Goal: Task Accomplishment & Management: Manage account settings

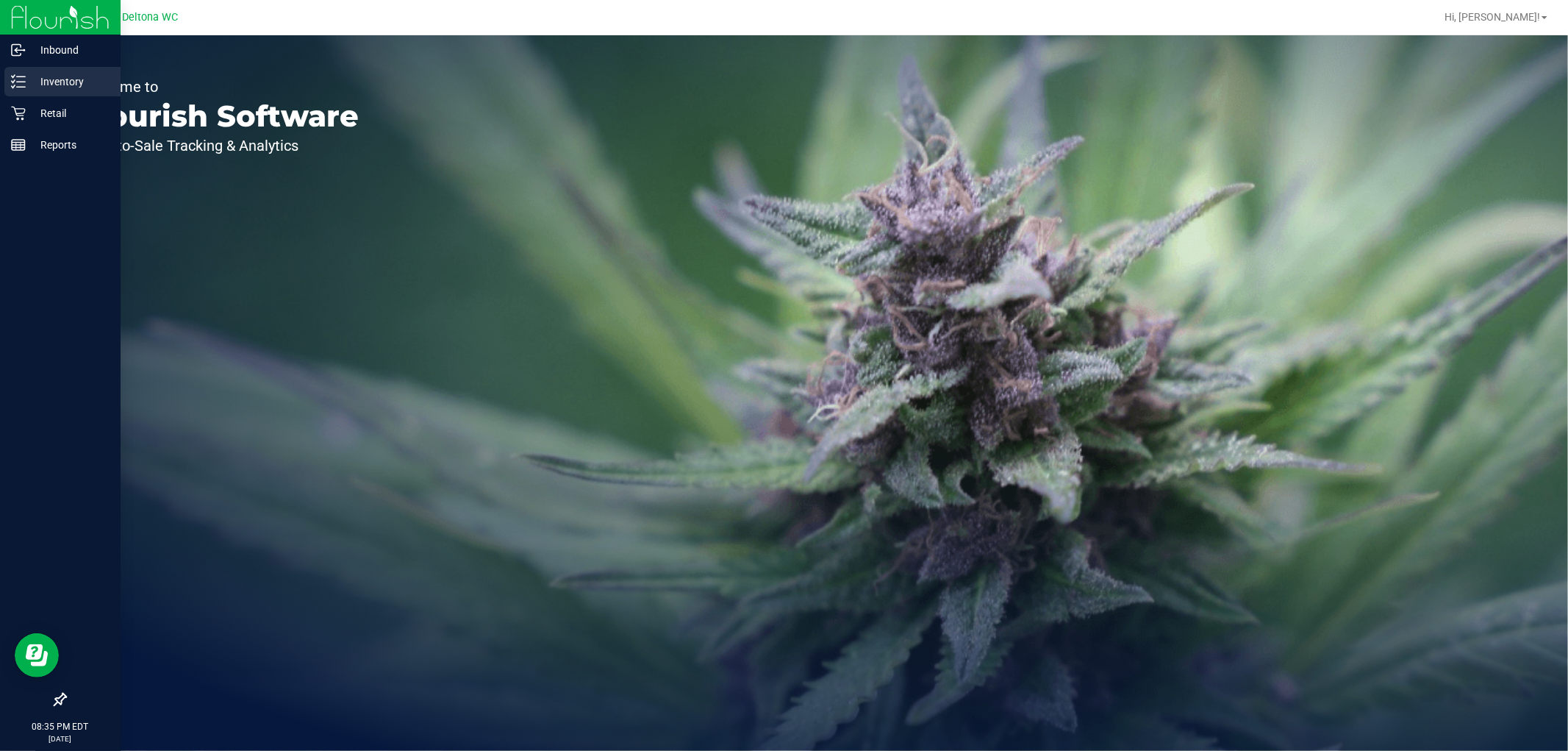
click at [46, 83] on p "Inventory" at bounding box center [70, 81] width 89 height 17
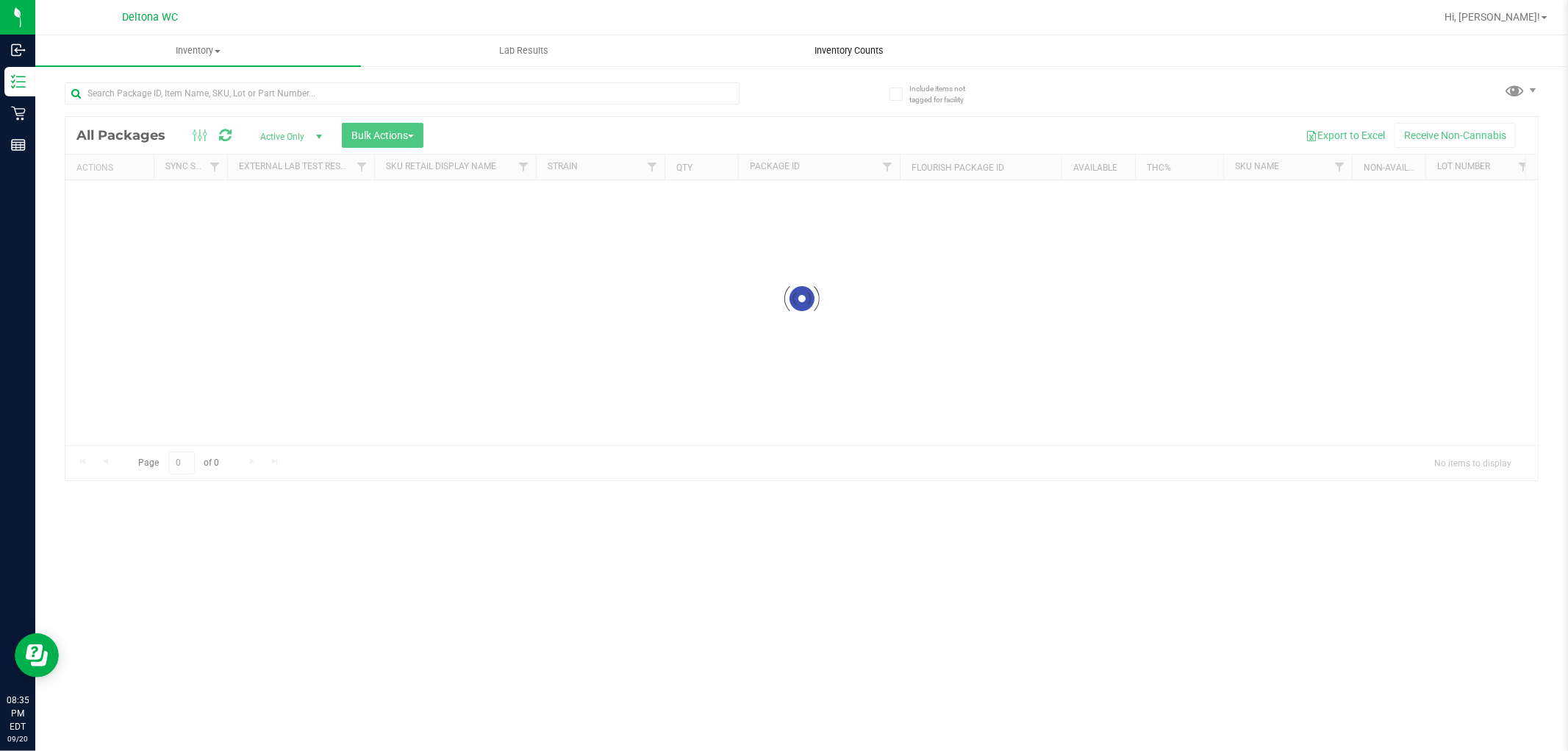
click at [836, 35] on div "Deltona WC Hi, [PERSON_NAME]! Inventory All packages All inventory Waste log Cr…" at bounding box center [801, 376] width 1532 height 751
click at [838, 39] on uib-tab-heading "Inventory Counts" at bounding box center [849, 51] width 324 height 30
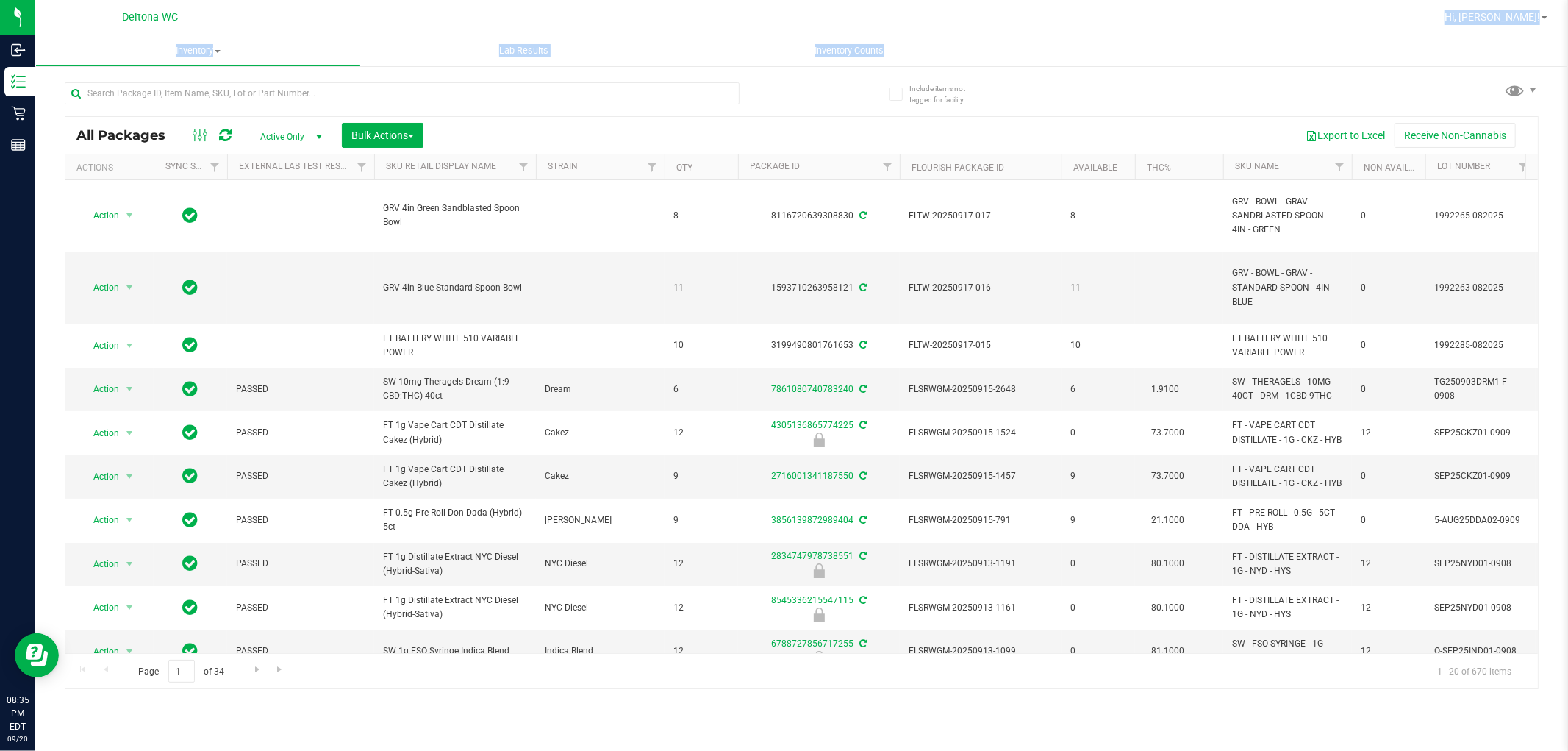
click at [944, 45] on uib-tab-heading "Inventory Counts" at bounding box center [849, 51] width 325 height 31
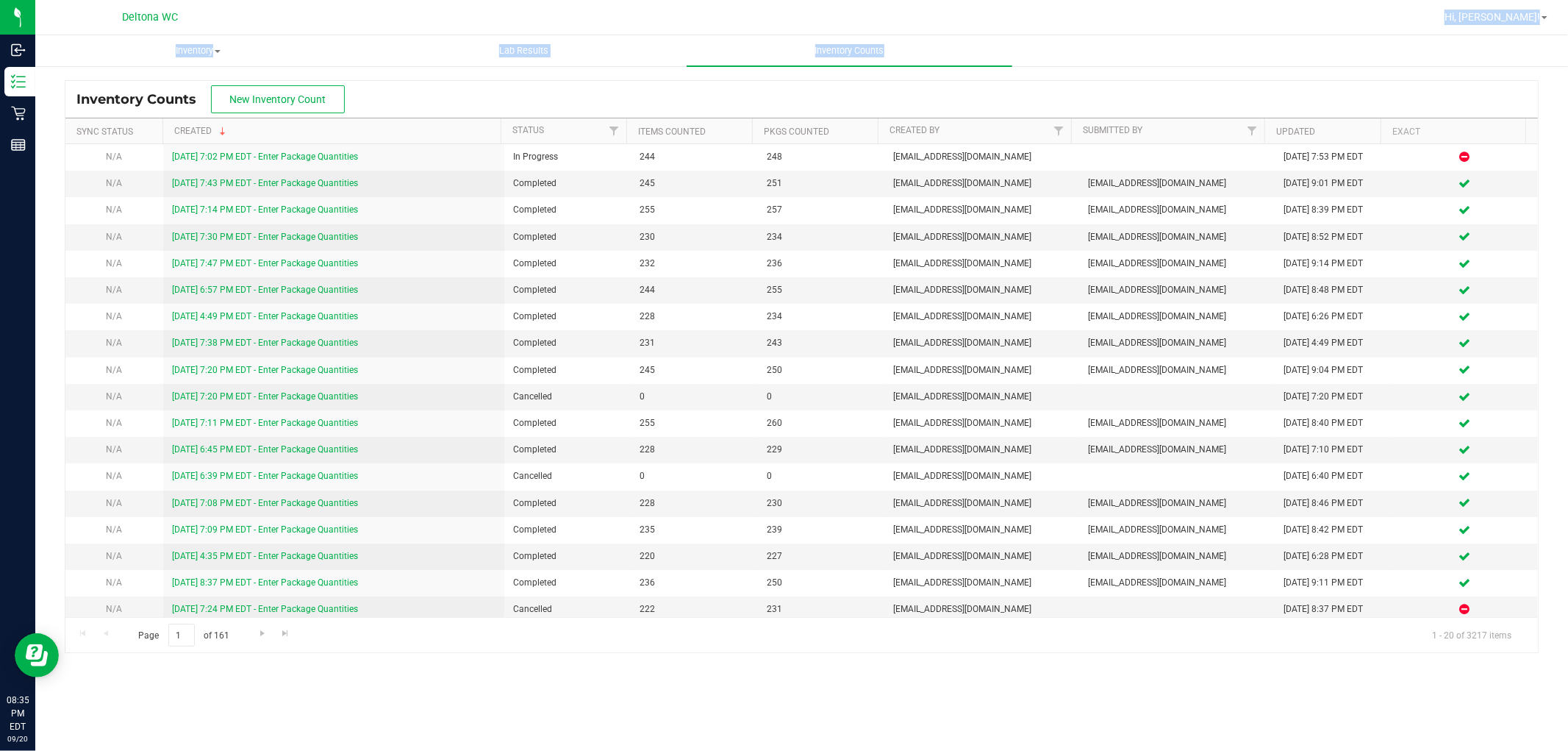
click at [1040, 32] on nav "Deltona WC Hi, [PERSON_NAME]!" at bounding box center [801, 17] width 1532 height 36
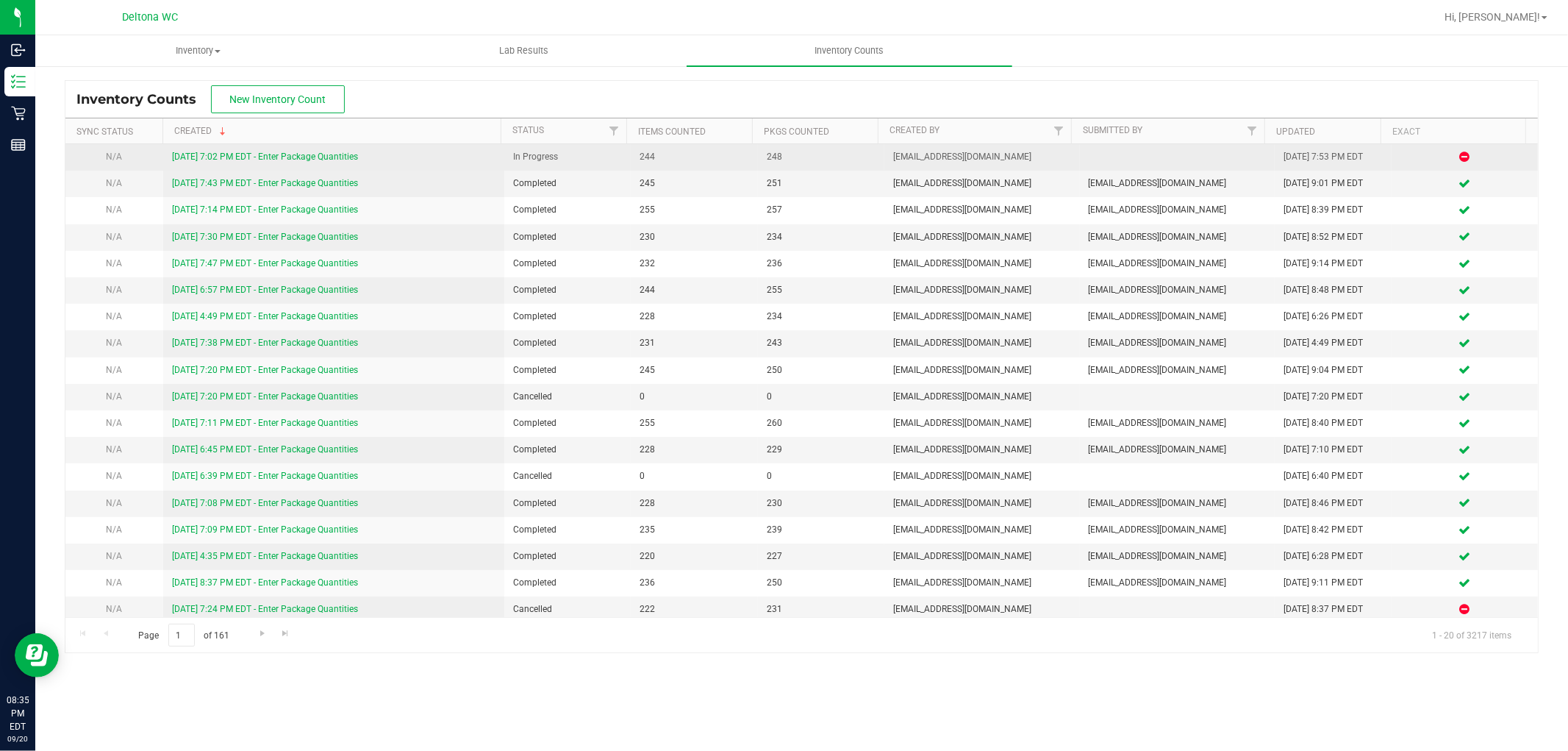
click at [295, 157] on link "[DATE] 7:02 PM EDT - Enter Package Quantities" at bounding box center [265, 157] width 186 height 11
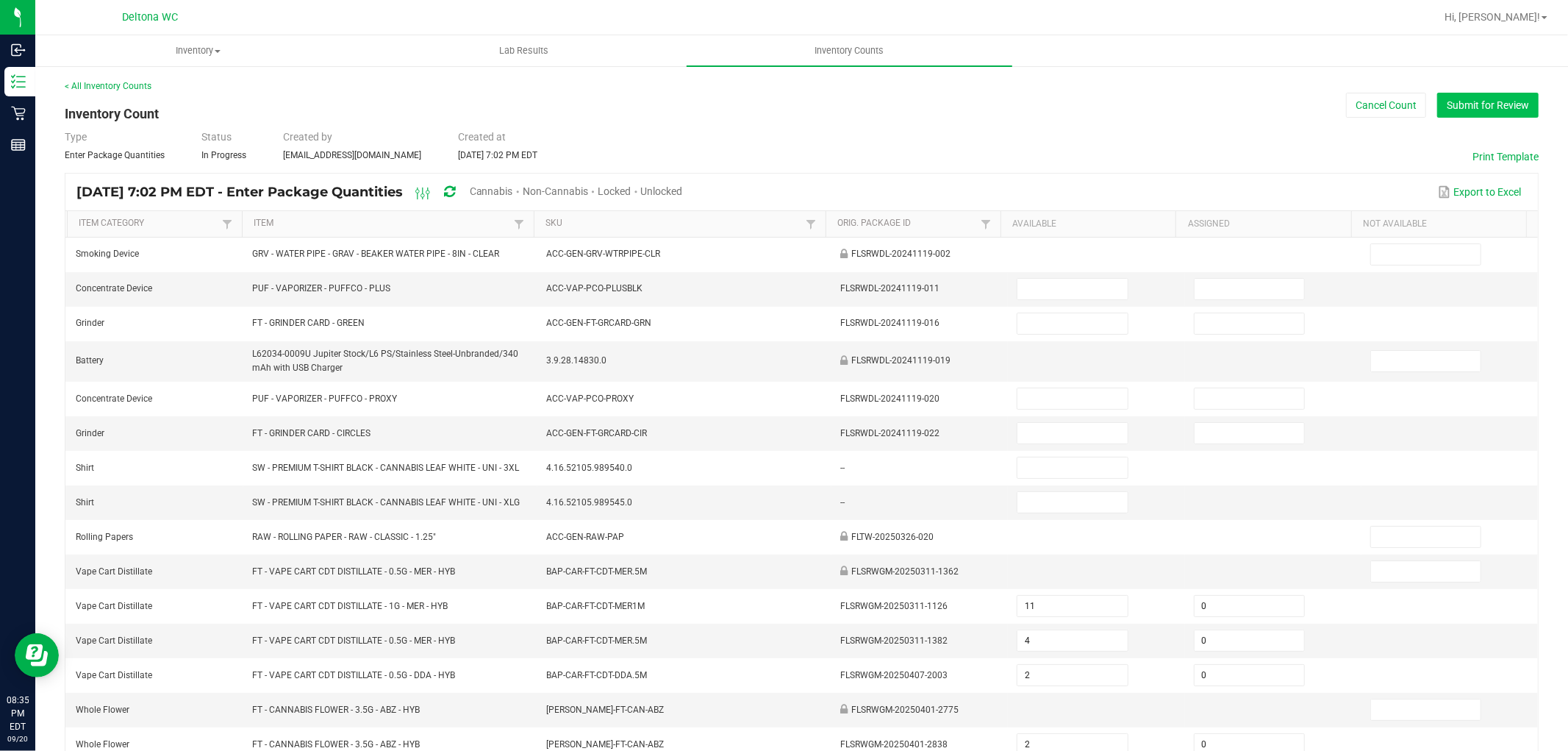
click at [1498, 98] on button "Submit for Review" at bounding box center [1488, 104] width 101 height 25
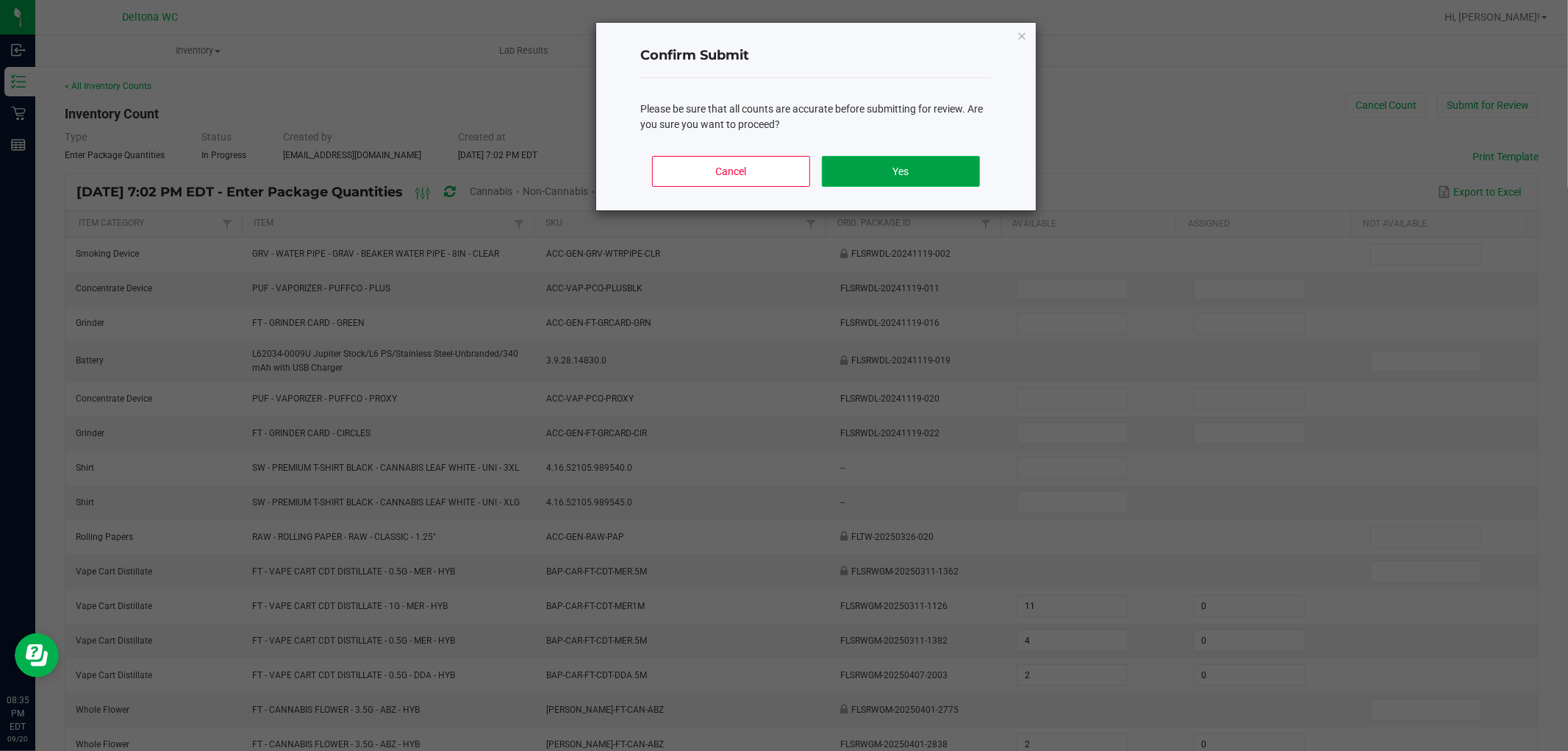
click at [952, 172] on button "Yes" at bounding box center [901, 171] width 158 height 31
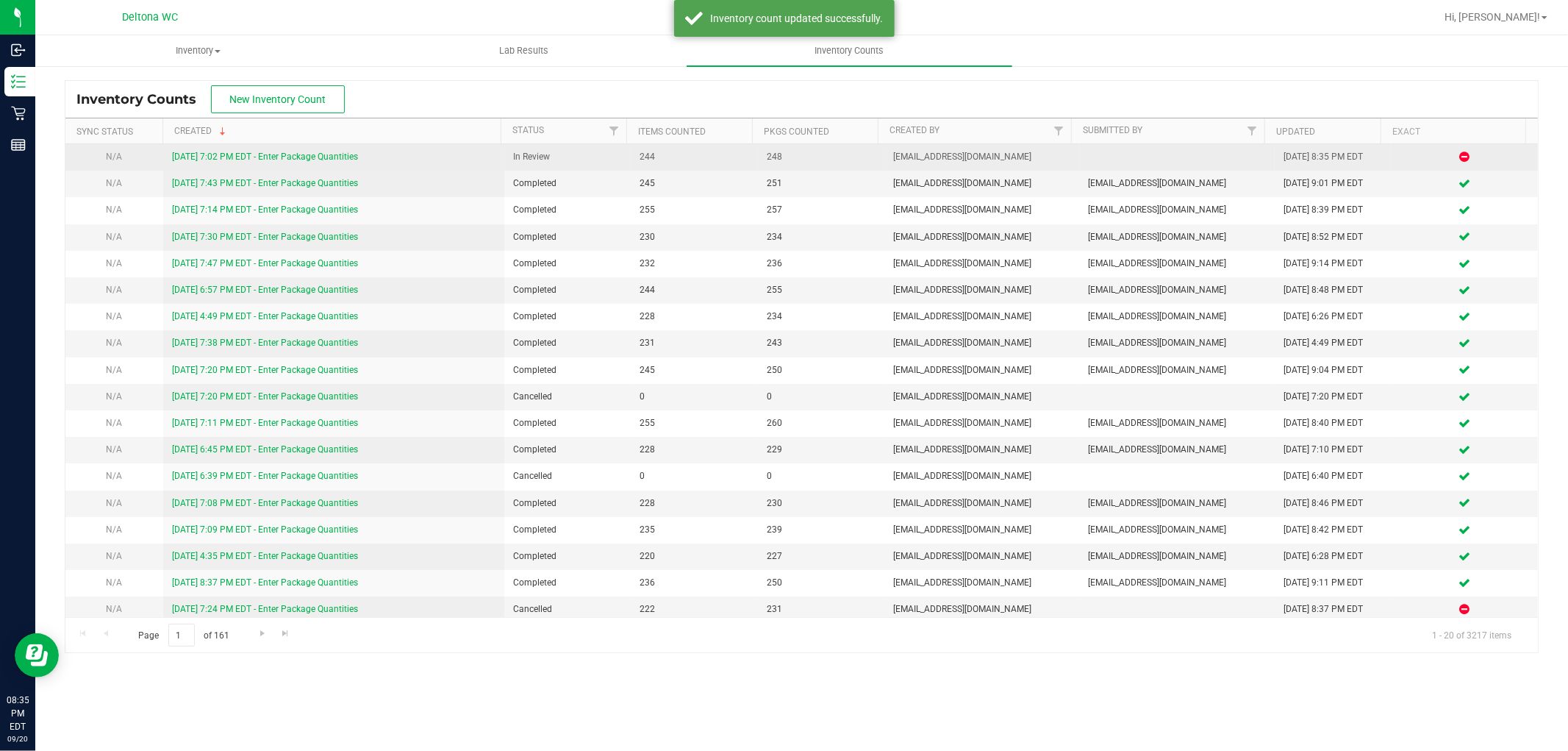
click at [296, 151] on link "[DATE] 7:02 PM EDT - Enter Package Quantities" at bounding box center [265, 157] width 186 height 11
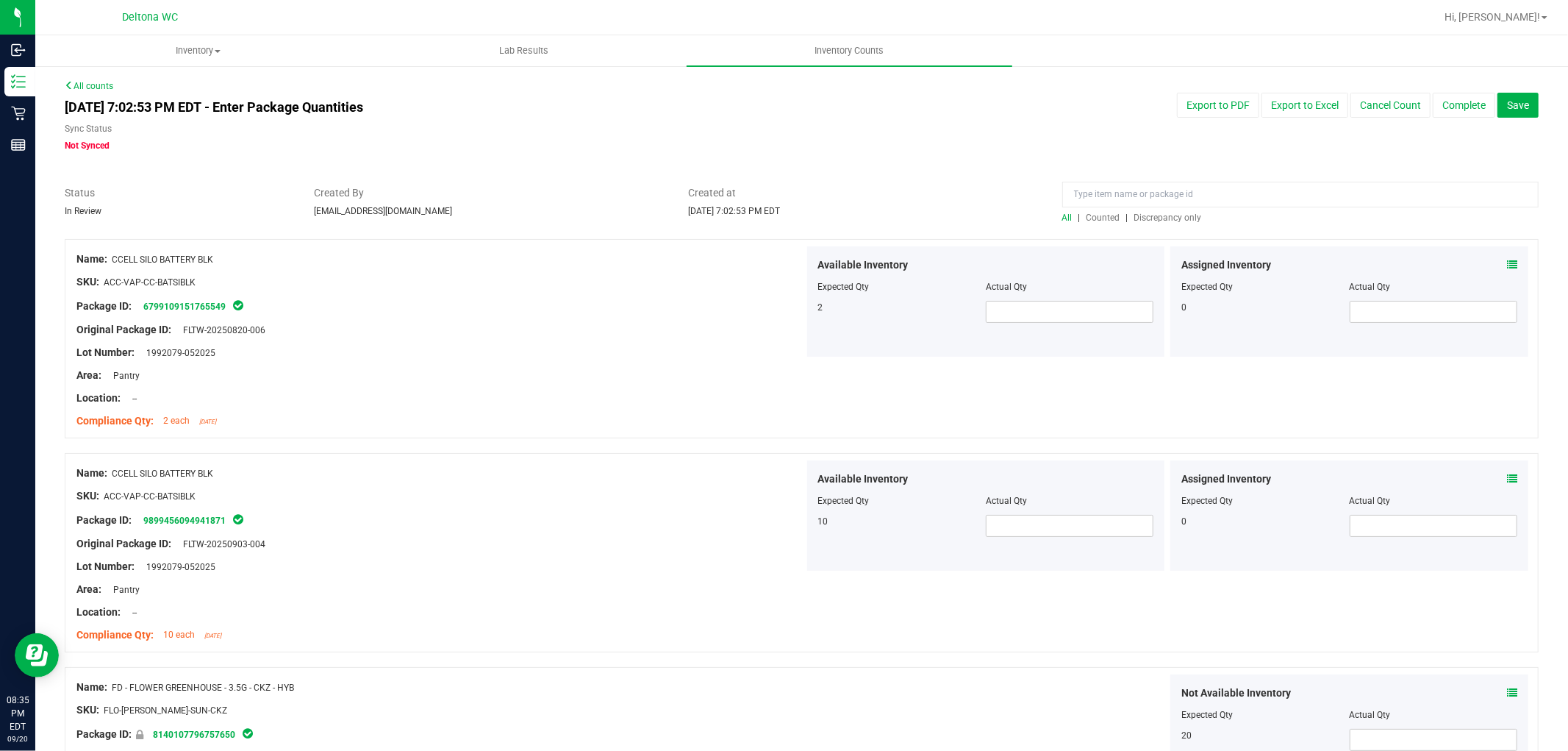
click at [1157, 210] on div at bounding box center [1300, 198] width 476 height 26
click at [1150, 215] on span "Discrepancy only" at bounding box center [1168, 218] width 67 height 11
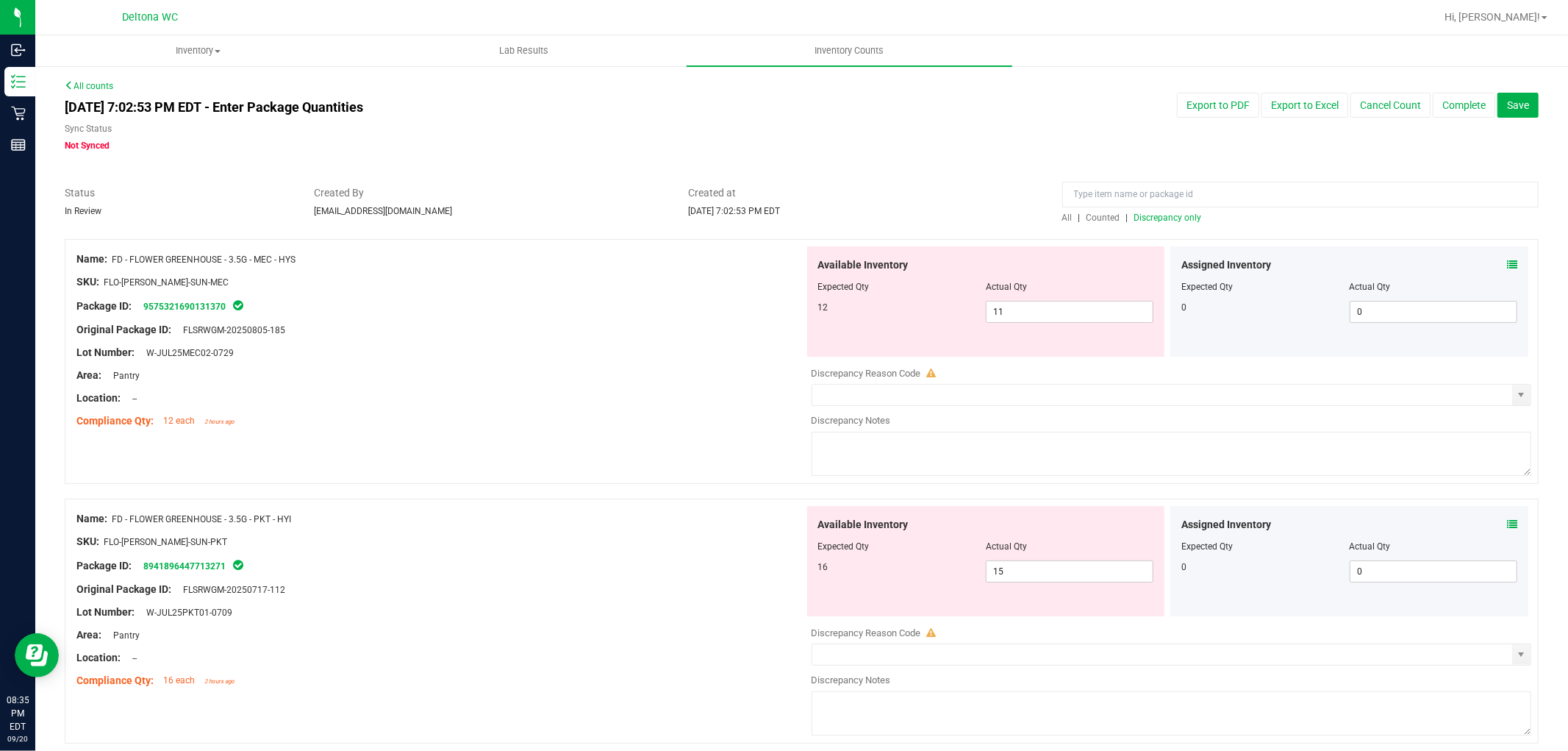
click at [1514, 251] on div "Assigned Inventory Expected Qty Actual Qty 0 0 0" at bounding box center [1349, 301] width 358 height 111
click at [1507, 263] on icon at bounding box center [1512, 265] width 11 height 11
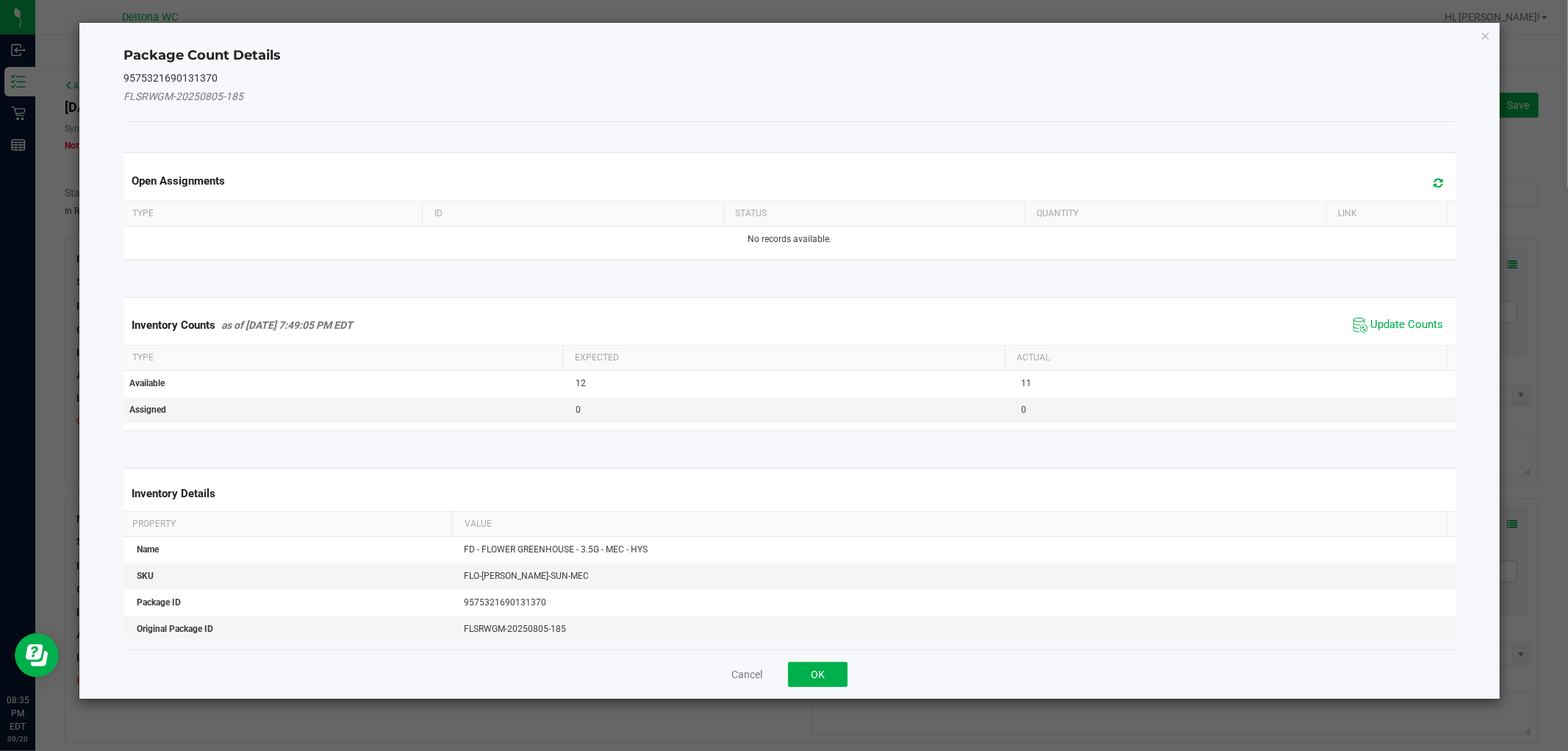
click at [1355, 322] on span "Update Counts" at bounding box center [1398, 325] width 98 height 22
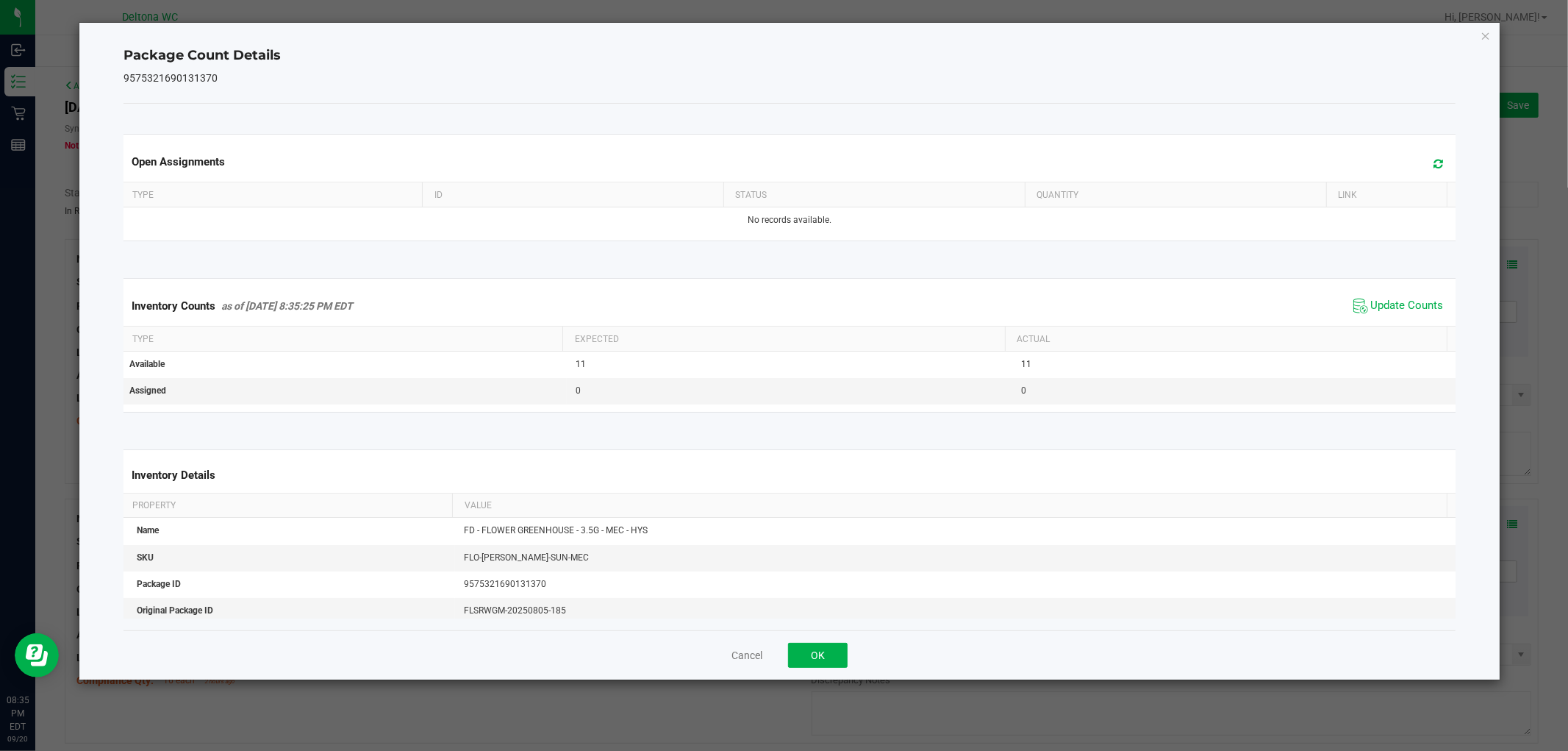
click at [808, 641] on div "Cancel OK" at bounding box center [789, 654] width 1331 height 49
click at [817, 655] on button "OK" at bounding box center [817, 655] width 60 height 25
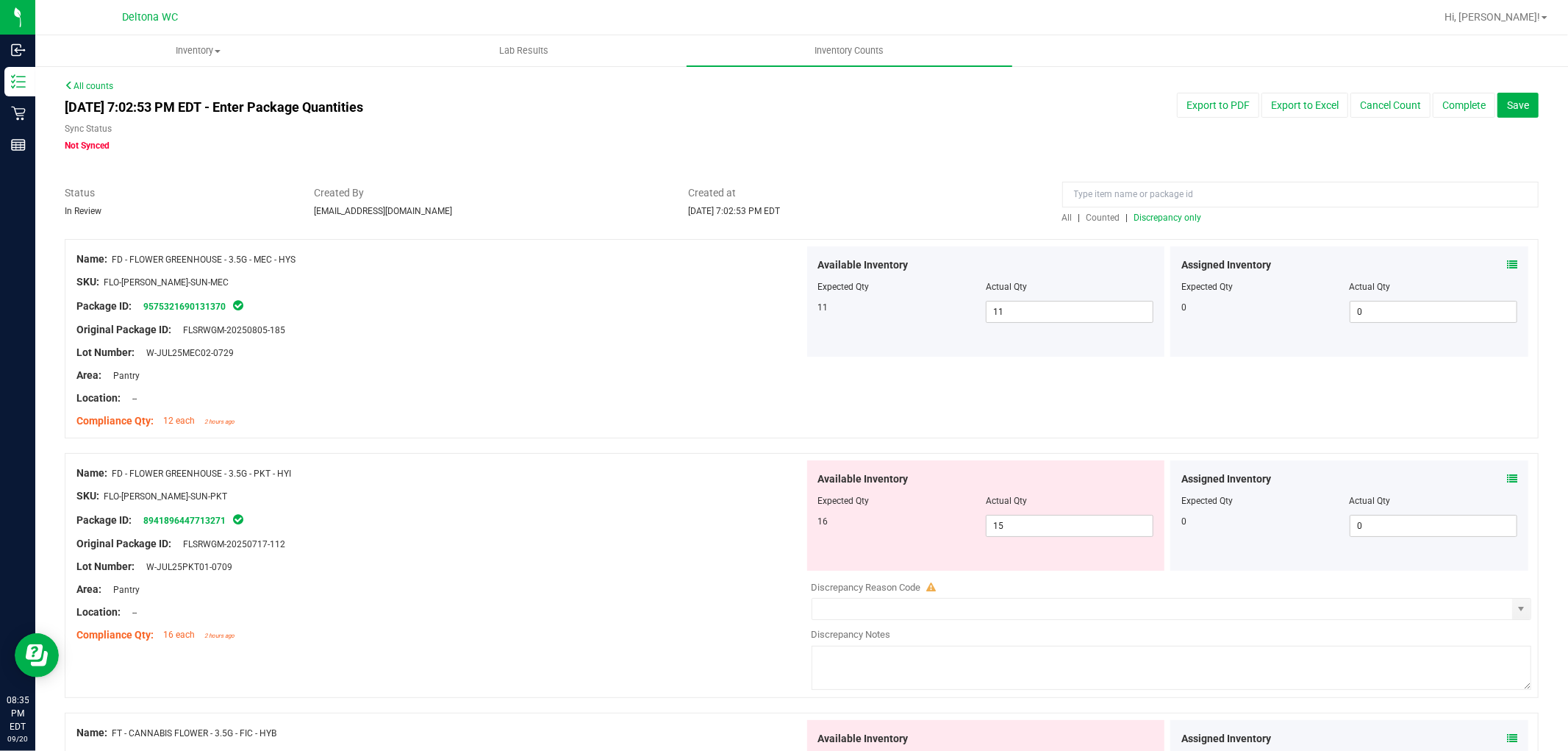
drag, startPoint x: 1491, startPoint y: 483, endPoint x: 1498, endPoint y: 479, distance: 8.1
click at [1495, 481] on div "Assigned Inventory" at bounding box center [1349, 479] width 336 height 15
click at [1507, 478] on icon at bounding box center [1512, 479] width 11 height 11
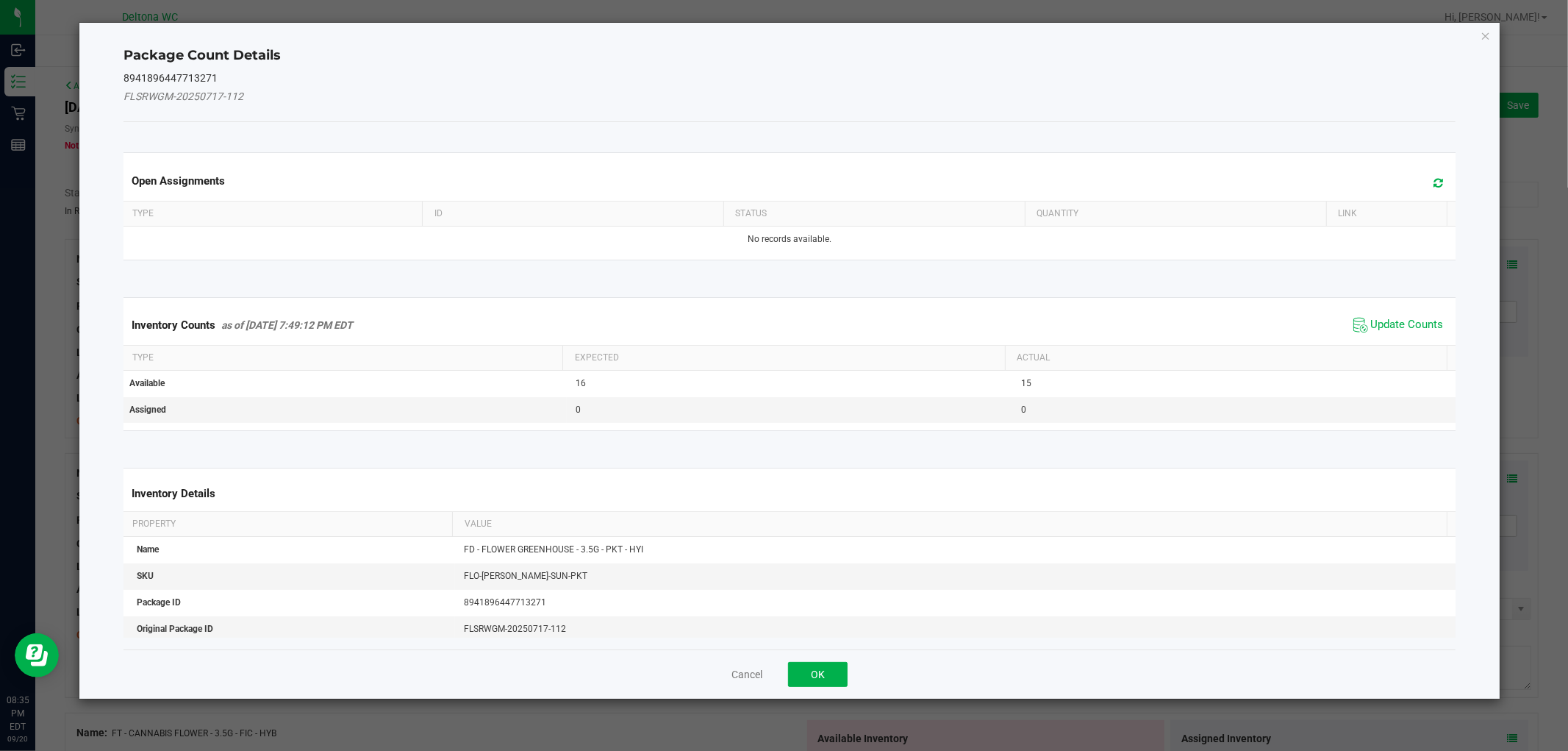
click at [1349, 328] on span "Update Counts" at bounding box center [1398, 325] width 98 height 22
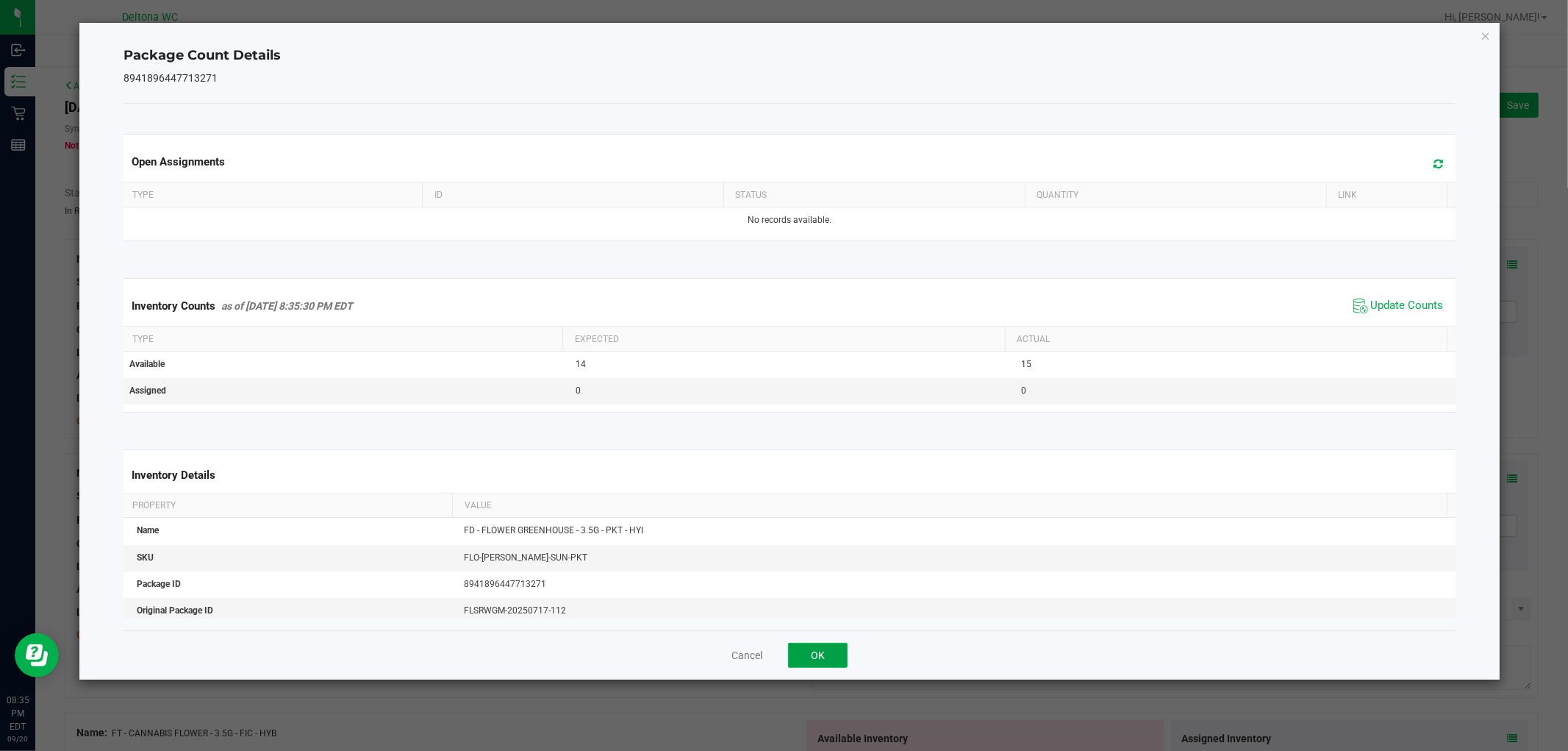
click at [823, 659] on button "OK" at bounding box center [817, 655] width 60 height 25
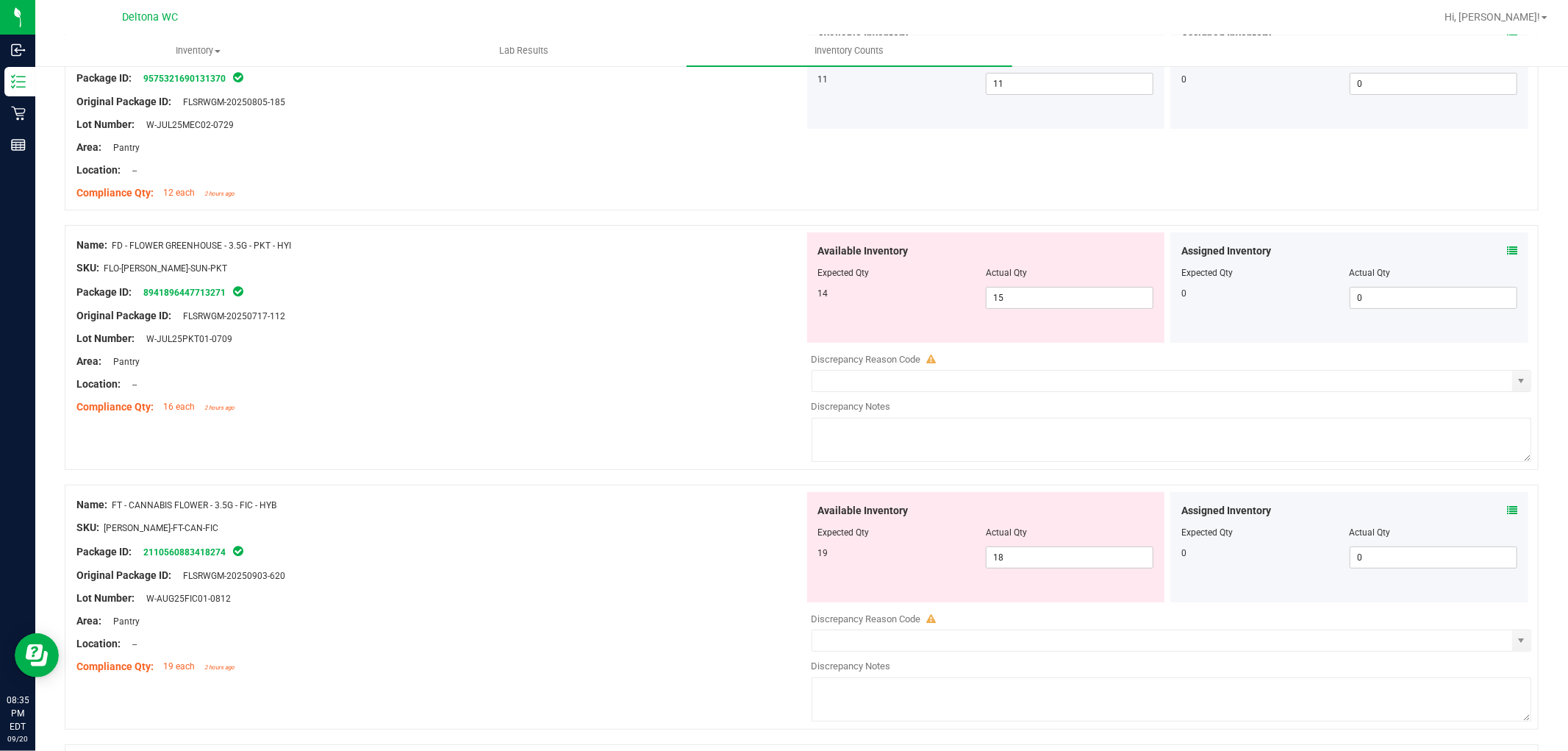
scroll to position [245, 0]
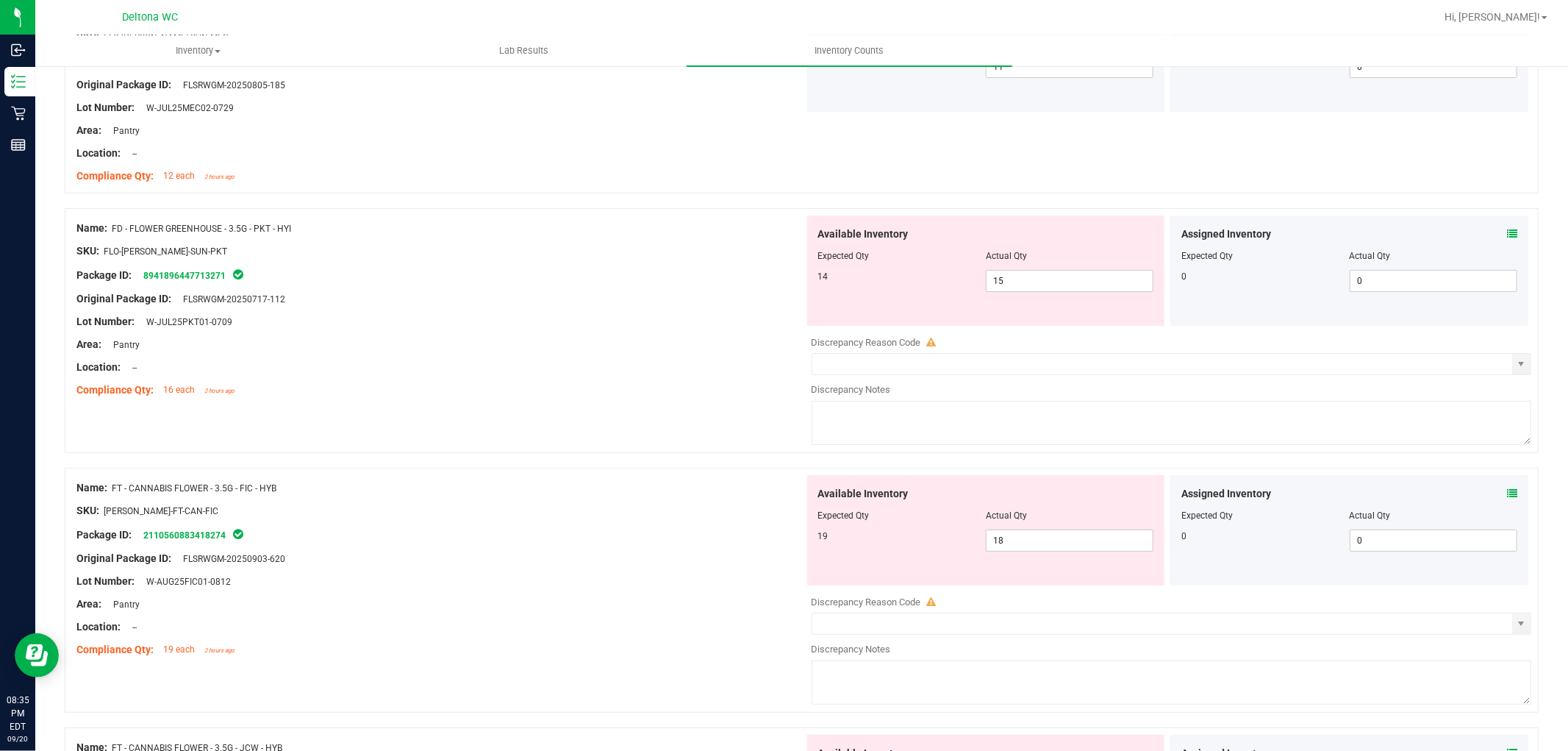
drag, startPoint x: 1492, startPoint y: 494, endPoint x: 1503, endPoint y: 493, distance: 11.0
click at [1496, 494] on div "Assigned Inventory" at bounding box center [1349, 494] width 336 height 15
click at [1507, 493] on icon at bounding box center [1512, 494] width 11 height 11
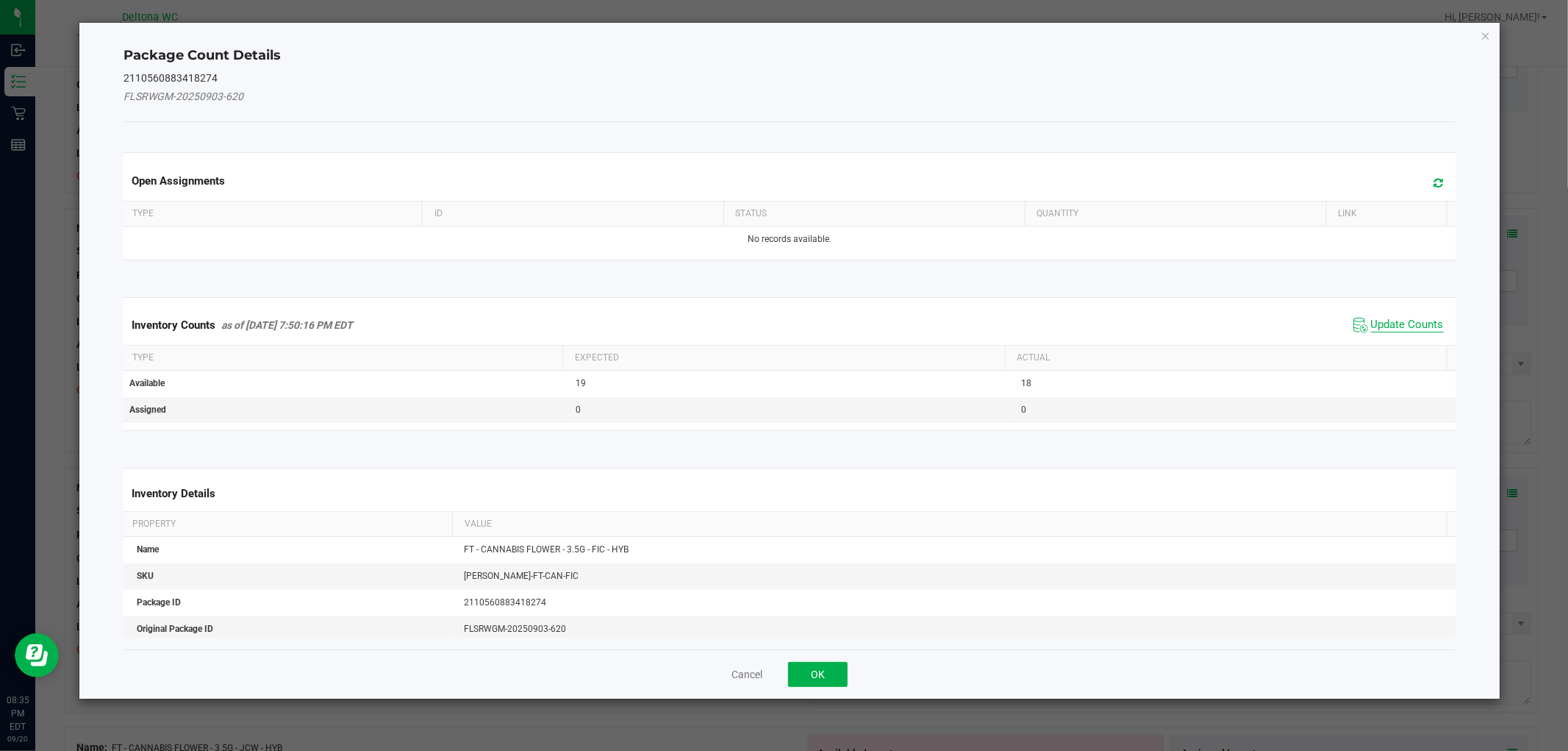
click at [1405, 326] on span "Update Counts" at bounding box center [1408, 325] width 73 height 14
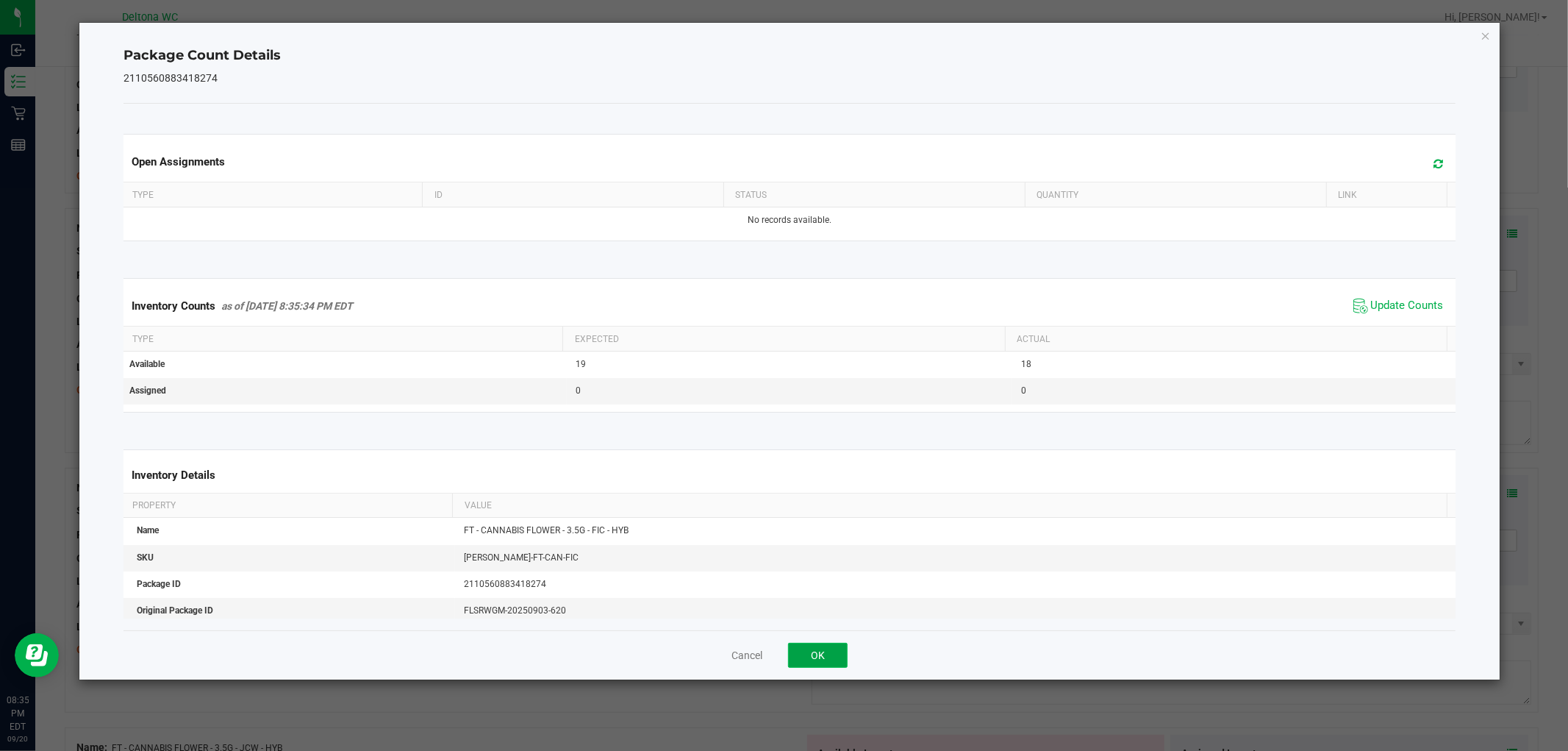
click at [817, 656] on button "OK" at bounding box center [817, 655] width 60 height 25
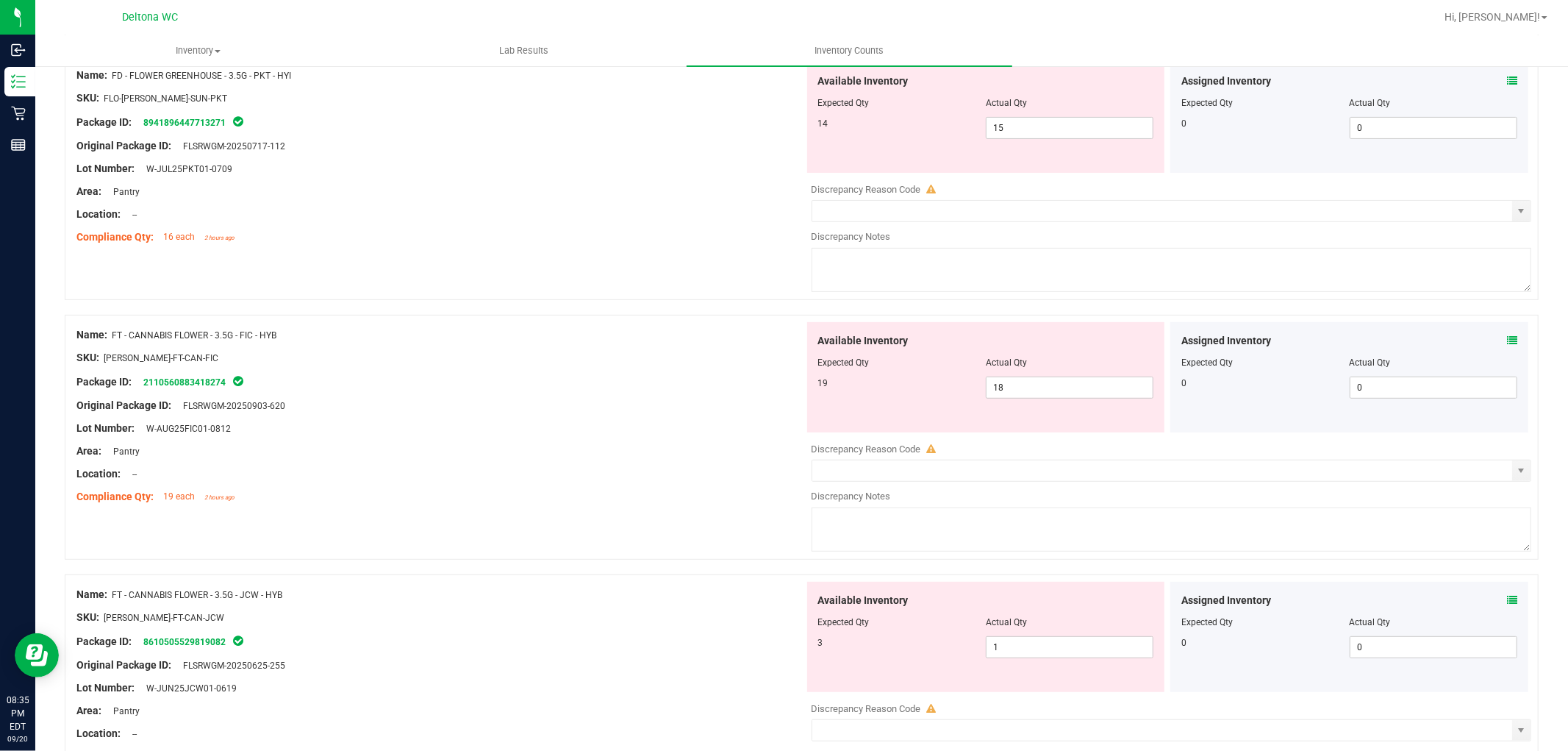
scroll to position [408, 0]
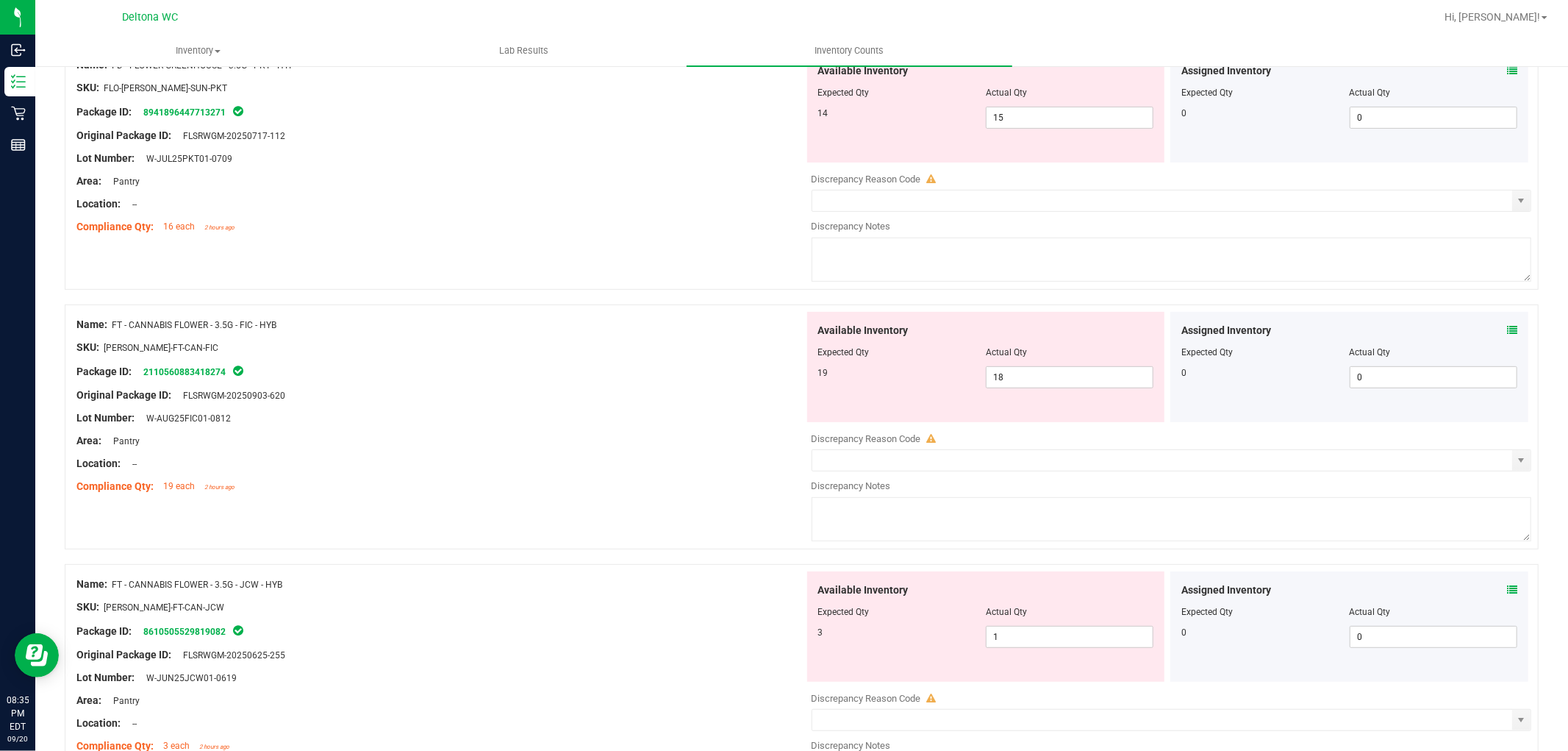
click at [1493, 590] on div "Assigned Inventory" at bounding box center [1349, 590] width 336 height 15
click at [1507, 590] on icon at bounding box center [1512, 590] width 11 height 11
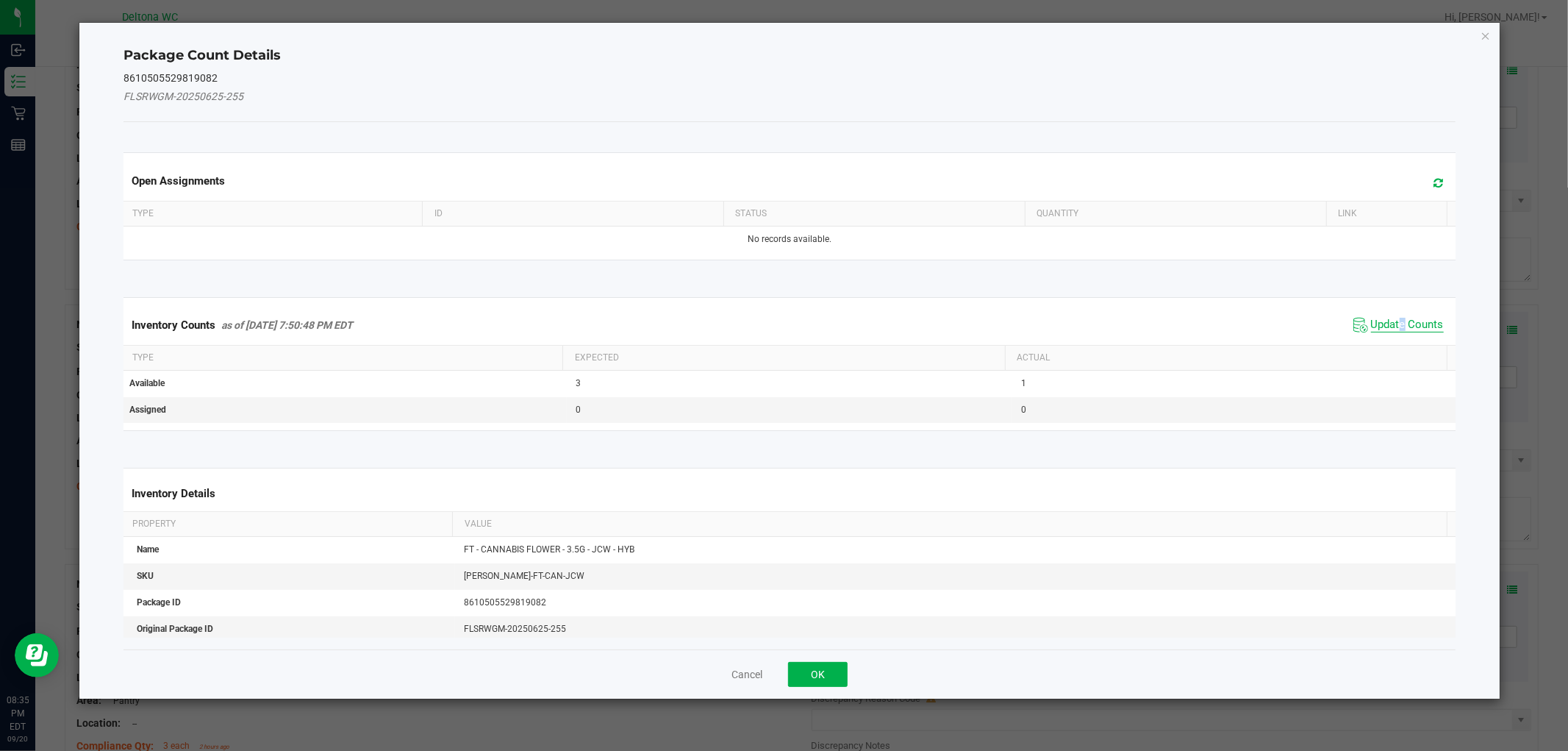
click at [1390, 322] on span "Update Counts" at bounding box center [1408, 325] width 73 height 14
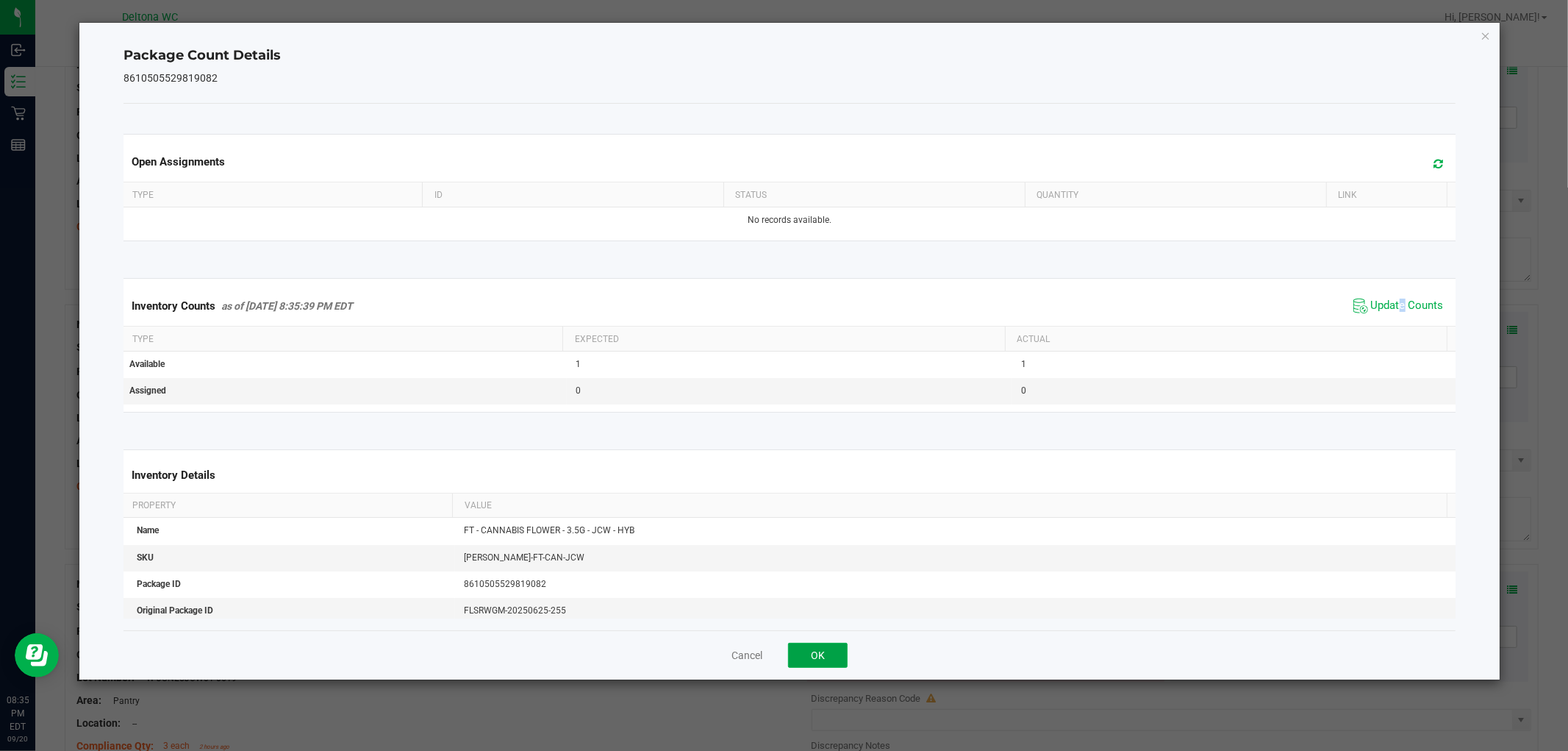
click at [839, 655] on button "OK" at bounding box center [817, 655] width 60 height 25
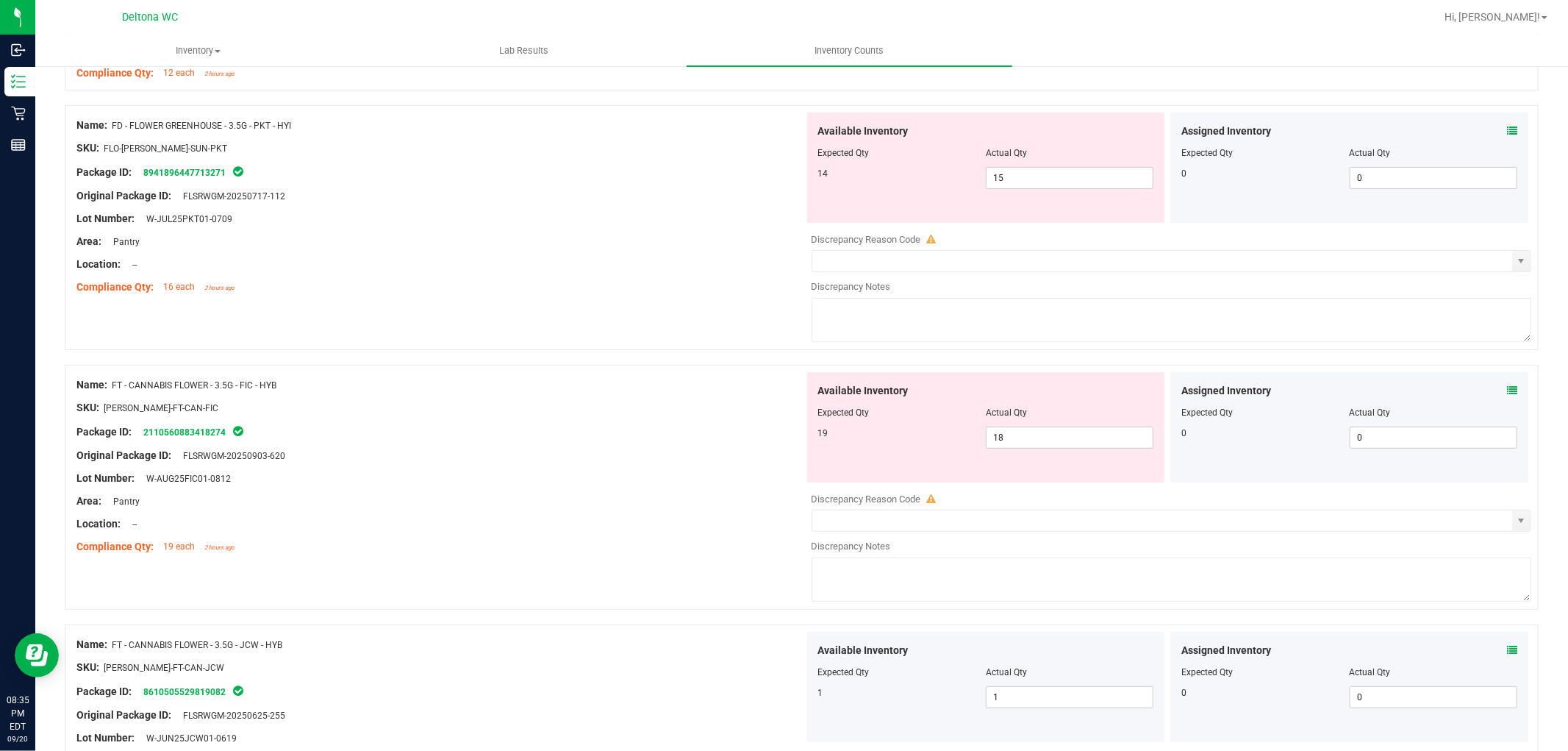
scroll to position [245, 0]
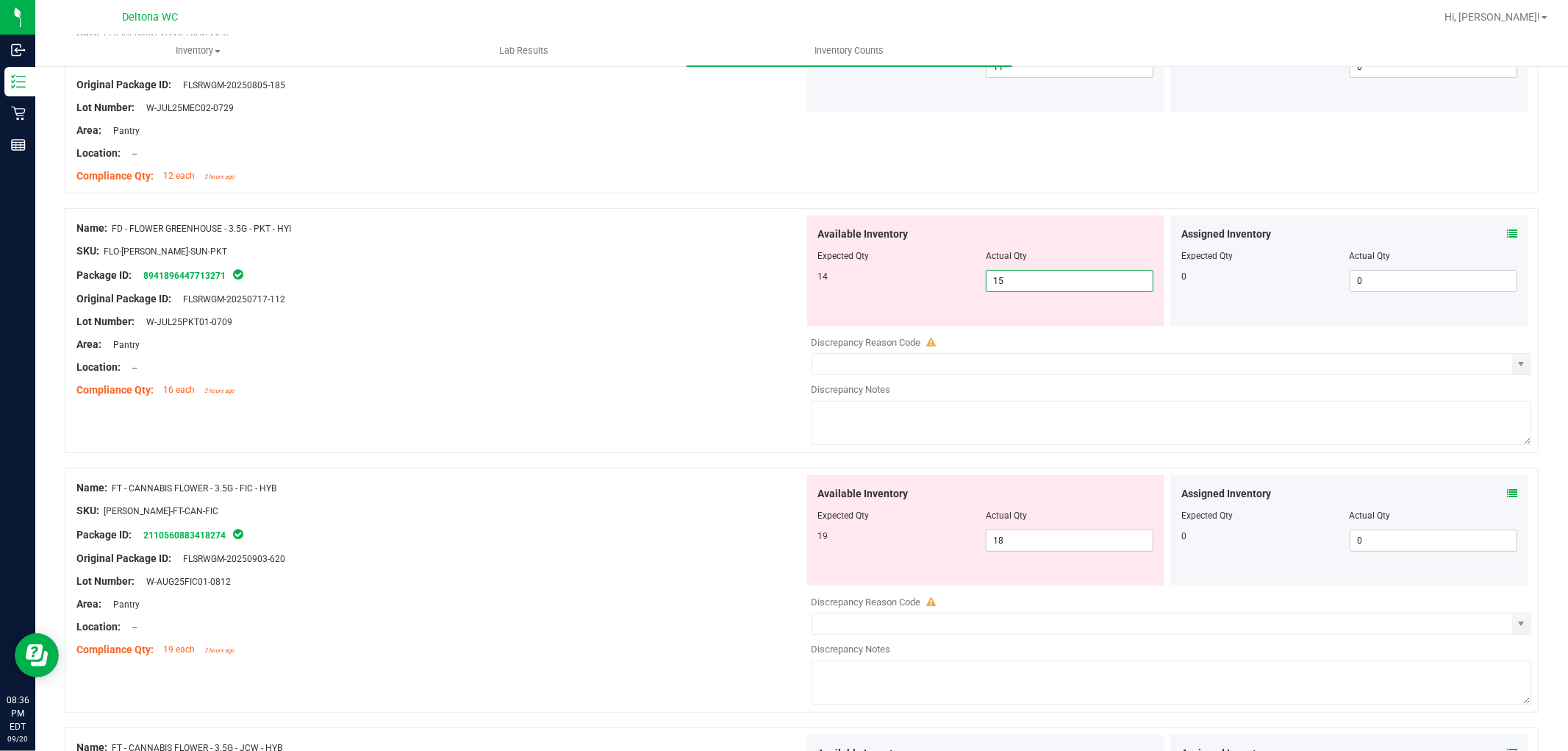
drag, startPoint x: 1068, startPoint y: 282, endPoint x: 1067, endPoint y: 291, distance: 9.1
click at [1067, 282] on span "15 15" at bounding box center [1069, 280] width 167 height 22
type input "14"
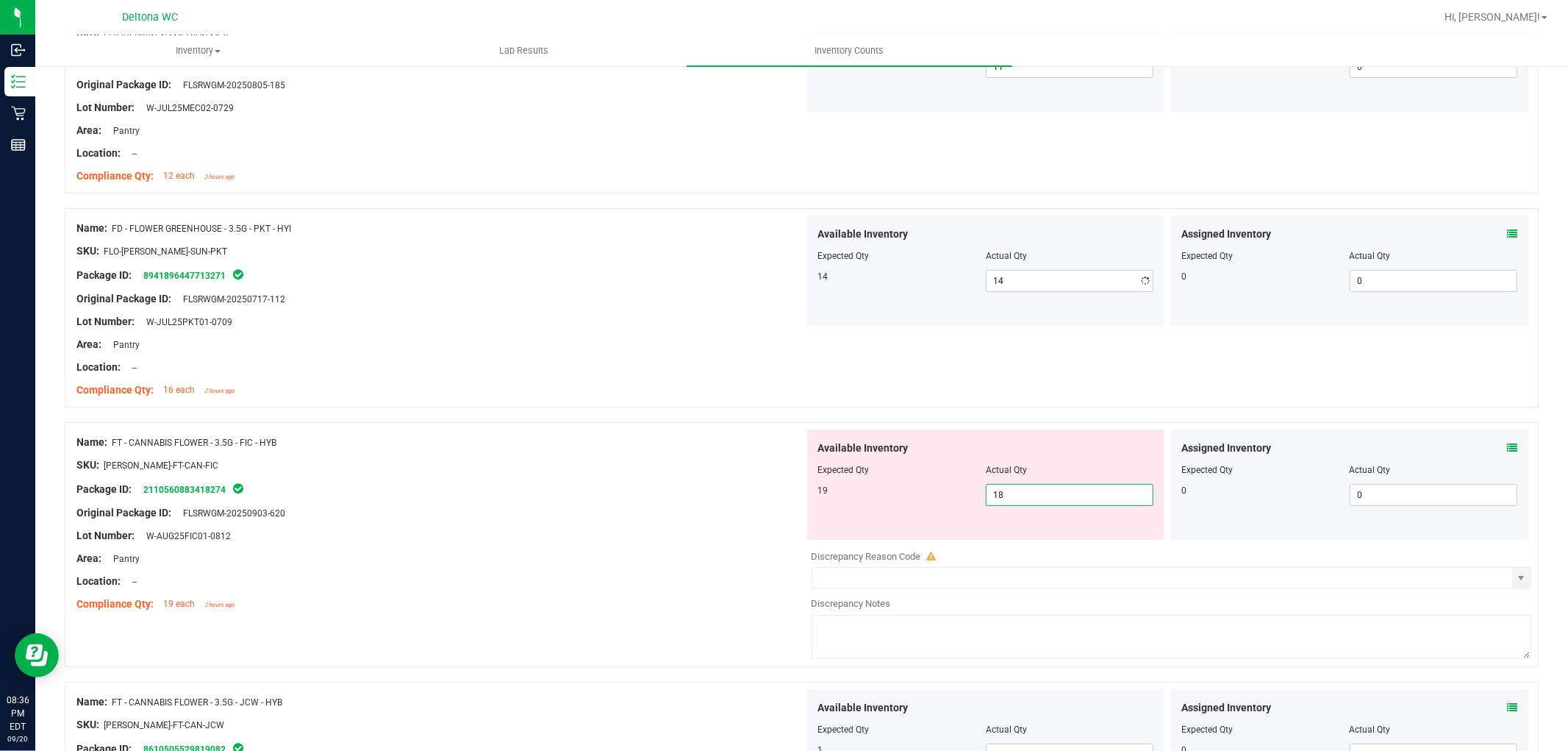
click at [1062, 539] on div "Available Inventory Expected Qty Actual Qty 19 18 18" at bounding box center [986, 485] width 358 height 111
type input "1"
type input "19"
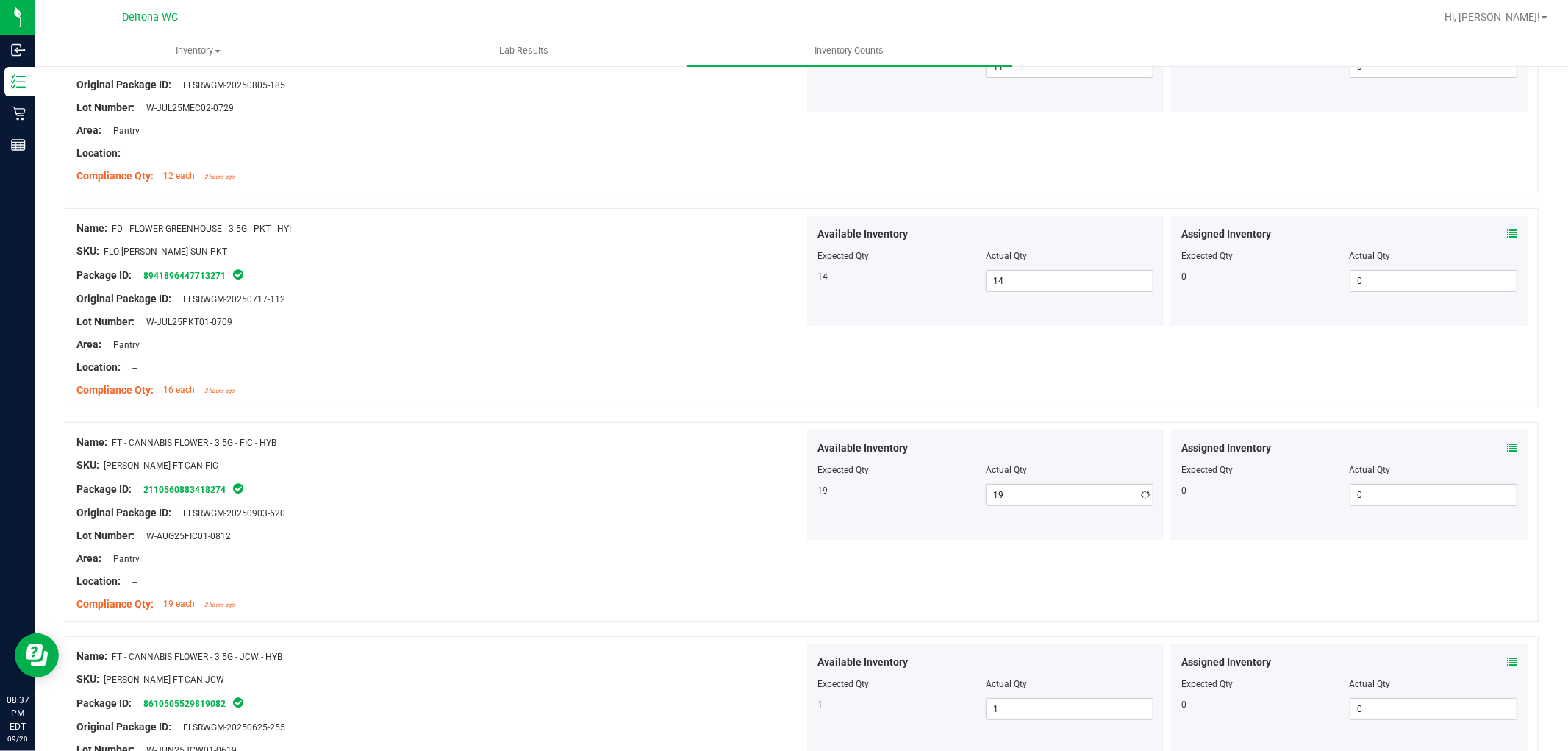
drag, startPoint x: 244, startPoint y: 724, endPoint x: 458, endPoint y: 611, distance: 242.0
click at [306, 700] on div "Name: FT - CANNABIS FLOWER - 3.5G - JCW - HYB SKU: [PERSON_NAME]-FT-CAN-JCW Pac…" at bounding box center [440, 737] width 728 height 188
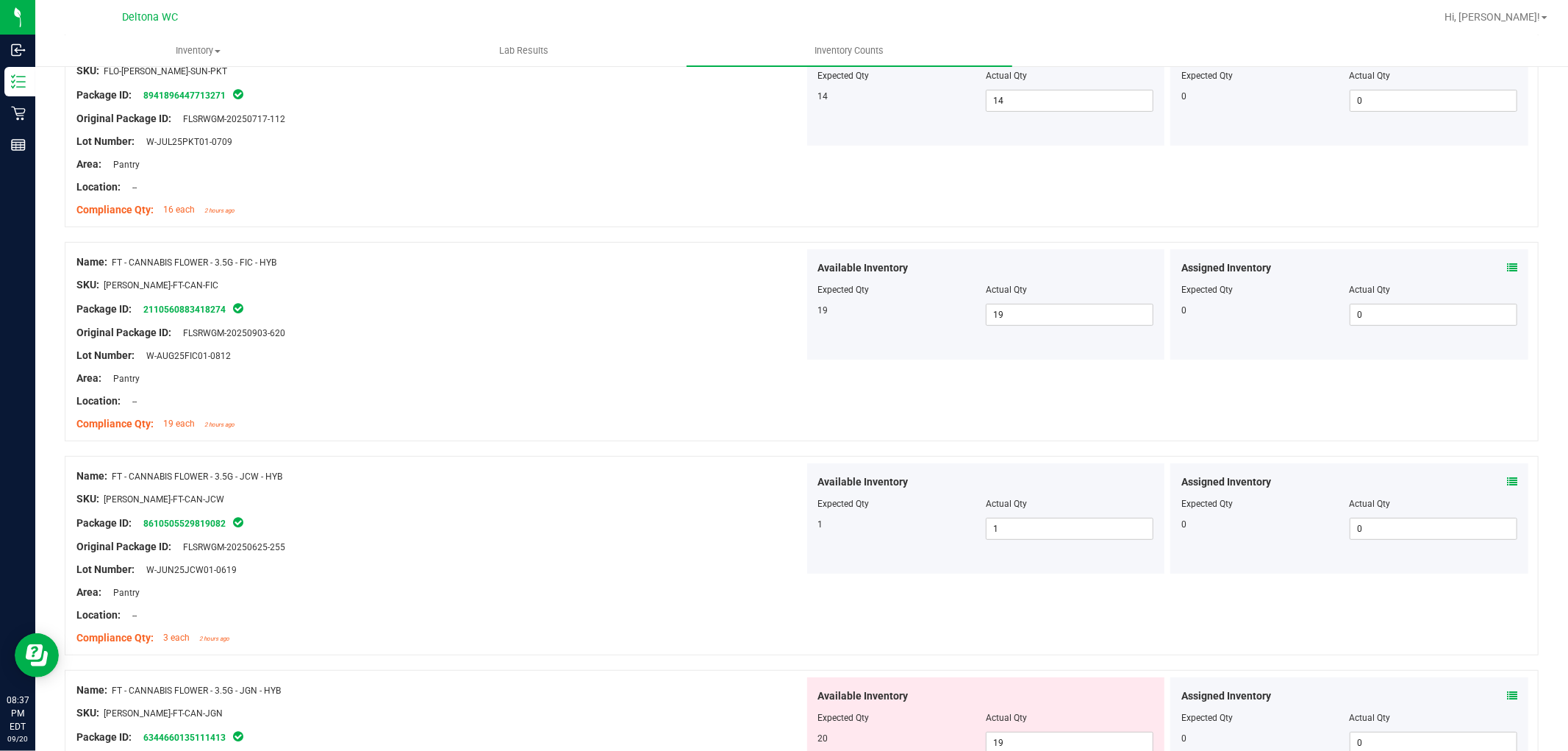
scroll to position [572, 0]
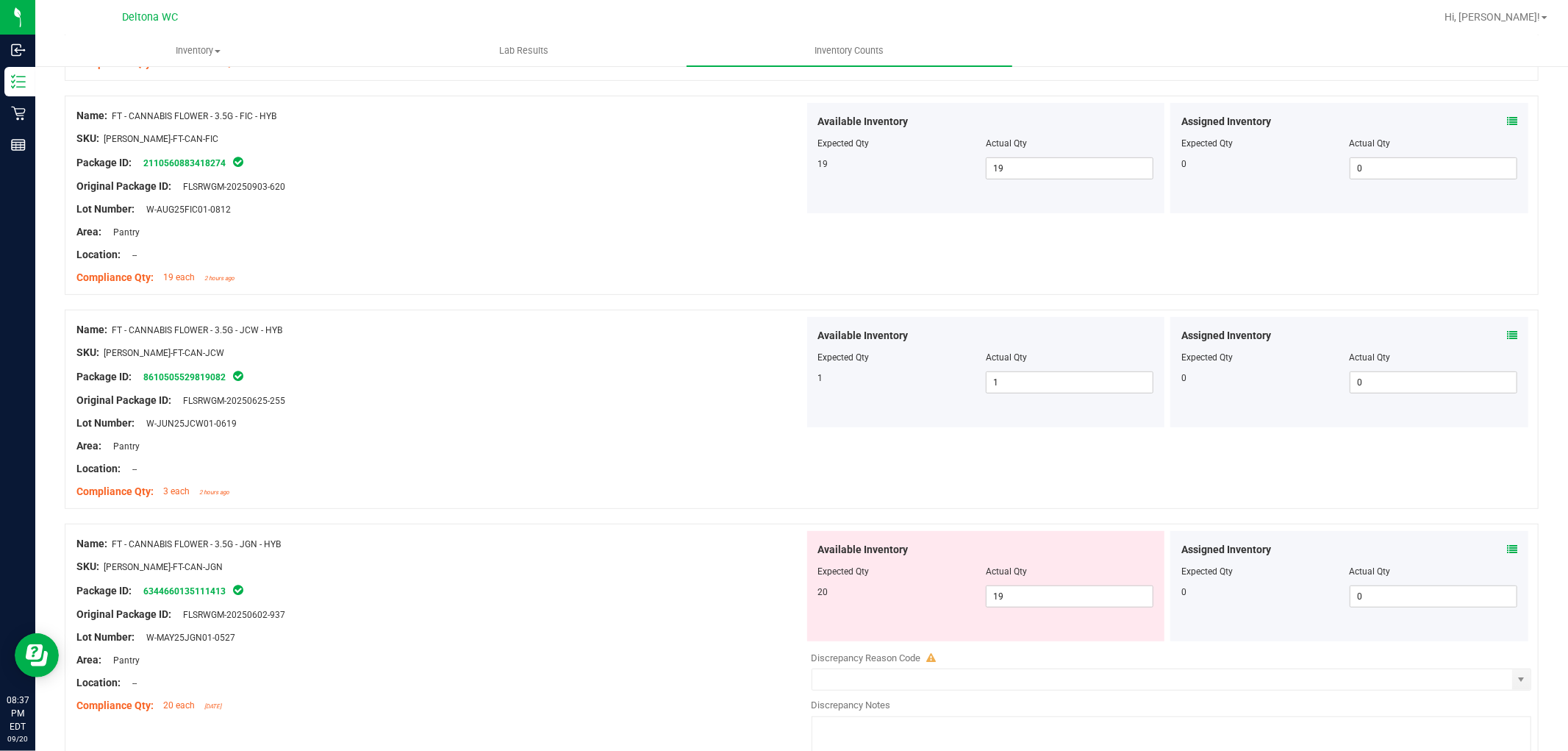
click at [1507, 550] on icon at bounding box center [1512, 550] width 11 height 11
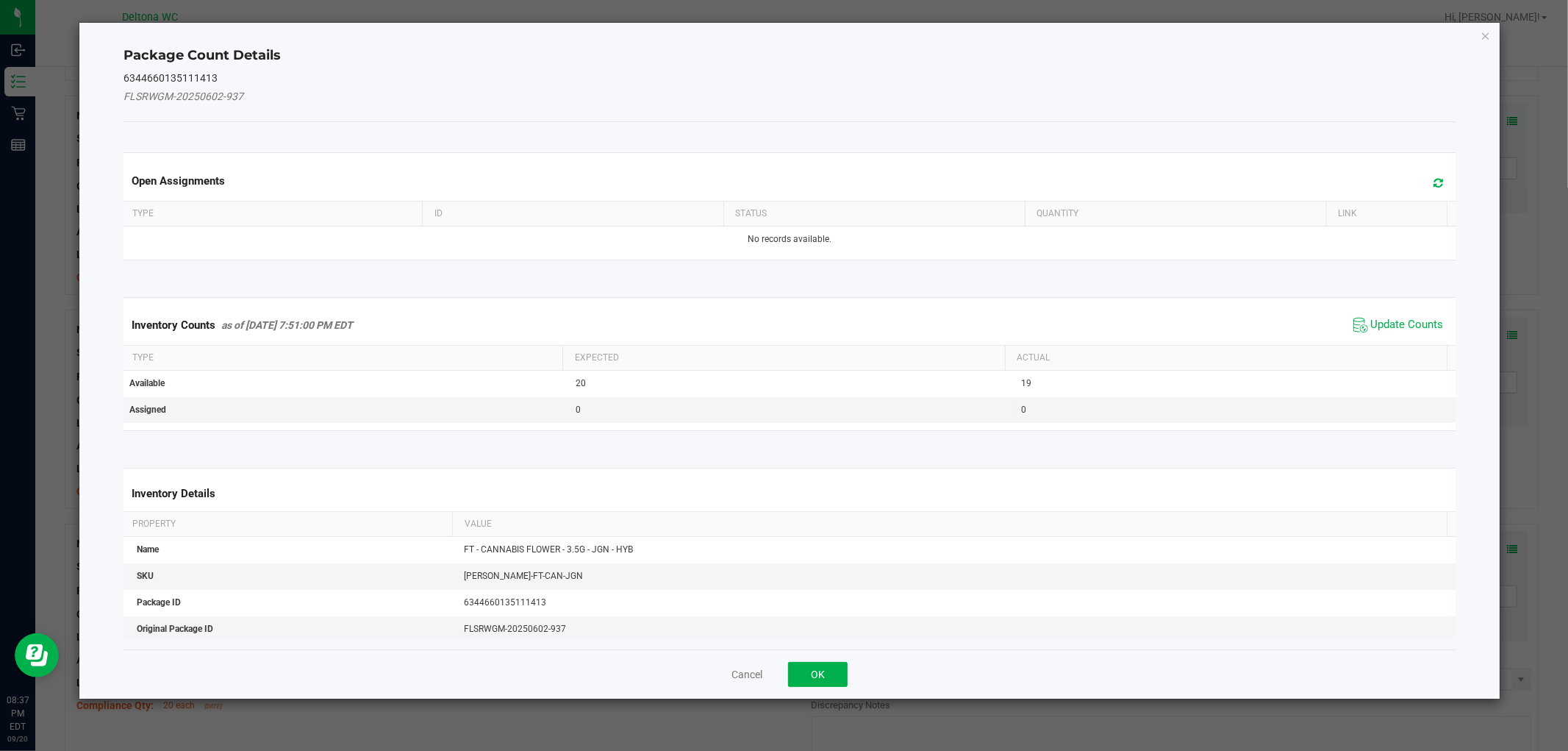
click at [1371, 320] on span "Update Counts" at bounding box center [1408, 325] width 73 height 14
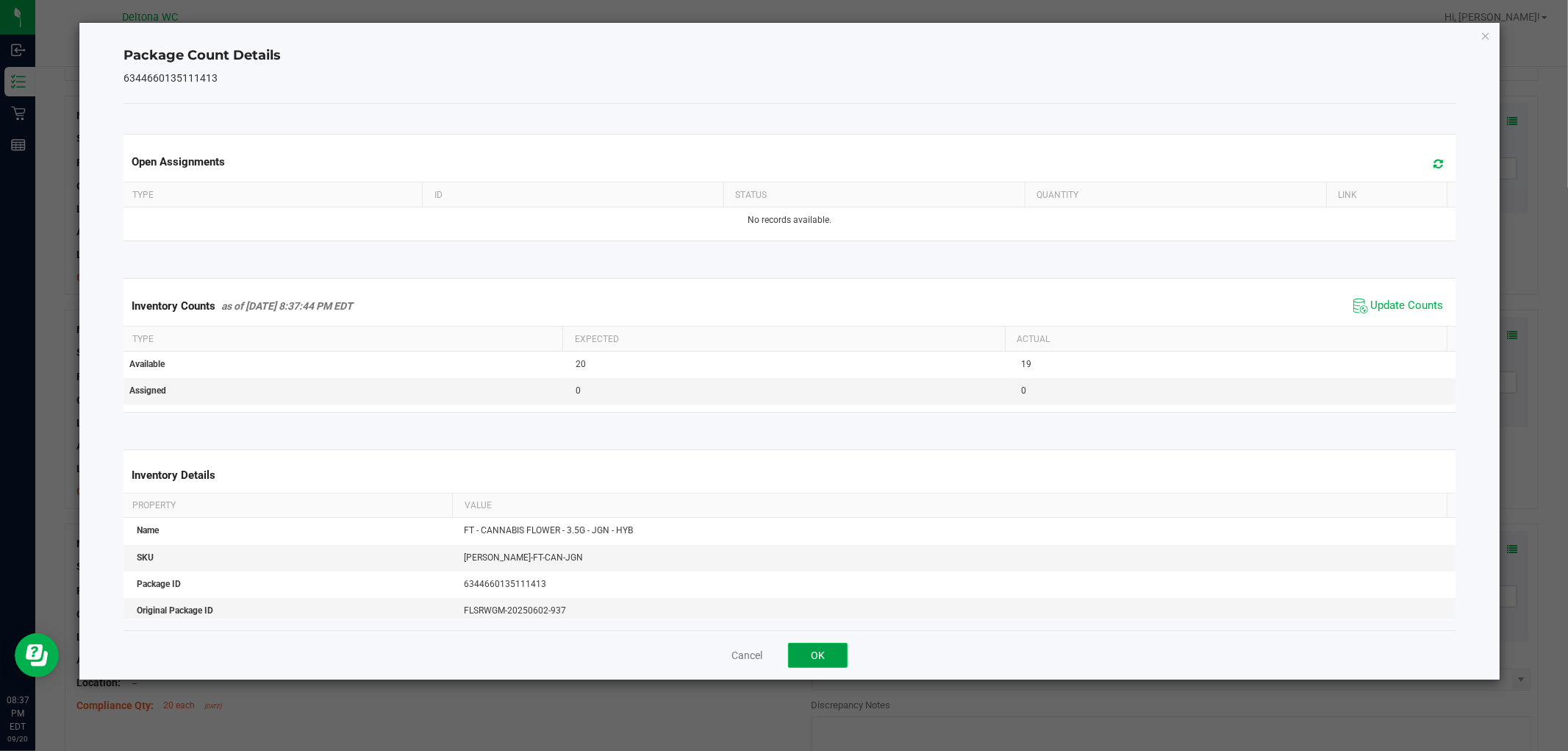
click at [826, 648] on button "OK" at bounding box center [817, 655] width 60 height 25
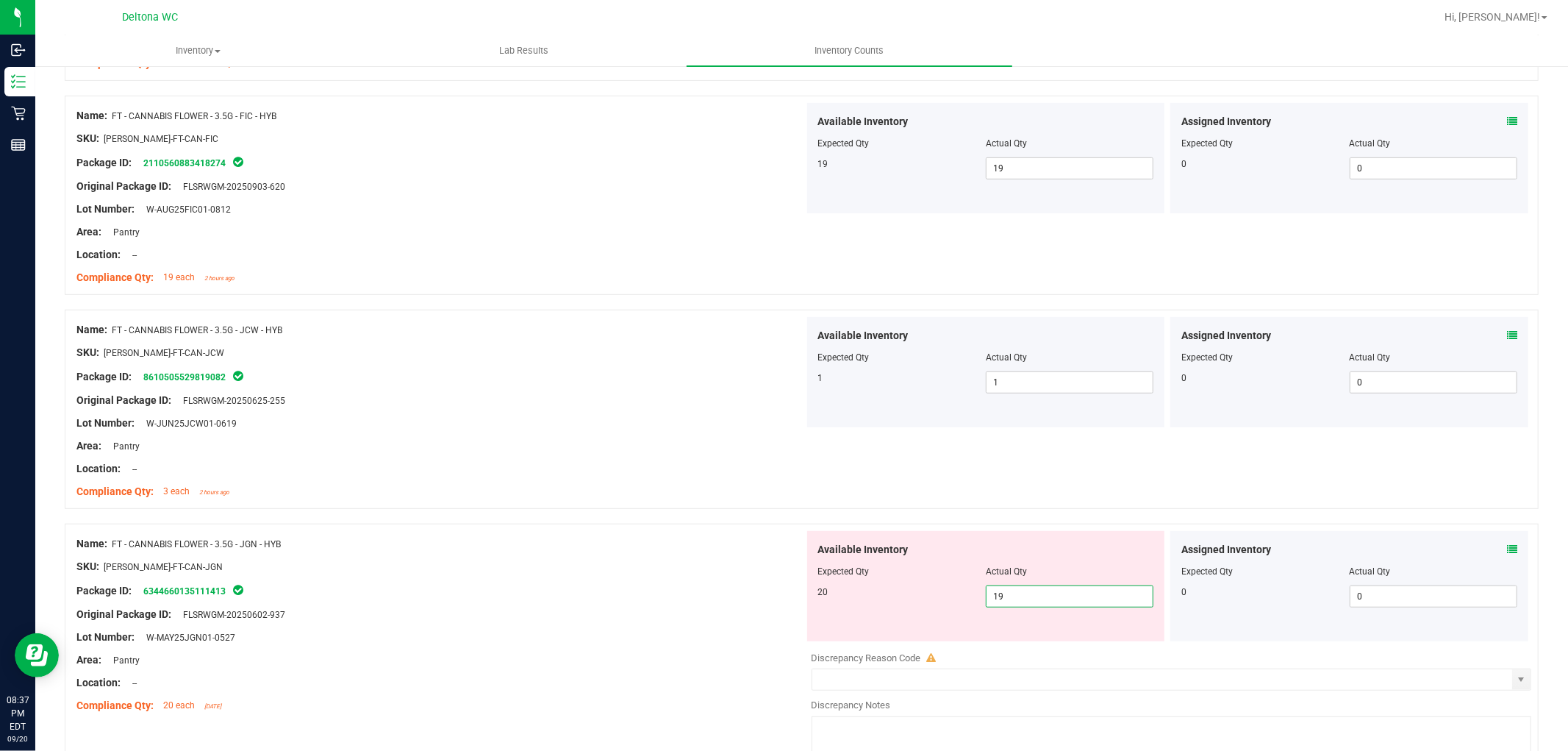
click at [1107, 585] on span "19 19" at bounding box center [1069, 596] width 167 height 22
click at [1107, 586] on input "19" at bounding box center [1070, 596] width 166 height 20
type input "20"
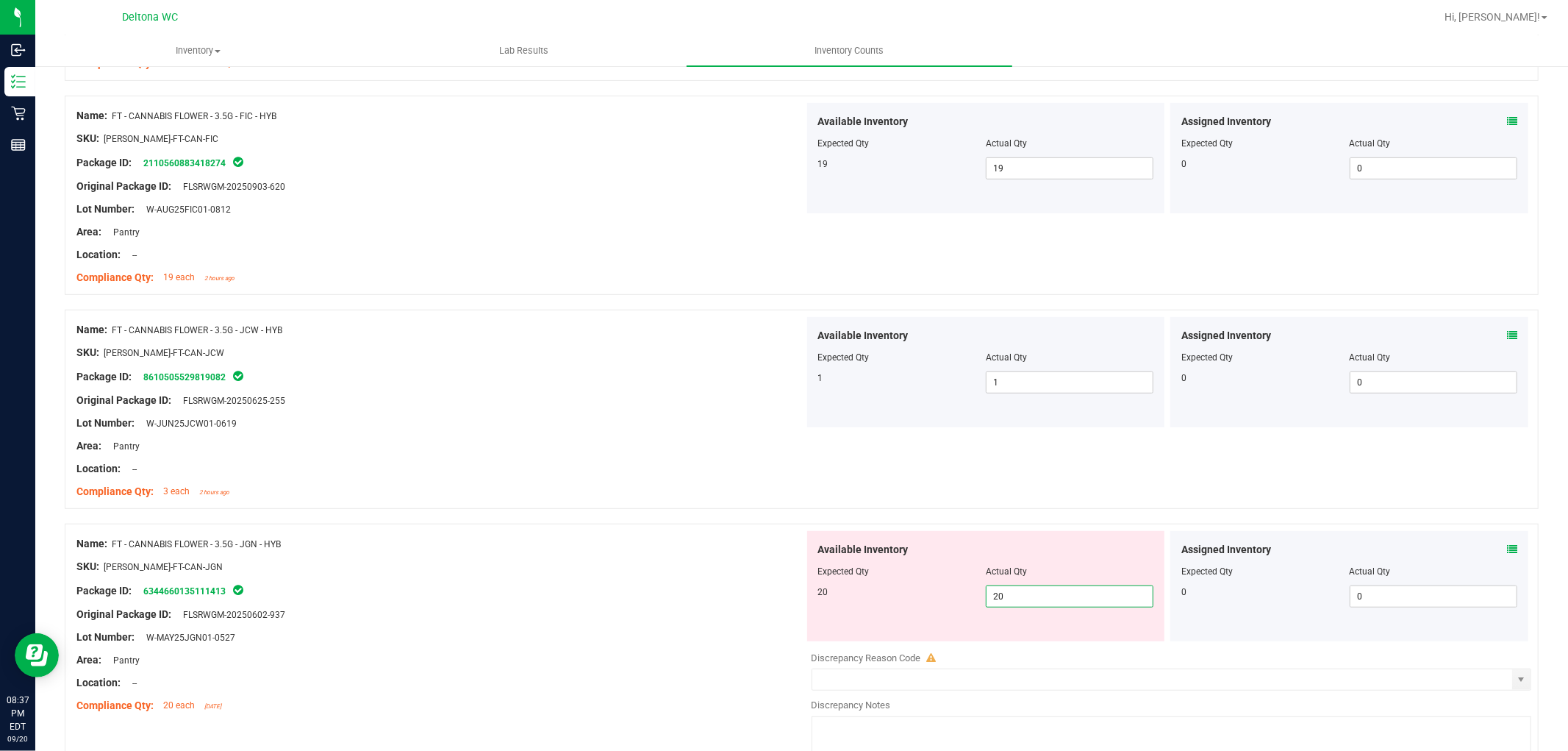
click at [1034, 482] on div "Name: FT - CANNABIS FLOWER - 3.5G - JCW - HYB SKU: [PERSON_NAME]-FT-CAN-JCW Pac…" at bounding box center [801, 409] width 1474 height 199
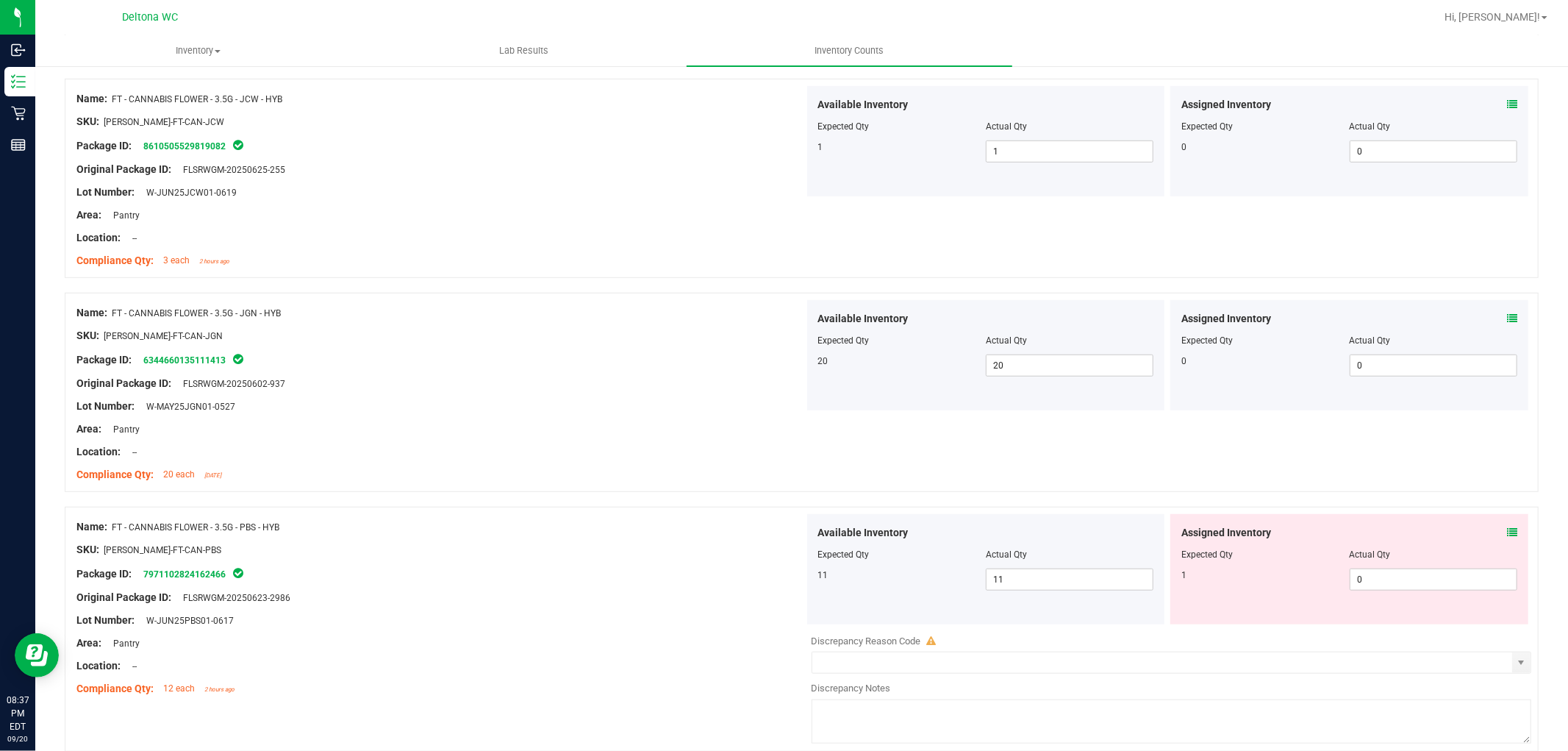
scroll to position [1062, 0]
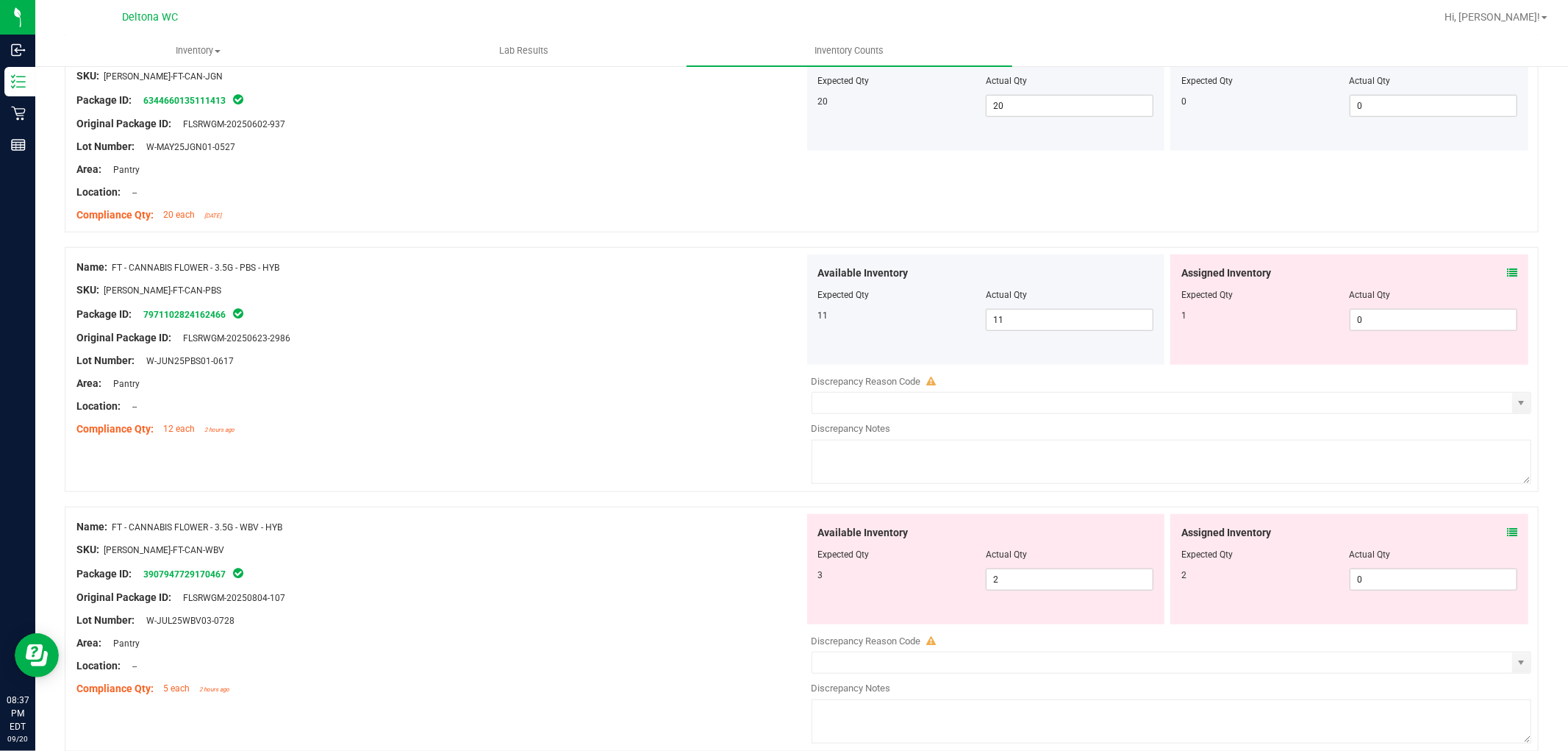
click at [1495, 267] on div "Assigned Inventory" at bounding box center [1349, 273] width 336 height 15
click at [1498, 265] on div "Assigned Inventory Expected Qty Actual Qty 1 0 0" at bounding box center [1349, 310] width 358 height 111
click at [1507, 268] on icon at bounding box center [1512, 273] width 11 height 11
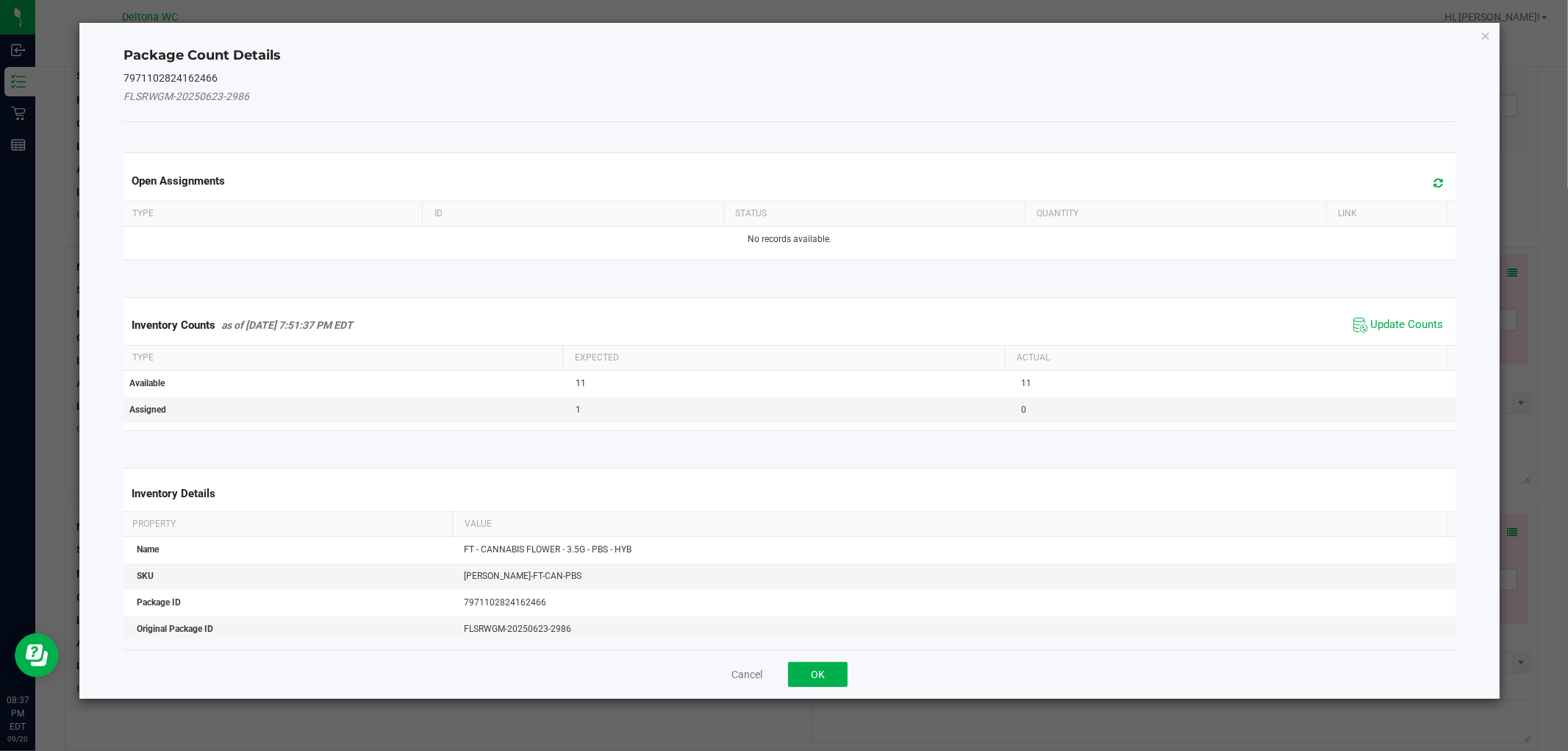
click at [1376, 335] on div "Inventory Counts as of [DATE] 7:51:37 PM EDT Update Counts" at bounding box center [789, 325] width 1337 height 39
click at [1390, 311] on div "Inventory Counts as of [DATE] 7:51:37 PM EDT Update Counts" at bounding box center [789, 325] width 1337 height 39
click at [1386, 315] on span "Update Counts" at bounding box center [1398, 325] width 98 height 22
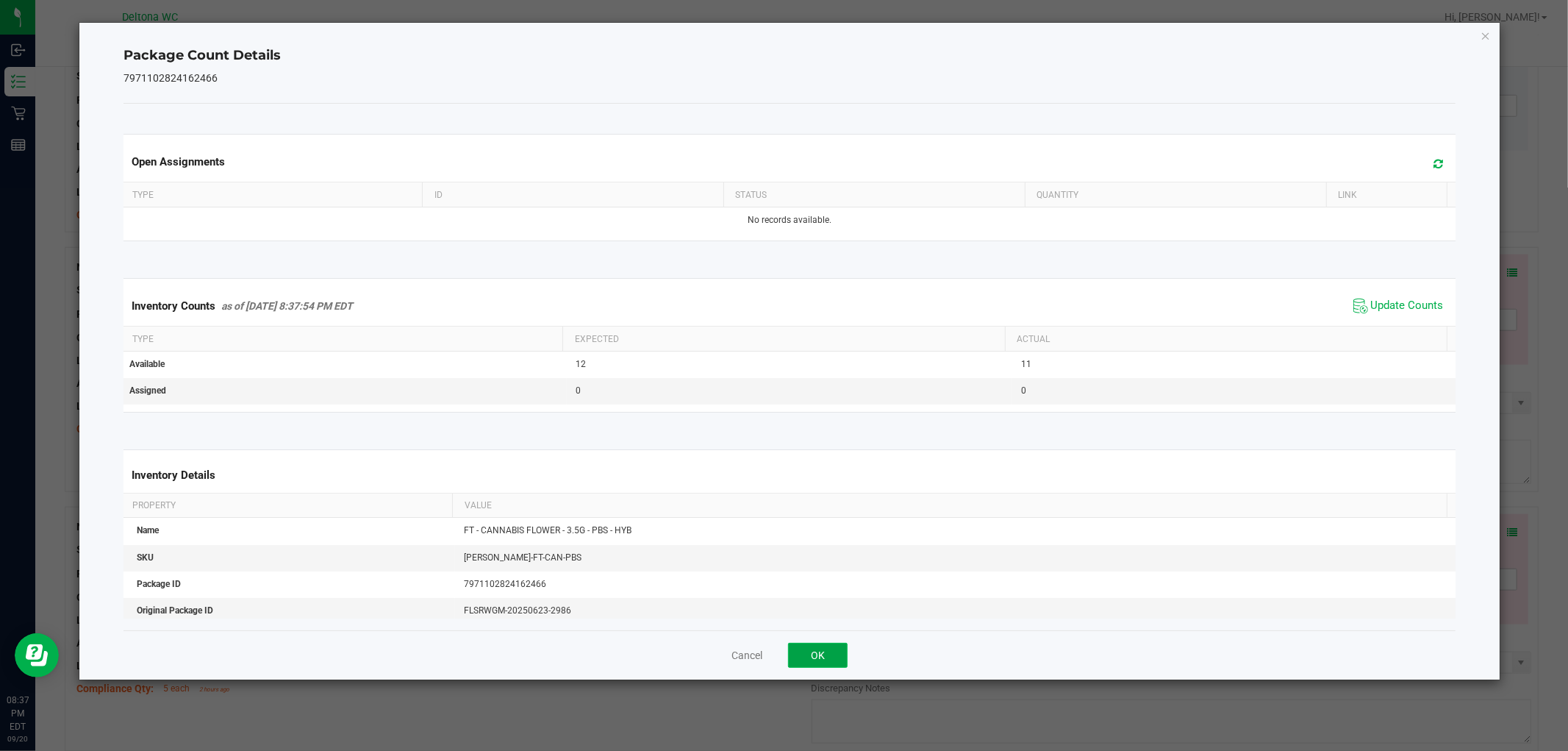
click at [835, 657] on button "OK" at bounding box center [817, 655] width 60 height 25
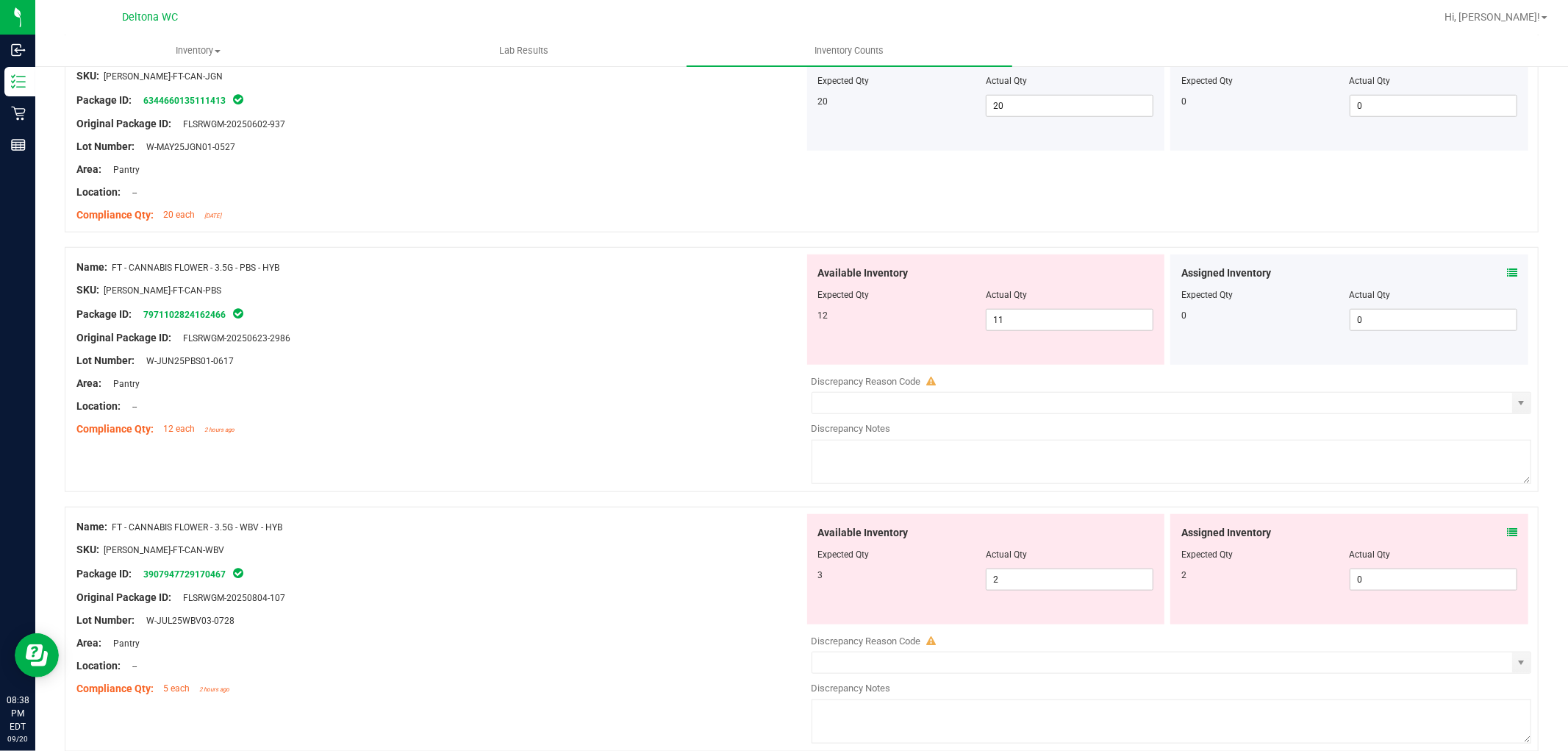
click at [1056, 335] on div "Available Inventory Expected Qty Actual Qty 12 11 11" at bounding box center [986, 310] width 358 height 111
click at [1067, 319] on span "11 11" at bounding box center [1069, 319] width 167 height 22
click at [1066, 321] on input "11" at bounding box center [1070, 319] width 166 height 20
type input "2"
type input "12"
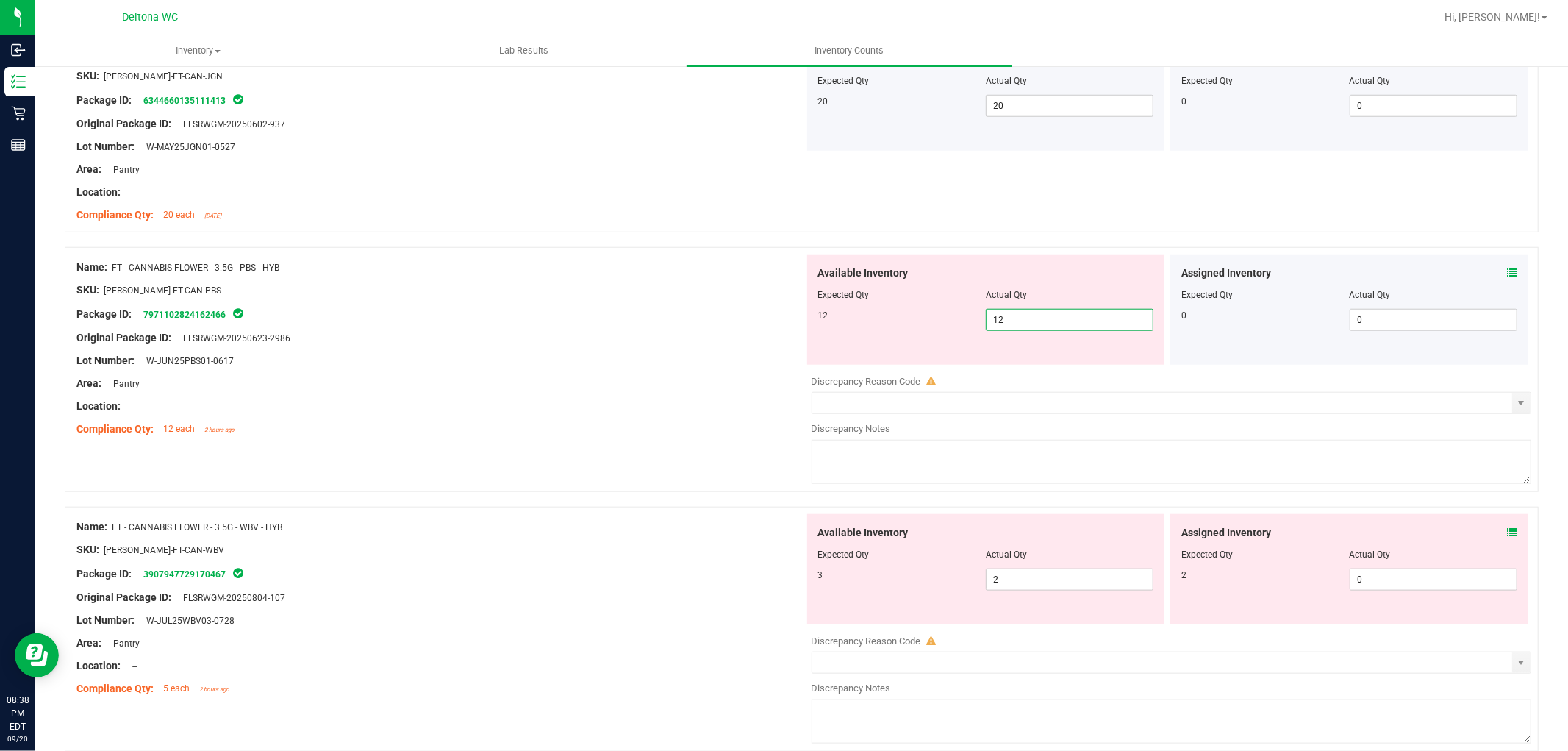
type input "12"
drag, startPoint x: 1500, startPoint y: 519, endPoint x: 1496, endPoint y: 531, distance: 12.6
click at [1497, 526] on div "Assigned Inventory Expected Qty Actual Qty 2 0 0" at bounding box center [1349, 569] width 358 height 111
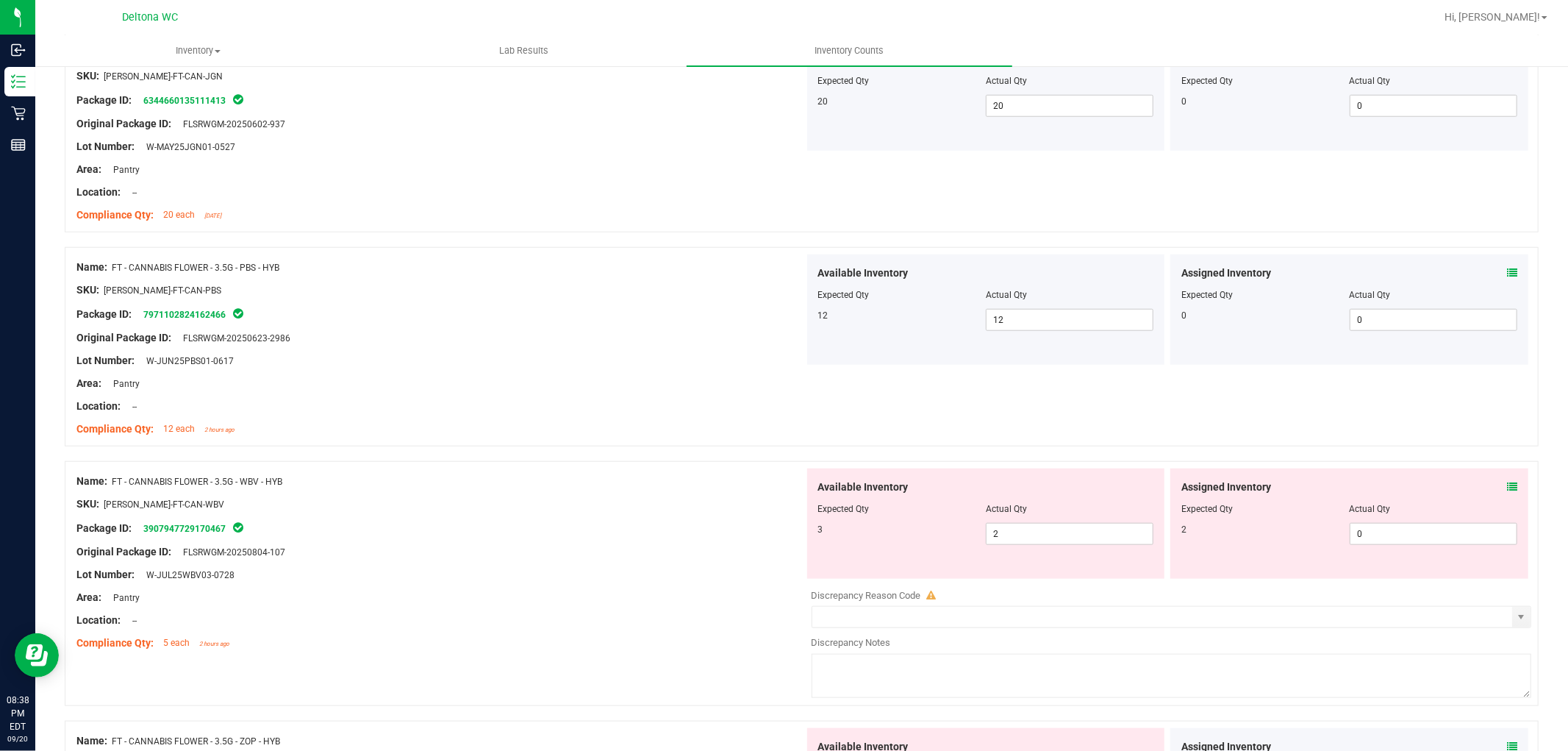
click at [1507, 483] on icon at bounding box center [1512, 487] width 11 height 11
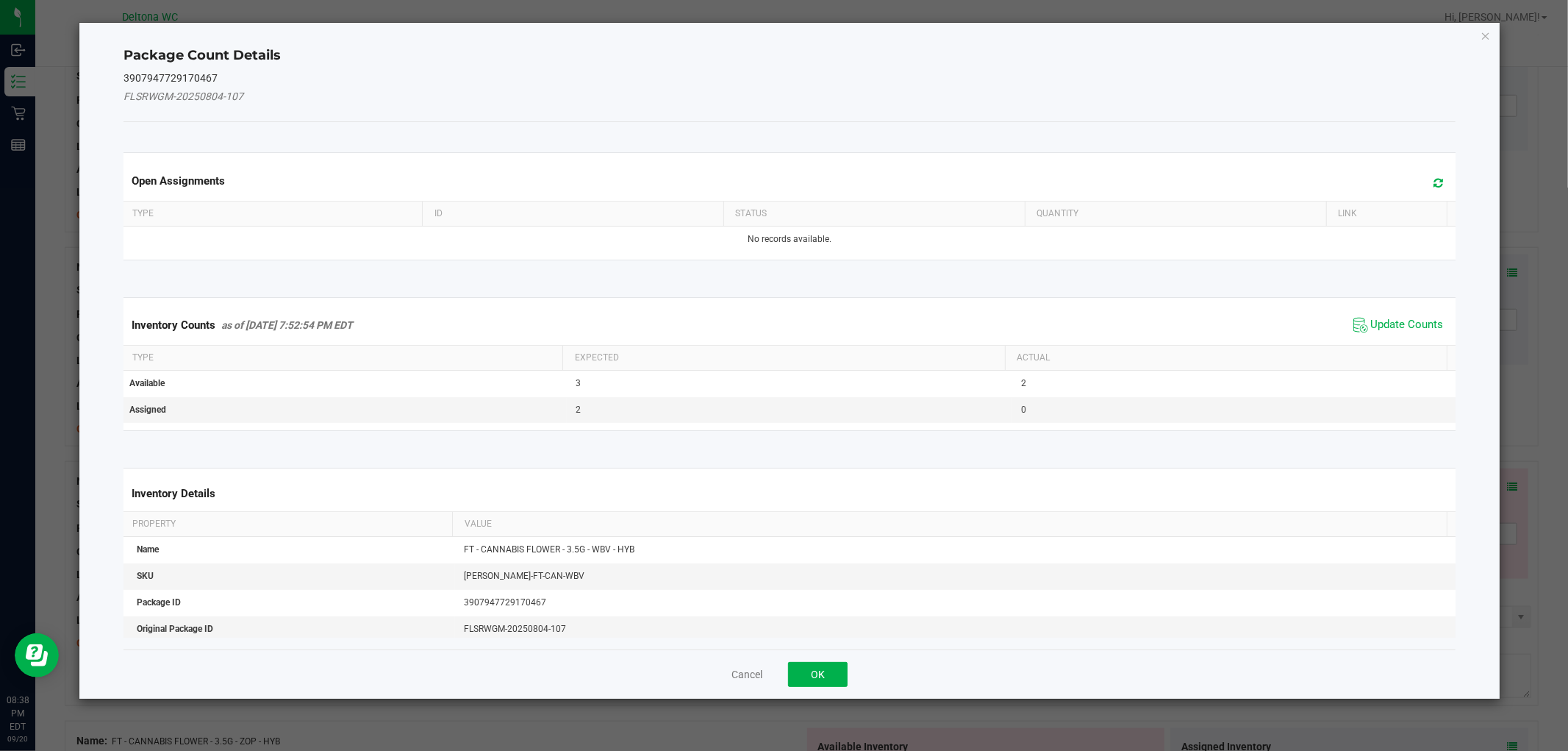
click at [1400, 316] on span "Update Counts" at bounding box center [1398, 325] width 98 height 22
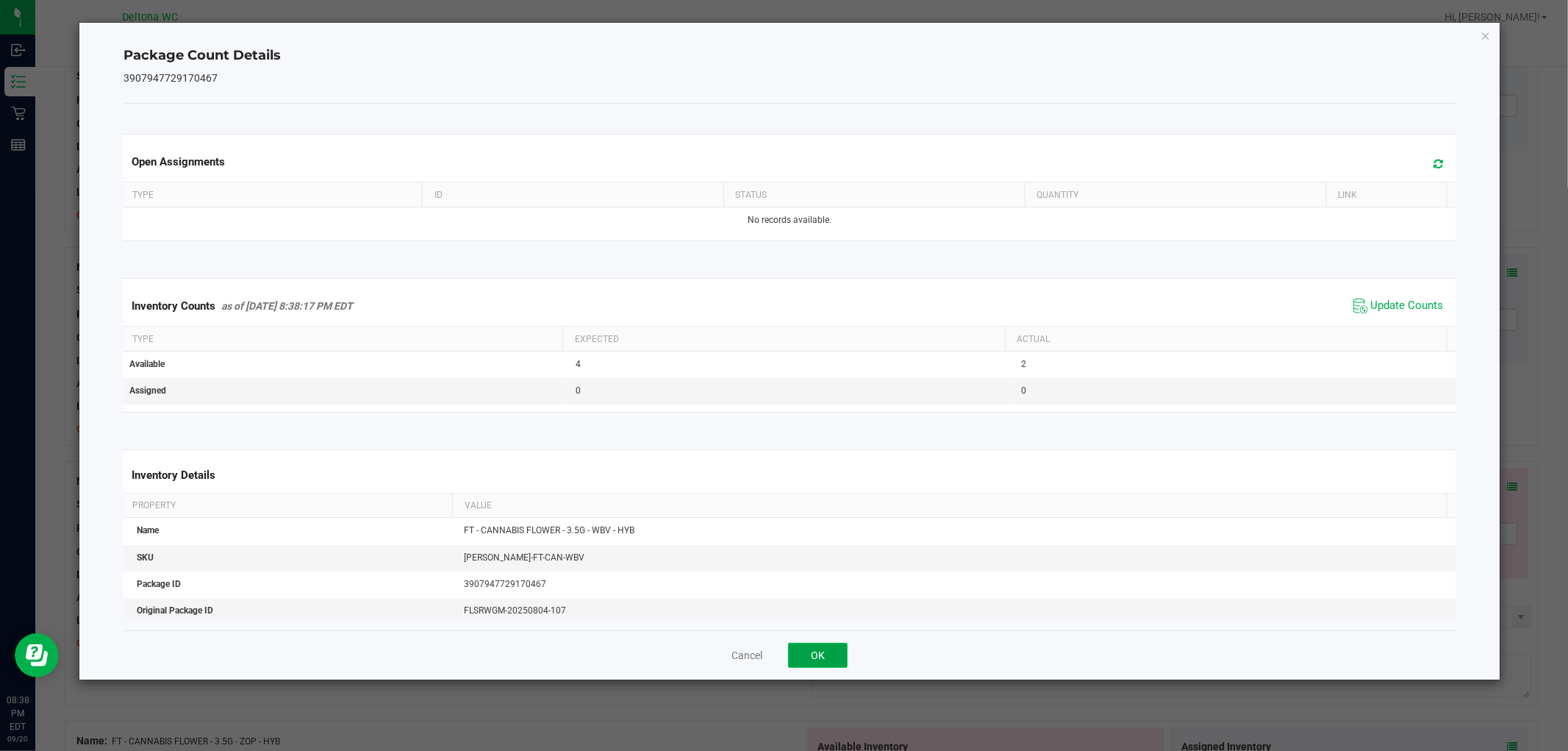
click at [829, 659] on button "OK" at bounding box center [817, 655] width 60 height 25
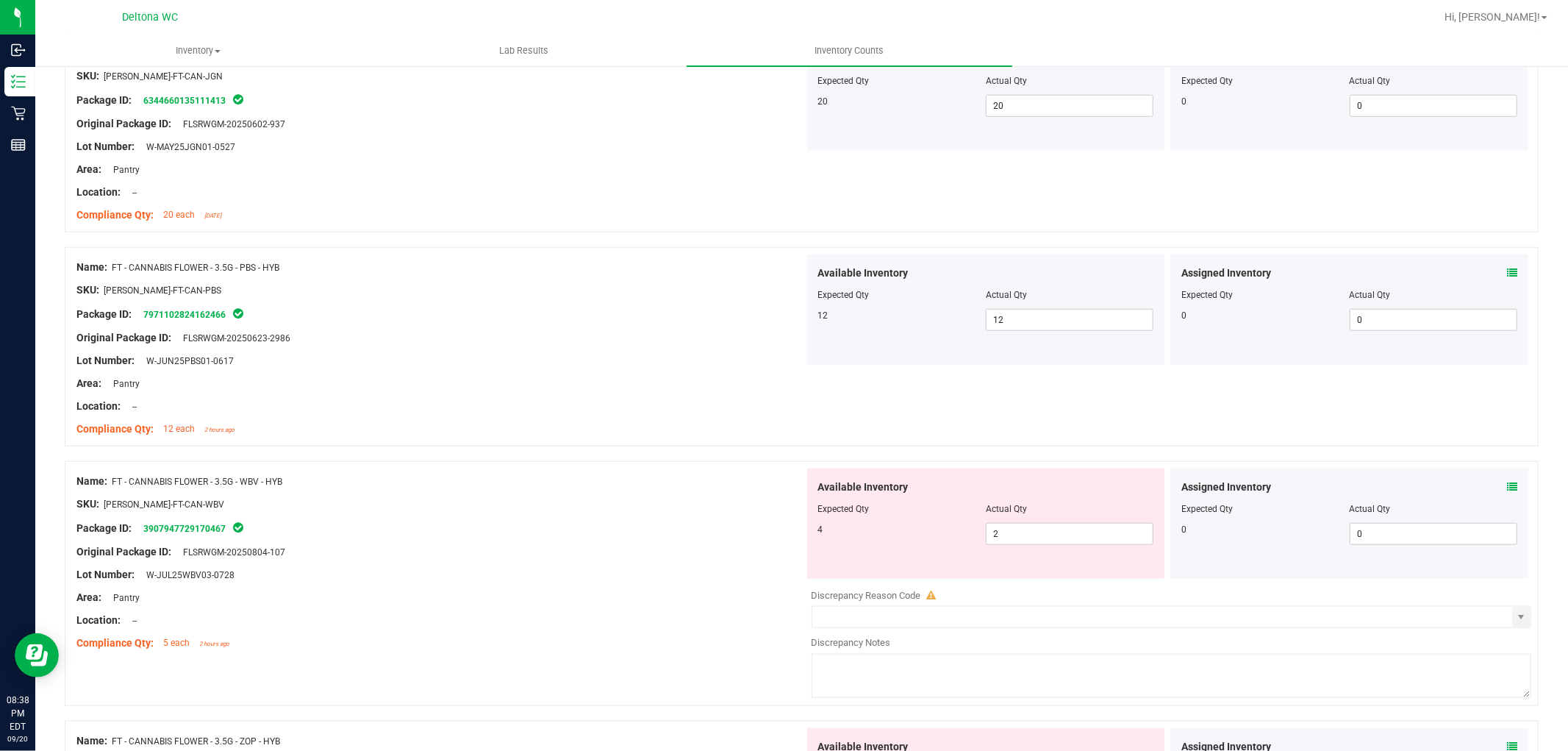
click at [1507, 481] on icon at bounding box center [1512, 487] width 11 height 11
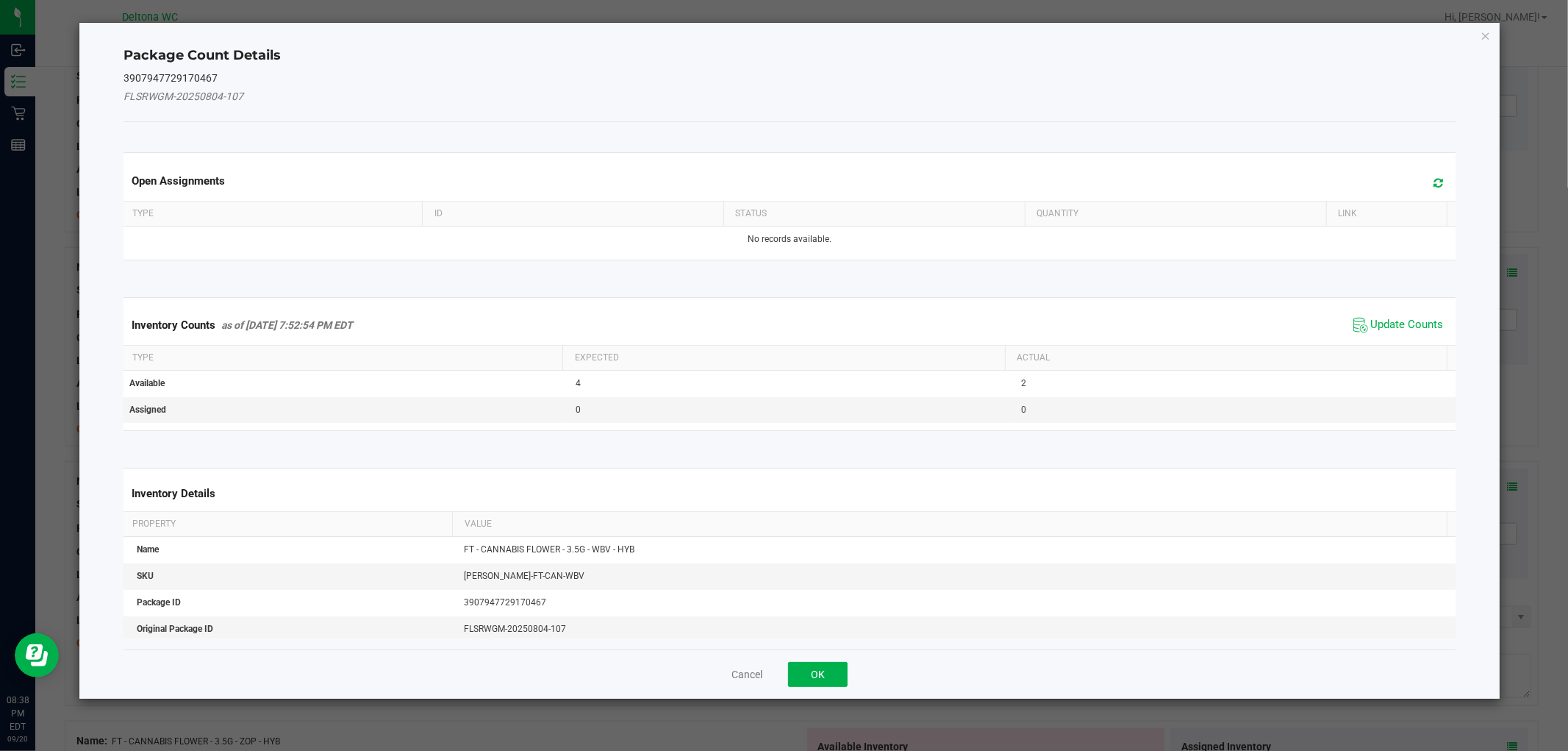
click at [1402, 332] on span "Update Counts" at bounding box center [1398, 325] width 98 height 22
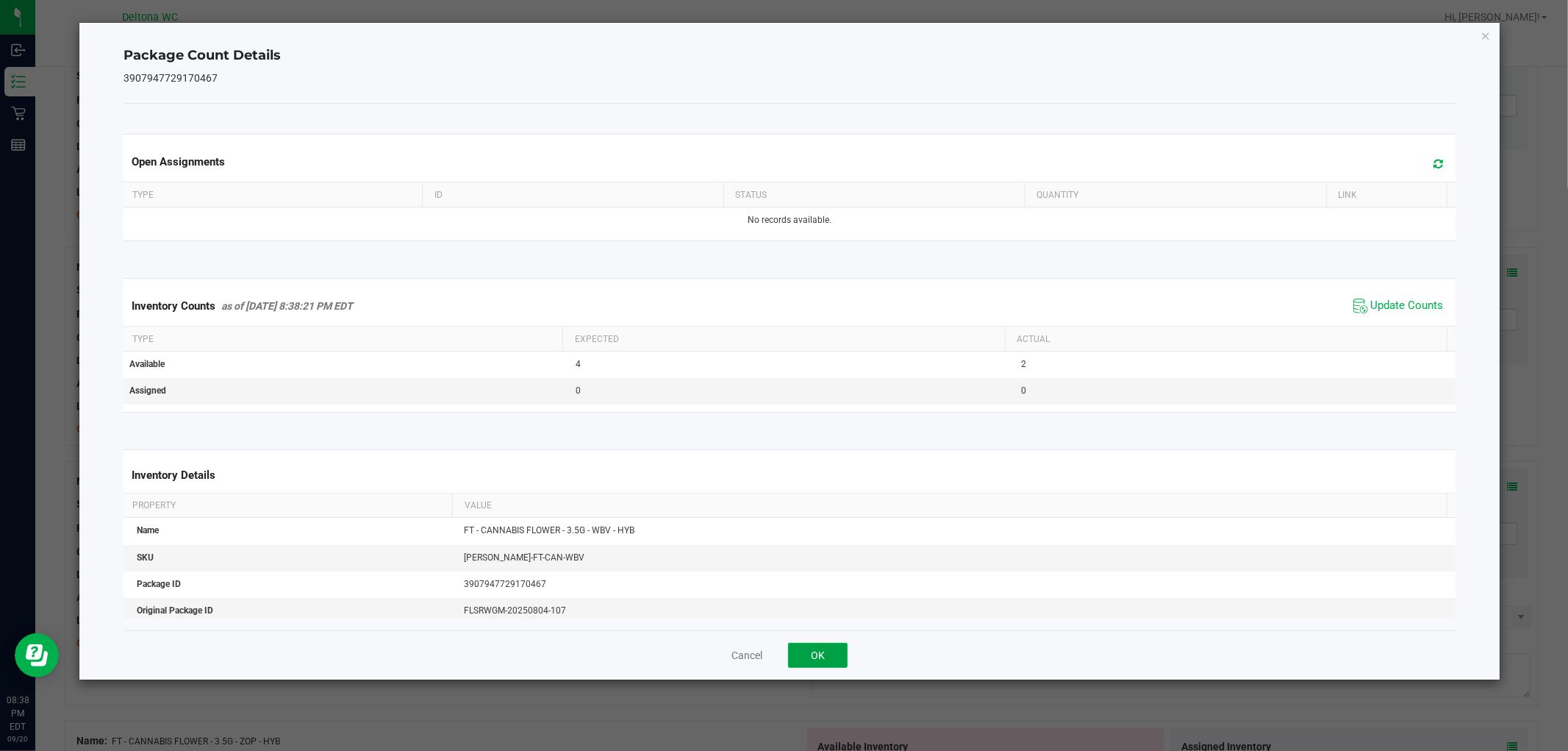
drag, startPoint x: 826, startPoint y: 665, endPoint x: 827, endPoint y: 658, distance: 7.1
click at [827, 659] on button "OK" at bounding box center [817, 655] width 60 height 25
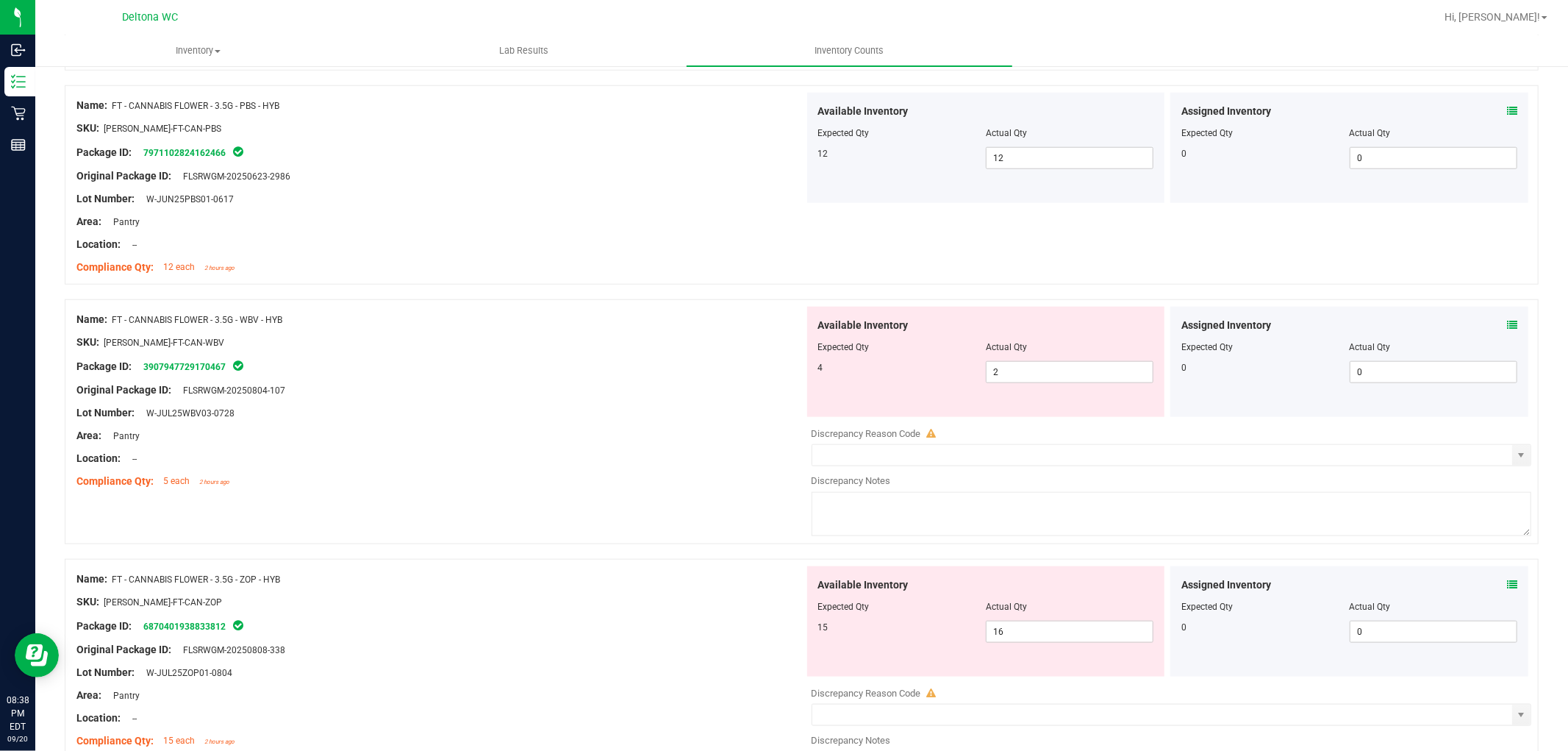
scroll to position [1225, 0]
click at [1008, 373] on span "2 2" at bounding box center [1069, 370] width 167 height 22
click at [1008, 373] on input "2" at bounding box center [1070, 370] width 166 height 20
type input "4"
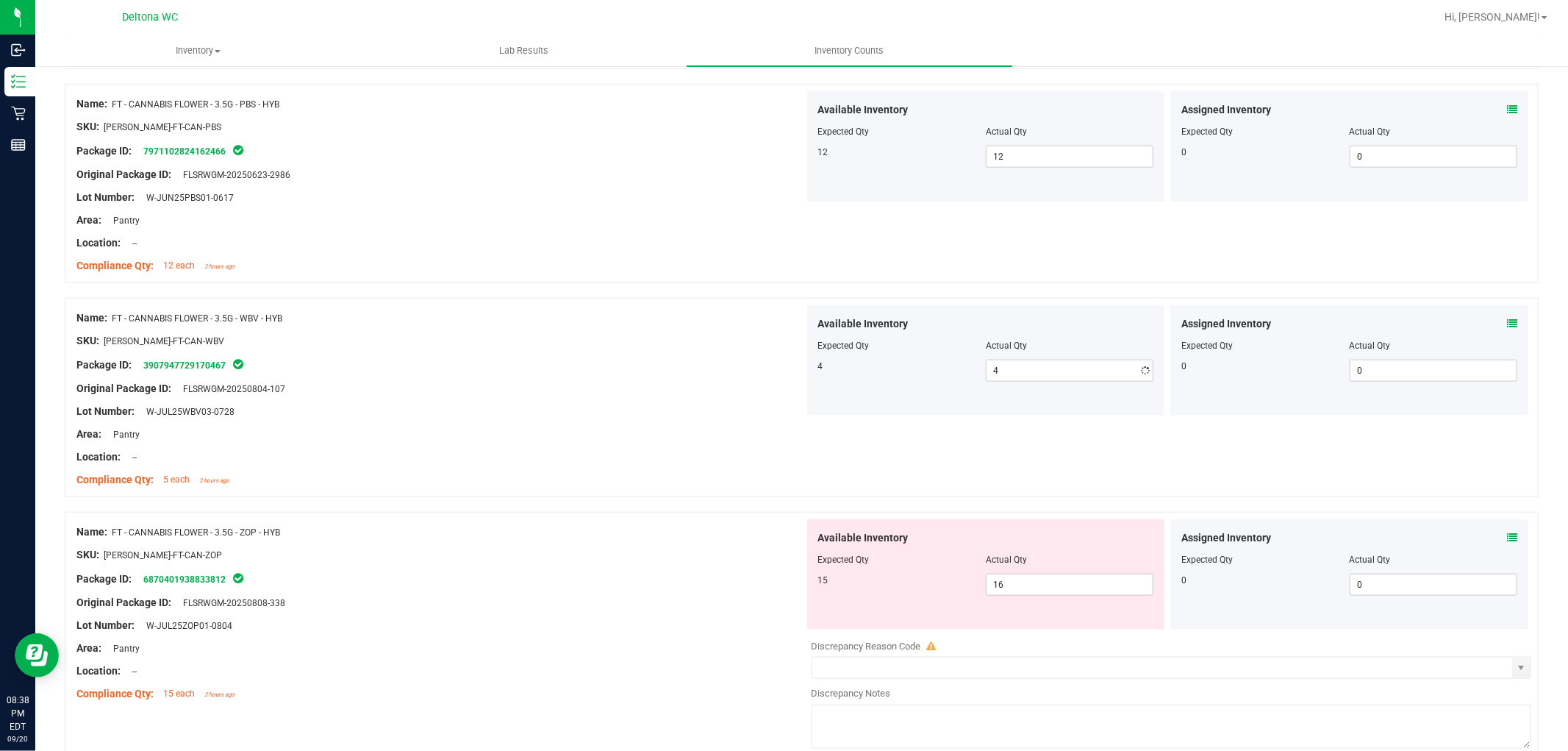
click at [717, 445] on div at bounding box center [440, 446] width 728 height 8
drag, startPoint x: 1056, startPoint y: 596, endPoint x: 1059, endPoint y: 583, distance: 13.3
click at [1059, 586] on span "16 16" at bounding box center [1069, 584] width 167 height 22
click at [1059, 583] on span "16 16" at bounding box center [1069, 584] width 167 height 22
type input "1"
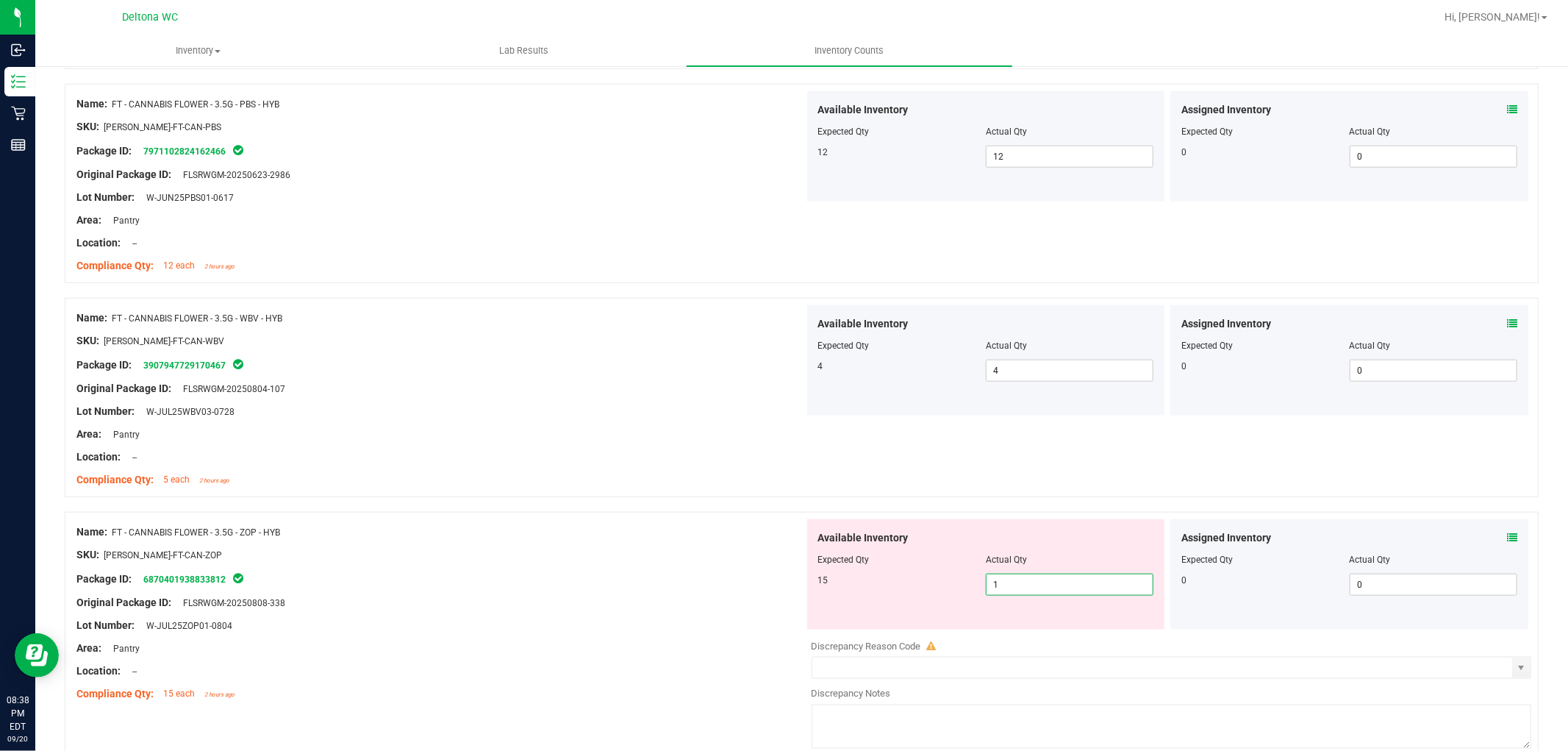
type input "15"
drag, startPoint x: 841, startPoint y: 431, endPoint x: 854, endPoint y: 434, distance: 13.3
click at [843, 432] on div "Name: FT - CANNABIS FLOWER - 3.5G - WBV - HYB SKU: [PERSON_NAME]-FT-CAN-WBV Pac…" at bounding box center [801, 397] width 1474 height 199
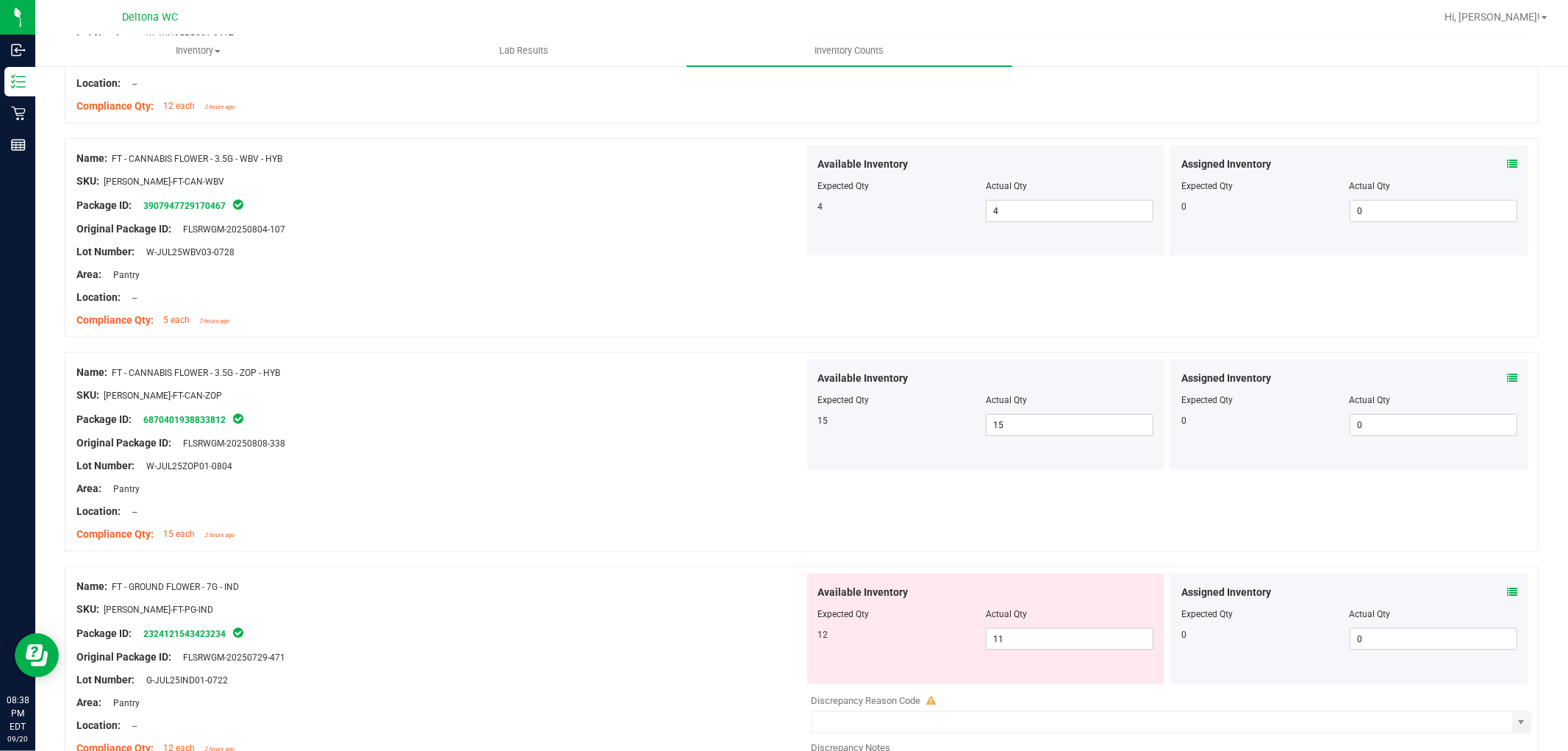
scroll to position [1634, 0]
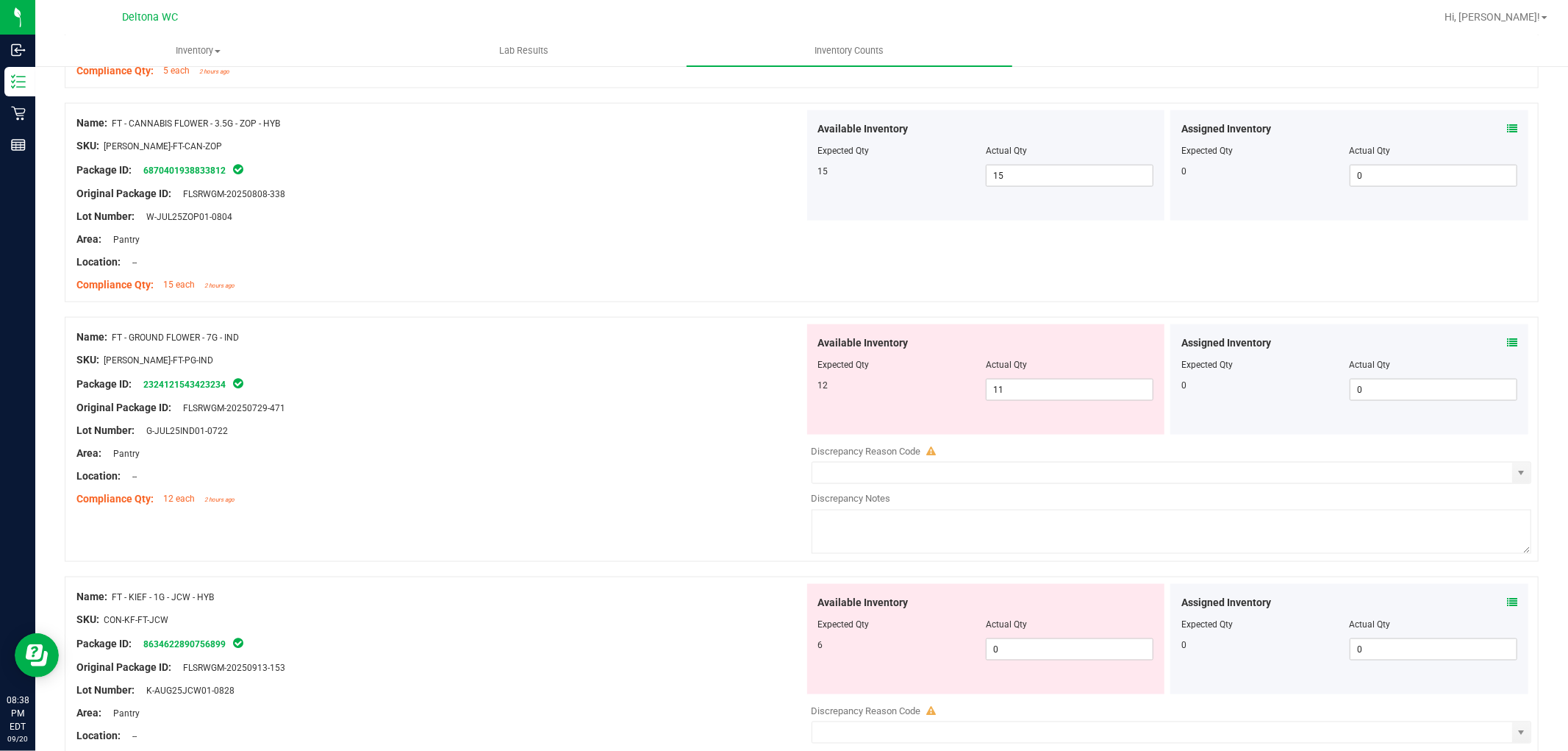
click at [1505, 342] on div "Assigned Inventory Expected Qty Actual Qty 0 0 0" at bounding box center [1349, 379] width 358 height 111
click at [1507, 344] on icon at bounding box center [1512, 343] width 11 height 11
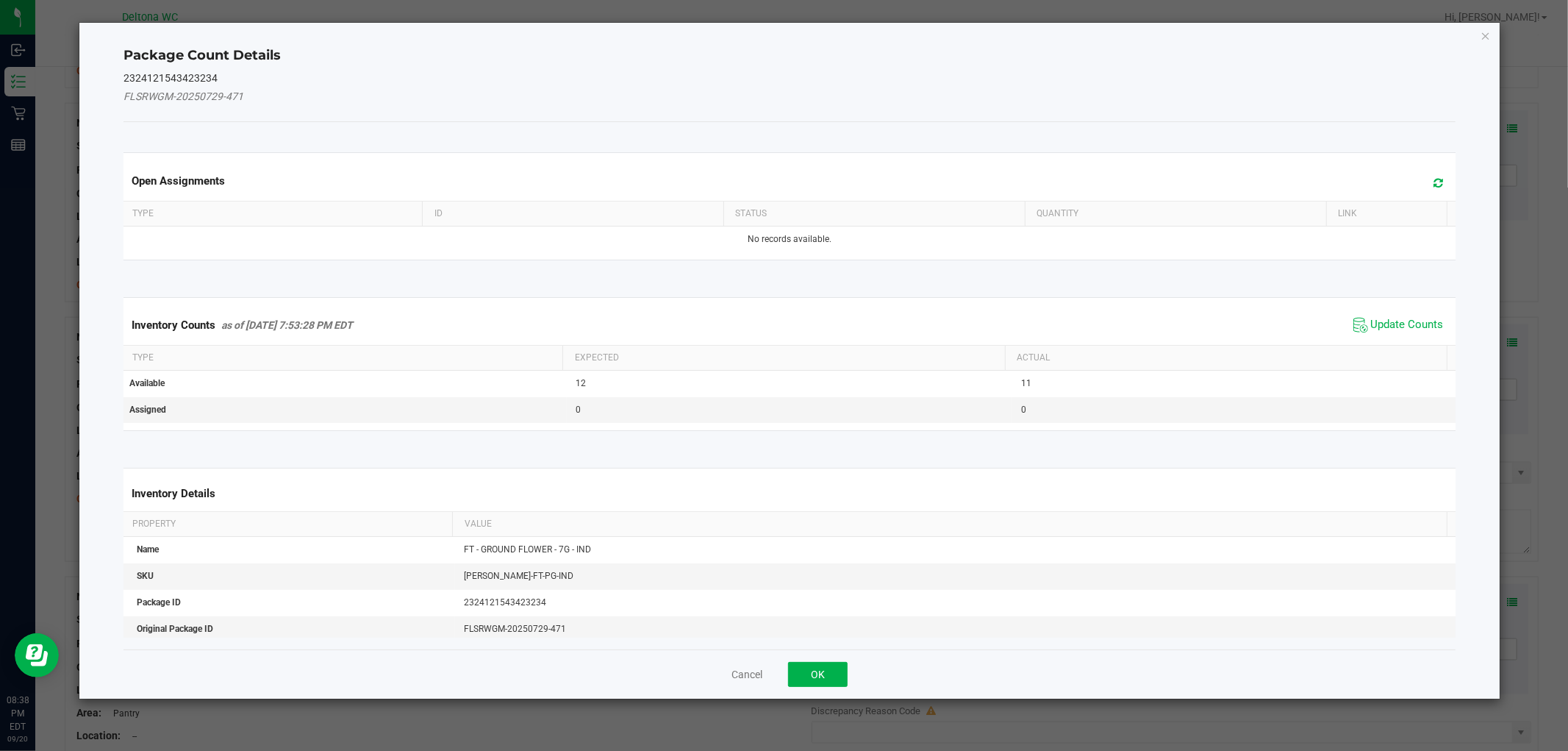
click at [1361, 314] on span "Update Counts" at bounding box center [1398, 325] width 98 height 22
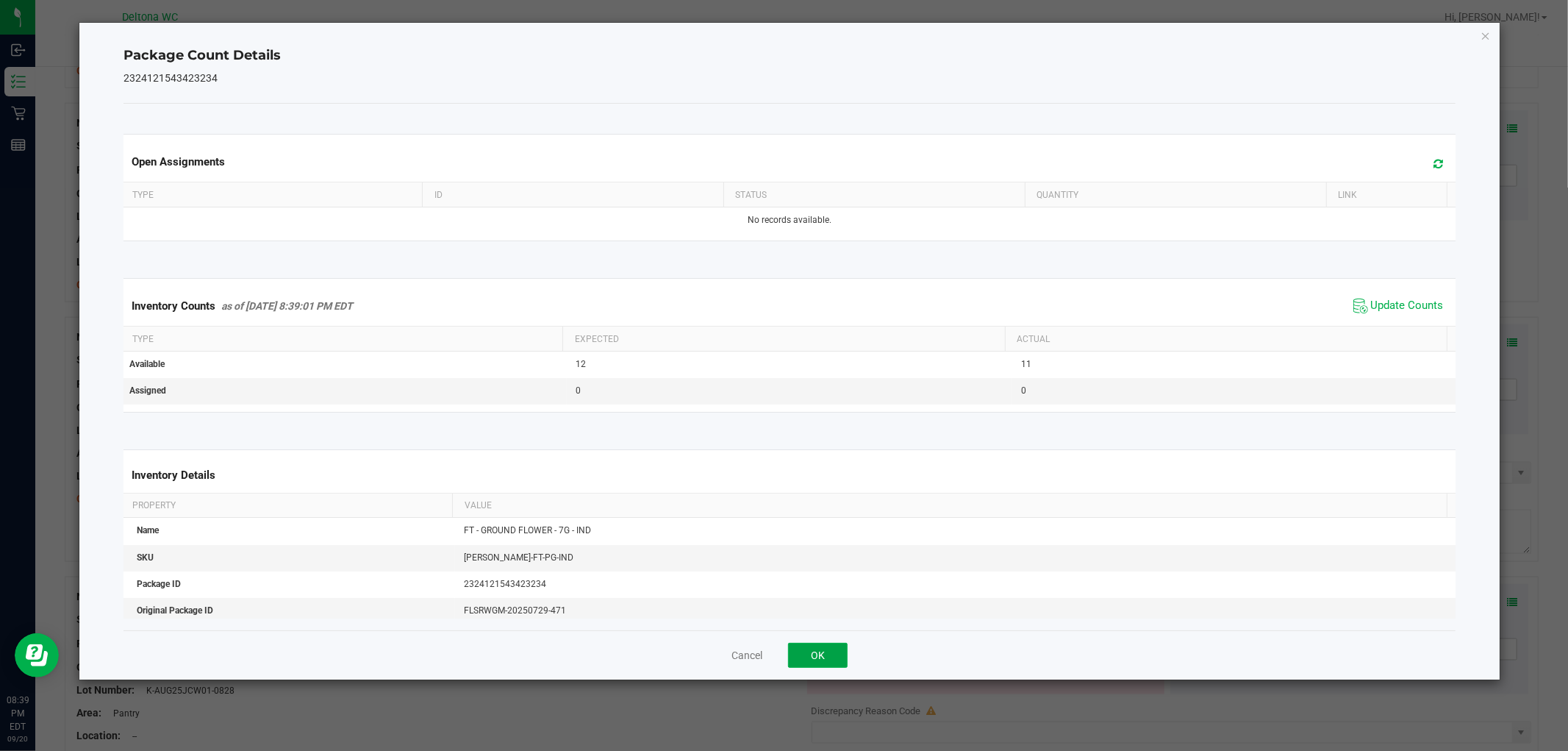
click at [814, 662] on button "OK" at bounding box center [817, 655] width 60 height 25
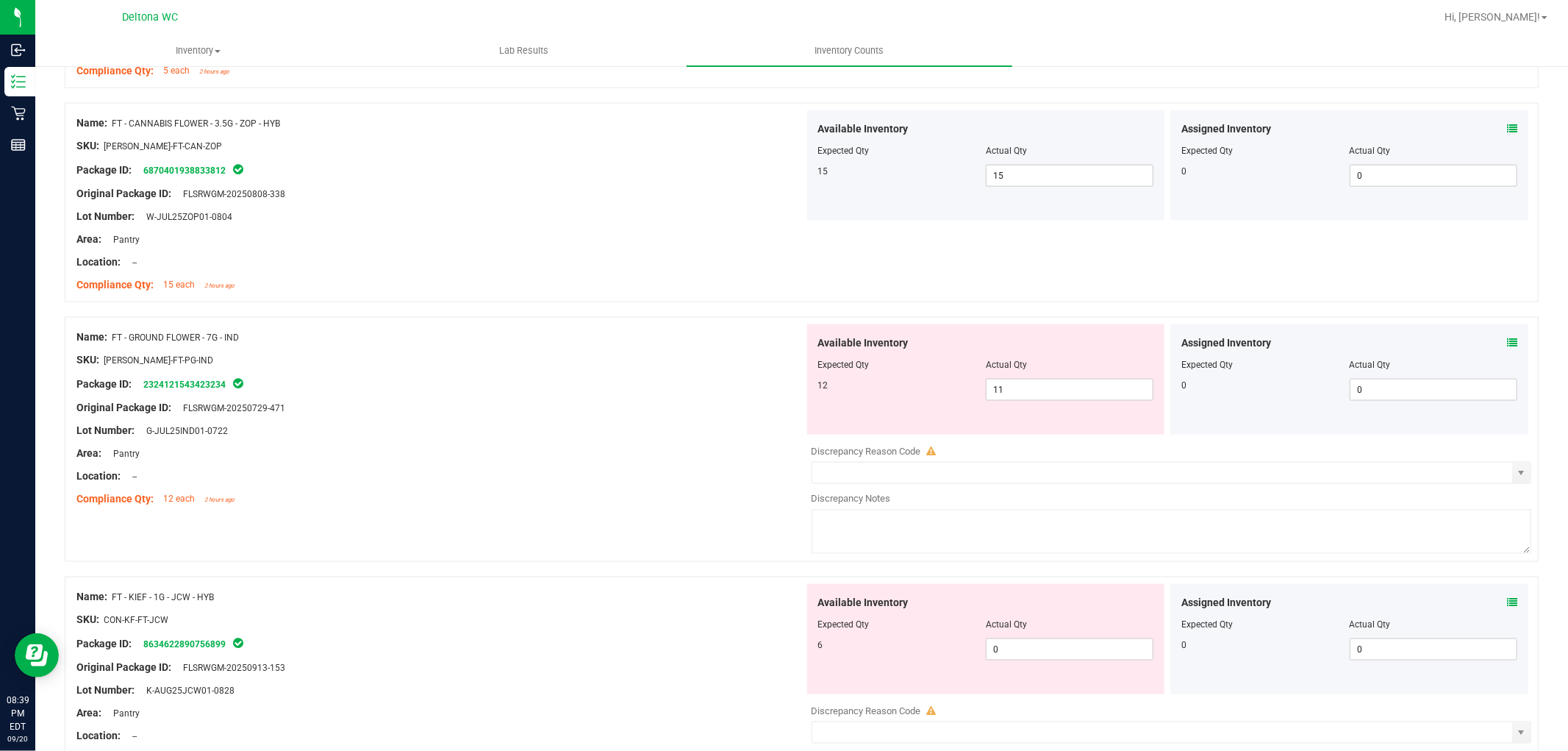
click at [1507, 602] on icon at bounding box center [1512, 603] width 11 height 11
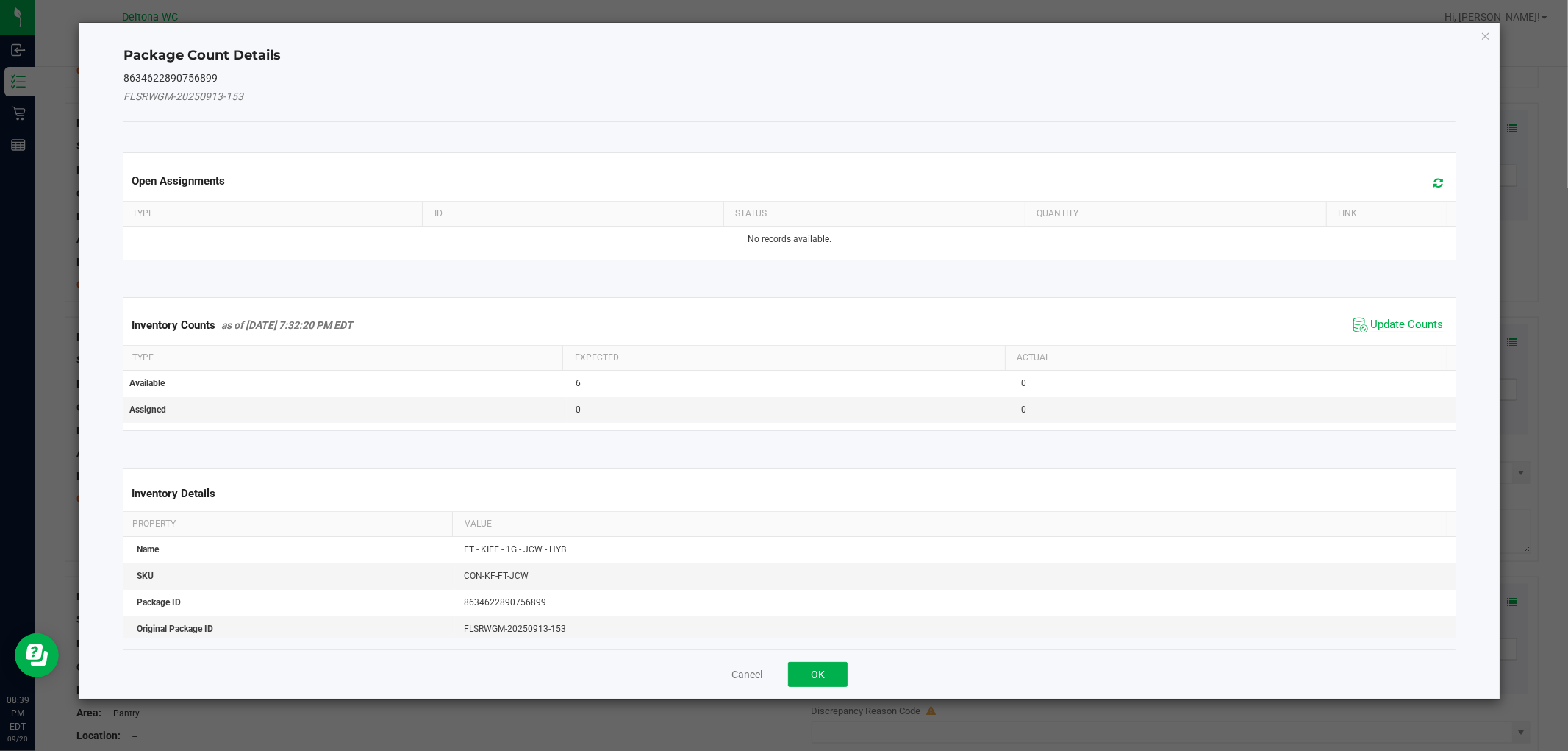
click at [1371, 326] on span "Update Counts" at bounding box center [1408, 325] width 73 height 14
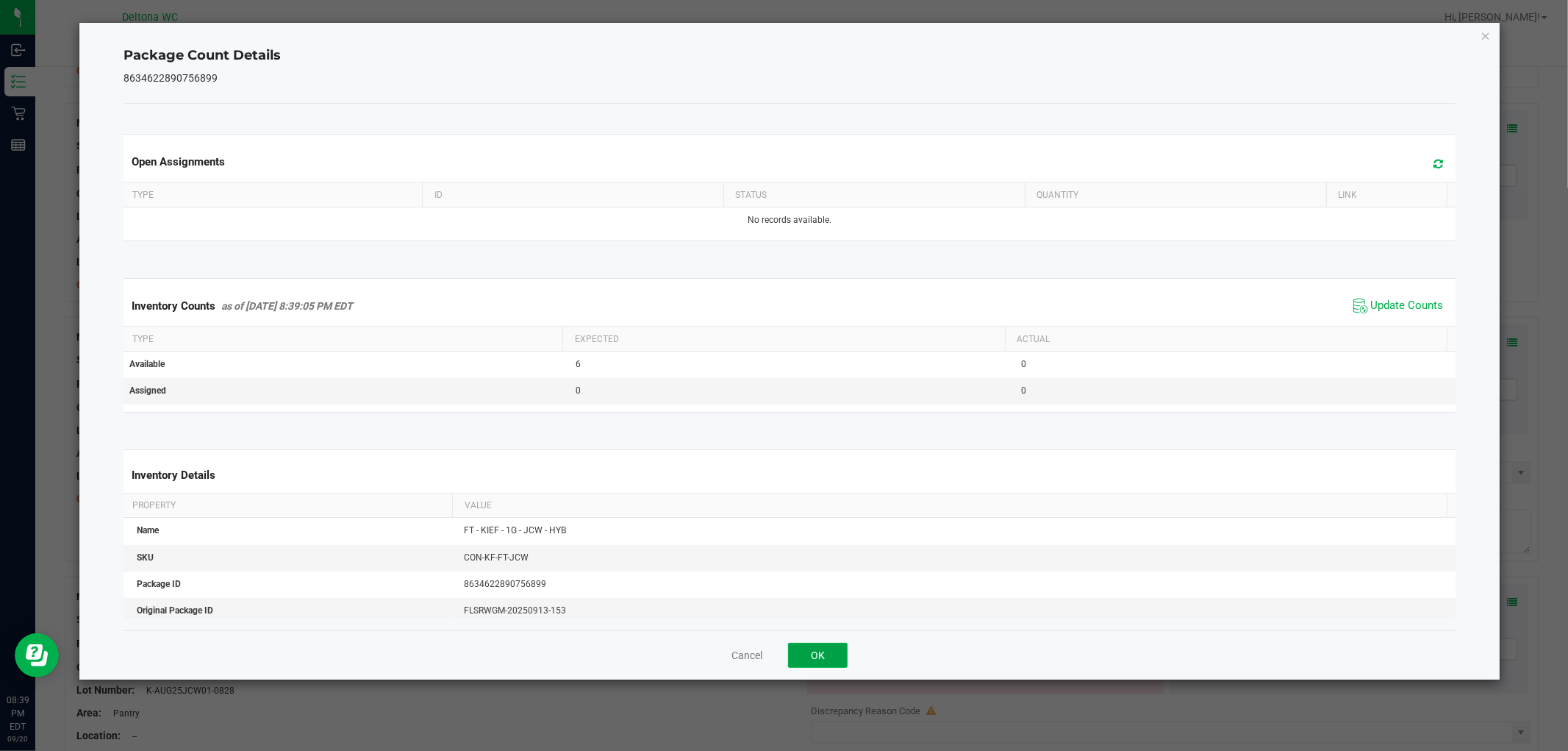
click at [835, 643] on button "OK" at bounding box center [817, 655] width 60 height 25
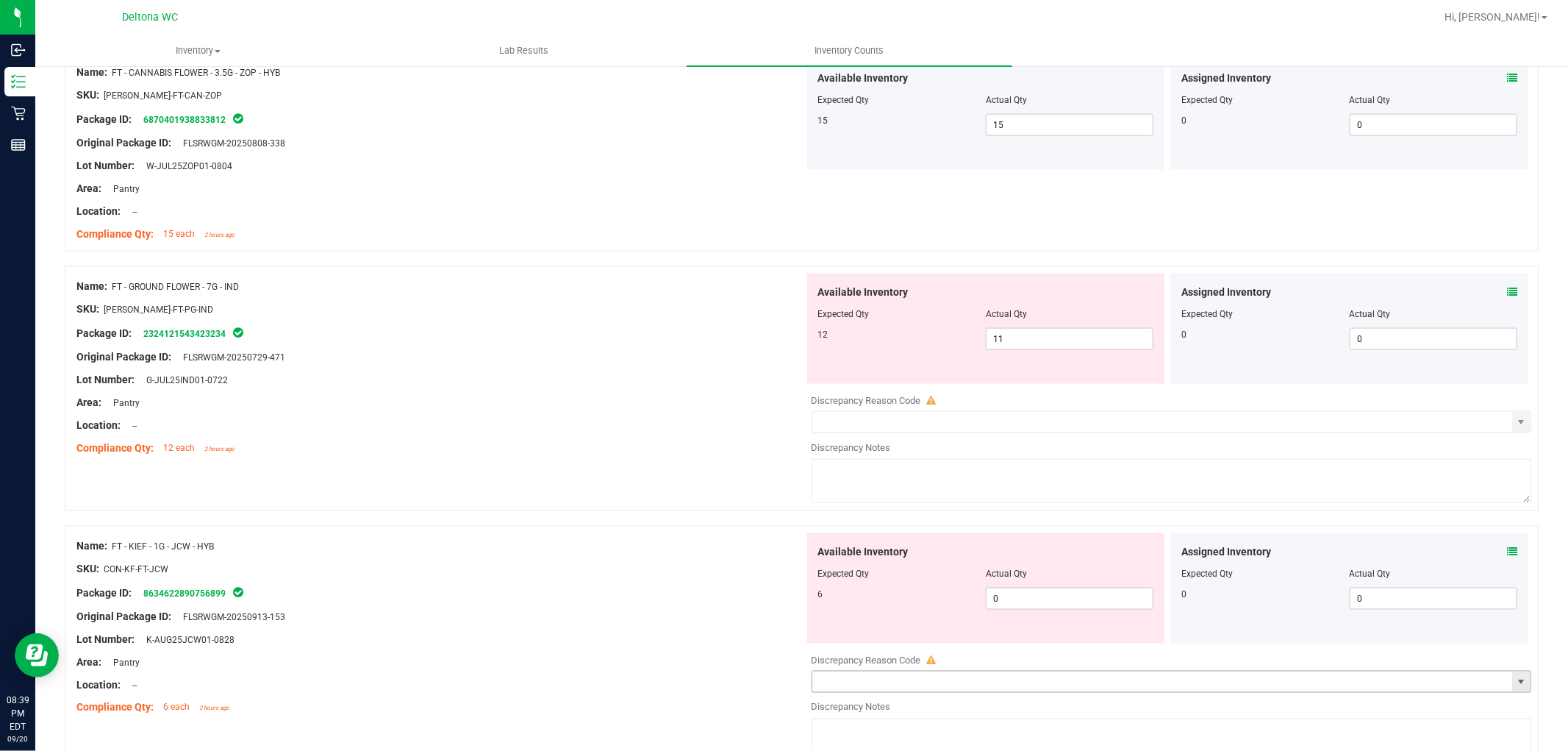
scroll to position [1879, 0]
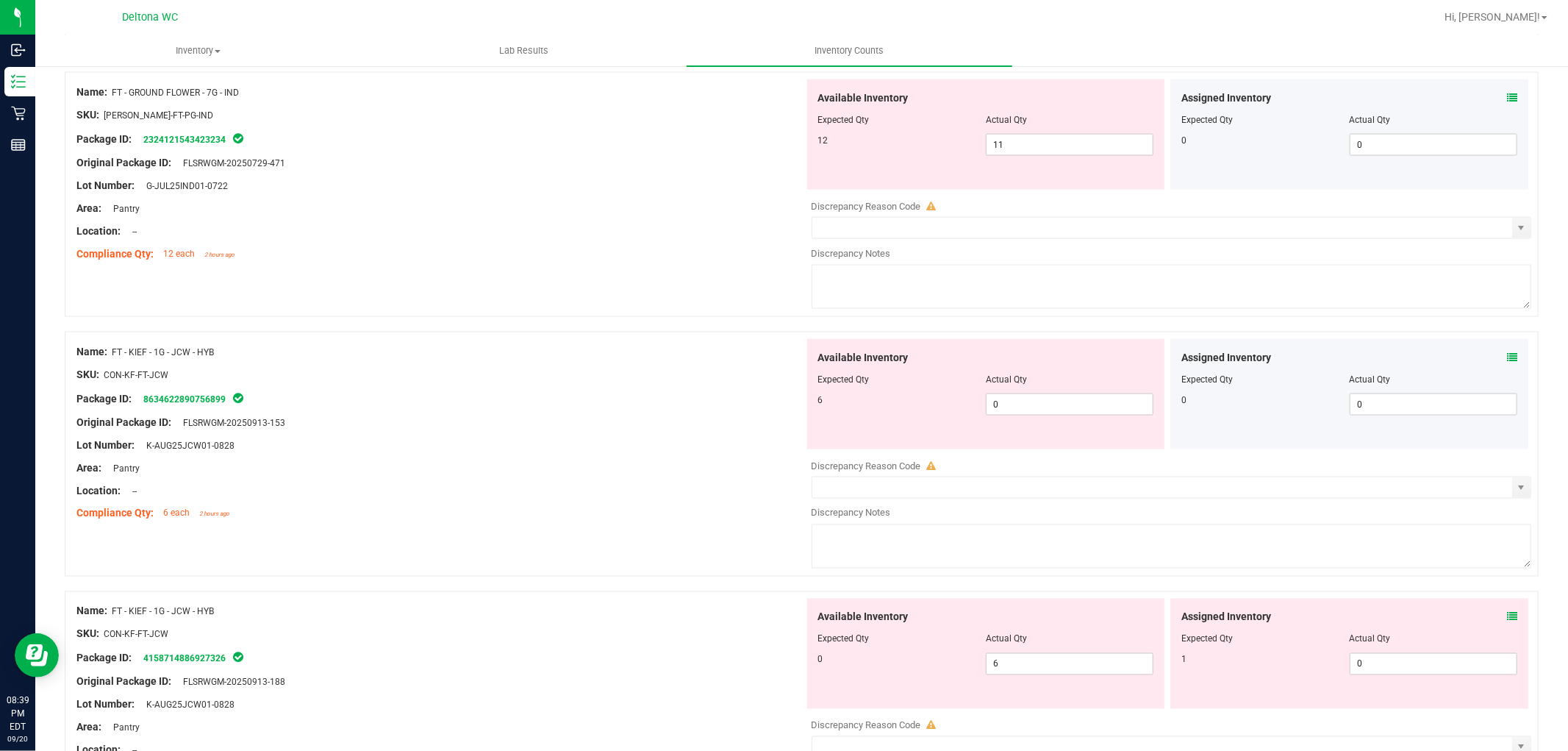
click at [1507, 615] on icon at bounding box center [1512, 617] width 11 height 11
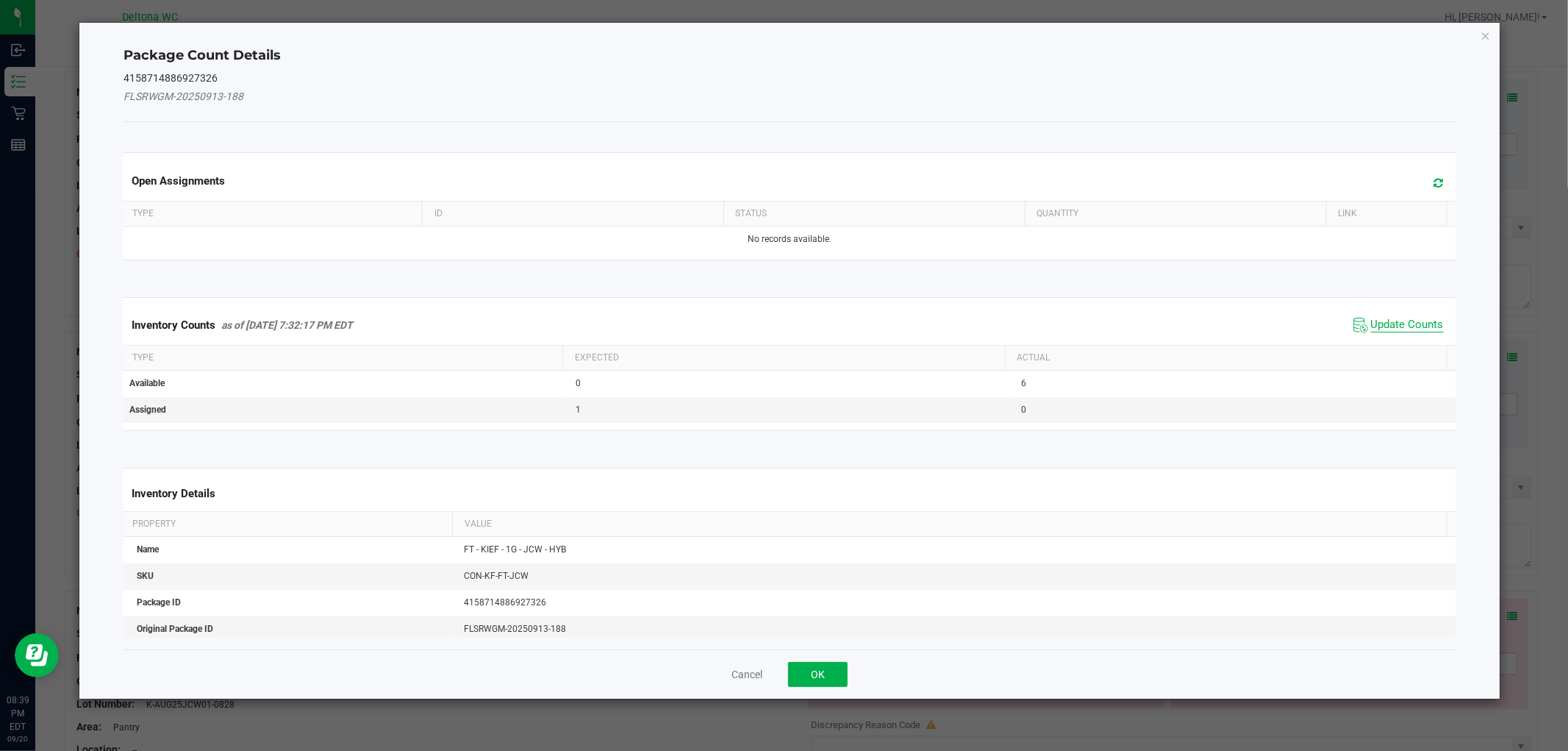
click at [1405, 320] on span "Update Counts" at bounding box center [1408, 325] width 73 height 14
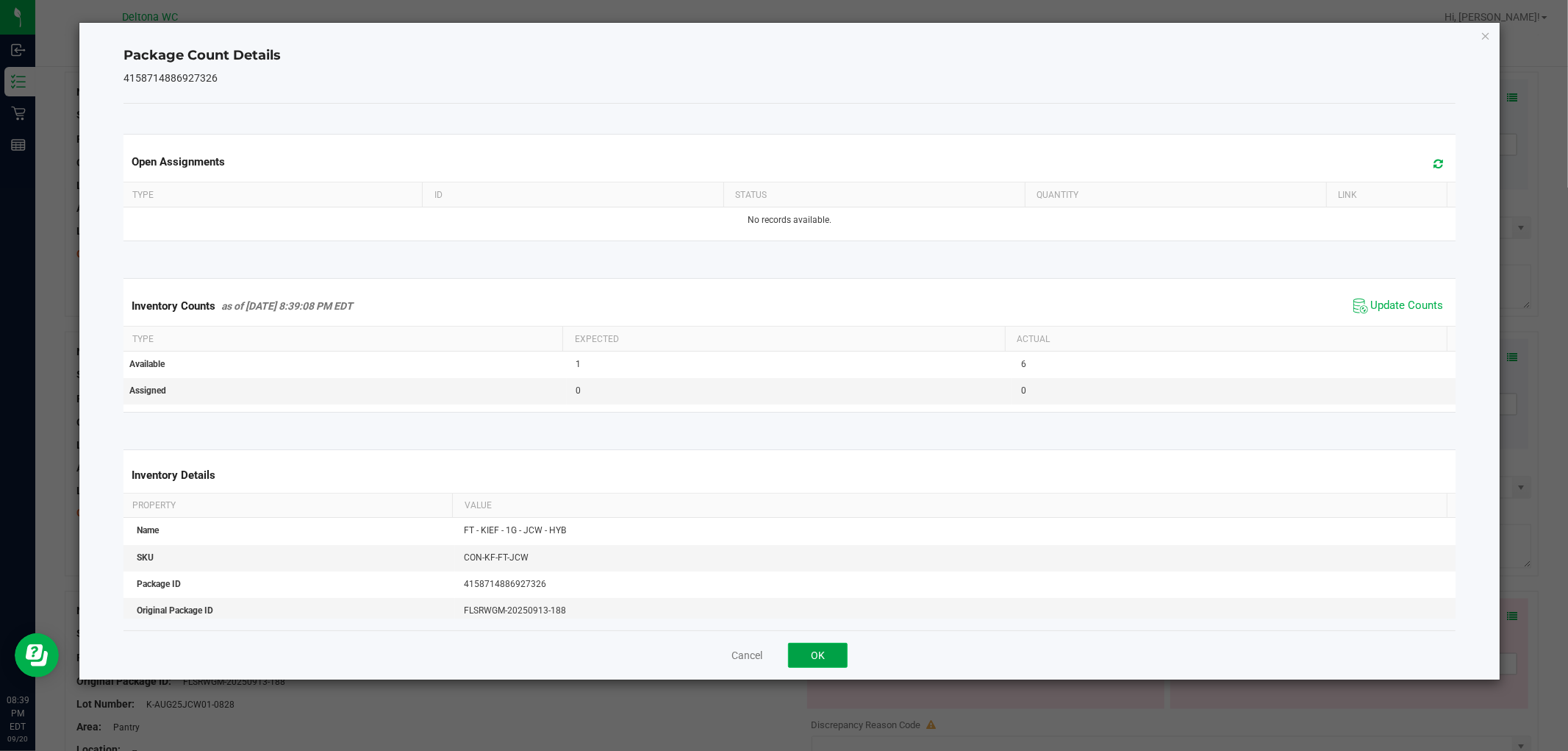
click at [814, 665] on button "OK" at bounding box center [817, 655] width 60 height 25
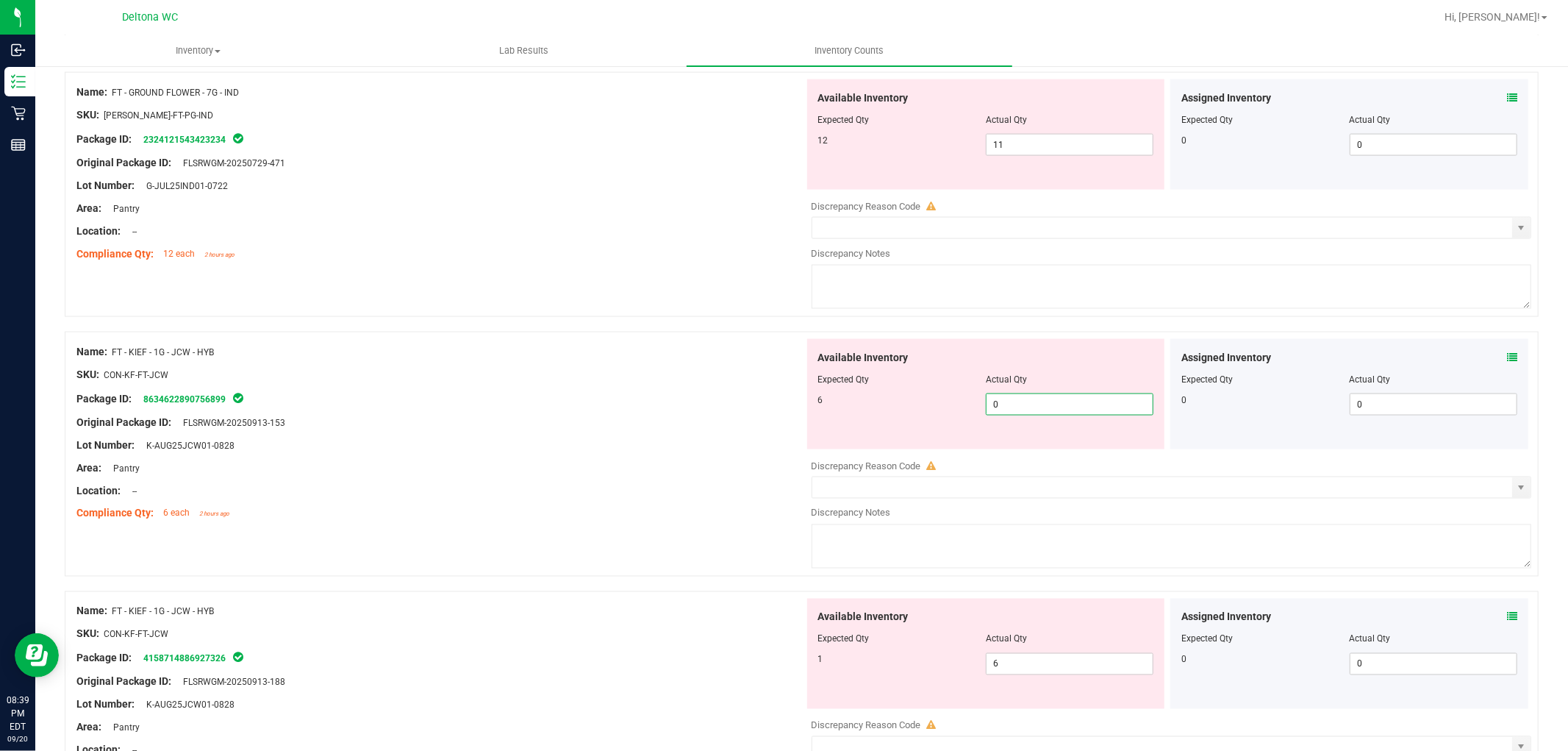
click at [1020, 407] on span "0 0" at bounding box center [1069, 404] width 167 height 22
click at [1020, 407] on input "0" at bounding box center [1070, 404] width 166 height 20
type input "6"
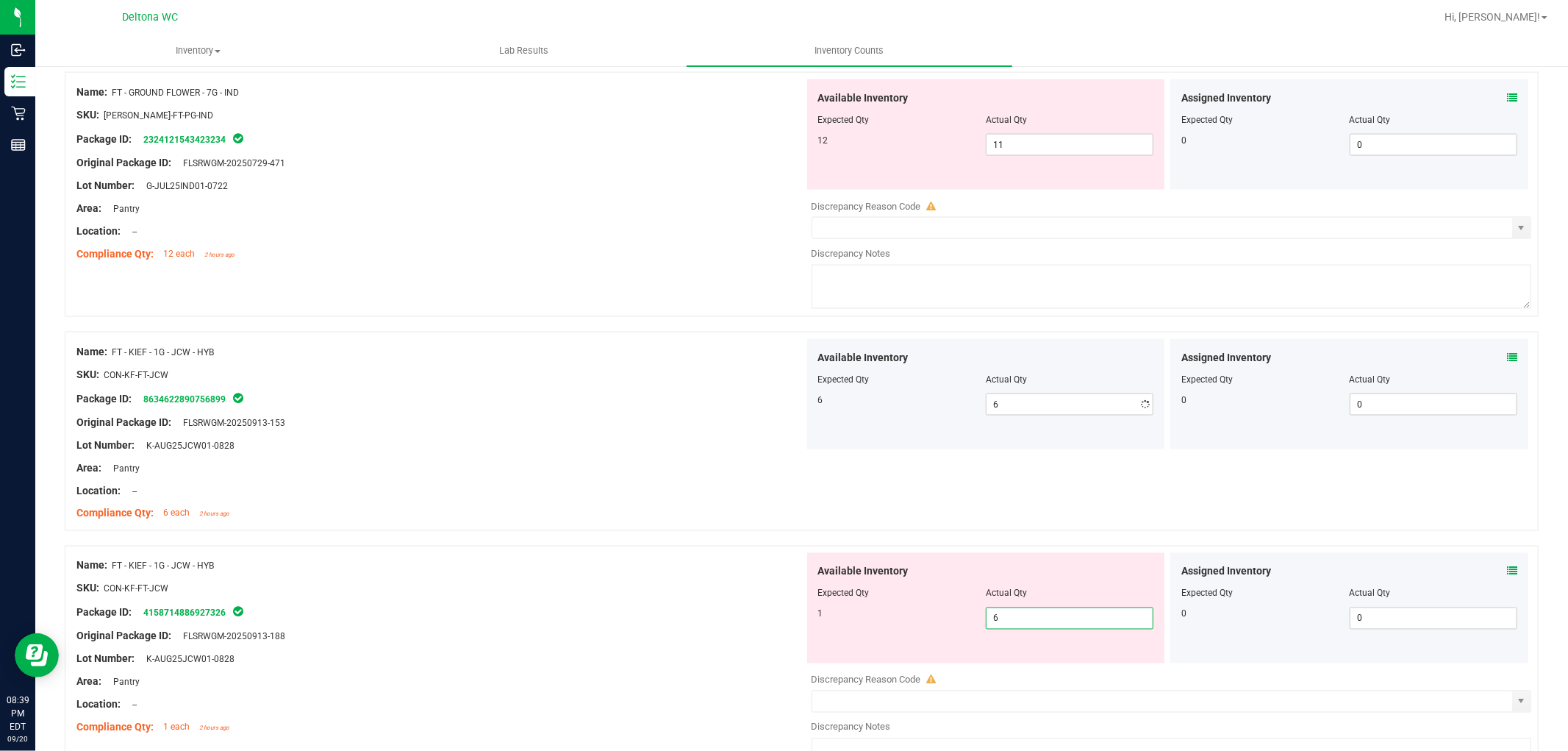
click at [1042, 667] on div "Available Inventory Expected Qty Actual Qty 1 6 6" at bounding box center [1168, 669] width 728 height 233
click at [1042, 667] on div at bounding box center [1171, 669] width 720 height 8
click at [1035, 614] on span "6 6" at bounding box center [1069, 618] width 167 height 22
click at [1035, 614] on input "6" at bounding box center [1070, 618] width 166 height 20
type input "1"
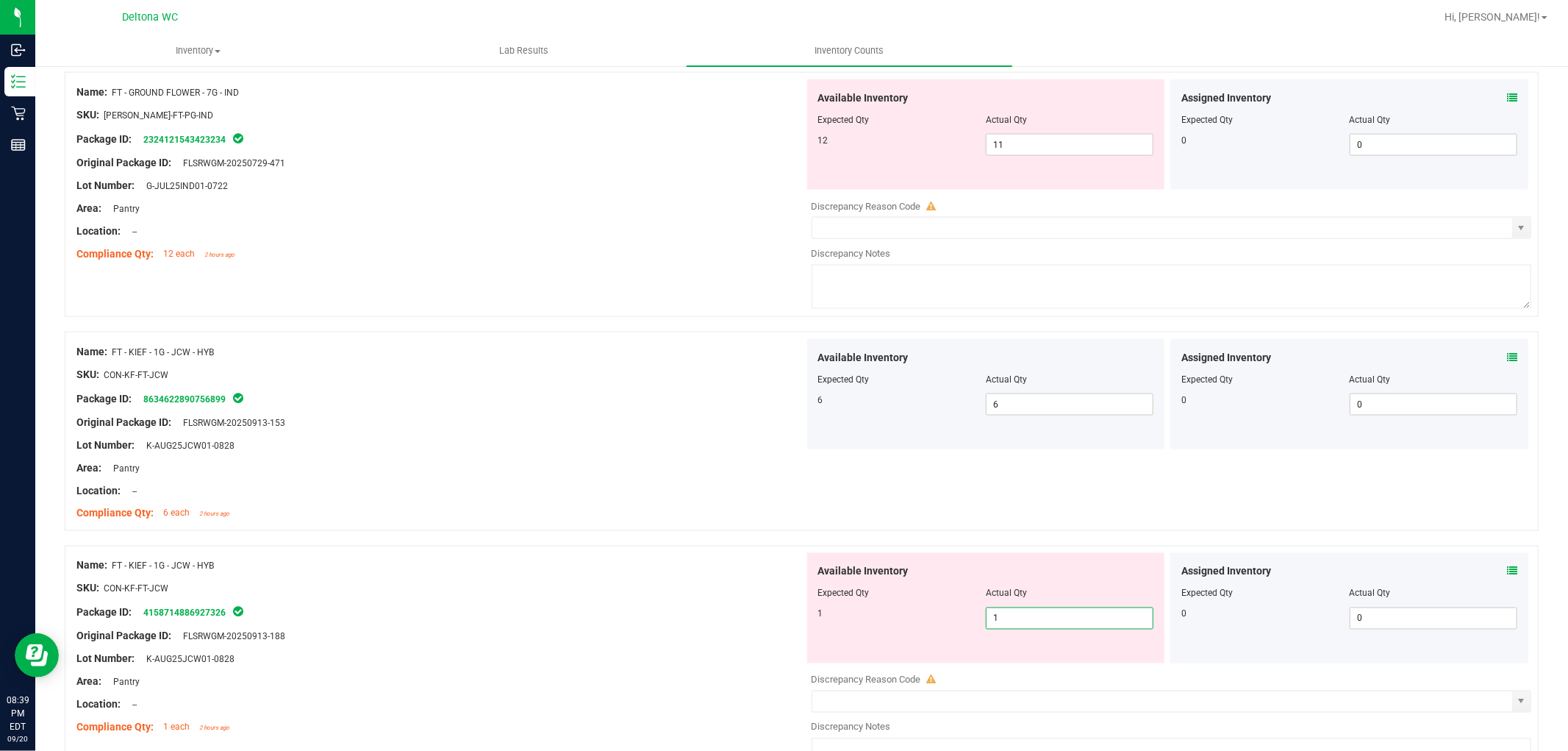
type input "1"
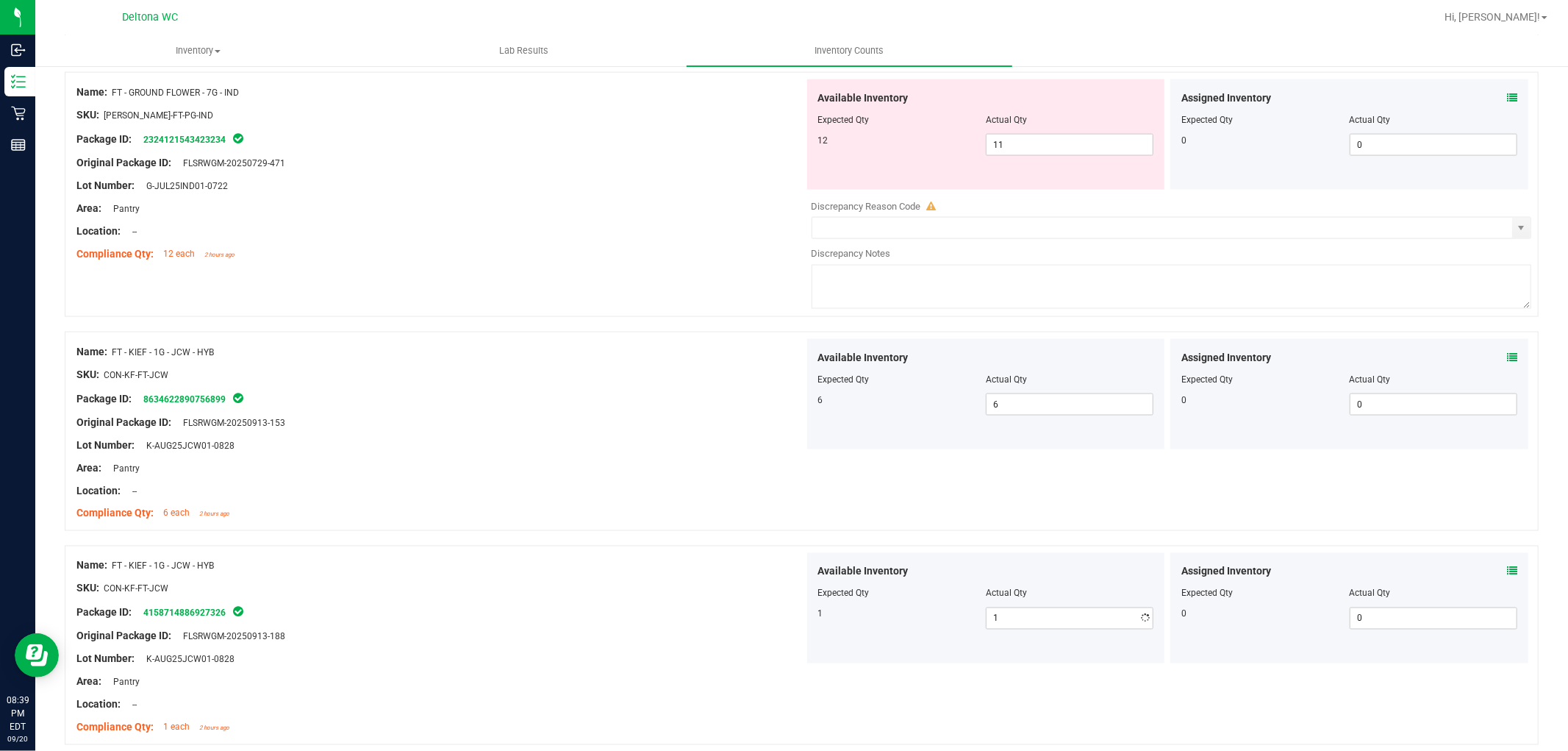
click at [718, 555] on div "Name: FT - KIEF - 1G - JCW - HYB SKU: CON-KF-FT-JCW Package ID: 415871488692732…" at bounding box center [440, 647] width 728 height 188
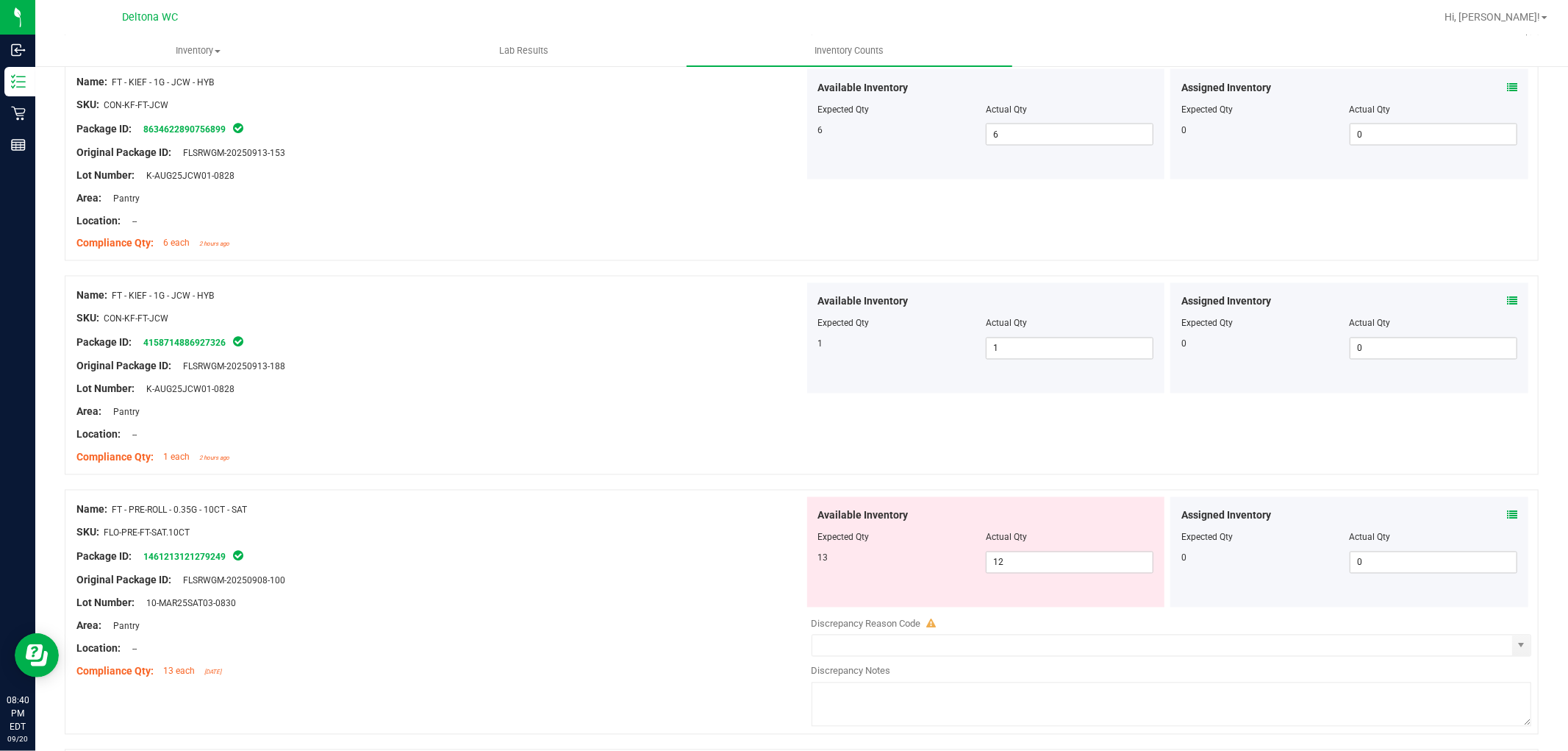
scroll to position [2206, 0]
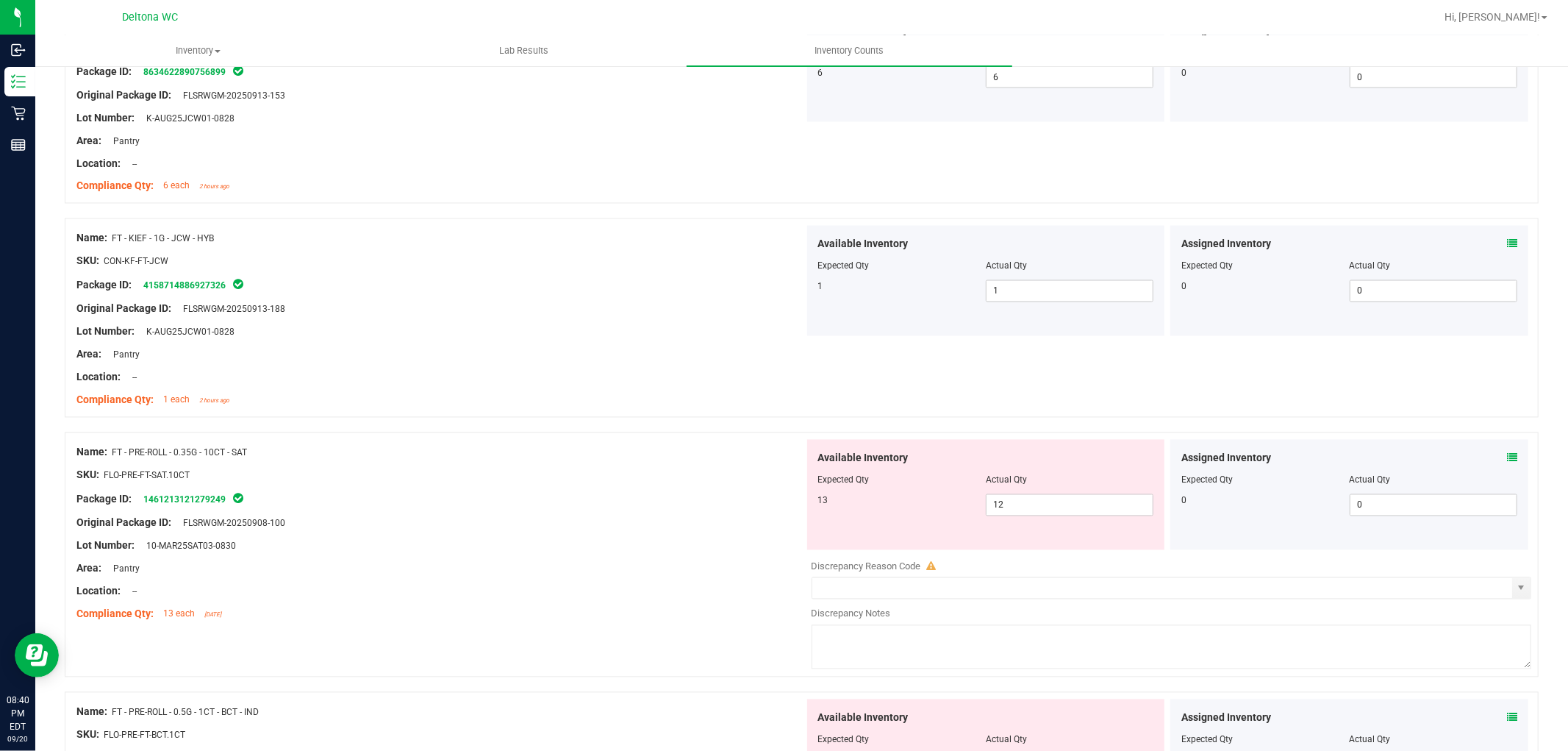
click at [1507, 462] on icon at bounding box center [1512, 458] width 11 height 11
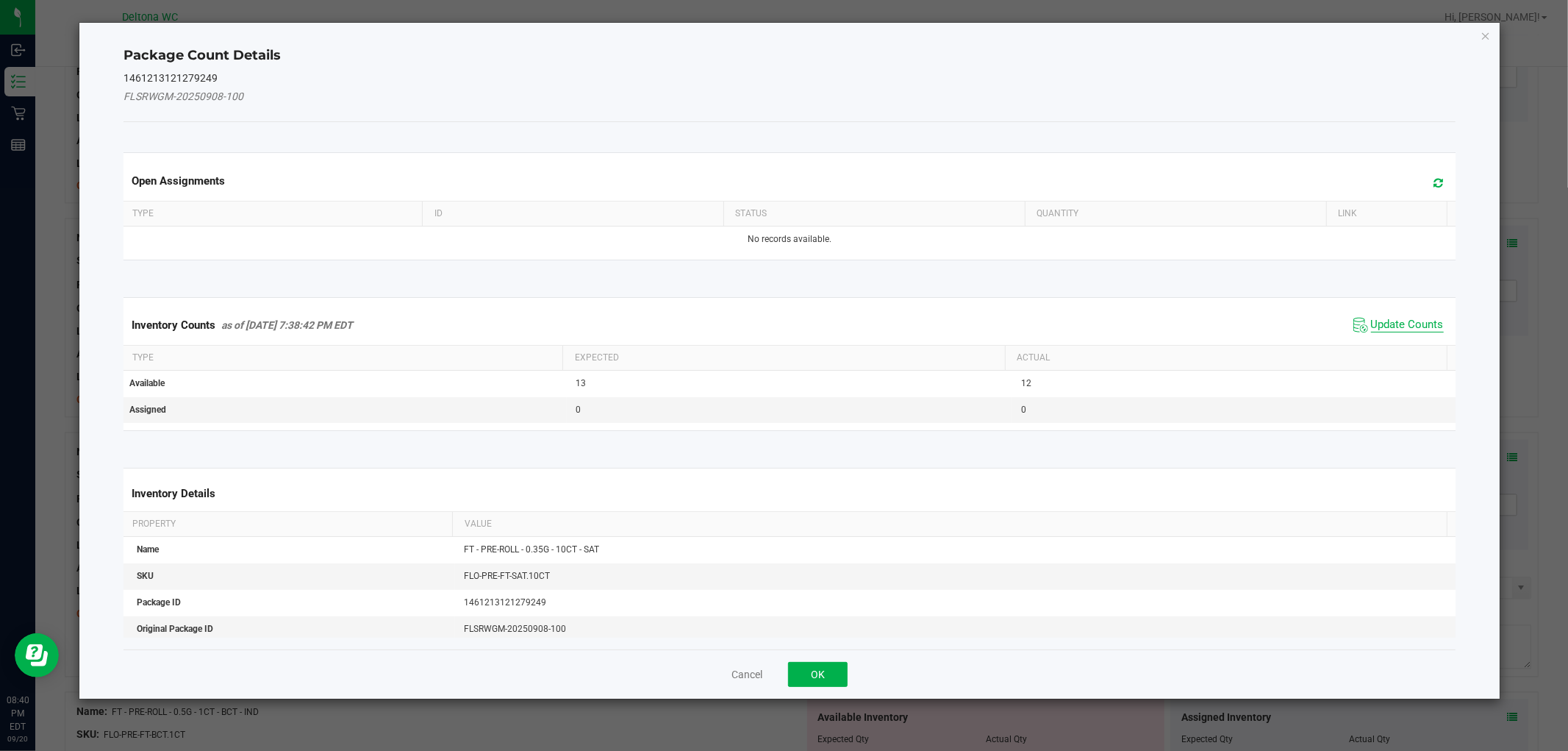
click at [1380, 321] on span "Update Counts" at bounding box center [1408, 325] width 73 height 14
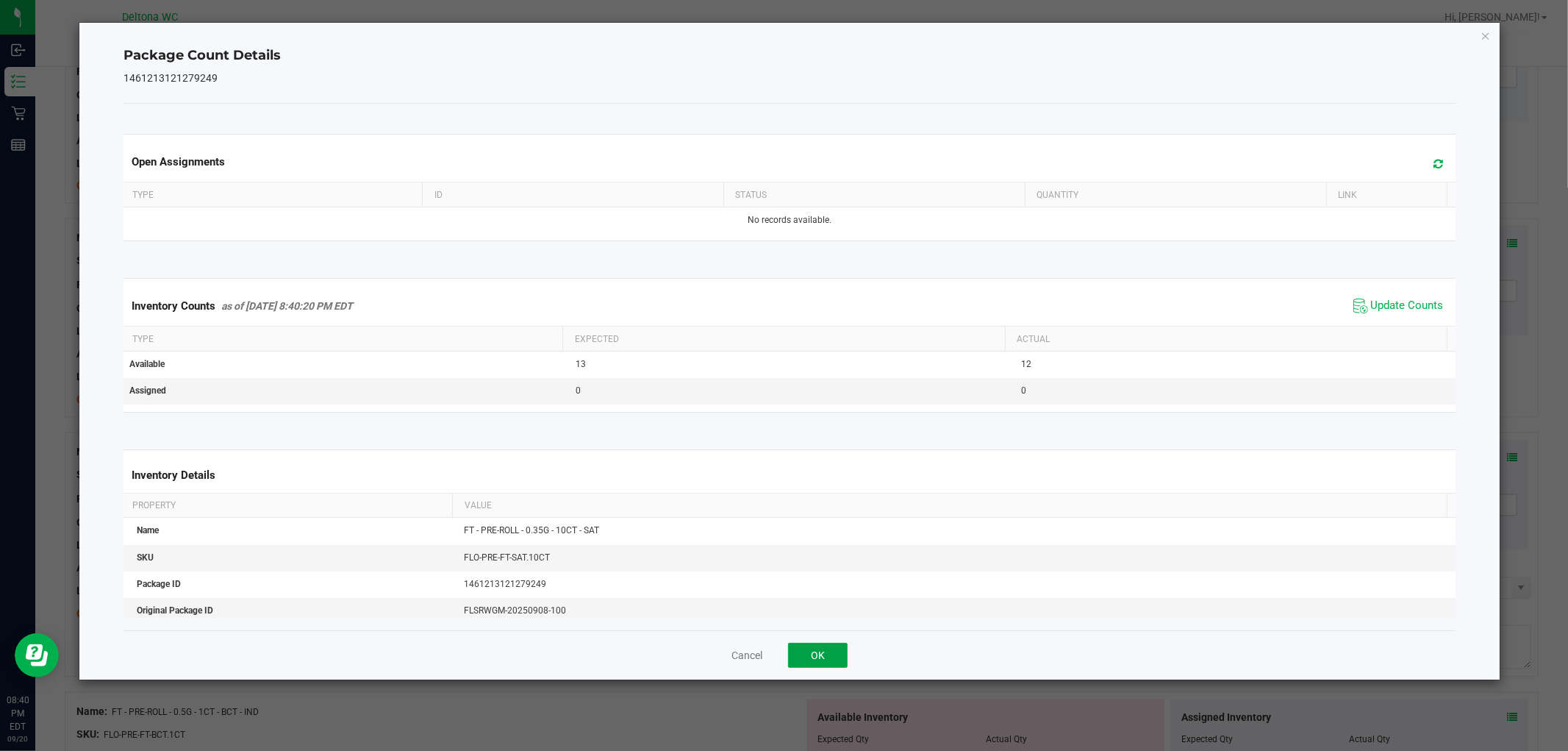
click at [827, 650] on button "OK" at bounding box center [817, 655] width 60 height 25
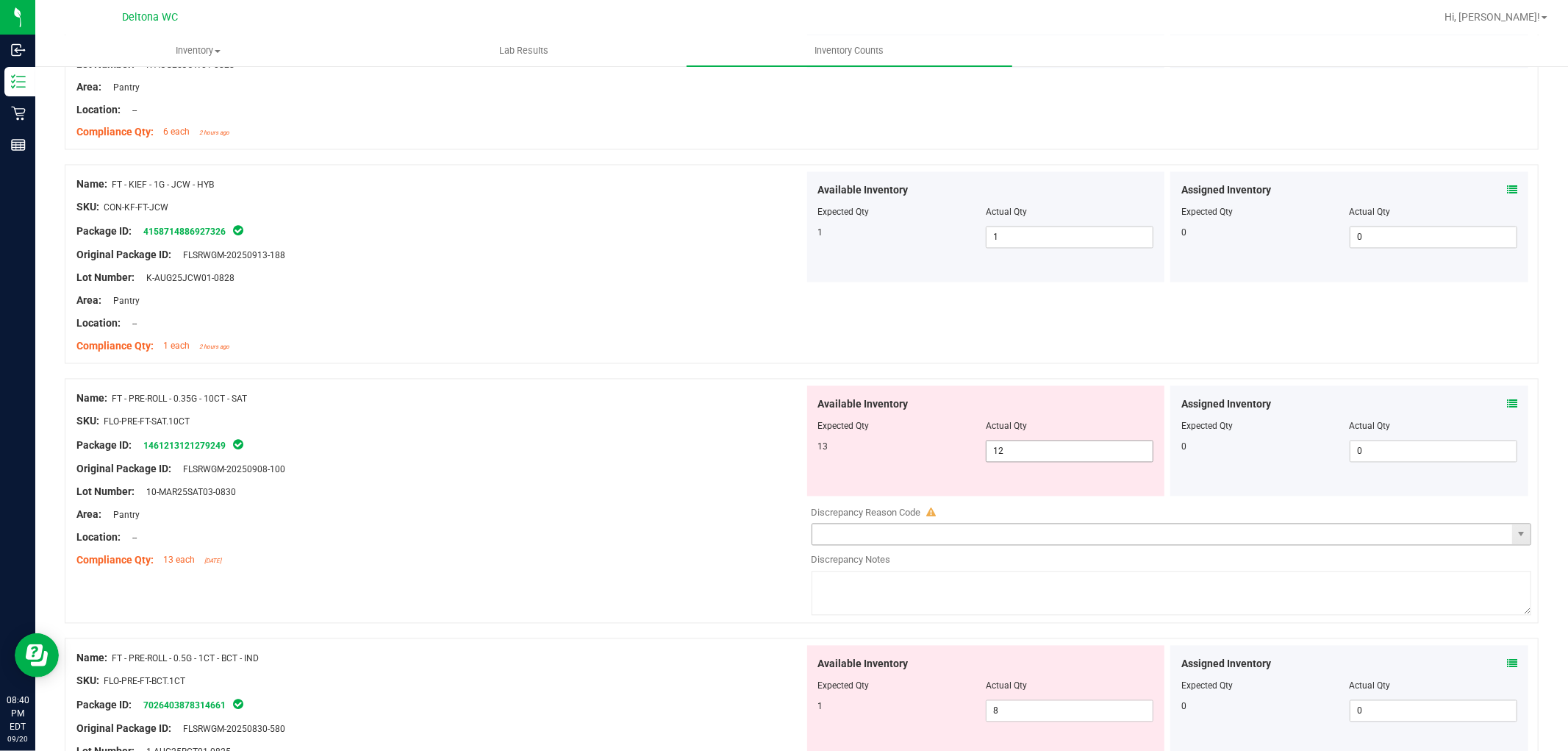
scroll to position [2288, 0]
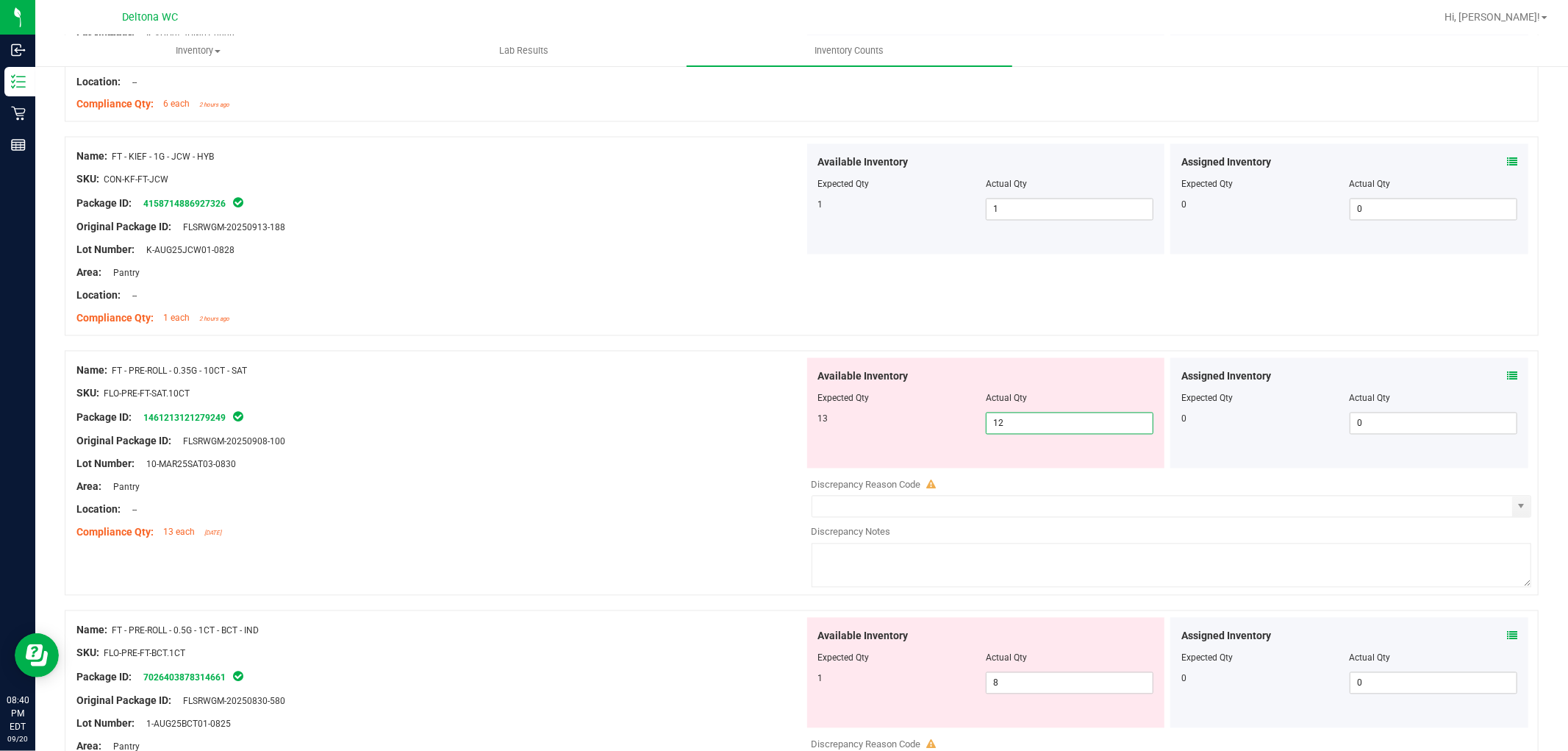
click at [1018, 432] on span "12 12" at bounding box center [1069, 423] width 167 height 22
click at [1020, 424] on input "12" at bounding box center [1070, 423] width 166 height 20
click at [1020, 427] on input "12" at bounding box center [1070, 423] width 166 height 20
click at [761, 462] on div "Lot Number: 10-MAR25SAT03-0830" at bounding box center [440, 464] width 728 height 15
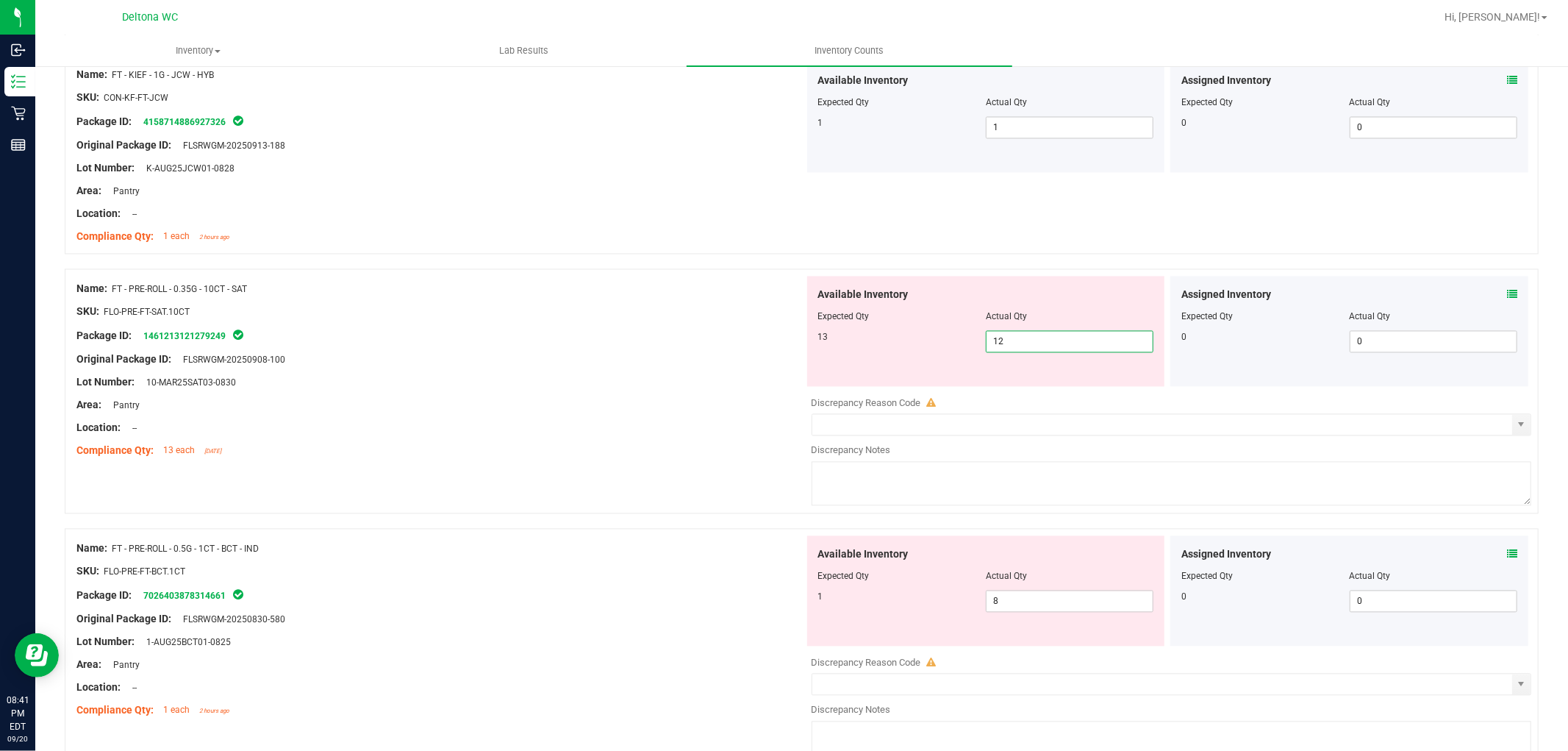
click at [1010, 343] on span "12 12" at bounding box center [1069, 341] width 167 height 22
click at [1010, 342] on input "12" at bounding box center [1070, 341] width 166 height 20
type input "13"
click at [691, 423] on div "Location: --" at bounding box center [440, 428] width 728 height 15
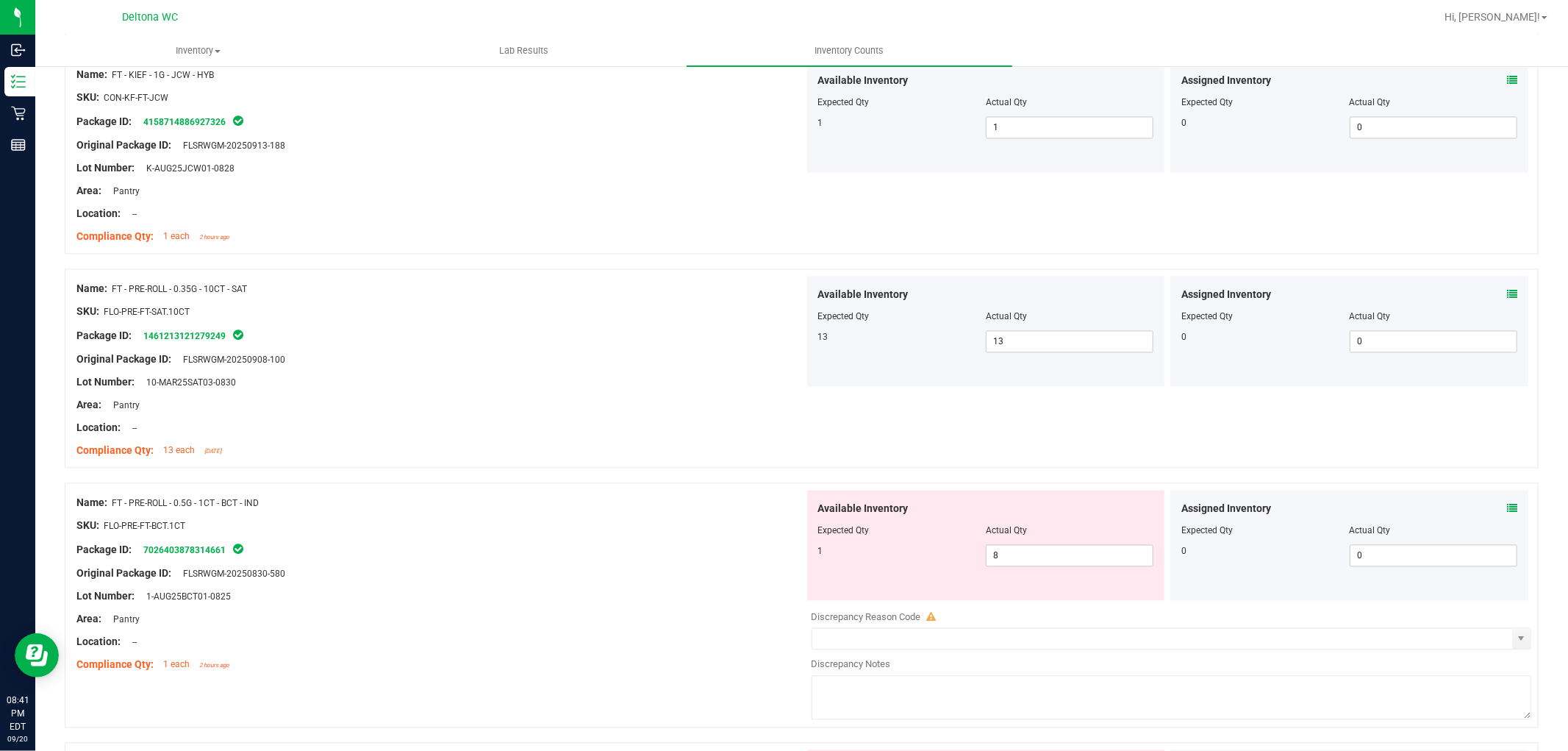
click at [1507, 504] on icon at bounding box center [1512, 509] width 11 height 11
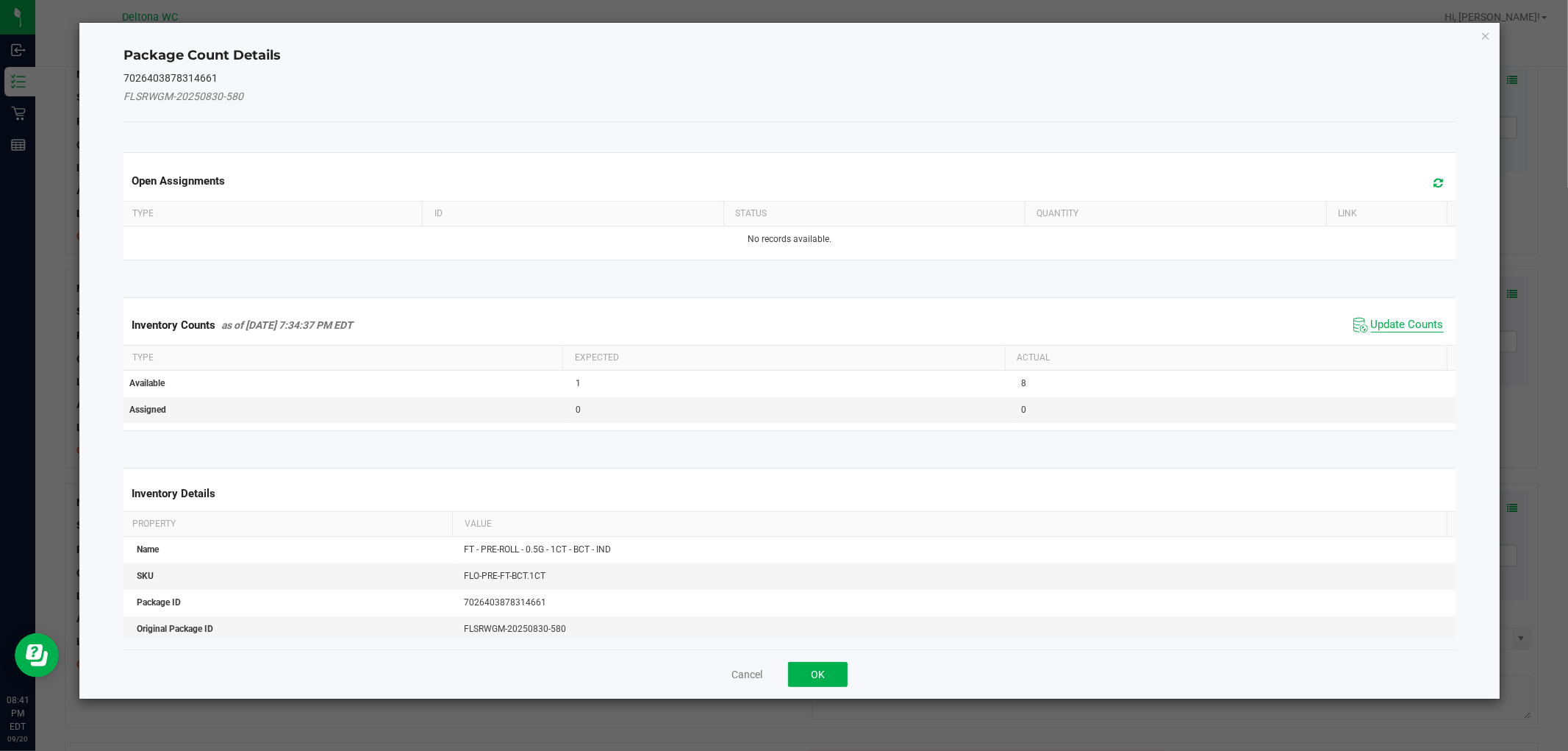
click at [1385, 326] on span "Update Counts" at bounding box center [1408, 325] width 73 height 14
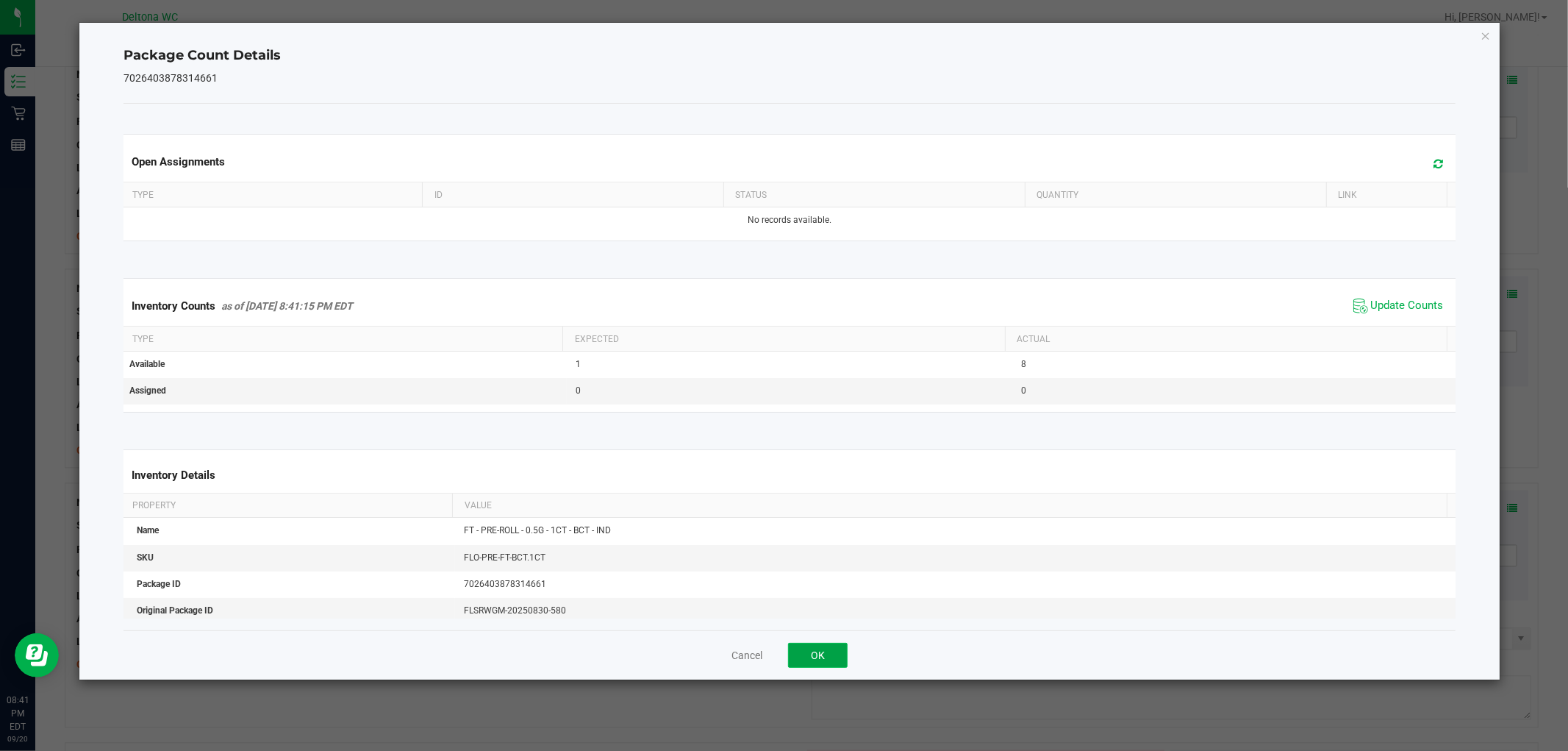
click at [827, 655] on button "OK" at bounding box center [817, 655] width 60 height 25
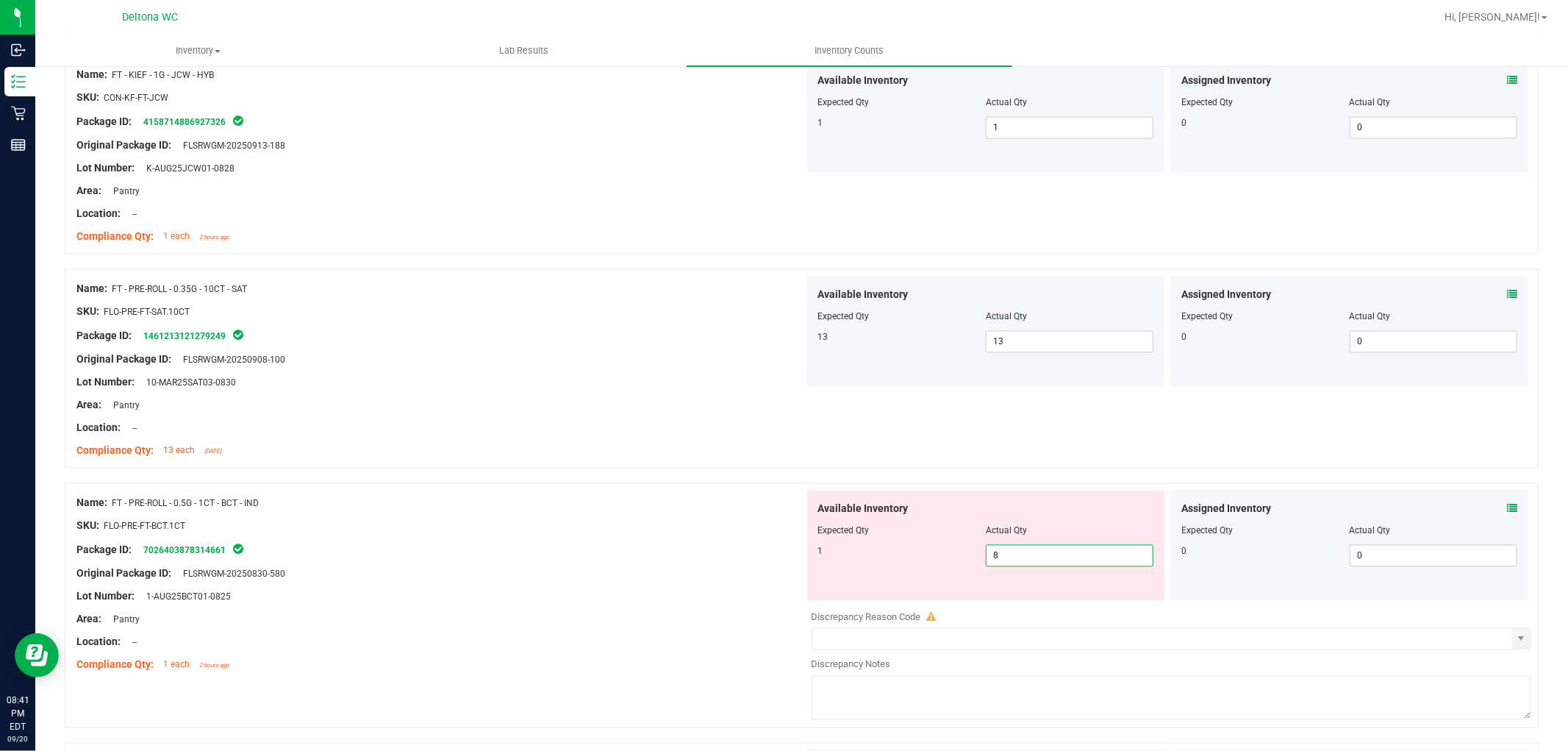
click at [1048, 555] on span "8 8" at bounding box center [1069, 556] width 167 height 22
click at [1048, 555] on input "8" at bounding box center [1070, 556] width 166 height 20
type input "1"
click at [697, 577] on div "Original Package ID: FLSRWGM-20250830-580" at bounding box center [440, 574] width 728 height 15
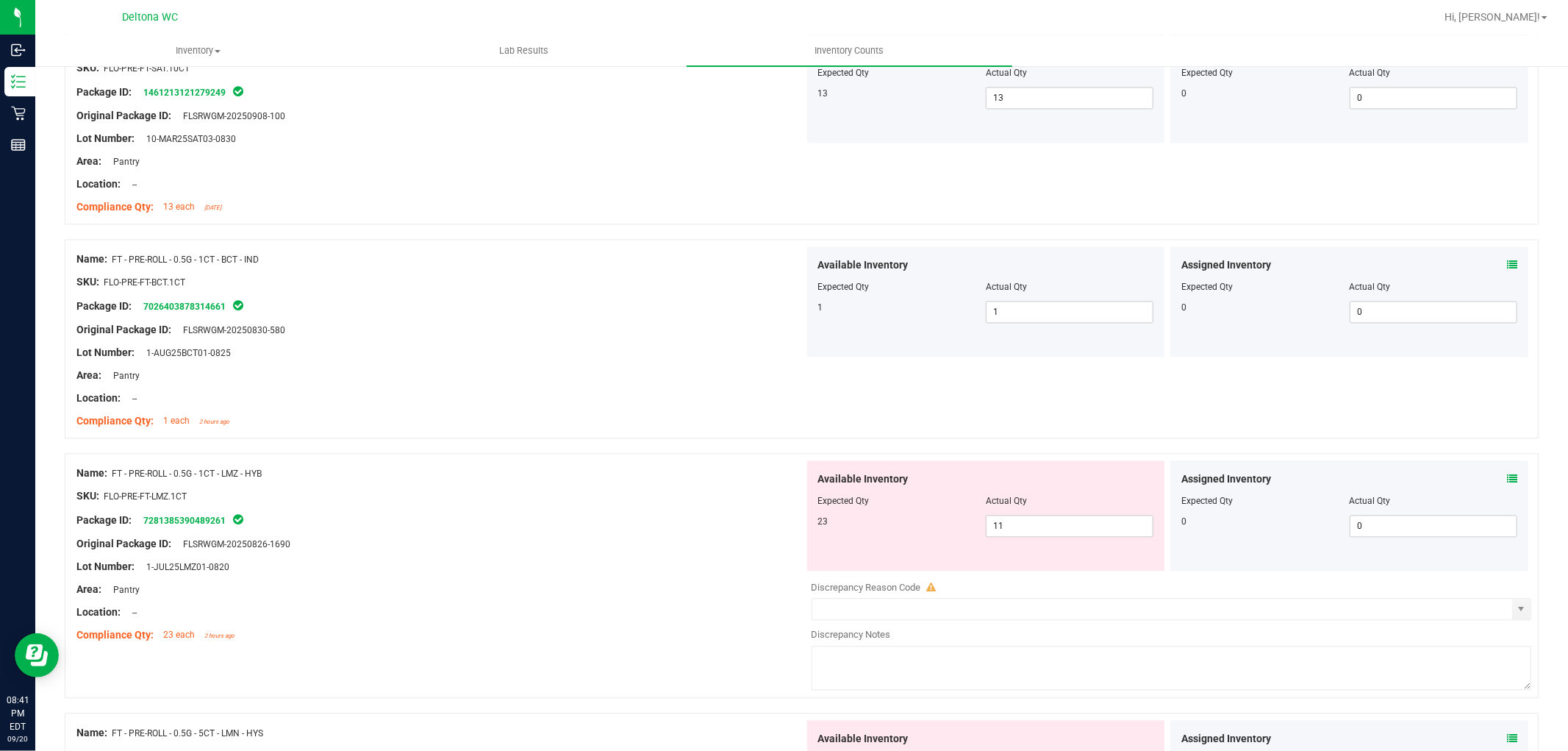
scroll to position [2614, 0]
click at [1495, 489] on div at bounding box center [1349, 490] width 336 height 8
click at [1507, 472] on div "Assigned Inventory Expected Qty Actual Qty 0 0 0" at bounding box center [1349, 515] width 358 height 111
click at [1507, 475] on icon at bounding box center [1512, 478] width 11 height 11
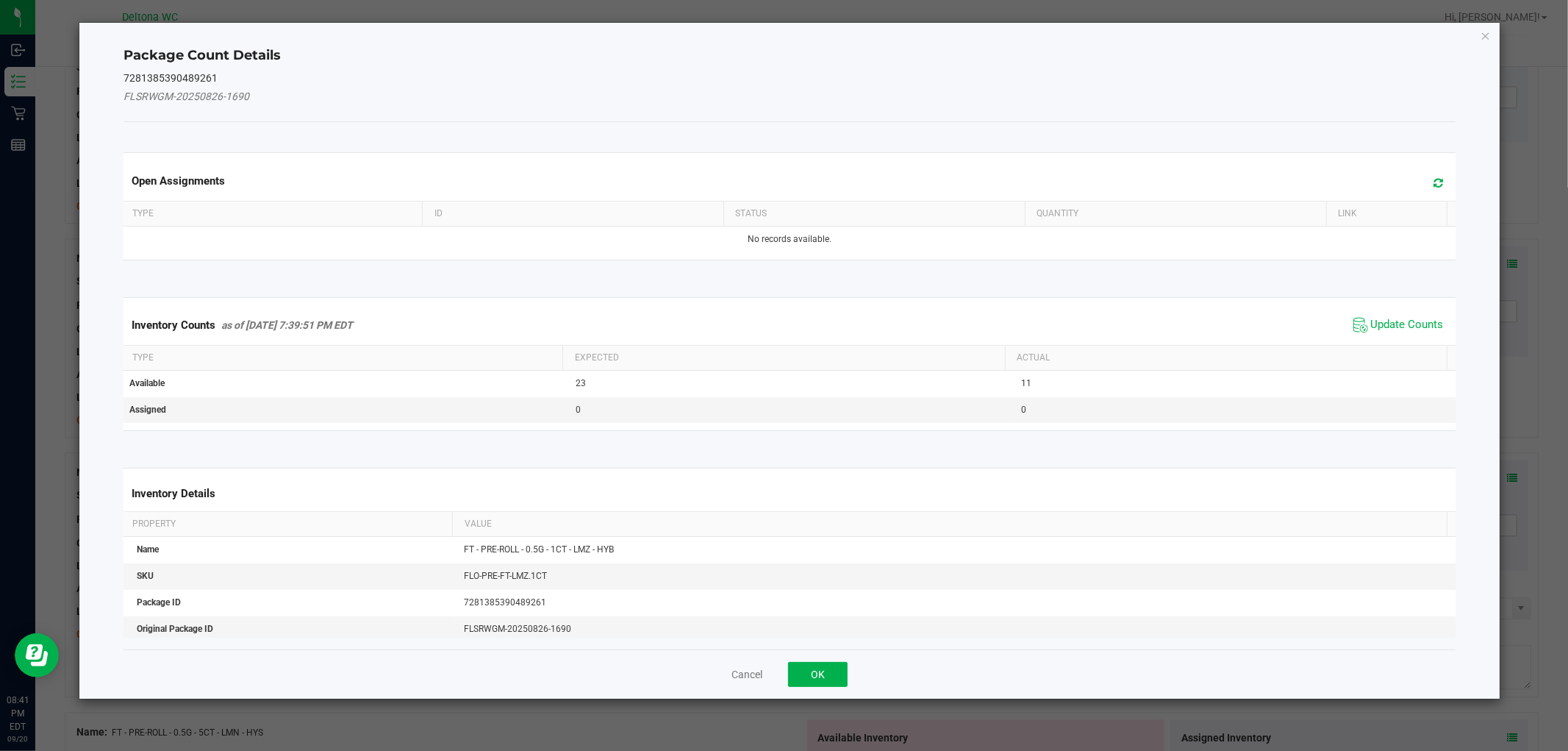
drag, startPoint x: 1378, startPoint y: 325, endPoint x: 1097, endPoint y: 513, distance: 338.1
click at [1378, 326] on span "Update Counts" at bounding box center [1408, 325] width 73 height 14
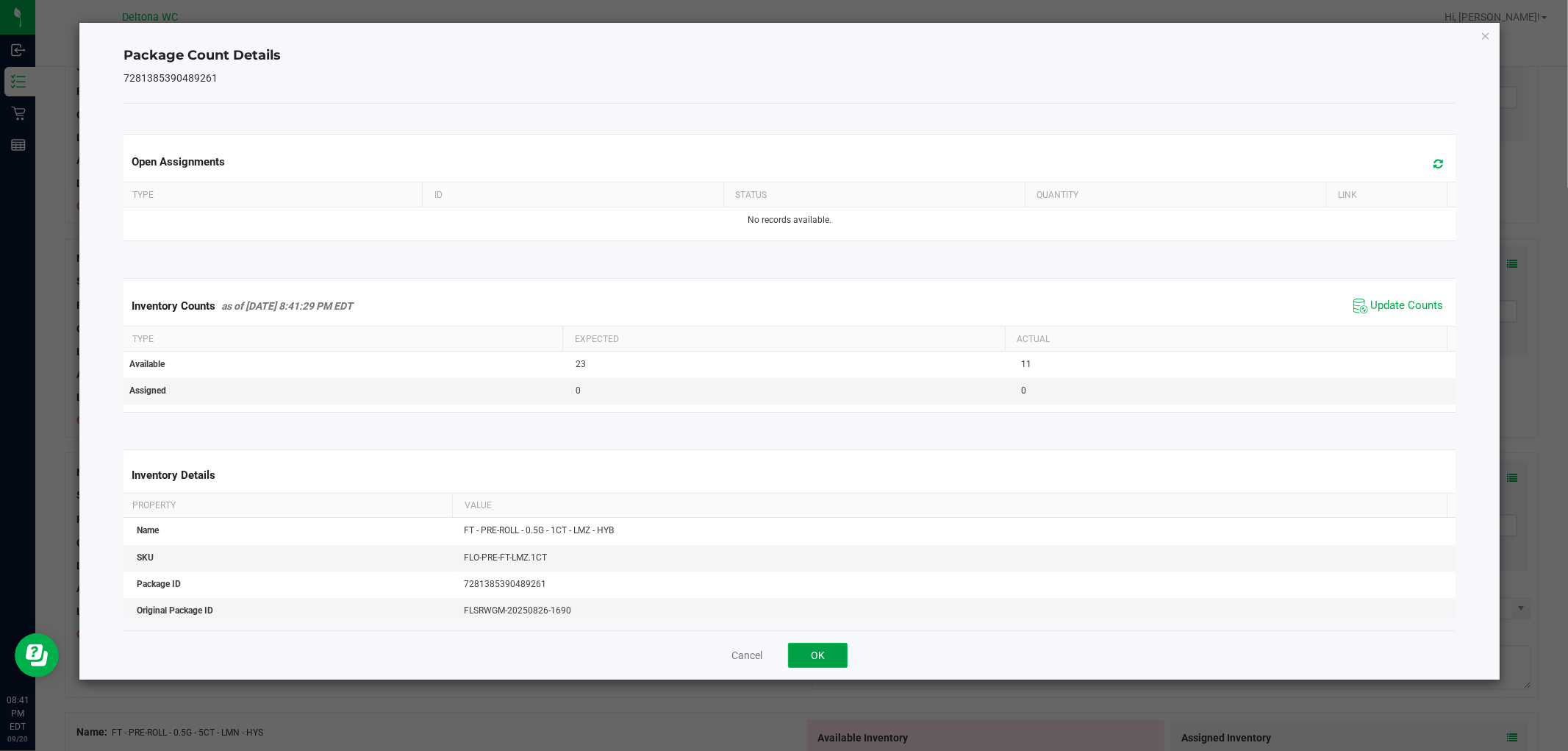
click at [817, 665] on button "OK" at bounding box center [817, 655] width 60 height 25
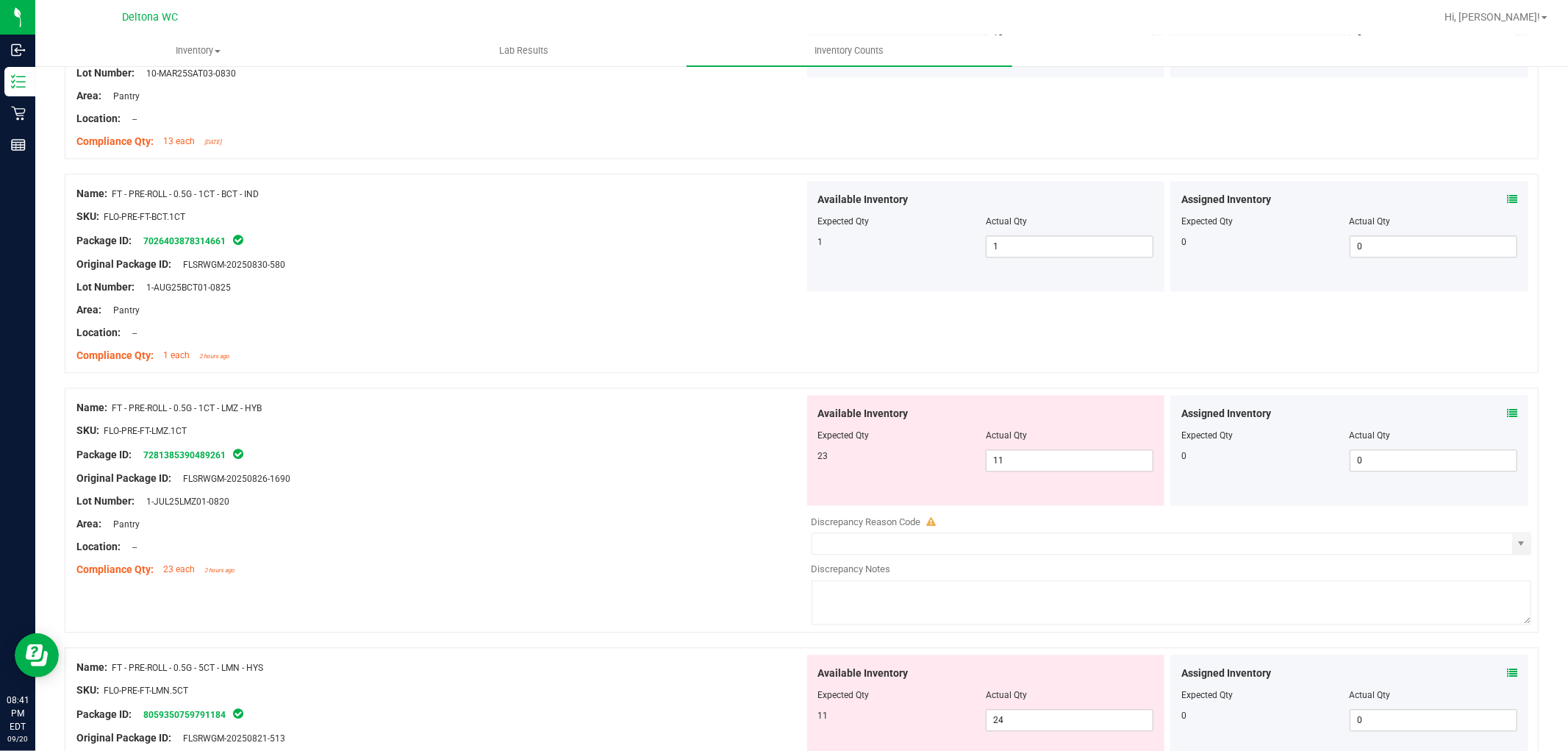
scroll to position [2778, 0]
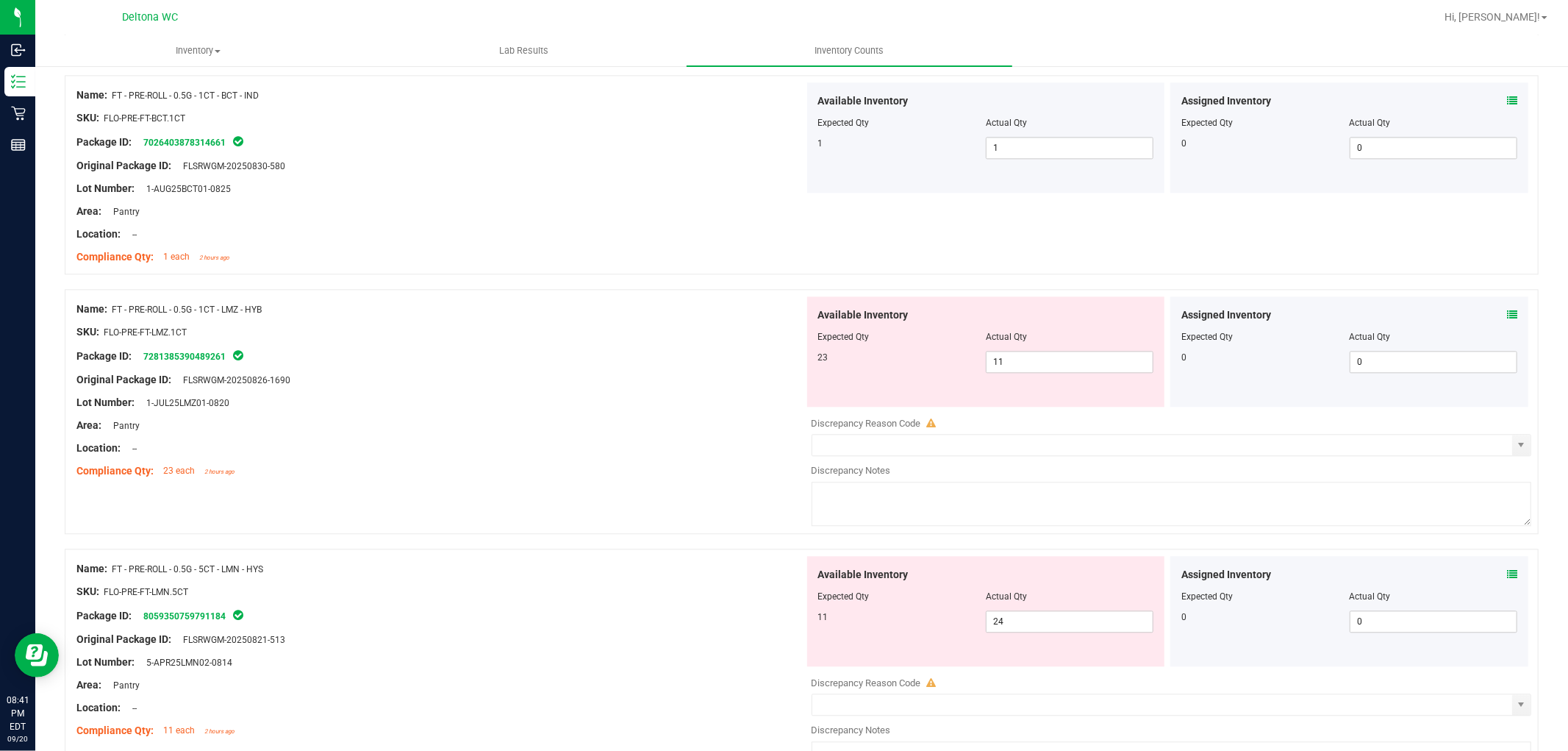
click at [1507, 572] on icon at bounding box center [1512, 575] width 11 height 11
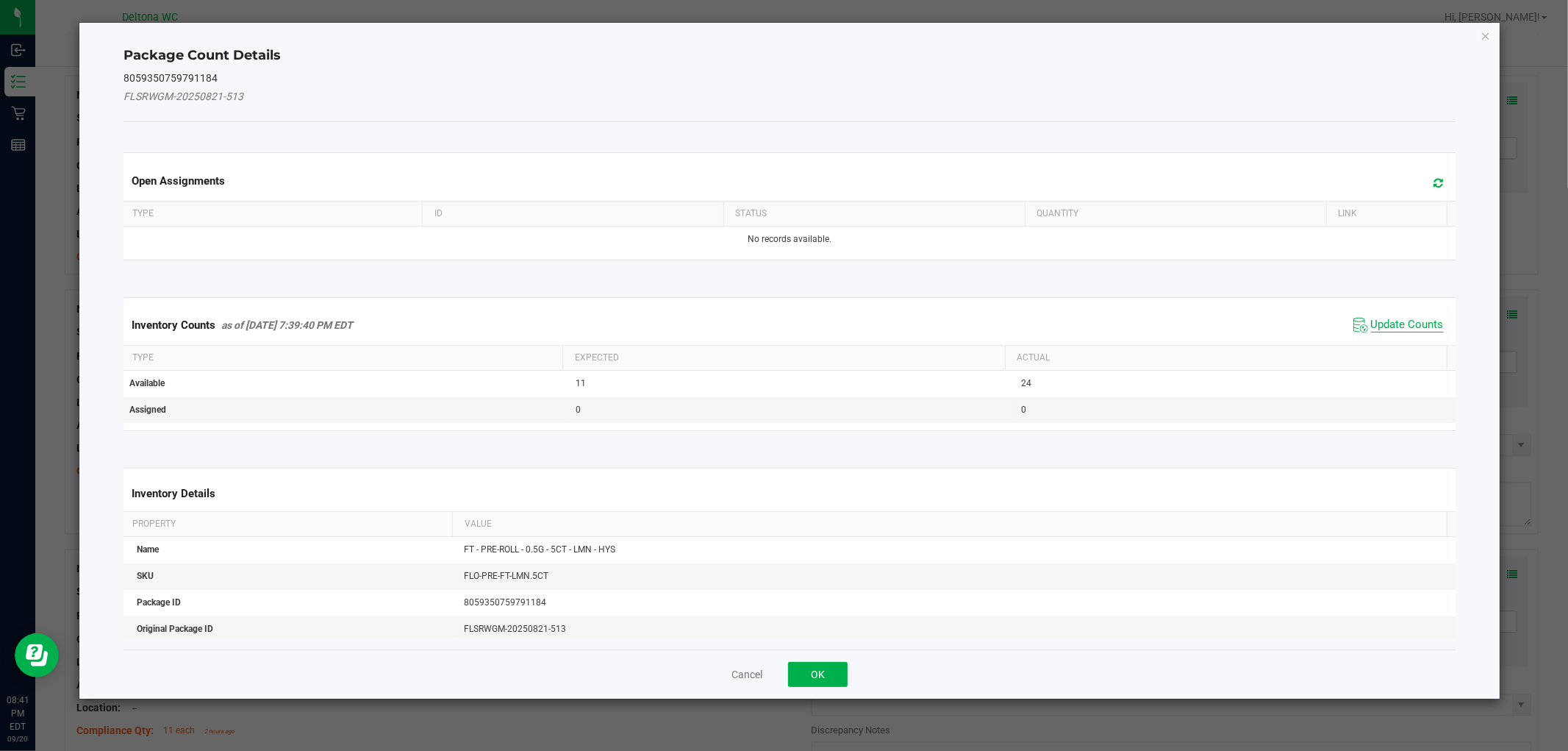
click at [1374, 323] on span "Update Counts" at bounding box center [1408, 325] width 73 height 14
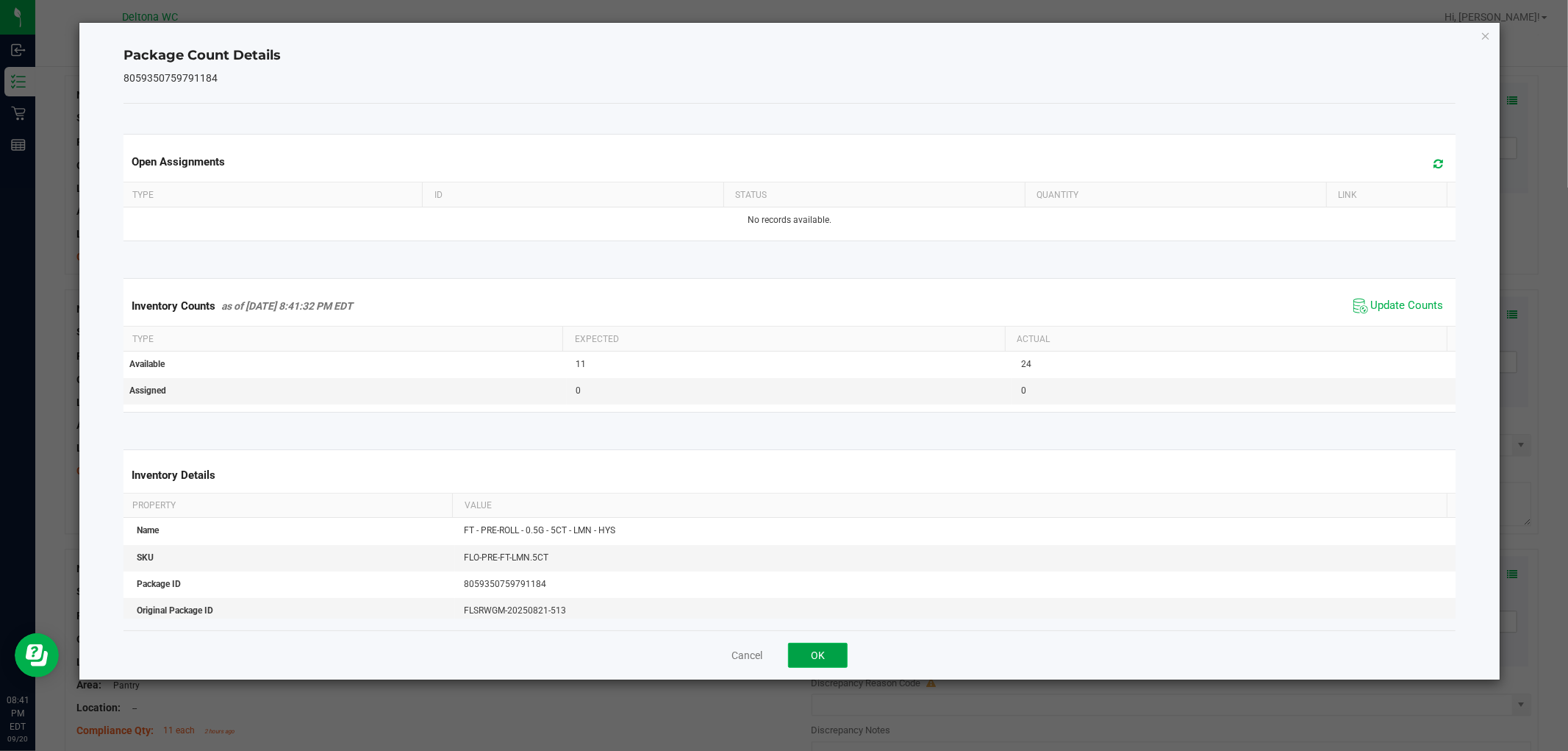
click at [810, 665] on button "OK" at bounding box center [817, 655] width 60 height 25
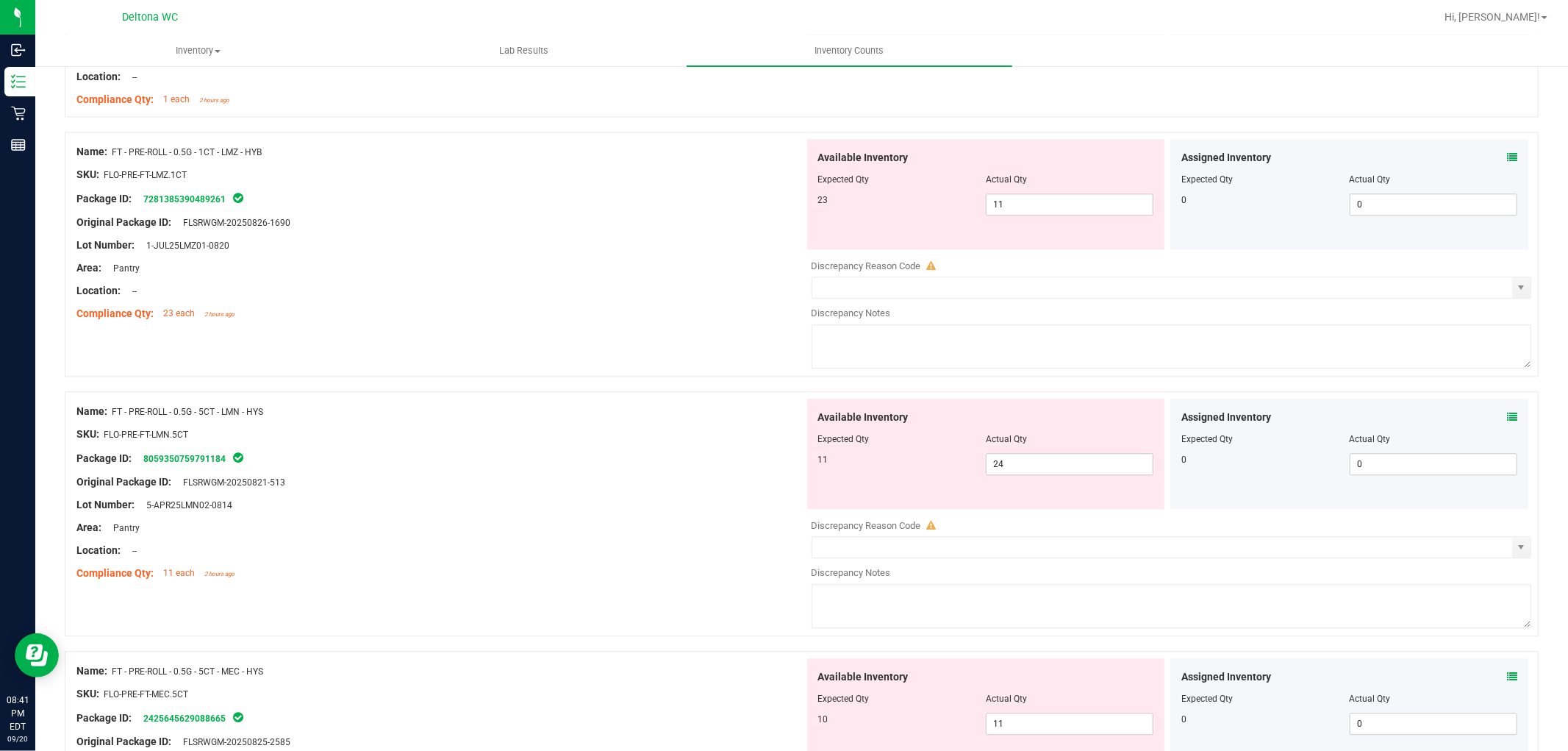
scroll to position [2941, 0]
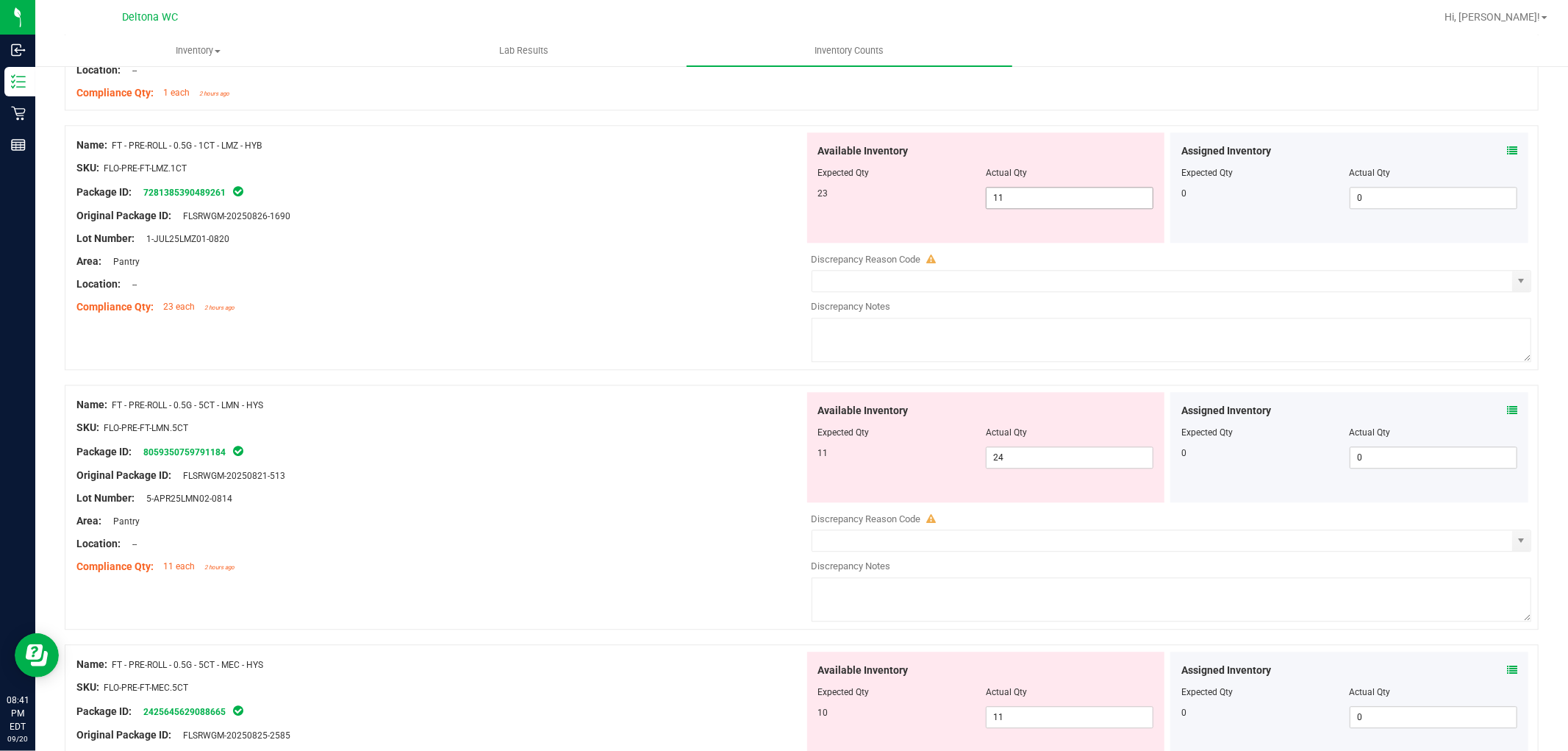
click at [1025, 201] on span "11 11" at bounding box center [1069, 198] width 167 height 22
click at [1025, 201] on input "11" at bounding box center [1070, 198] width 166 height 20
click at [1025, 202] on input "11" at bounding box center [1070, 198] width 166 height 20
type input "23"
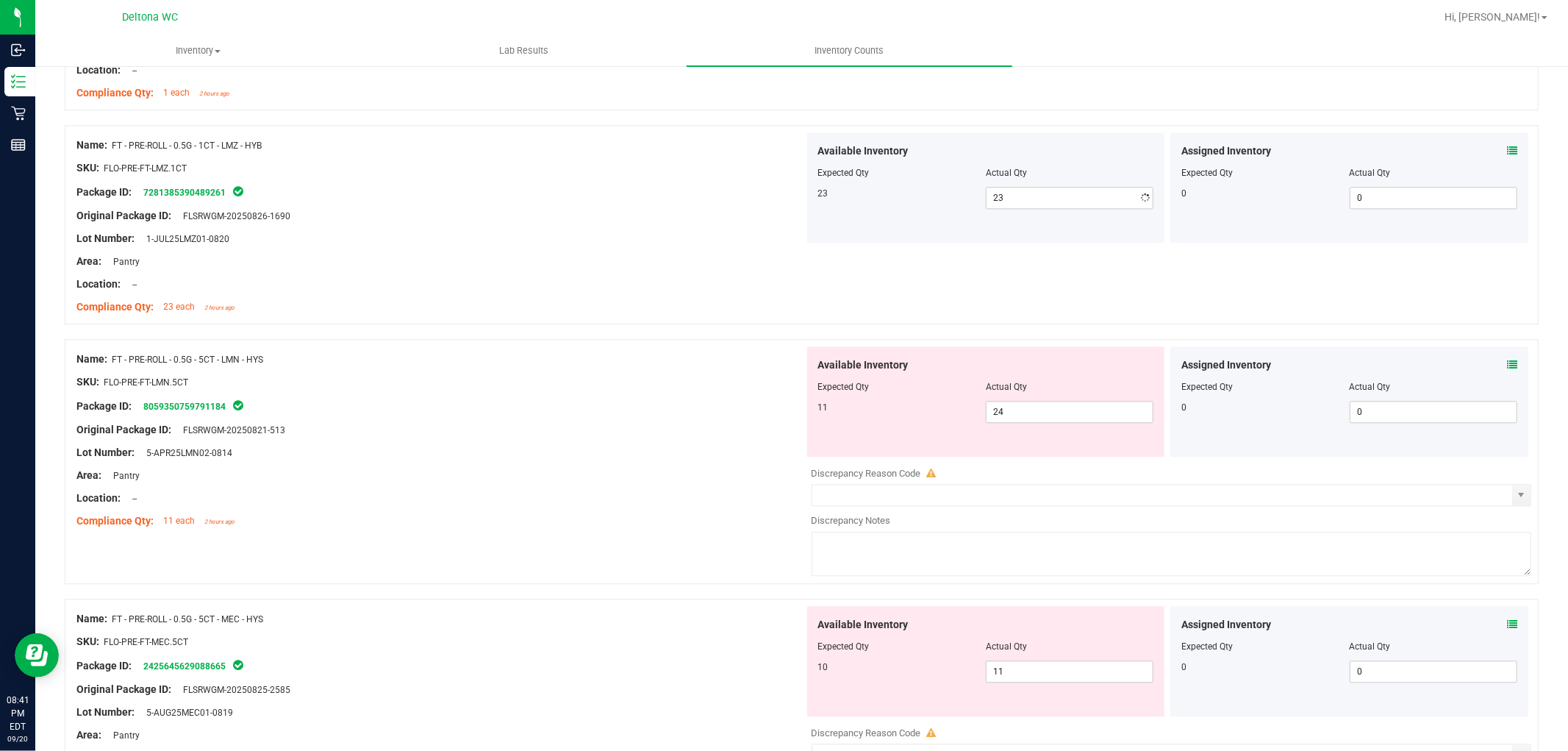
click at [1020, 417] on span "24 24" at bounding box center [1069, 411] width 167 height 22
click at [1020, 417] on input "24" at bounding box center [1070, 411] width 166 height 20
type input "11"
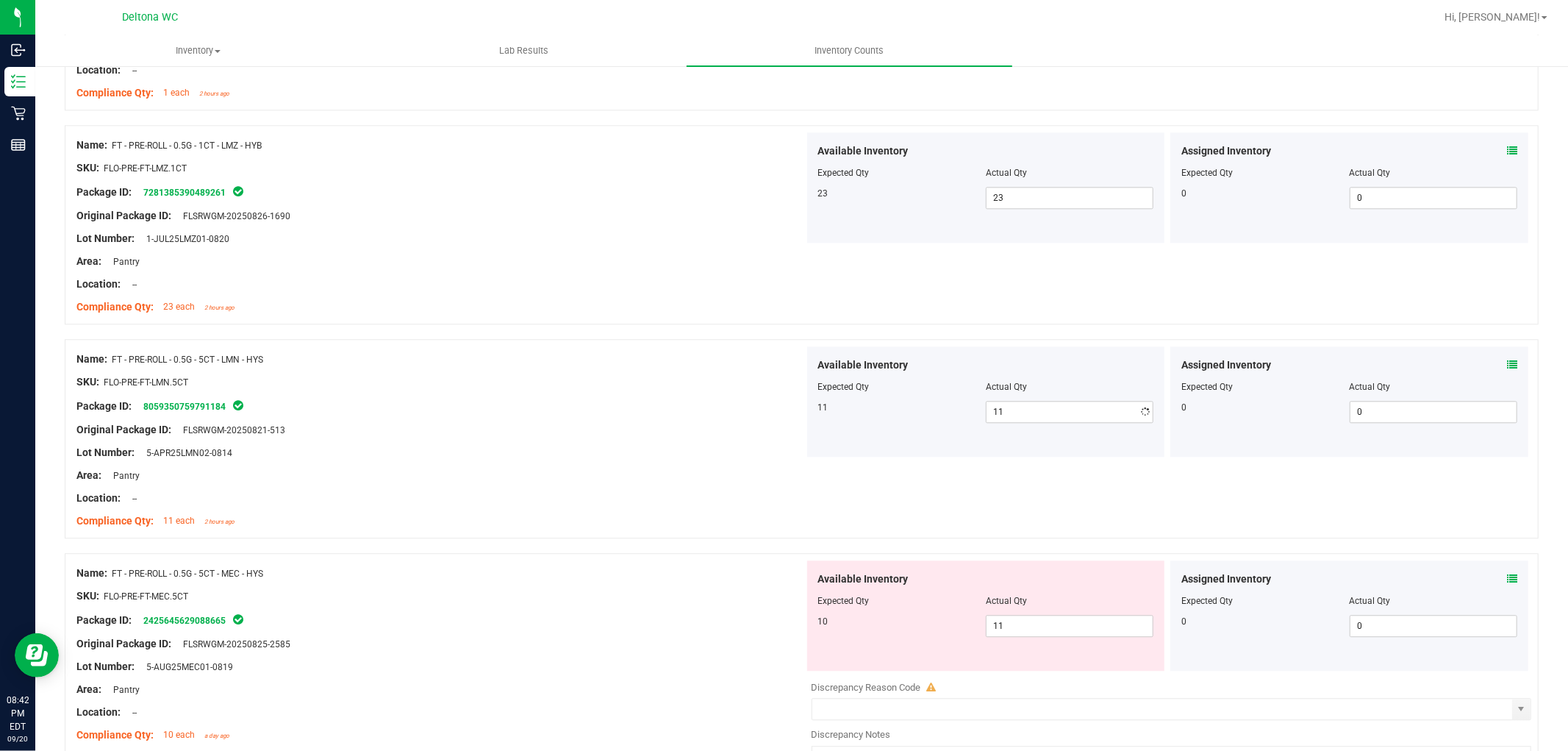
drag, startPoint x: 628, startPoint y: 472, endPoint x: 633, endPoint y: 481, distance: 10.3
click at [628, 474] on div "Area: Pantry" at bounding box center [440, 475] width 728 height 15
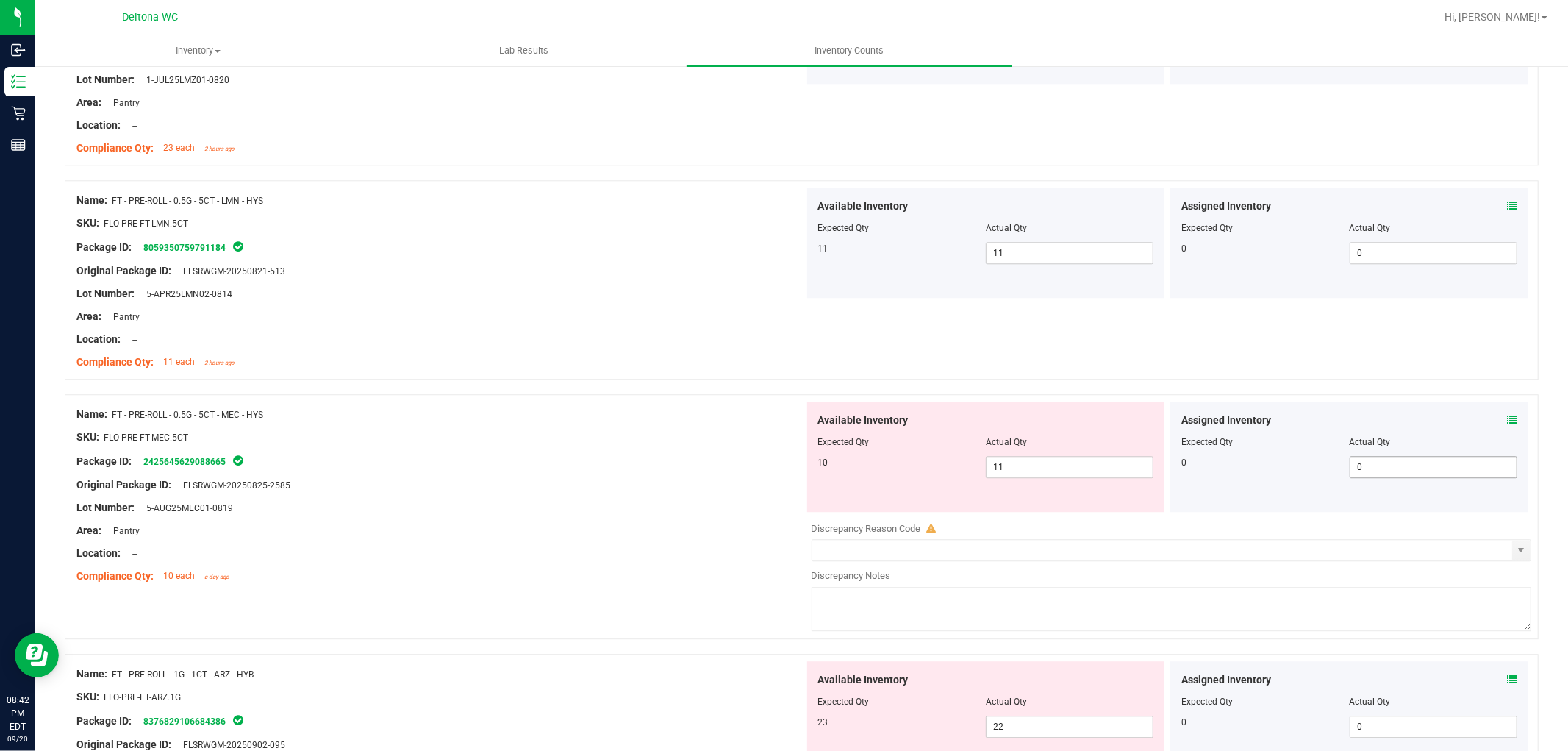
scroll to position [3105, 0]
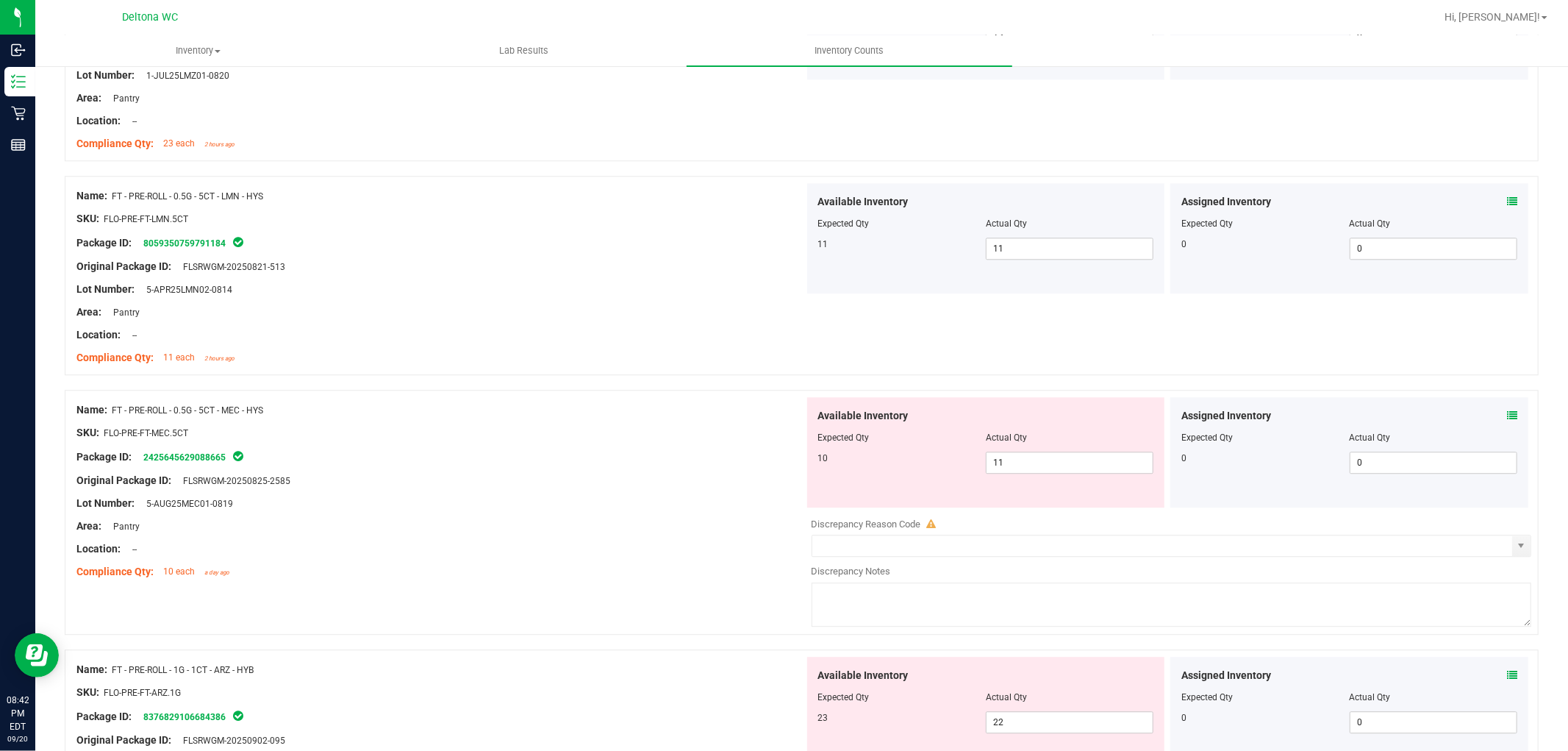
click at [1507, 421] on icon at bounding box center [1512, 416] width 11 height 11
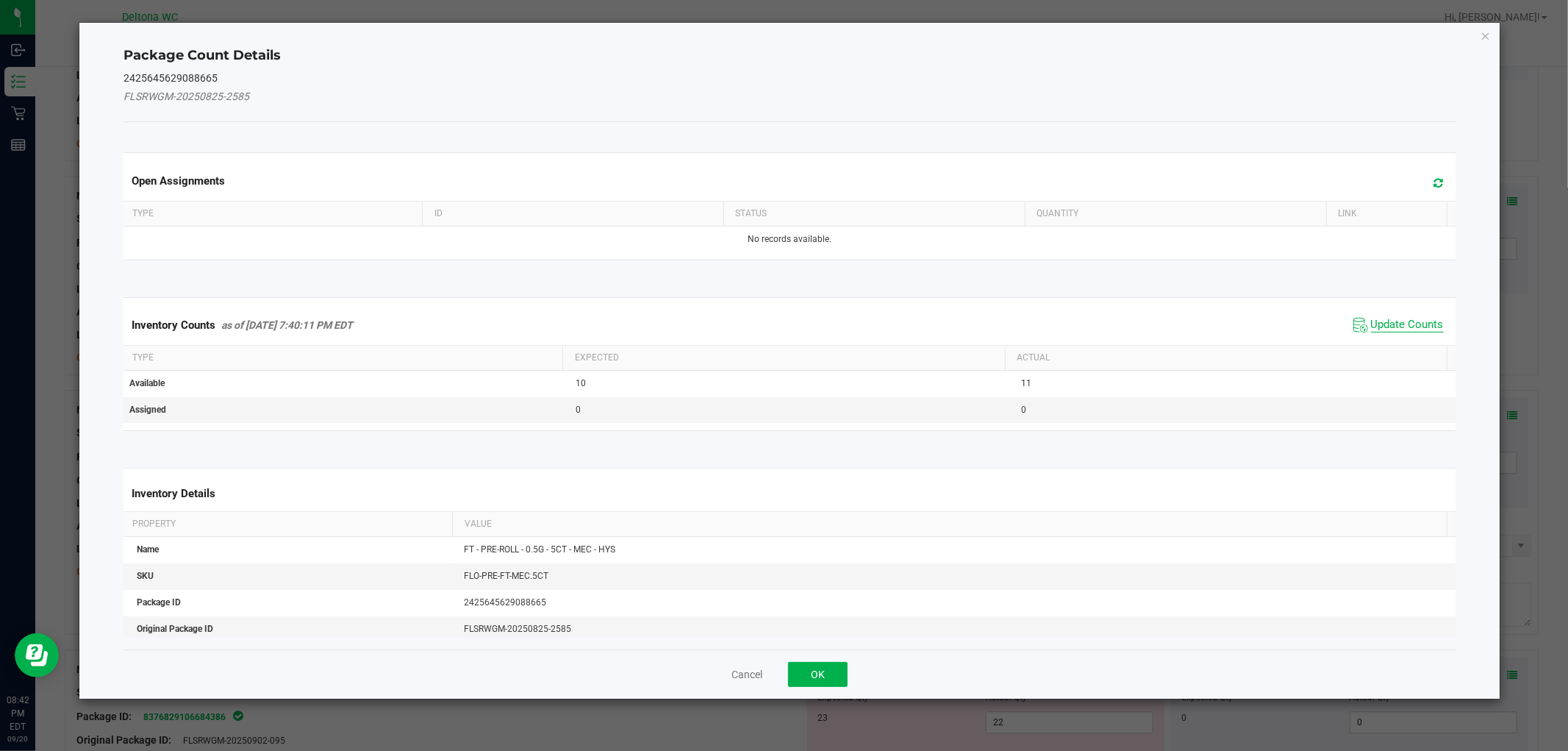
click at [1371, 323] on span "Update Counts" at bounding box center [1408, 325] width 73 height 14
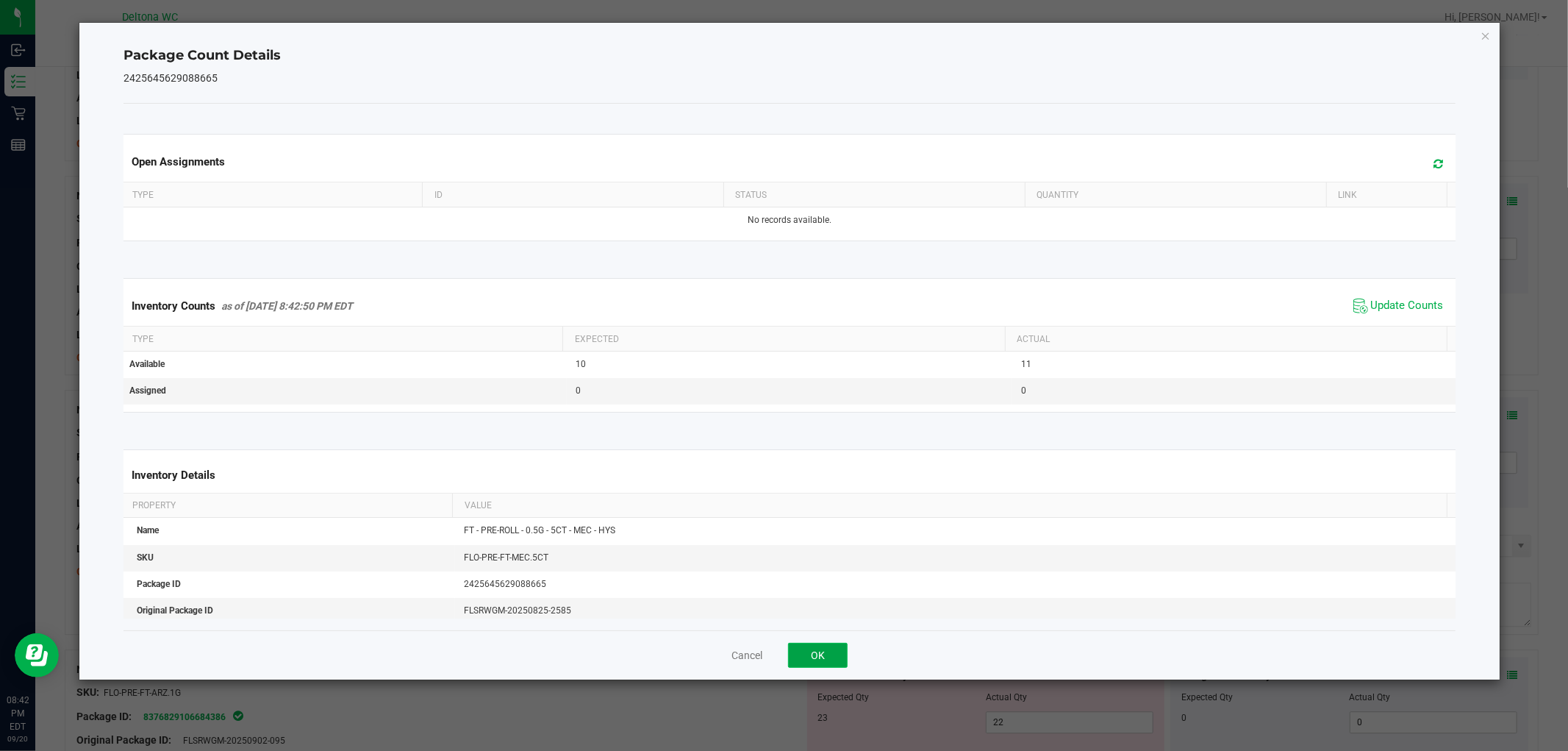
click at [826, 656] on button "OK" at bounding box center [817, 655] width 60 height 25
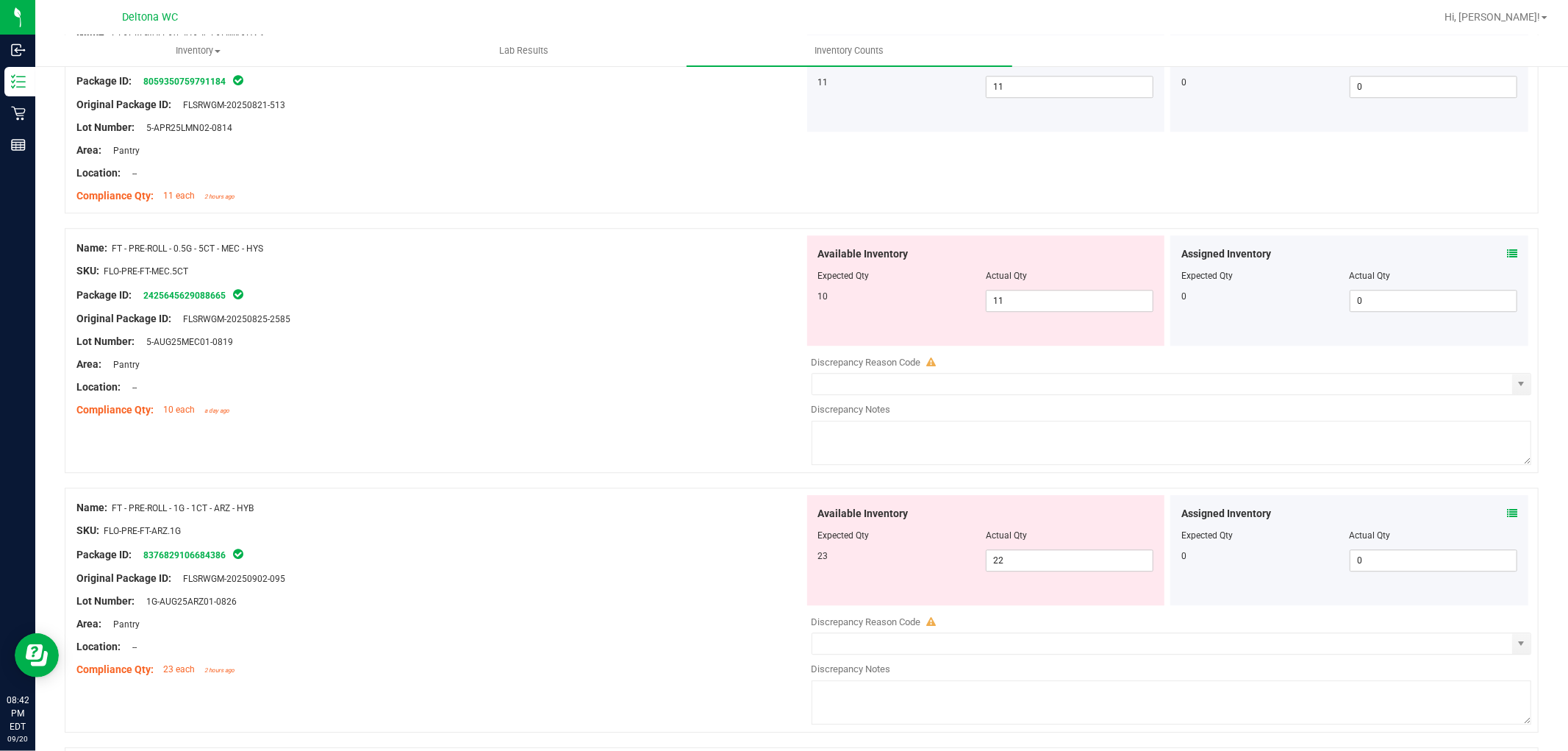
scroll to position [3268, 0]
click at [1020, 295] on span "11 11" at bounding box center [1069, 299] width 167 height 22
click at [1020, 295] on input "11" at bounding box center [1070, 299] width 166 height 20
drag, startPoint x: 1524, startPoint y: 508, endPoint x: 1501, endPoint y: 517, distance: 24.7
click at [1523, 509] on div "Name: FT - PRE-ROLL - 1G - 1CT - ARZ - HYB SKU: FLO-PRE-FT-ARZ.1G Package ID: 8…" at bounding box center [801, 608] width 1474 height 245
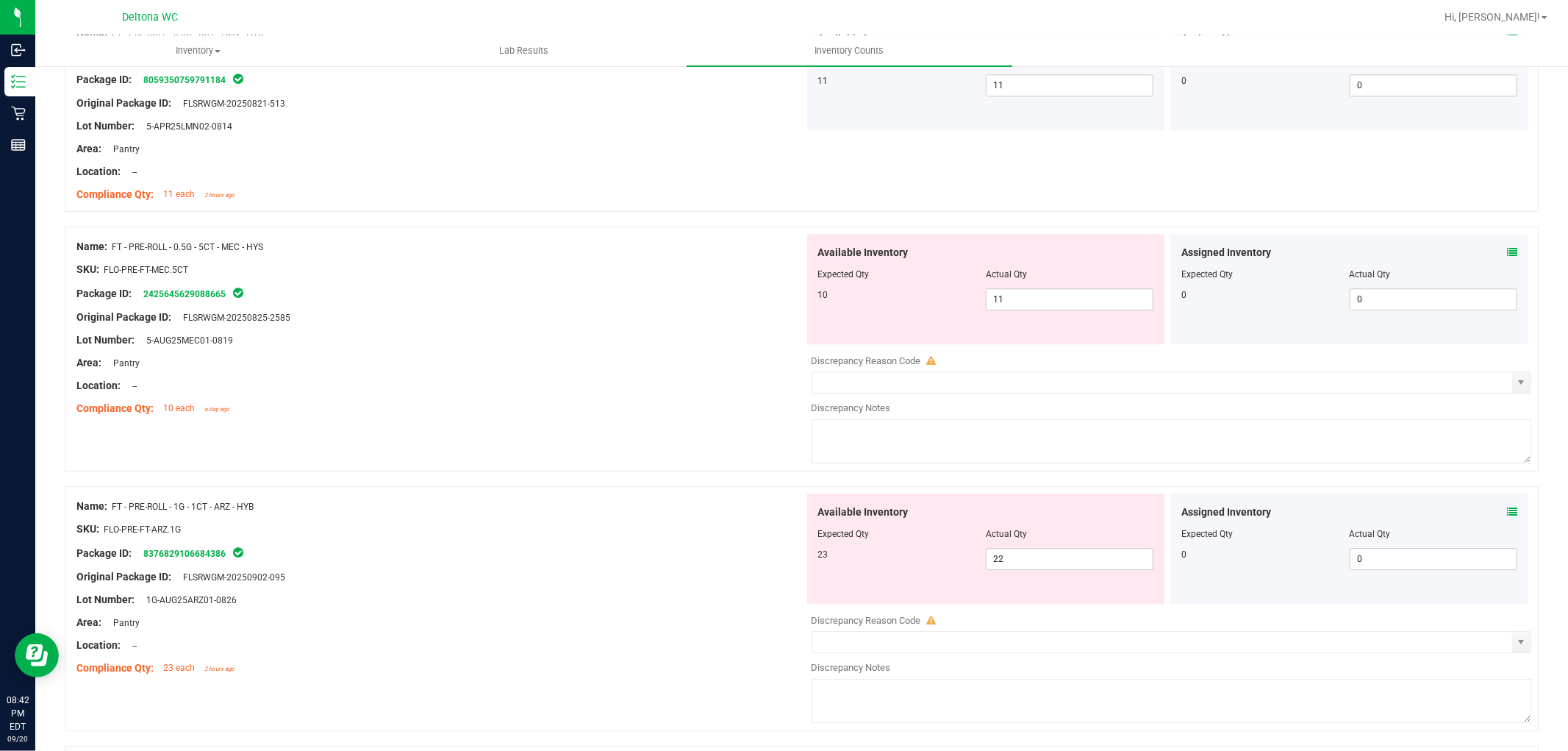
click at [1507, 517] on icon at bounding box center [1512, 512] width 11 height 11
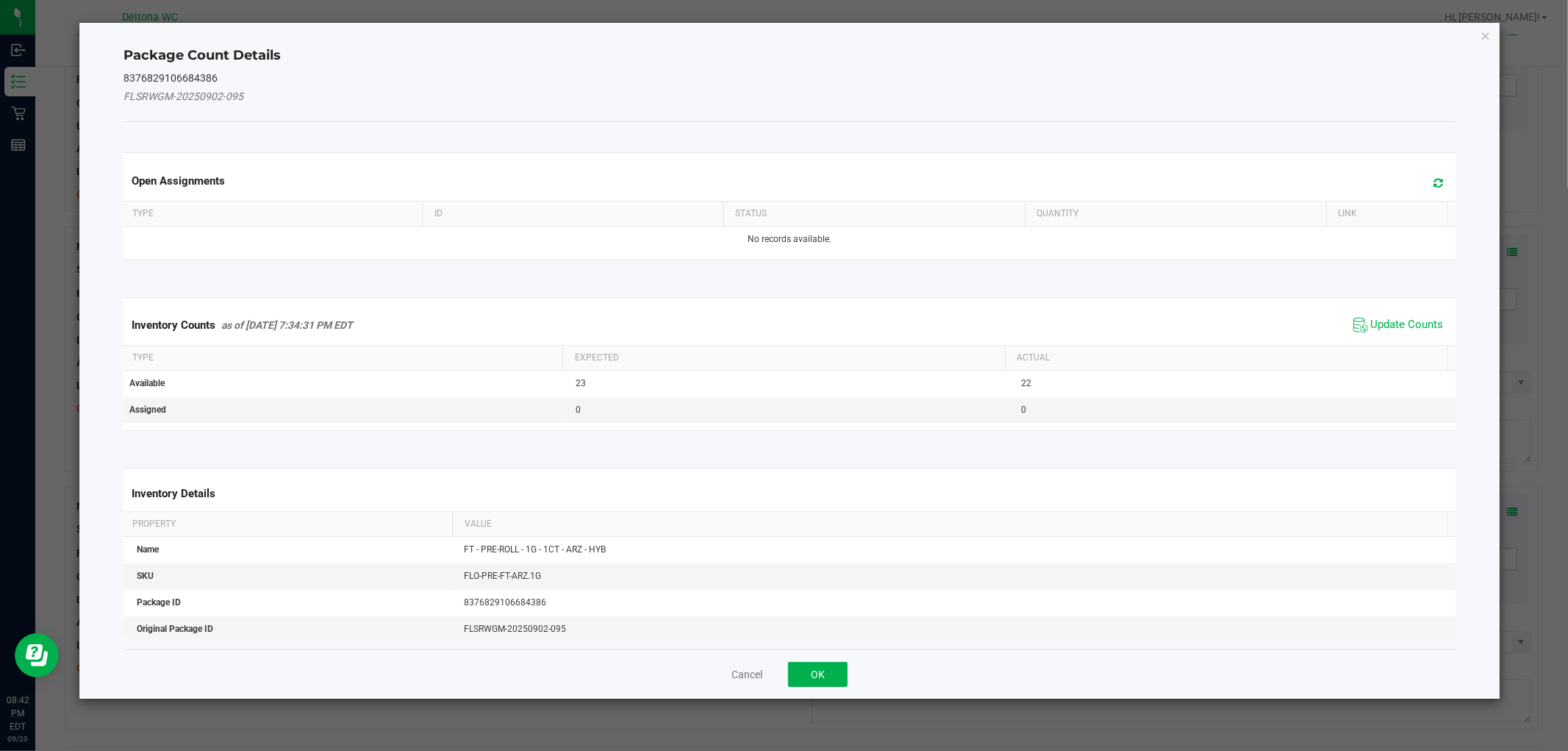
click at [1357, 325] on span "Update Counts" at bounding box center [1398, 325] width 98 height 22
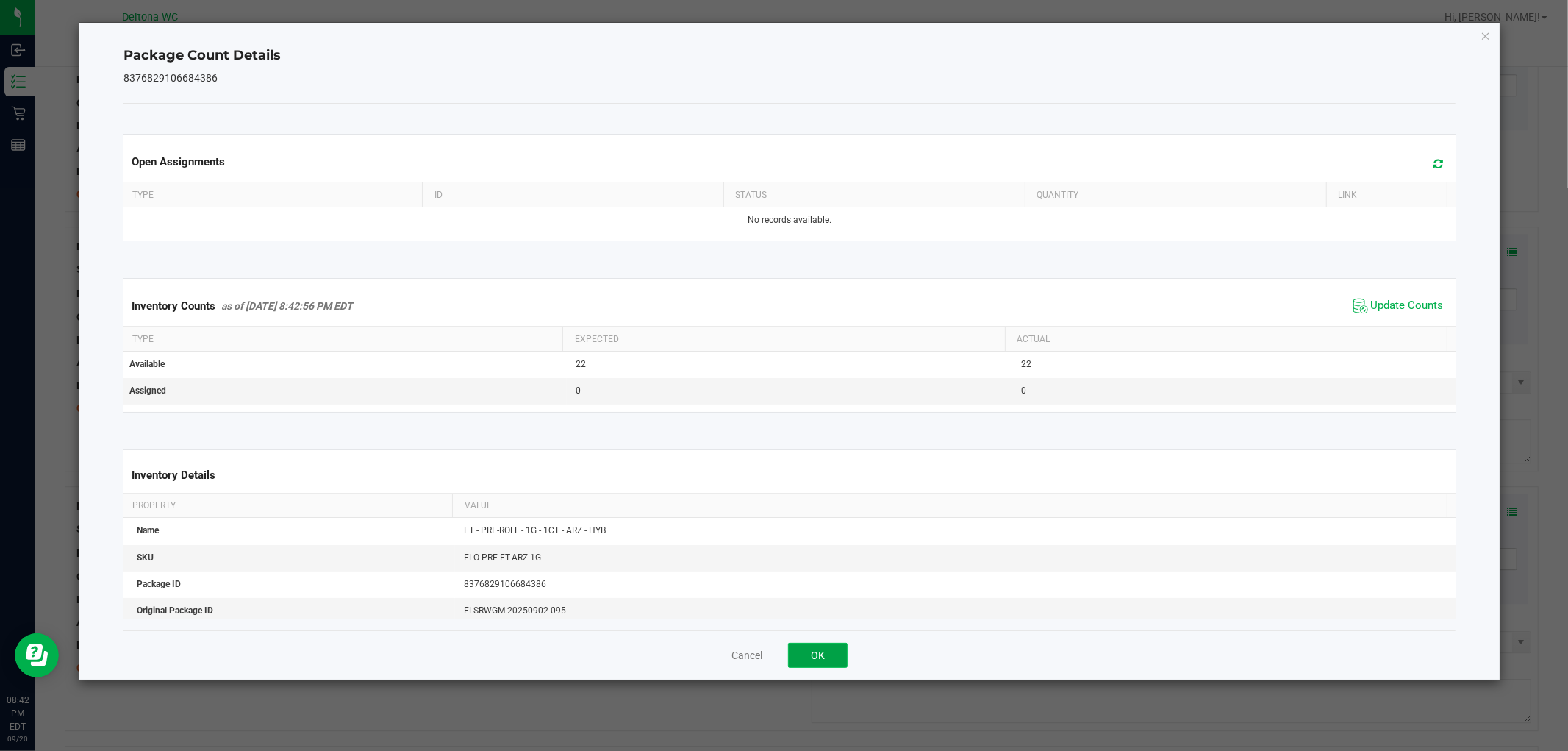
click at [816, 656] on button "OK" at bounding box center [817, 655] width 60 height 25
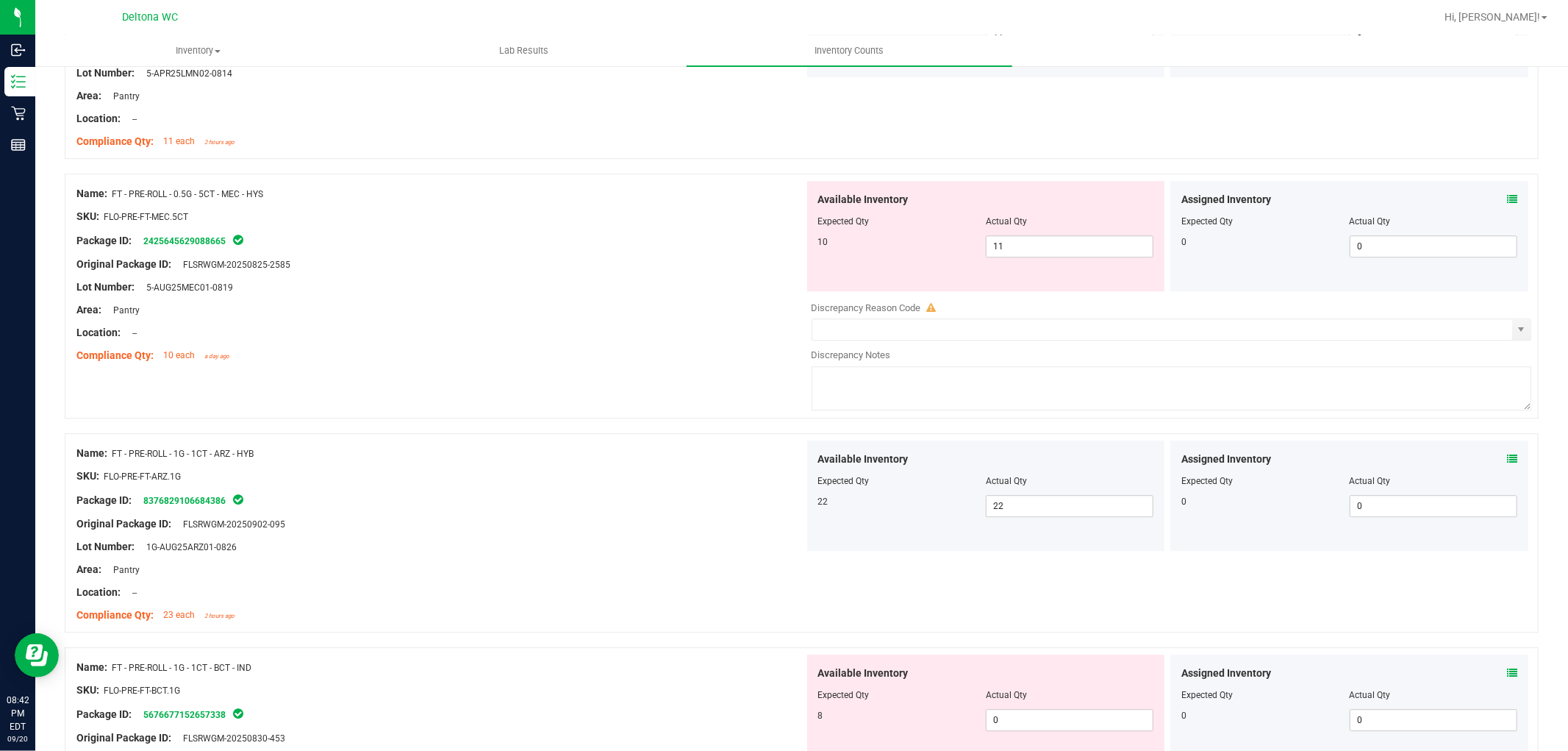
scroll to position [3350, 0]
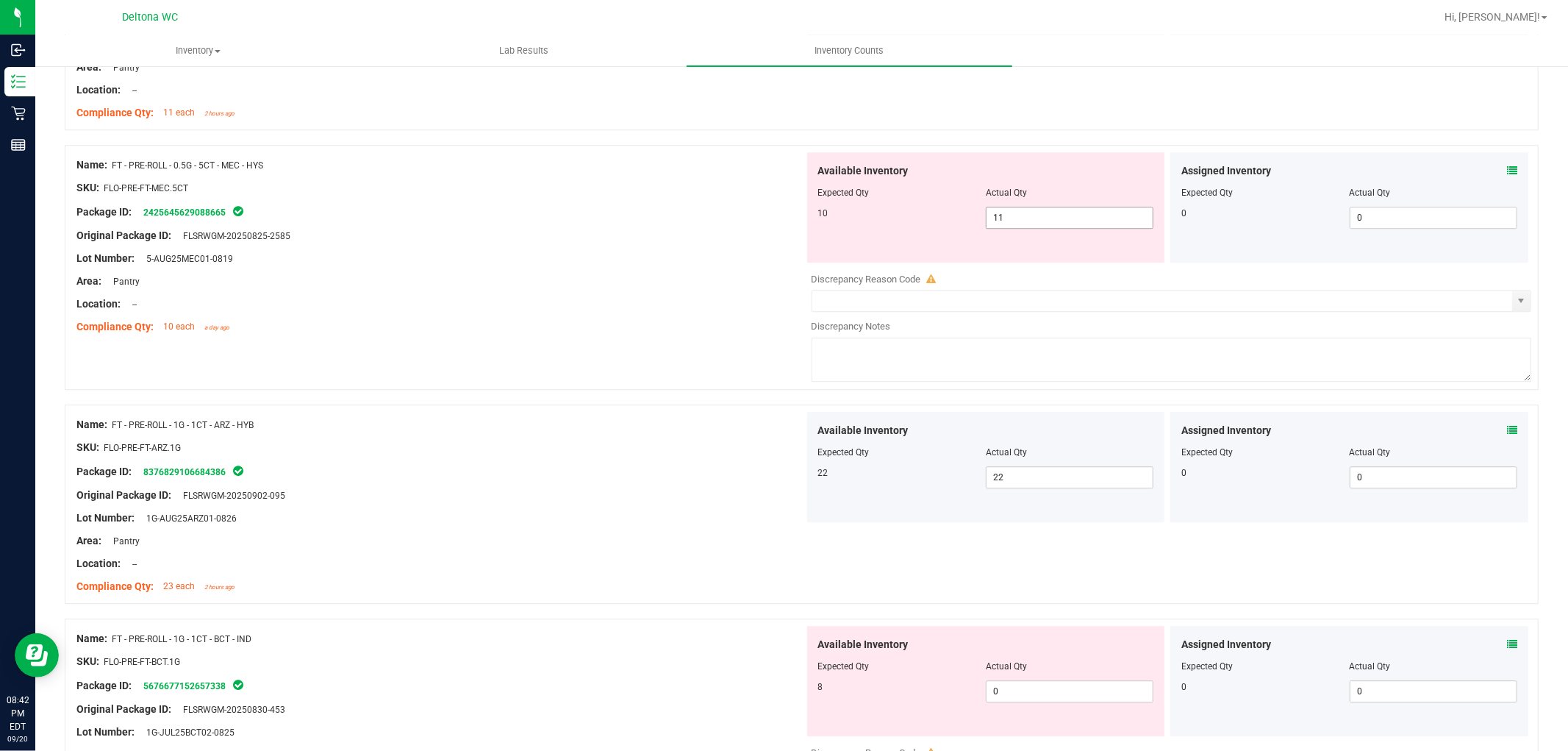
drag, startPoint x: 1017, startPoint y: 219, endPoint x: 1017, endPoint y: 228, distance: 9.0
click at [1017, 222] on span "11 11" at bounding box center [1069, 217] width 167 height 22
type input "10"
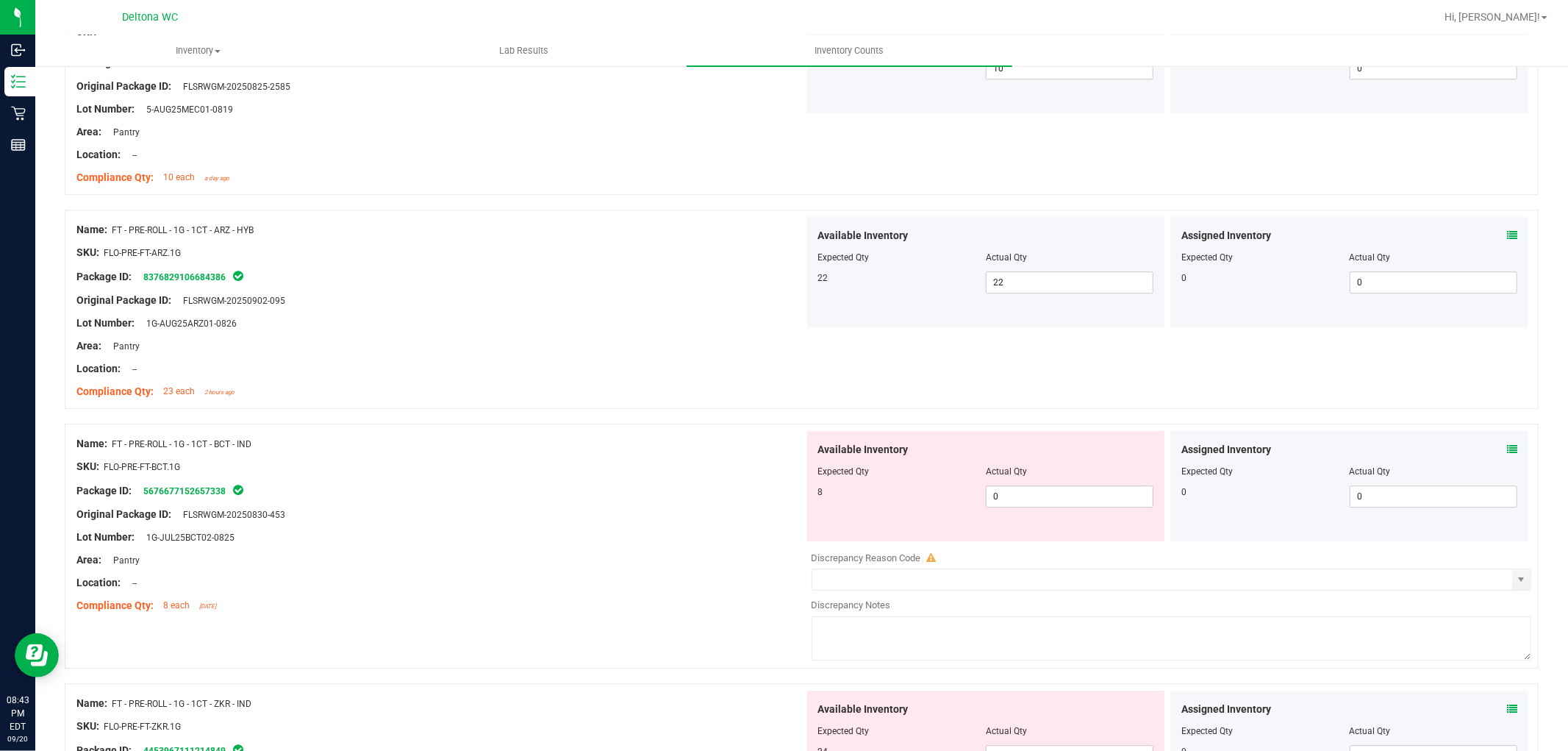
scroll to position [3513, 0]
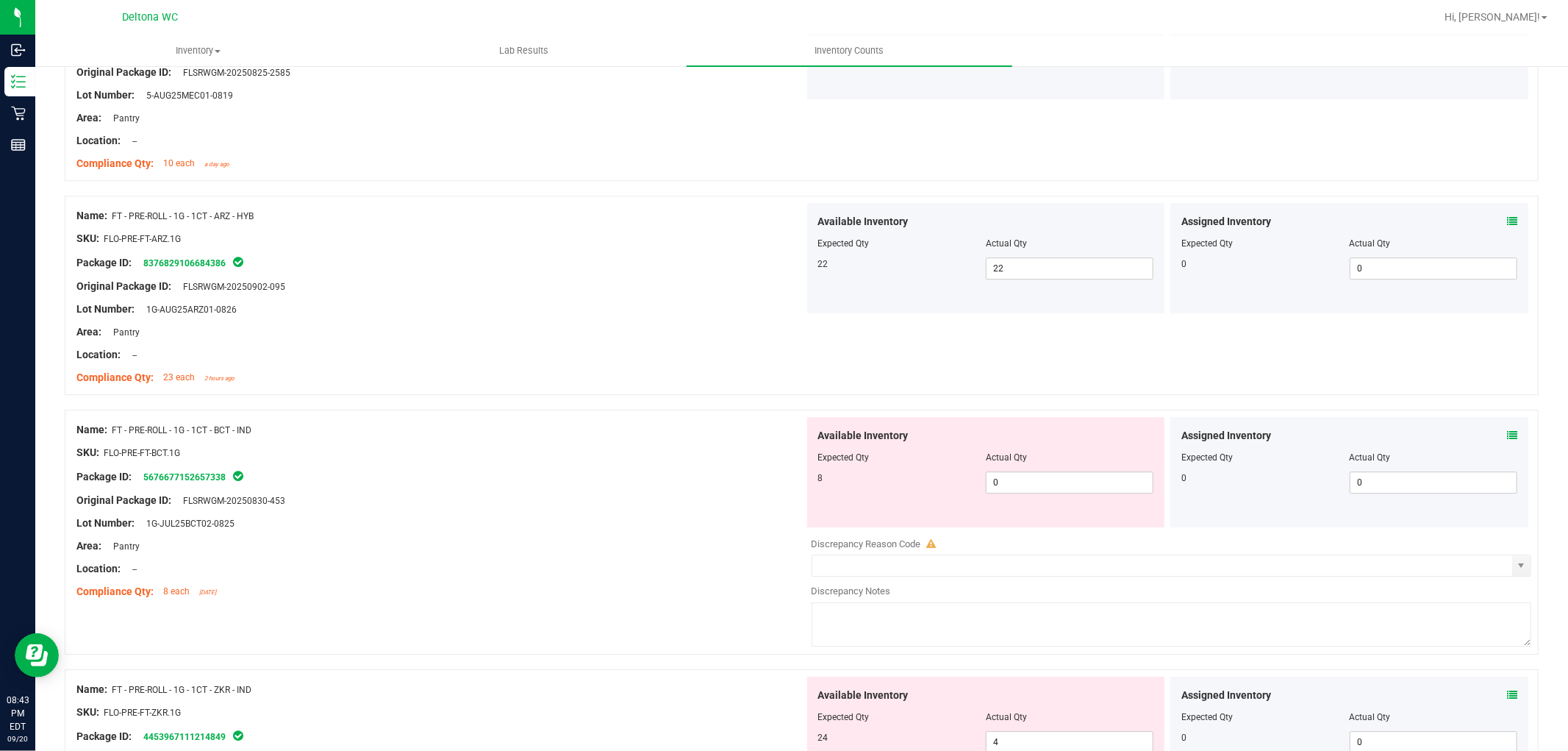
click at [1507, 429] on span at bounding box center [1512, 435] width 11 height 15
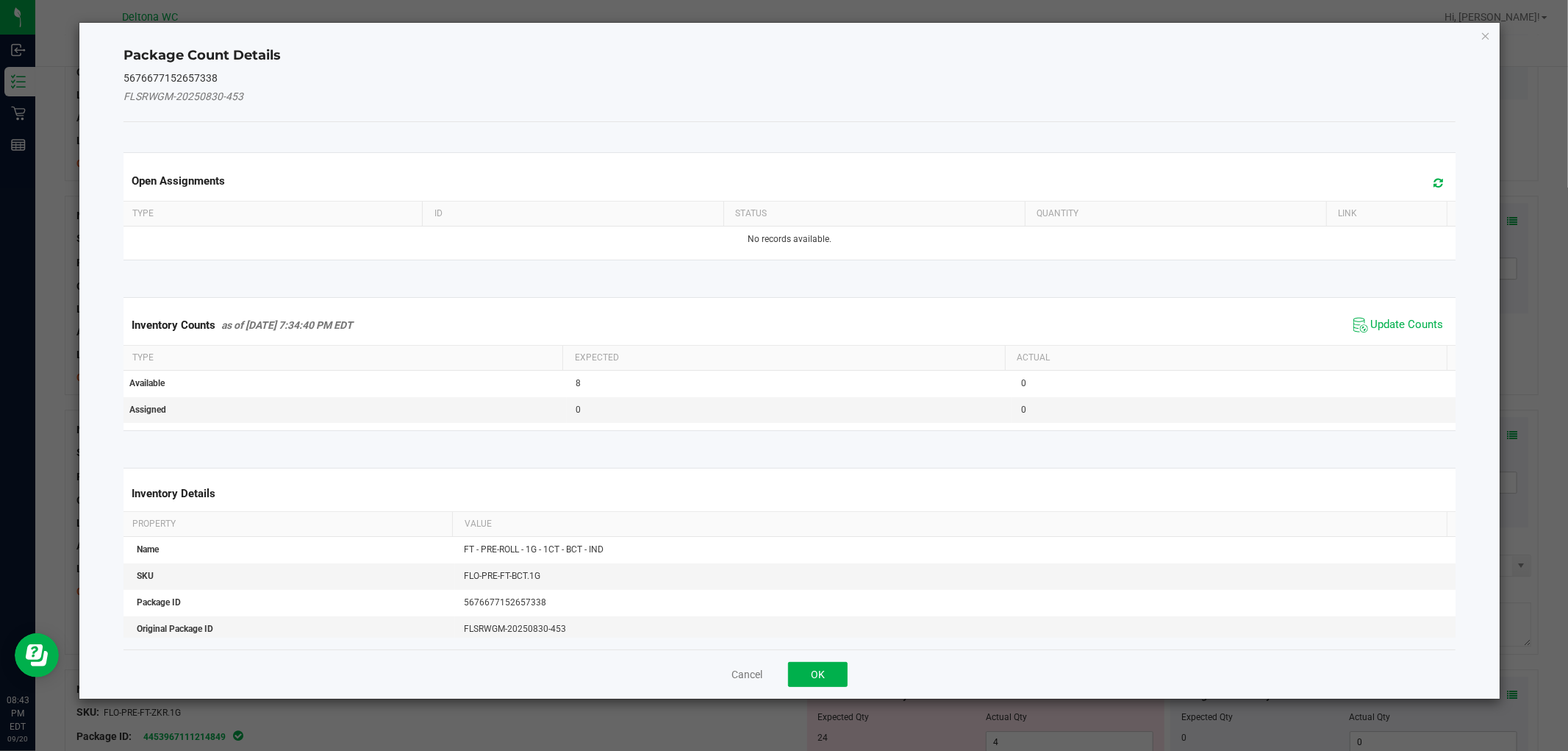
click at [1500, 440] on div "Package Count Details 5676677152657338 FLSRWGM-20250830-453 Open Assignments Ty…" at bounding box center [789, 360] width 1421 height 678
drag, startPoint x: 1411, startPoint y: 341, endPoint x: 1404, endPoint y: 325, distance: 17.5
click at [1408, 332] on div "Inventory Counts as of [DATE] 7:34:40 PM EDT Update Counts" at bounding box center [789, 325] width 1337 height 39
click at [1402, 321] on span "Update Counts" at bounding box center [1408, 325] width 73 height 14
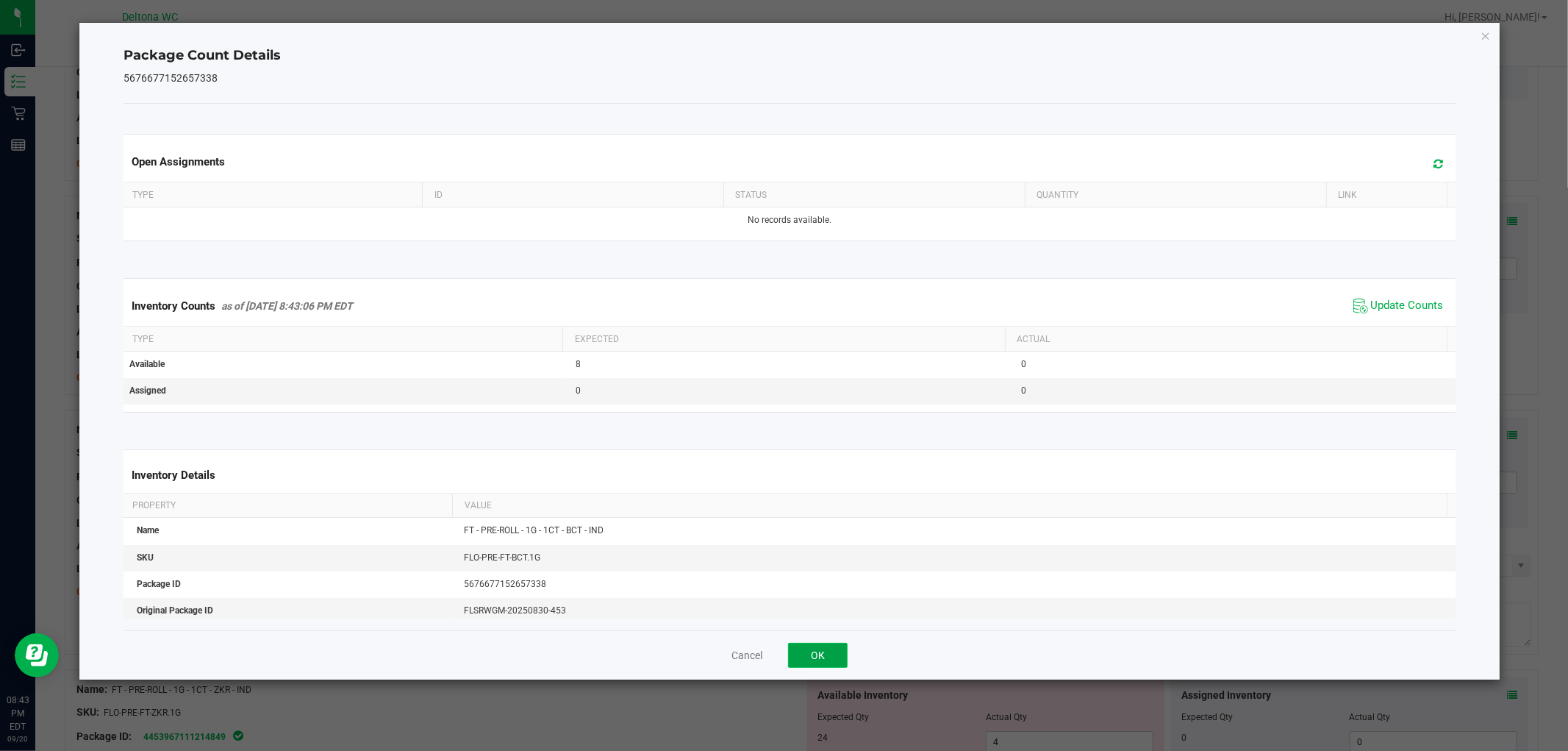
click at [810, 655] on button "OK" at bounding box center [817, 655] width 60 height 25
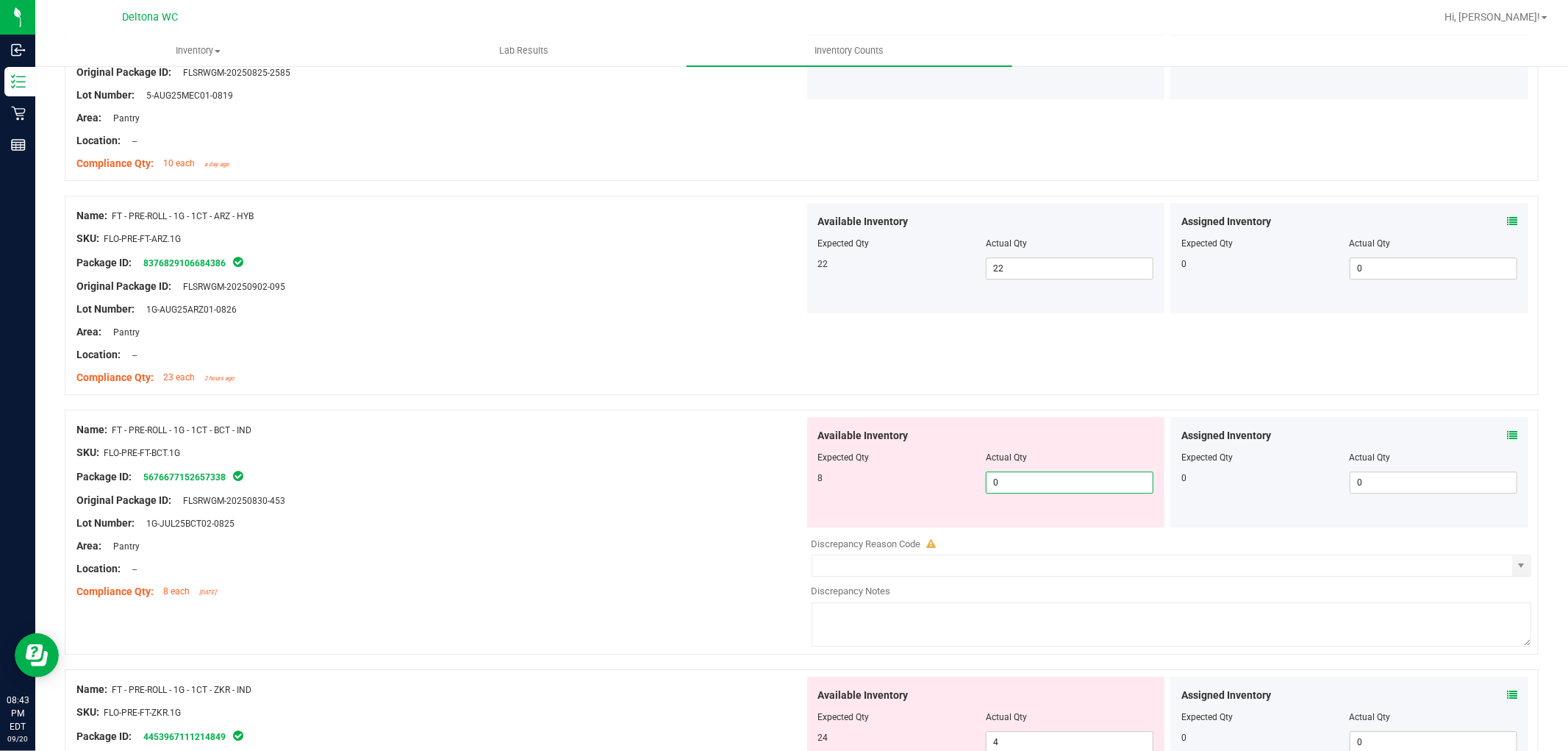
click at [1040, 488] on span "0 0" at bounding box center [1069, 482] width 167 height 22
click at [1040, 488] on input "0" at bounding box center [1070, 482] width 166 height 20
type input "8"
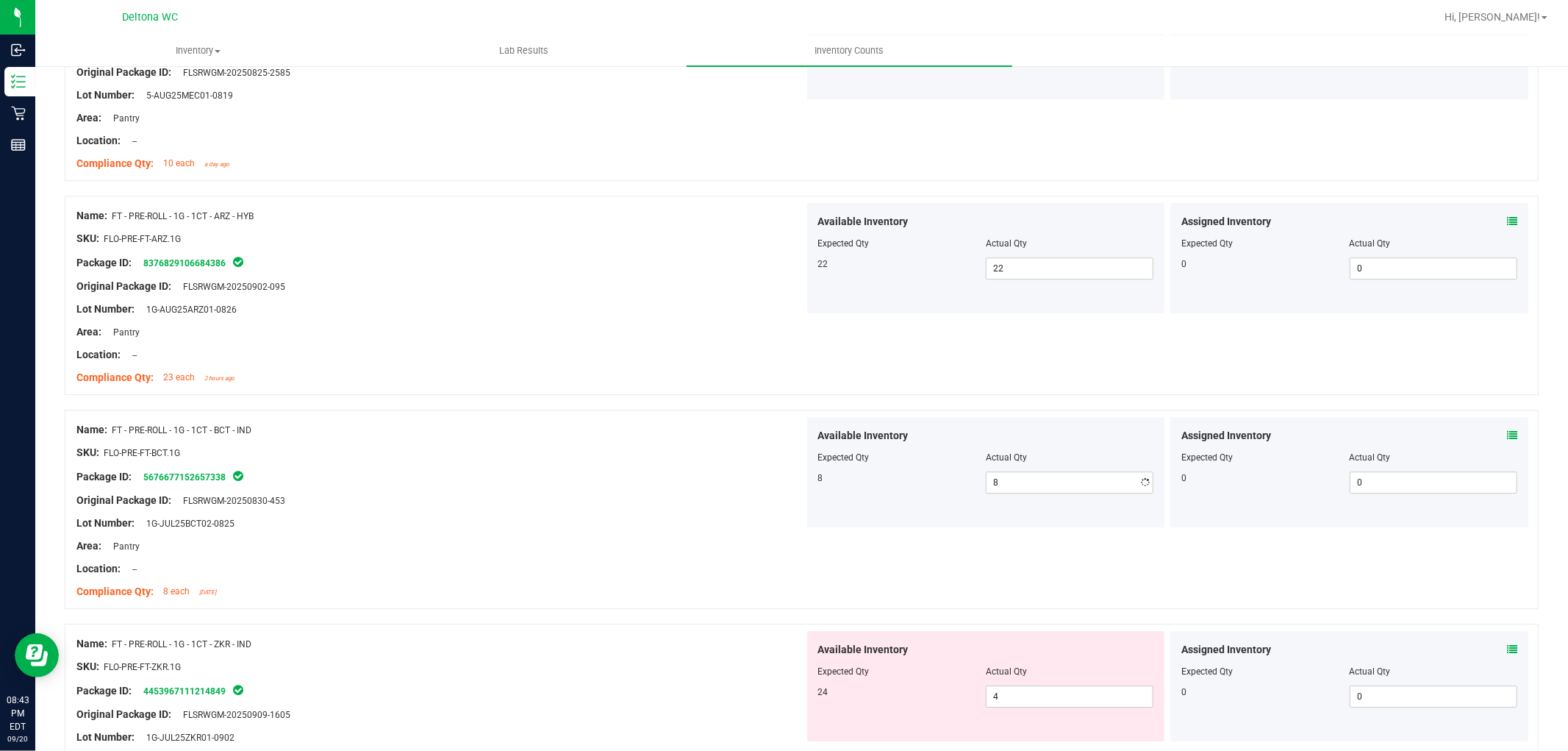
drag, startPoint x: 326, startPoint y: 655, endPoint x: 342, endPoint y: 643, distance: 20.0
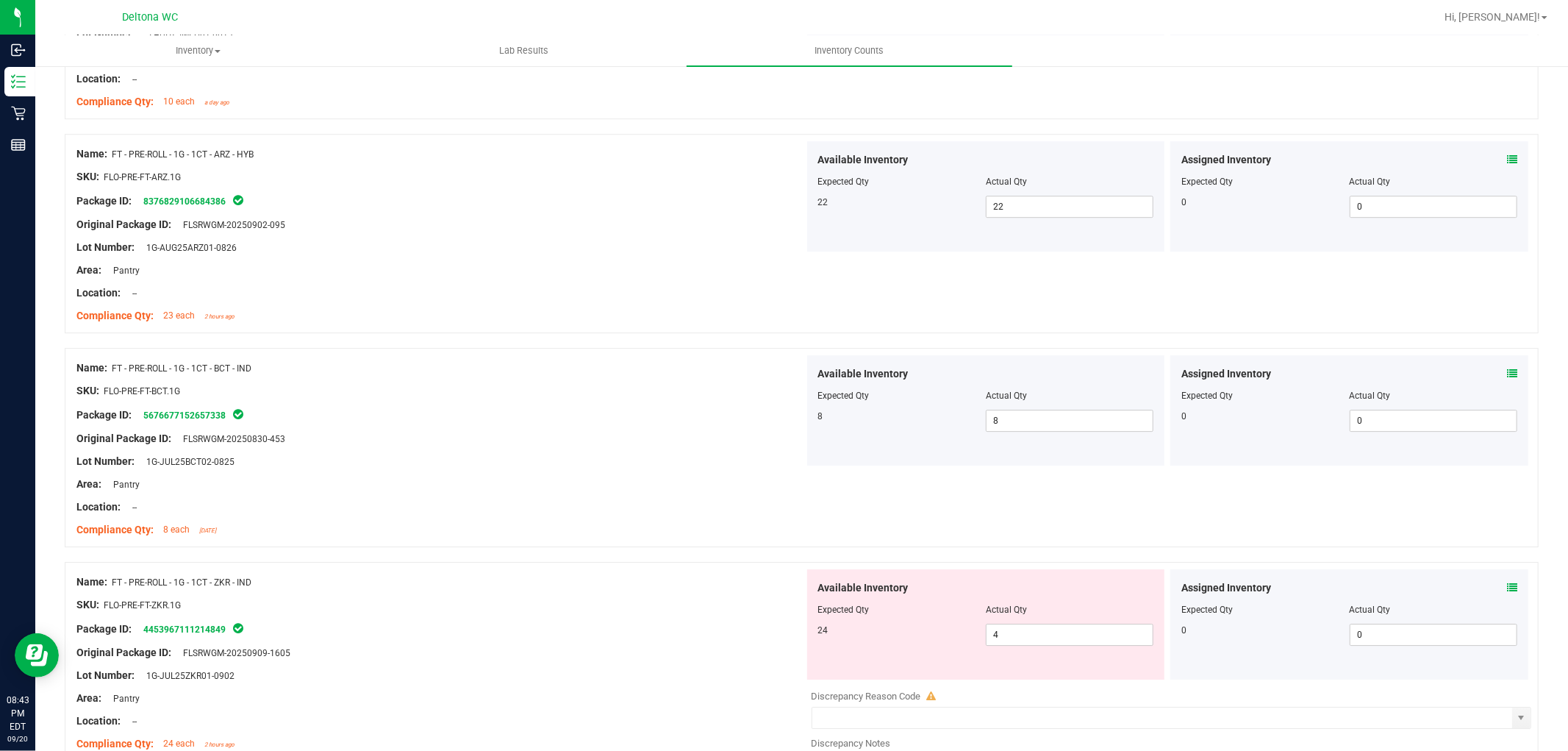
scroll to position [3759, 0]
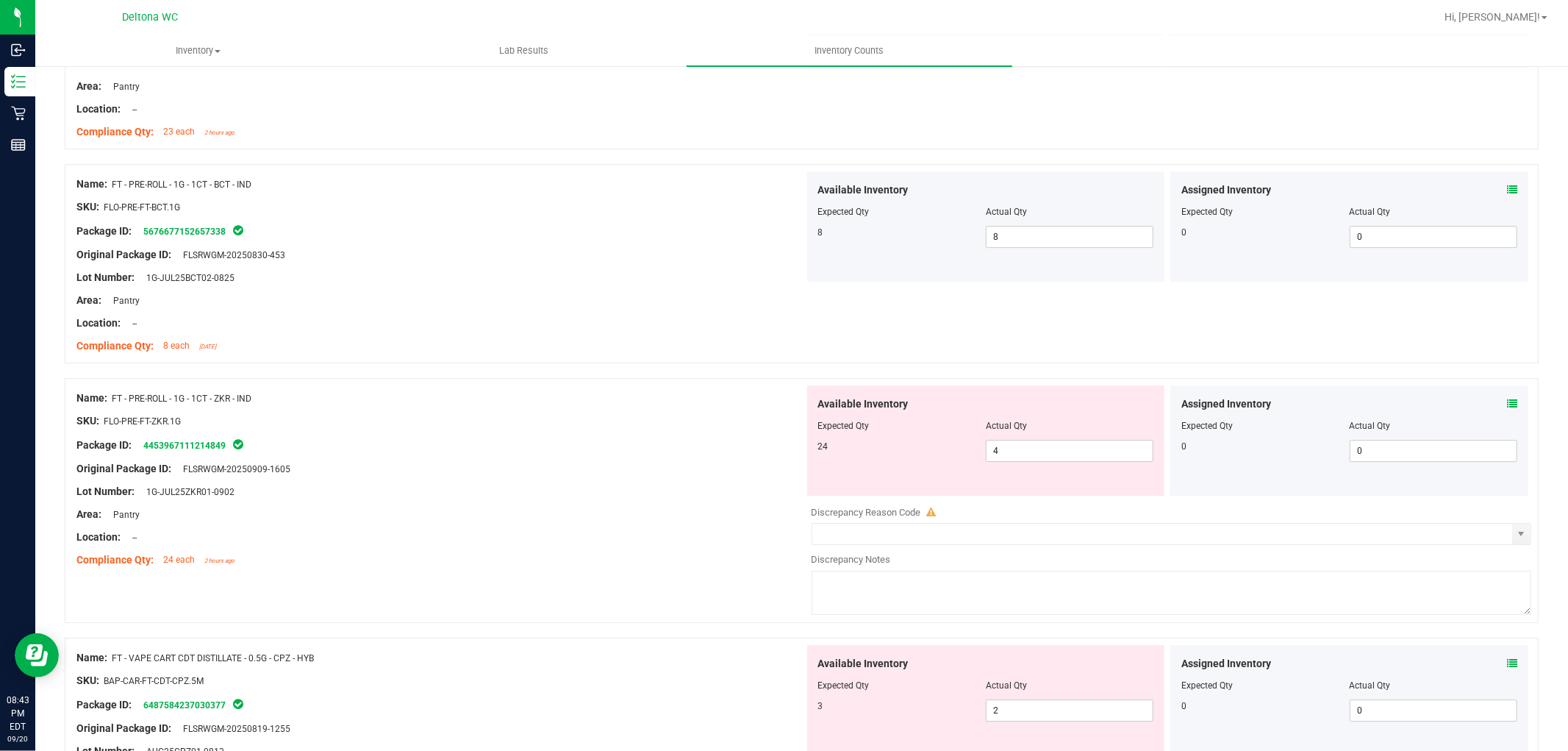
click at [1507, 409] on icon at bounding box center [1512, 404] width 11 height 11
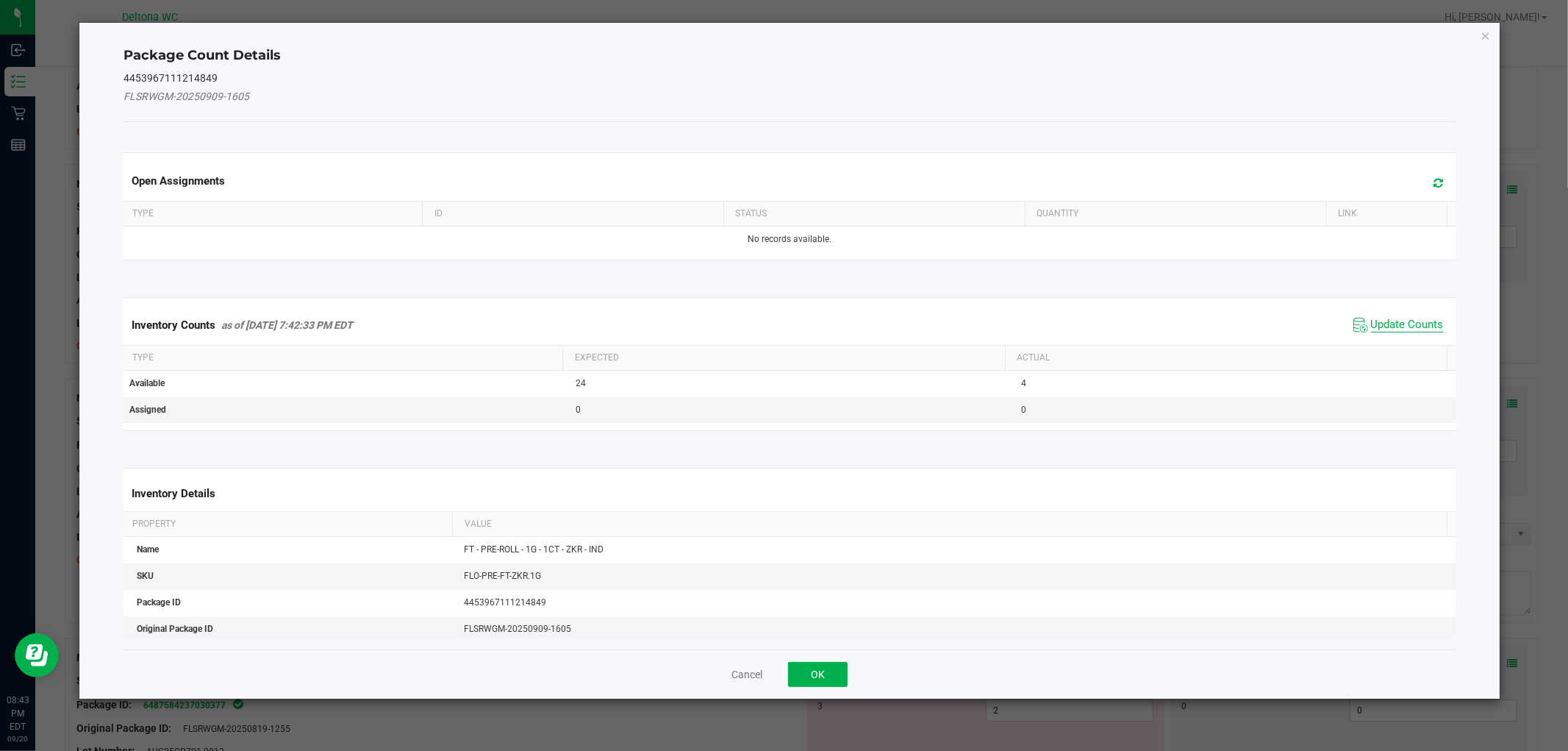
click at [1402, 329] on span "Update Counts" at bounding box center [1408, 325] width 73 height 14
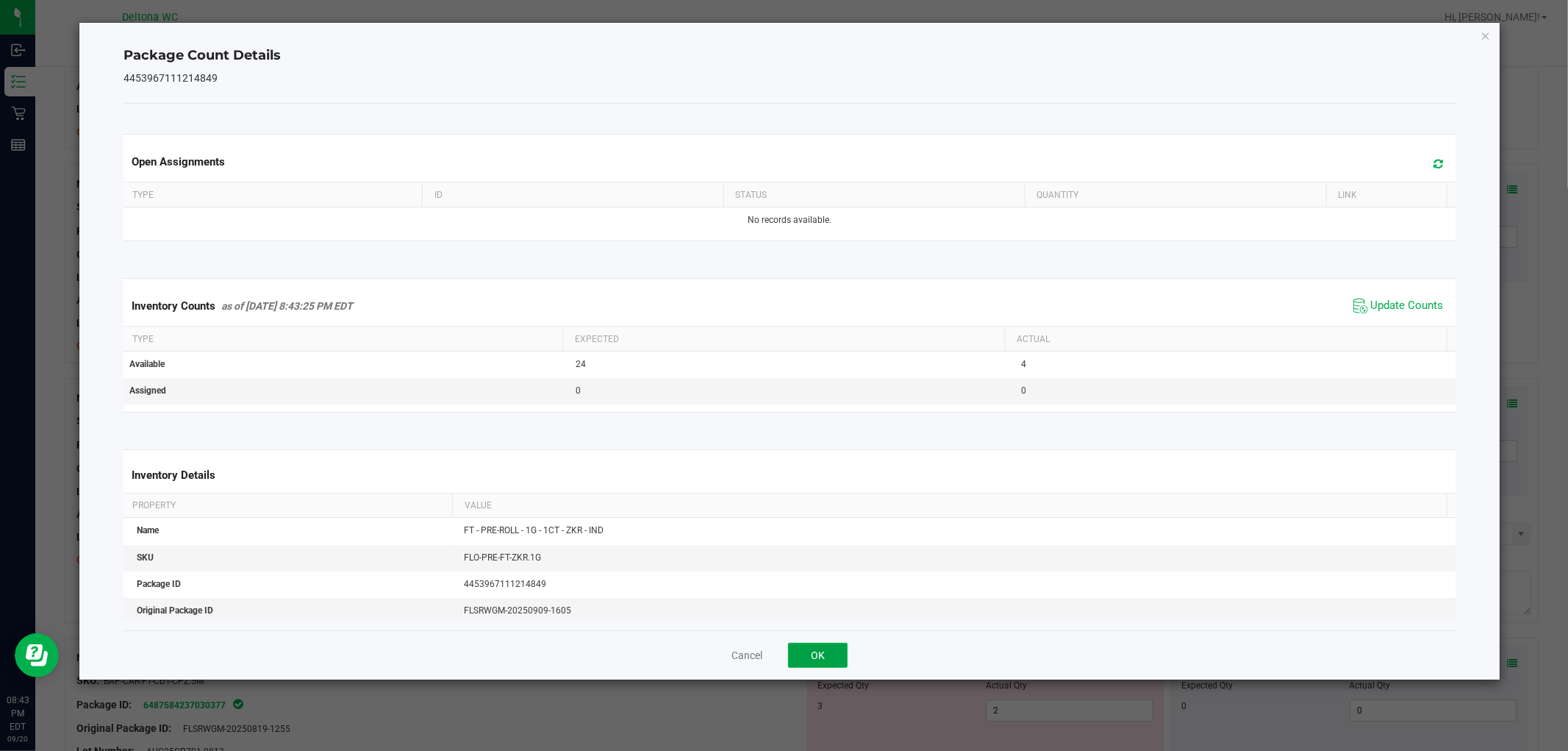
click at [826, 656] on button "OK" at bounding box center [817, 655] width 60 height 25
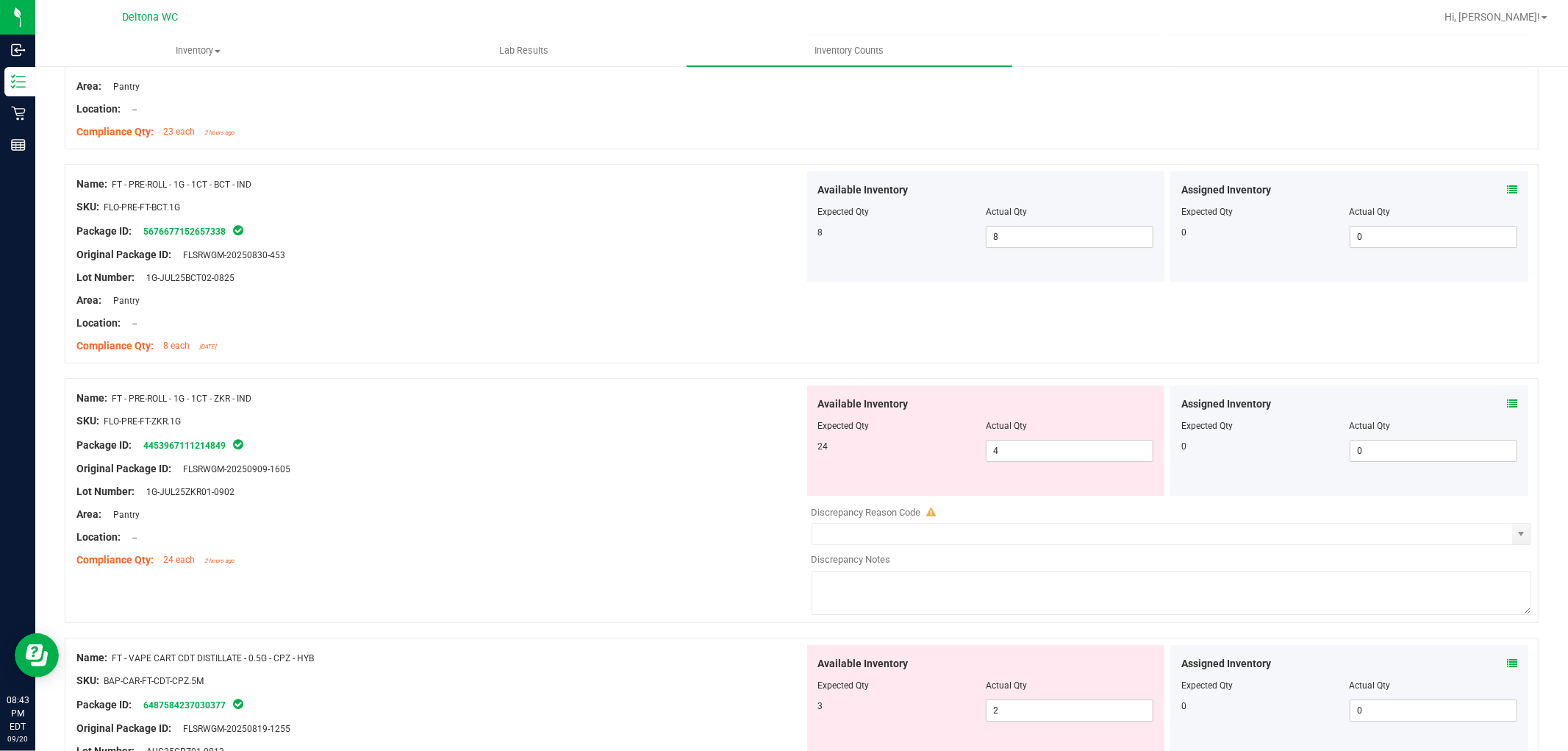
click at [1507, 668] on icon at bounding box center [1512, 663] width 11 height 11
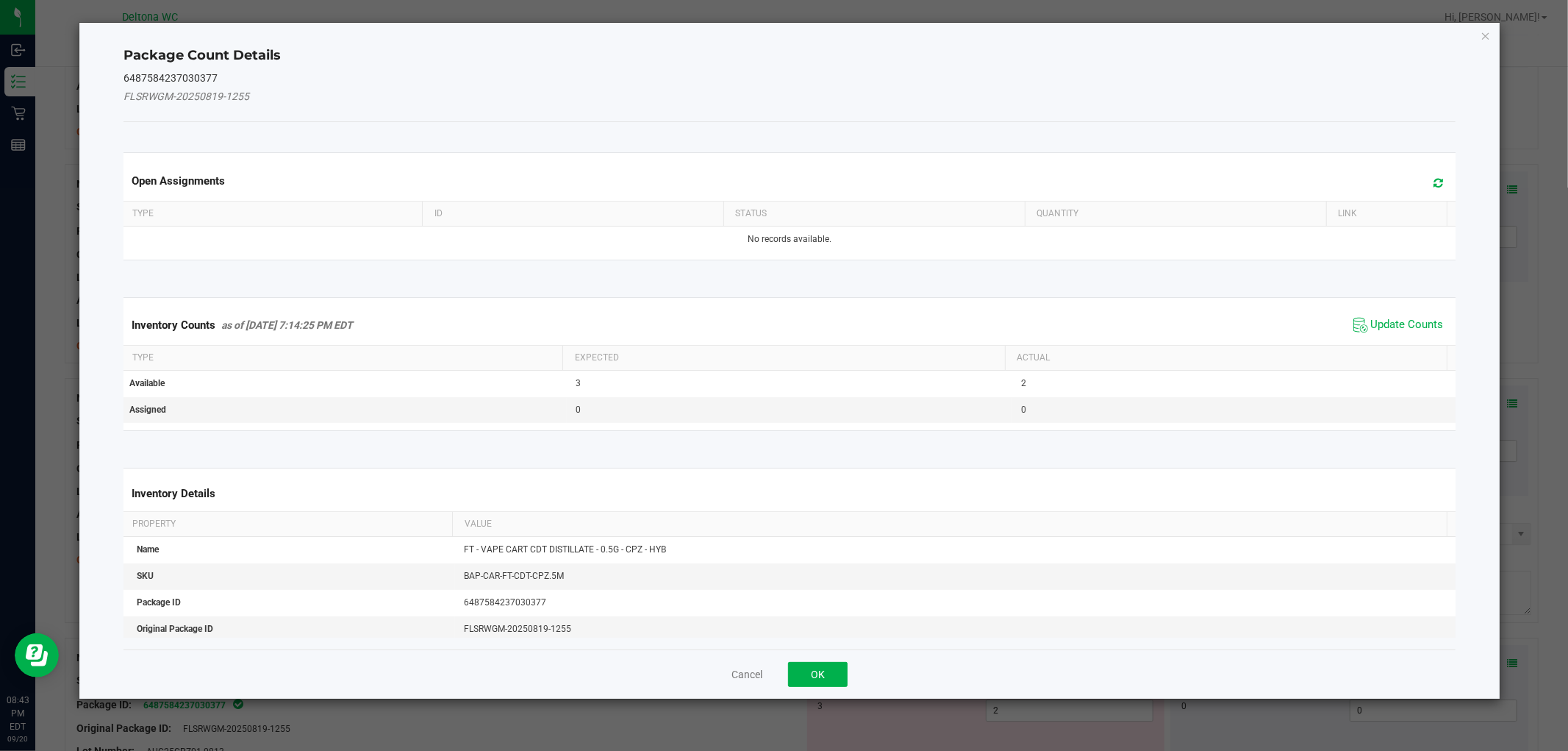
click at [1366, 335] on div "Inventory Counts as of [DATE] 7:14:25 PM EDT Update Counts" at bounding box center [789, 325] width 1337 height 39
click at [1376, 321] on span "Update Counts" at bounding box center [1408, 325] width 73 height 14
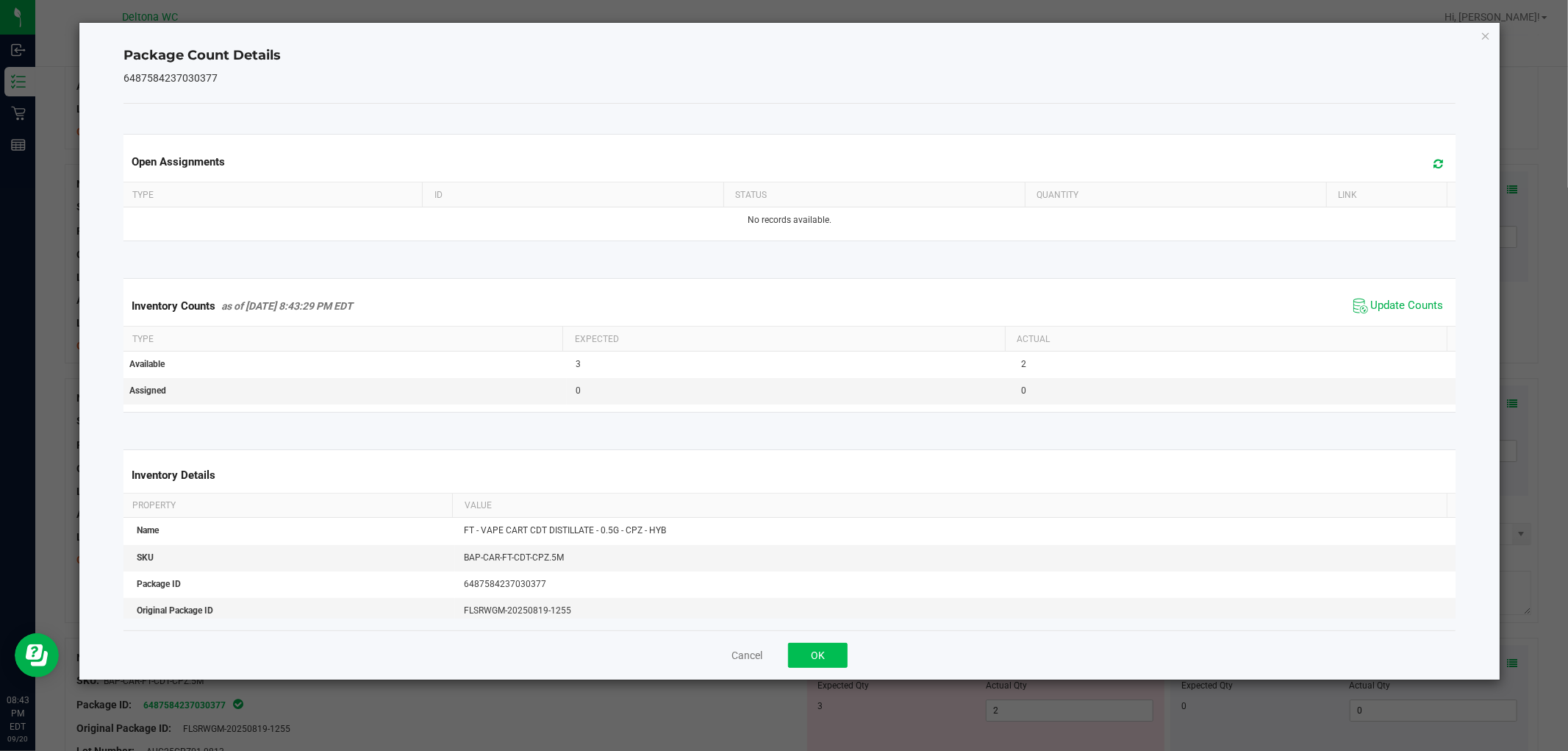
click at [831, 664] on div "Cancel OK" at bounding box center [789, 654] width 1331 height 49
click at [831, 663] on button "OK" at bounding box center [817, 655] width 60 height 25
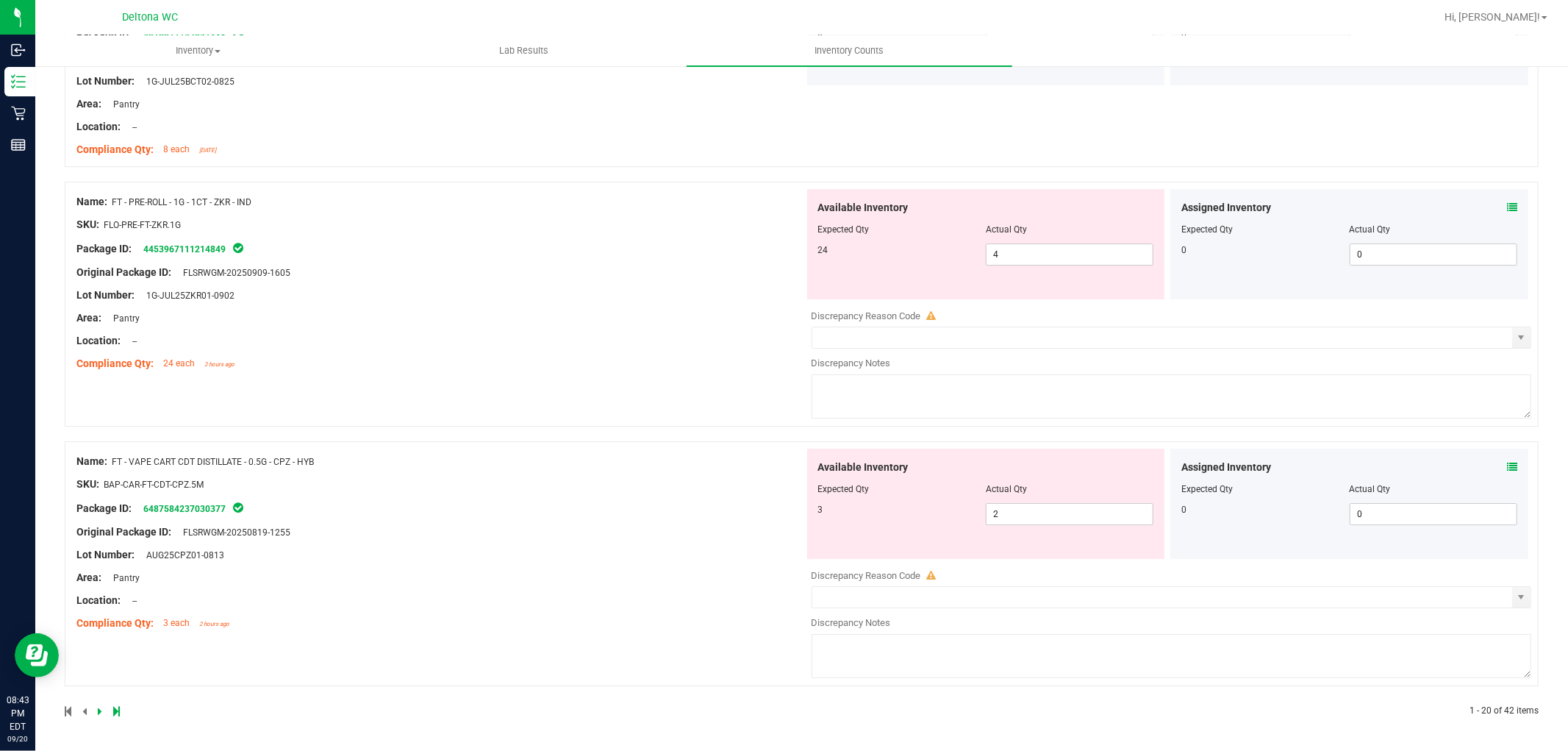
scroll to position [3877, 0]
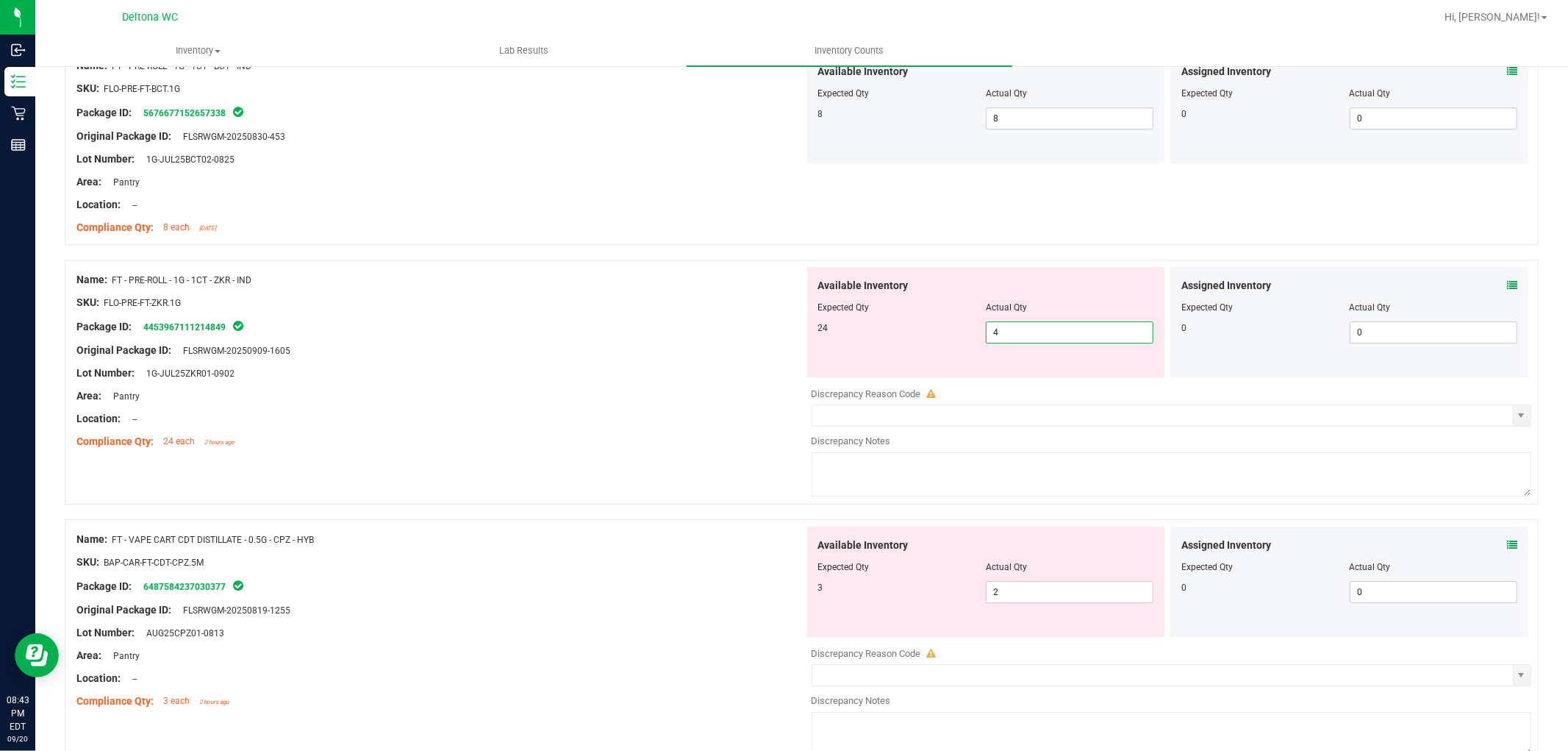
click at [1027, 325] on span "4 4" at bounding box center [1069, 332] width 167 height 22
click at [1028, 325] on input "4" at bounding box center [1070, 332] width 166 height 20
click at [1504, 294] on div "Assigned Inventory Expected Qty Actual Qty 0 0 0" at bounding box center [1349, 323] width 358 height 111
click at [1507, 282] on icon at bounding box center [1512, 285] width 11 height 11
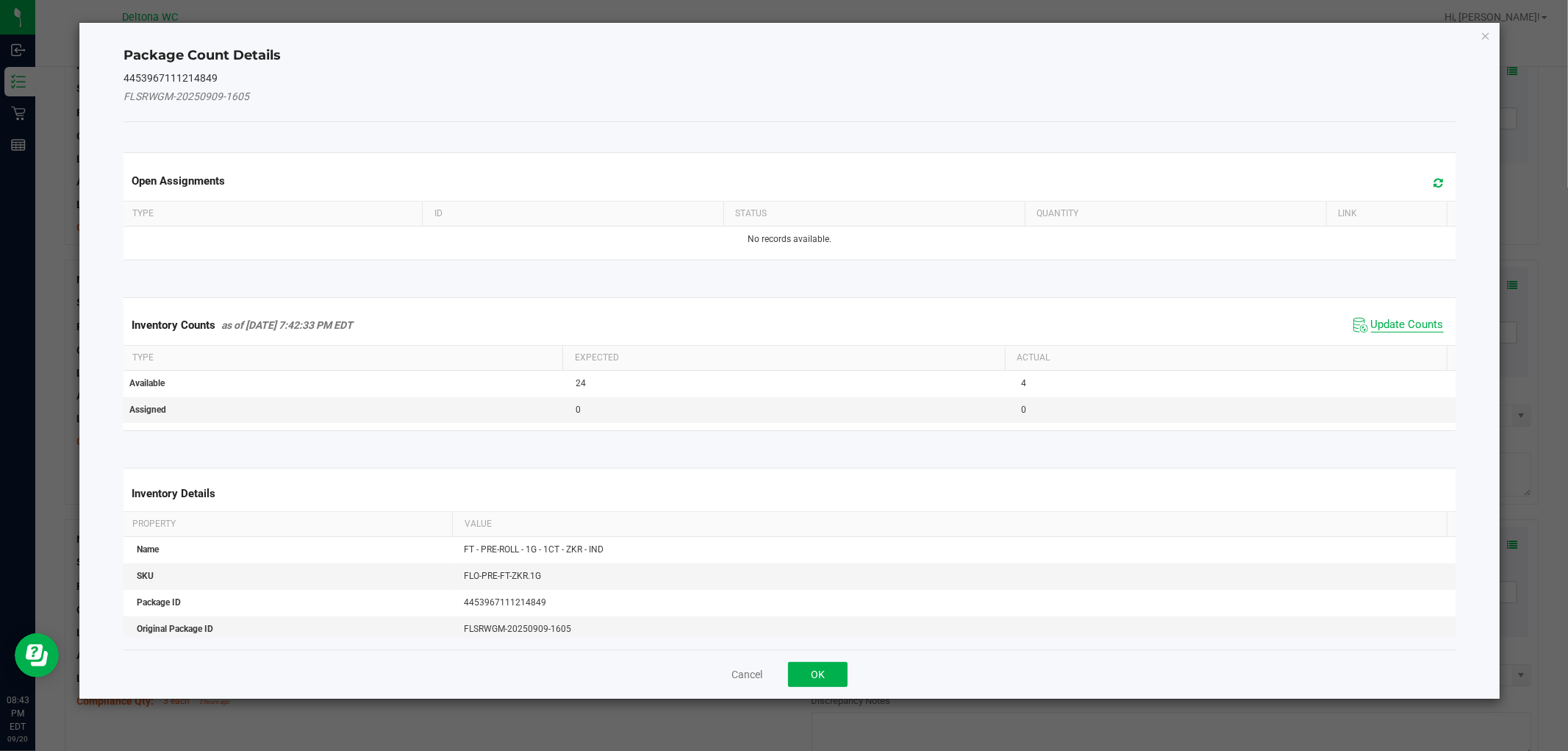
click at [1371, 324] on span "Update Counts" at bounding box center [1408, 325] width 73 height 14
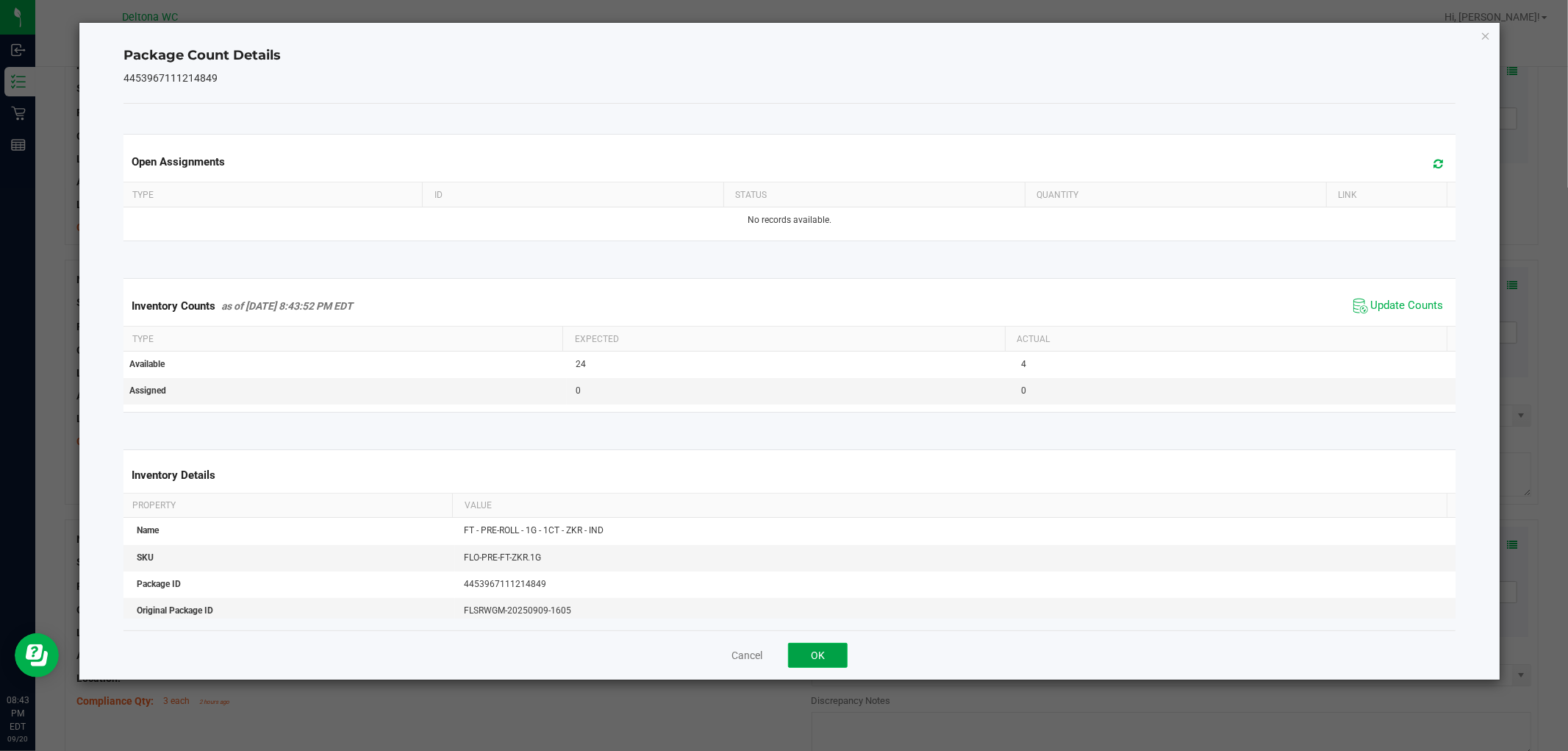
click at [831, 666] on button "OK" at bounding box center [817, 655] width 60 height 25
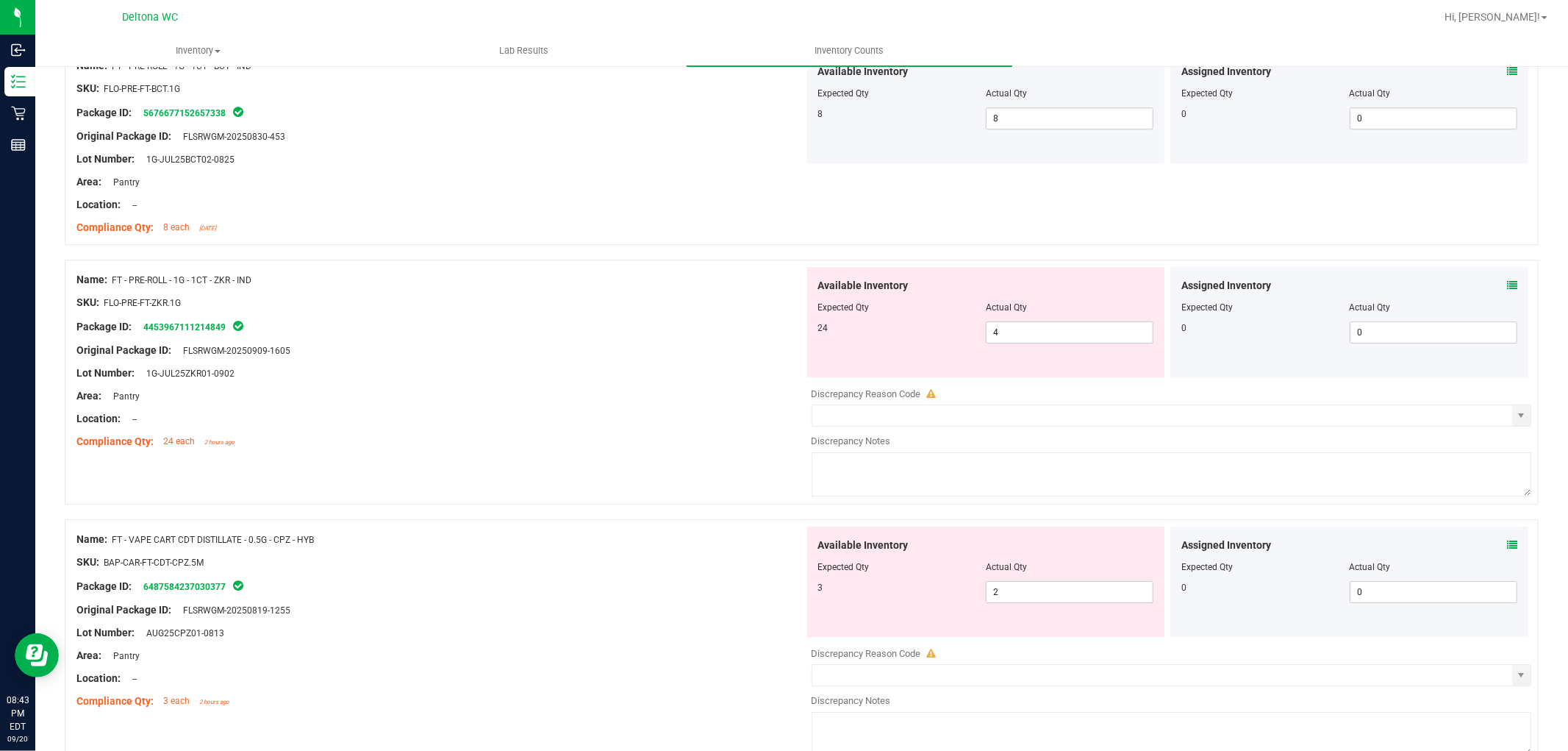
click at [1071, 348] on div "Available Inventory Expected Qty Actual Qty 24 4 4" at bounding box center [986, 323] width 358 height 111
click at [1081, 326] on span "4 4" at bounding box center [1069, 332] width 167 height 22
click at [1081, 326] on input "4" at bounding box center [1070, 332] width 166 height 20
type input "24"
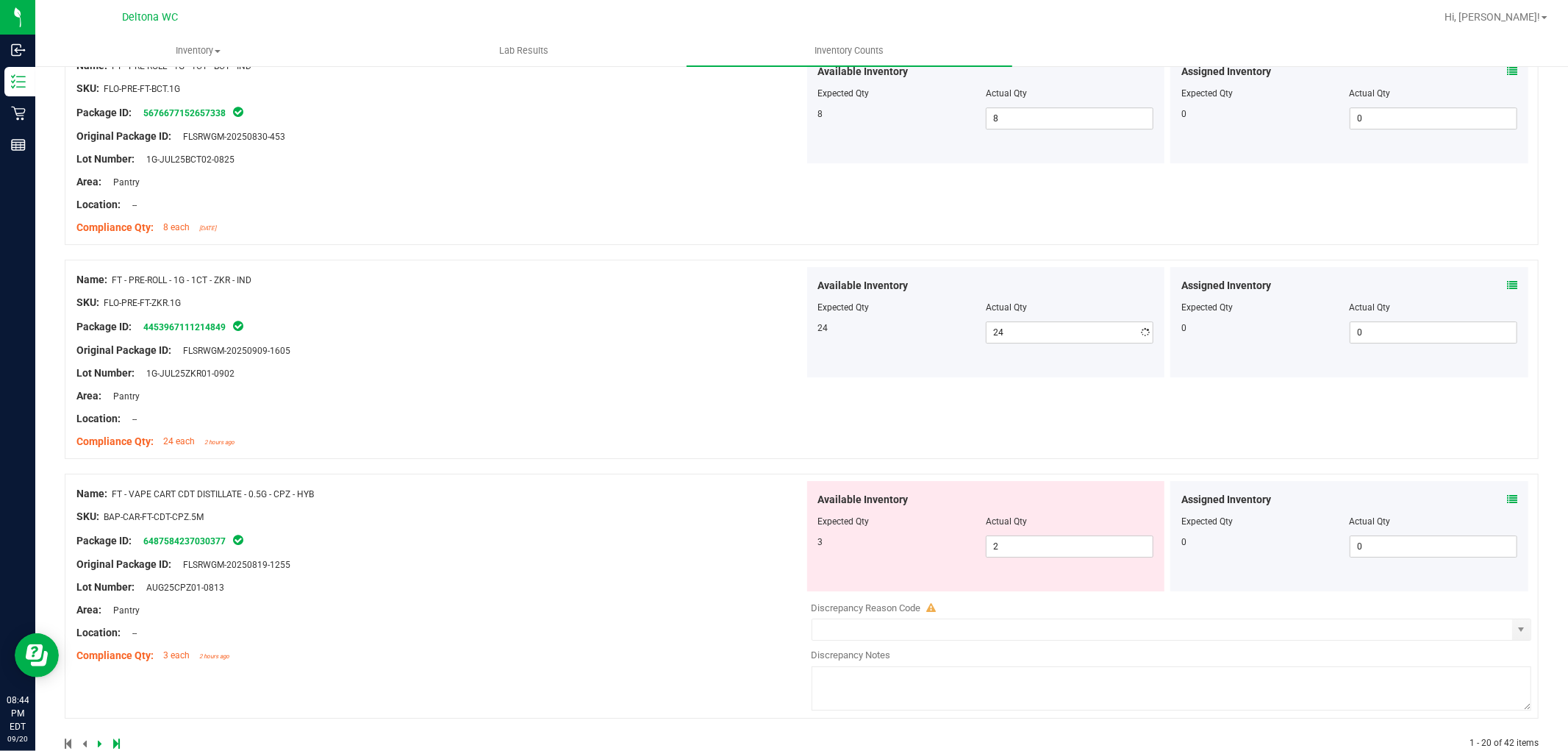
drag, startPoint x: 226, startPoint y: 608, endPoint x: 357, endPoint y: 543, distance: 146.2
click at [225, 613] on div "Name: FT - VAPE CART CDT DISTILLATE - 0.5G - CPZ - HYB SKU: BAP-CAR-FT-CDT-CPZ.…" at bounding box center [440, 575] width 728 height 188
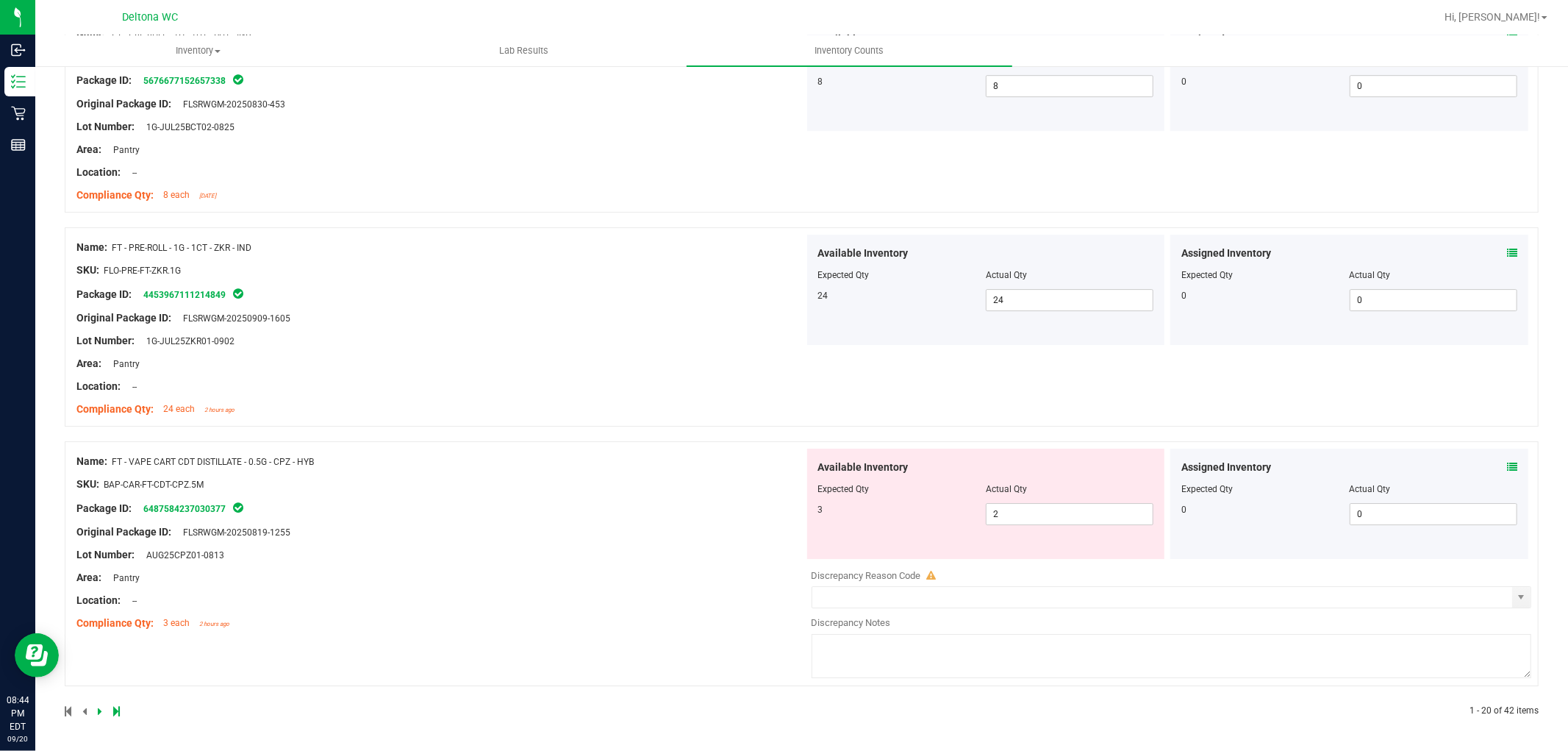
click at [1507, 462] on icon at bounding box center [1512, 467] width 11 height 11
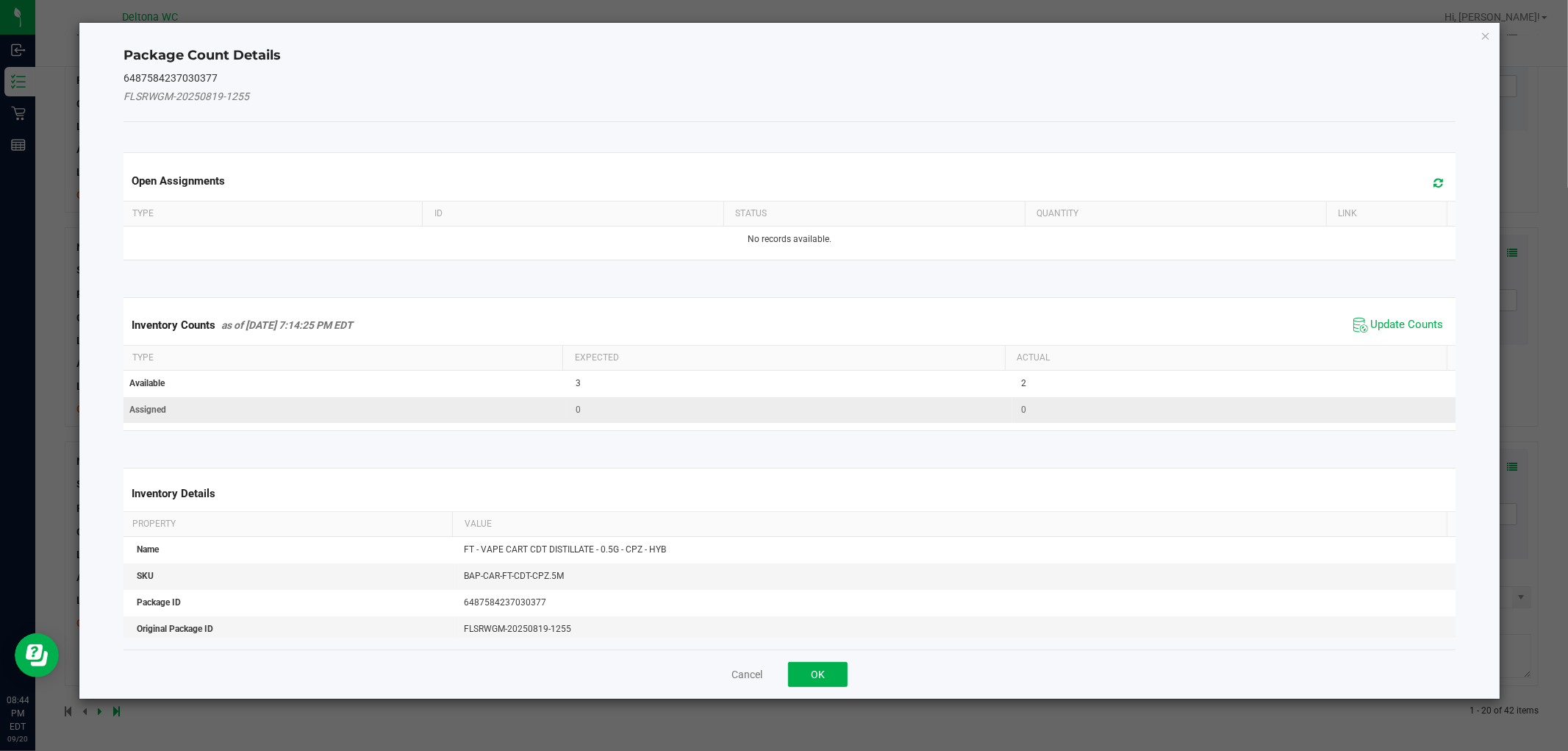
drag, startPoint x: 1395, startPoint y: 326, endPoint x: 1218, endPoint y: 422, distance: 201.4
click at [1394, 325] on span "Update Counts" at bounding box center [1408, 325] width 73 height 14
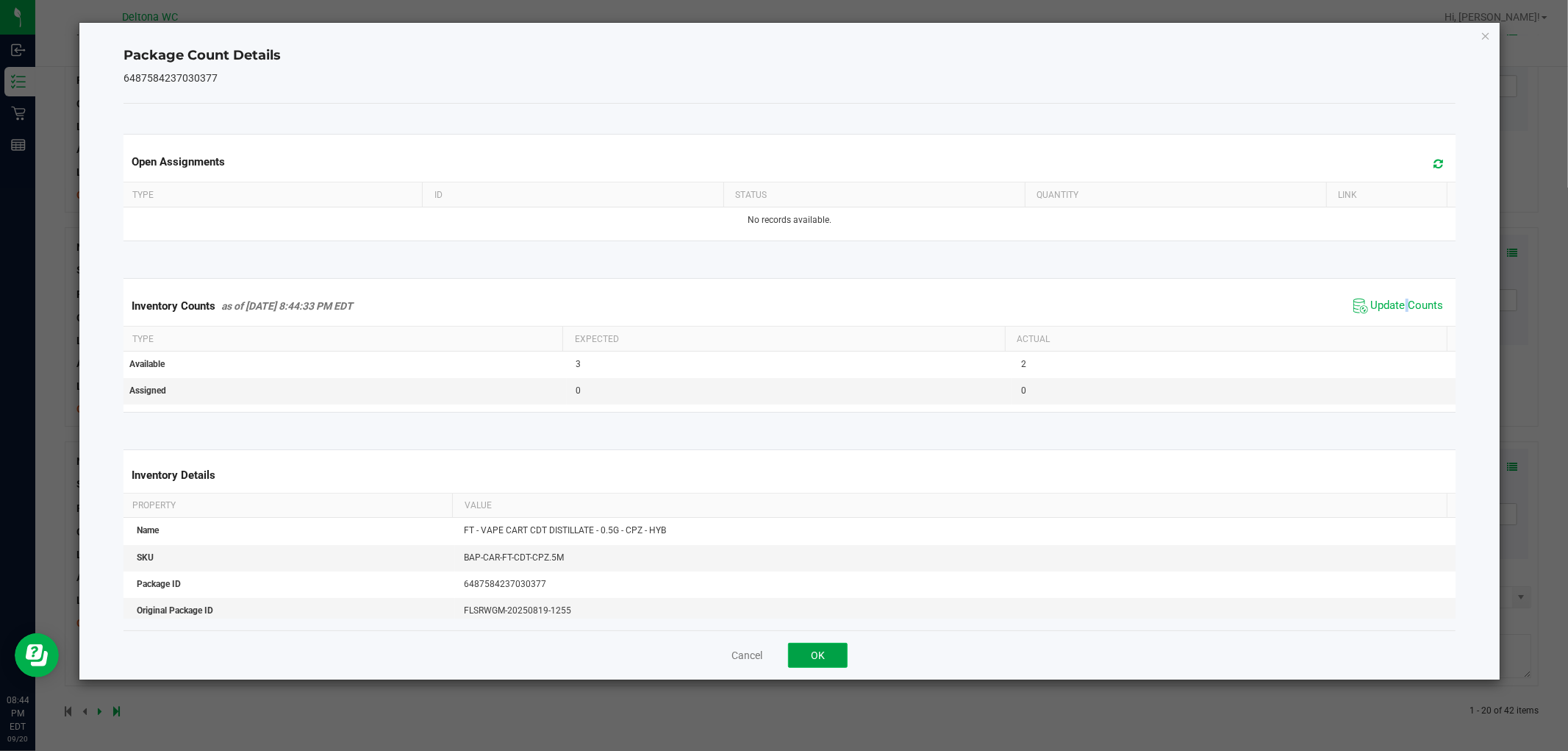
click at [832, 655] on button "OK" at bounding box center [817, 655] width 60 height 25
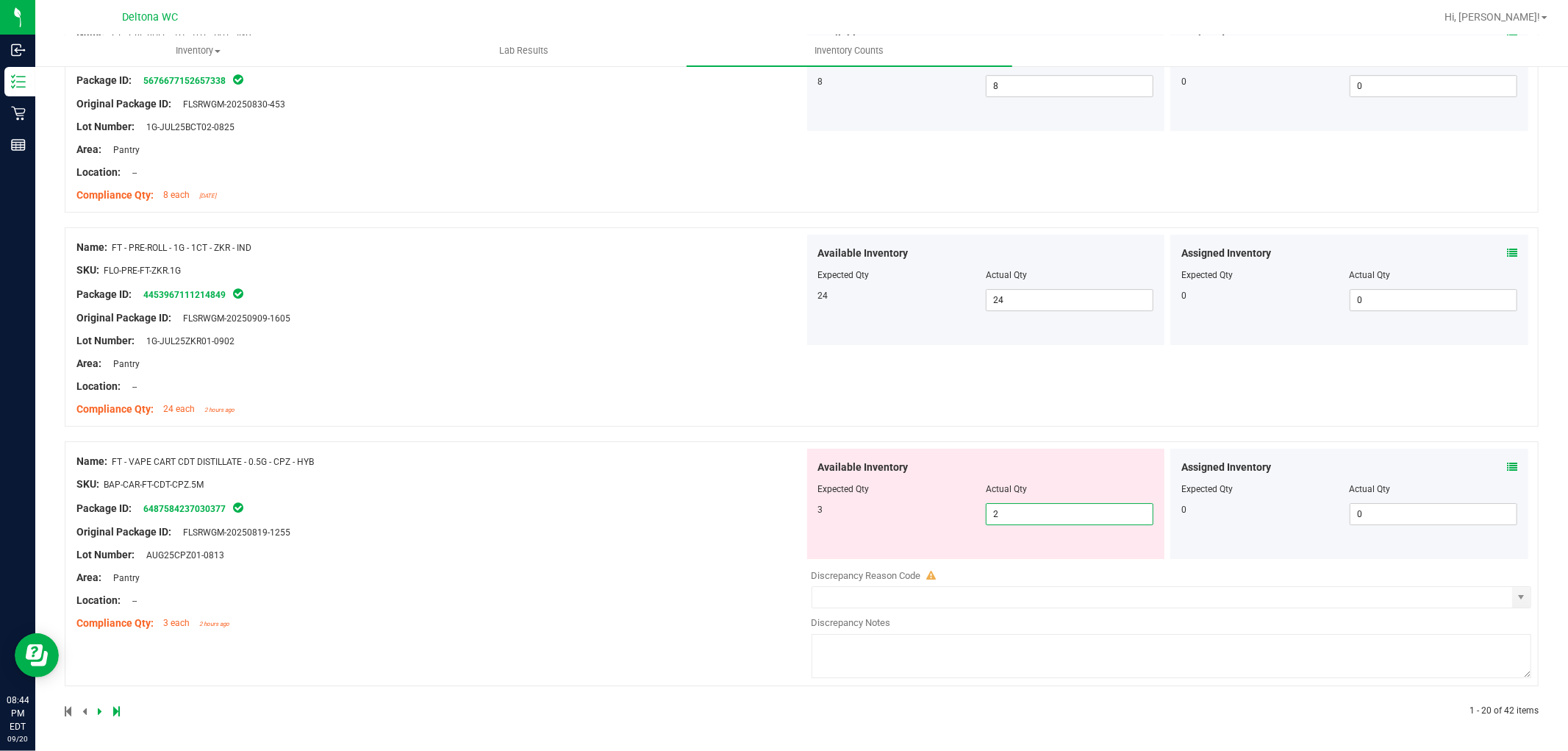
click at [1037, 516] on span "2 2" at bounding box center [1069, 513] width 167 height 22
click at [1037, 516] on input "2" at bounding box center [1070, 513] width 166 height 20
type input "3"
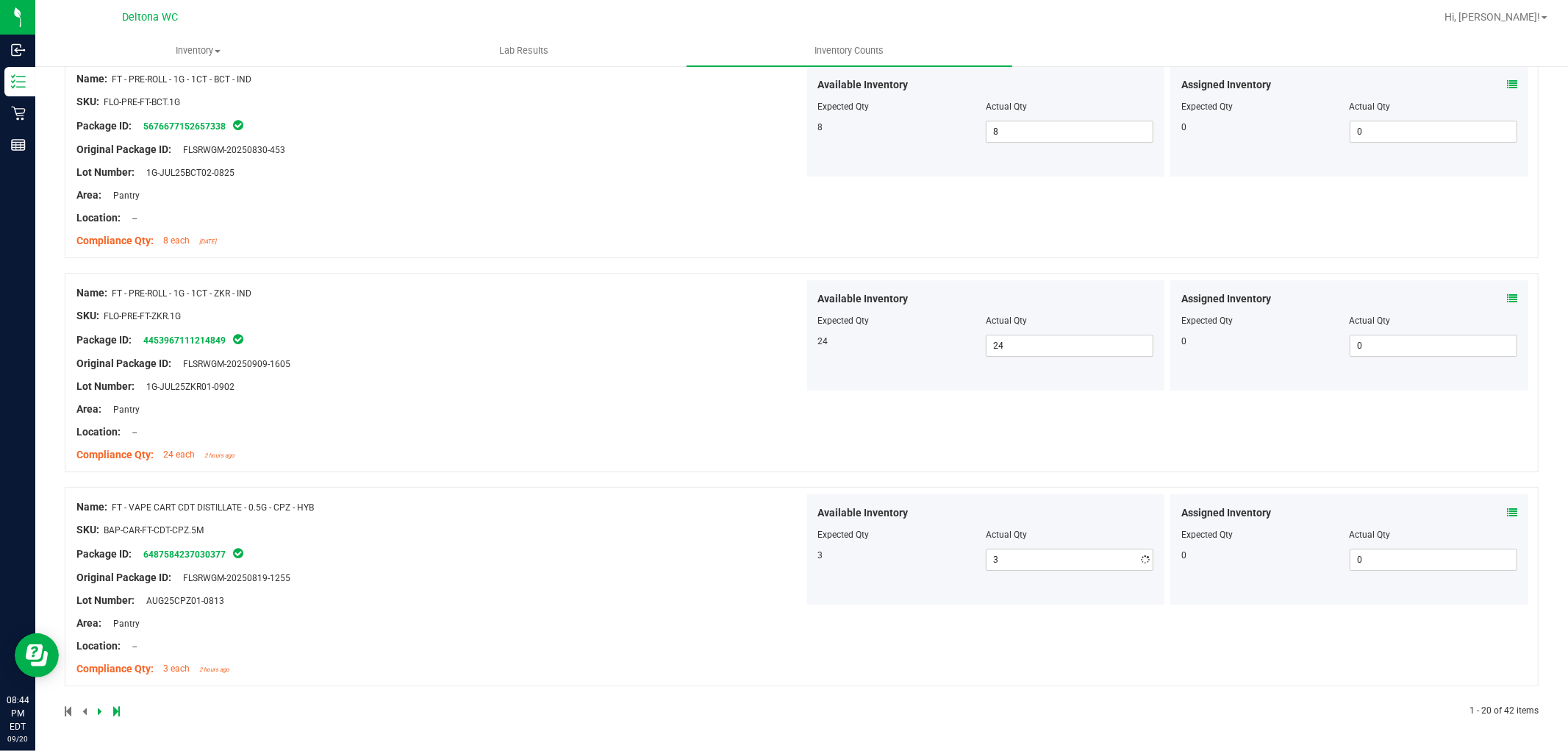
scroll to position [3866, 0]
drag, startPoint x: 643, startPoint y: 547, endPoint x: 651, endPoint y: 548, distance: 8.1
click at [645, 547] on div "Name: FT - VAPE CART CDT DISTILLATE - 0.5G - CPZ - HYB SKU: BAP-CAR-FT-CDT-CPZ.…" at bounding box center [440, 588] width 728 height 188
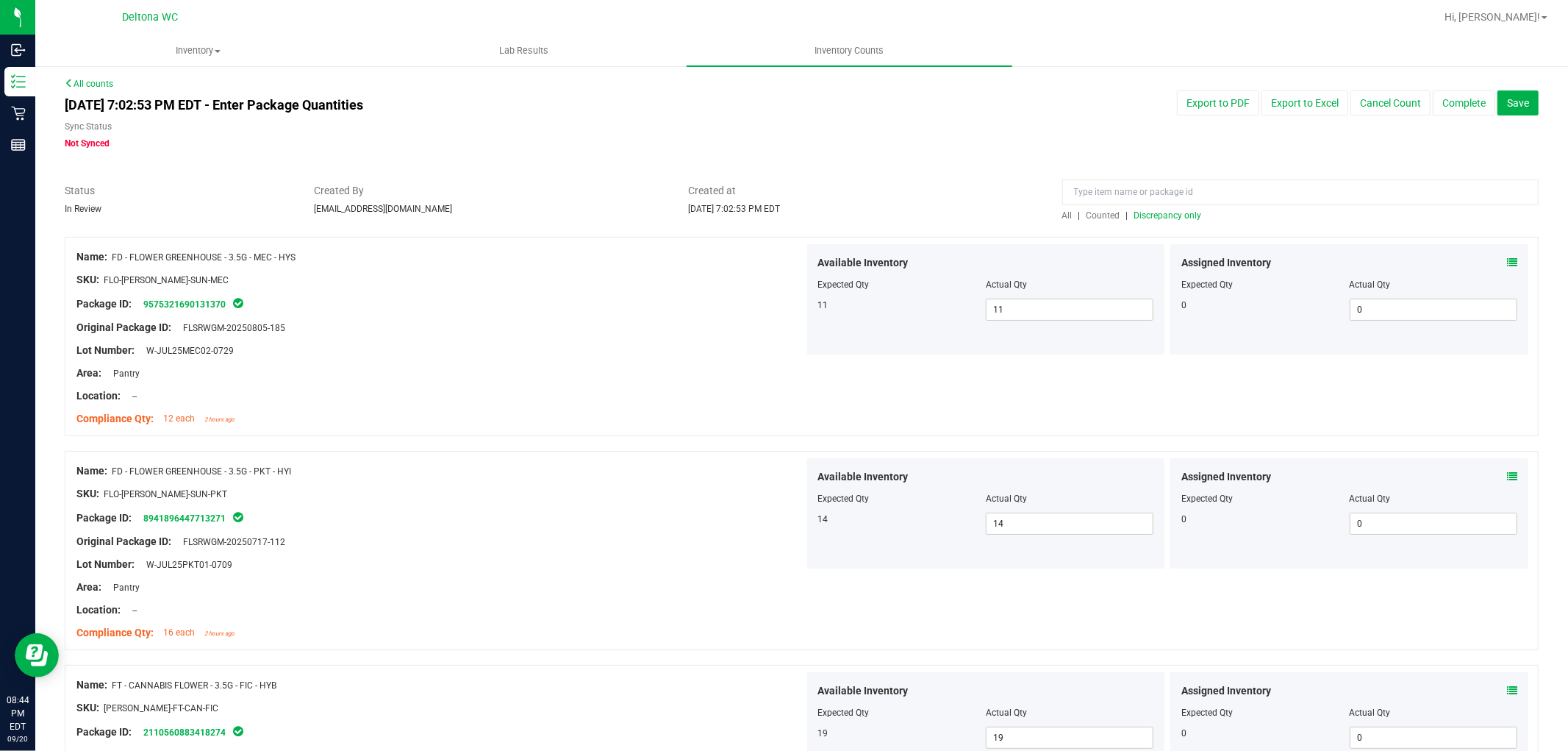
scroll to position [0, 0]
click at [1144, 218] on span "Discrepancy only" at bounding box center [1168, 218] width 67 height 11
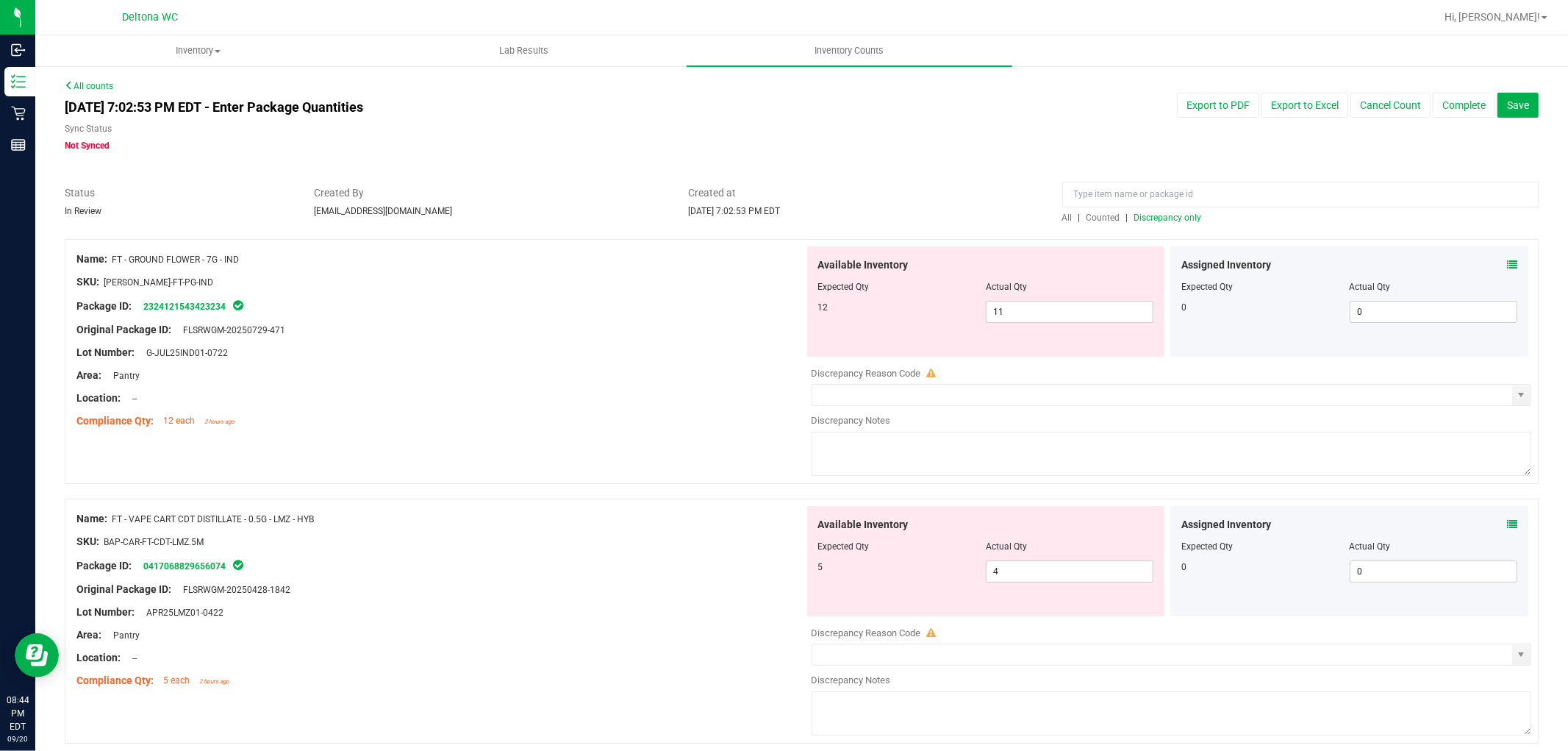
click at [1504, 253] on div "Assigned Inventory Expected Qty Actual Qty 0 0 0" at bounding box center [1349, 301] width 358 height 111
click at [1507, 258] on span at bounding box center [1512, 265] width 11 height 15
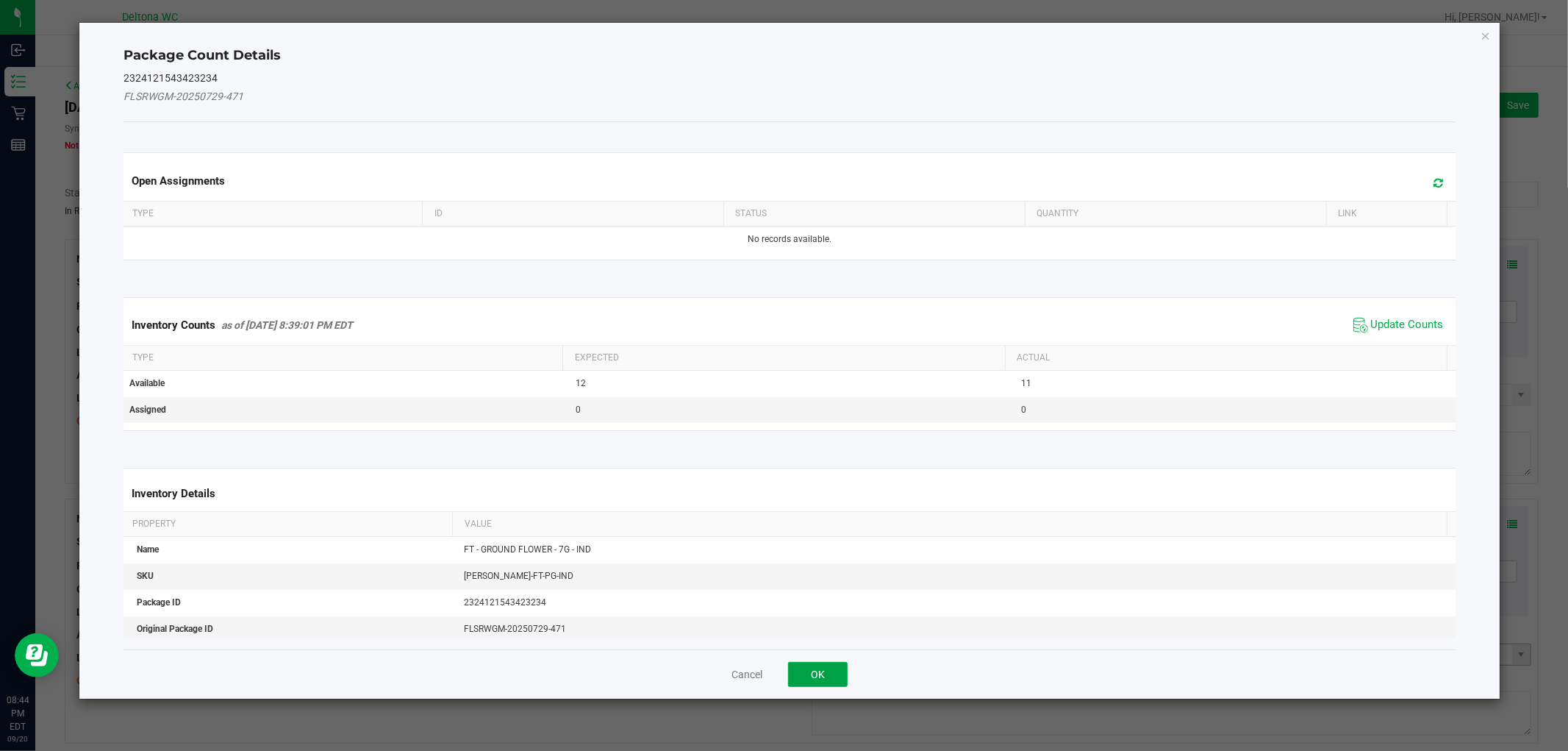
drag, startPoint x: 808, startPoint y: 671, endPoint x: 838, endPoint y: 644, distance: 40.4
click at [809, 670] on button "OK" at bounding box center [817, 674] width 60 height 25
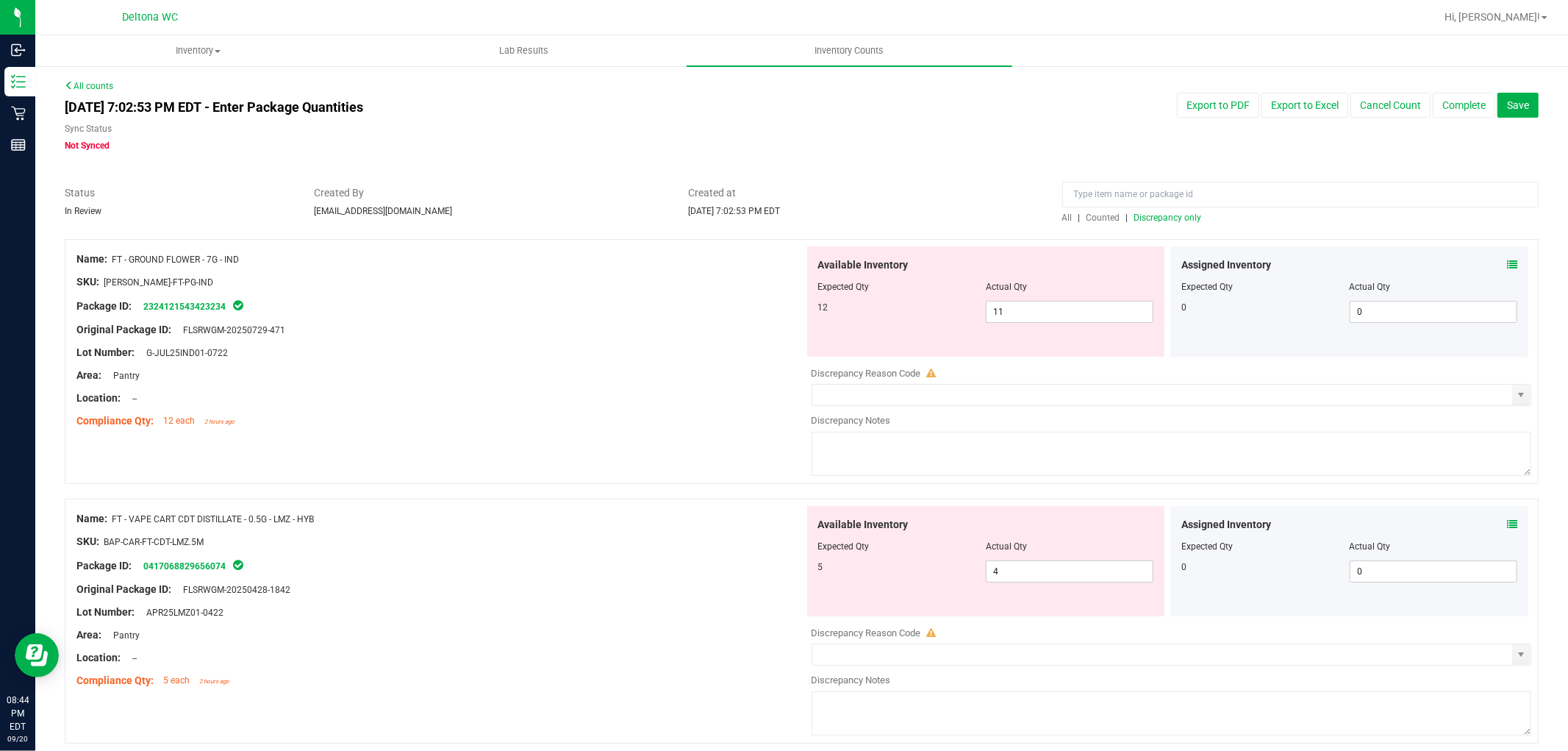
drag, startPoint x: 1510, startPoint y: 258, endPoint x: 1501, endPoint y: 262, distance: 9.8
click at [1504, 260] on div "Assigned Inventory Expected Qty Actual Qty 0 0 0" at bounding box center [1349, 301] width 358 height 111
click at [1507, 262] on icon at bounding box center [1512, 265] width 11 height 11
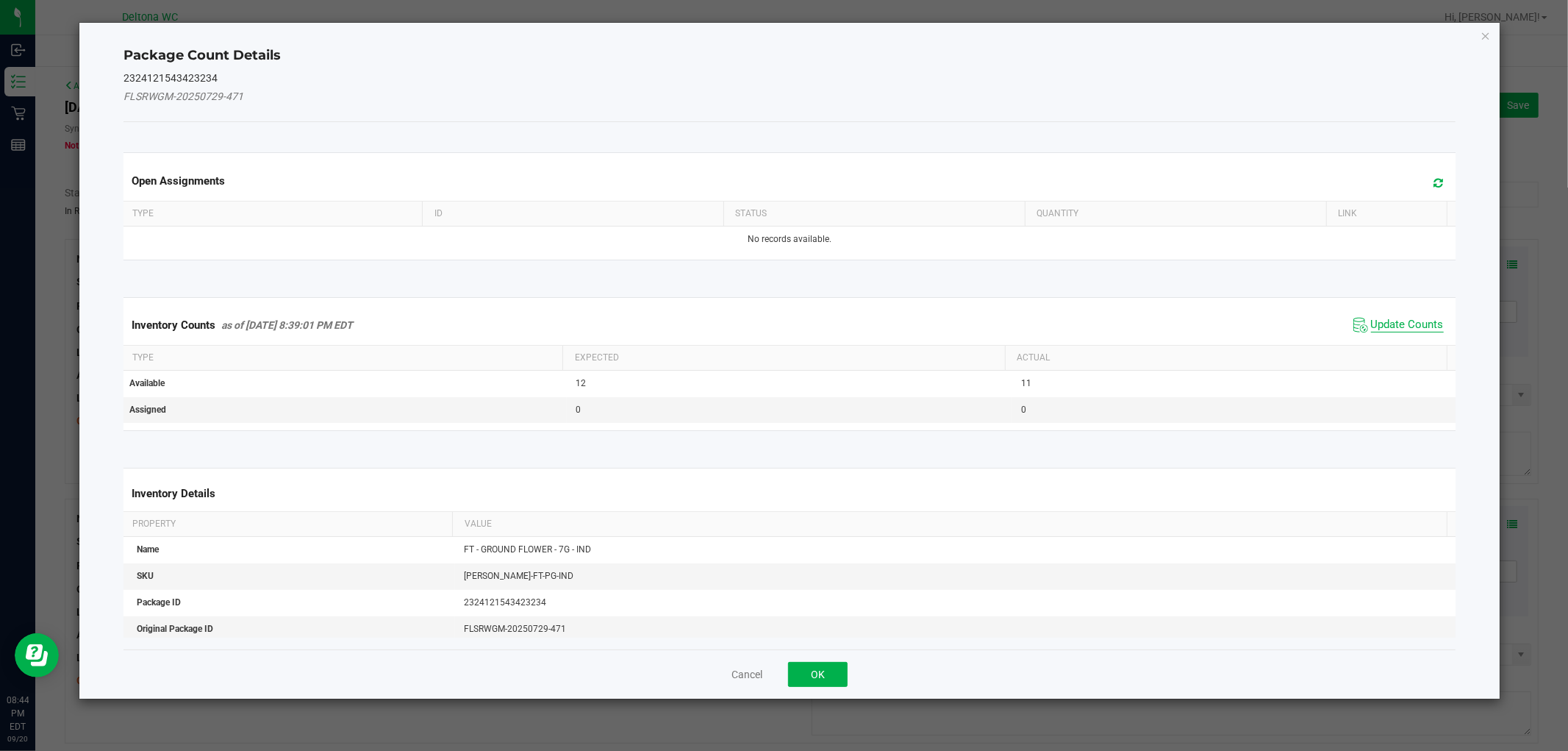
click at [1398, 328] on span "Update Counts" at bounding box center [1408, 325] width 73 height 14
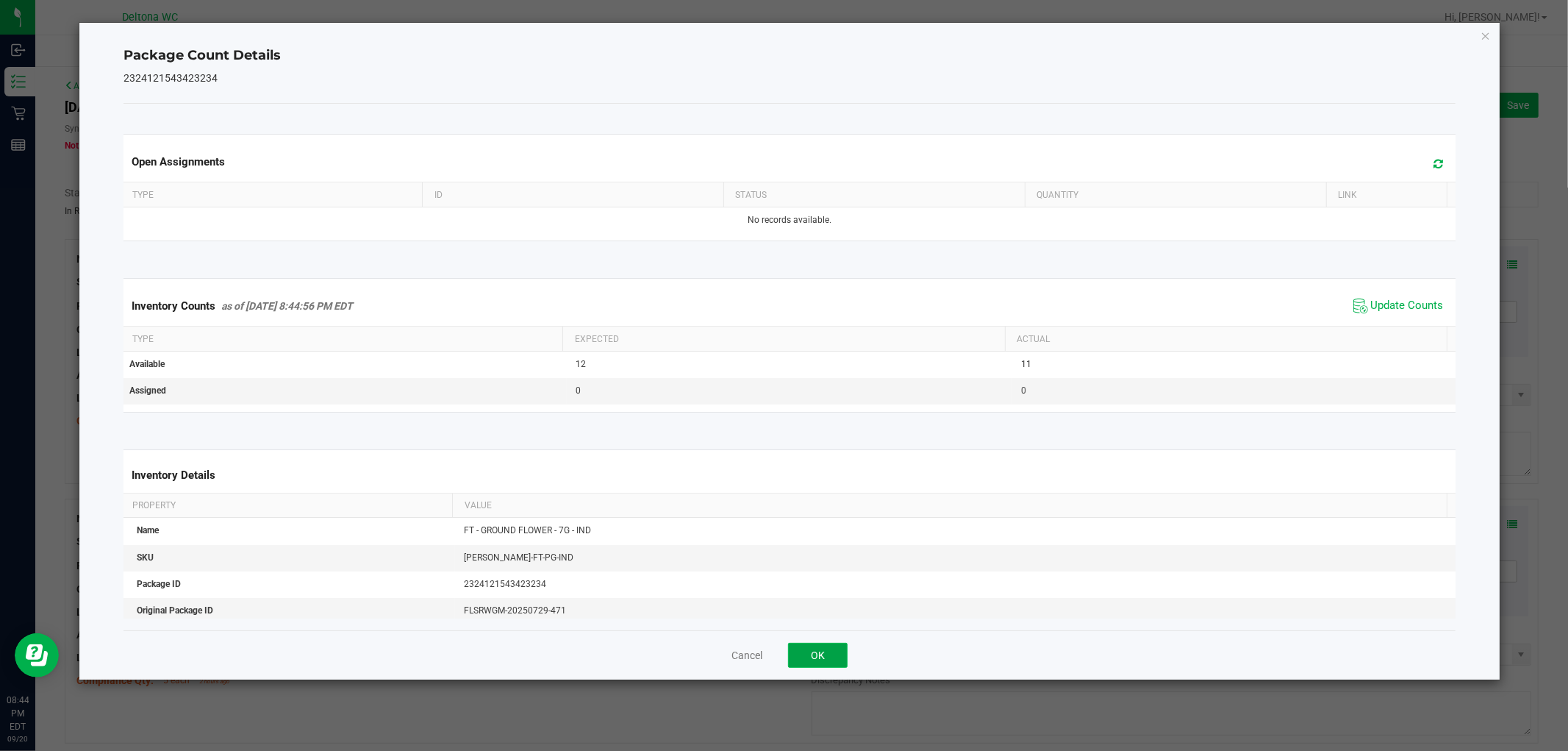
click at [817, 653] on button "OK" at bounding box center [817, 655] width 60 height 25
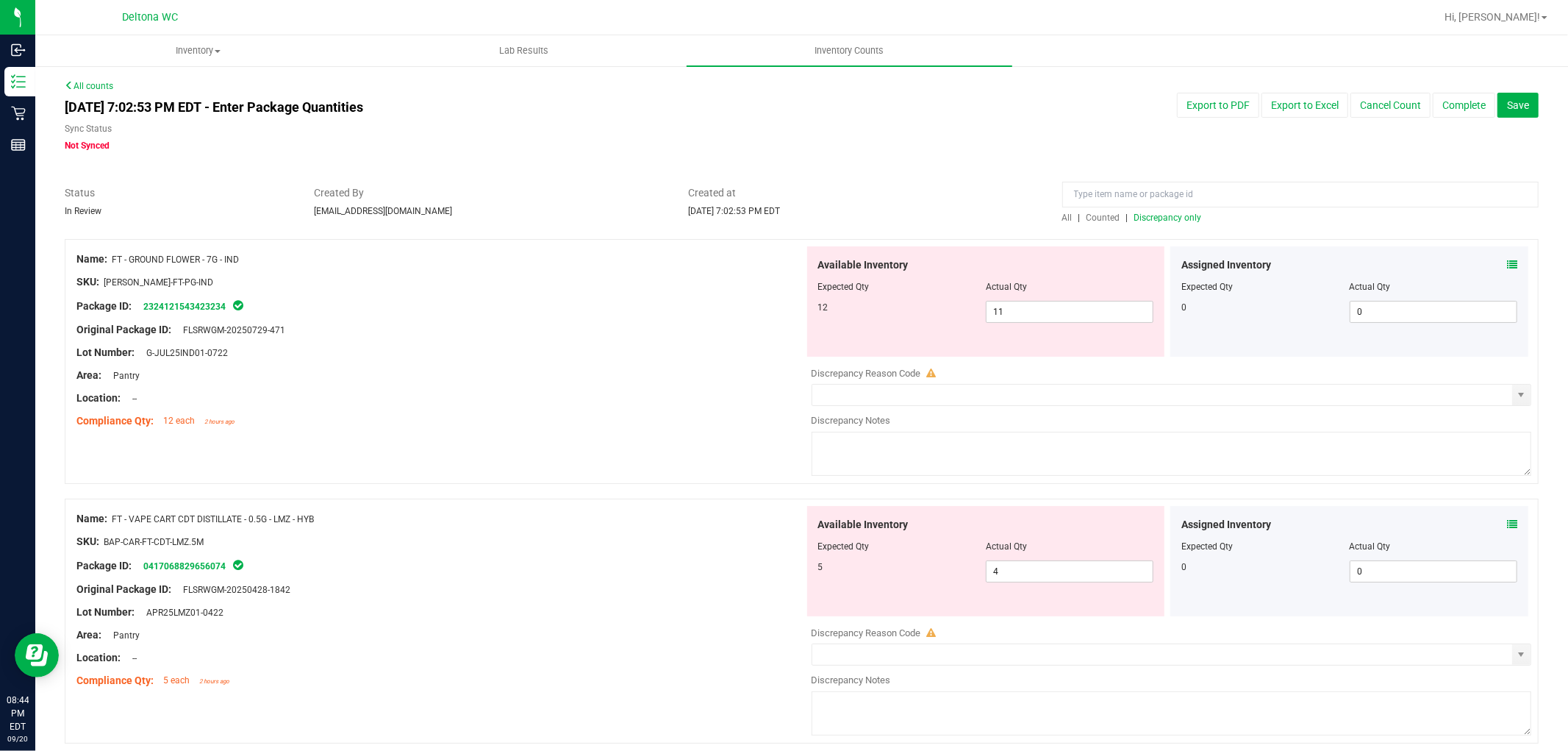
click at [1507, 519] on icon at bounding box center [1512, 525] width 11 height 11
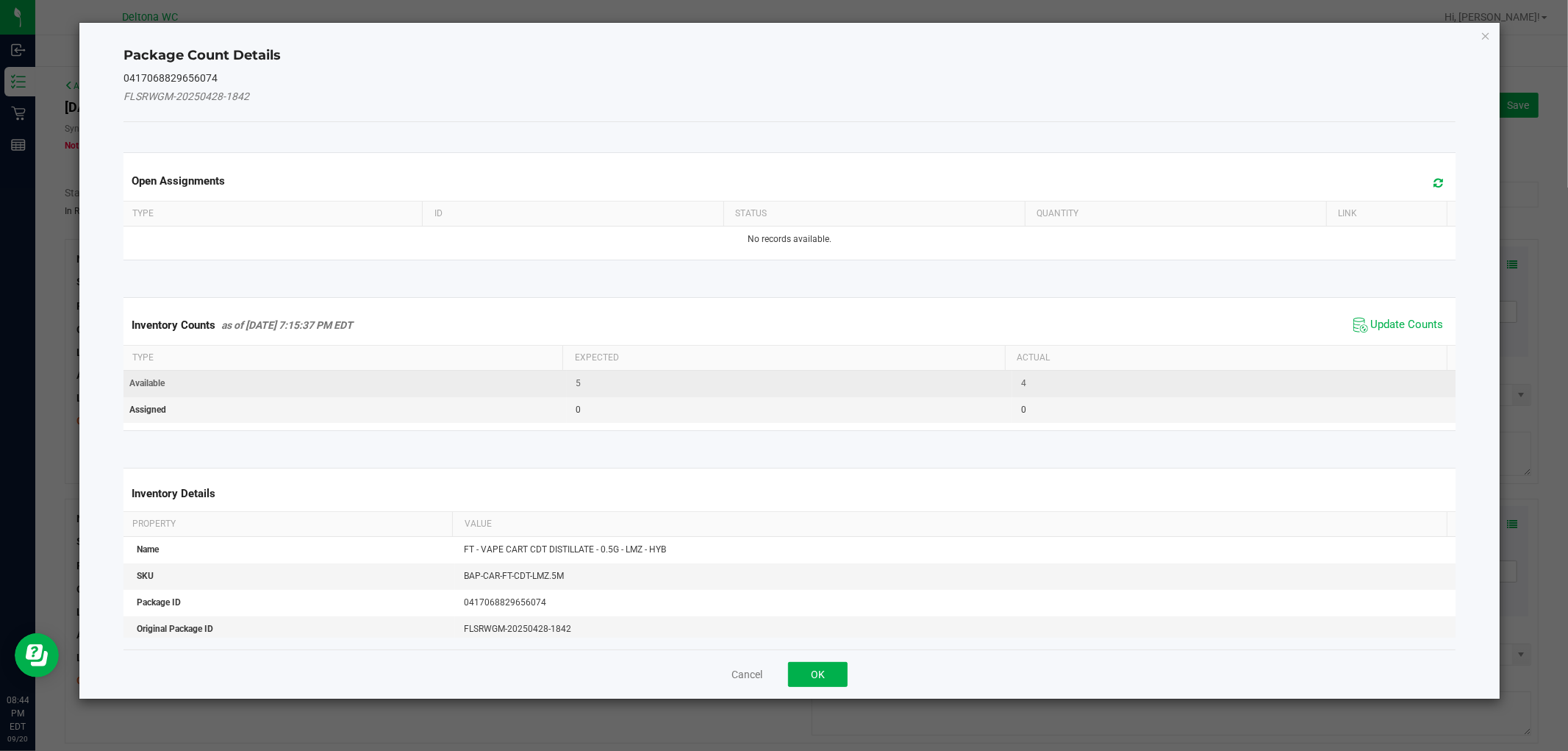
drag, startPoint x: 1380, startPoint y: 331, endPoint x: 1342, endPoint y: 369, distance: 53.7
click at [1380, 333] on span "Update Counts" at bounding box center [1398, 325] width 98 height 22
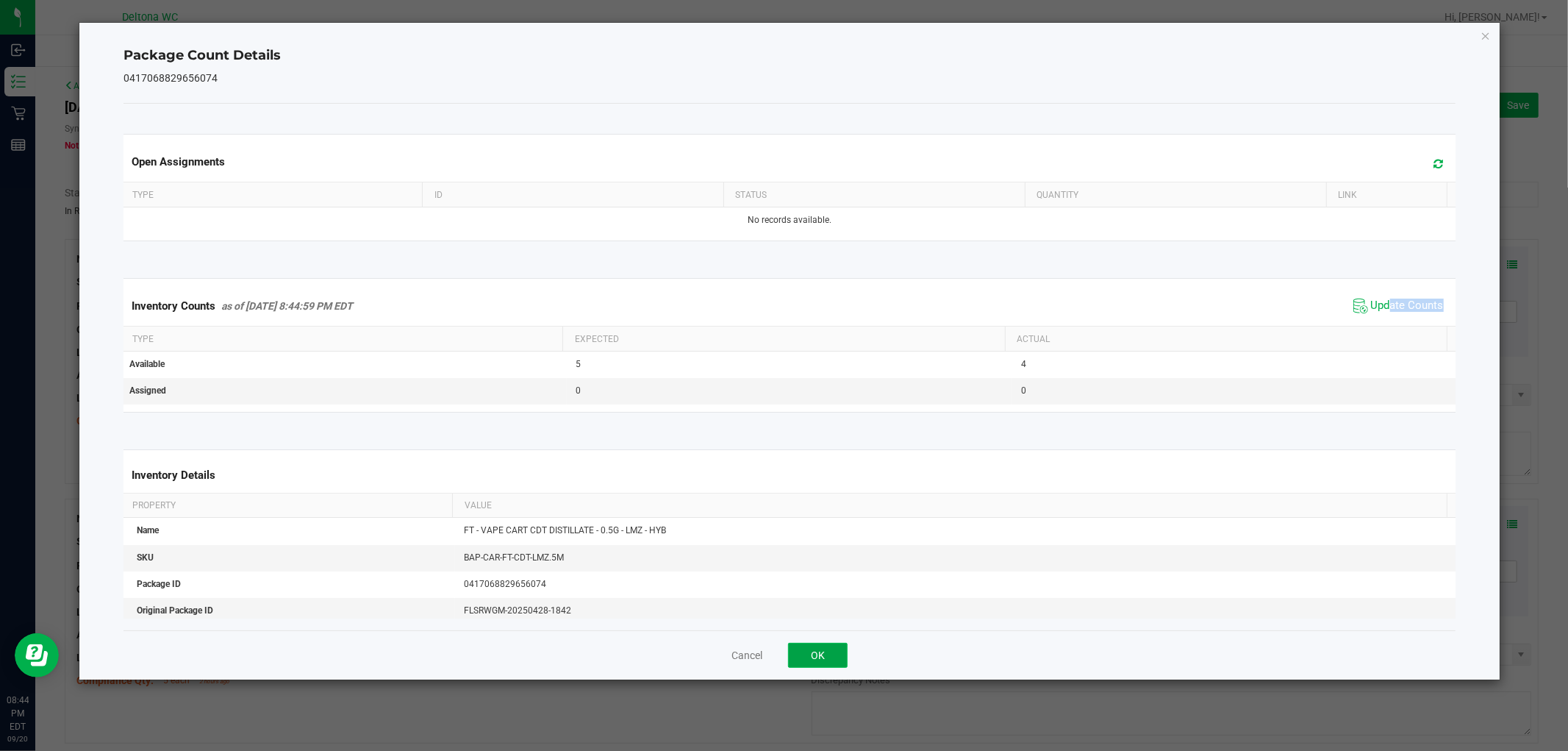
click at [828, 652] on button "OK" at bounding box center [817, 655] width 60 height 25
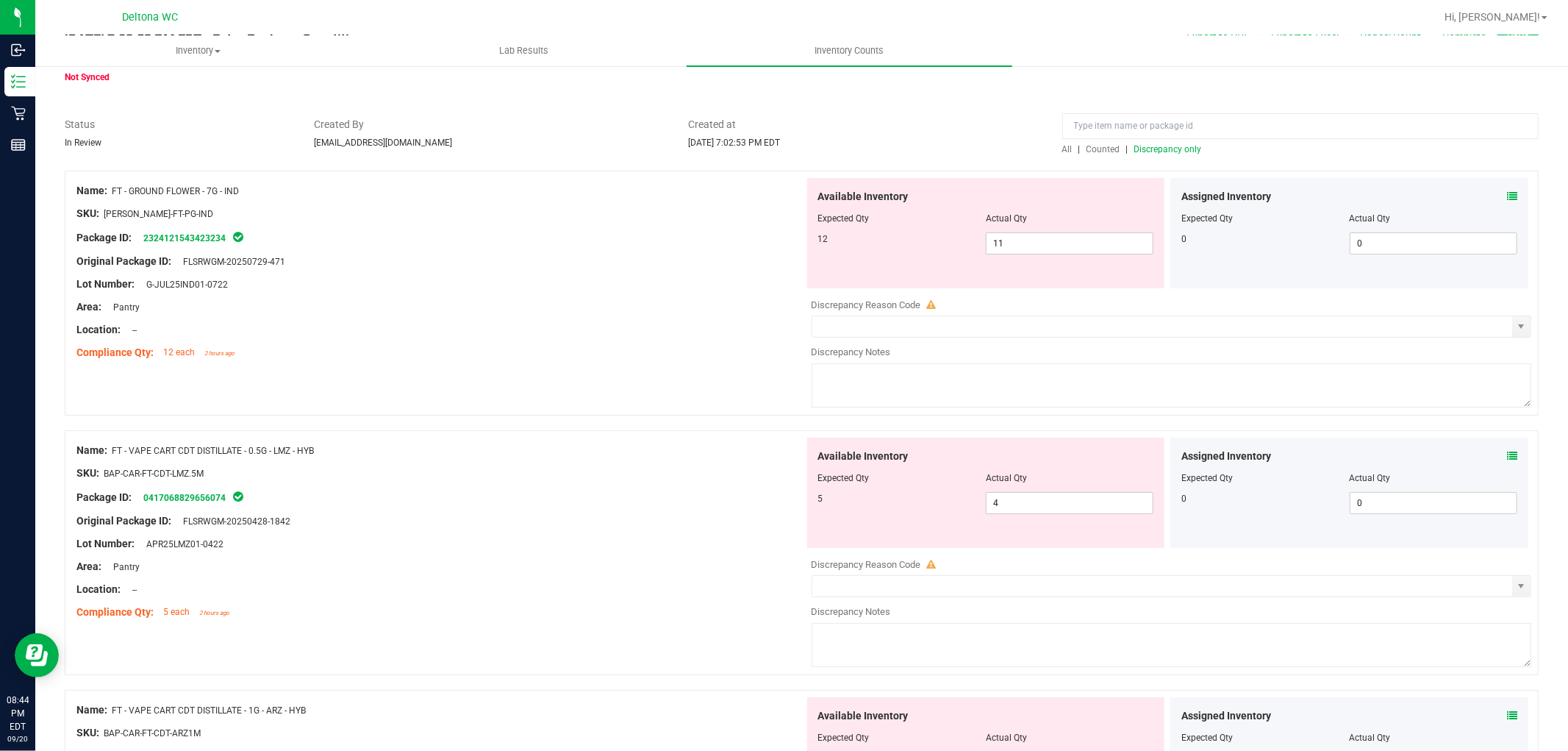
scroll to position [164, 0]
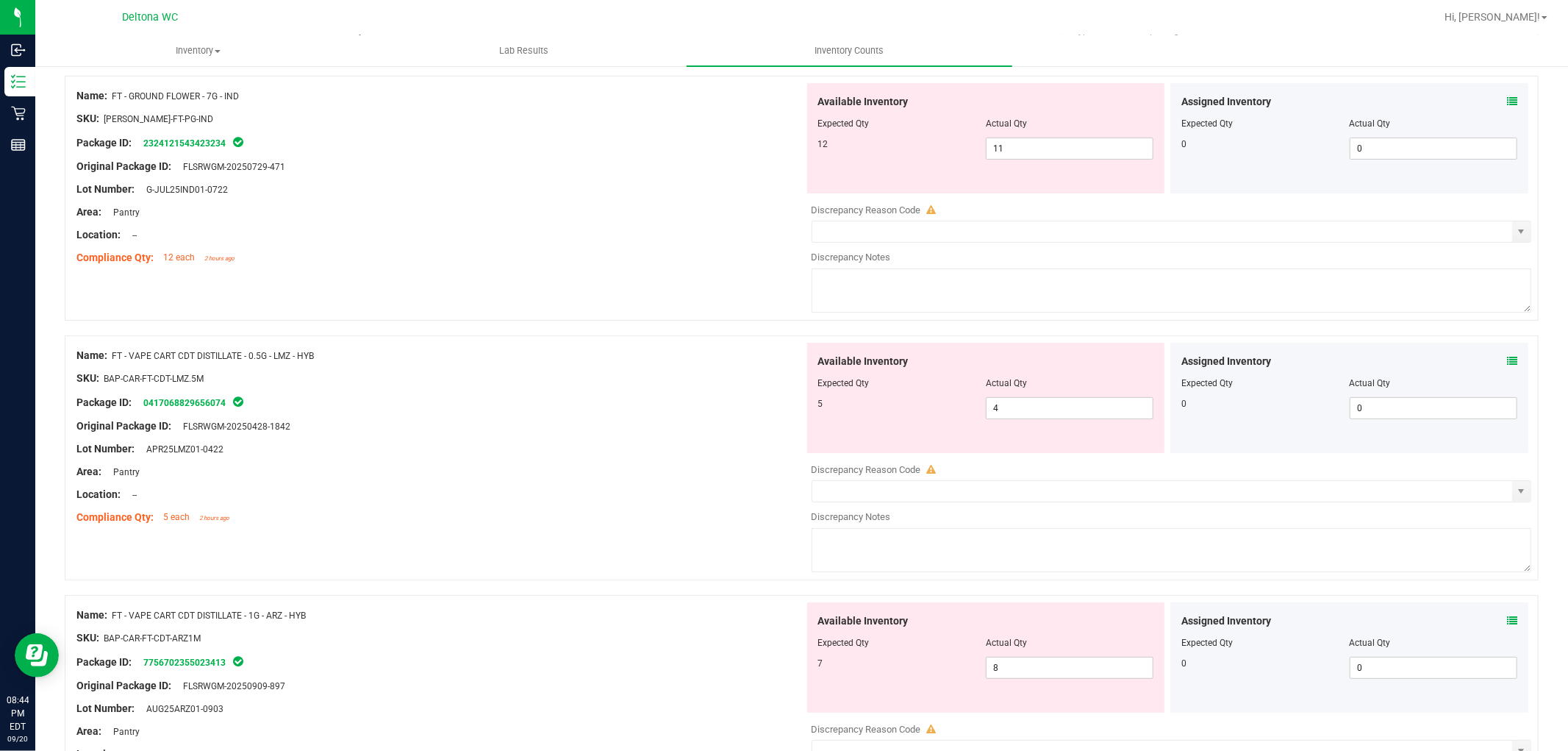
click at [1507, 615] on icon at bounding box center [1512, 621] width 11 height 11
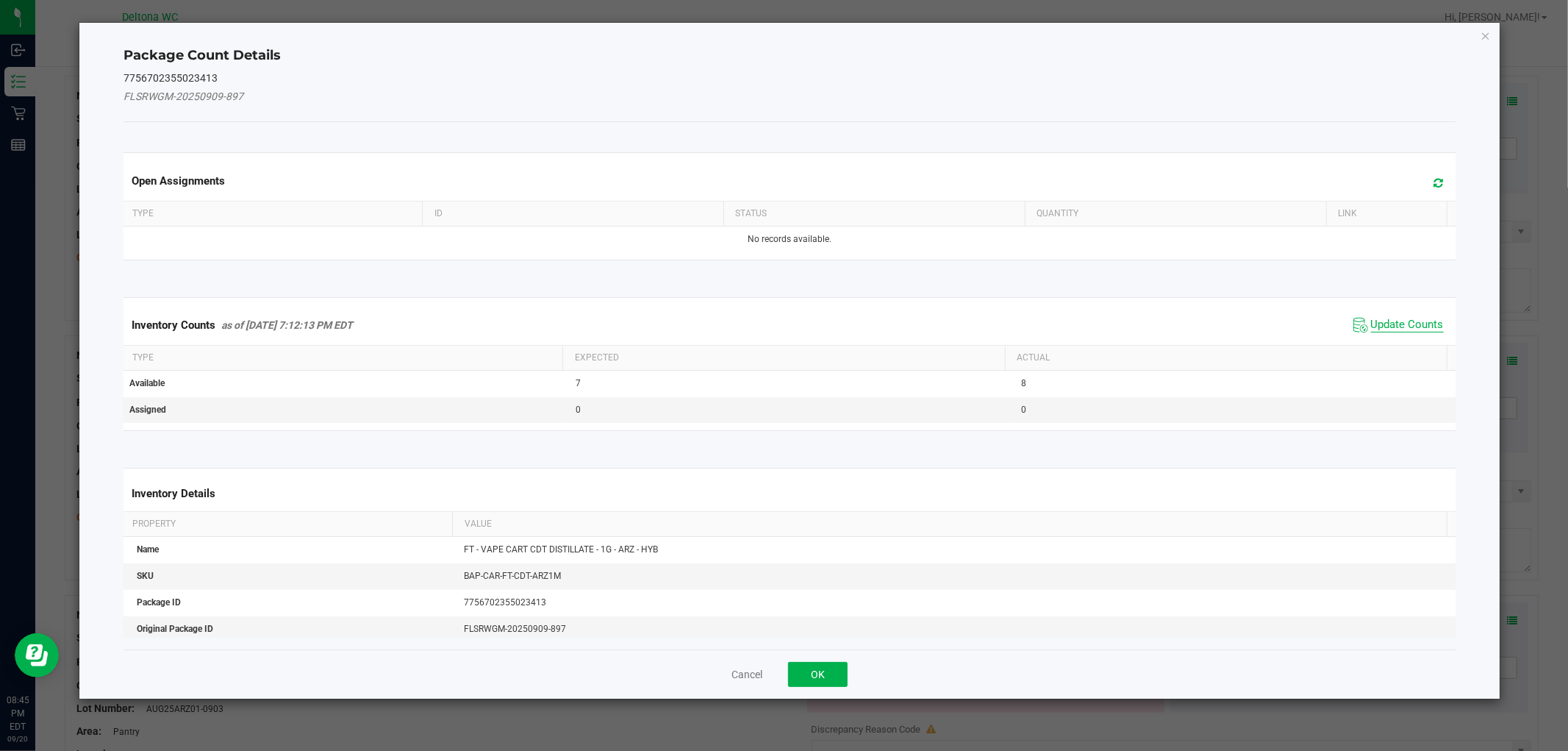
click at [1377, 323] on span "Update Counts" at bounding box center [1408, 325] width 73 height 14
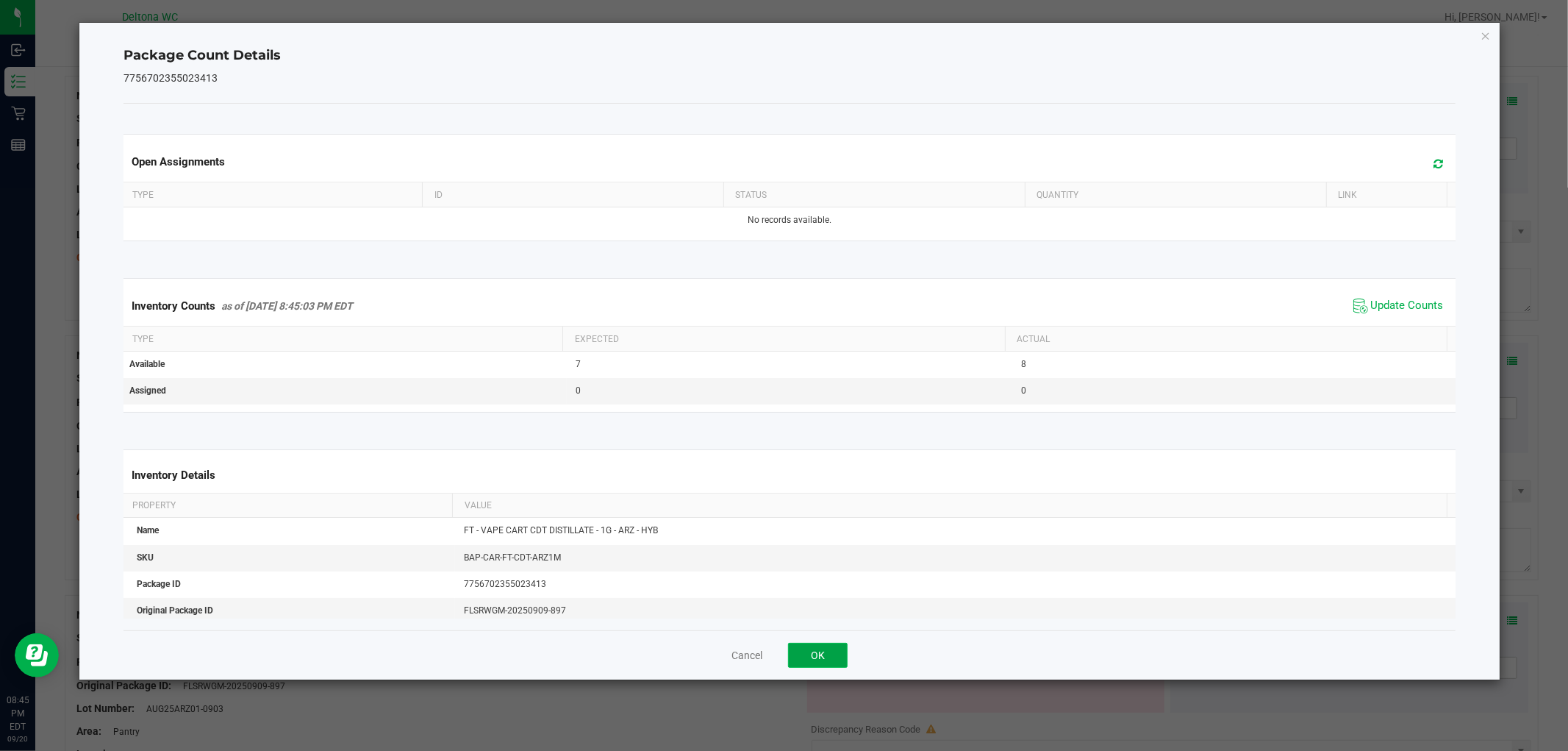
click at [825, 655] on button "OK" at bounding box center [817, 655] width 60 height 25
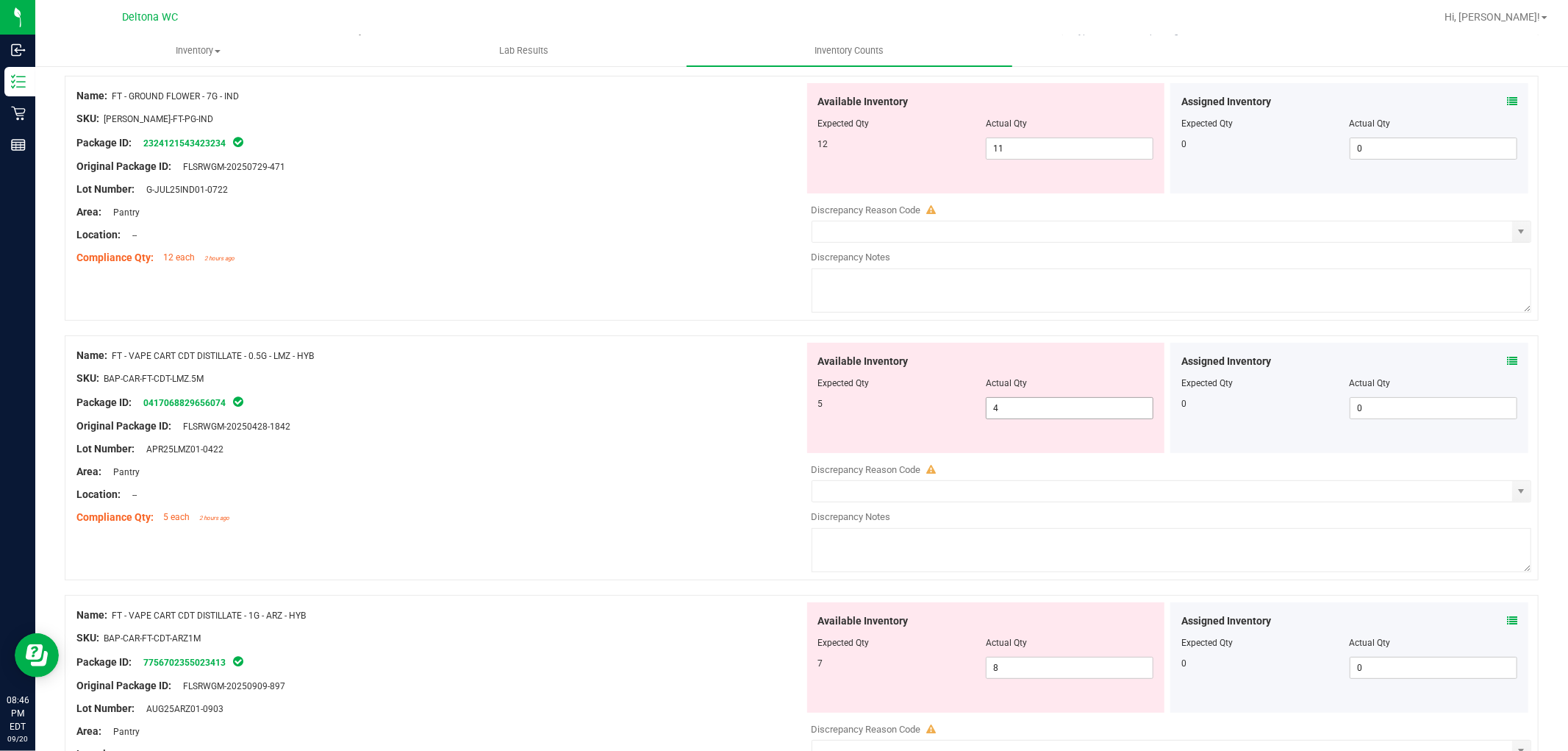
click at [1099, 402] on span "4 4" at bounding box center [1069, 408] width 167 height 22
click at [1099, 402] on input "4" at bounding box center [1070, 408] width 166 height 20
type input "5"
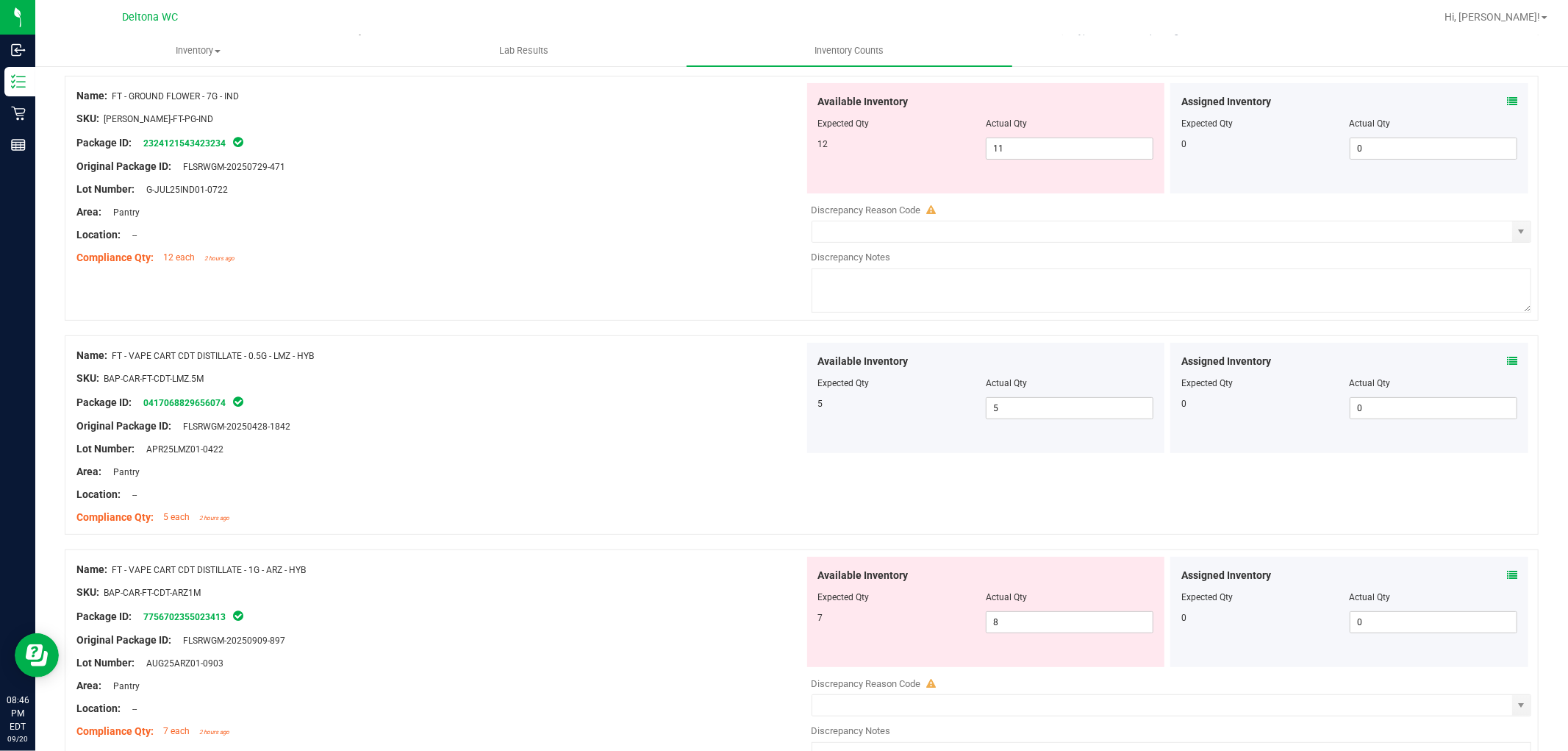
click at [1507, 577] on icon at bounding box center [1512, 575] width 11 height 11
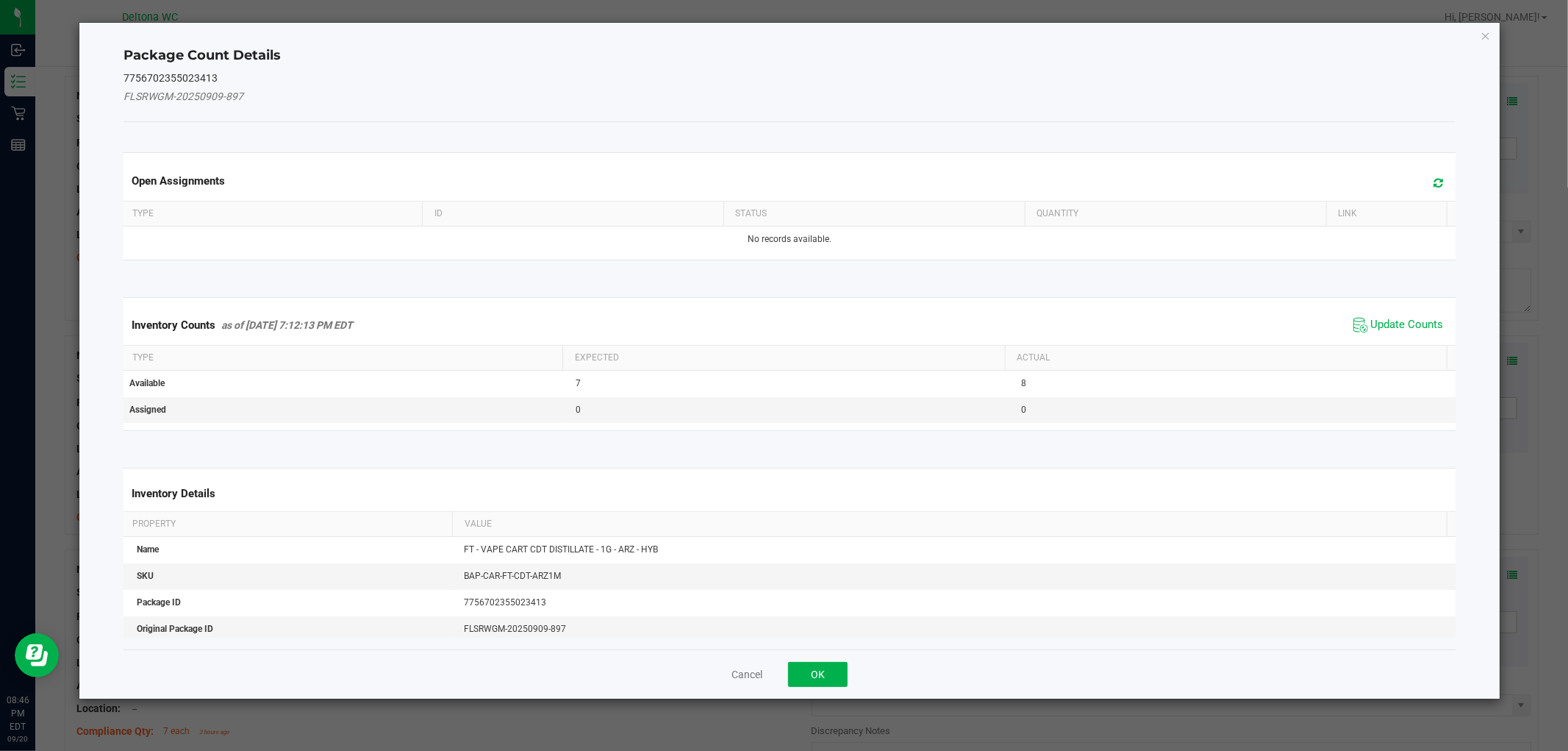
drag, startPoint x: 1383, startPoint y: 313, endPoint x: 1291, endPoint y: 375, distance: 110.9
click at [1383, 314] on span "Update Counts" at bounding box center [1398, 325] width 98 height 22
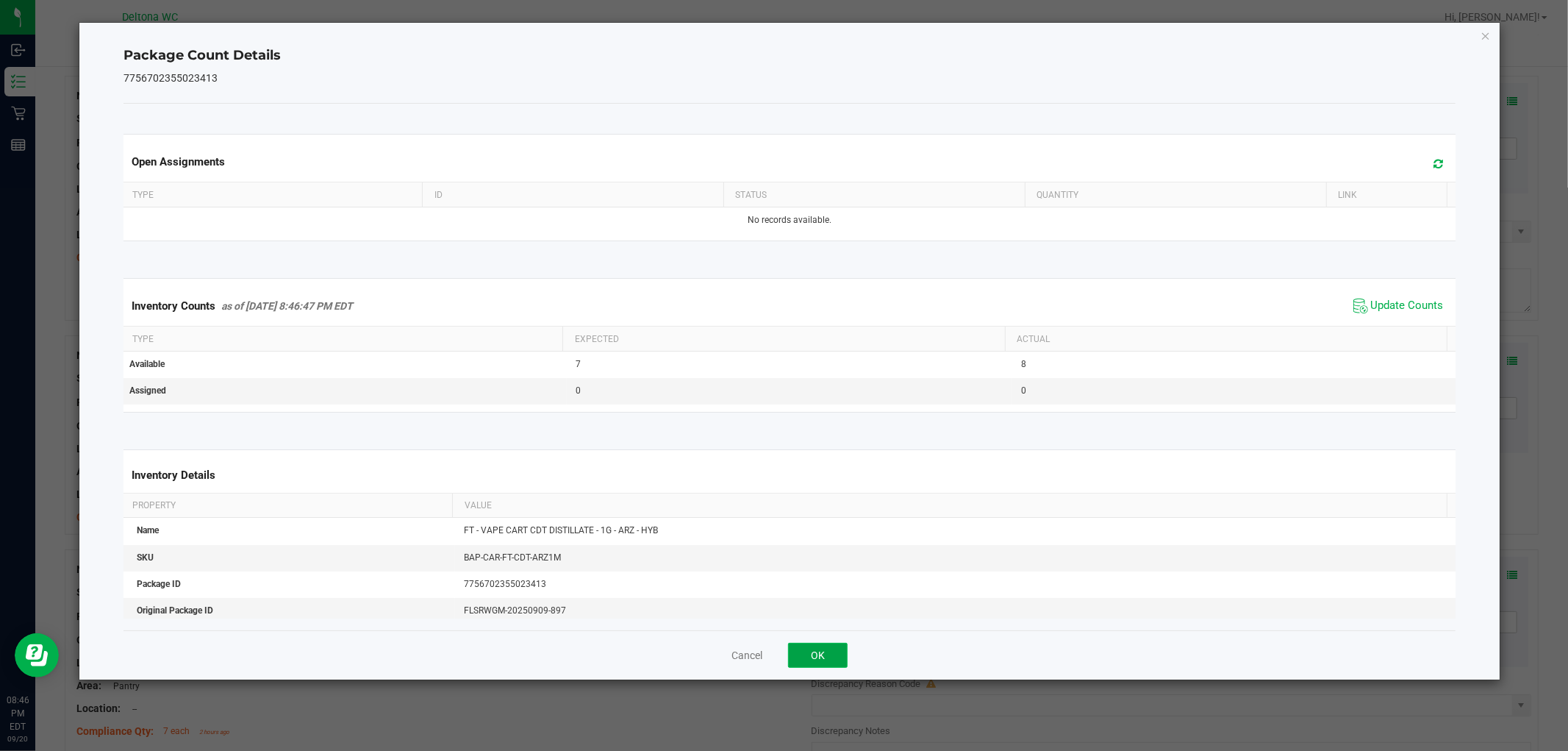
click at [819, 650] on button "OK" at bounding box center [817, 655] width 60 height 25
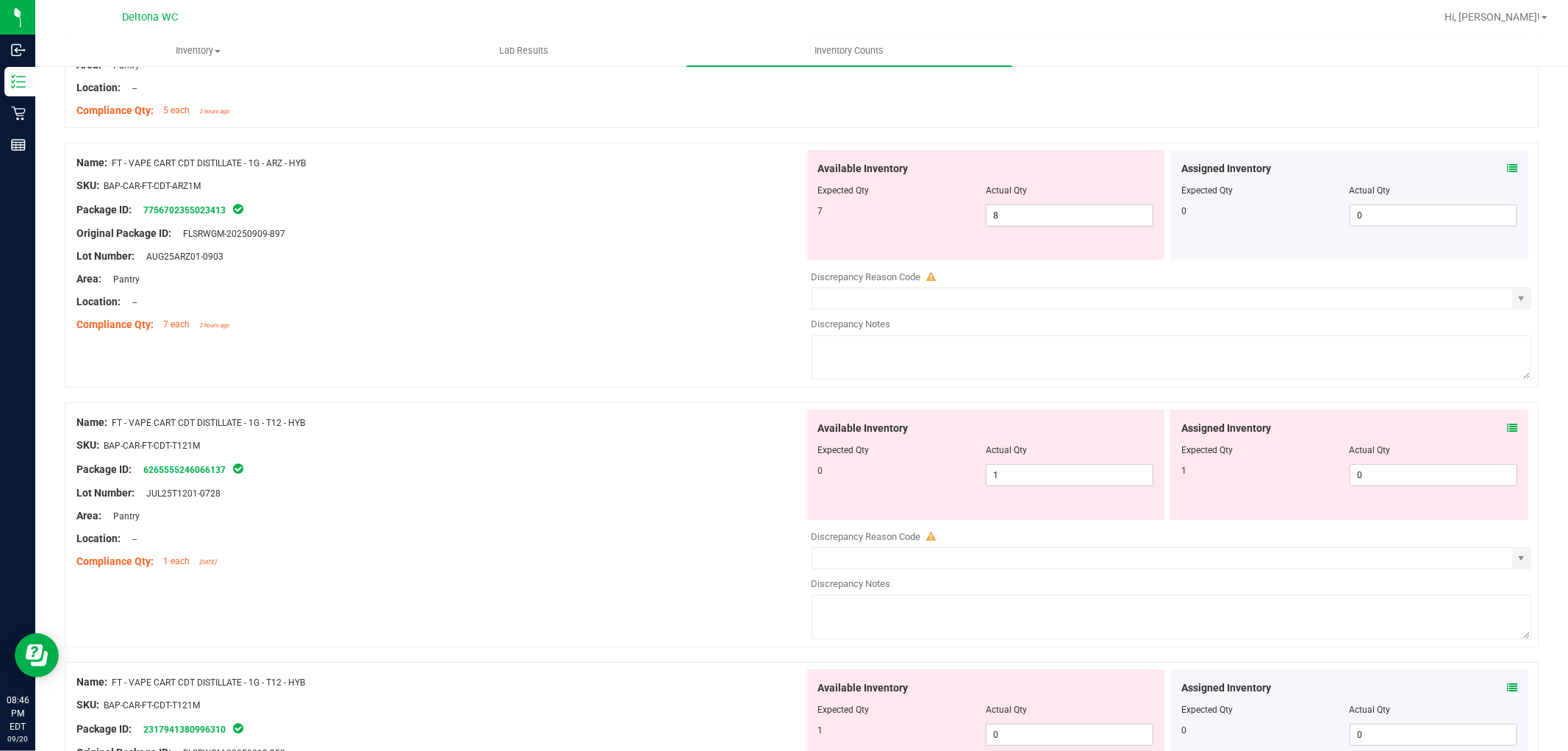
scroll to position [572, 0]
click at [1505, 430] on div "Assigned Inventory Expected Qty Actual Qty 1 0 0" at bounding box center [1349, 463] width 358 height 111
click at [1507, 426] on icon at bounding box center [1512, 427] width 11 height 11
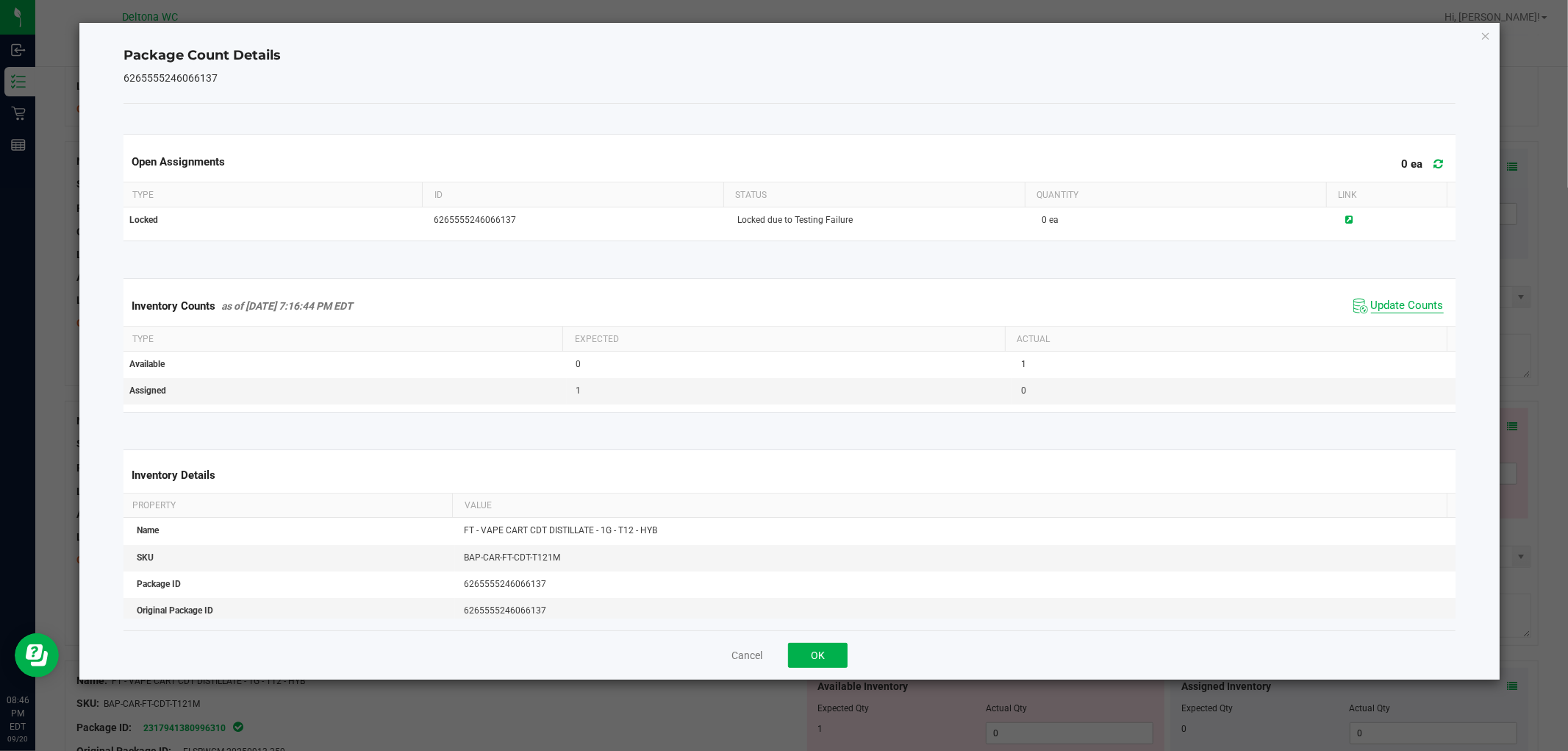
click at [1401, 312] on span "Update Counts" at bounding box center [1408, 305] width 73 height 14
click at [838, 658] on button "OK" at bounding box center [817, 655] width 60 height 25
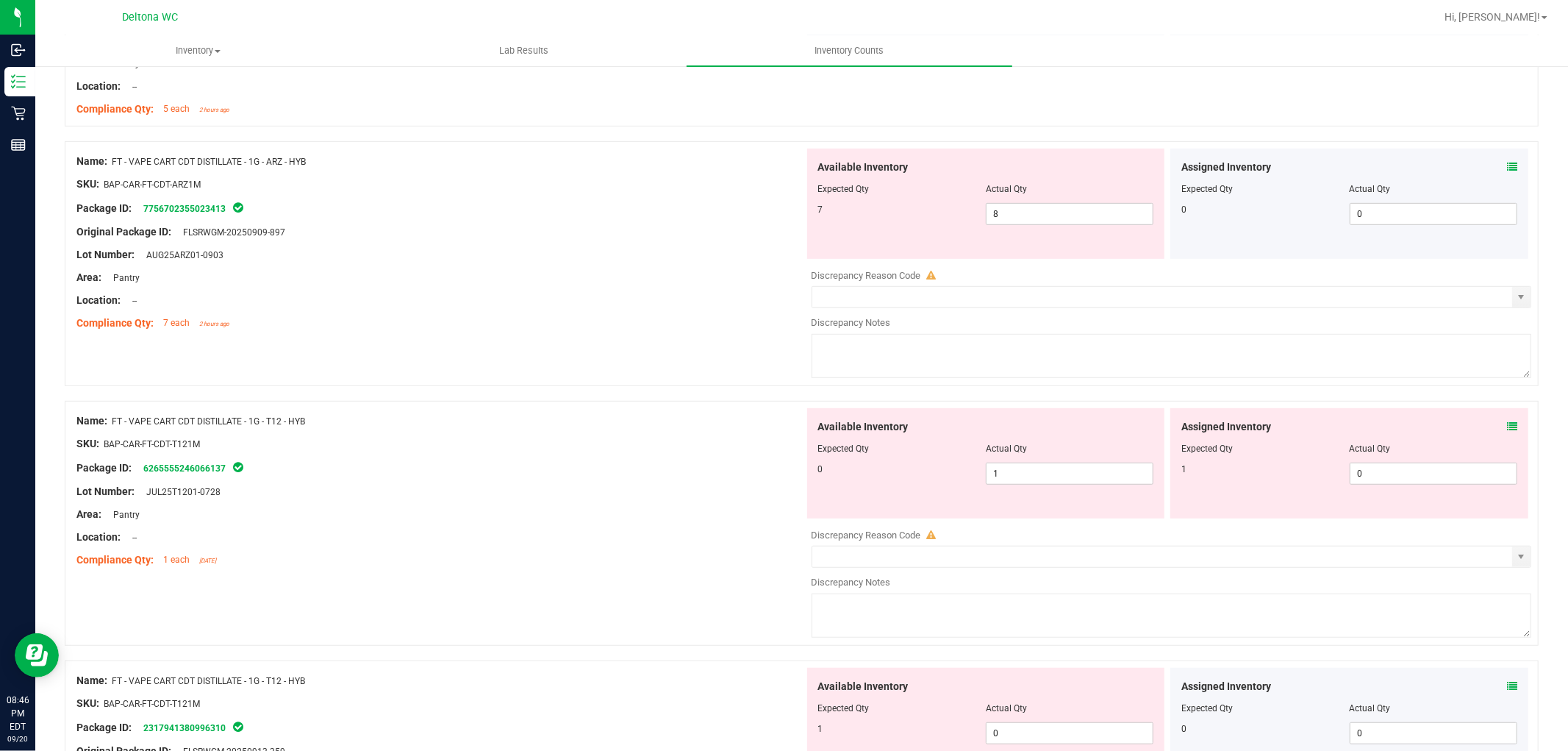
click at [1507, 421] on span at bounding box center [1512, 427] width 11 height 15
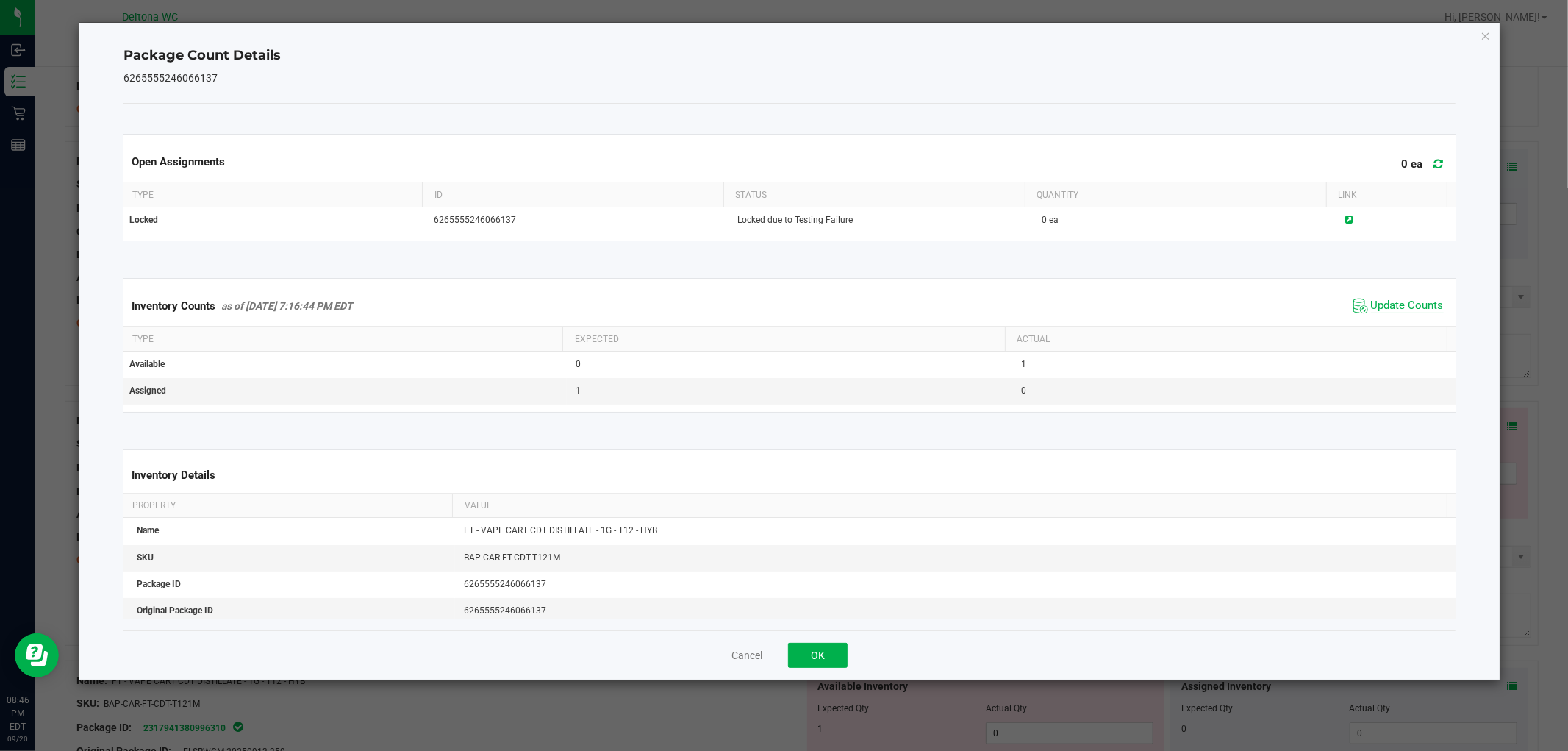
click at [1371, 309] on span "Update Counts" at bounding box center [1408, 305] width 73 height 14
click at [807, 650] on button "OK" at bounding box center [817, 655] width 60 height 25
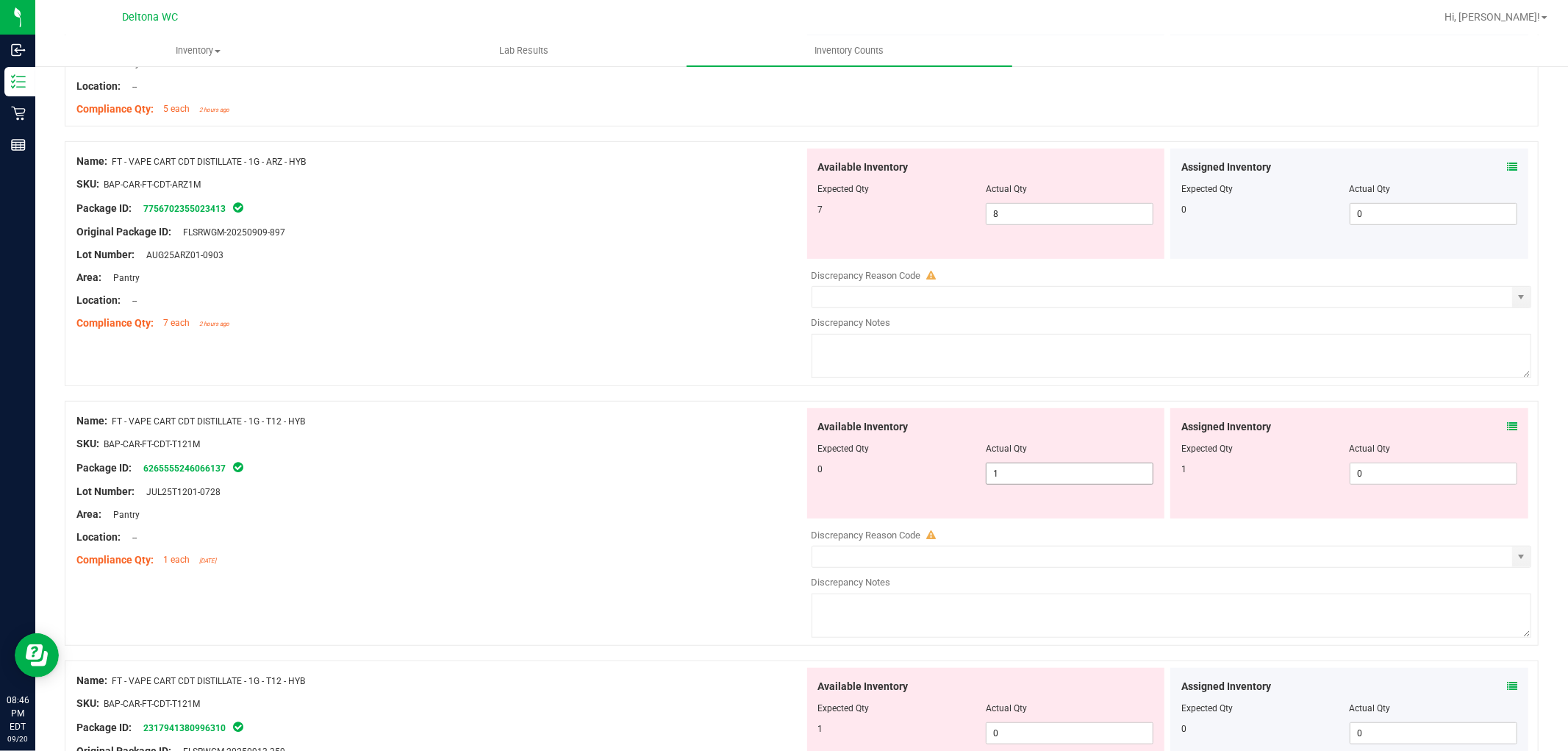
click at [1077, 475] on span "1 1" at bounding box center [1069, 473] width 167 height 22
click at [1077, 475] on input "1" at bounding box center [1070, 473] width 166 height 20
type input "0"
click at [1411, 478] on span "0 0" at bounding box center [1433, 473] width 167 height 22
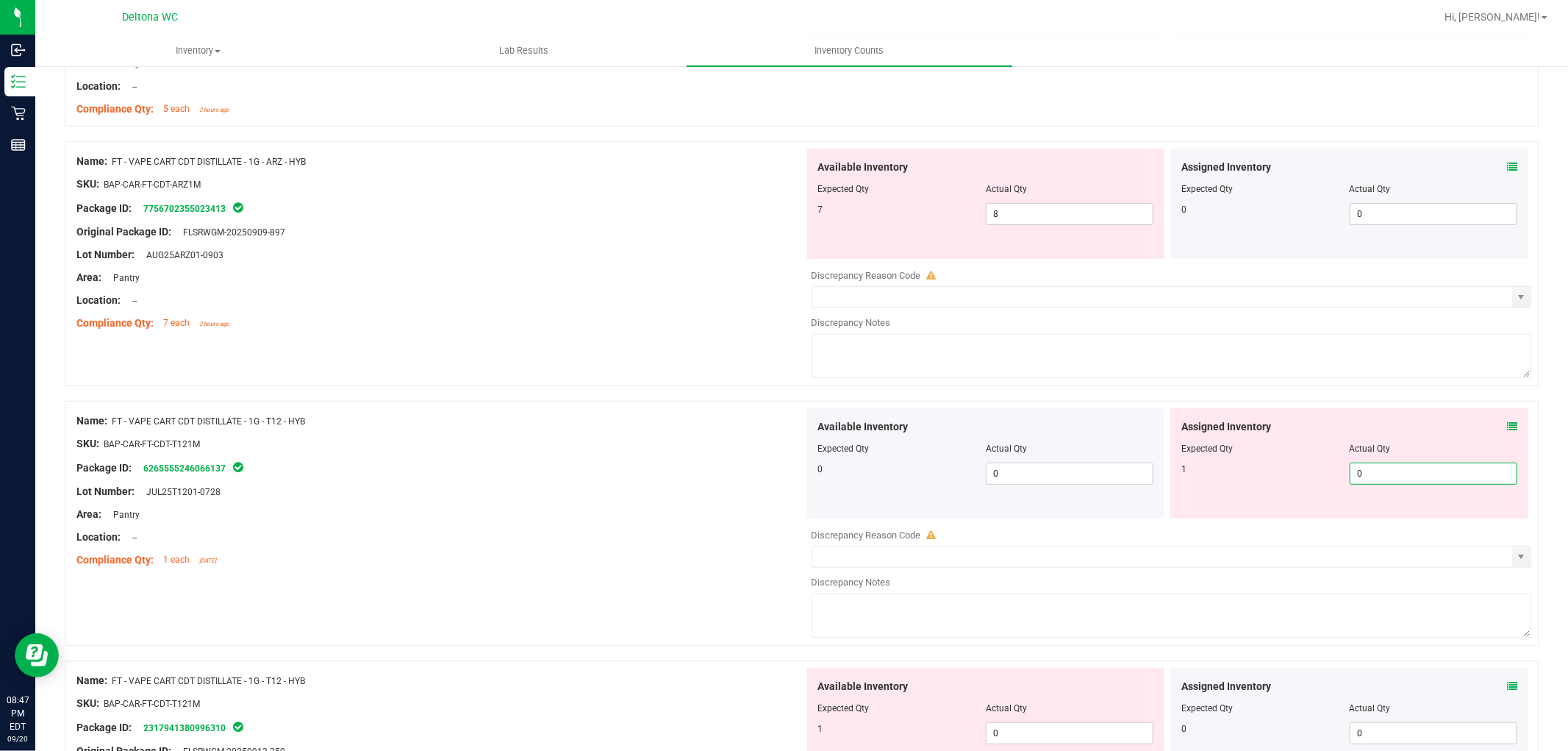
click at [1411, 478] on input "0" at bounding box center [1433, 473] width 166 height 20
click at [1411, 474] on input "0" at bounding box center [1433, 473] width 166 height 20
click at [1411, 483] on input "01" at bounding box center [1433, 473] width 166 height 20
type input "1"
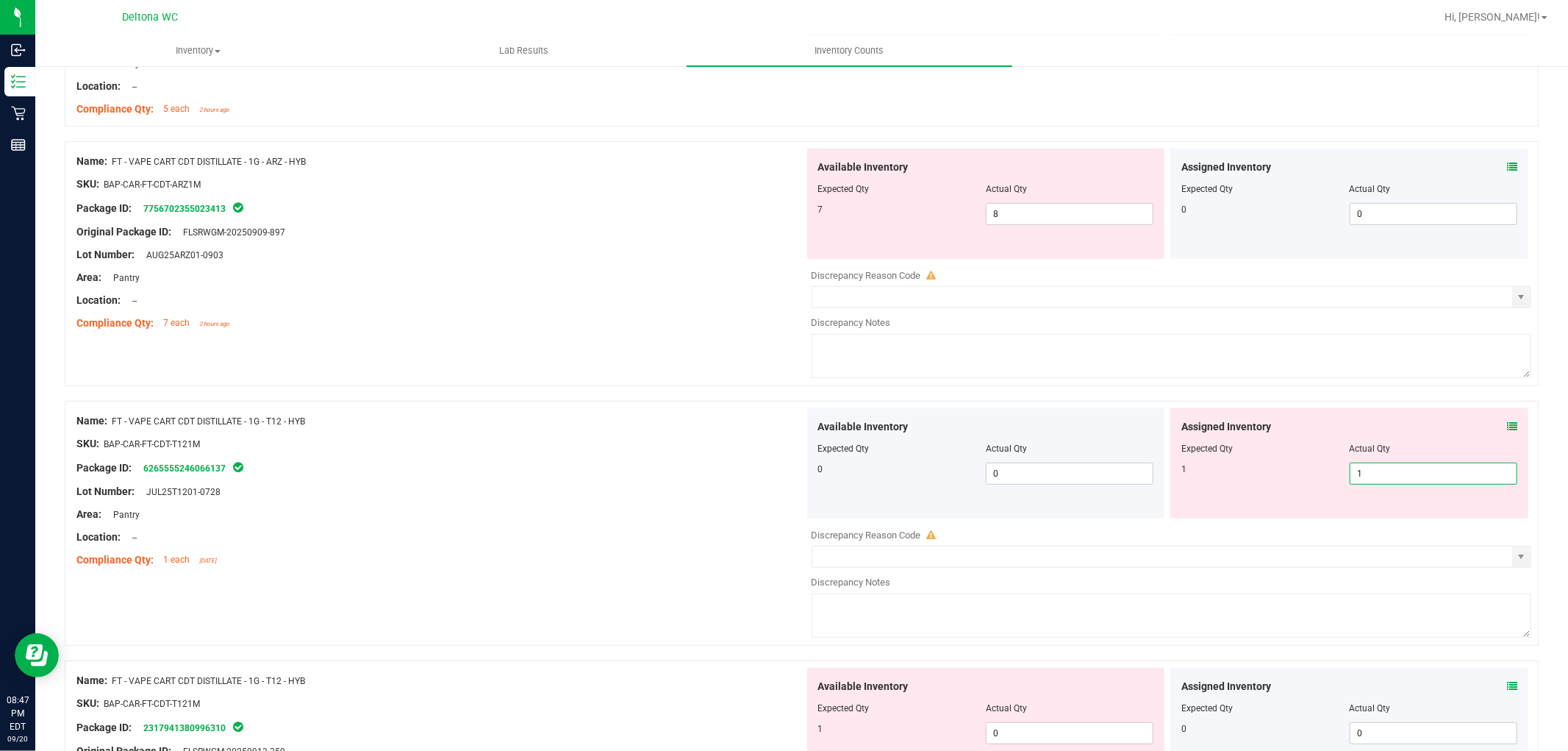
type input "1"
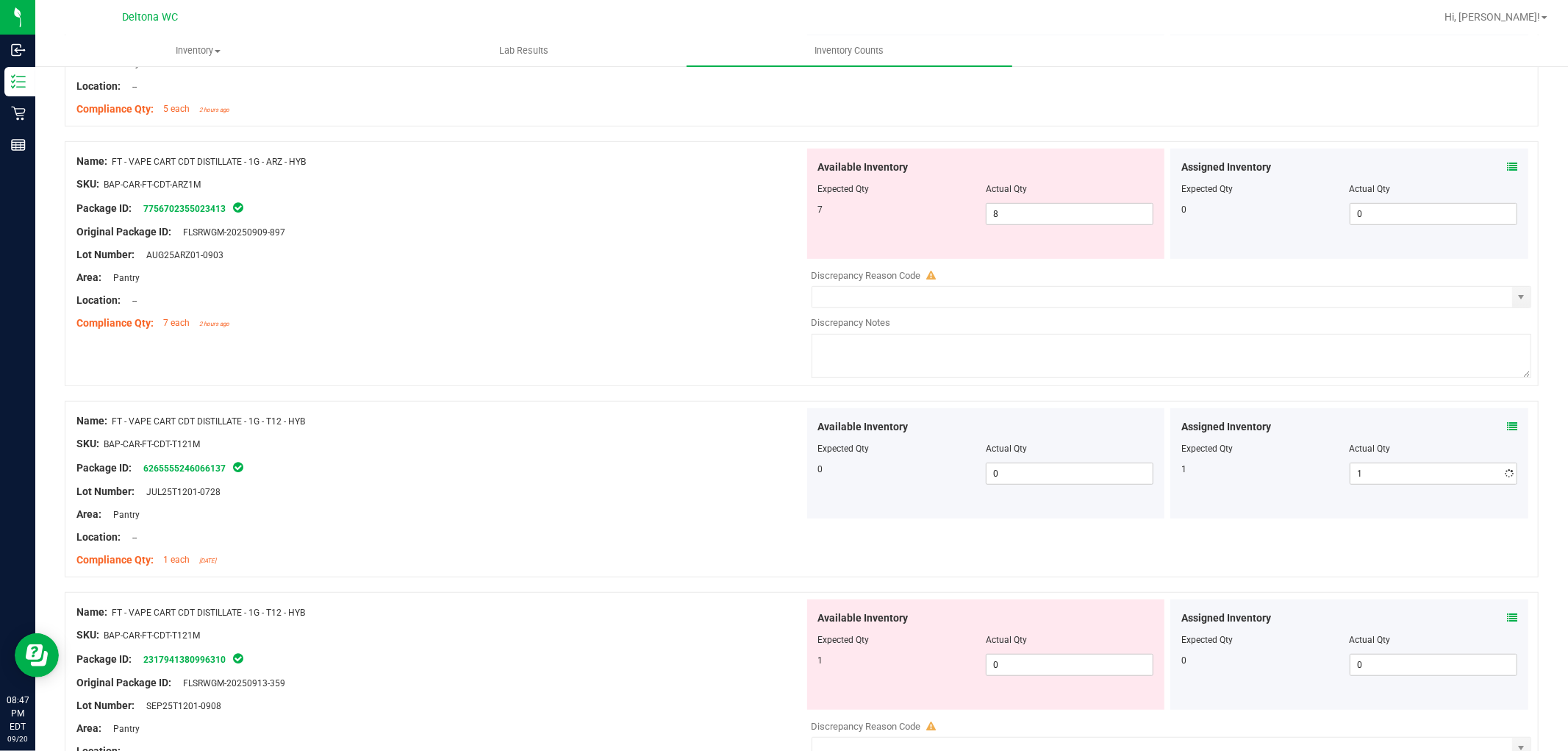
click at [1193, 388] on div at bounding box center [801, 393] width 1474 height 14
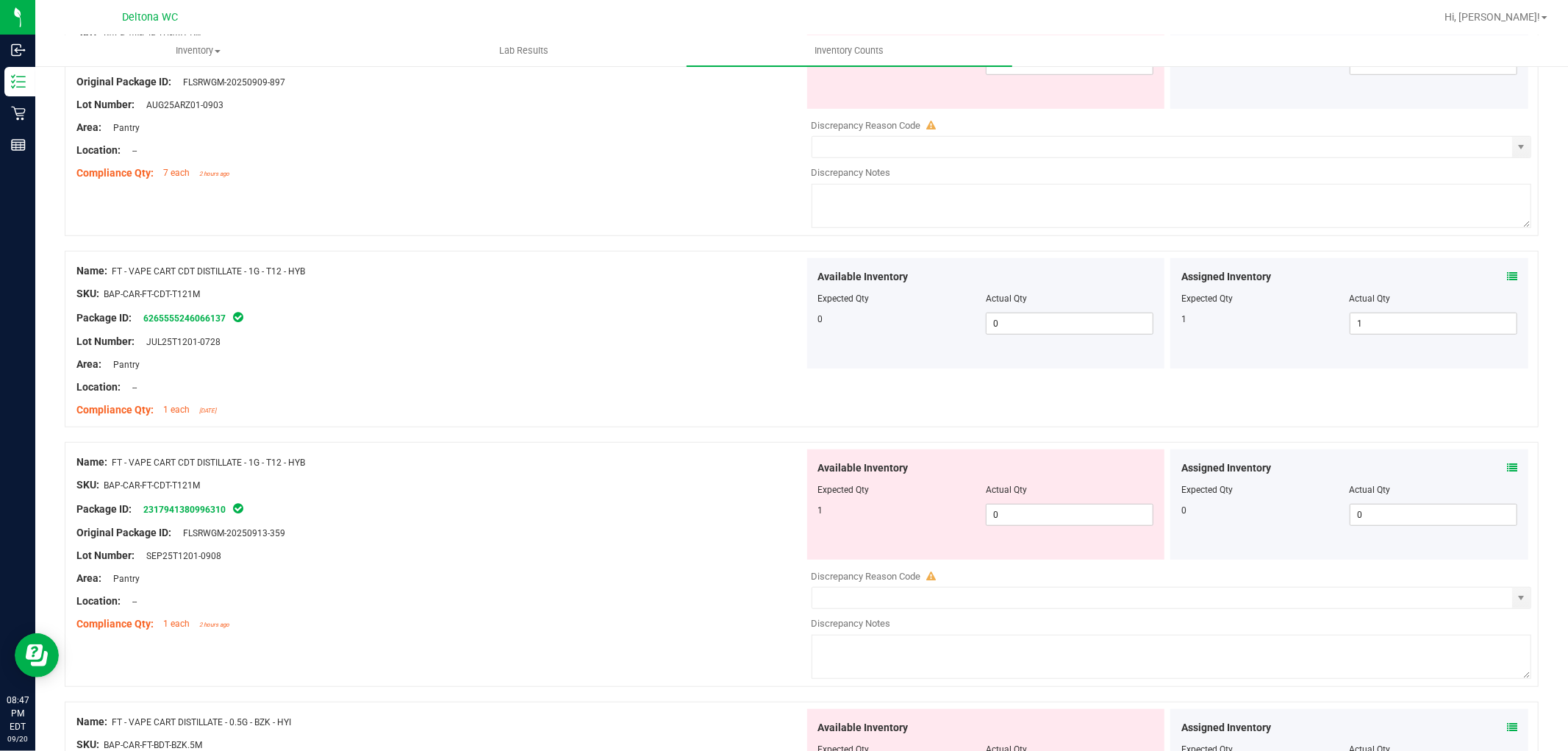
scroll to position [735, 0]
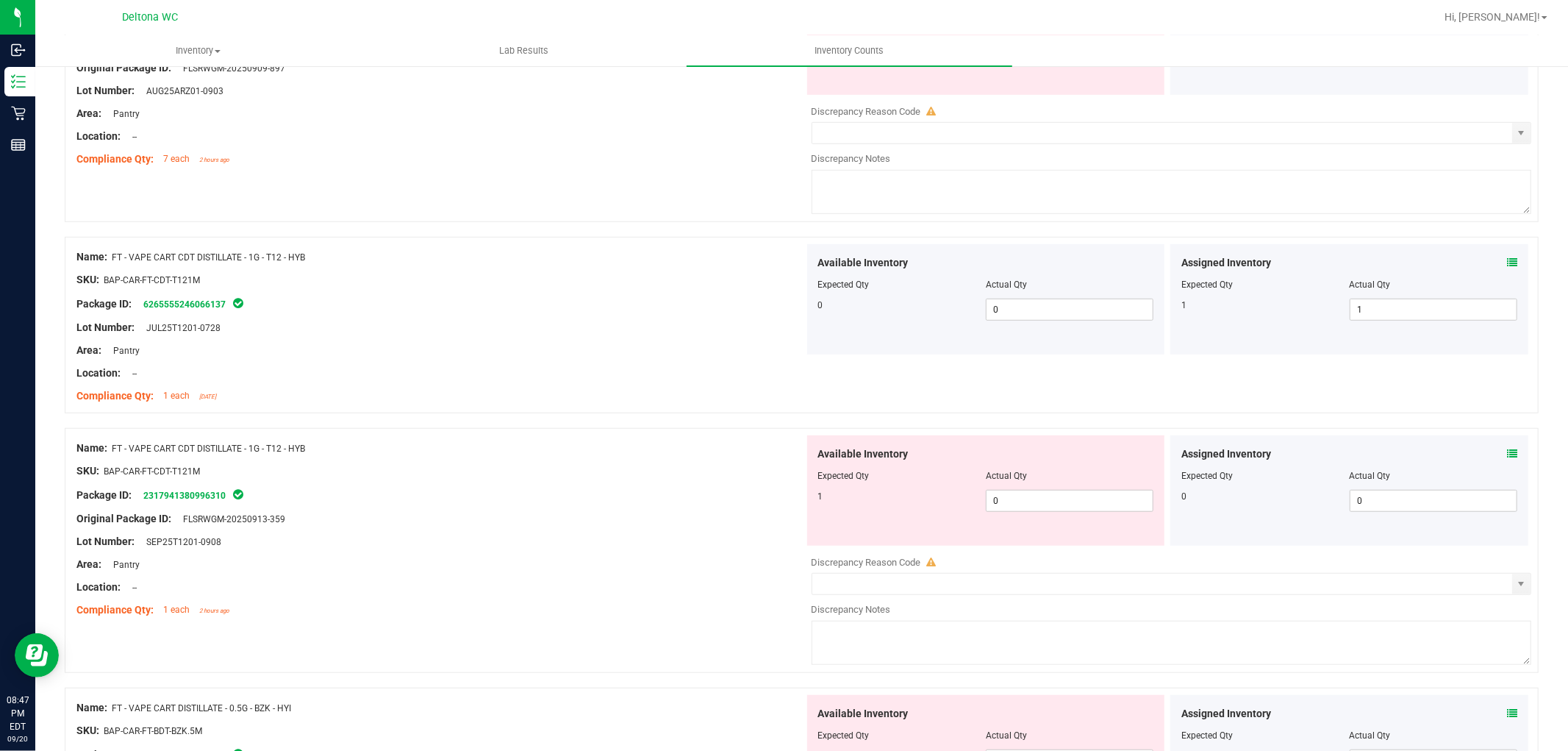
click at [1507, 451] on icon at bounding box center [1512, 454] width 11 height 11
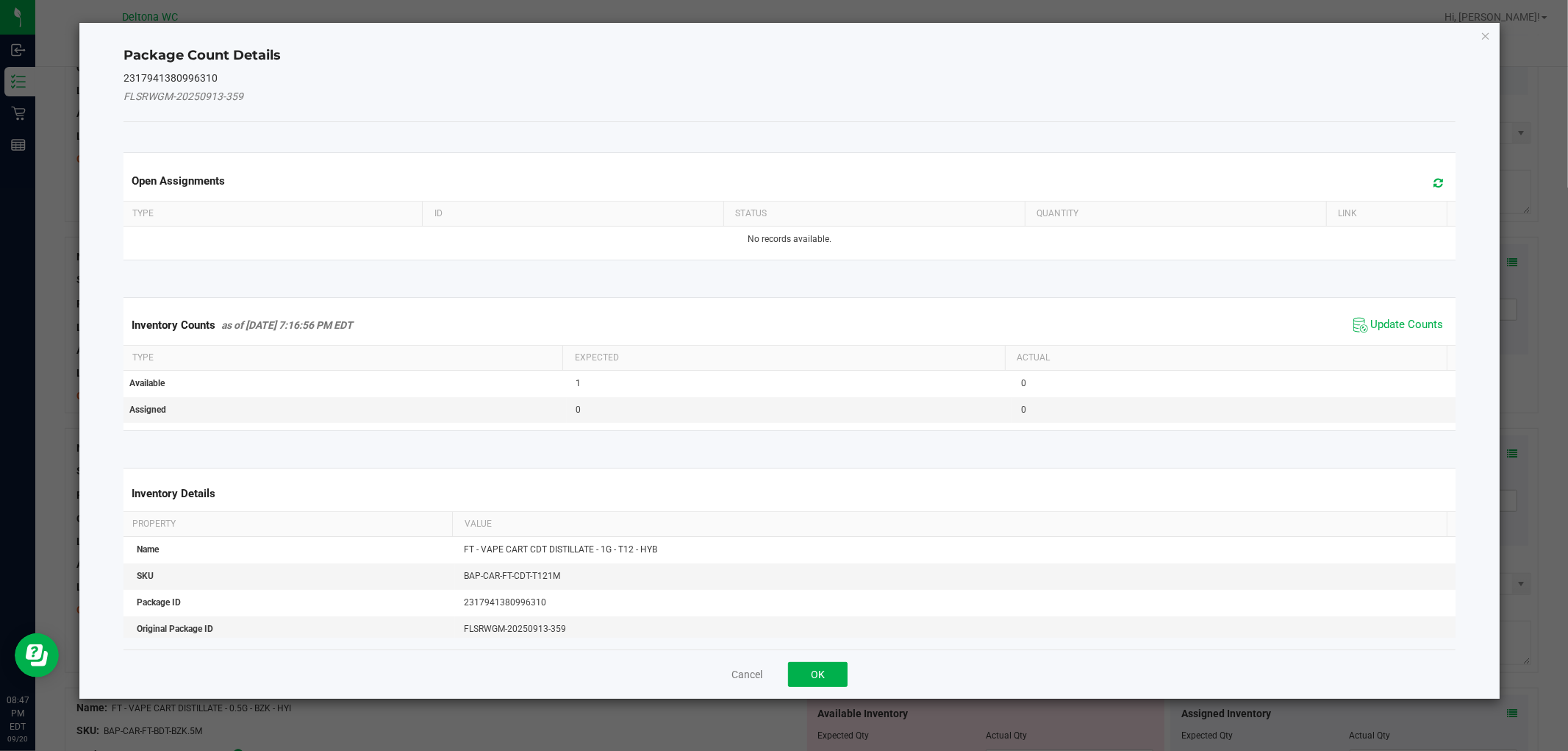
click at [1395, 314] on span "Update Counts" at bounding box center [1398, 325] width 98 height 22
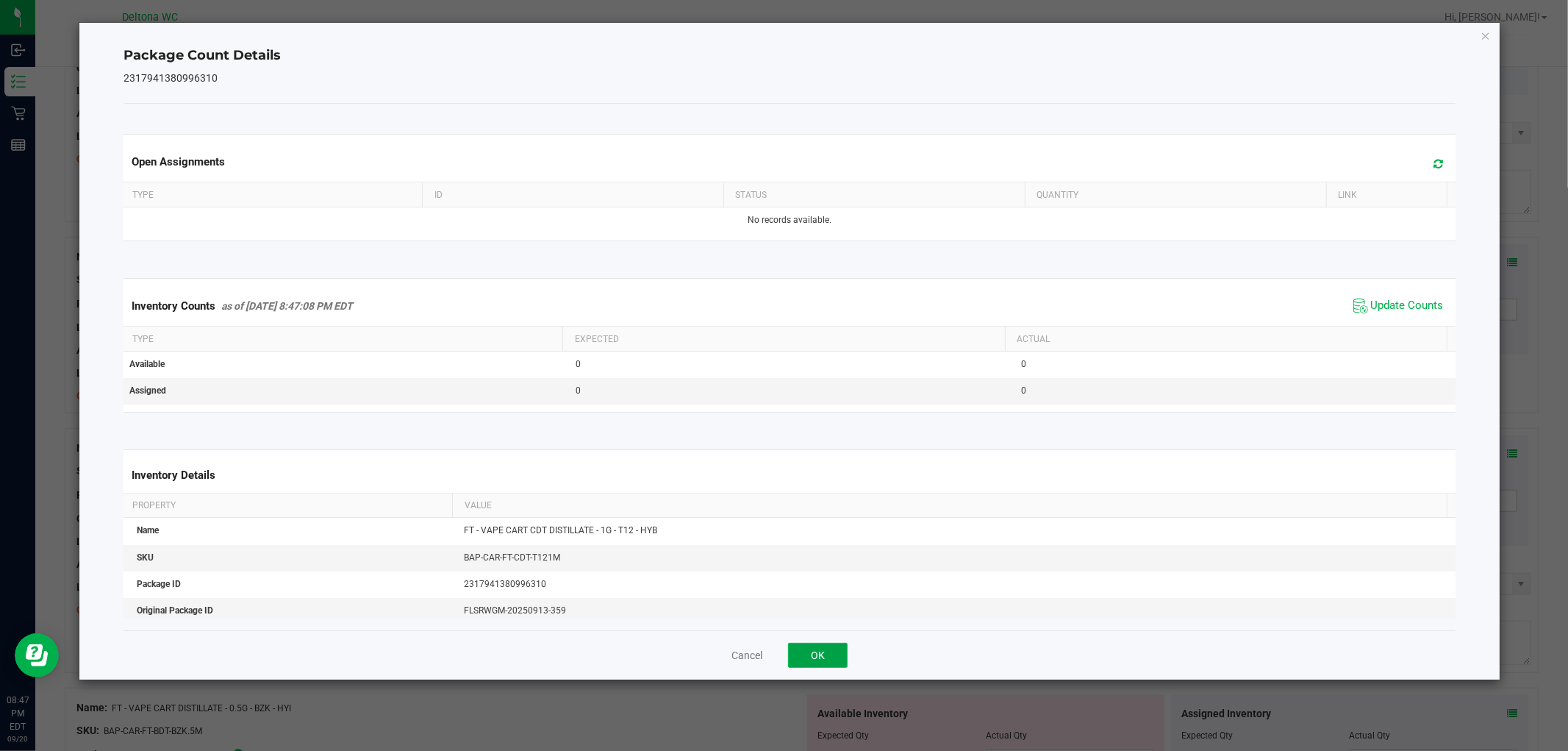
click at [838, 647] on button "OK" at bounding box center [817, 655] width 60 height 25
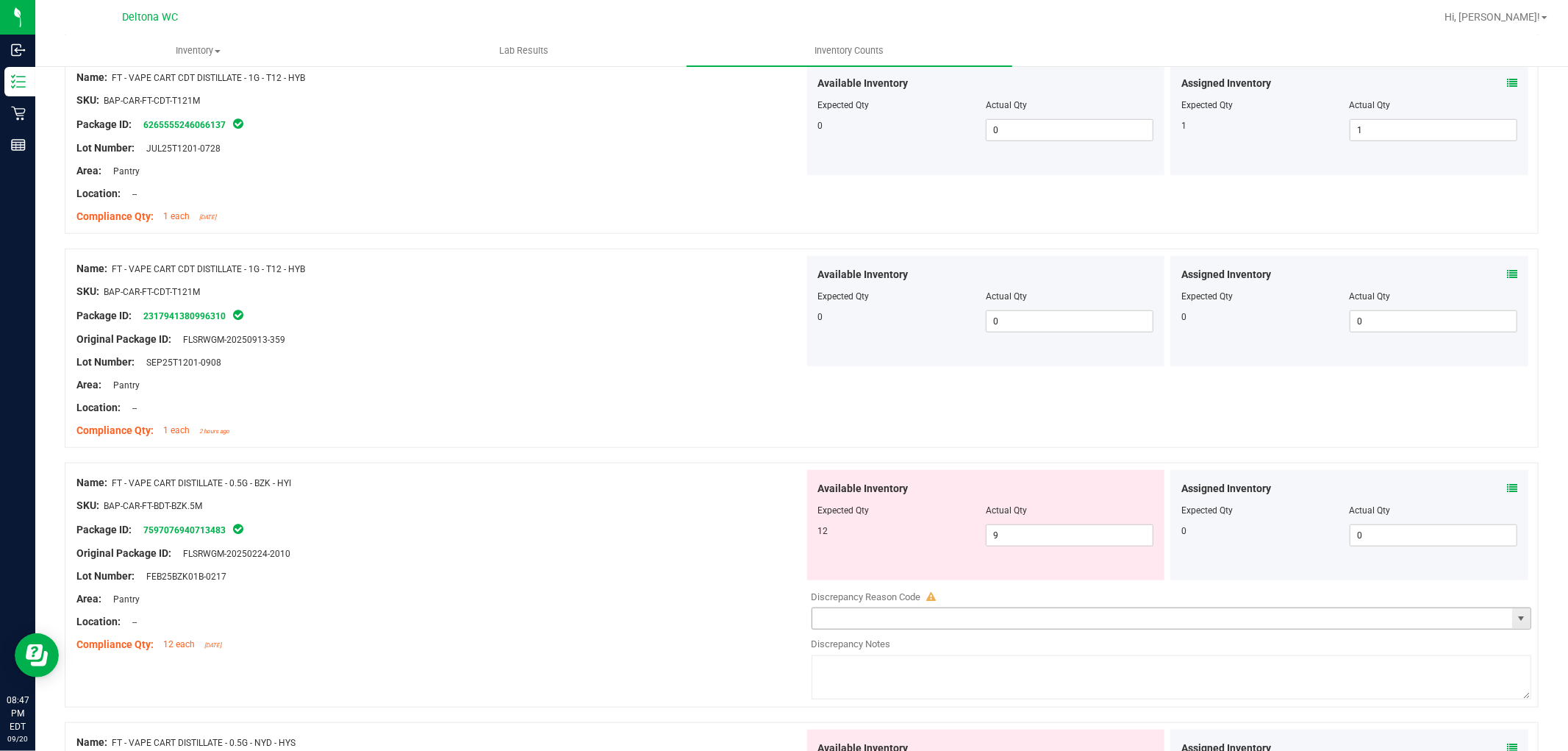
scroll to position [980, 0]
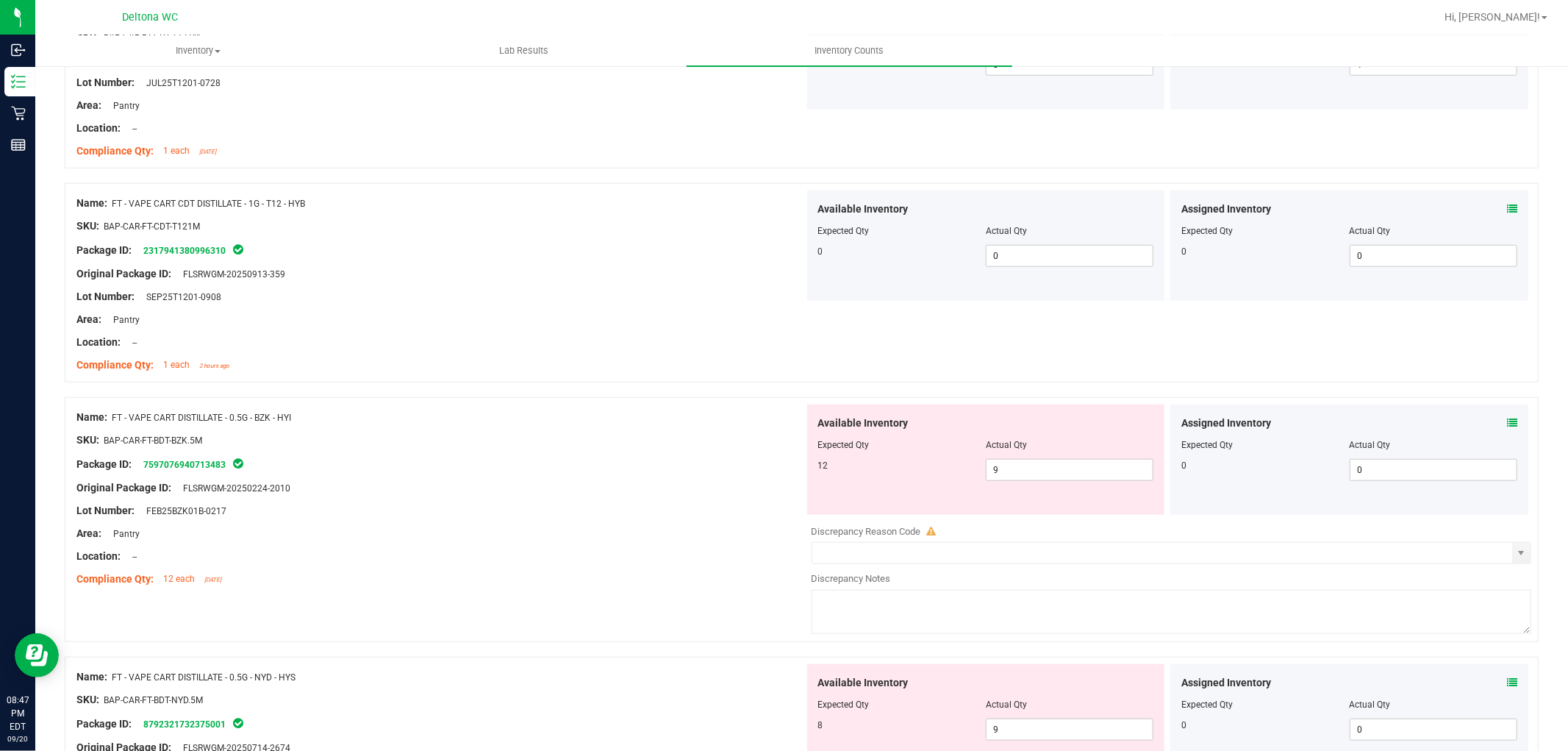
click at [1507, 418] on span at bounding box center [1512, 423] width 11 height 15
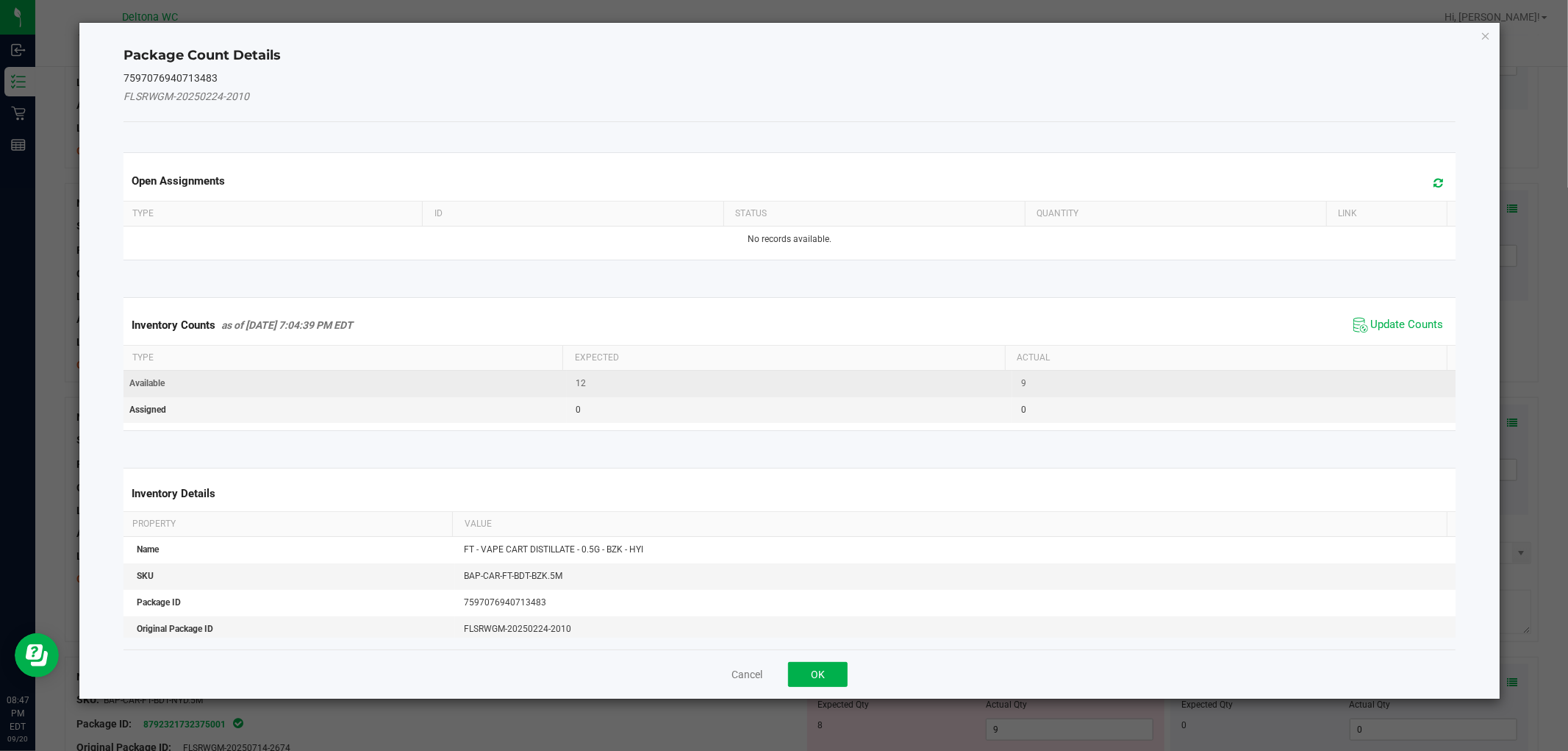
drag, startPoint x: 1392, startPoint y: 329, endPoint x: 1296, endPoint y: 388, distance: 112.7
click at [1392, 329] on span "Update Counts" at bounding box center [1408, 325] width 73 height 14
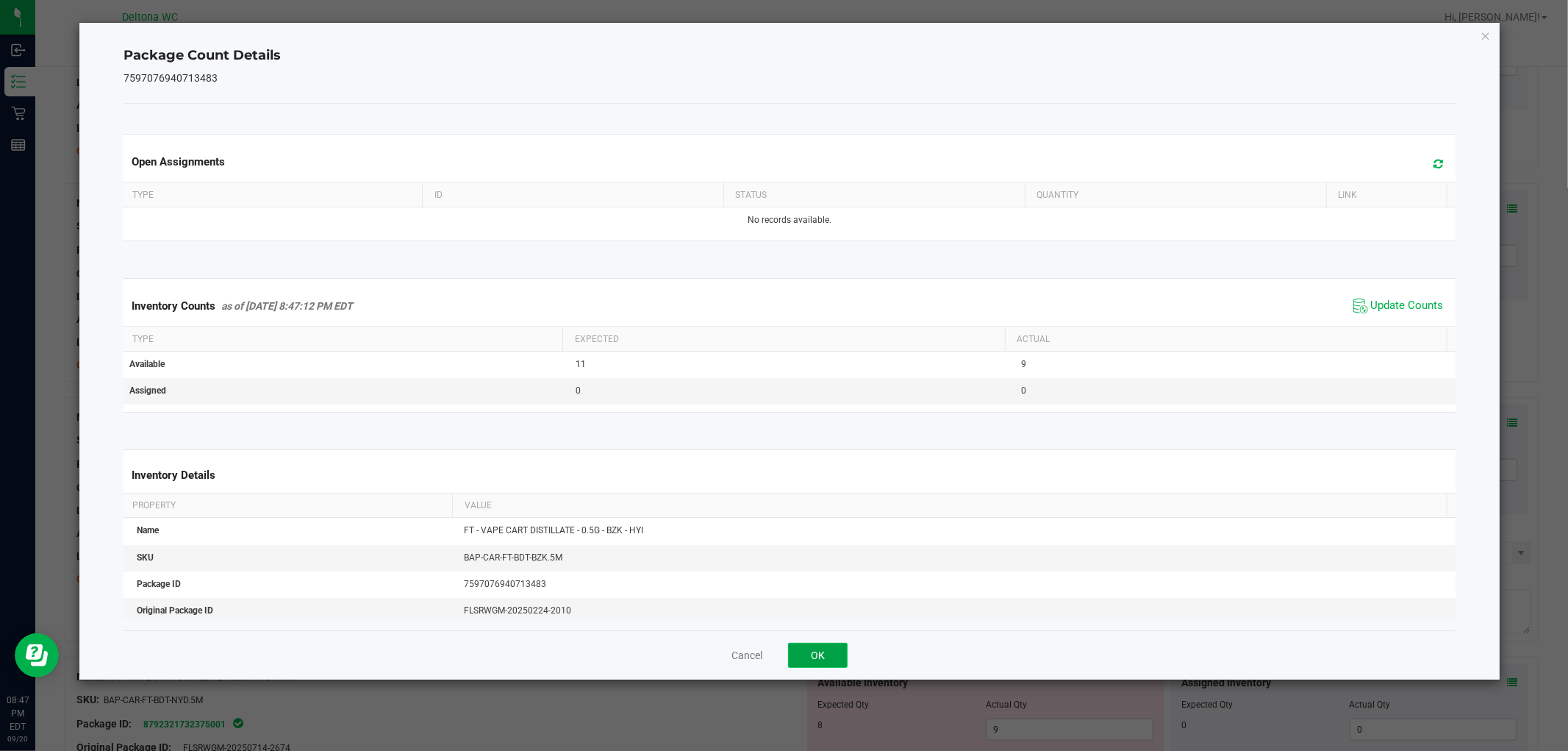
click at [800, 656] on button "OK" at bounding box center [817, 655] width 60 height 25
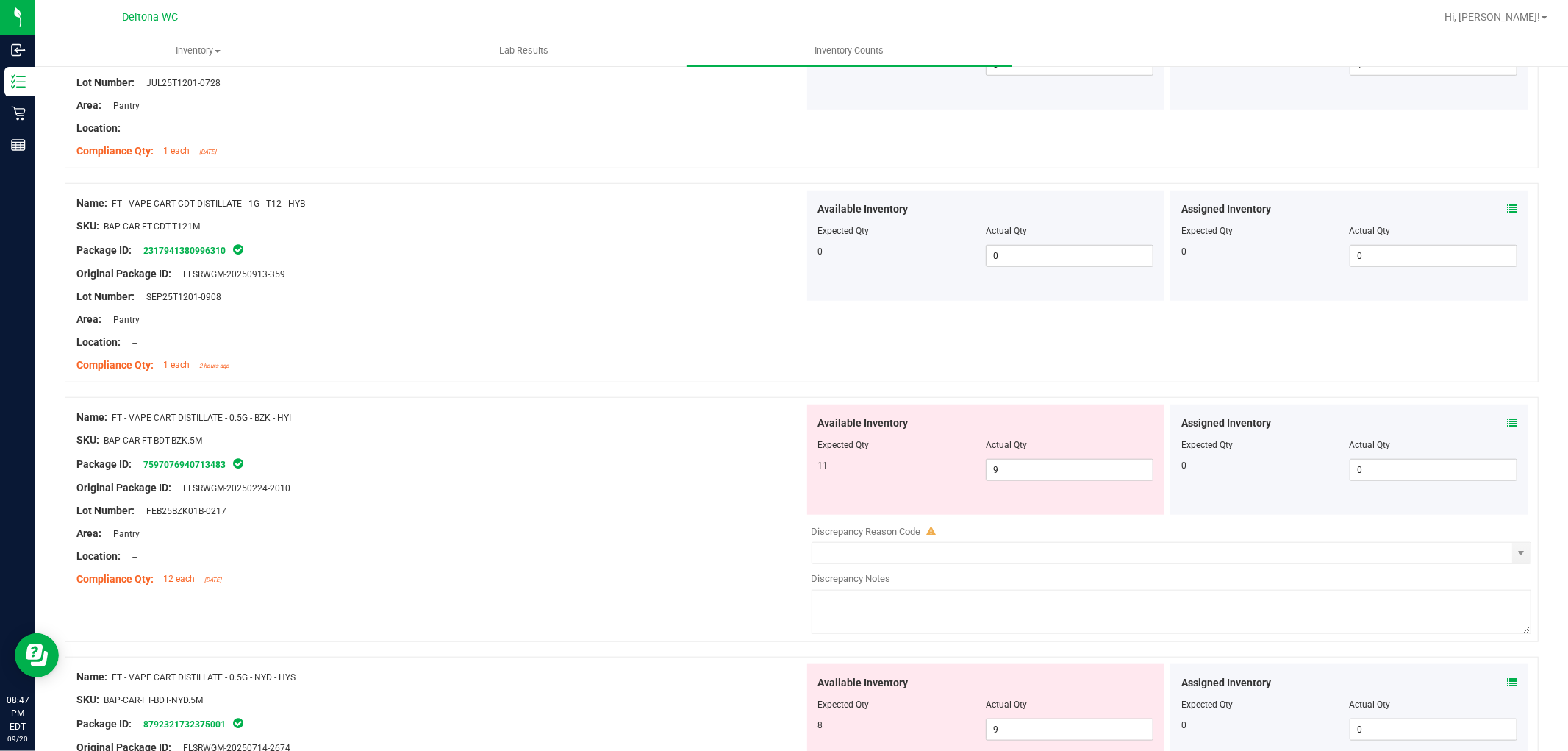
click at [1507, 680] on icon at bounding box center [1512, 683] width 11 height 11
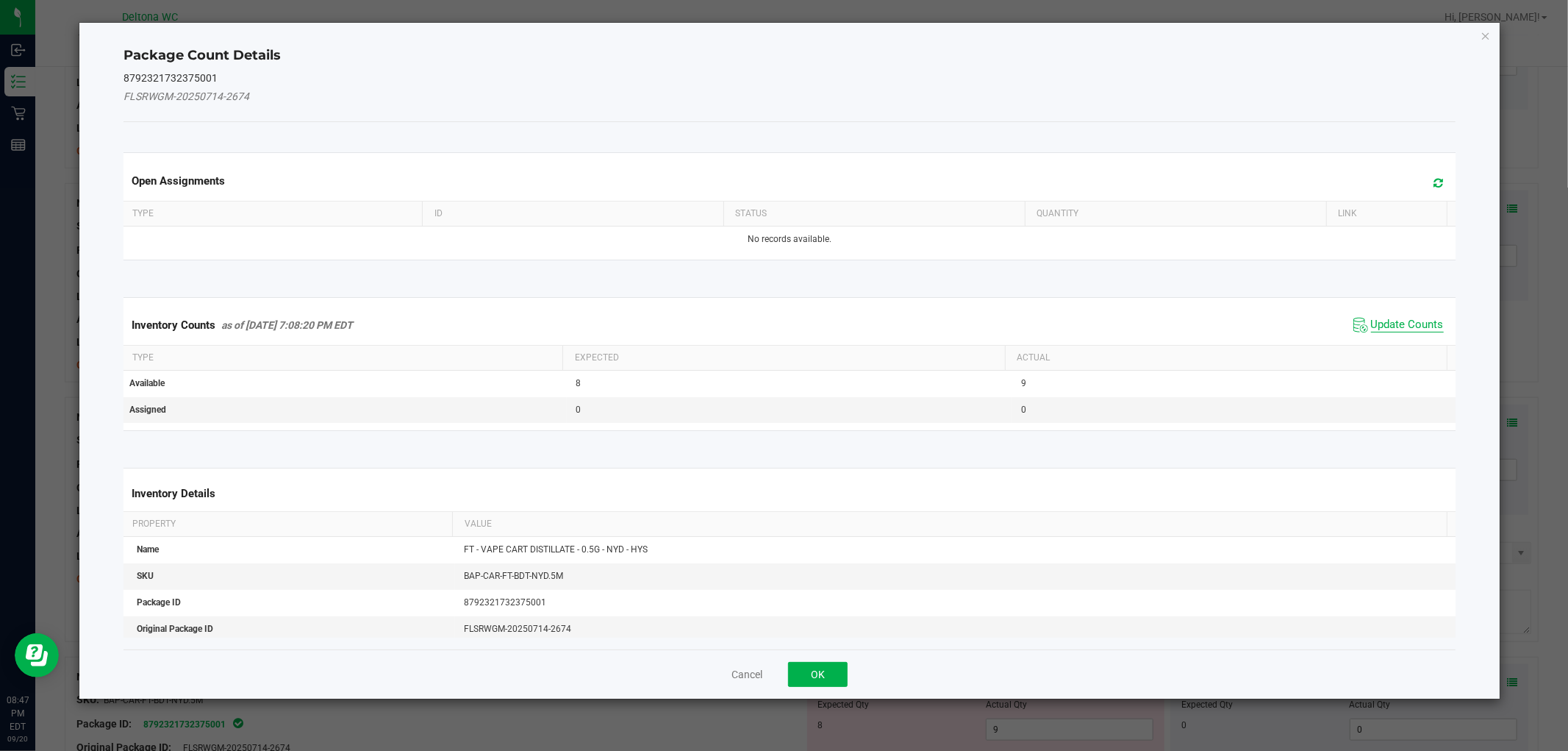
click at [1371, 326] on span "Update Counts" at bounding box center [1408, 325] width 73 height 14
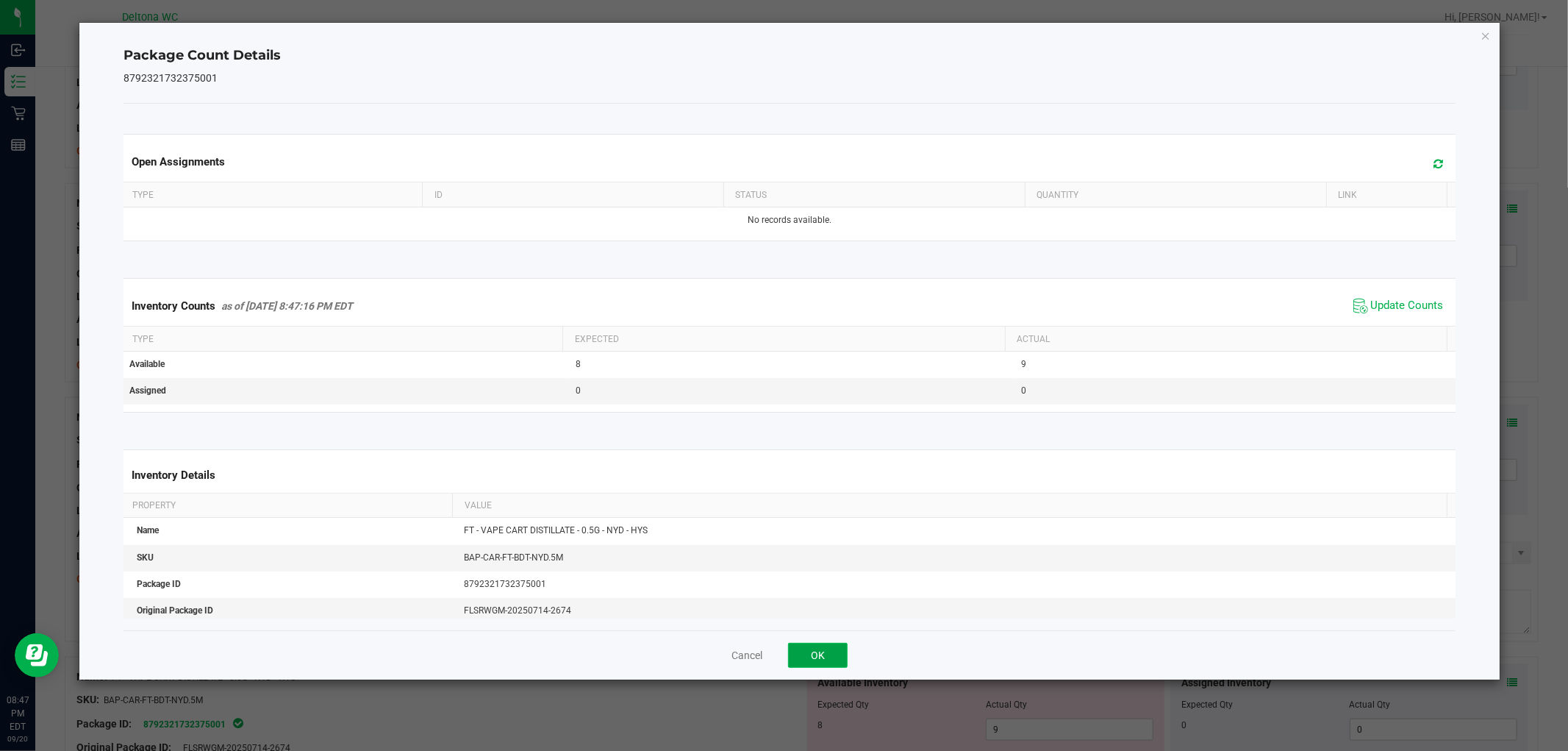
click at [841, 655] on button "OK" at bounding box center [817, 655] width 60 height 25
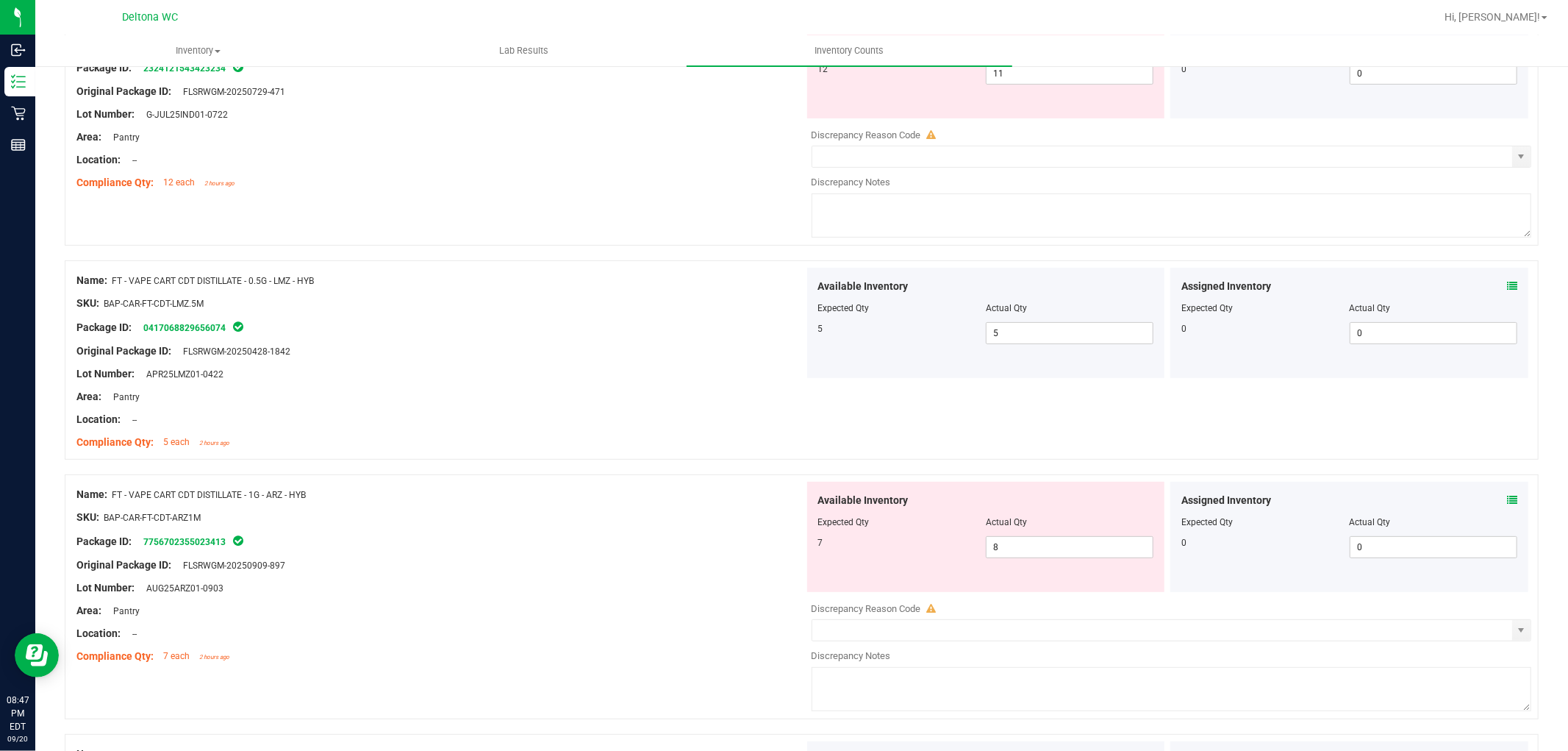
scroll to position [245, 0]
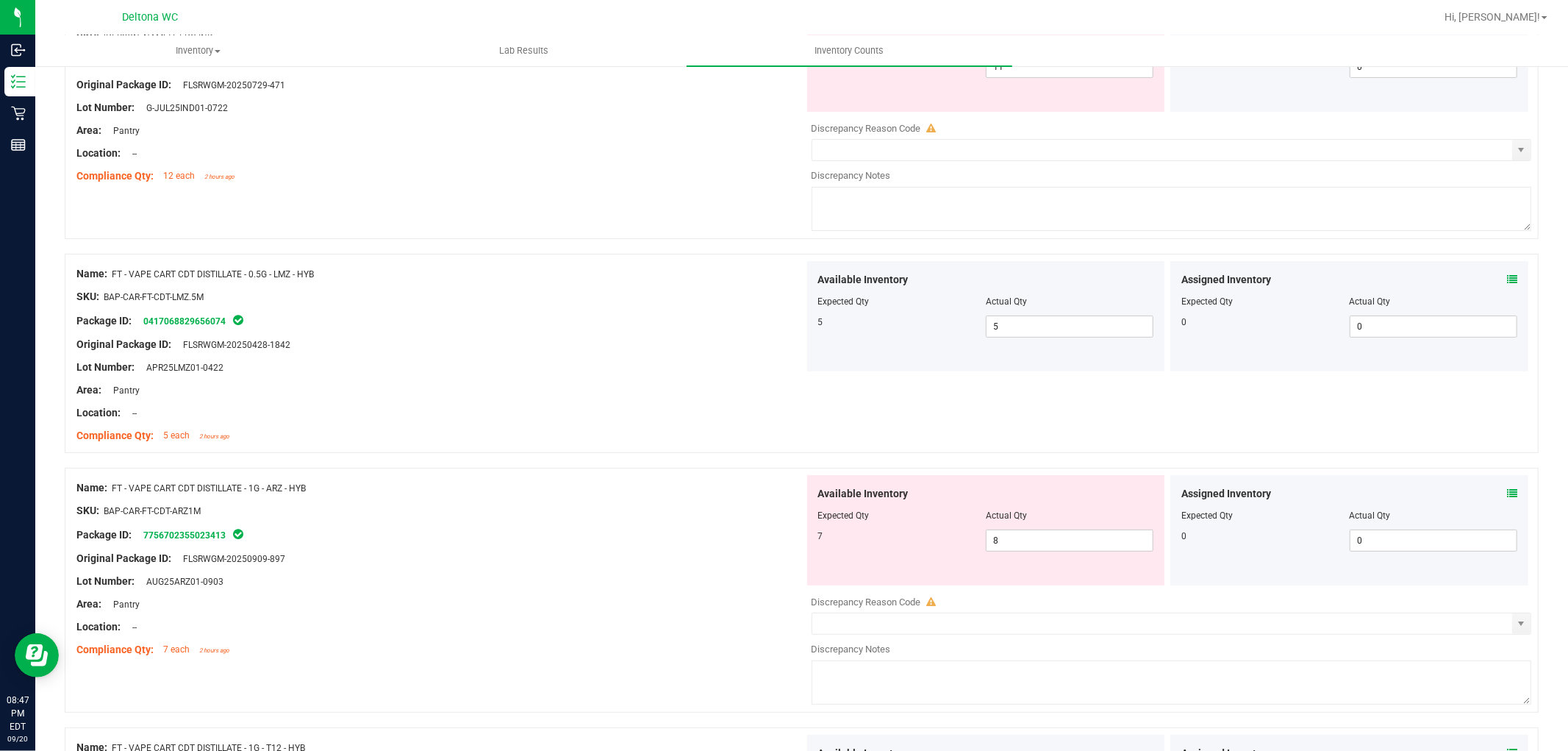
click at [1042, 527] on div at bounding box center [986, 526] width 336 height 8
click at [1042, 528] on div at bounding box center [986, 526] width 336 height 8
click at [1041, 537] on span "8 8" at bounding box center [1069, 540] width 167 height 22
click at [1041, 534] on input "8" at bounding box center [1070, 540] width 166 height 20
click at [1492, 491] on div "Assigned Inventory" at bounding box center [1349, 494] width 336 height 15
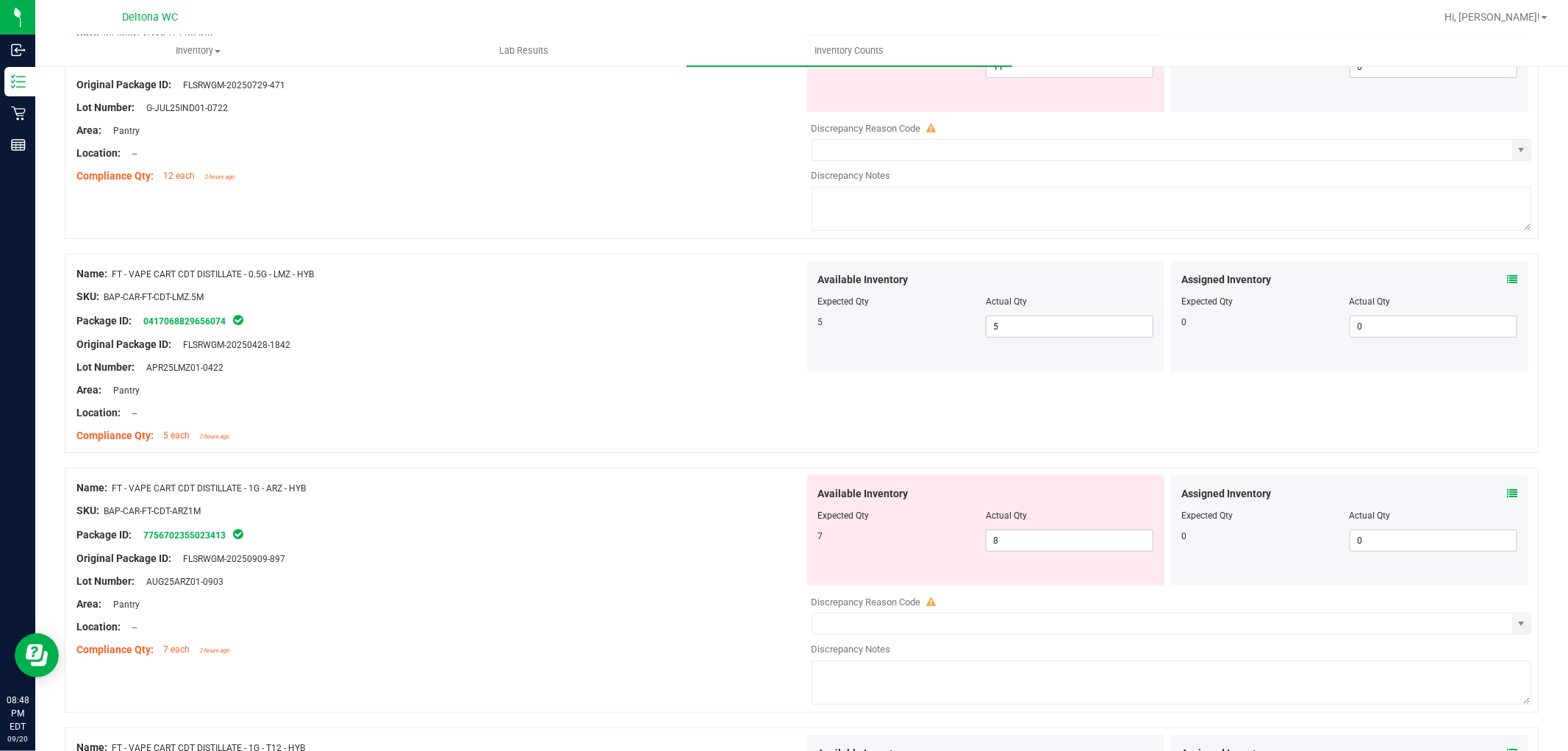
click at [1507, 490] on icon at bounding box center [1512, 494] width 11 height 11
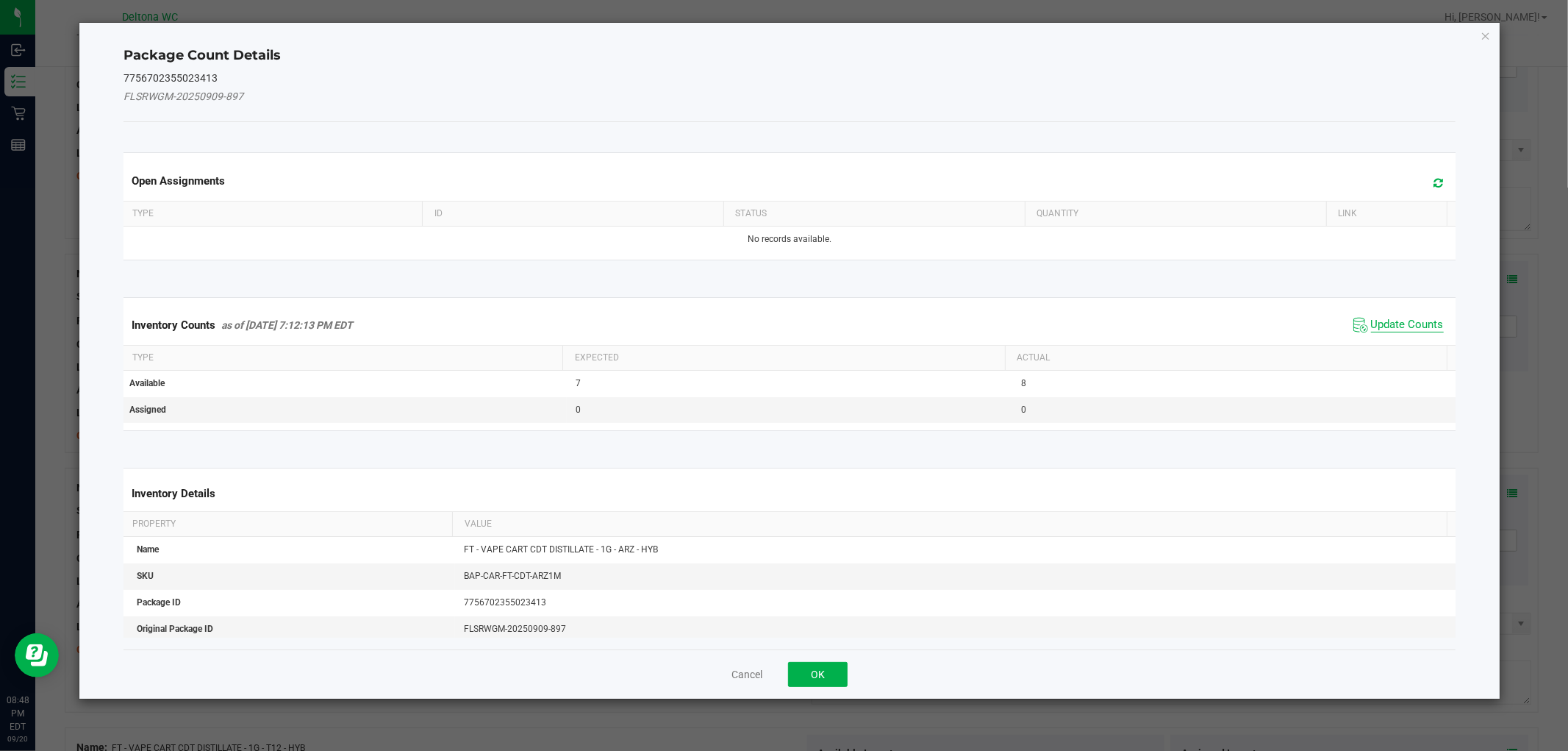
click at [1373, 320] on span "Update Counts" at bounding box center [1408, 325] width 73 height 14
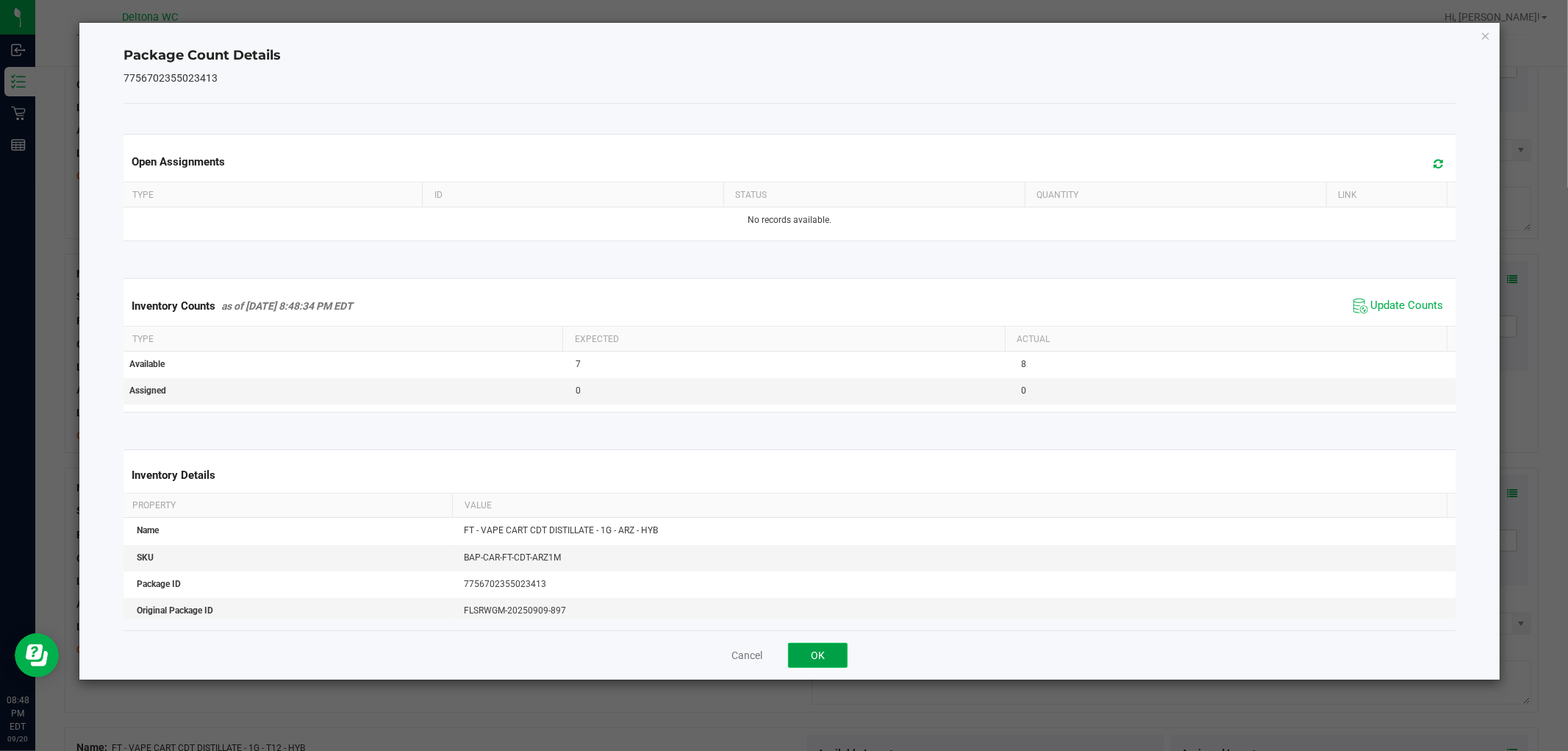
click at [814, 662] on button "OK" at bounding box center [817, 655] width 60 height 25
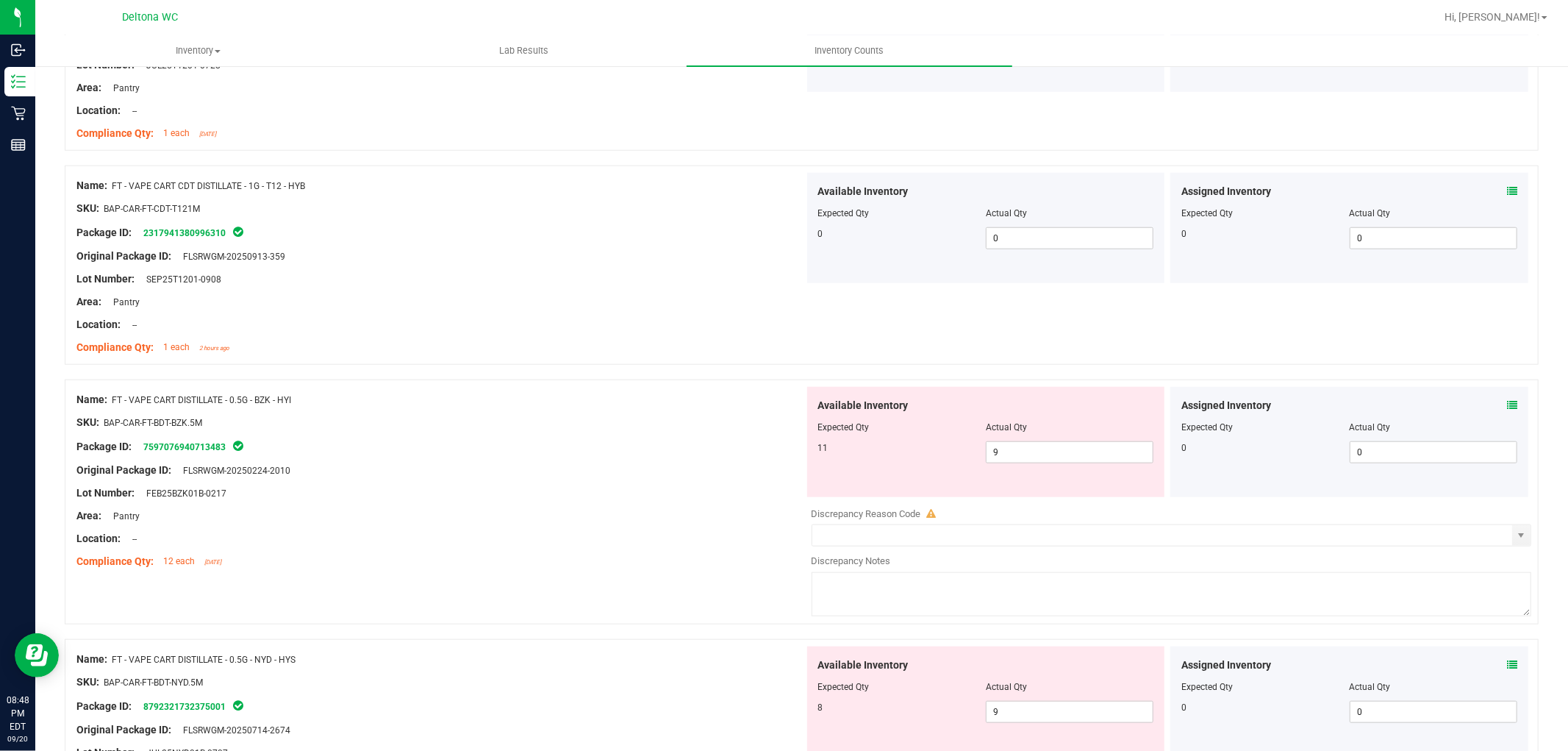
scroll to position [1143, 0]
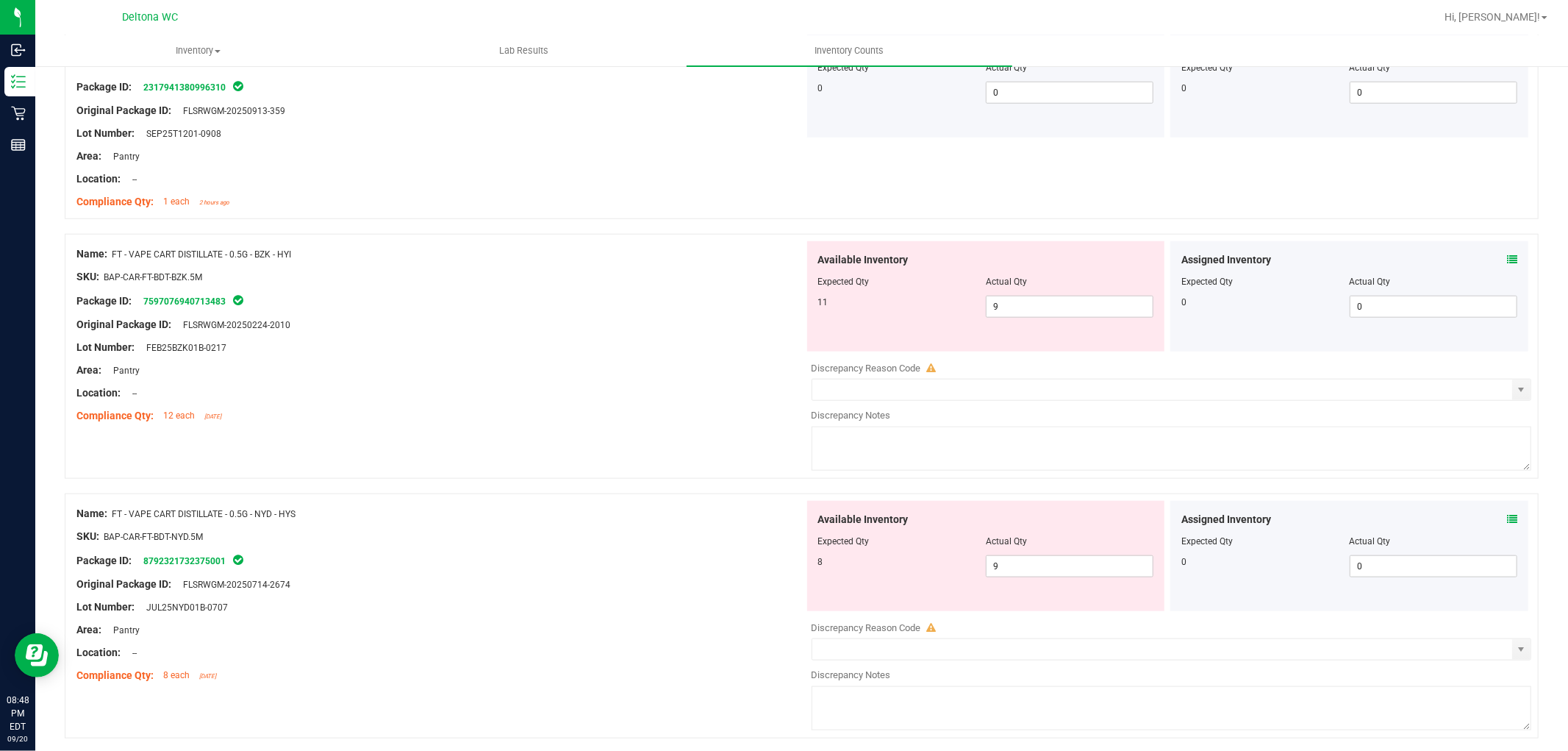
click at [1507, 258] on icon at bounding box center [1512, 260] width 11 height 11
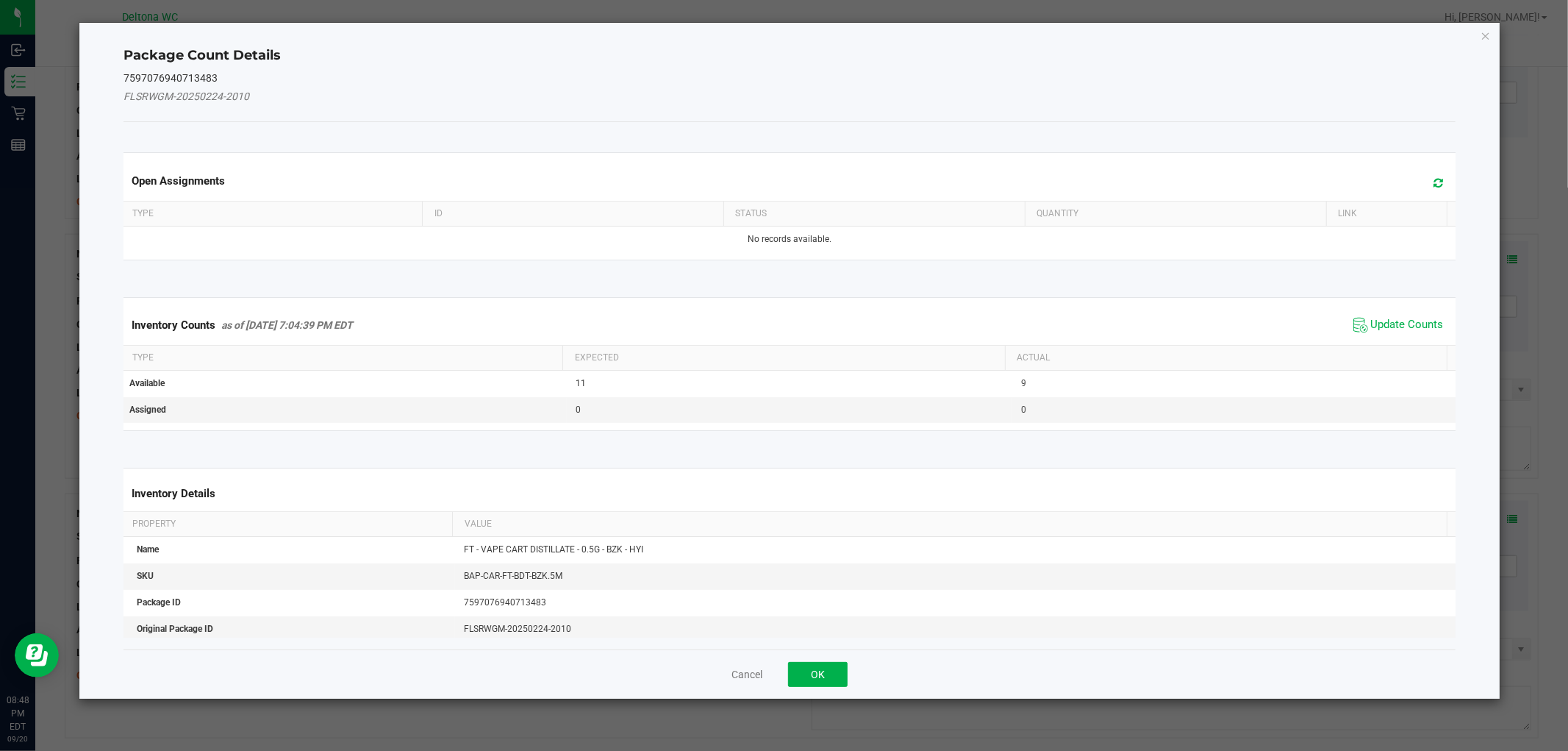
click at [1392, 312] on div "Inventory Counts as of [DATE] 7:04:39 PM EDT Update Counts" at bounding box center [789, 325] width 1337 height 39
click at [1392, 323] on span "Update Counts" at bounding box center [1408, 325] width 73 height 14
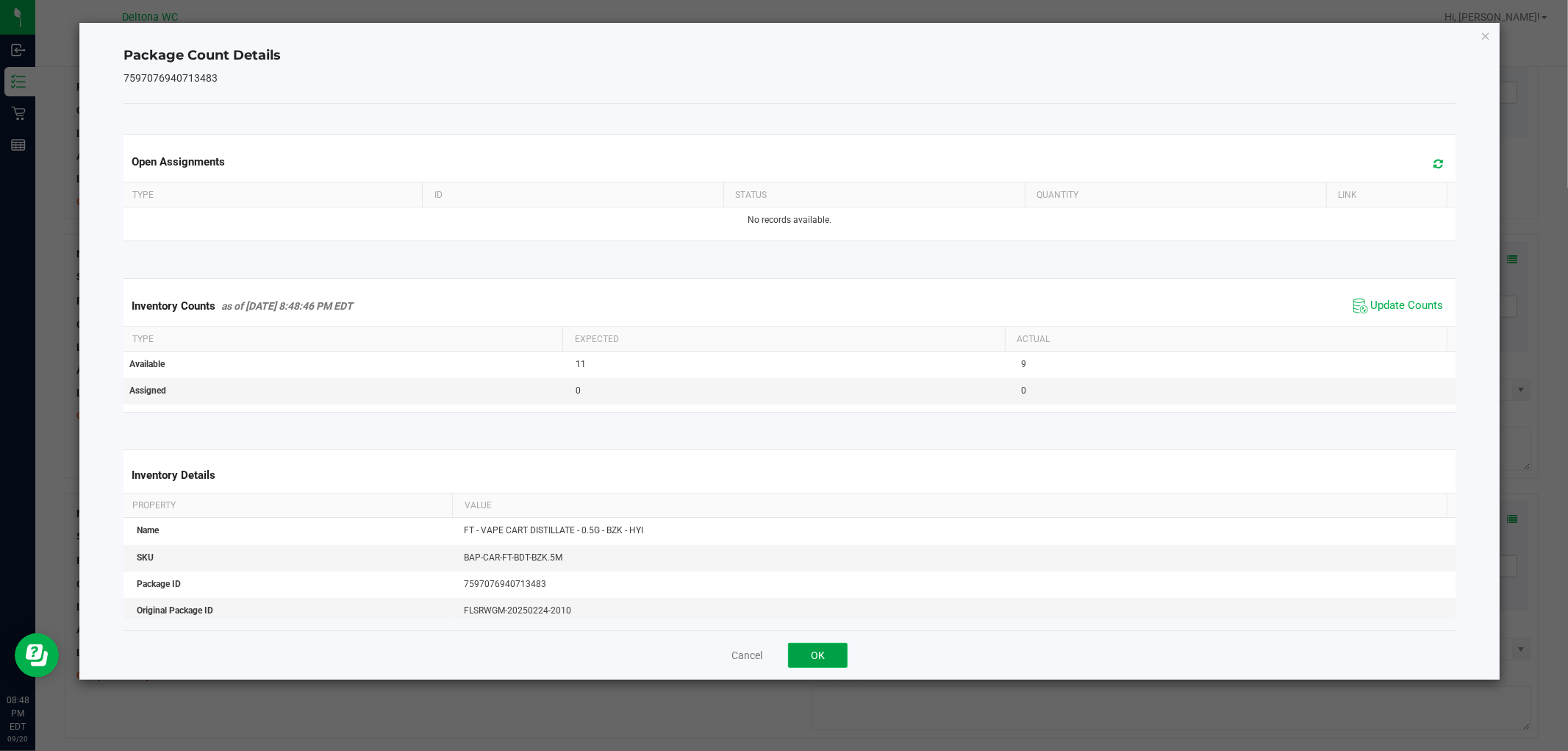
click at [831, 649] on button "OK" at bounding box center [817, 655] width 60 height 25
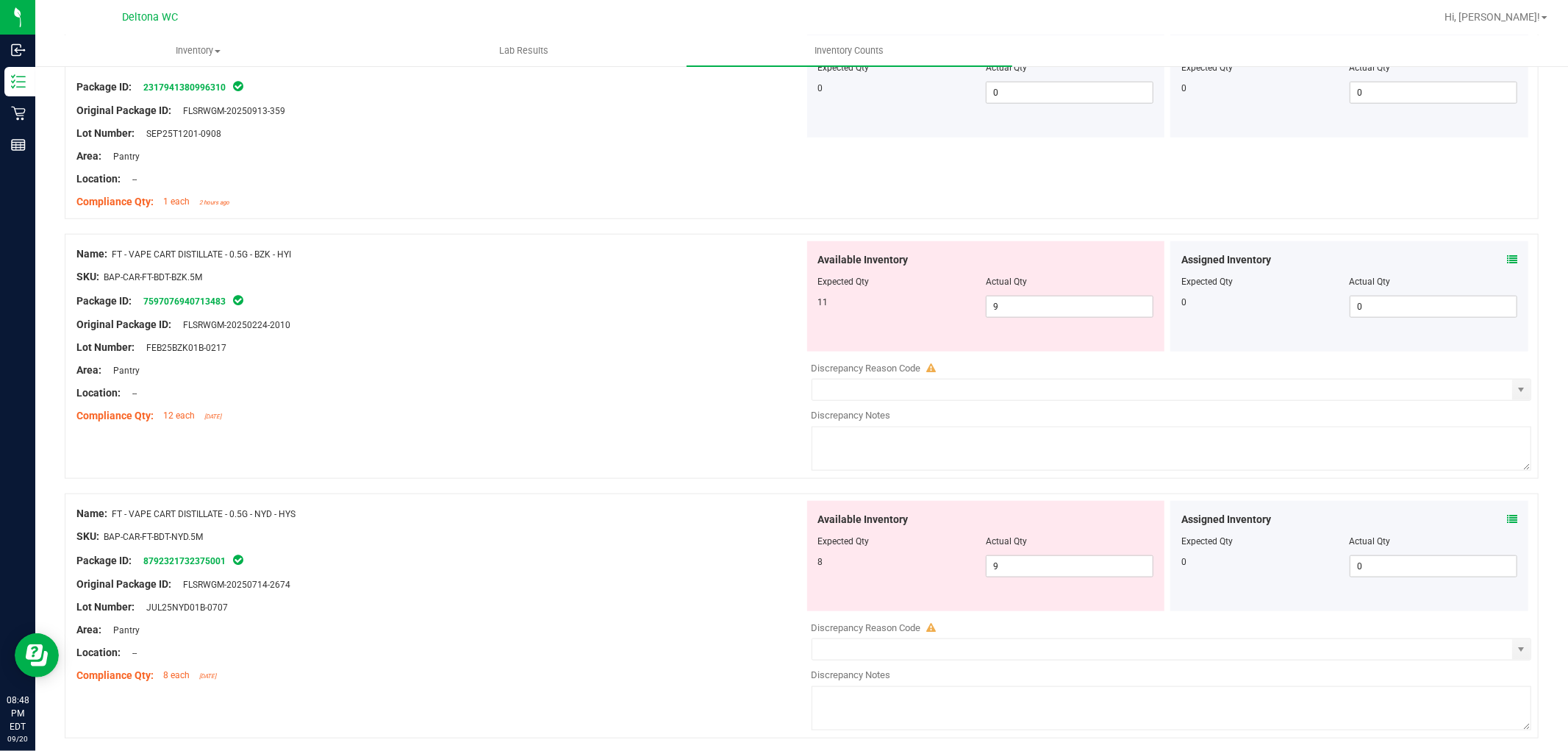
click at [1507, 525] on icon at bounding box center [1512, 519] width 11 height 11
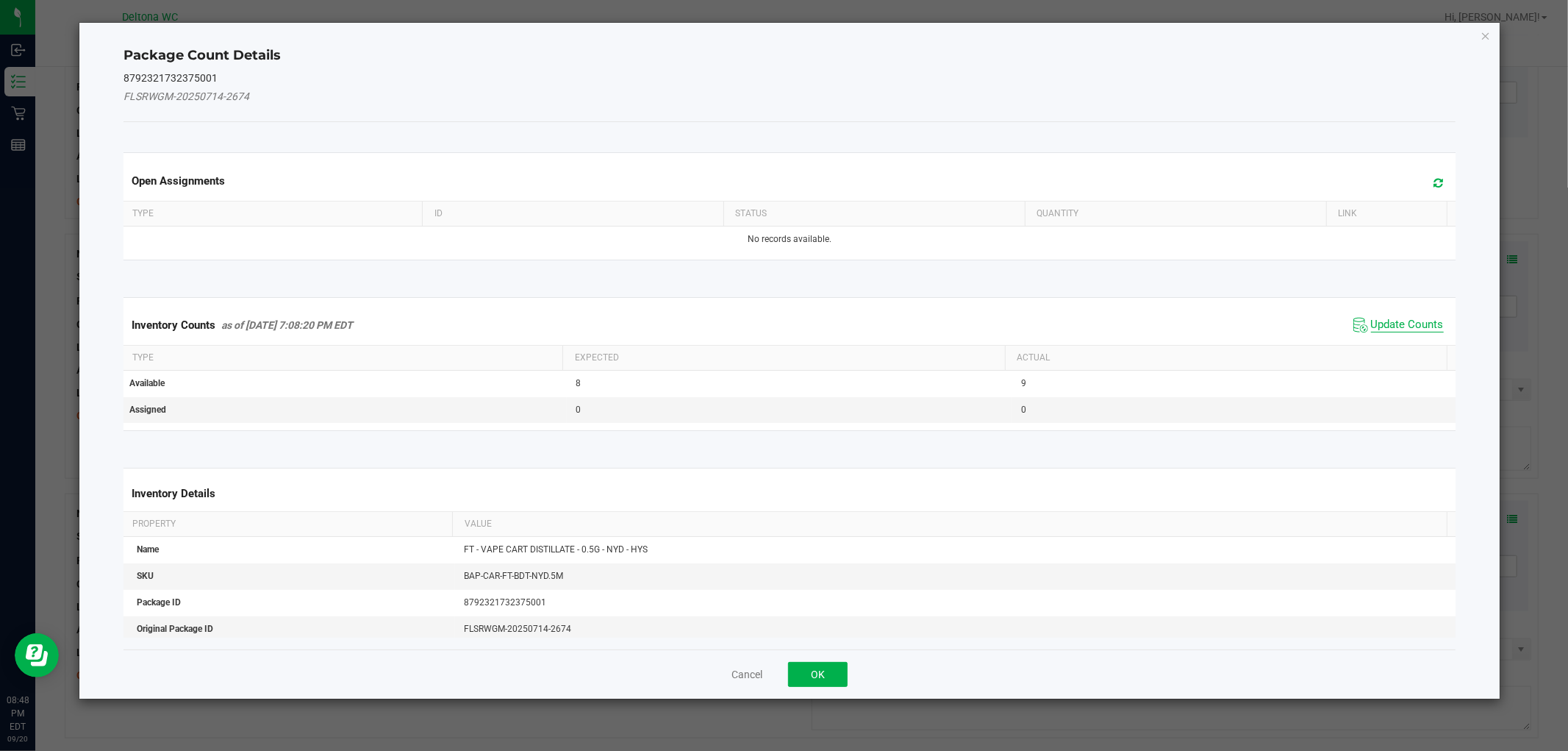
click at [1371, 328] on span "Update Counts" at bounding box center [1408, 325] width 73 height 14
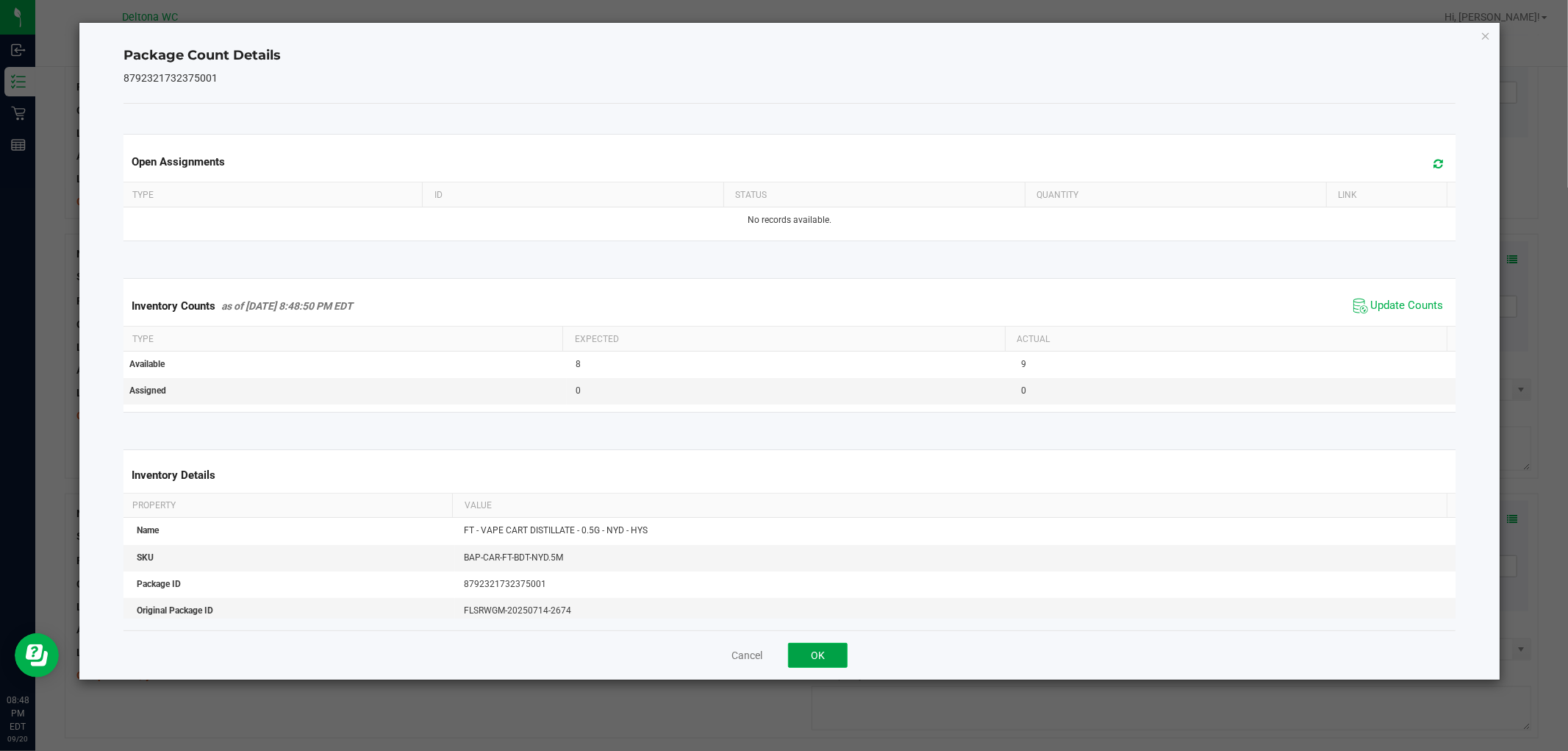
click at [829, 643] on button "OK" at bounding box center [817, 655] width 60 height 25
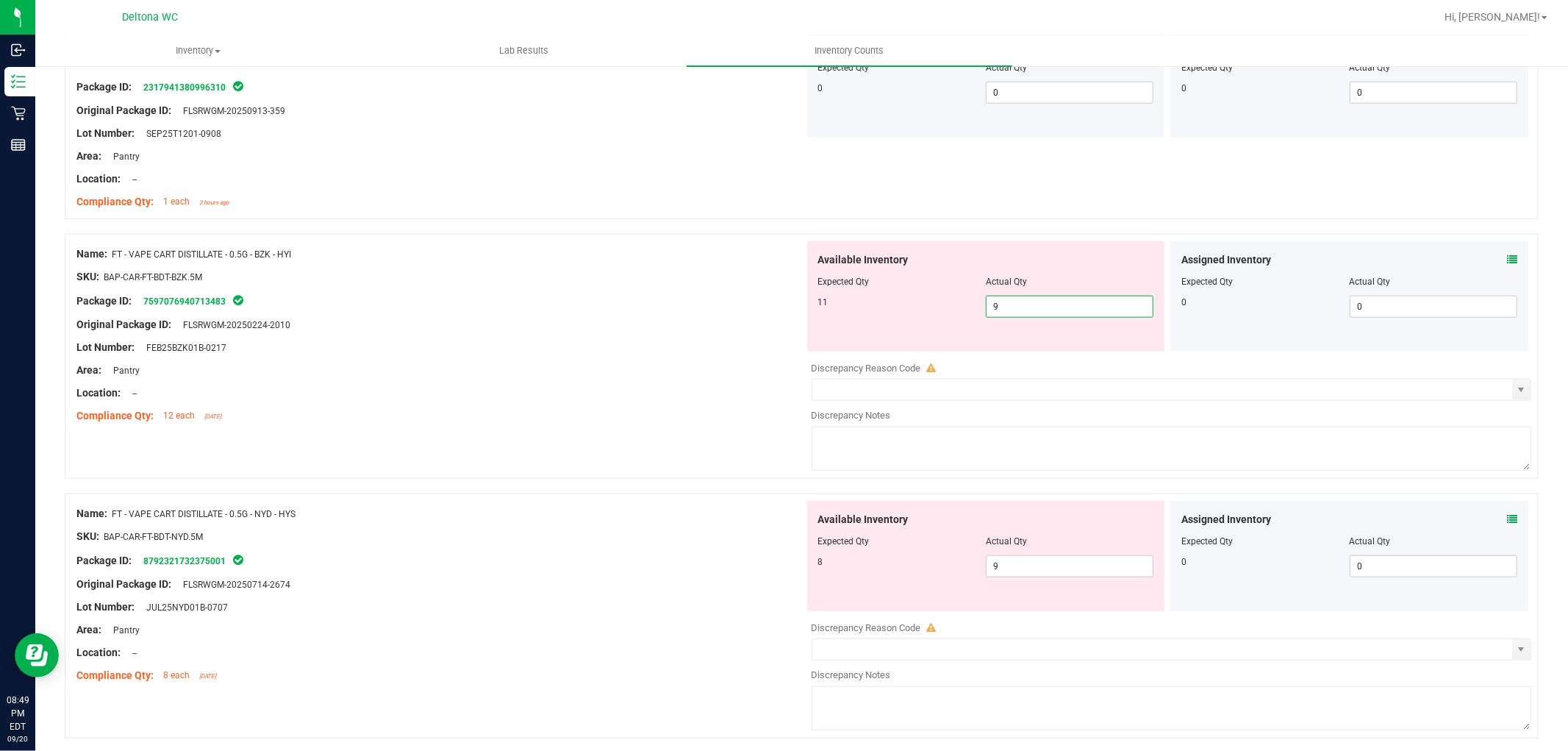
click at [1109, 307] on span "9 9" at bounding box center [1069, 306] width 167 height 22
click at [1109, 307] on input "9" at bounding box center [1070, 306] width 166 height 20
type input "11"
click at [658, 375] on div "Area: Pantry" at bounding box center [440, 370] width 728 height 15
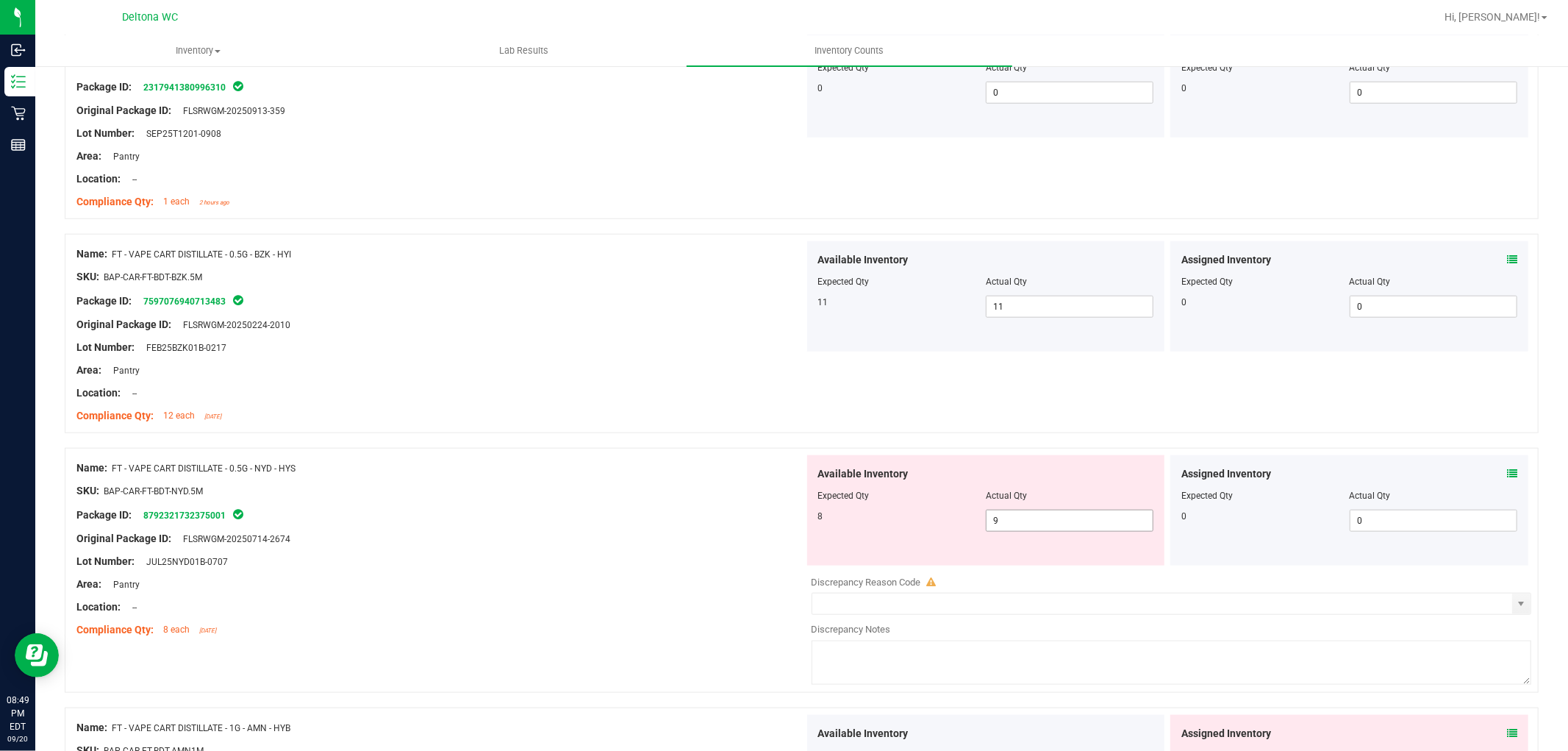
click at [1050, 521] on span "9 9" at bounding box center [1069, 520] width 167 height 22
click at [1051, 520] on input "9" at bounding box center [1070, 520] width 166 height 20
type input "8"
click at [493, 397] on div "Location: --" at bounding box center [440, 393] width 728 height 15
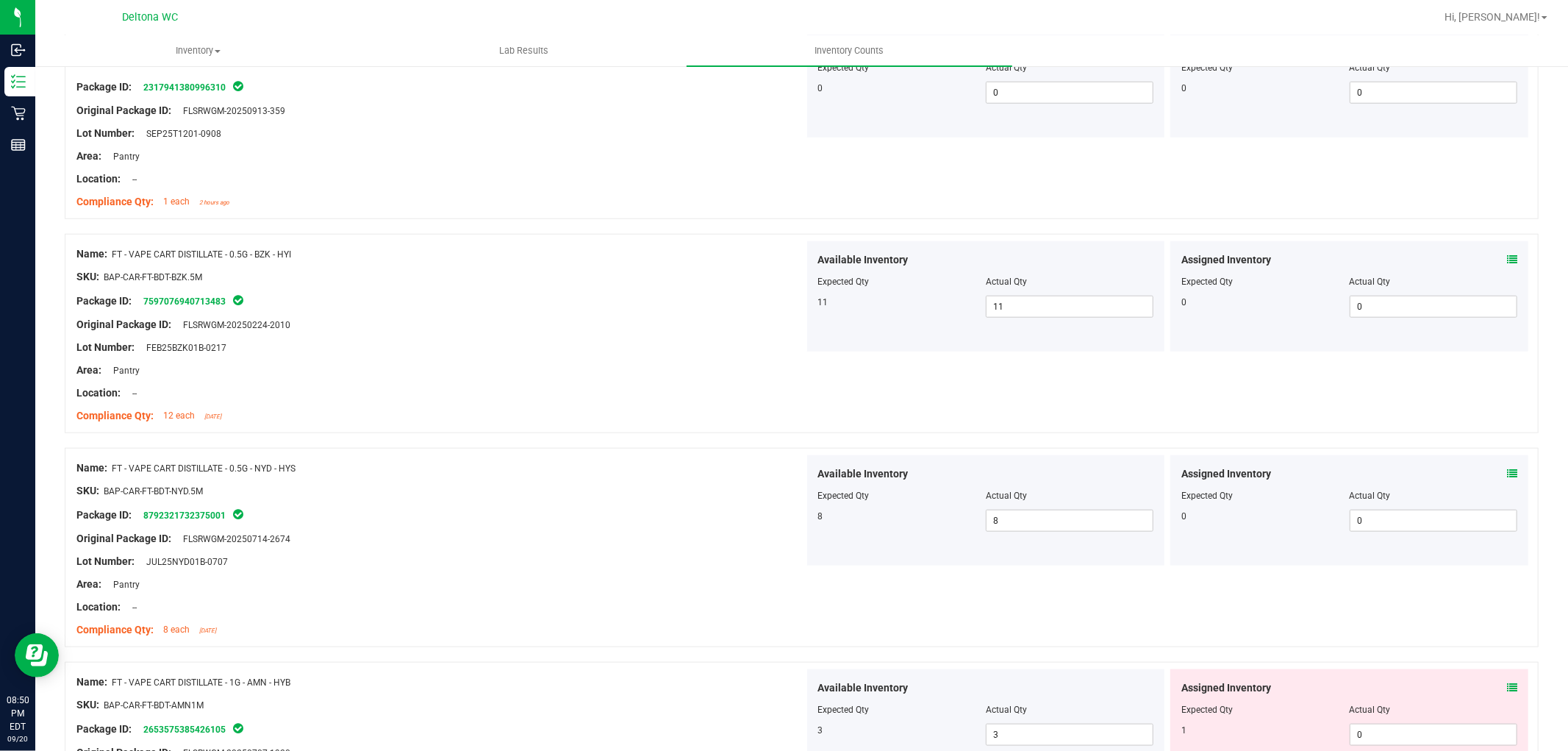
scroll to position [1388, 0]
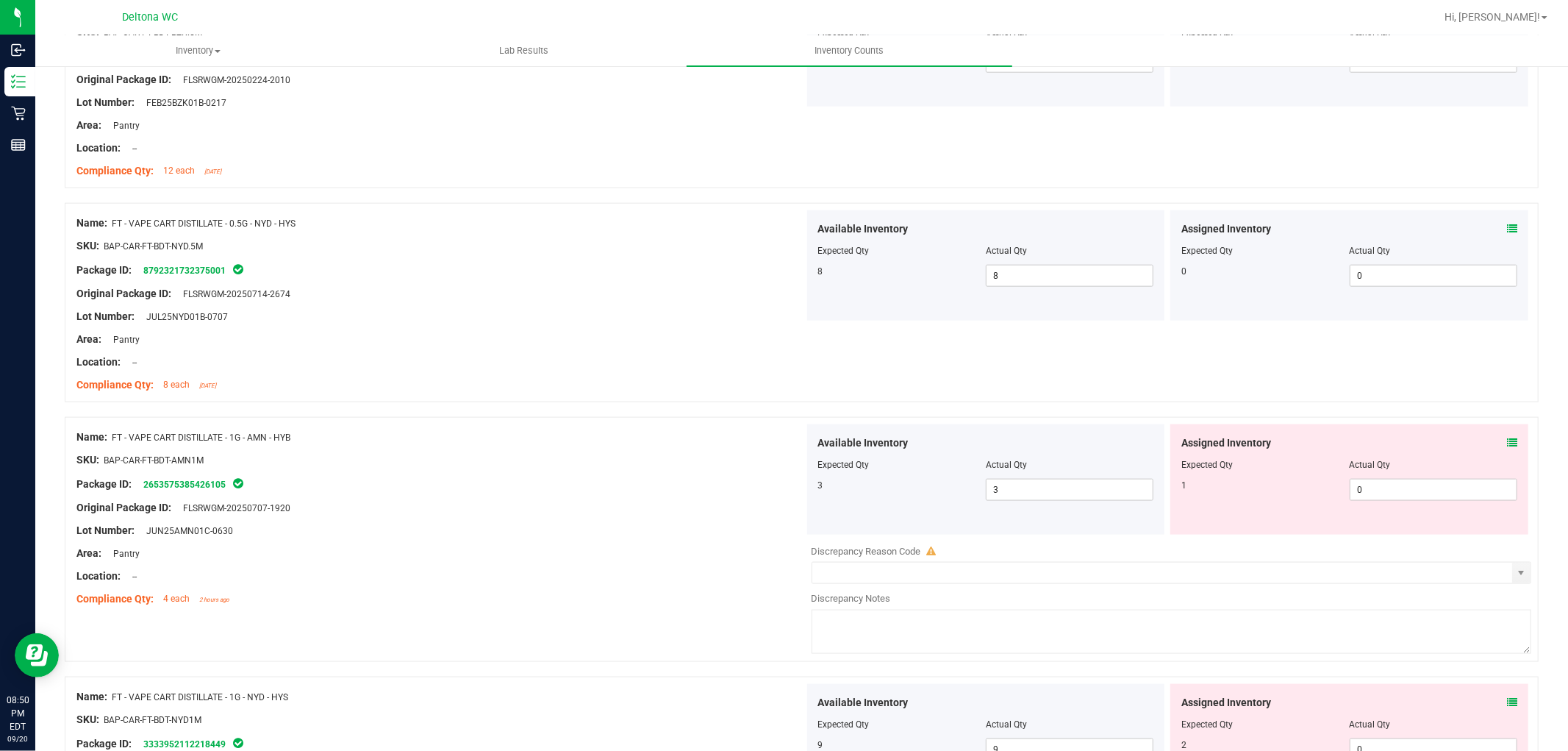
click at [1507, 446] on icon at bounding box center [1512, 443] width 11 height 11
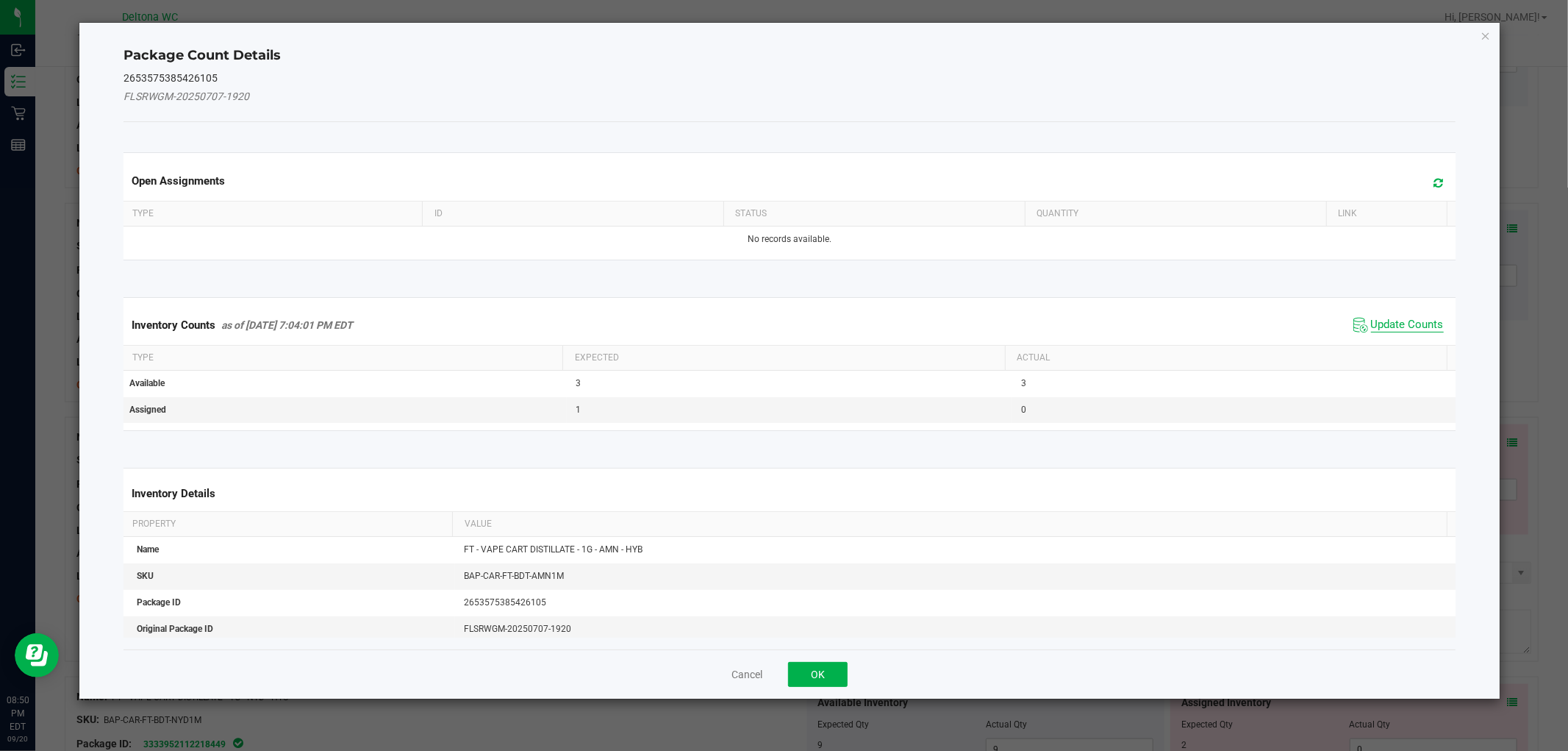
click at [1373, 318] on span "Update Counts" at bounding box center [1408, 325] width 73 height 14
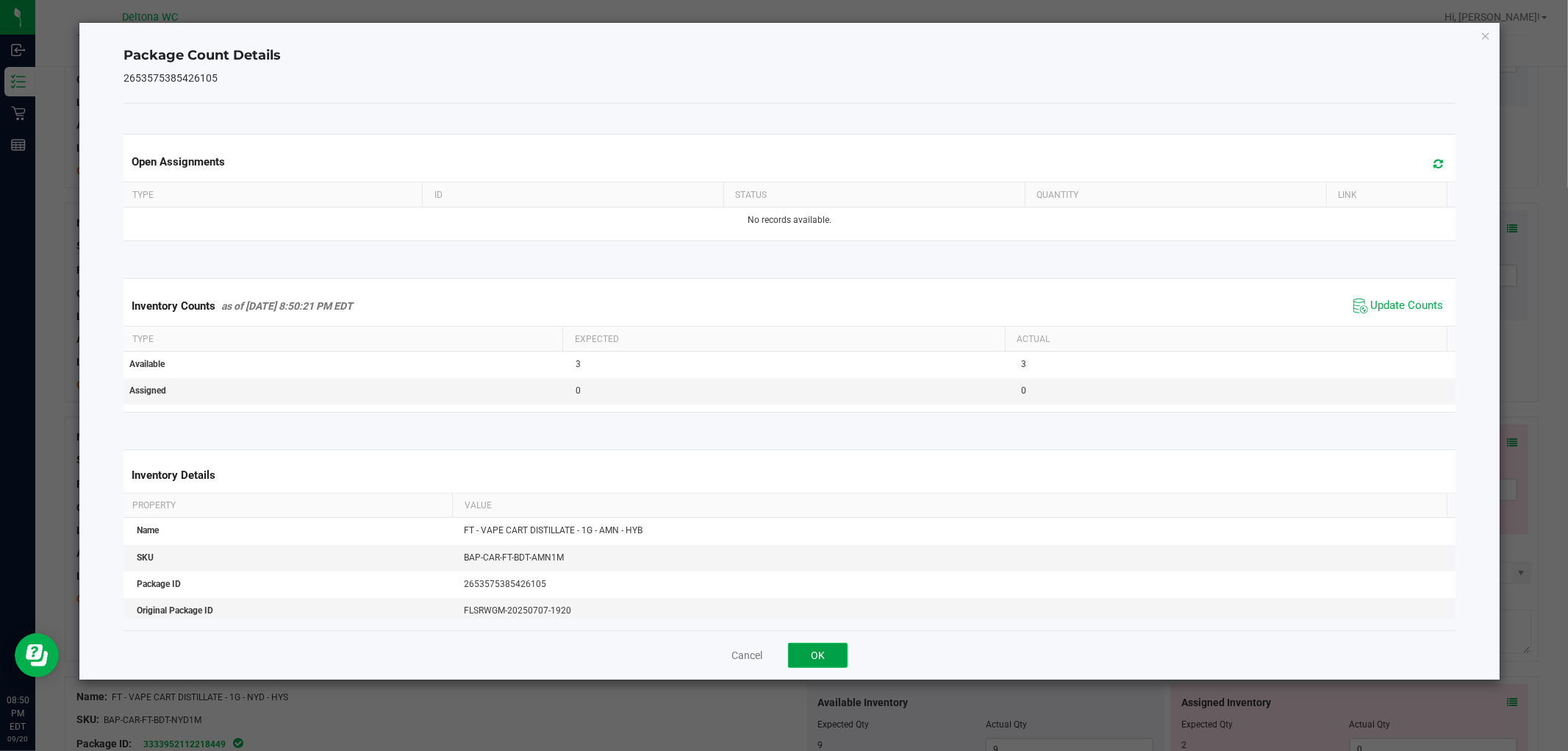
click at [829, 653] on button "OK" at bounding box center [817, 655] width 60 height 25
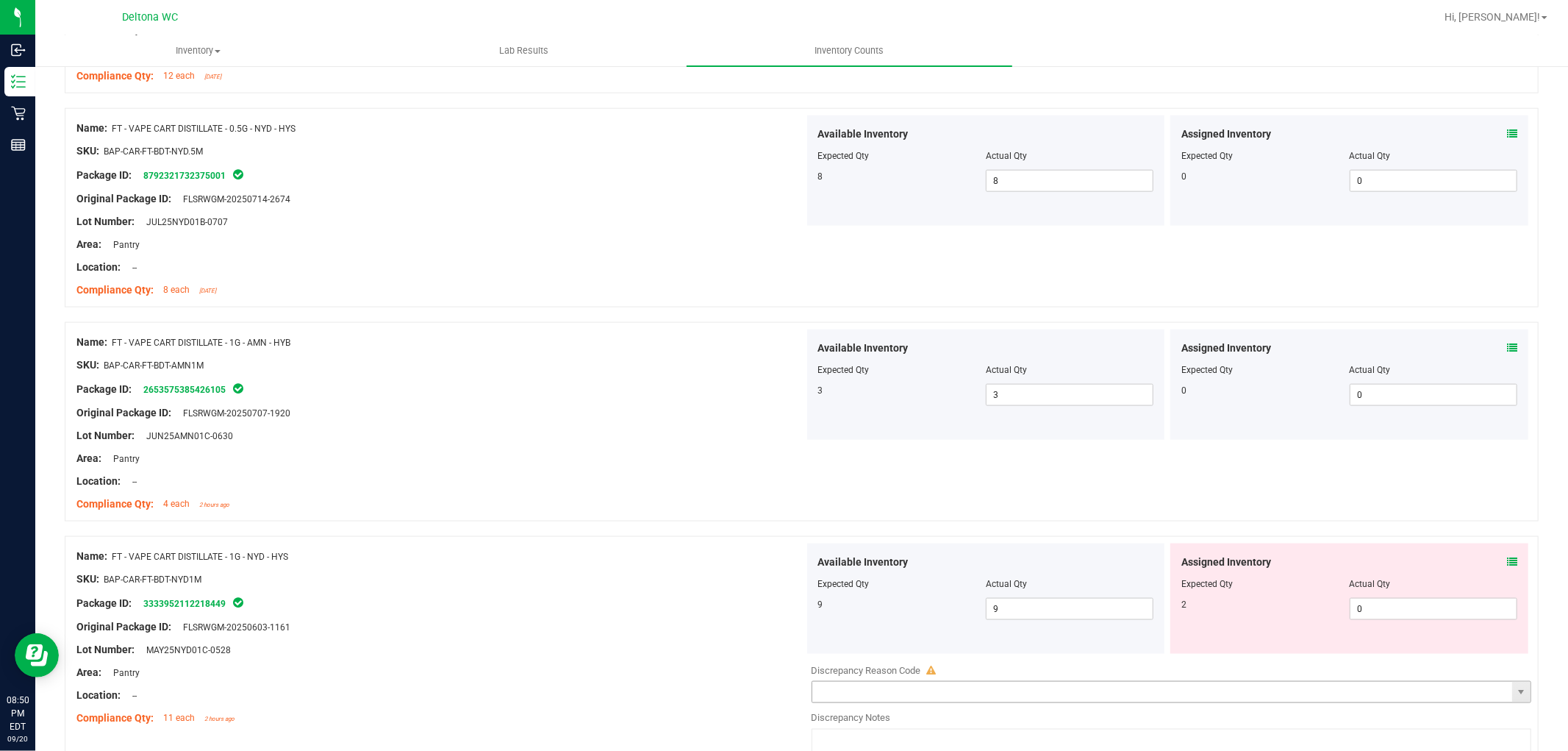
scroll to position [1634, 0]
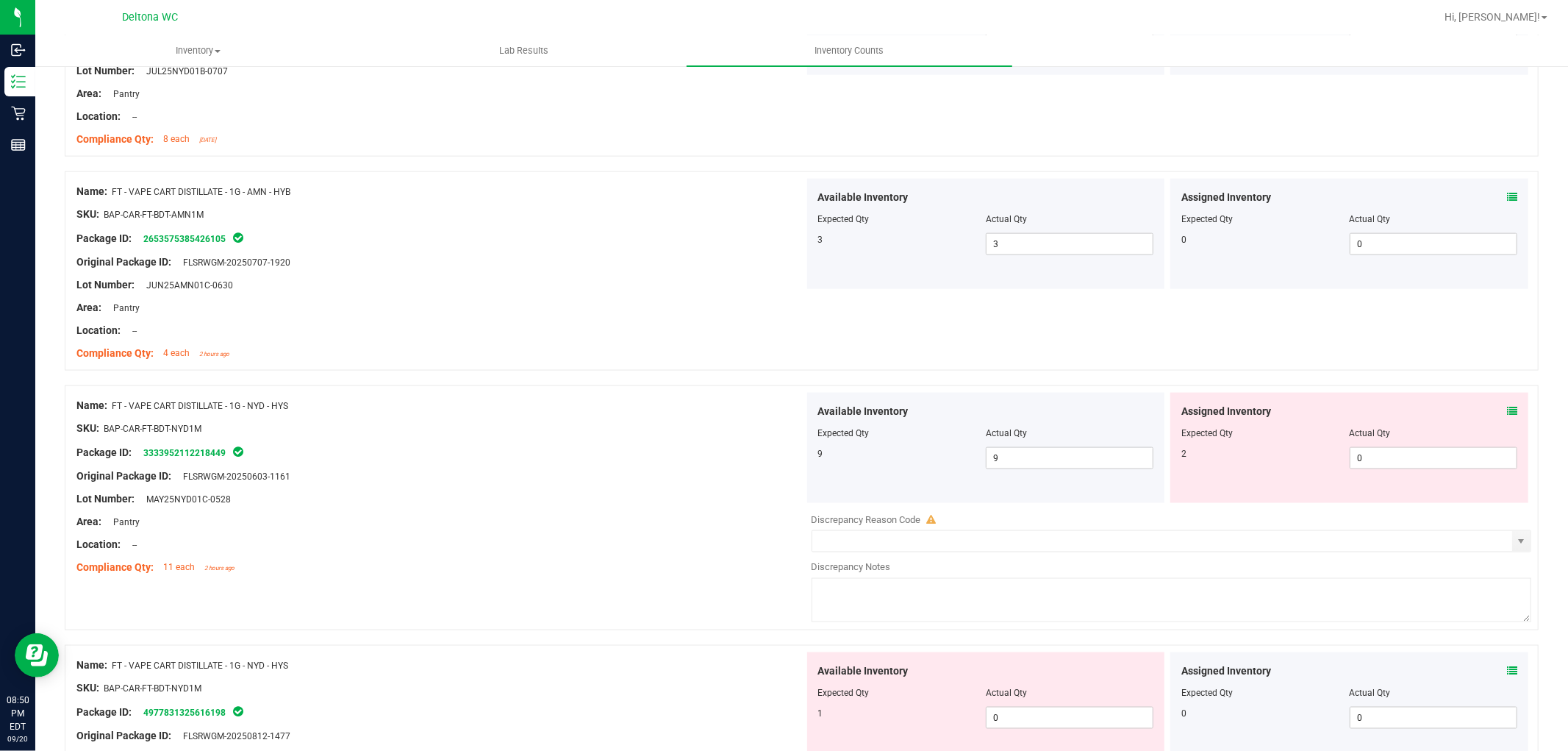
click at [1507, 419] on span at bounding box center [1512, 411] width 11 height 15
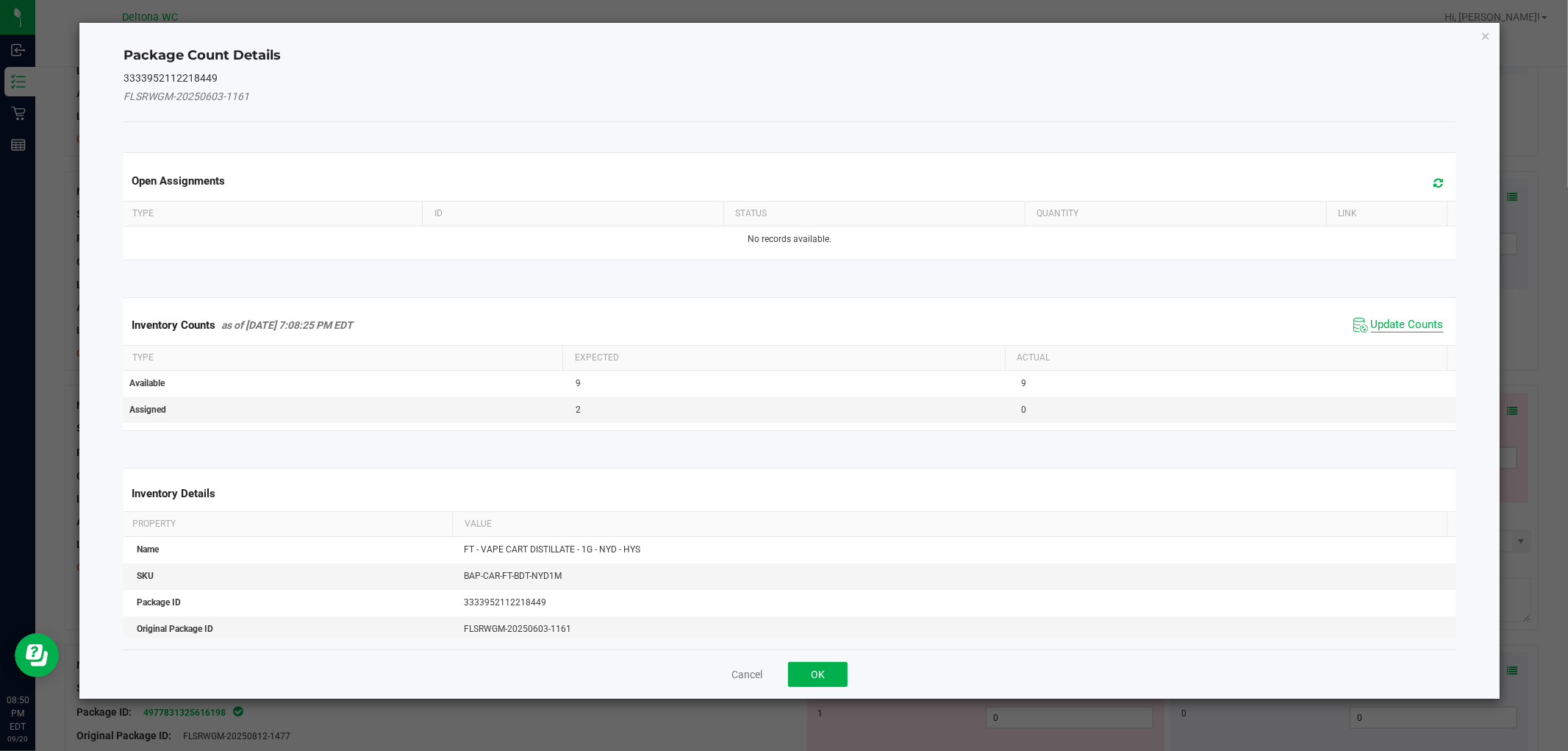
drag, startPoint x: 1404, startPoint y: 328, endPoint x: 1386, endPoint y: 344, distance: 24.1
click at [1404, 329] on span "Update Counts" at bounding box center [1408, 325] width 73 height 14
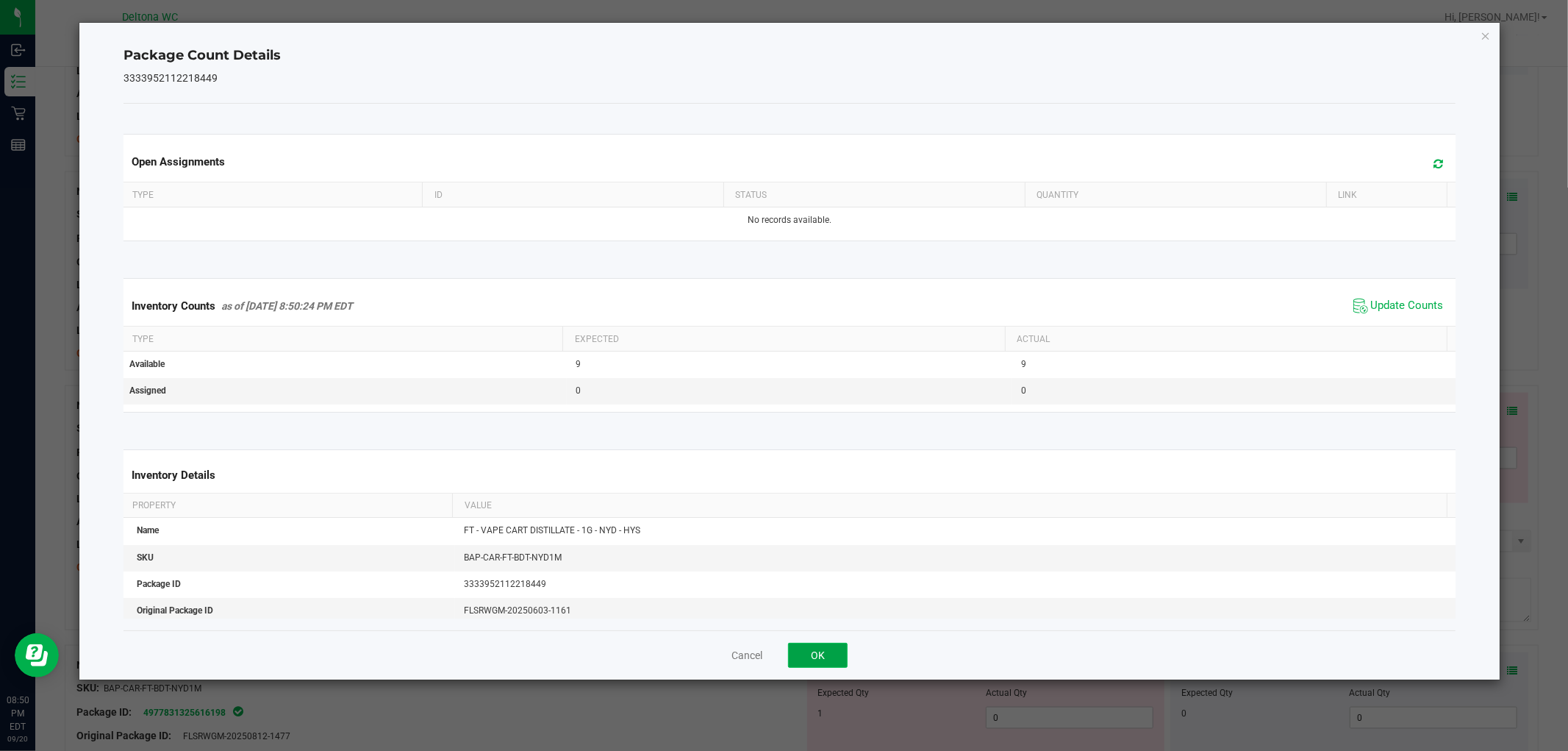
click at [814, 665] on button "OK" at bounding box center [817, 655] width 60 height 25
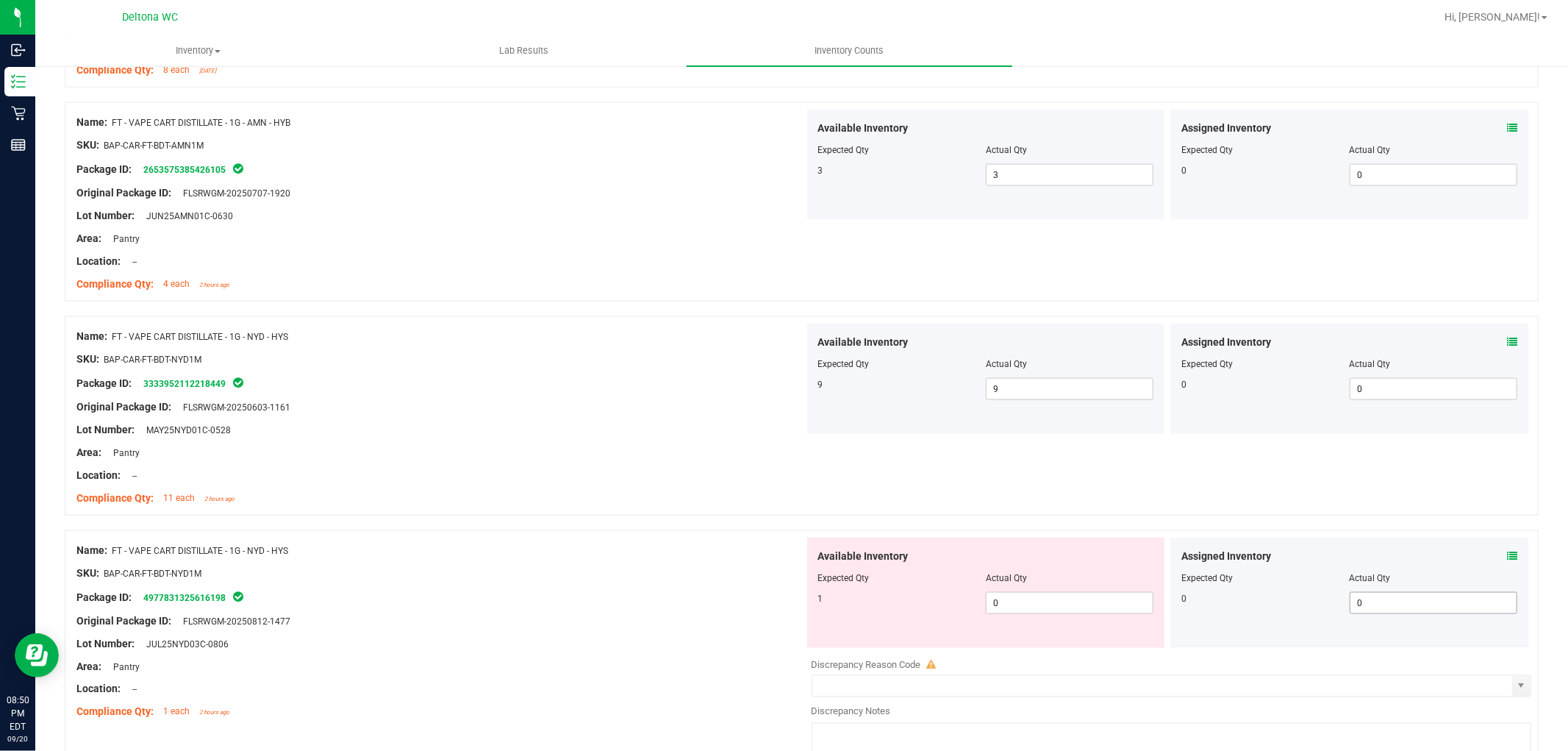
scroll to position [1797, 0]
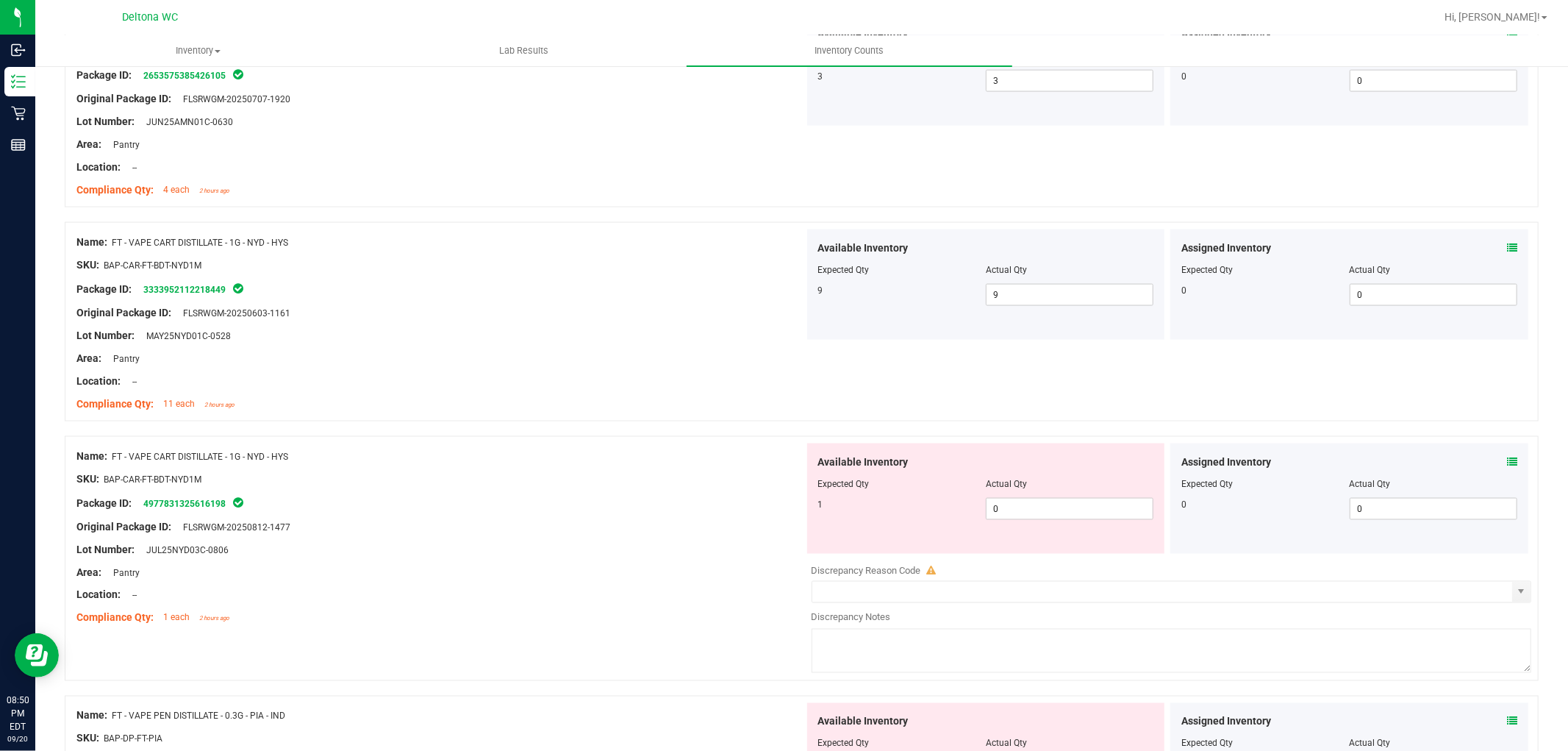
click at [1492, 465] on div "Assigned Inventory" at bounding box center [1349, 462] width 336 height 15
click at [1507, 460] on icon at bounding box center [1512, 462] width 11 height 11
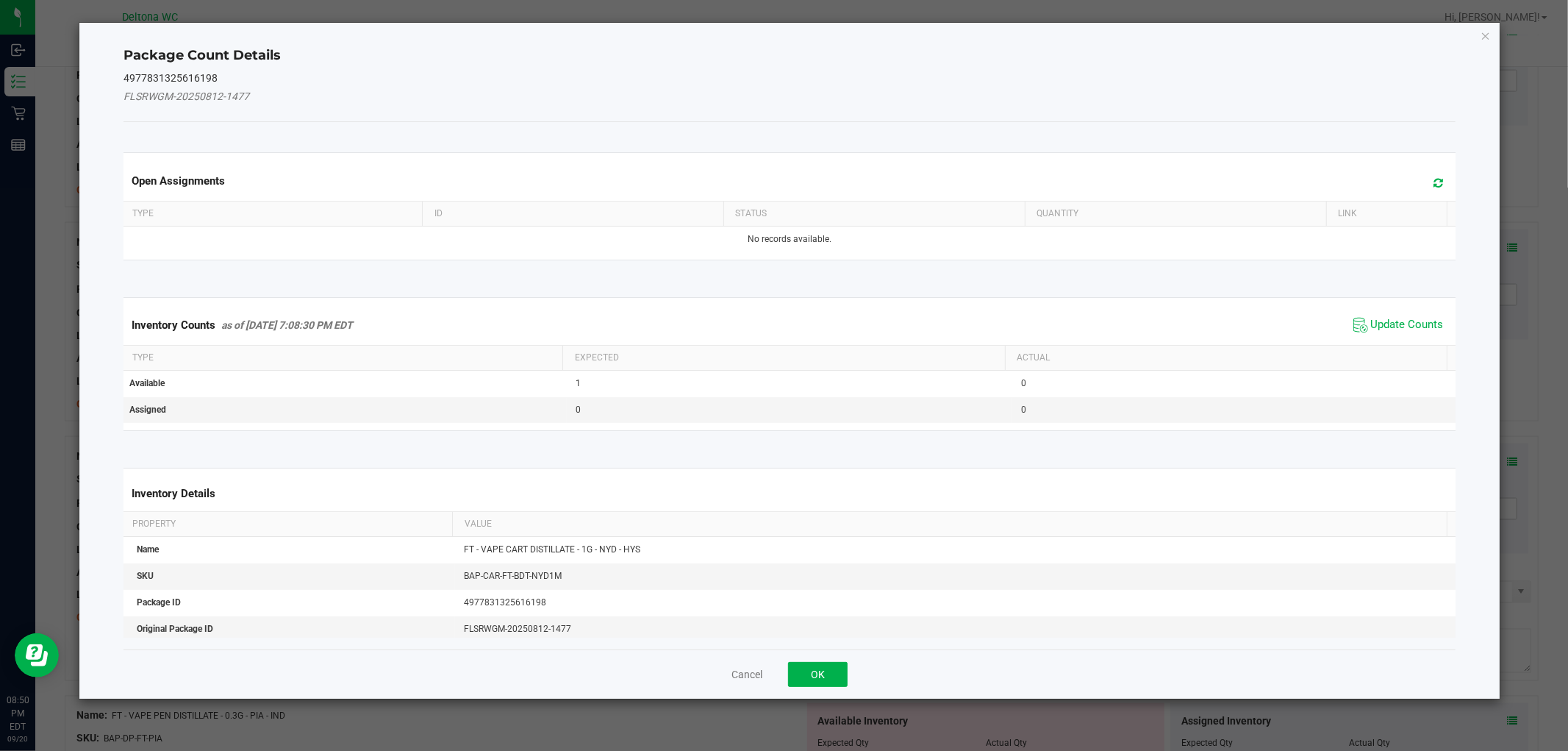
drag, startPoint x: 1378, startPoint y: 327, endPoint x: 1181, endPoint y: 501, distance: 262.8
click at [1378, 329] on span "Update Counts" at bounding box center [1408, 325] width 73 height 14
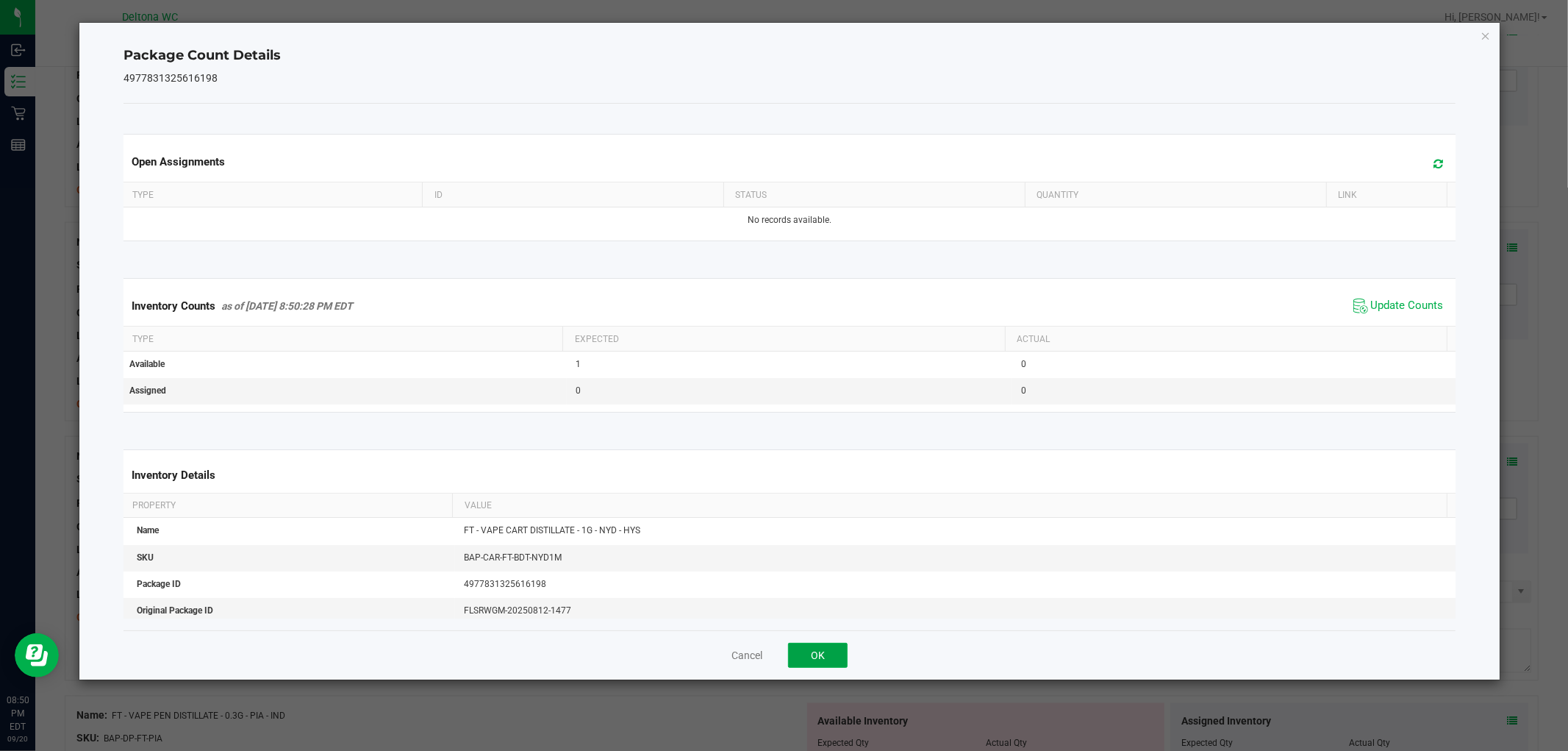
click at [834, 659] on button "OK" at bounding box center [817, 655] width 60 height 25
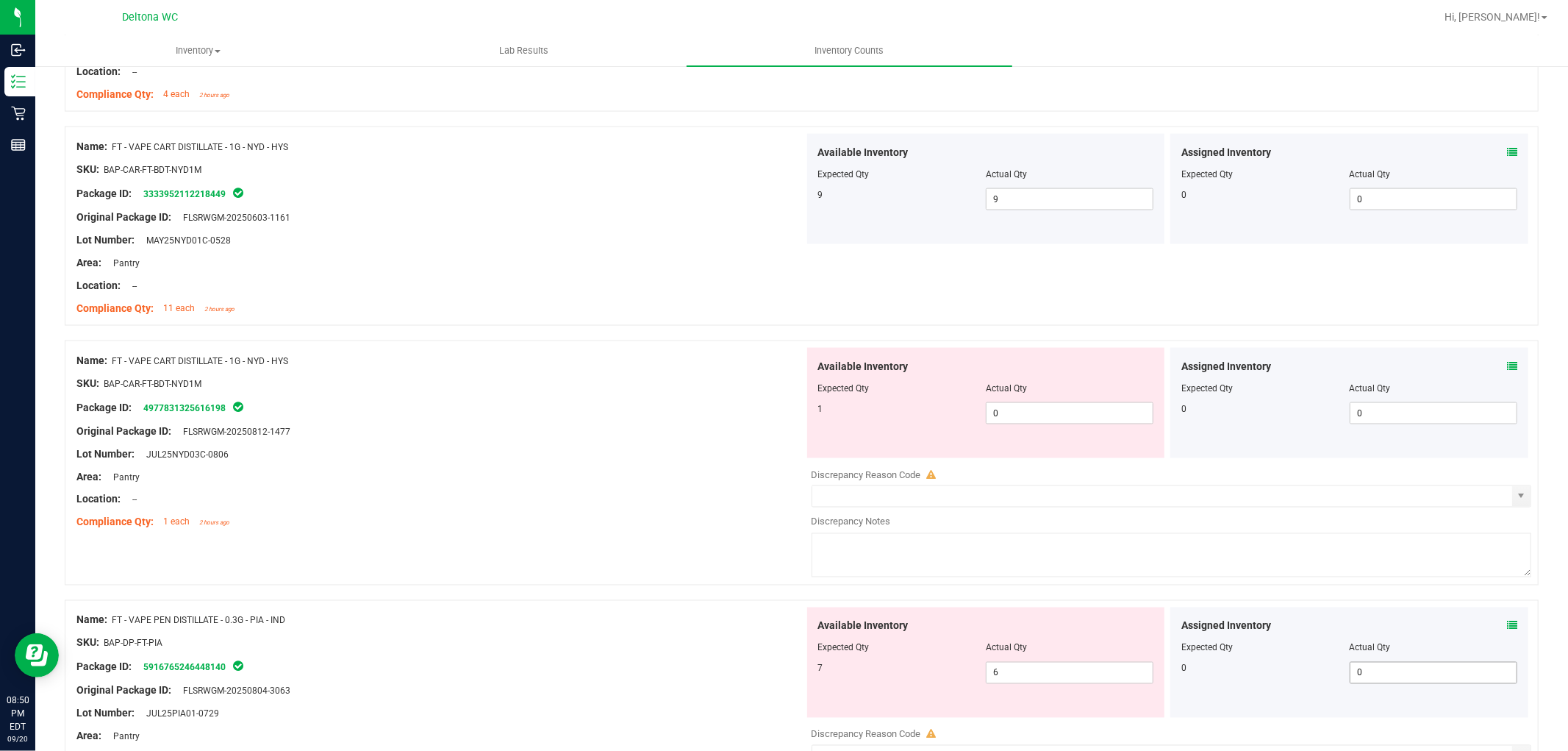
scroll to position [2042, 0]
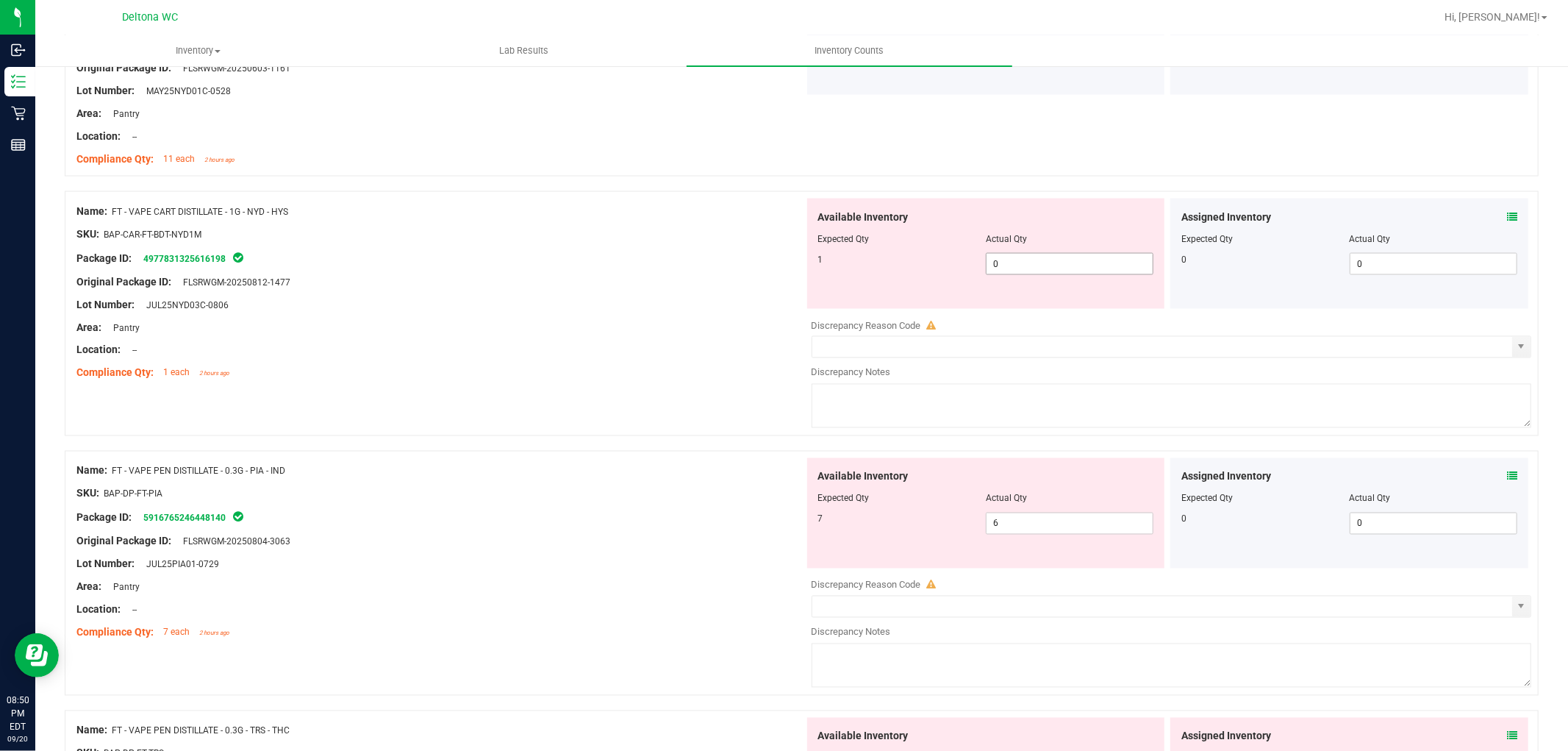
click at [1122, 270] on span "0 0" at bounding box center [1069, 263] width 167 height 22
click at [1122, 270] on input "0" at bounding box center [1070, 263] width 166 height 20
type input "1"
click at [639, 324] on div "Area: Pantry" at bounding box center [440, 328] width 728 height 15
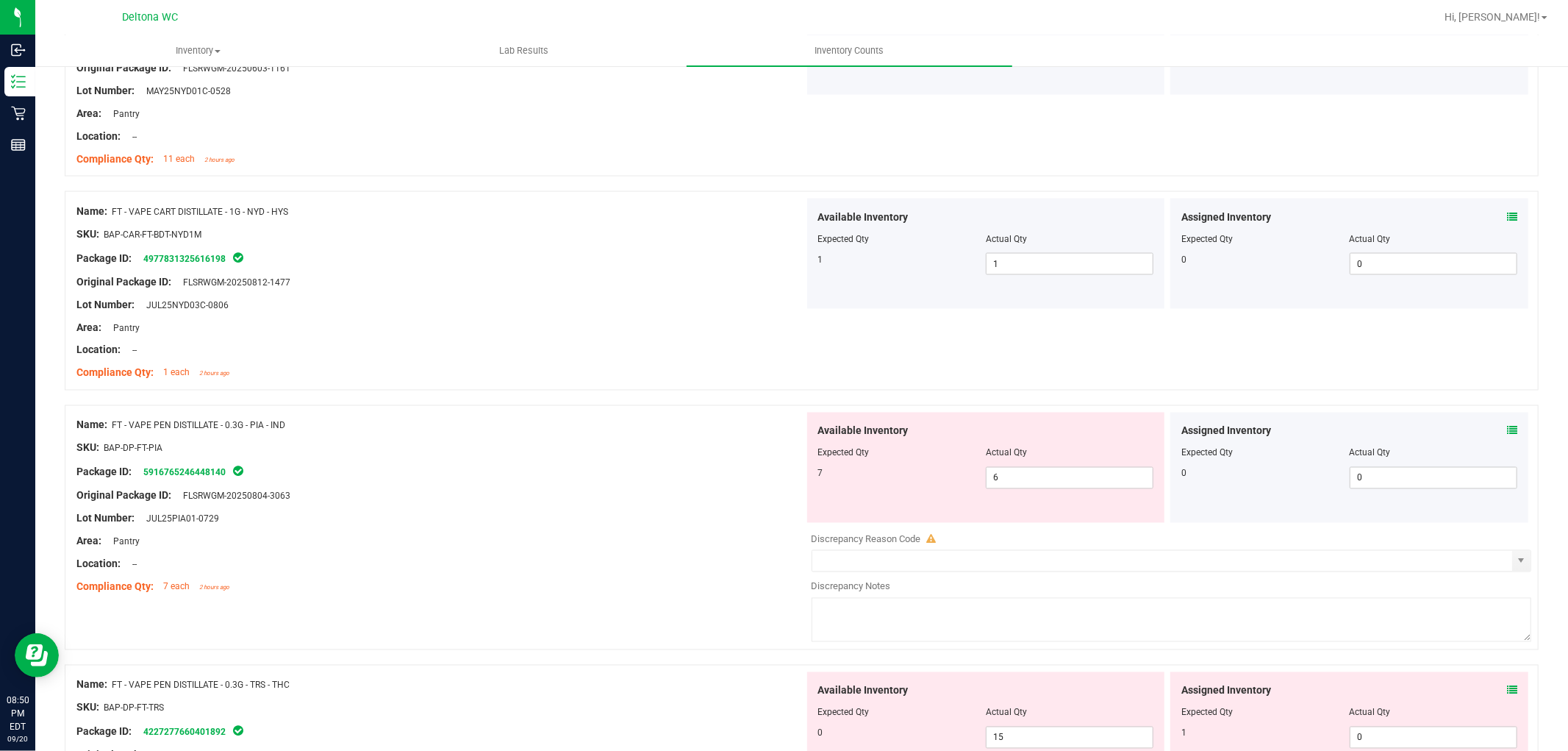
click at [1507, 439] on span at bounding box center [1512, 432] width 11 height 15
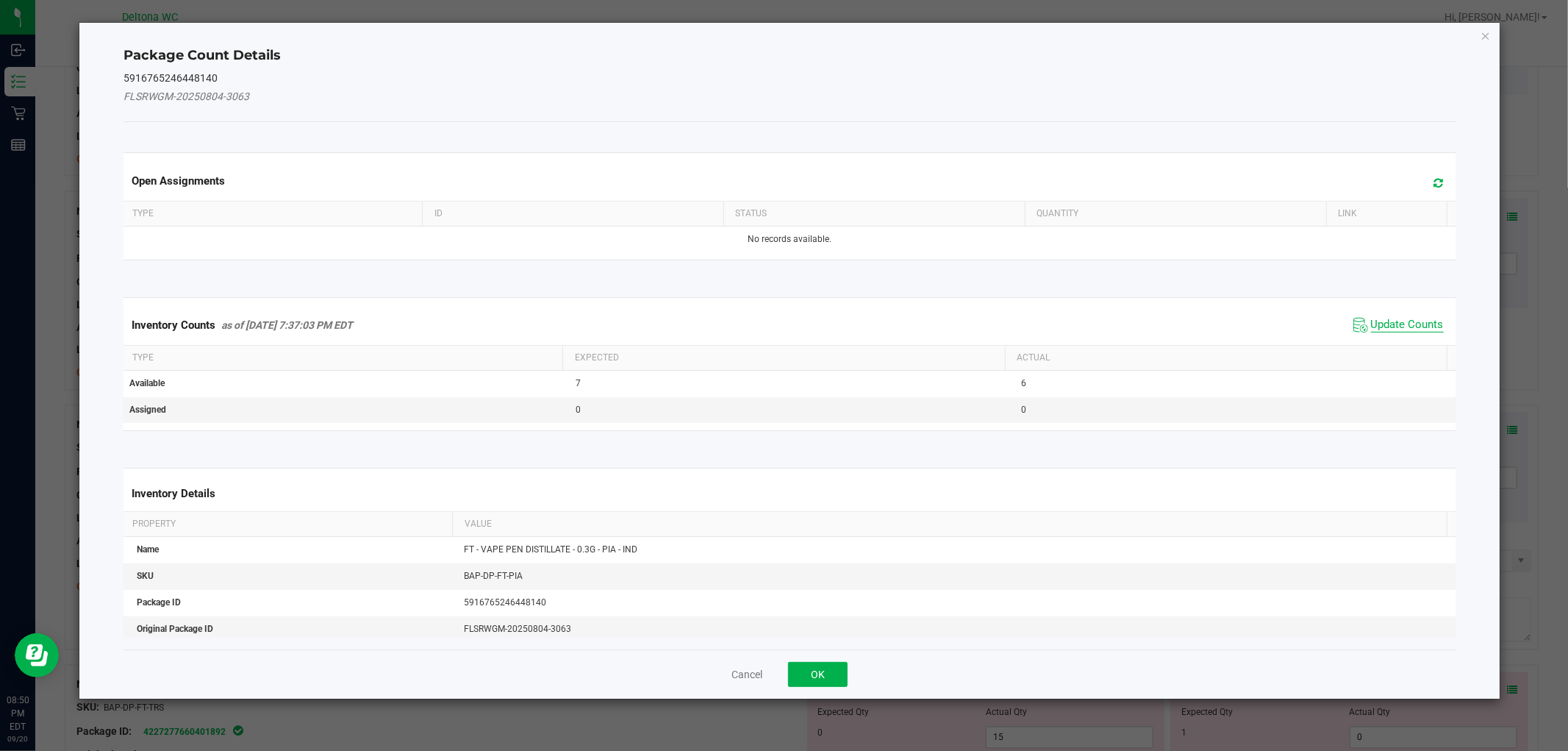
click at [1388, 319] on span "Update Counts" at bounding box center [1408, 325] width 73 height 14
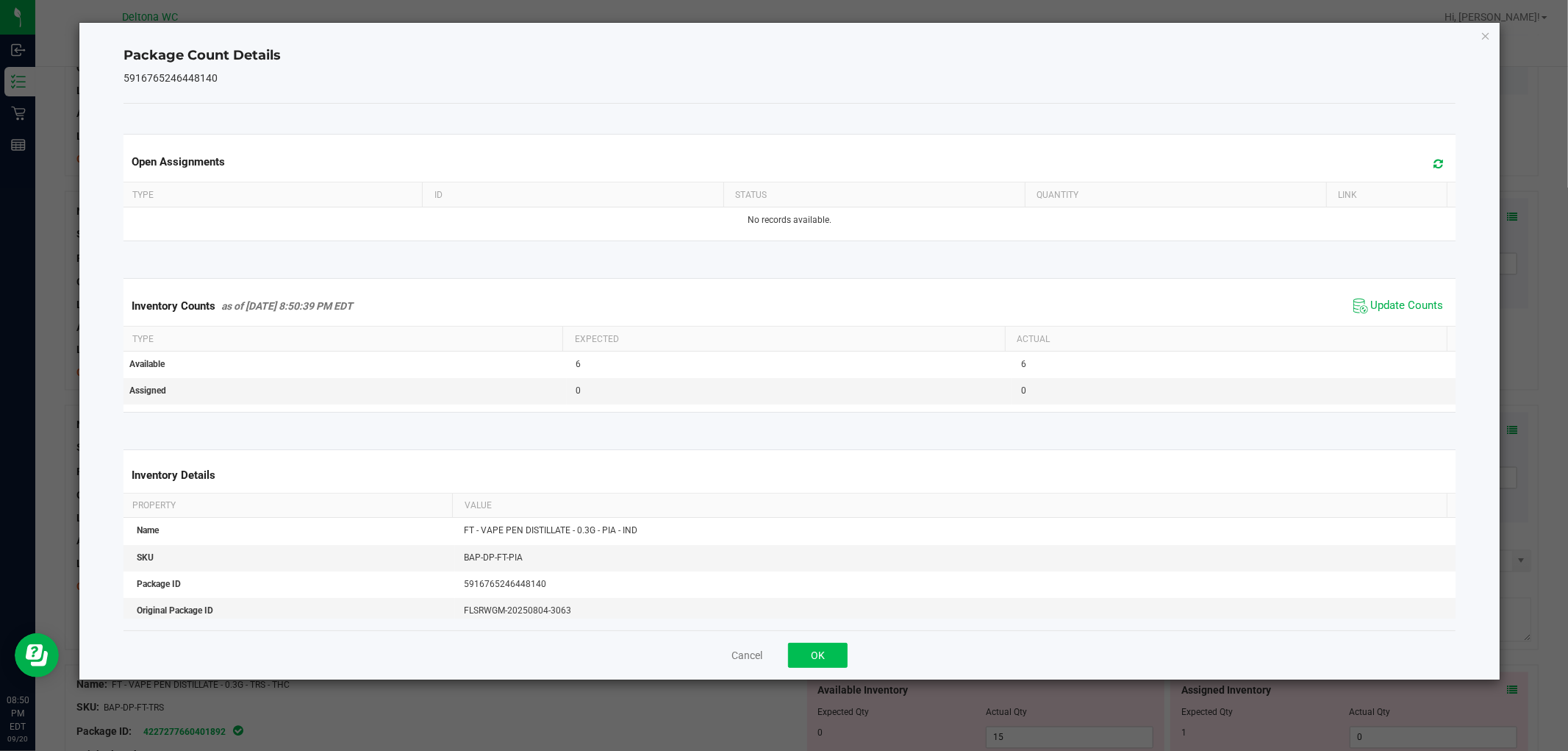
drag, startPoint x: 835, startPoint y: 638, endPoint x: 827, endPoint y: 656, distance: 19.7
click at [835, 640] on div "Cancel OK" at bounding box center [789, 654] width 1331 height 49
click at [827, 656] on button "OK" at bounding box center [817, 655] width 60 height 25
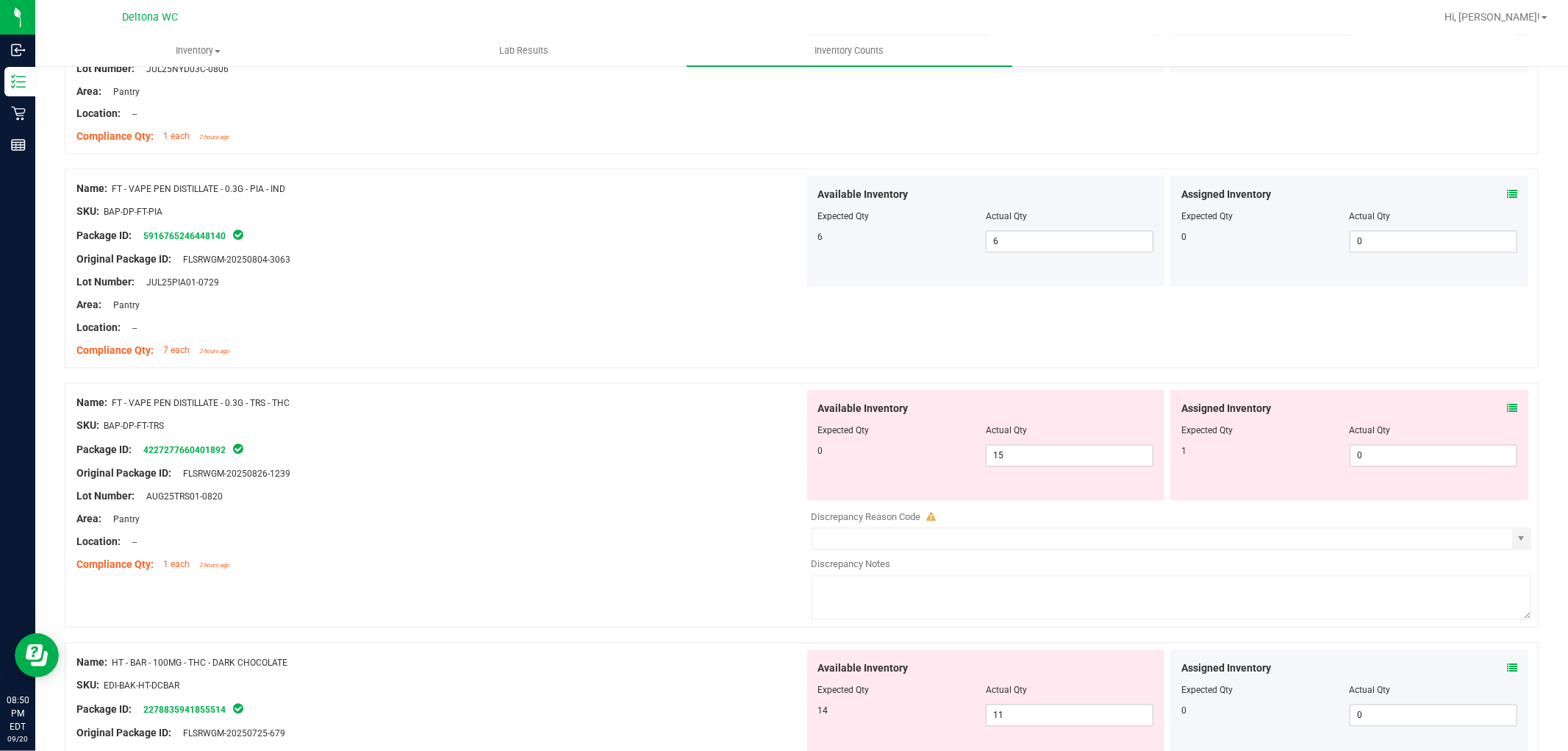
scroll to position [2288, 0]
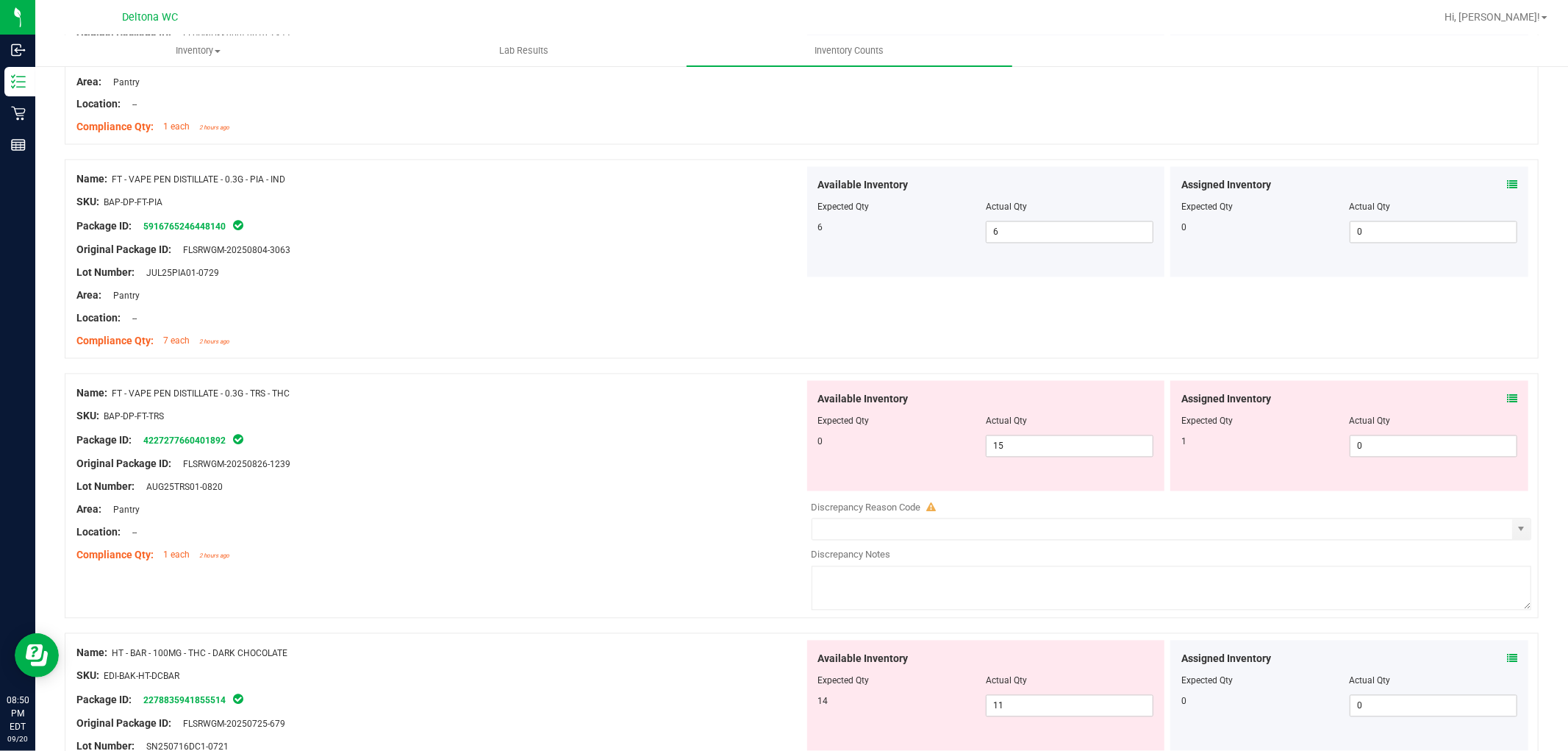
click at [1507, 394] on span at bounding box center [1512, 400] width 11 height 15
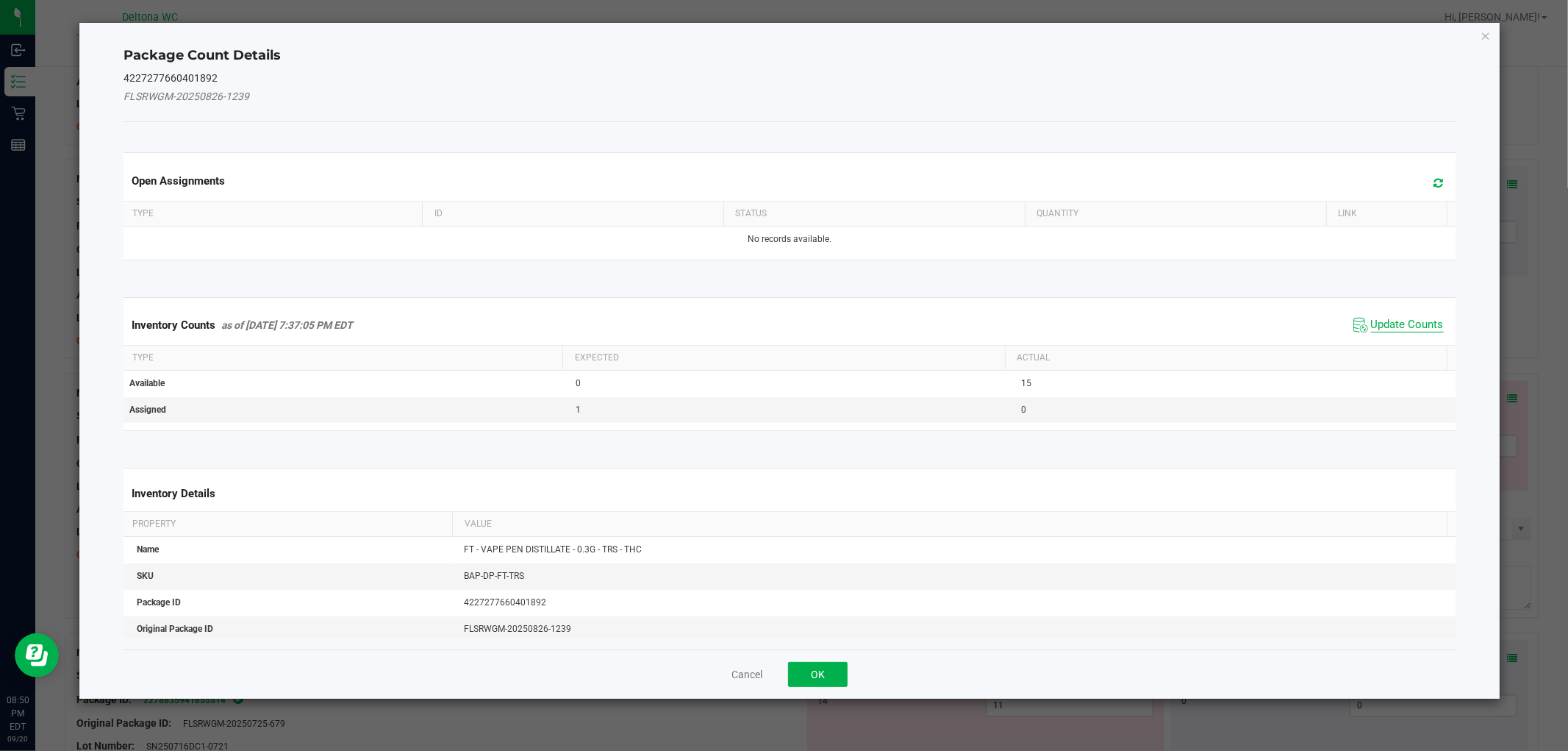
click at [1414, 324] on span "Update Counts" at bounding box center [1408, 325] width 73 height 14
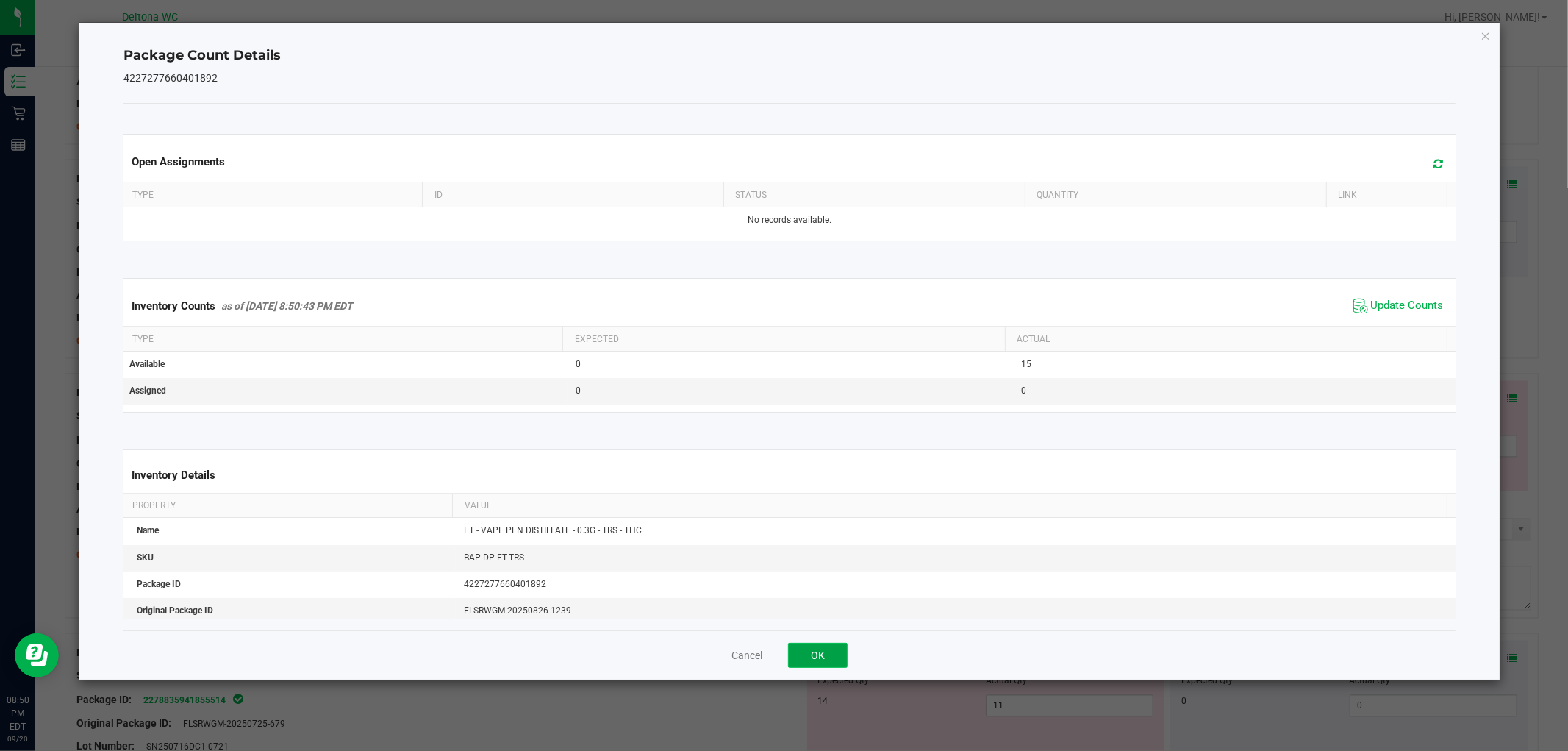
click at [820, 656] on button "OK" at bounding box center [817, 655] width 60 height 25
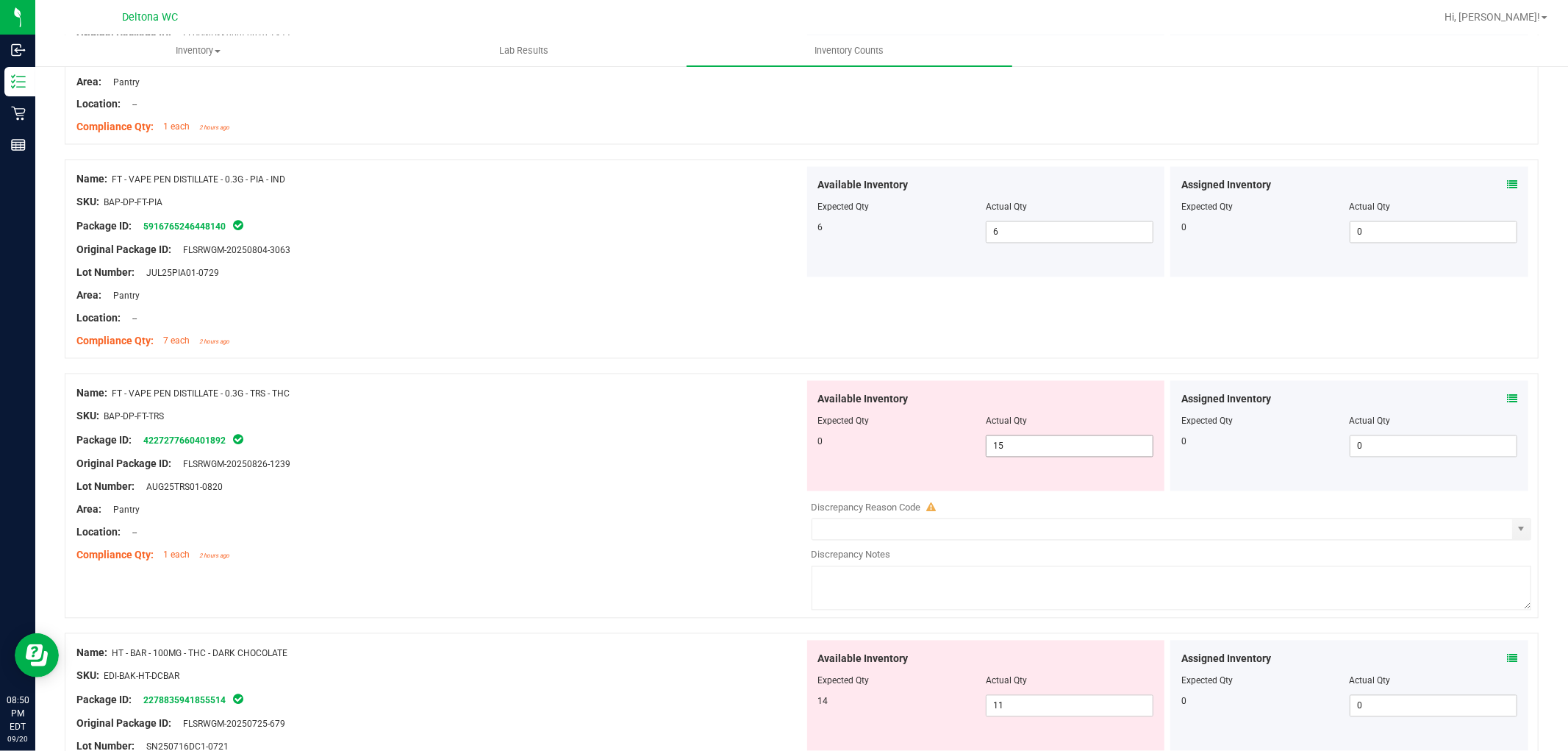
click at [1085, 454] on span "15 15" at bounding box center [1069, 446] width 167 height 22
click at [1085, 453] on input "15" at bounding box center [1070, 446] width 166 height 20
type input "0"
click at [970, 335] on div "Name: FT - VAPE PEN DISTILLATE - 0.3G - PIA - IND SKU: BAP-DP-FT-PIA Package ID…" at bounding box center [801, 259] width 1474 height 199
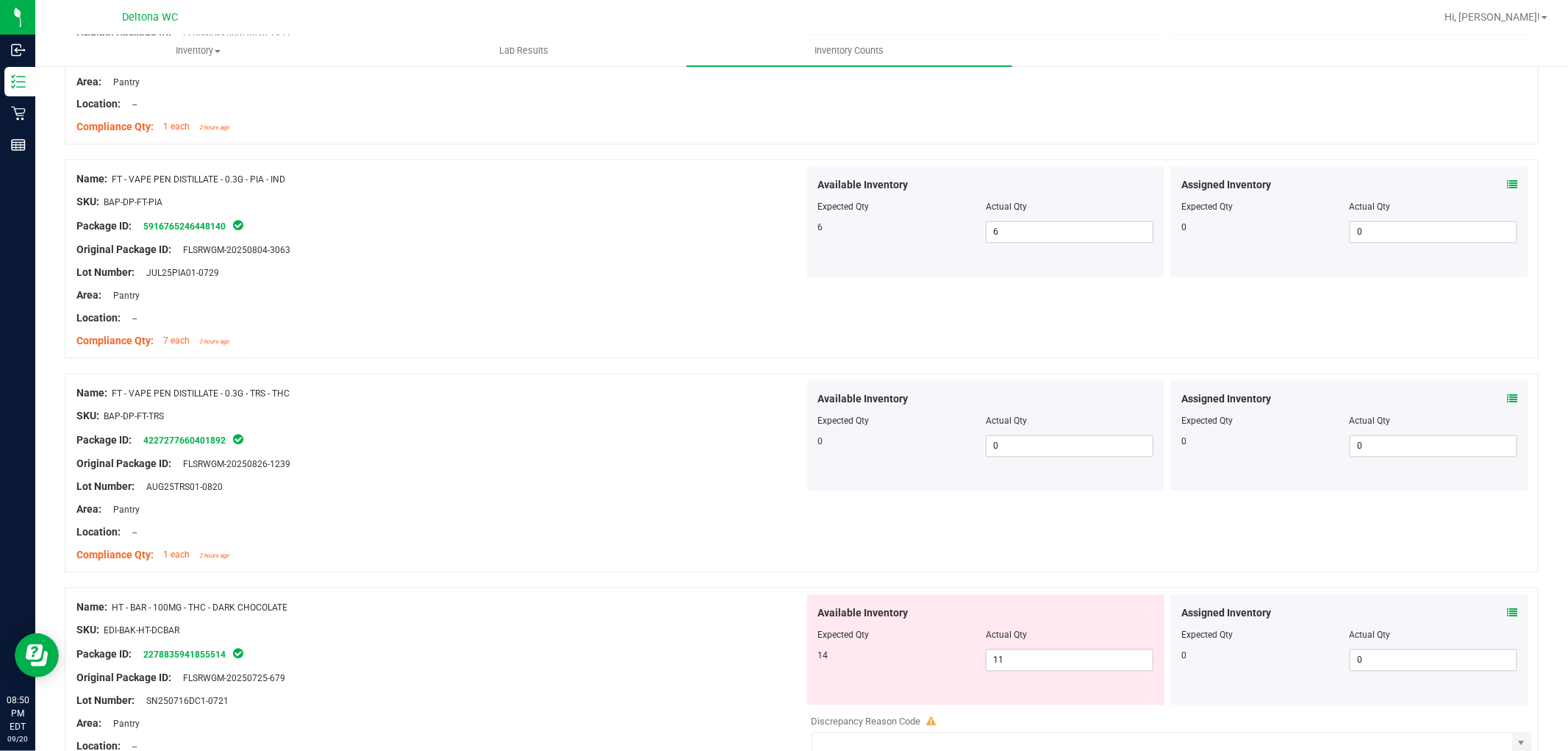
click at [1496, 624] on div at bounding box center [1349, 625] width 336 height 8
click at [1507, 612] on icon at bounding box center [1512, 613] width 11 height 11
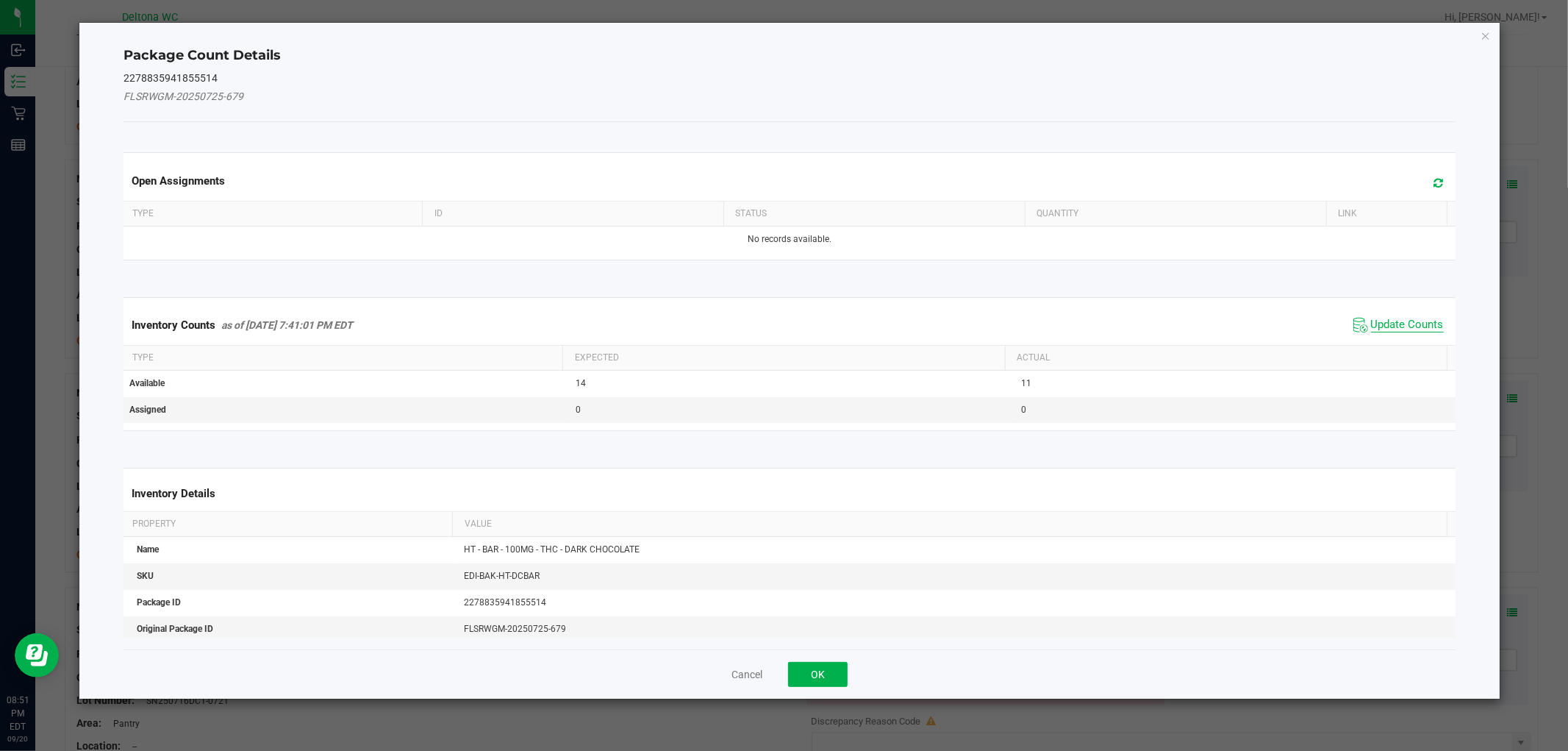
click at [1404, 326] on span "Update Counts" at bounding box center [1408, 325] width 73 height 14
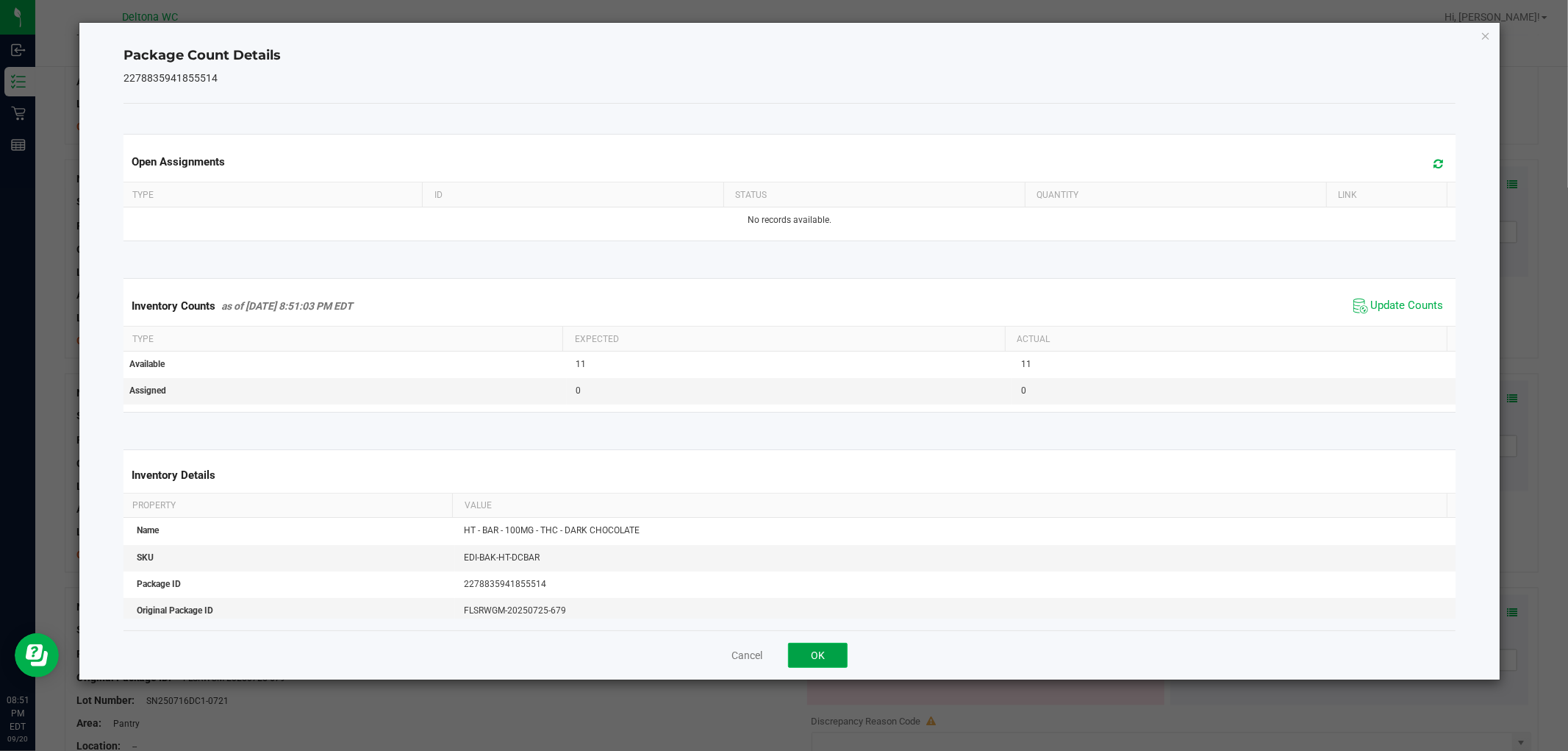
click at [826, 664] on button "OK" at bounding box center [817, 655] width 60 height 25
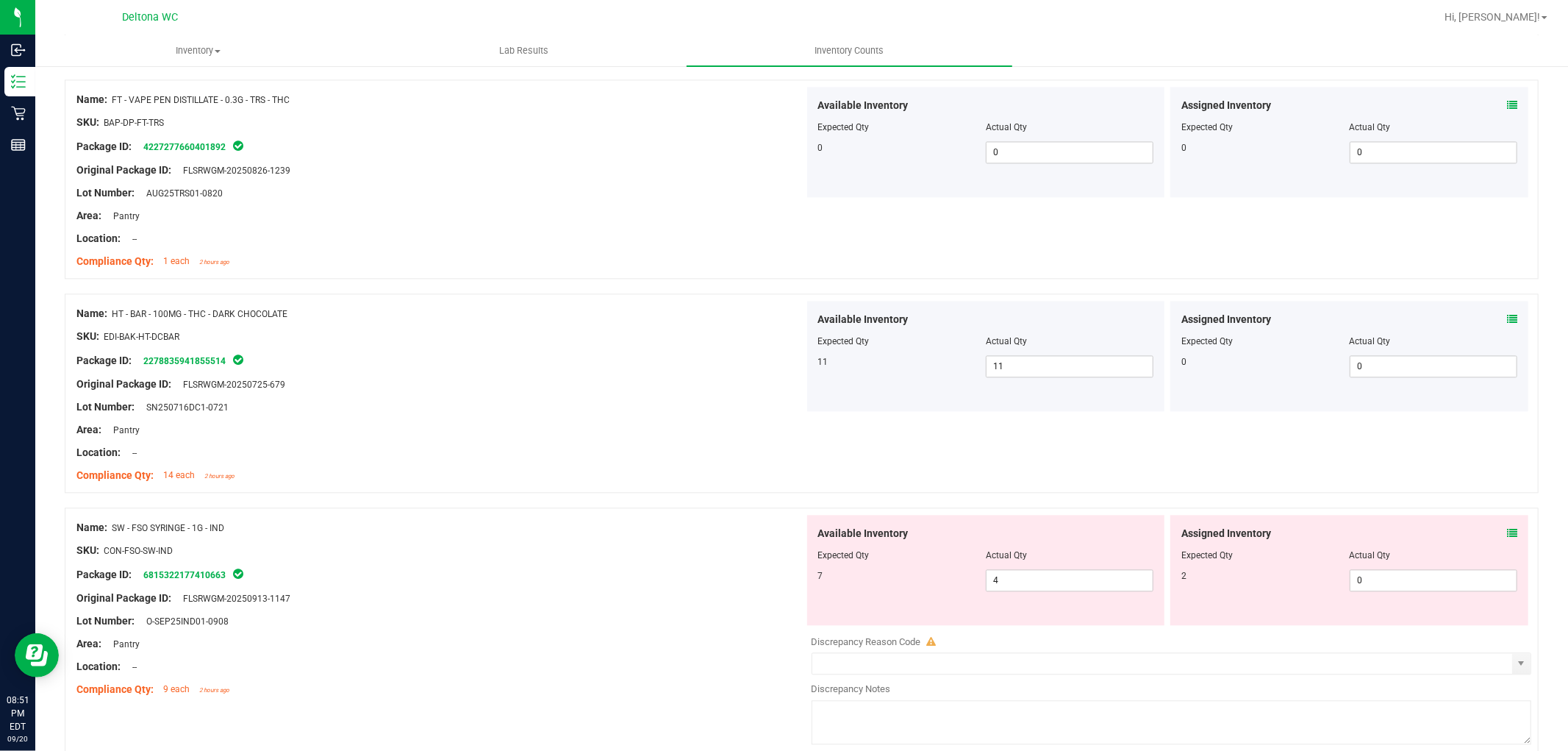
scroll to position [2614, 0]
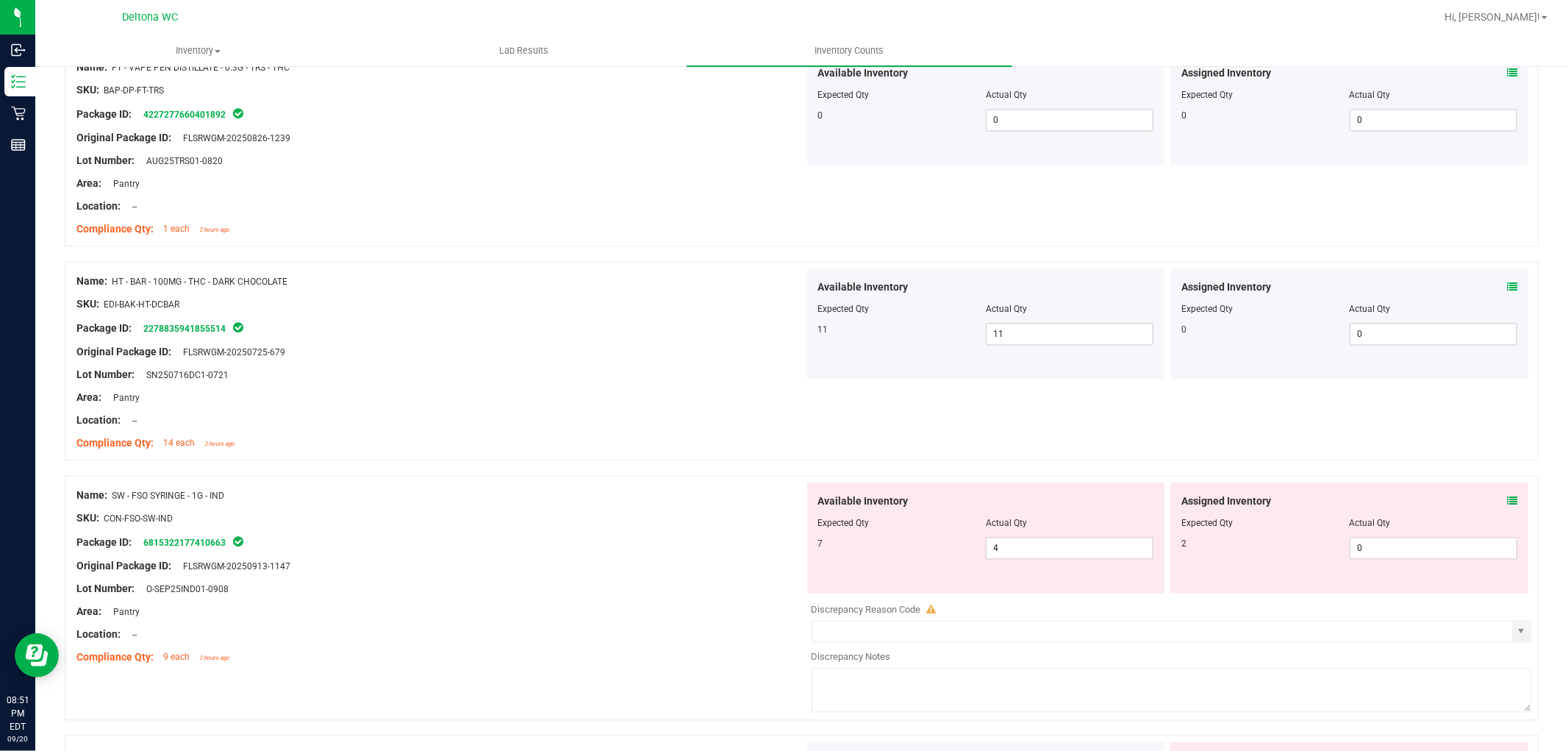
click at [1507, 498] on icon at bounding box center [1512, 501] width 11 height 11
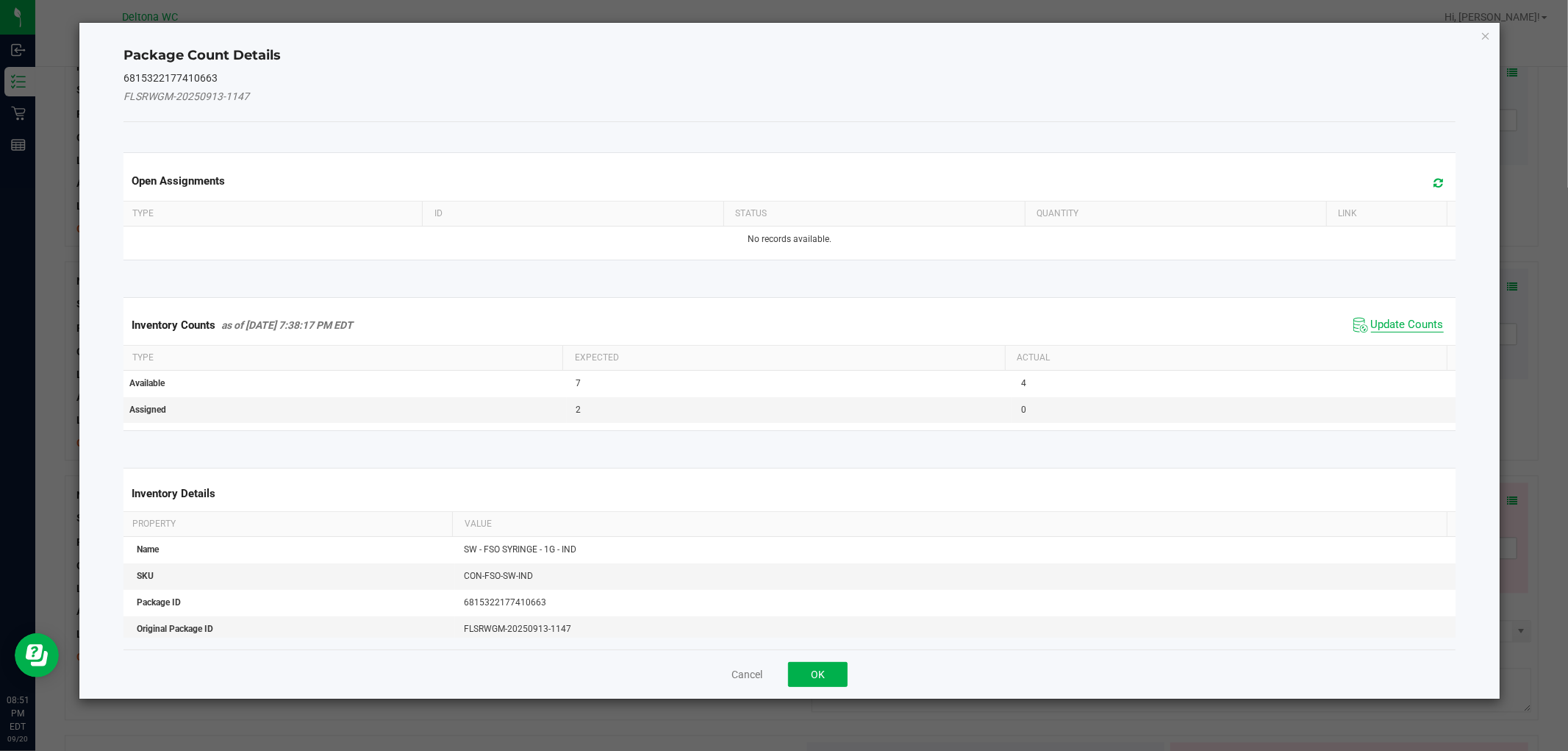
click at [1389, 318] on span "Update Counts" at bounding box center [1408, 325] width 73 height 14
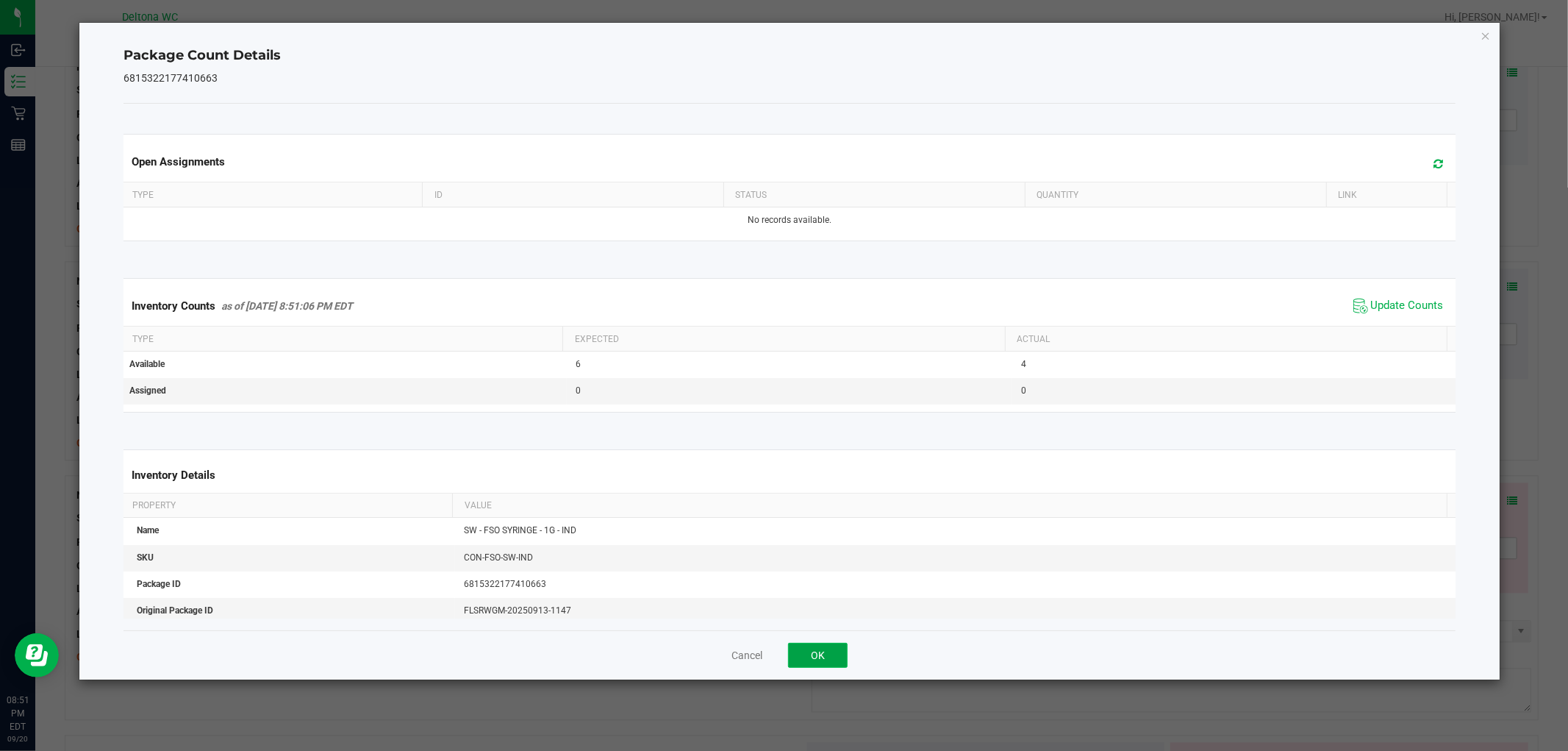
click at [833, 656] on button "OK" at bounding box center [817, 655] width 60 height 25
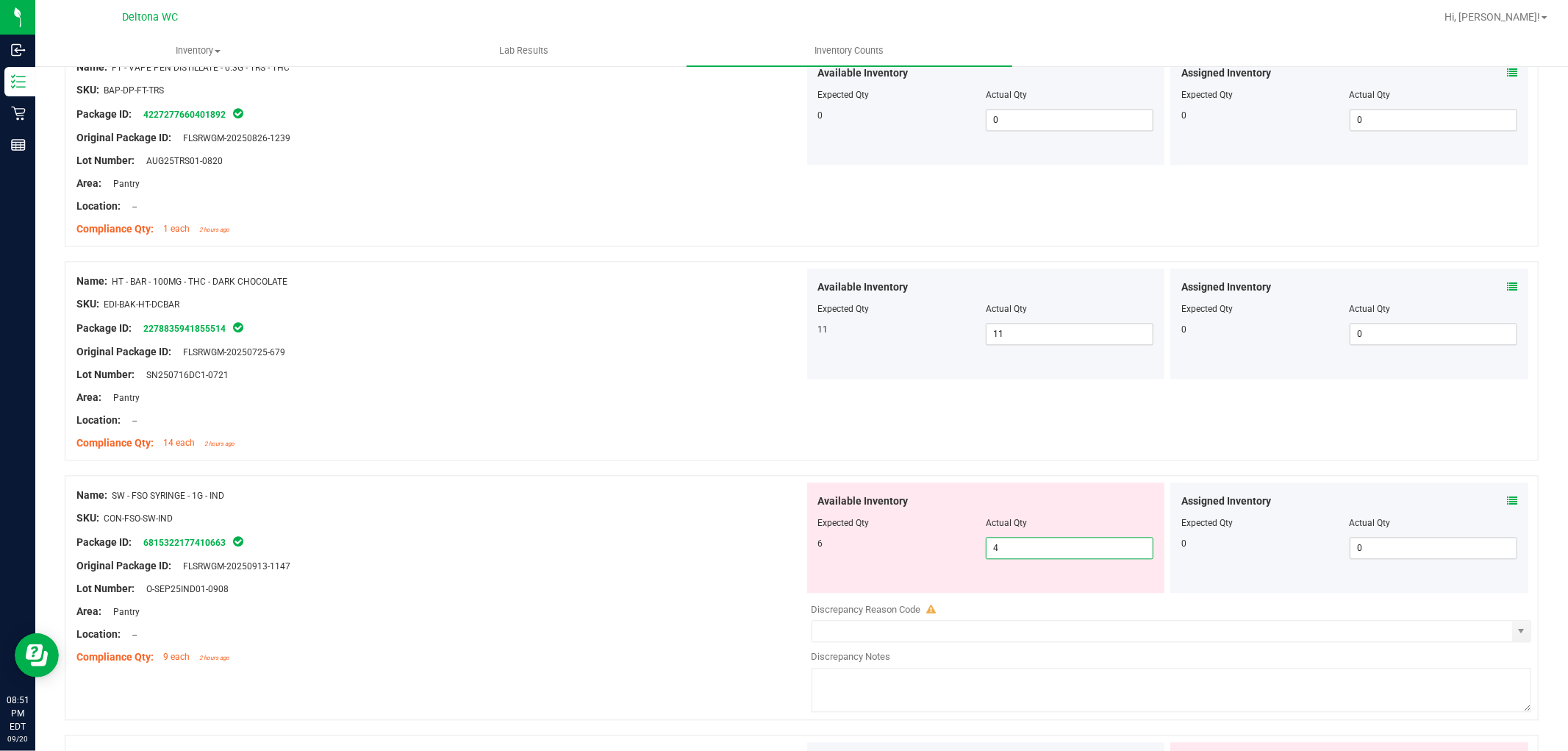
click at [1044, 545] on span "4 4" at bounding box center [1069, 547] width 167 height 22
click at [1044, 545] on input "4" at bounding box center [1070, 547] width 166 height 20
type input "6"
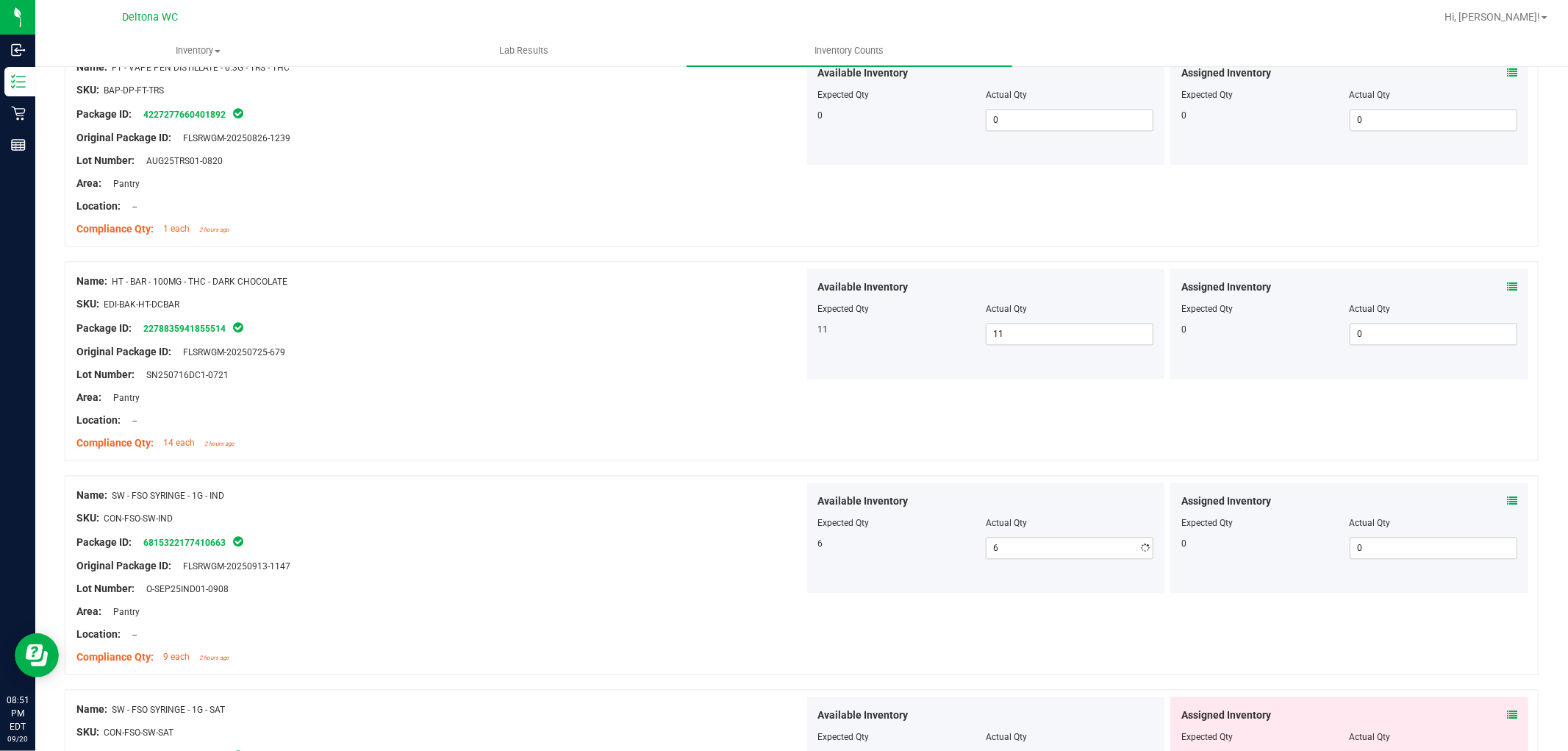
drag, startPoint x: 493, startPoint y: 562, endPoint x: 515, endPoint y: 557, distance: 22.6
click at [496, 561] on div "Original Package ID: FLSRWGM-20250913-1147" at bounding box center [440, 566] width 728 height 15
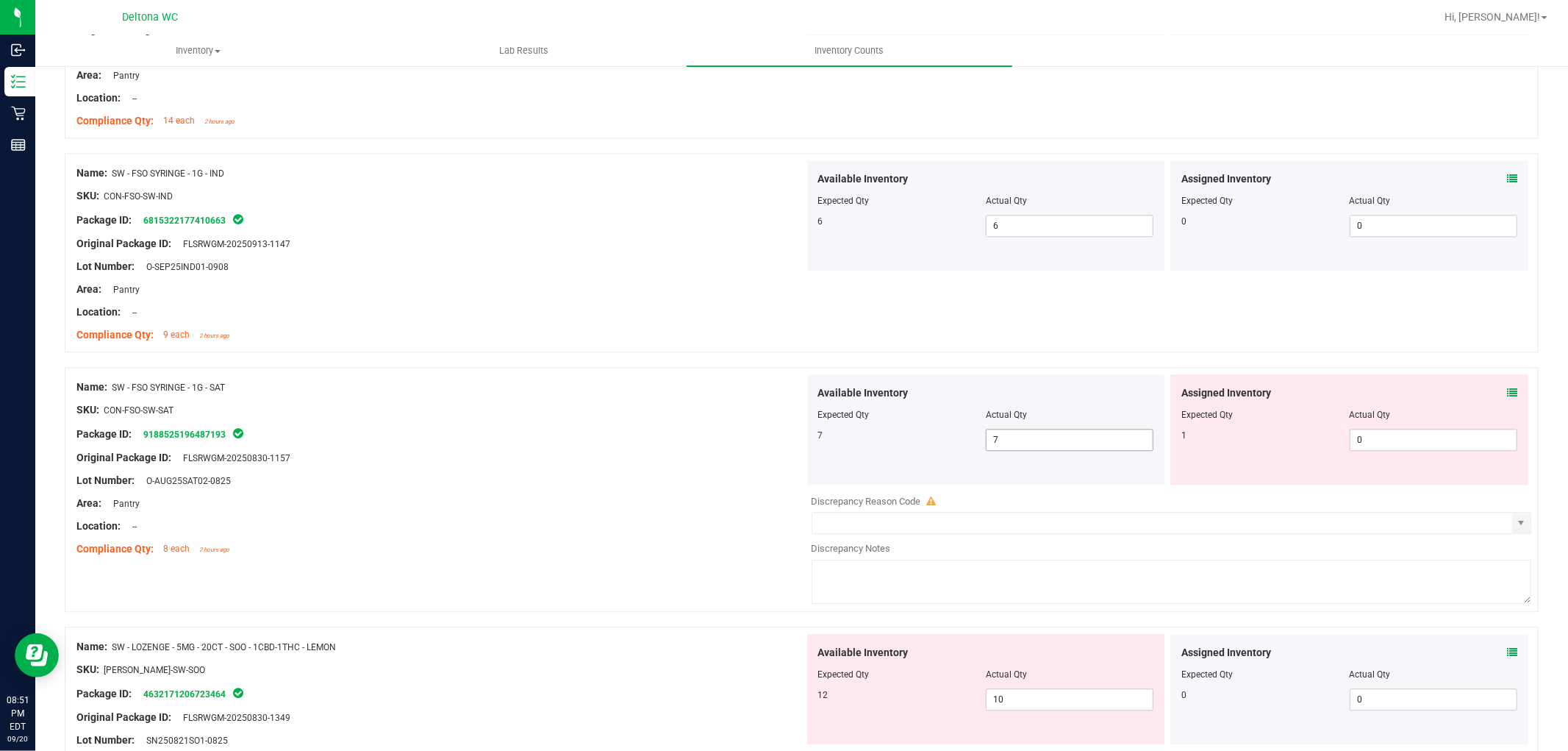
scroll to position [2941, 0]
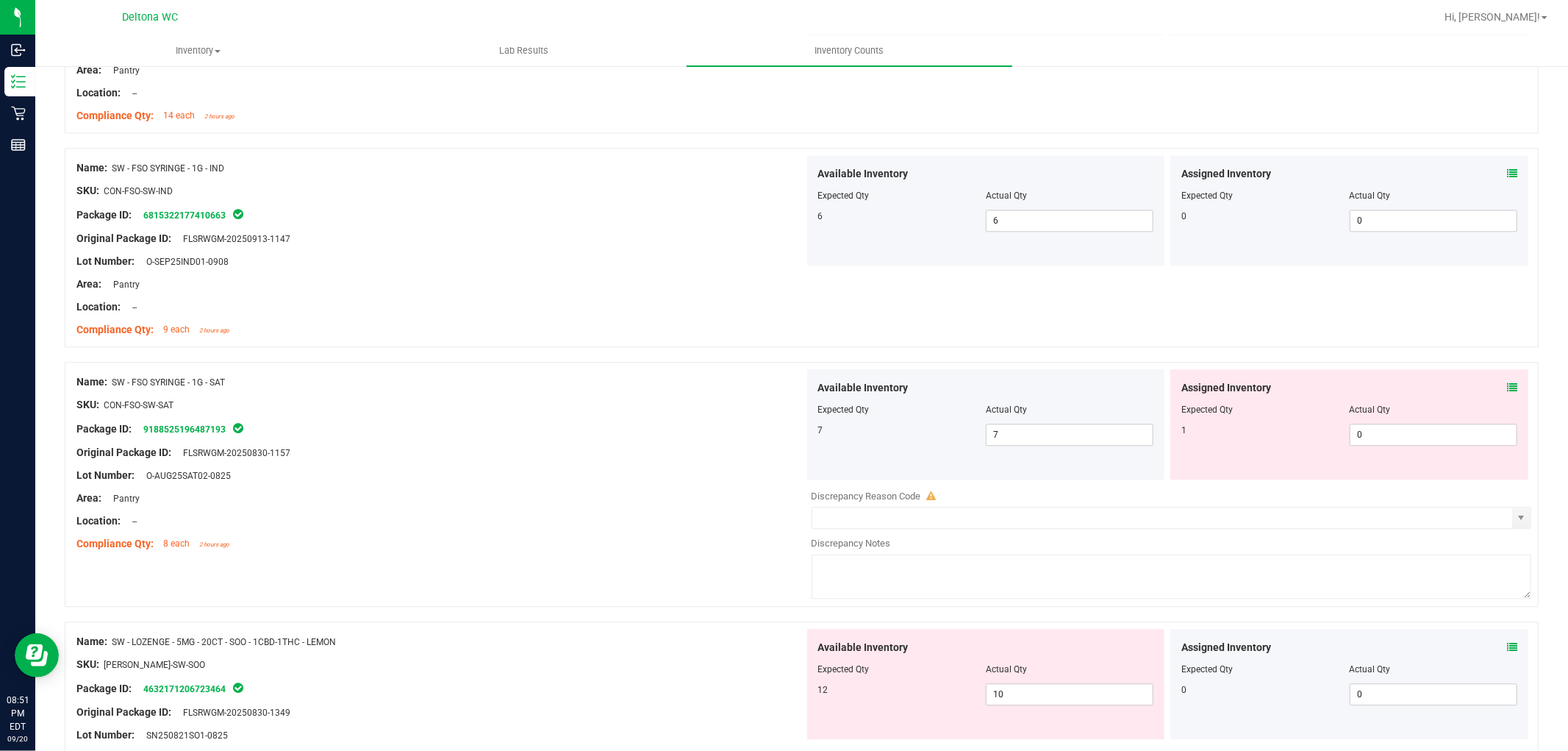
click at [1507, 391] on icon at bounding box center [1512, 388] width 11 height 11
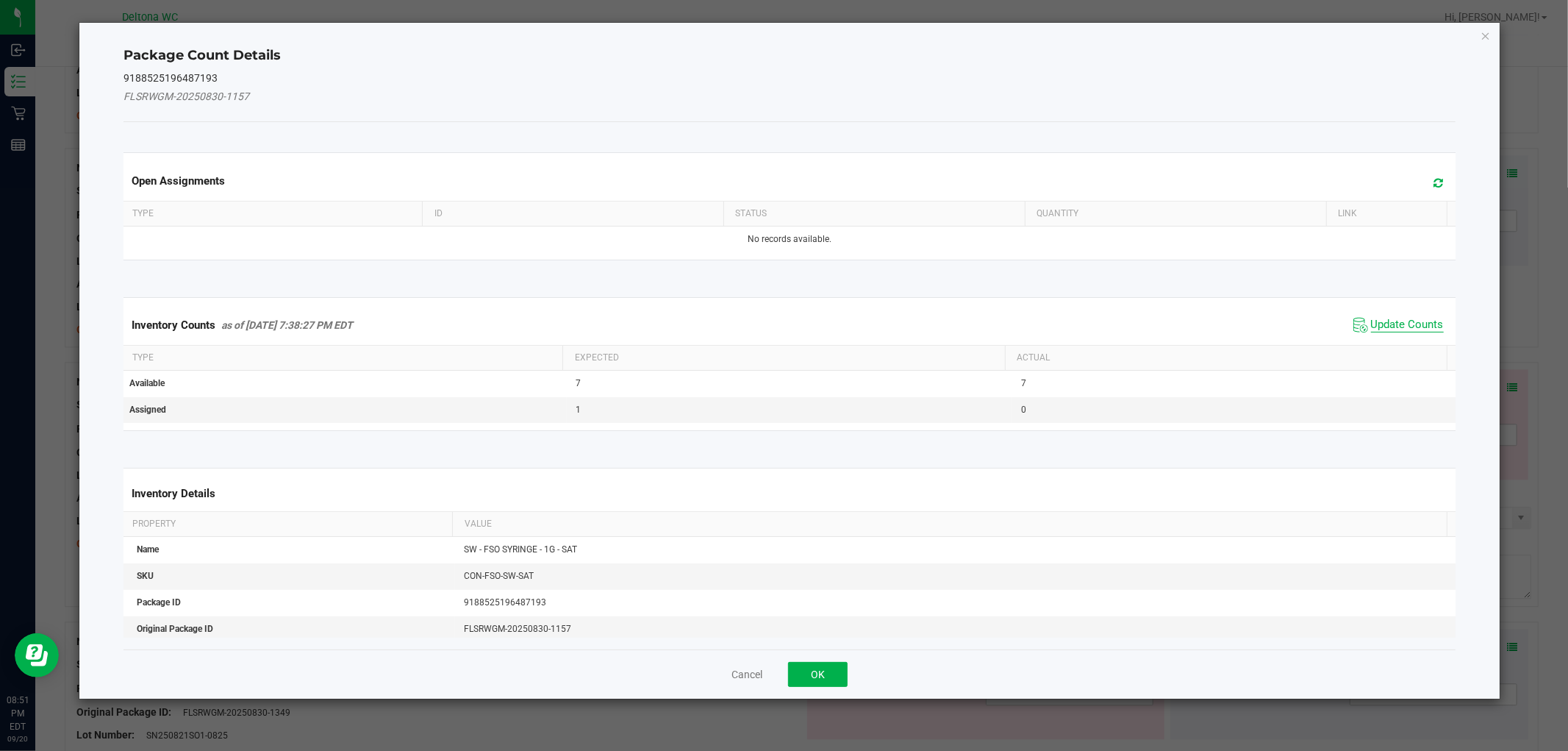
click at [1385, 327] on span "Update Counts" at bounding box center [1408, 325] width 73 height 14
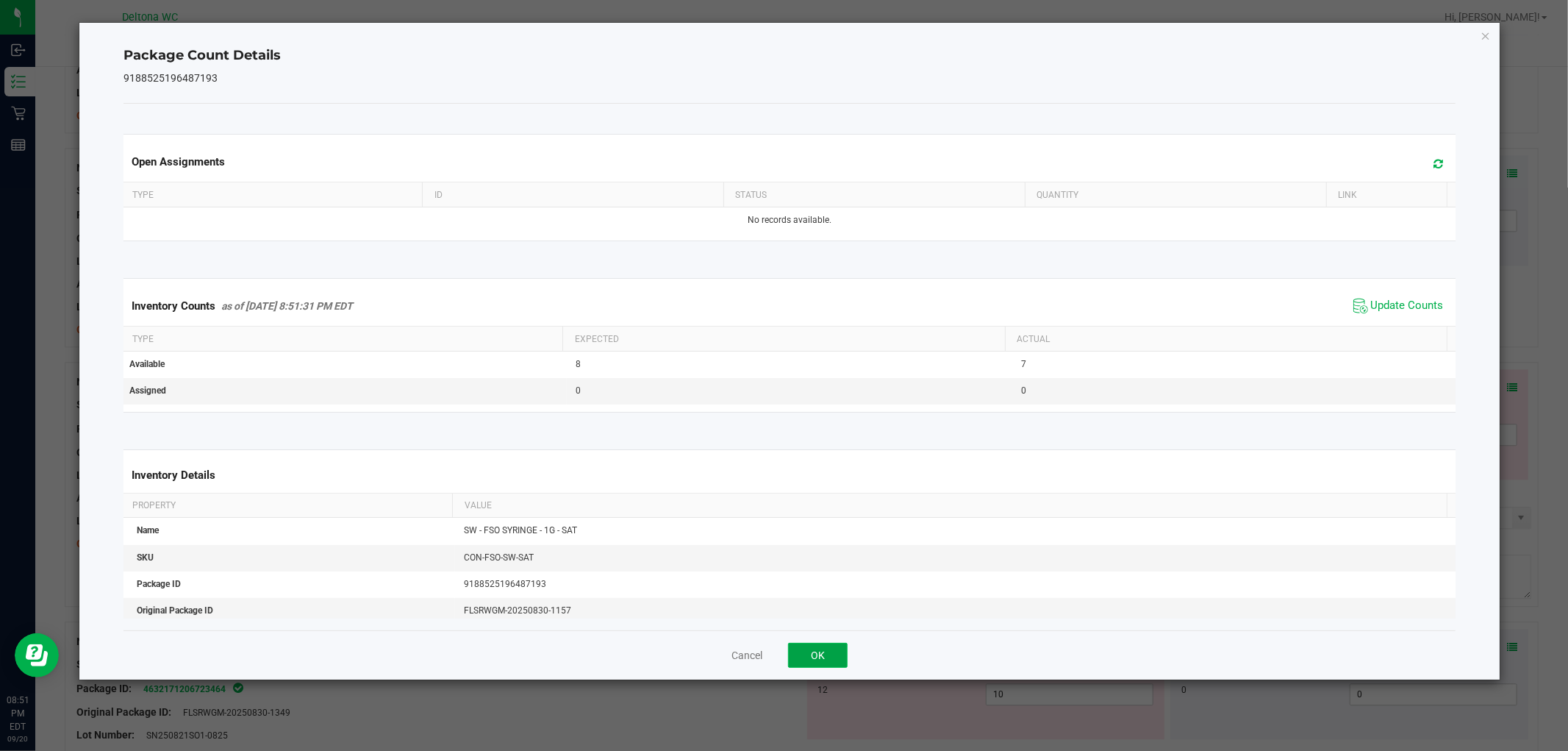
click at [810, 656] on button "OK" at bounding box center [817, 655] width 60 height 25
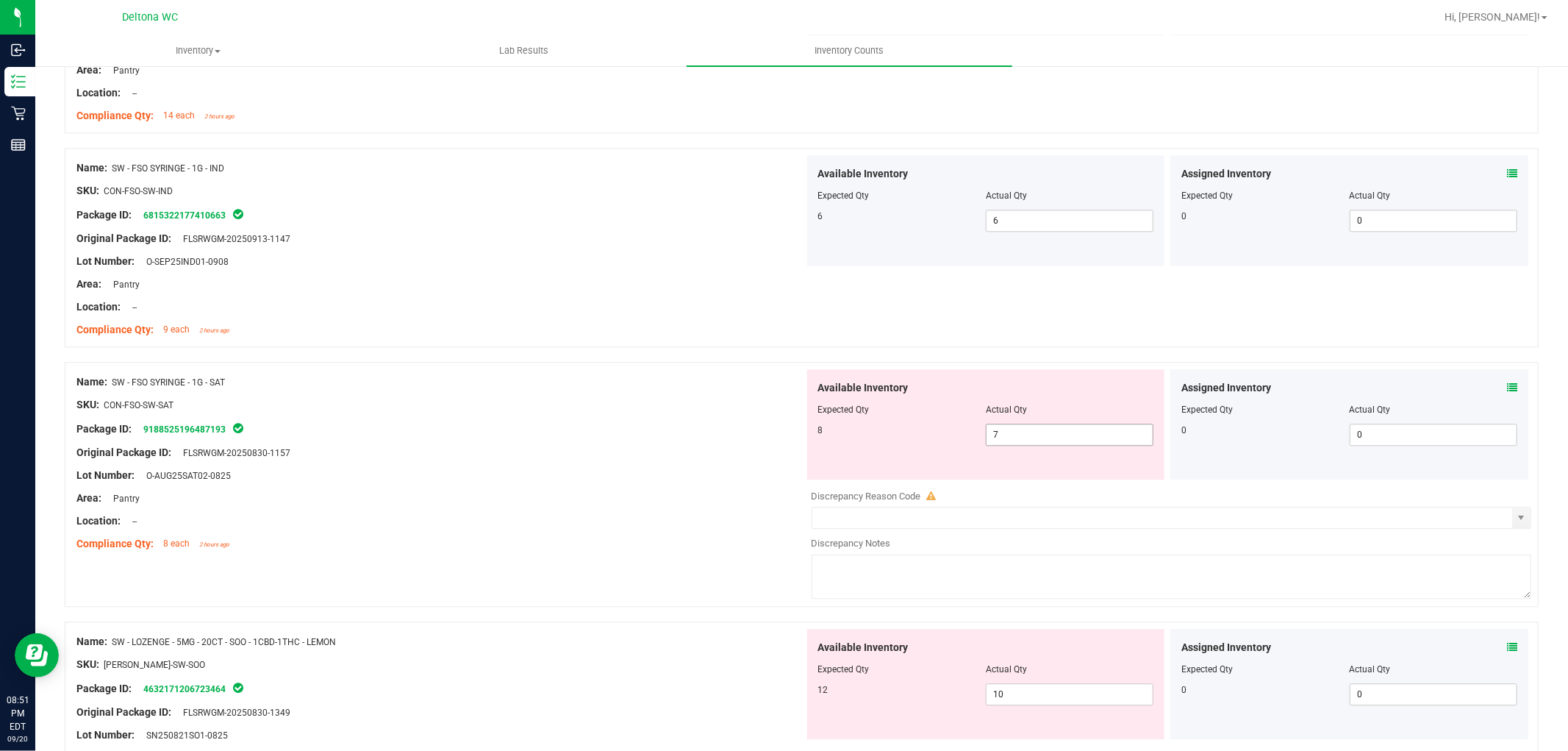
click at [1065, 445] on span "7 7" at bounding box center [1069, 435] width 167 height 22
click at [1064, 445] on input "7" at bounding box center [1070, 434] width 166 height 20
click at [1064, 444] on input "7" at bounding box center [1070, 434] width 166 height 20
type input "8"
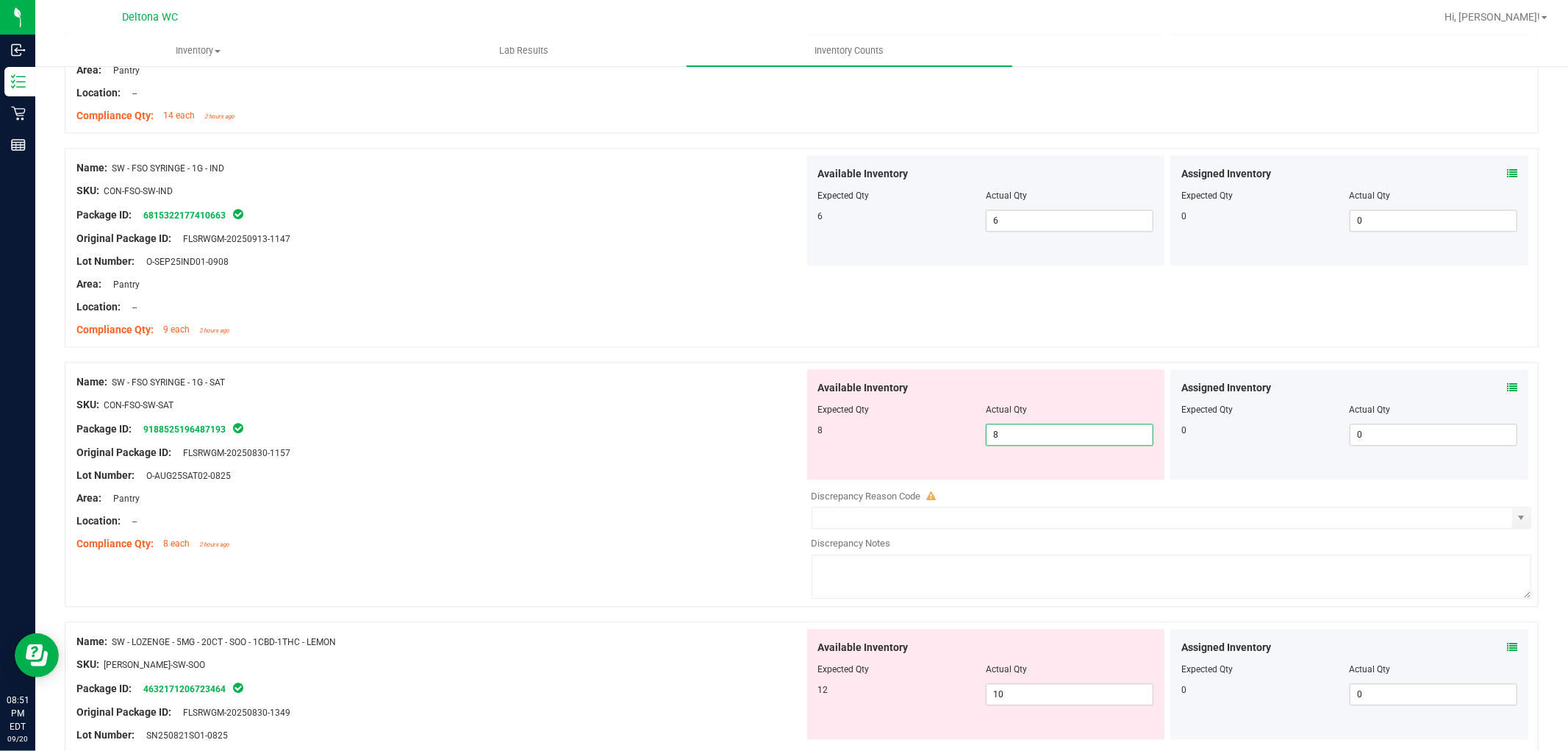
type input "8"
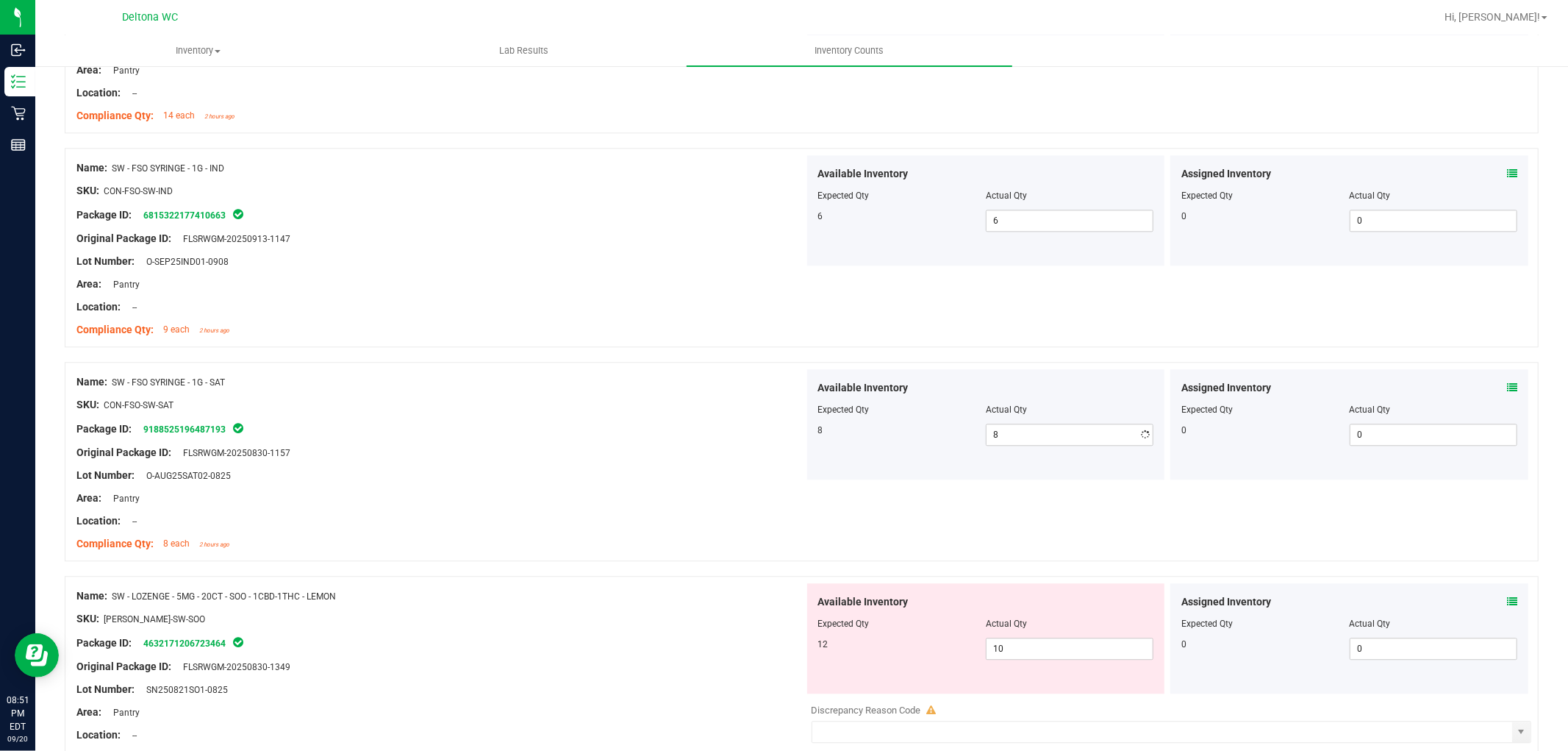
click at [585, 494] on div "Area: Pantry" at bounding box center [440, 498] width 728 height 15
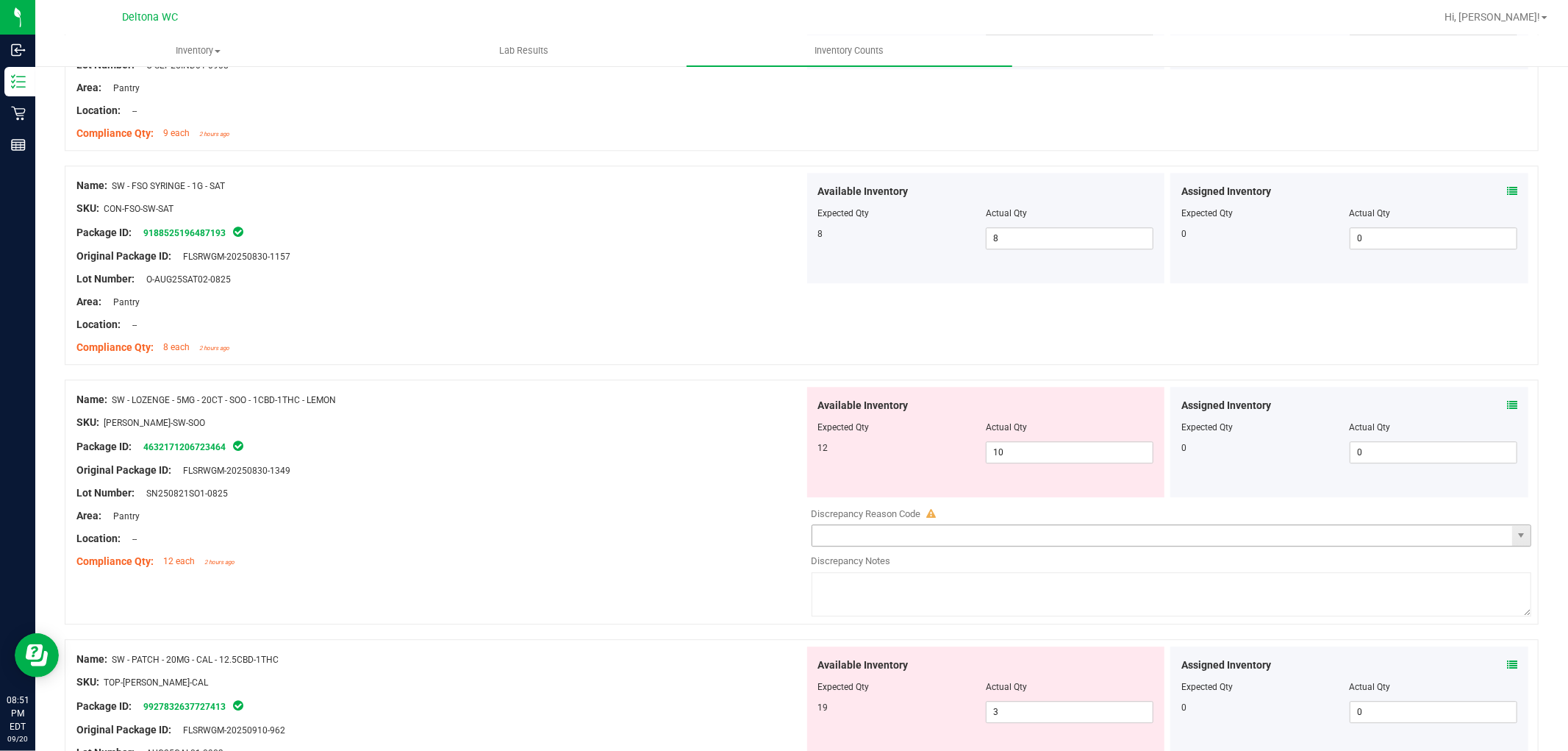
scroll to position [3186, 0]
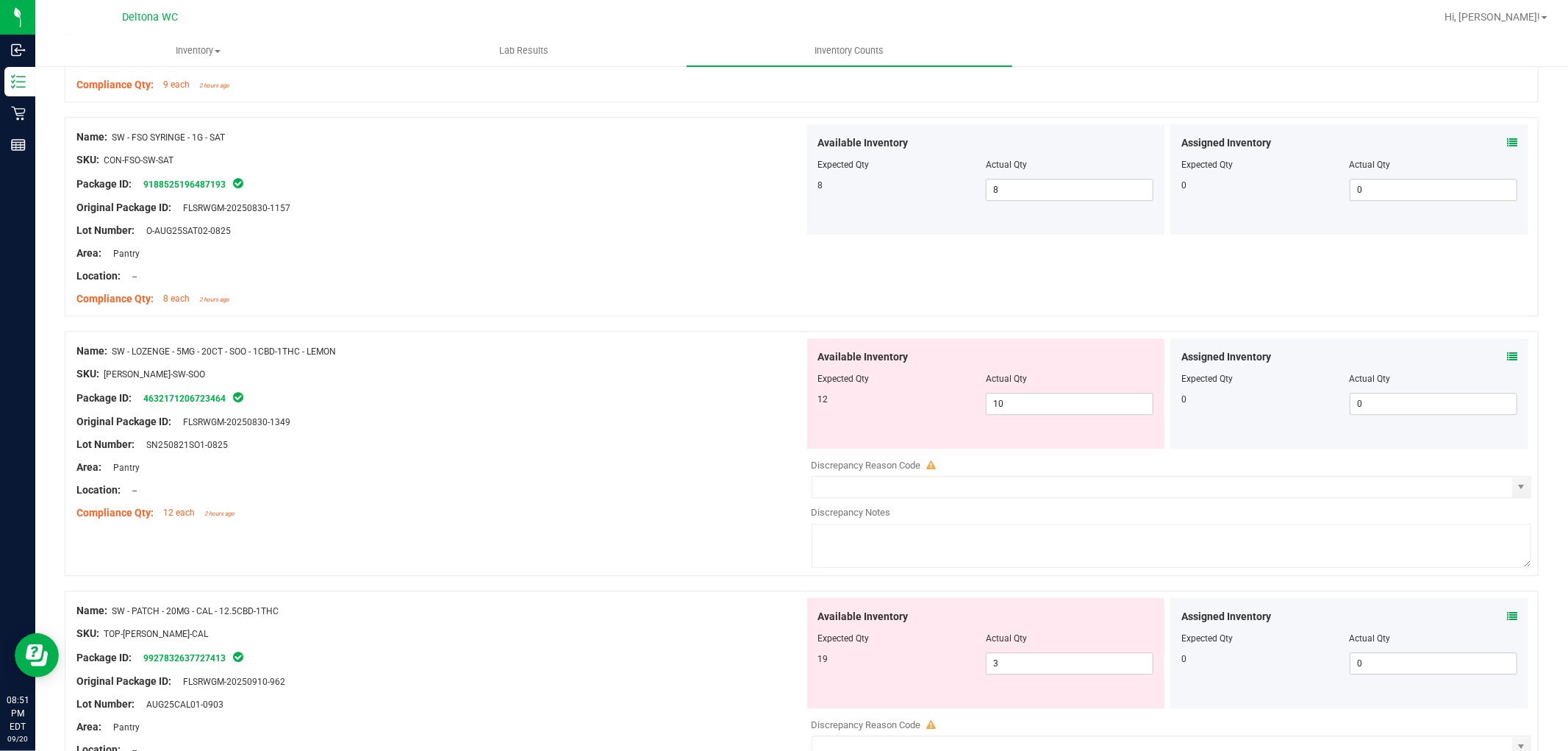
click at [1508, 366] on div "Assigned Inventory Expected Qty Actual Qty 0 0 0" at bounding box center [1349, 394] width 358 height 111
click at [1508, 361] on div "Assigned Inventory Expected Qty Actual Qty 0 0 0" at bounding box center [1349, 394] width 358 height 111
click at [1507, 356] on icon at bounding box center [1512, 357] width 11 height 11
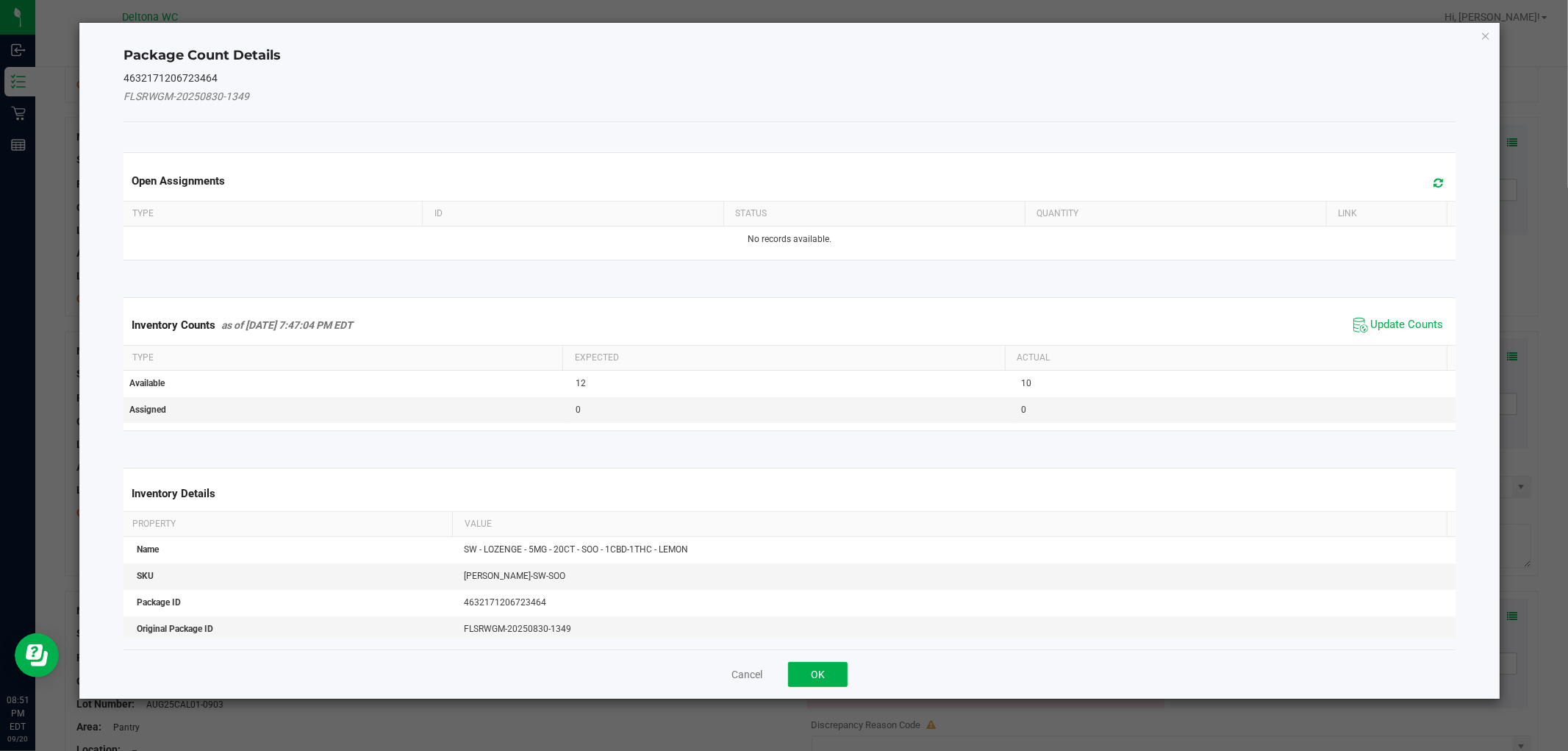
scroll to position [18, 0]
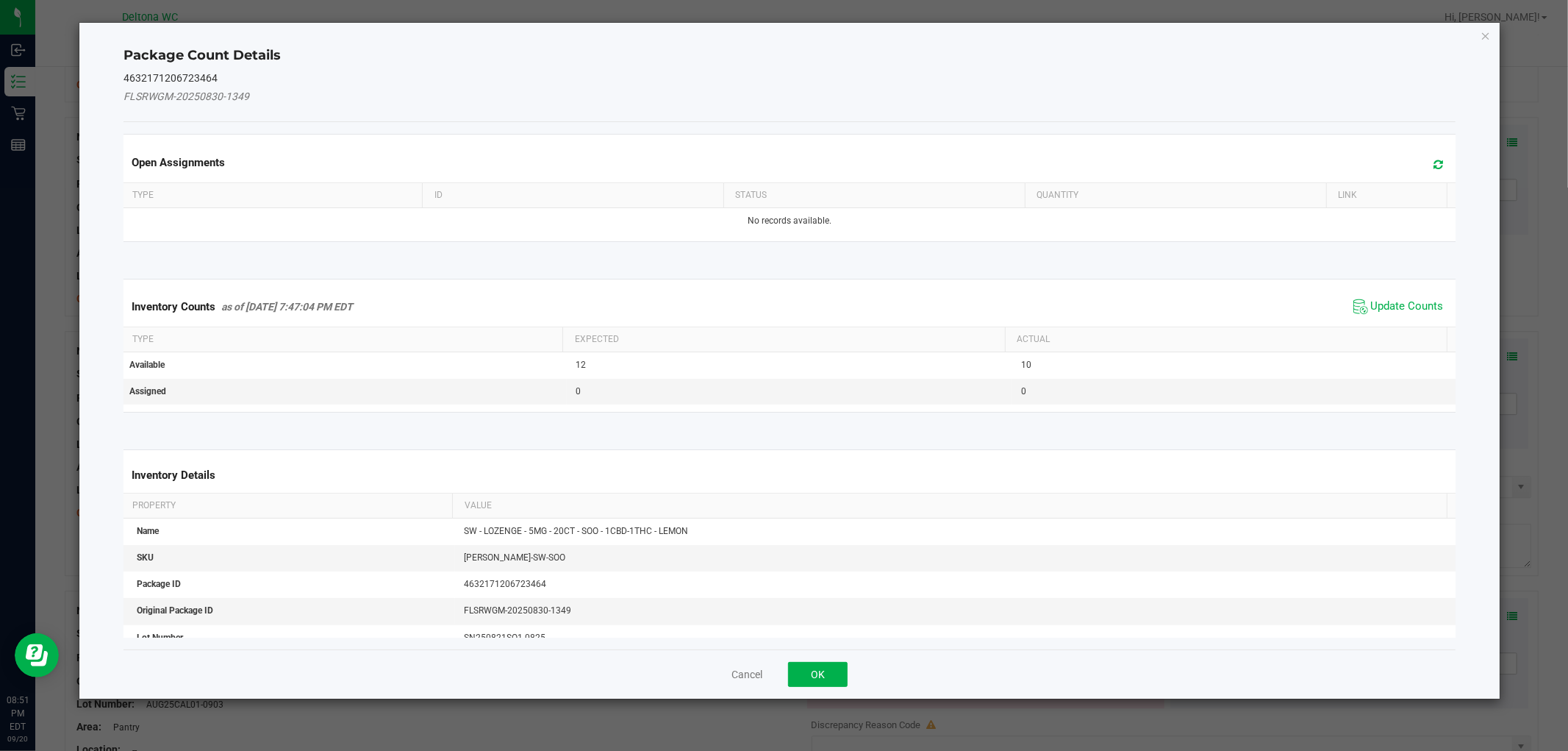
click at [1412, 321] on div "Inventory Counts as of [DATE] 7:47:04 PM EDT Update Counts" at bounding box center [789, 307] width 1337 height 39
drag, startPoint x: 1406, startPoint y: 305, endPoint x: 1191, endPoint y: 469, distance: 270.4
click at [1405, 305] on span "Update Counts" at bounding box center [1408, 306] width 73 height 14
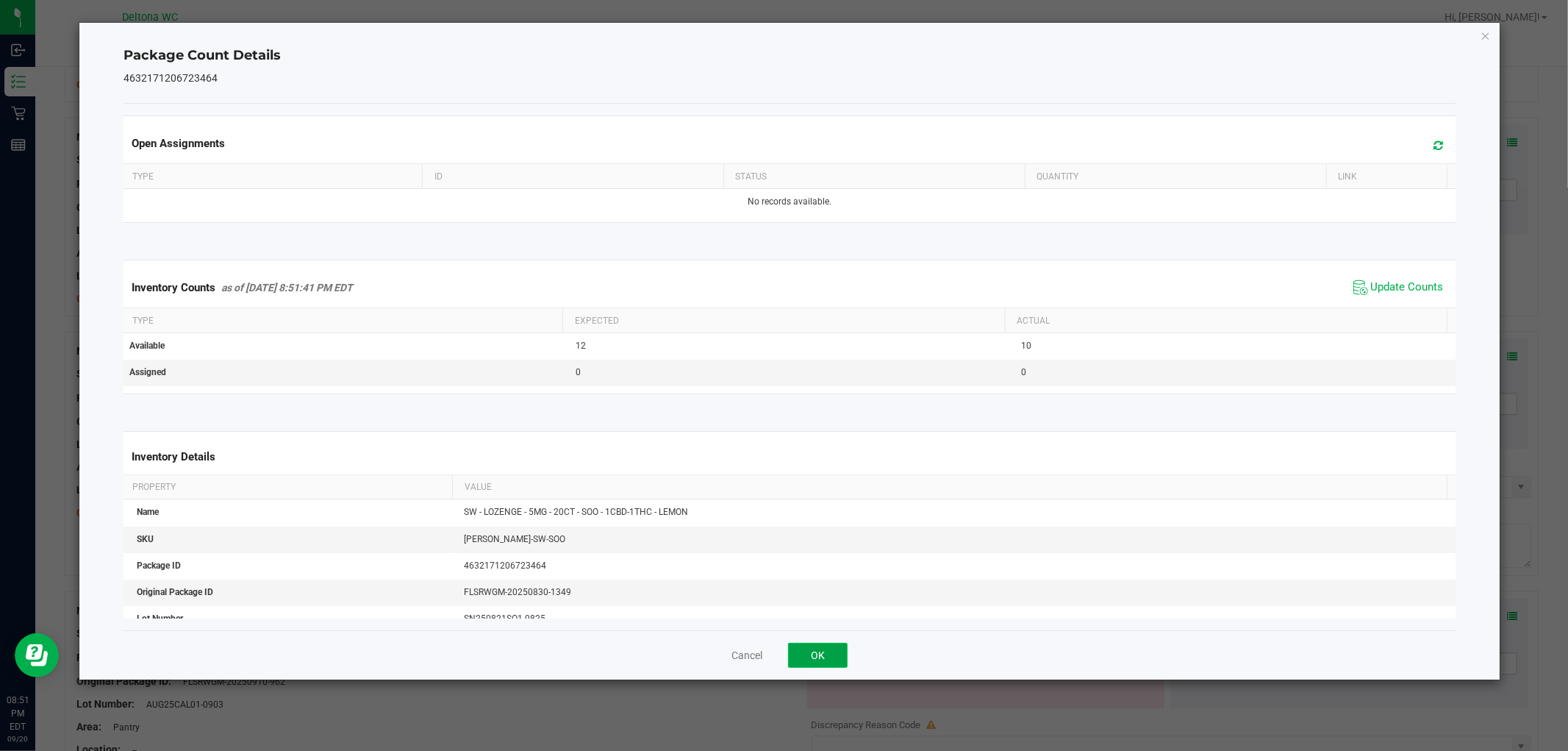
click at [827, 662] on button "OK" at bounding box center [817, 655] width 60 height 25
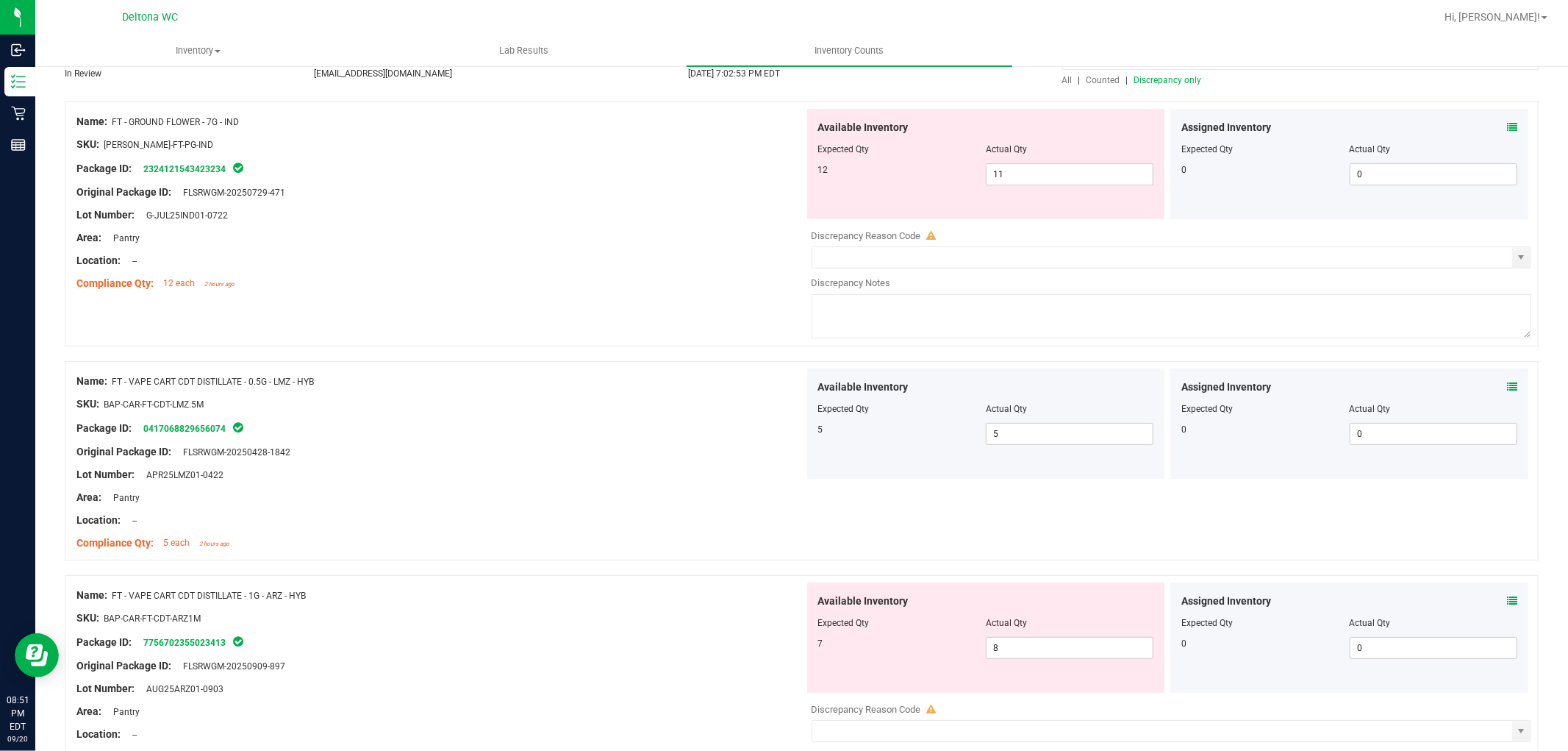
scroll to position [0, 0]
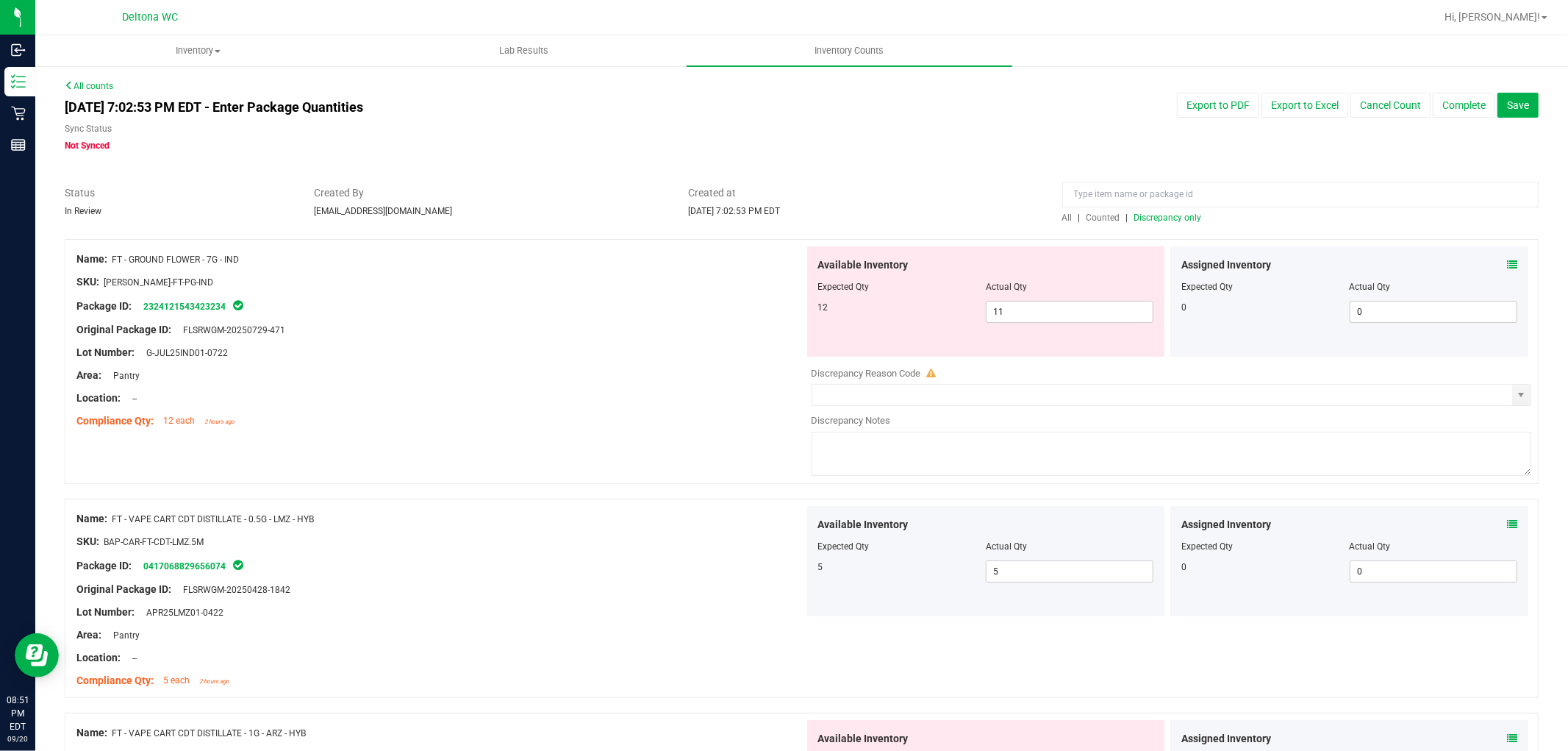
click at [1155, 215] on span "Discrepancy only" at bounding box center [1168, 218] width 67 height 11
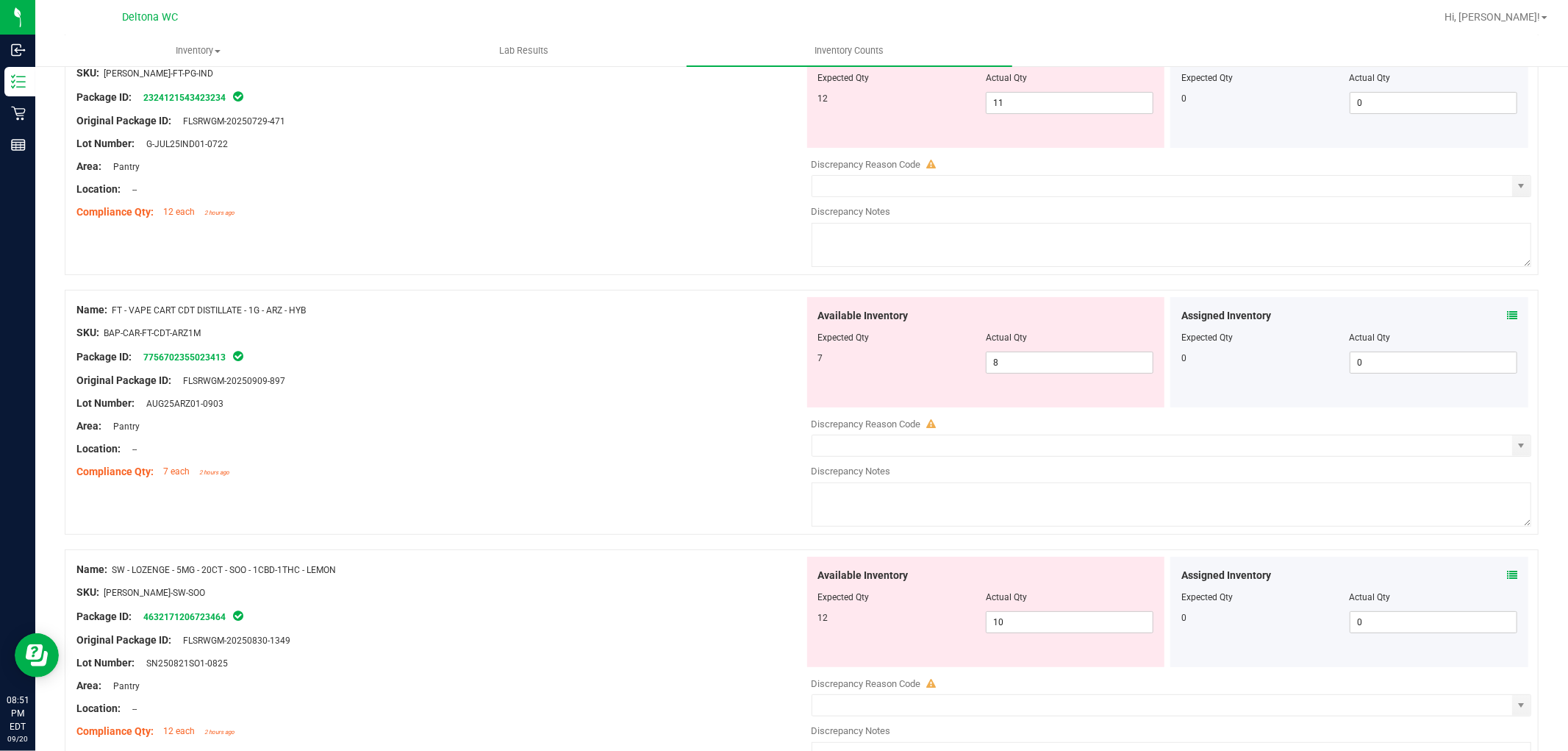
scroll to position [408, 0]
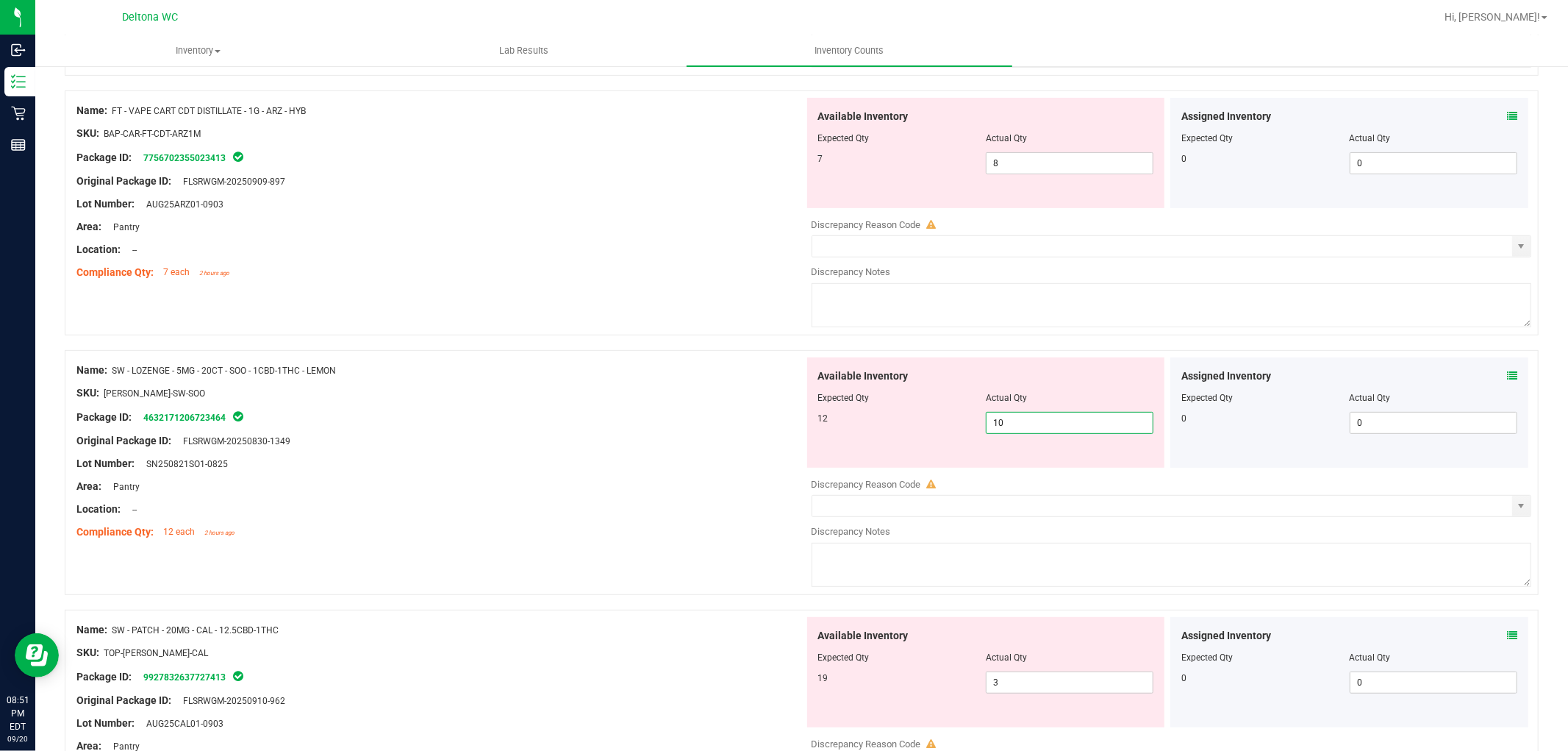
click at [1059, 434] on span "10 10" at bounding box center [1069, 422] width 167 height 22
click at [1059, 433] on input "10" at bounding box center [1070, 422] width 166 height 20
type input "12"
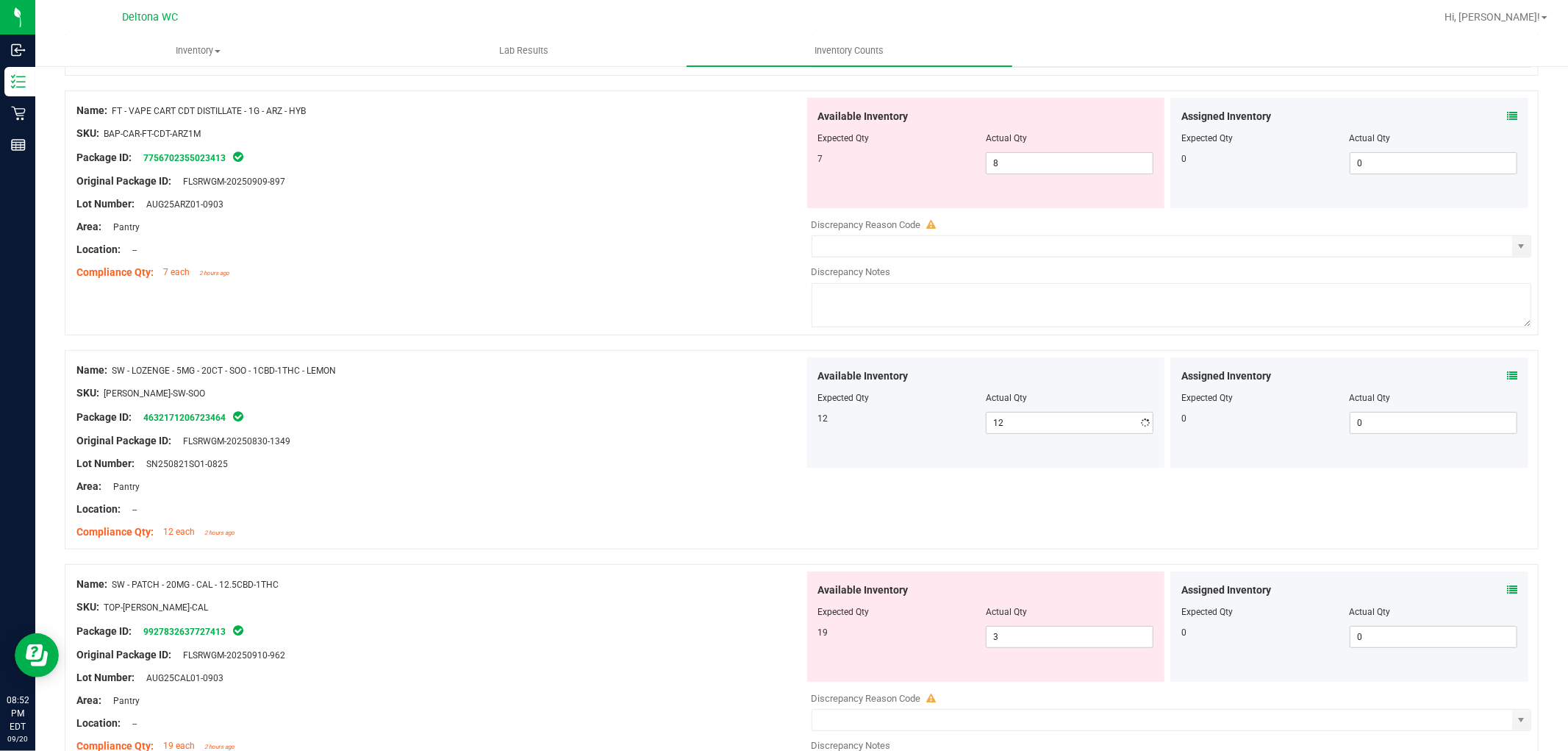
click at [561, 457] on div "Lot Number: SN250821SO1-0825" at bounding box center [440, 463] width 728 height 15
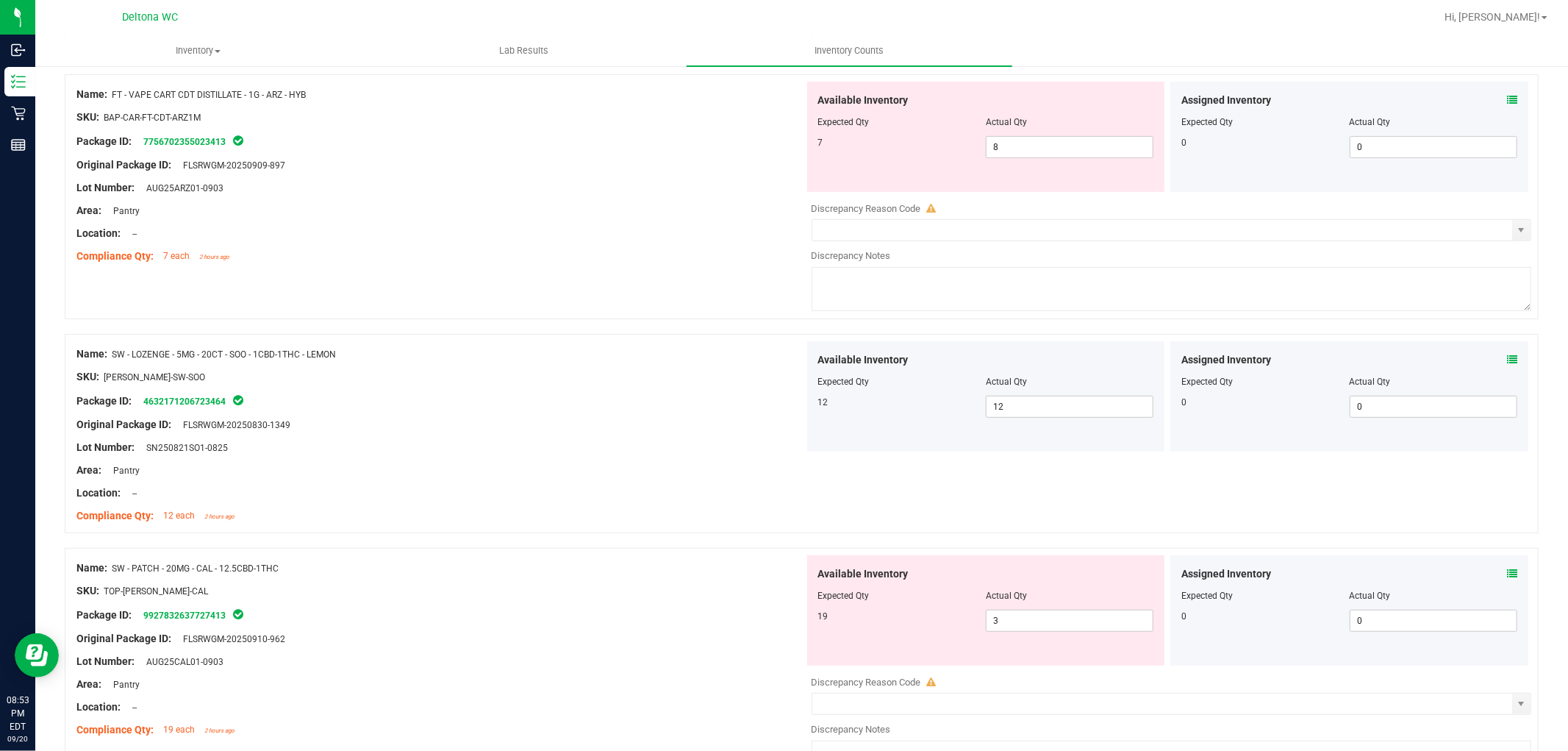
scroll to position [572, 0]
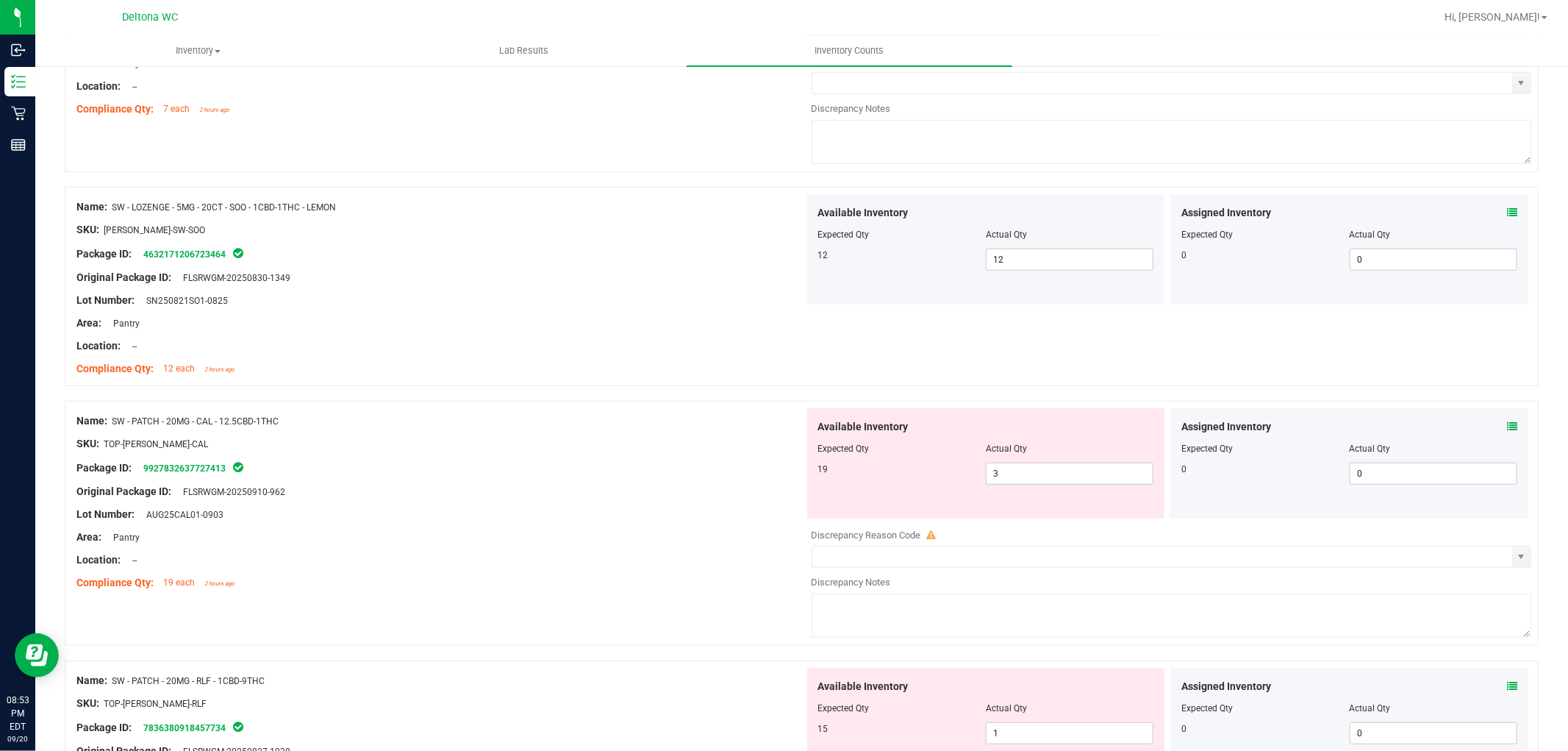
click at [1507, 420] on span at bounding box center [1512, 427] width 11 height 15
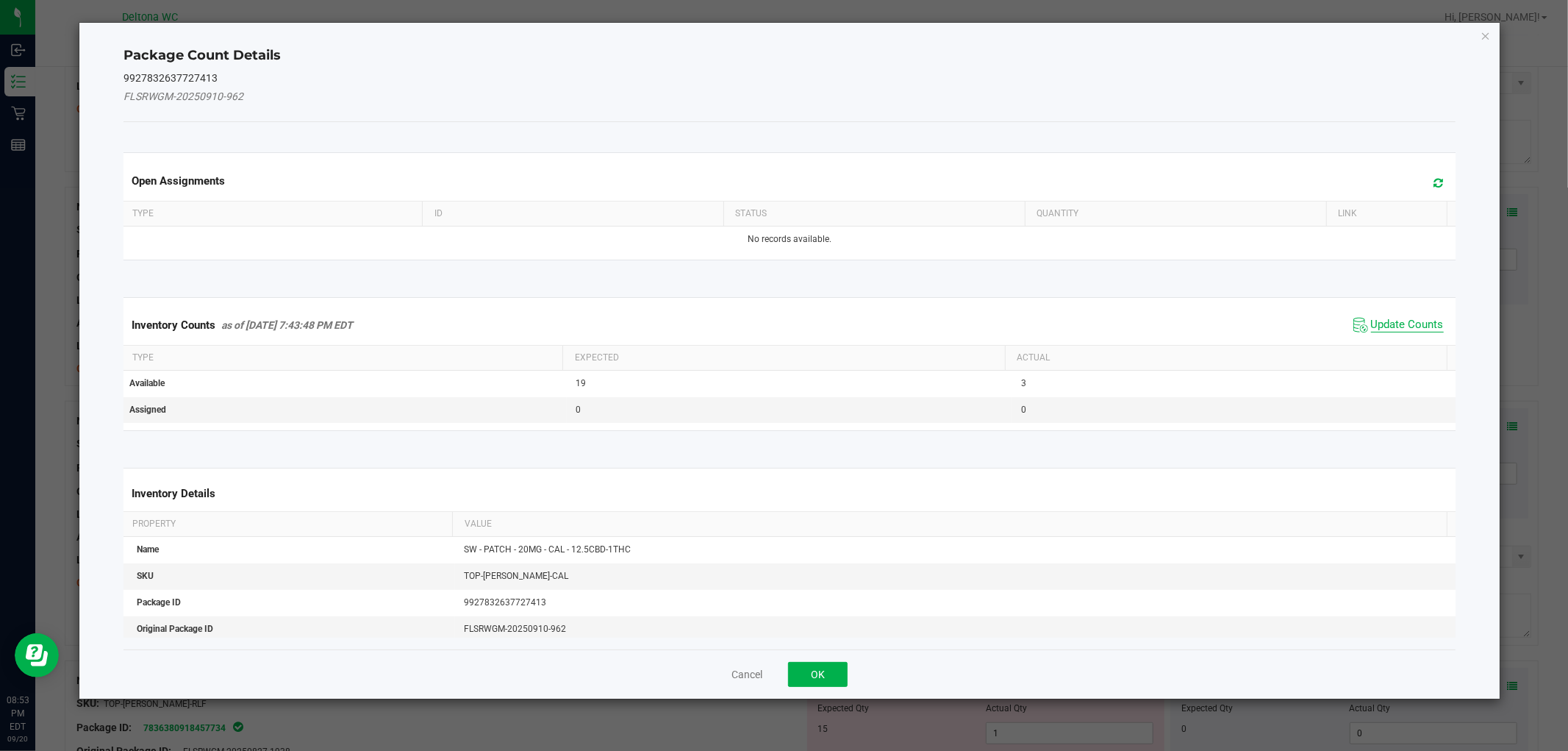
click at [1413, 329] on span "Update Counts" at bounding box center [1408, 325] width 73 height 14
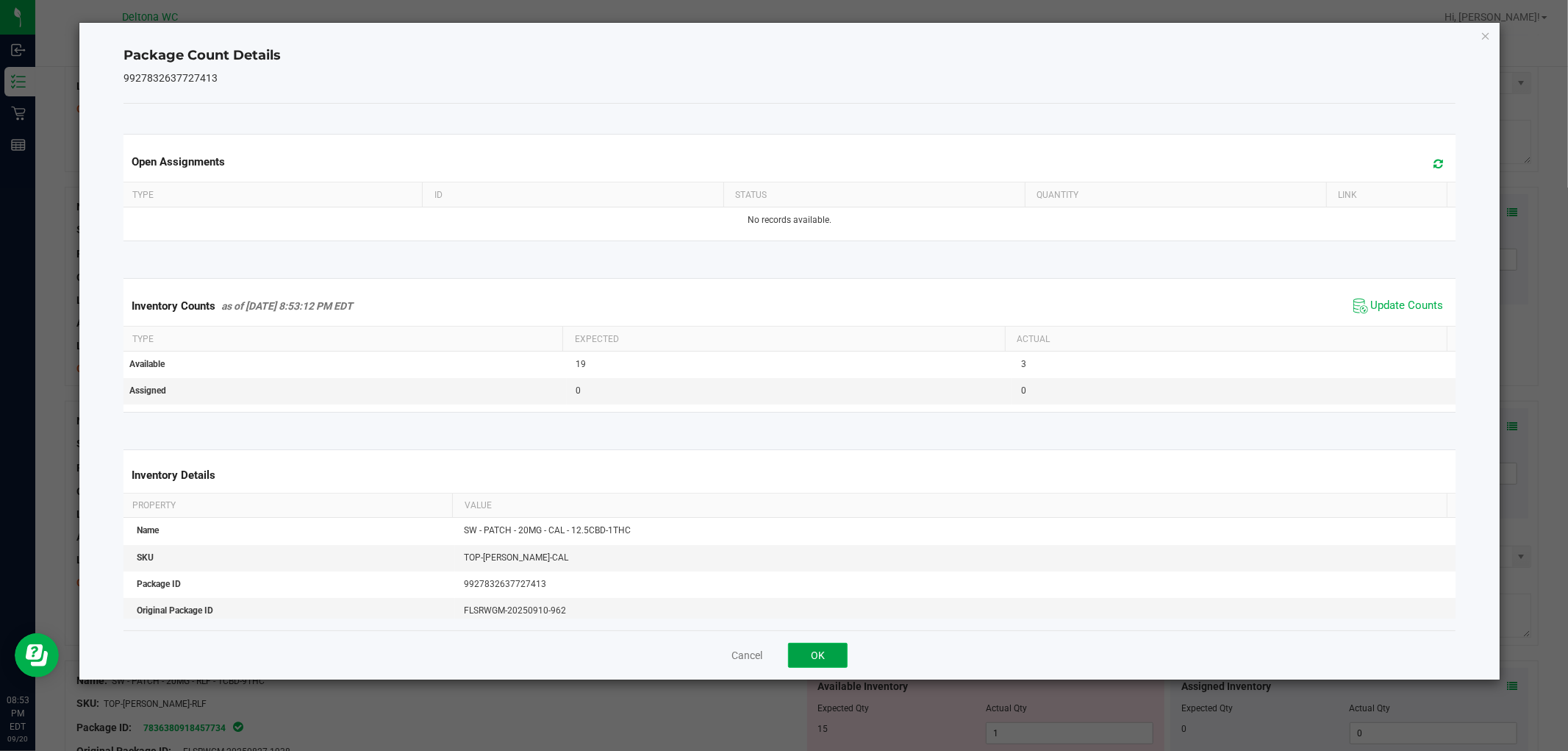
click at [822, 656] on button "OK" at bounding box center [817, 655] width 60 height 25
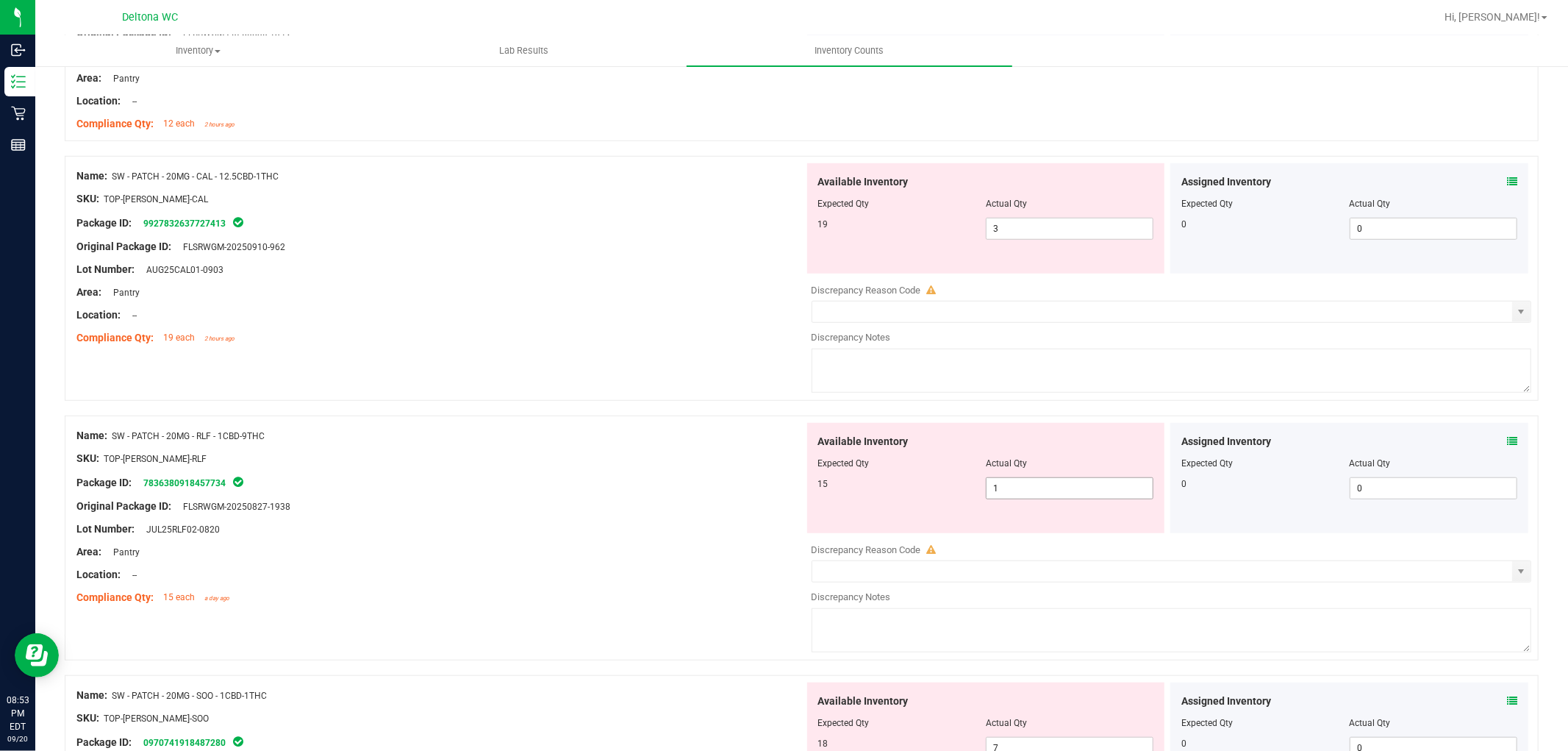
scroll to position [817, 0]
click at [1507, 441] on icon at bounding box center [1512, 441] width 11 height 11
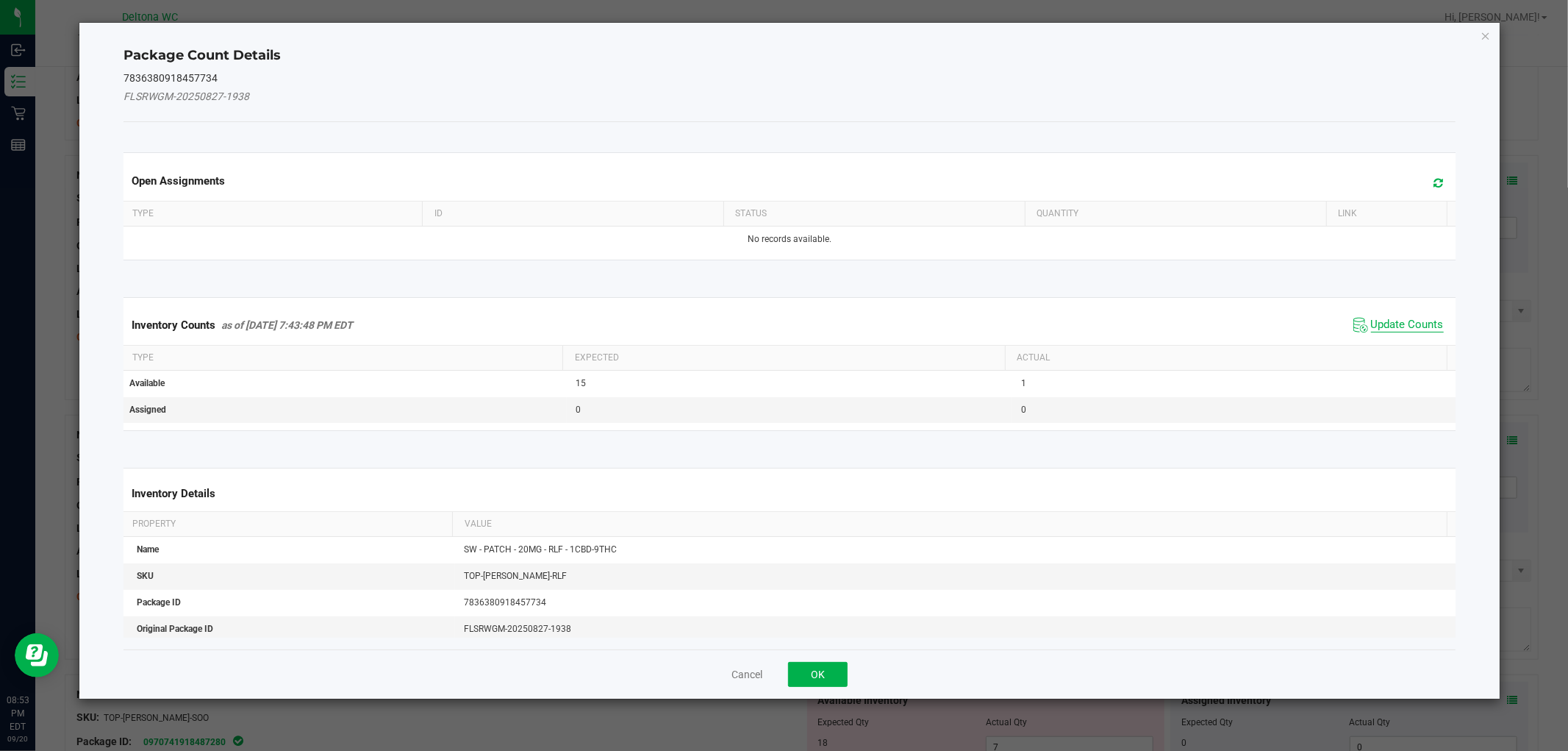
click at [1404, 332] on span "Update Counts" at bounding box center [1408, 325] width 73 height 14
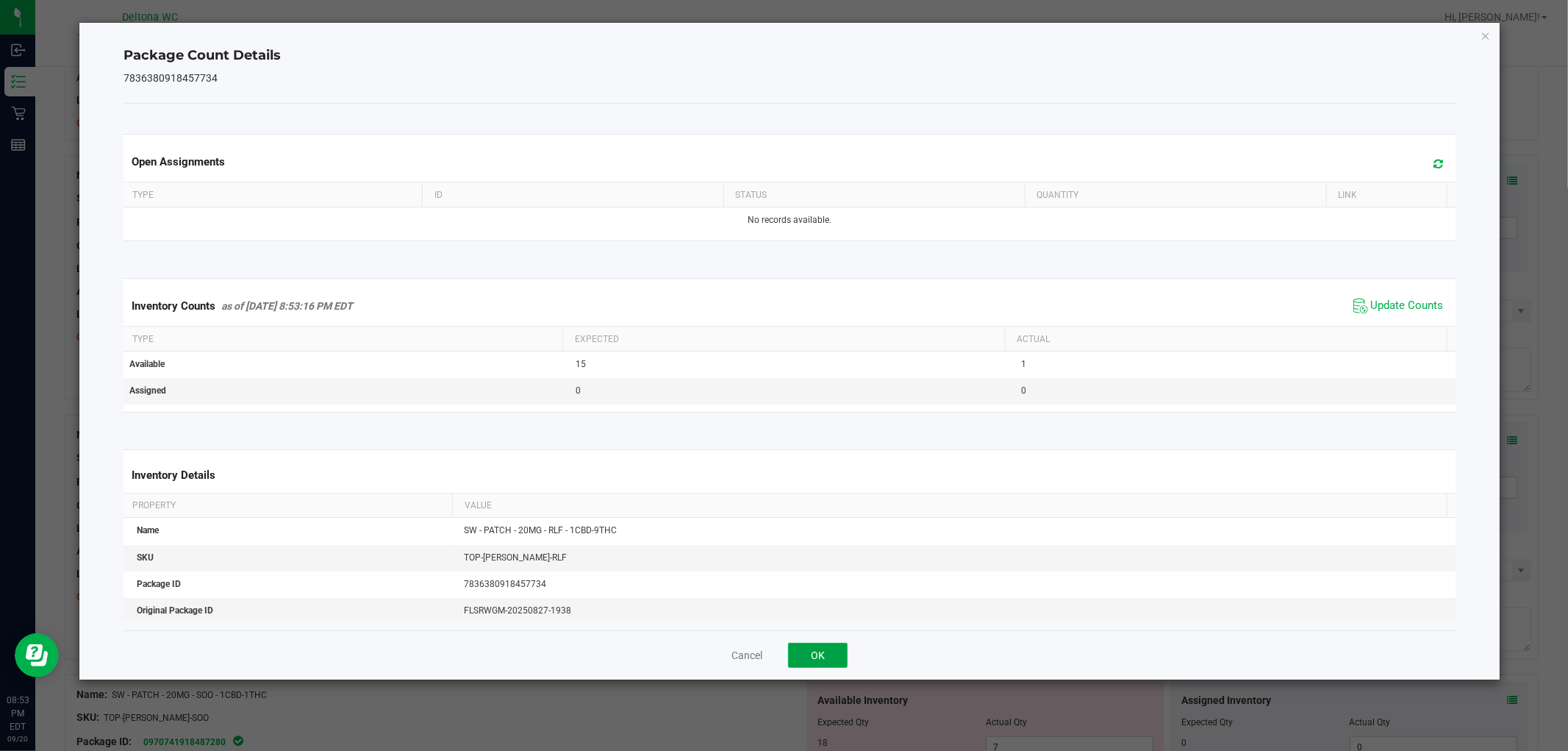
click at [838, 650] on button "OK" at bounding box center [817, 655] width 60 height 25
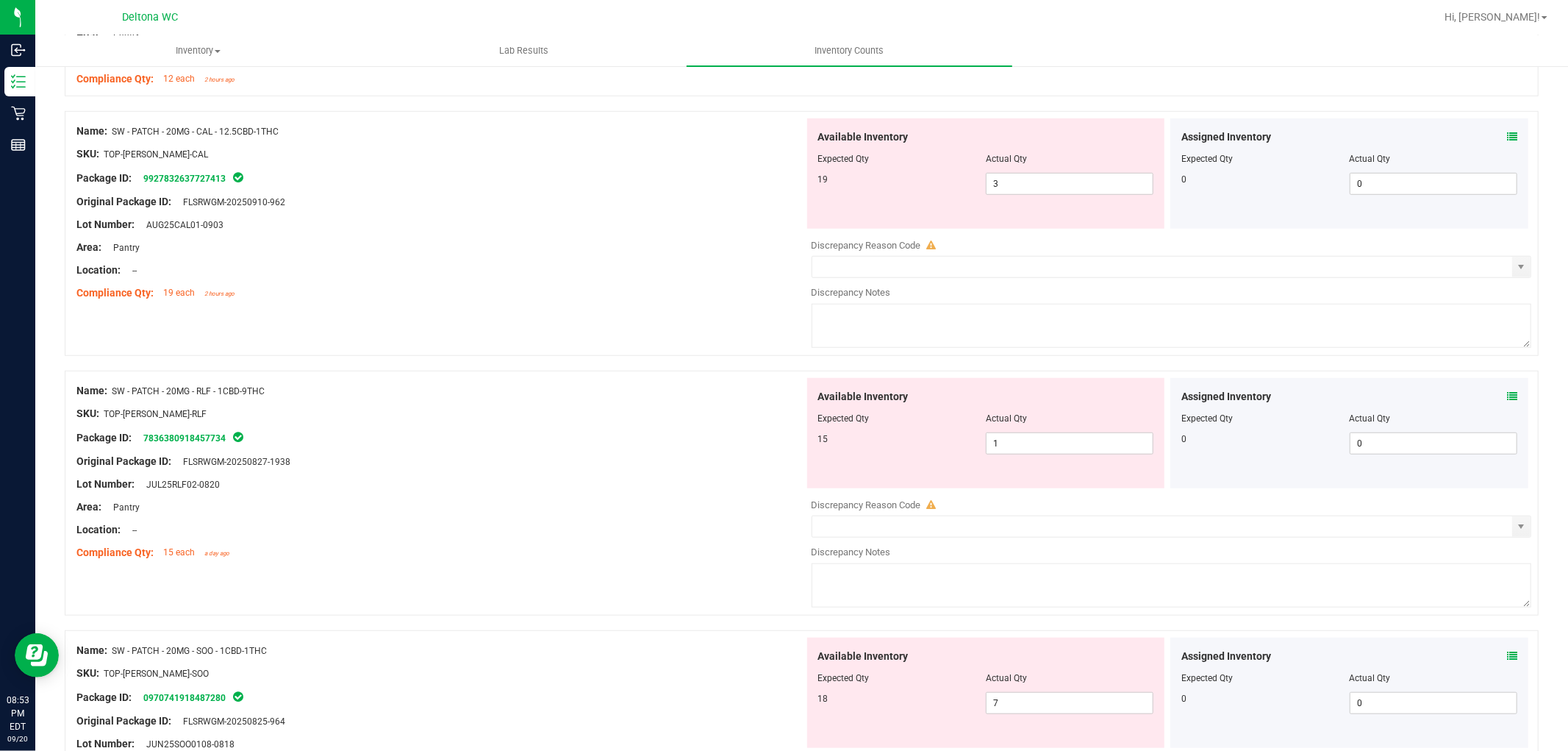
scroll to position [899, 0]
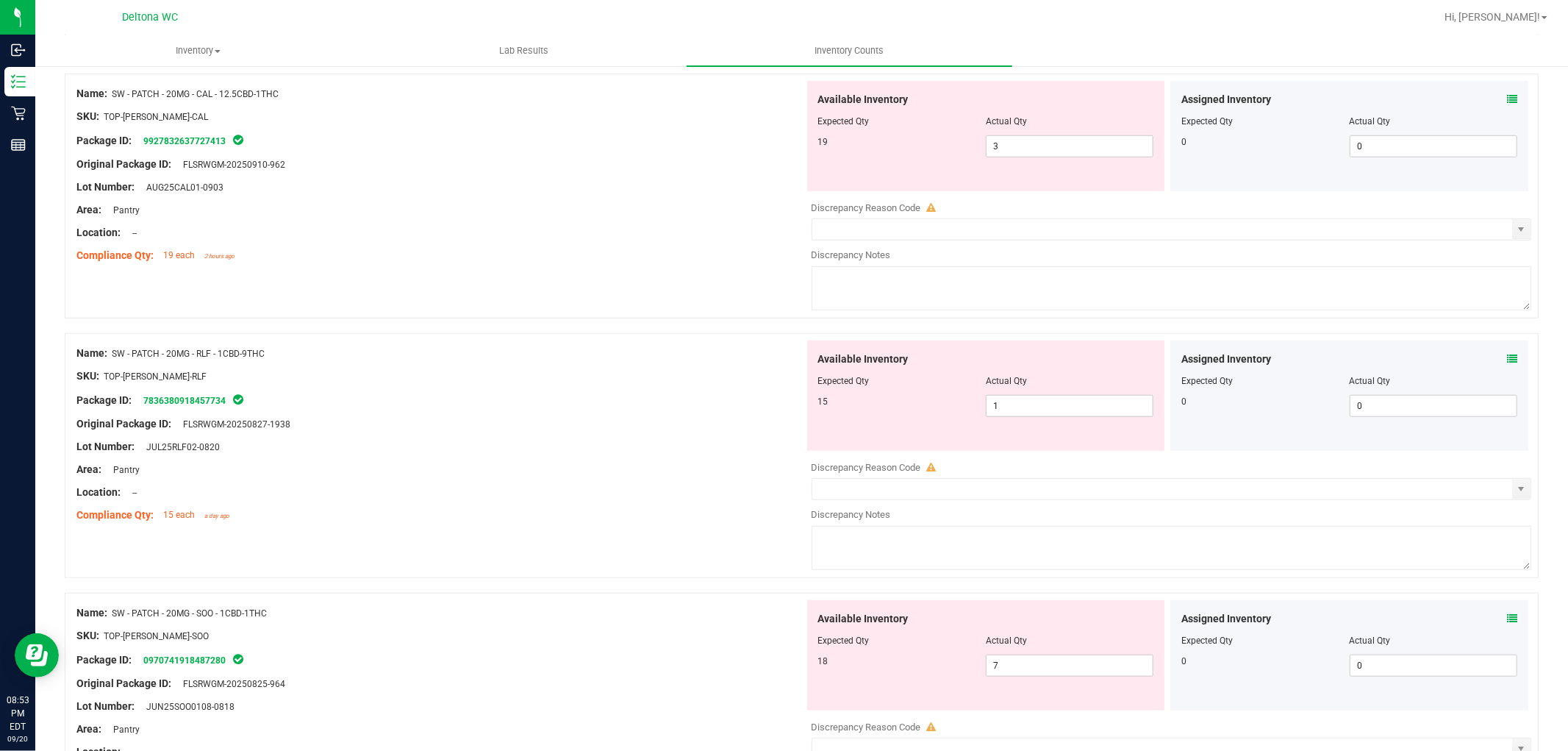
click at [1507, 622] on div "Assigned Inventory Expected Qty Actual Qty 0 0 0" at bounding box center [1349, 656] width 358 height 111
click at [1507, 622] on icon at bounding box center [1512, 619] width 11 height 11
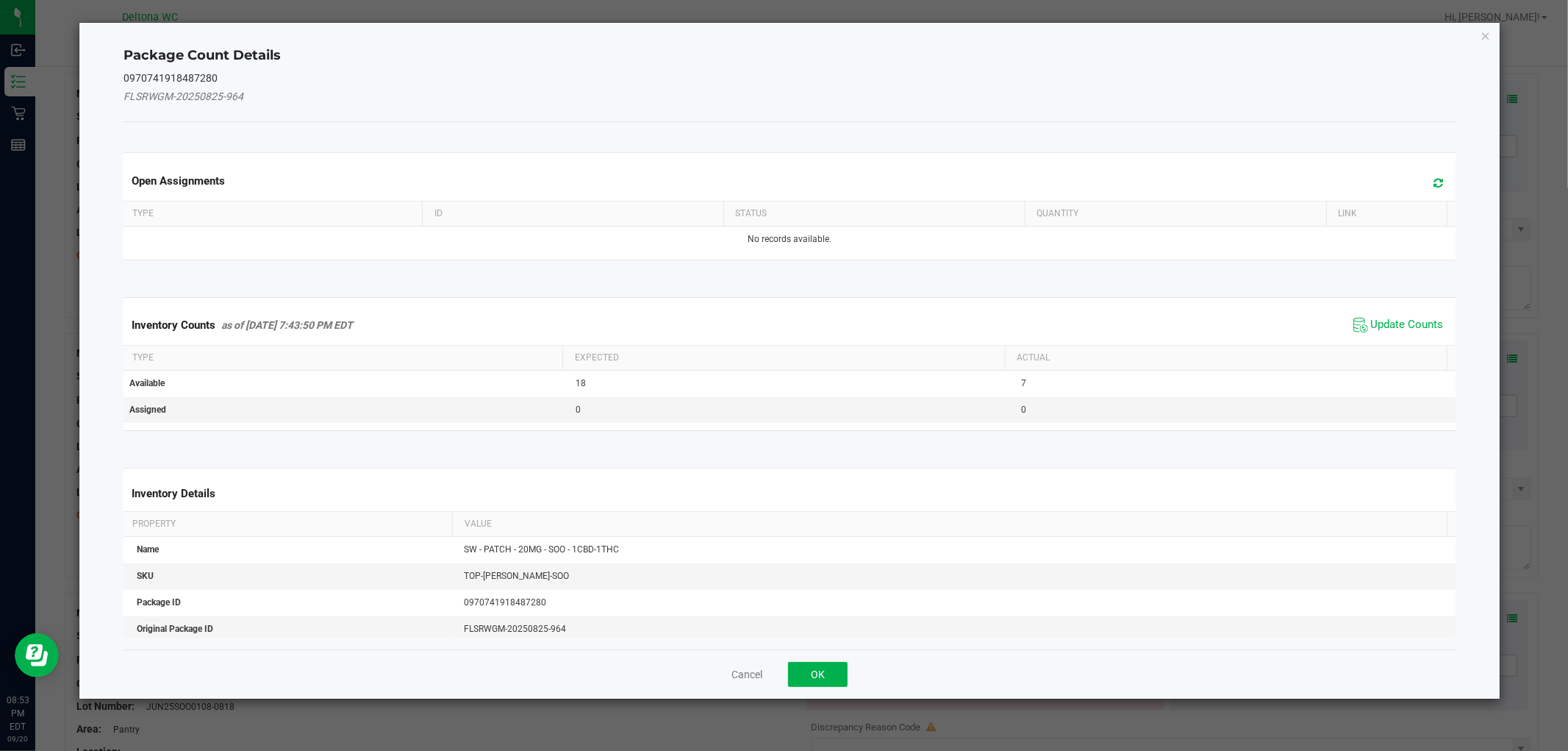
click at [1371, 314] on span "Update Counts" at bounding box center [1398, 325] width 98 height 22
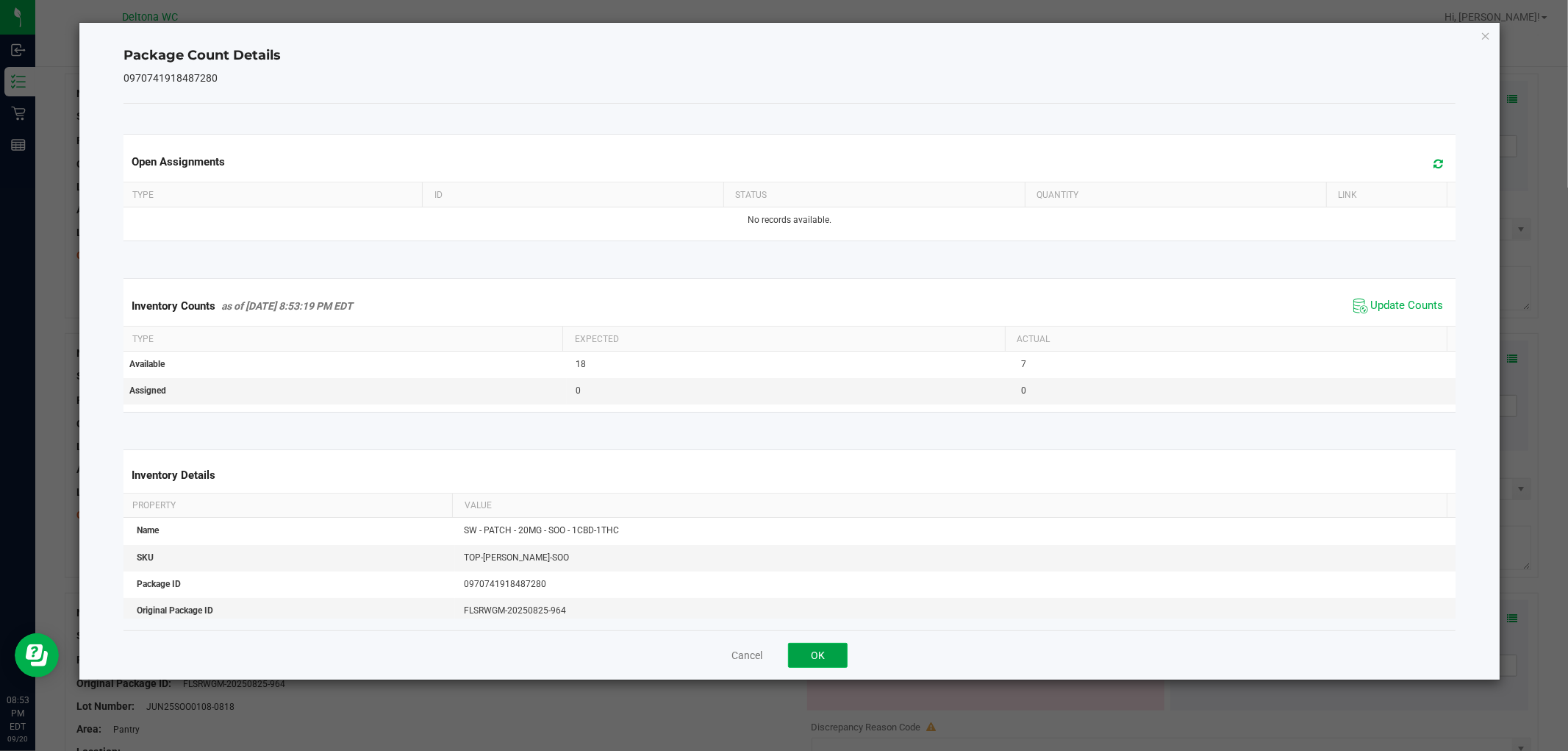
click at [843, 655] on button "OK" at bounding box center [817, 655] width 60 height 25
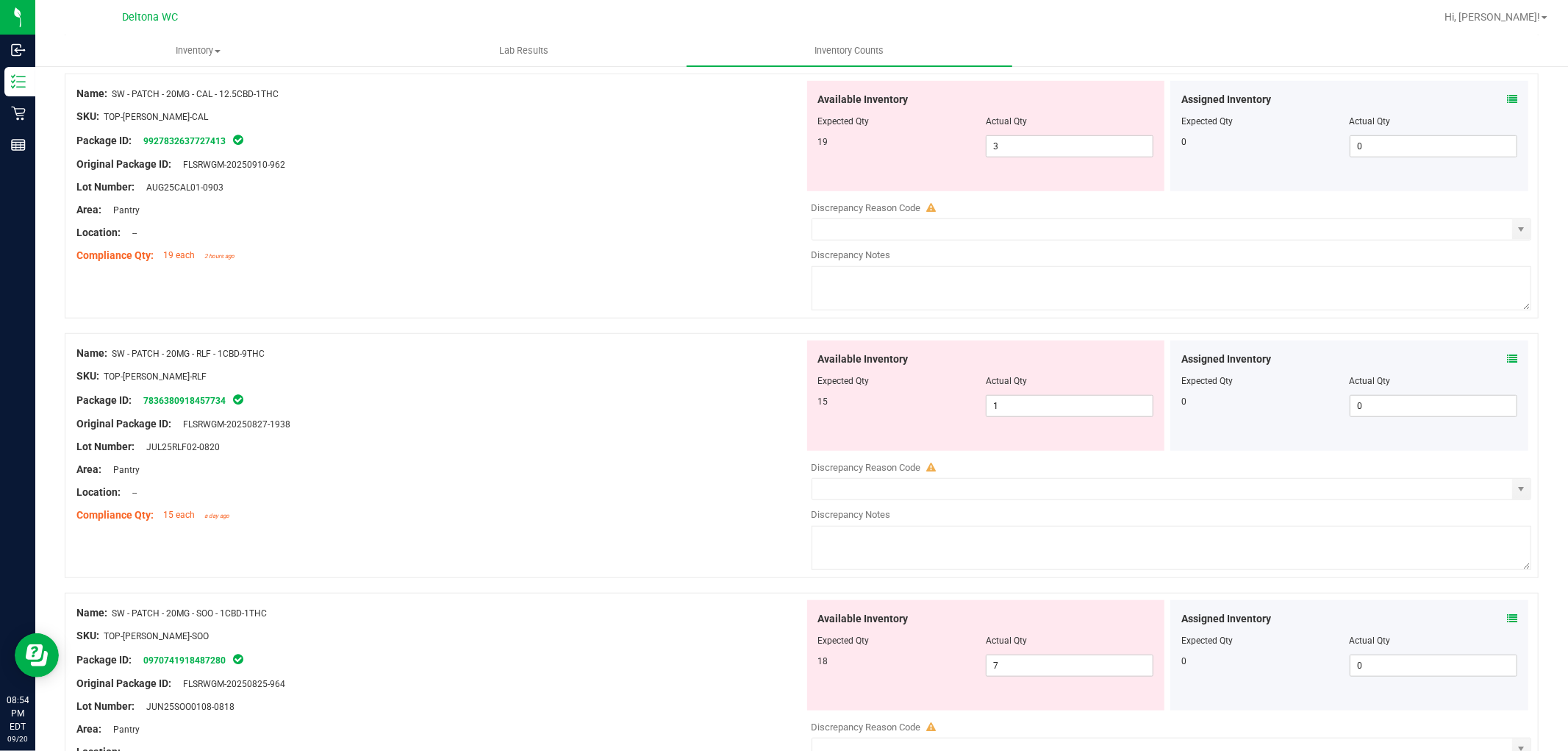
click at [1128, 129] on div "Available Inventory Expected Qty Actual Qty 19 3 3" at bounding box center [986, 136] width 358 height 111
click at [1092, 158] on div "Available Inventory Expected Qty Actual Qty 19 3 3" at bounding box center [986, 136] width 358 height 111
click at [1095, 157] on span "3 3" at bounding box center [1069, 146] width 167 height 22
click at [1099, 150] on input "3" at bounding box center [1070, 146] width 166 height 20
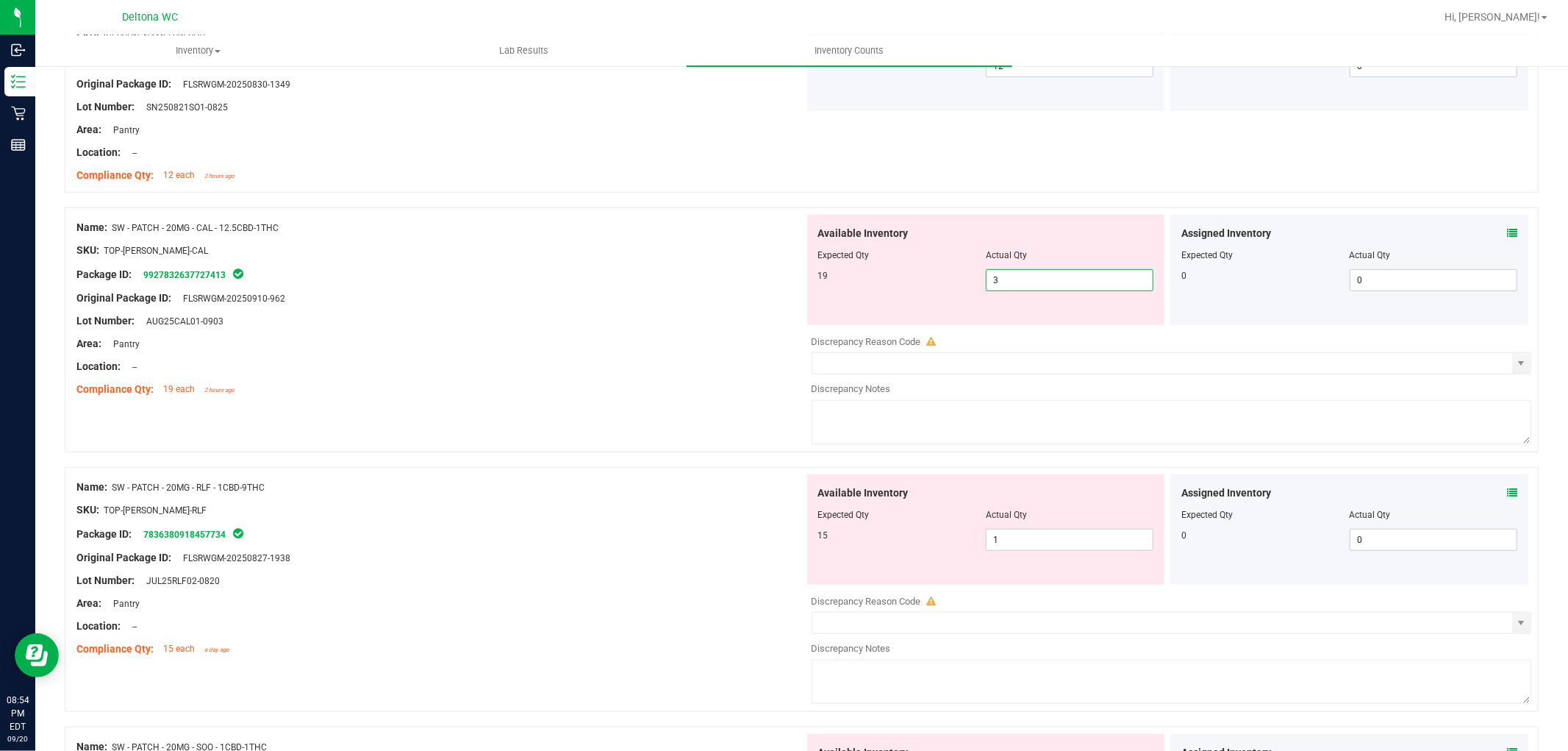
scroll to position [735, 0]
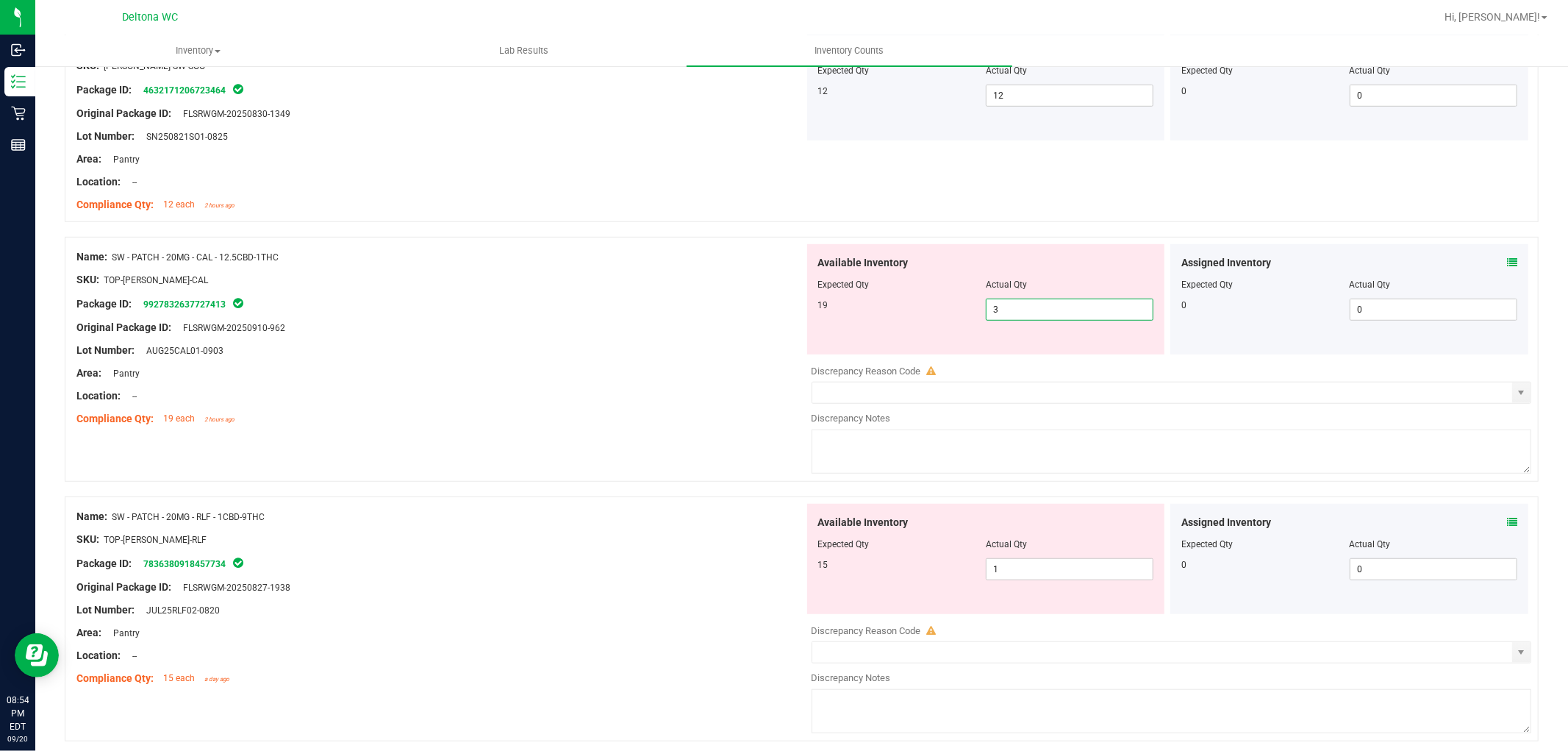
click at [1072, 313] on input "3" at bounding box center [1070, 309] width 166 height 20
type input "19"
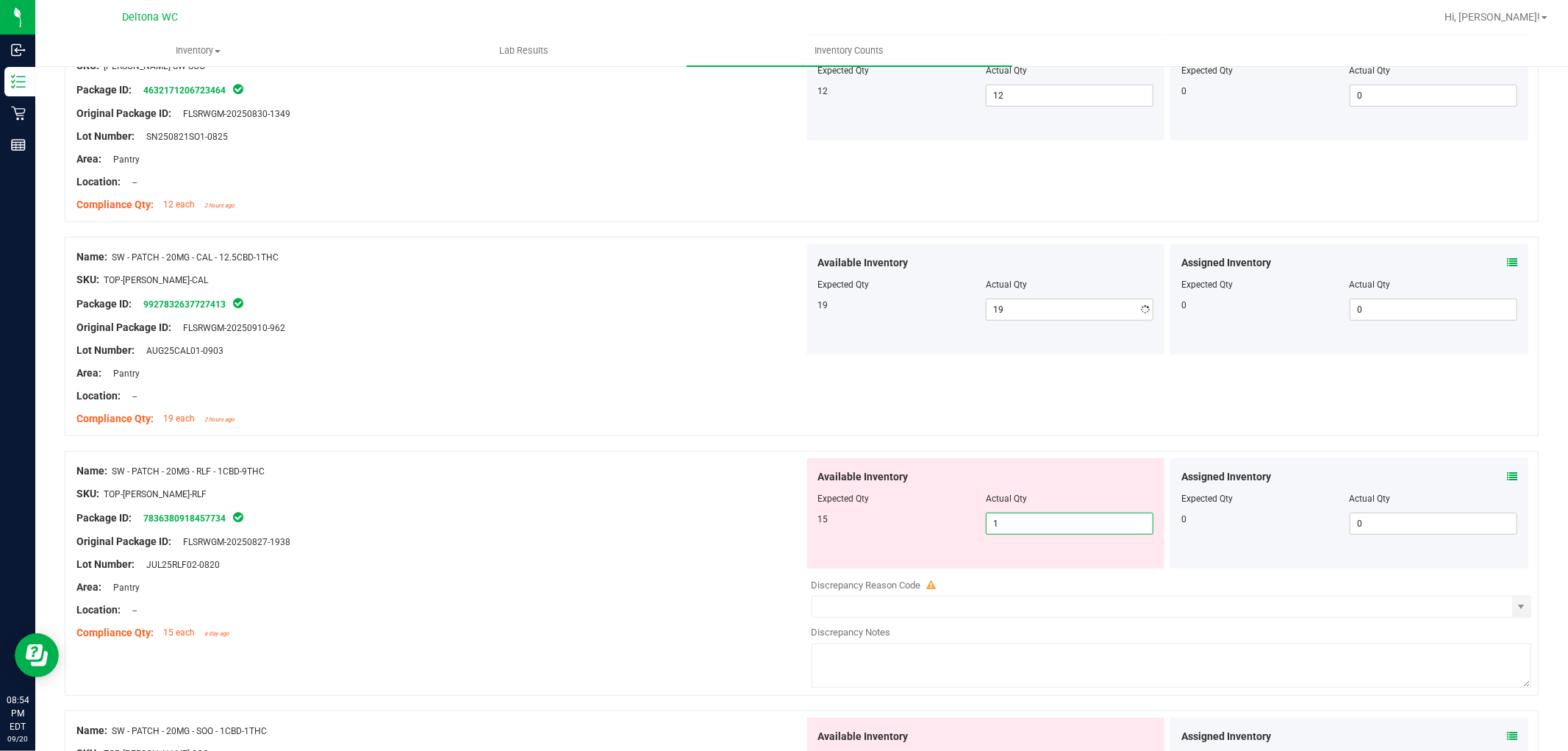
click at [1007, 563] on div "Available Inventory Expected Qty Actual Qty 15 1 1" at bounding box center [986, 513] width 358 height 111
click at [1024, 515] on input "1" at bounding box center [1070, 523] width 166 height 20
drag, startPoint x: 1024, startPoint y: 515, endPoint x: 1023, endPoint y: 525, distance: 10.0
click at [1024, 516] on input "1" at bounding box center [1070, 523] width 166 height 20
type input "15"
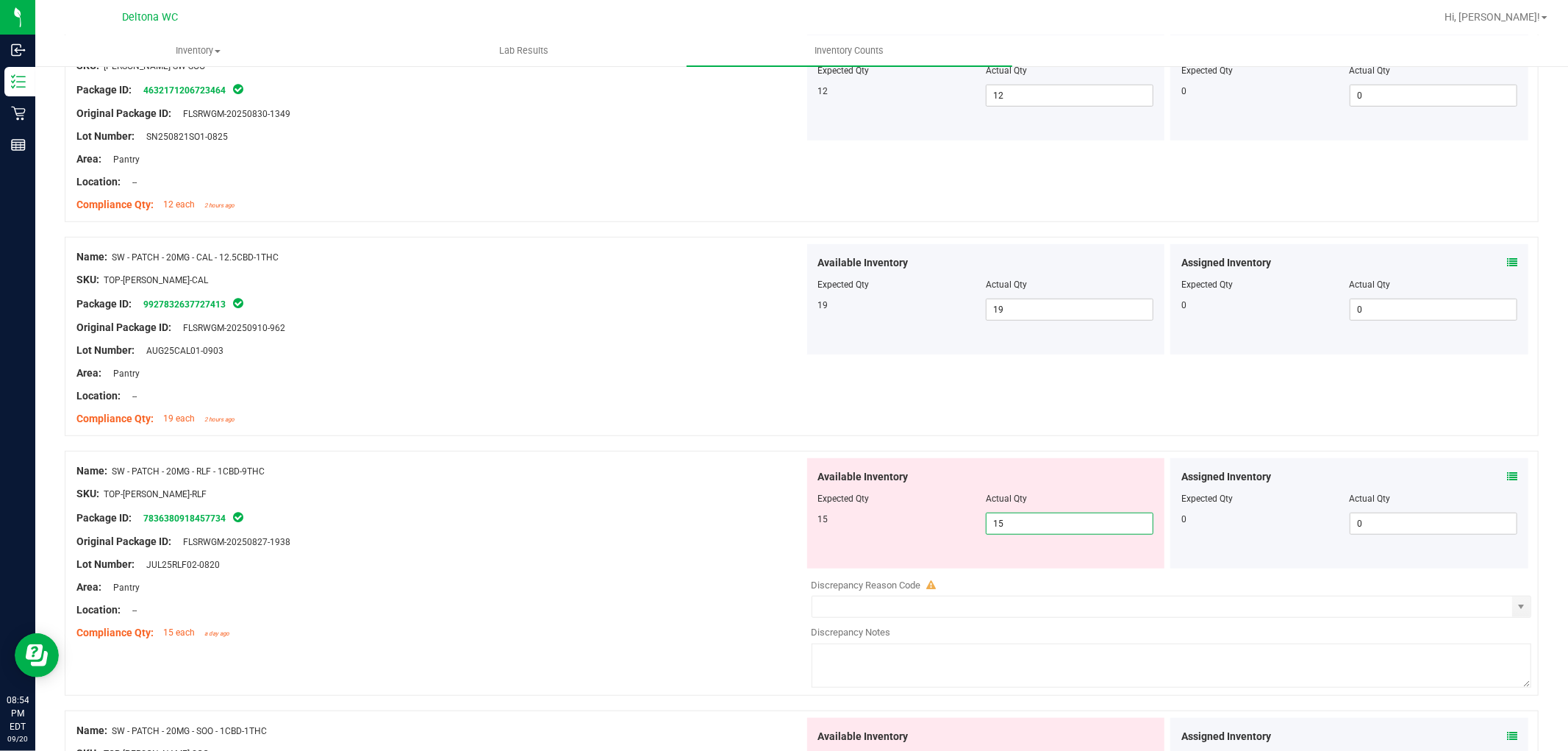
type input "15"
click at [730, 538] on div "Original Package ID: FLSRWGM-20250827-1938" at bounding box center [440, 541] width 728 height 15
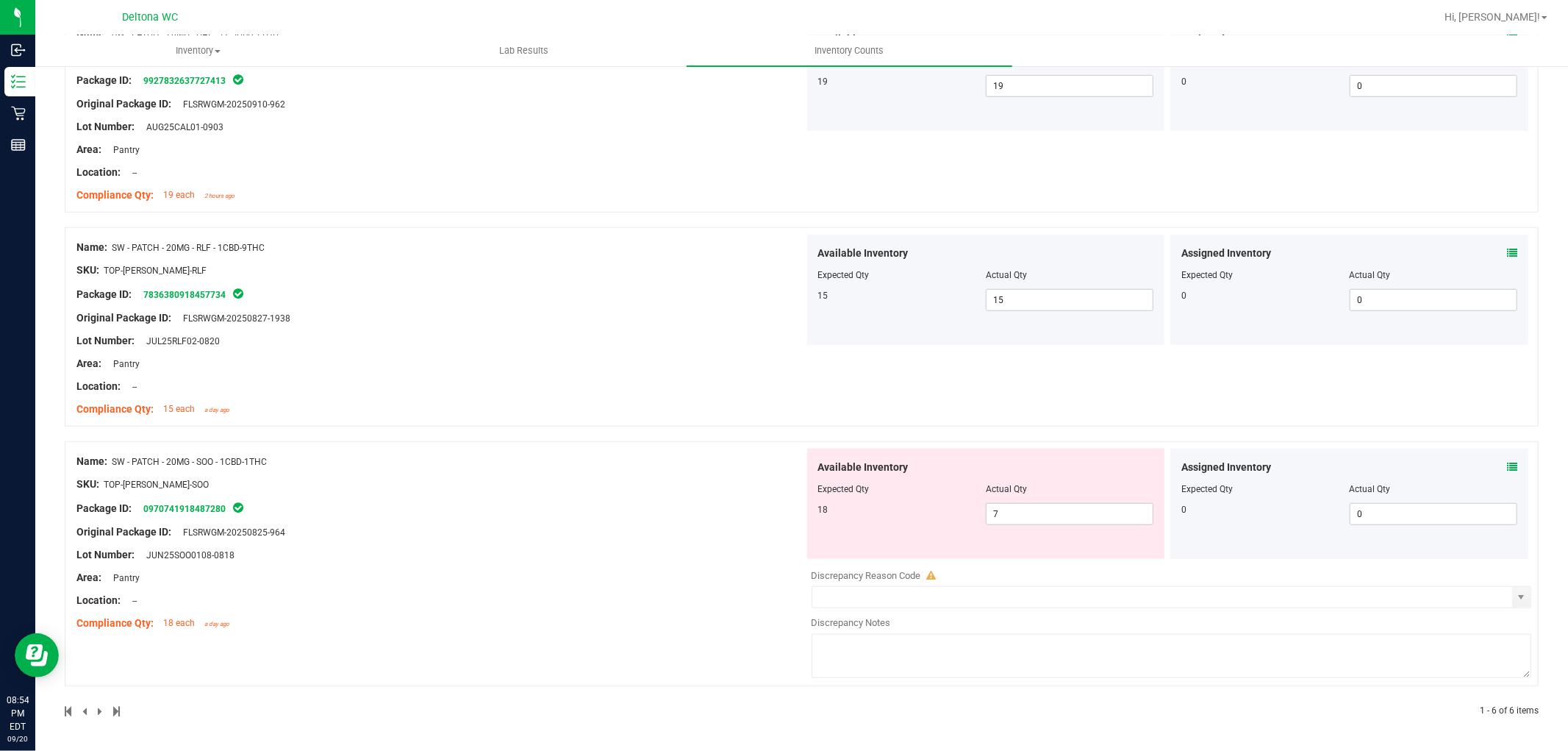
scroll to position [961, 0]
click at [1000, 505] on span "7 7" at bounding box center [1069, 513] width 167 height 22
click at [1000, 505] on input "7" at bounding box center [1070, 513] width 166 height 20
type input "18"
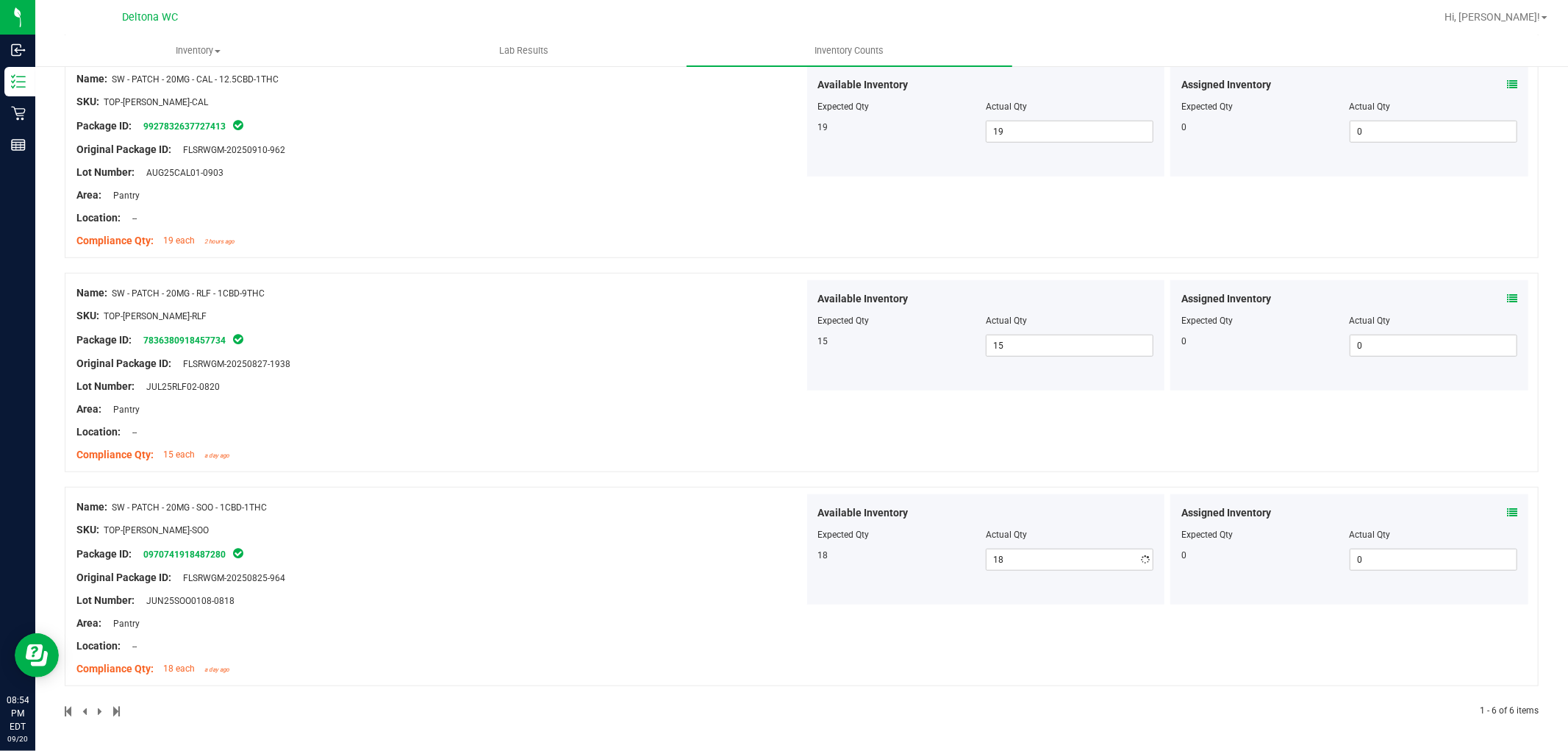
scroll to position [915, 0]
click at [713, 476] on div "Name: FT - GROUND FLOWER - 7G - IND SKU: [PERSON_NAME]-FT-PG-IND Package ID: 23…" at bounding box center [801, 21] width 1474 height 1392
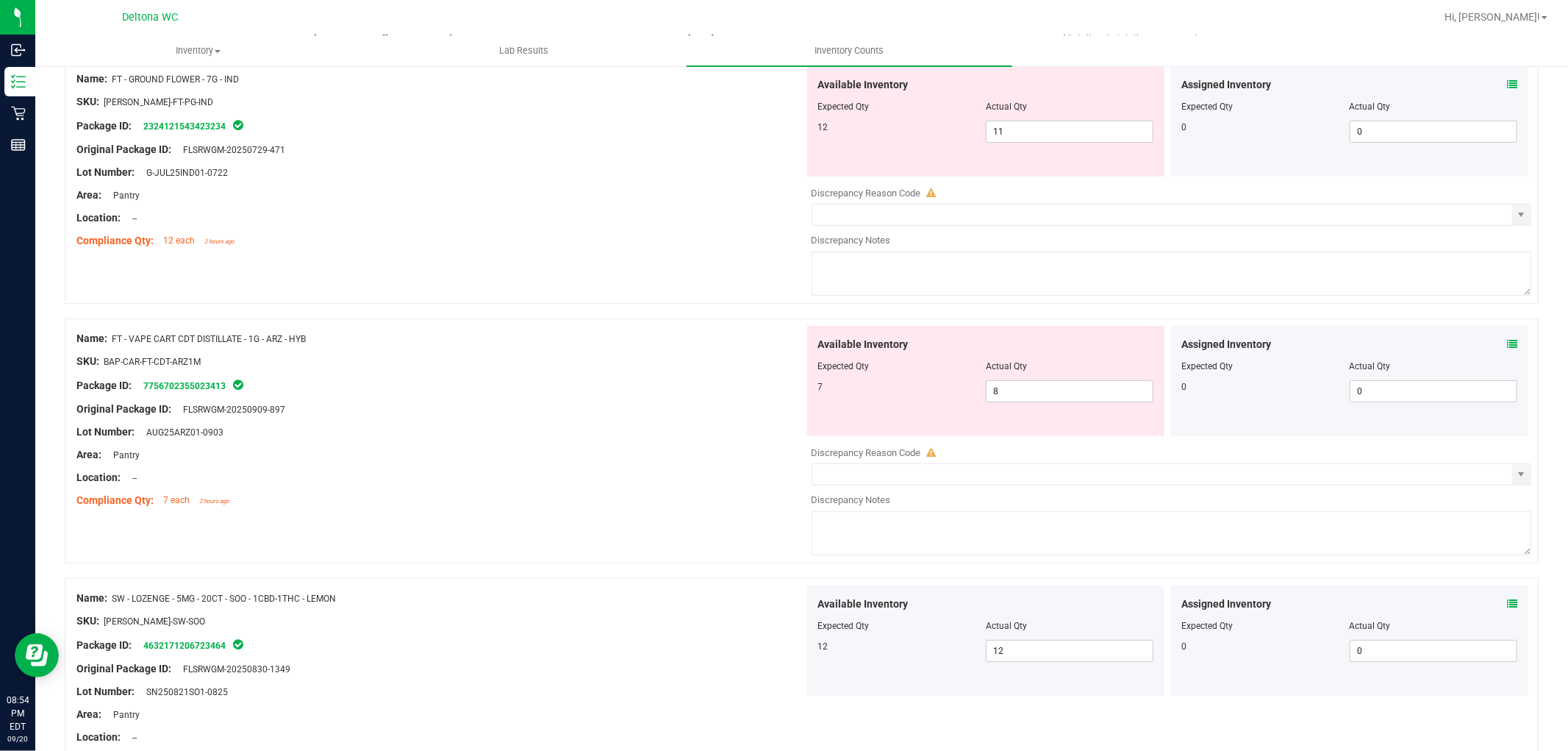
scroll to position [0, 0]
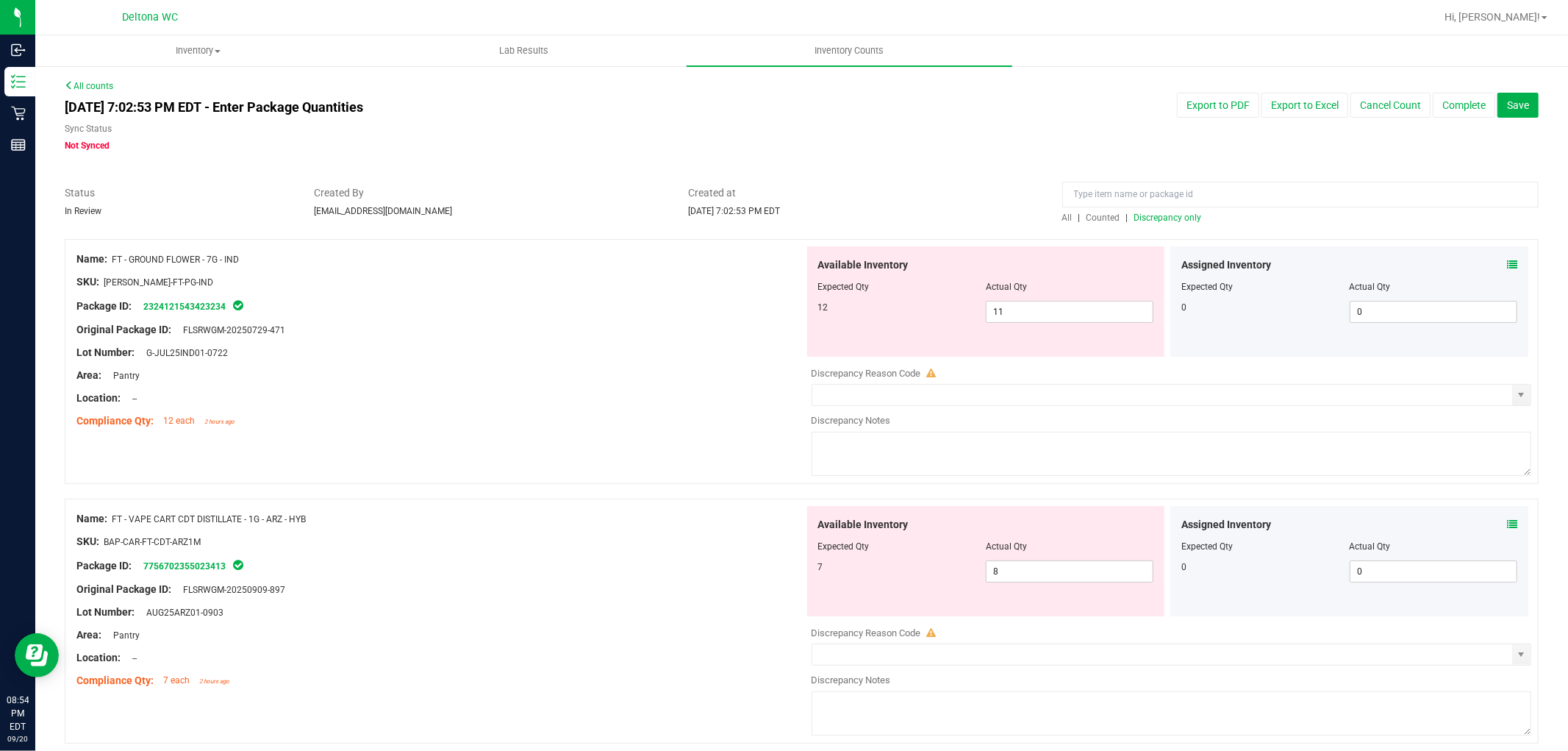
click at [1167, 216] on span "Discrepancy only" at bounding box center [1168, 218] width 67 height 11
click at [1003, 314] on span "11 11" at bounding box center [1069, 311] width 167 height 22
click at [1003, 314] on input "11" at bounding box center [1070, 311] width 166 height 20
click at [694, 317] on div at bounding box center [440, 319] width 728 height 8
click at [957, 210] on div "Created at [DATE] 7:02:53 PM EDT" at bounding box center [864, 201] width 374 height 33
